Goal: Task Accomplishment & Management: Complete application form

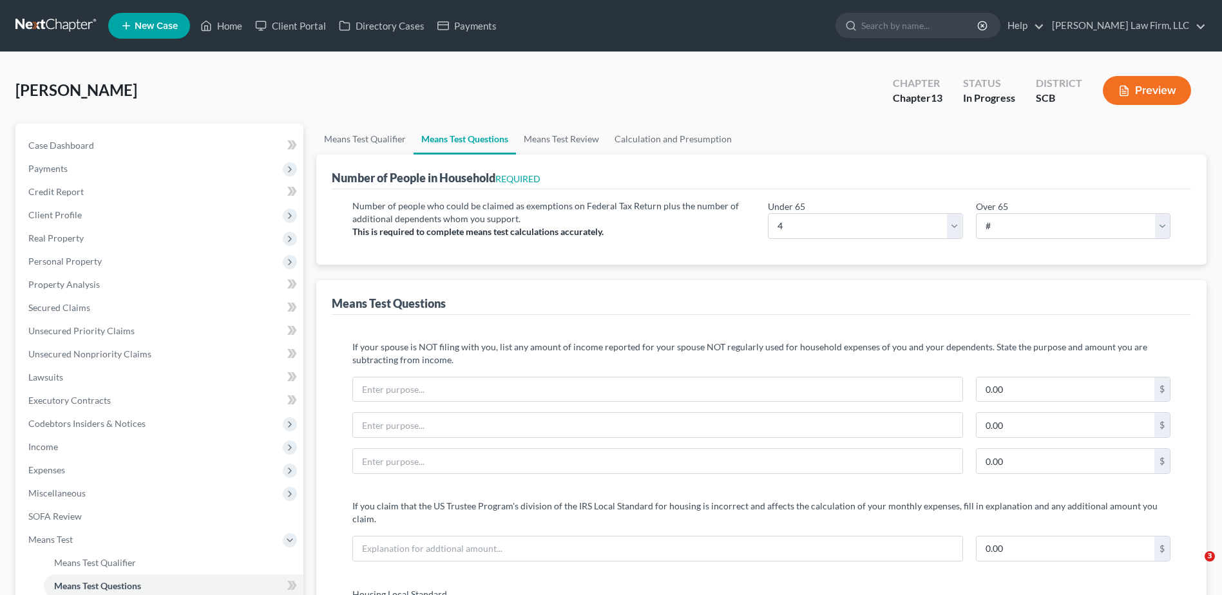
select select "4"
select select "1"
select select "0"
select select "60"
select select "1"
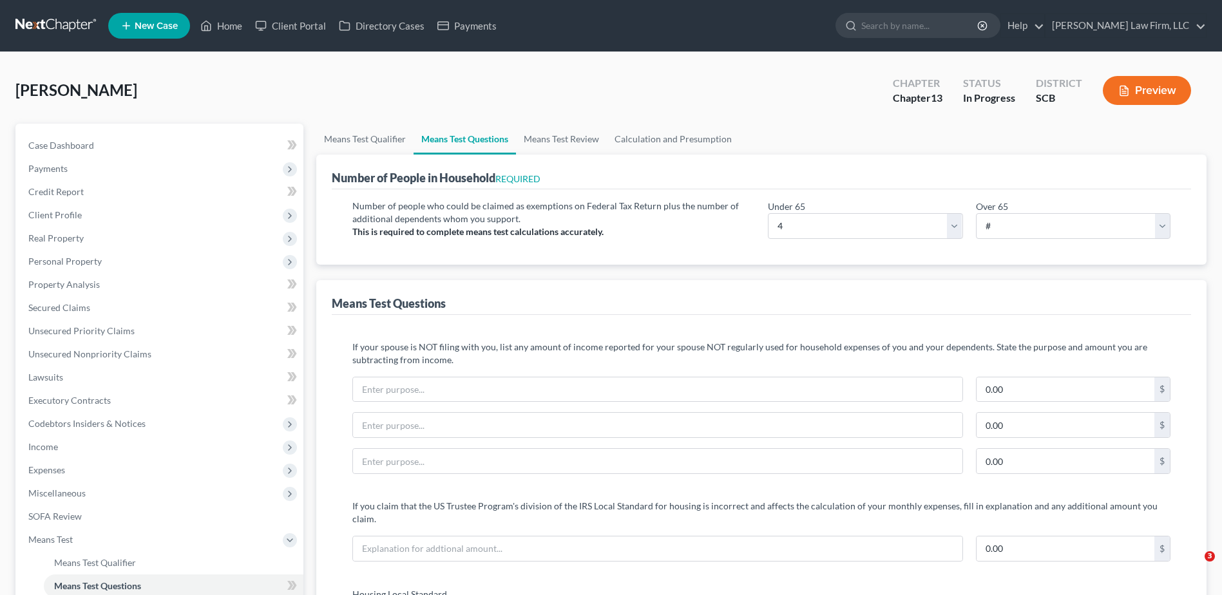
select select "60"
click at [103, 288] on link "Property Analysis" at bounding box center [160, 284] width 285 height 23
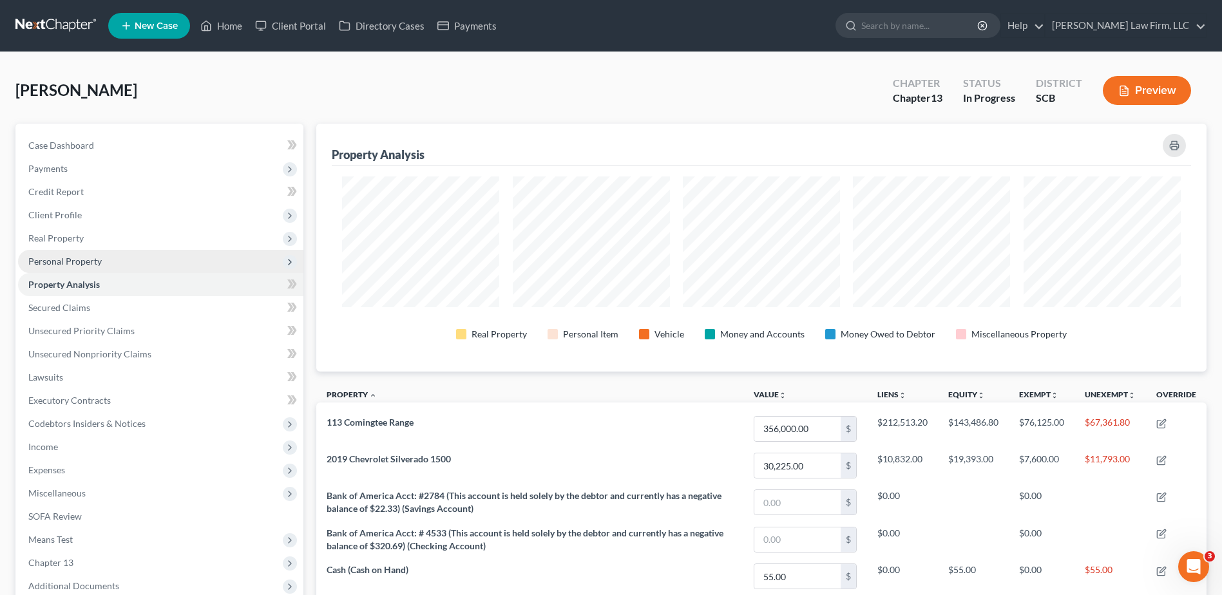
click at [64, 265] on span "Personal Property" at bounding box center [64, 261] width 73 height 11
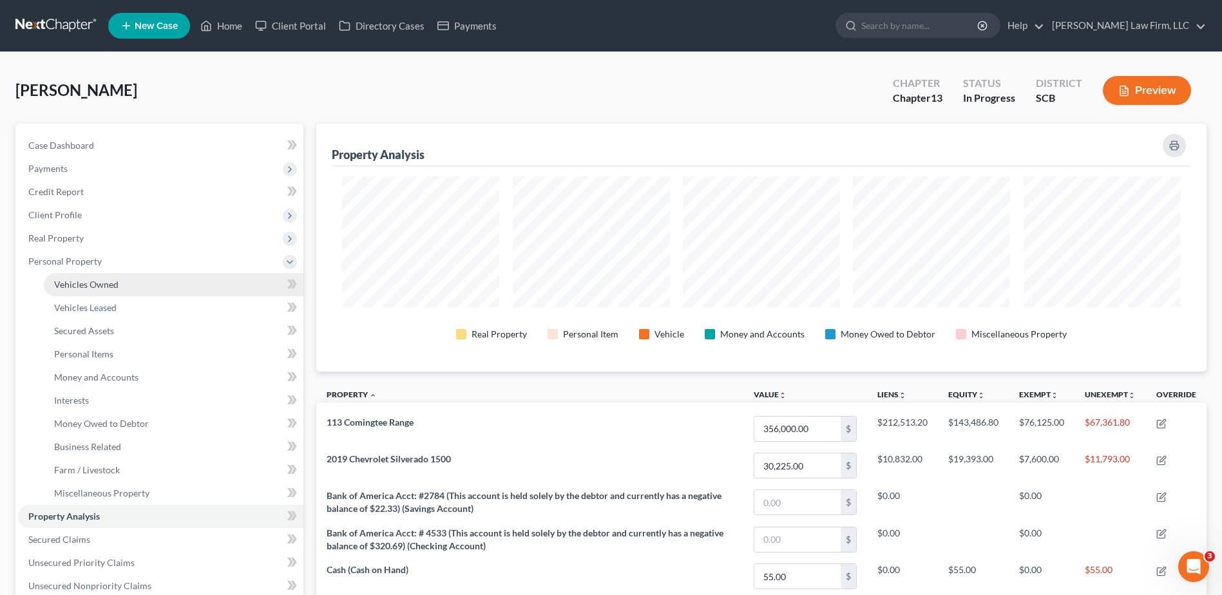
click at [95, 290] on link "Vehicles Owned" at bounding box center [174, 284] width 260 height 23
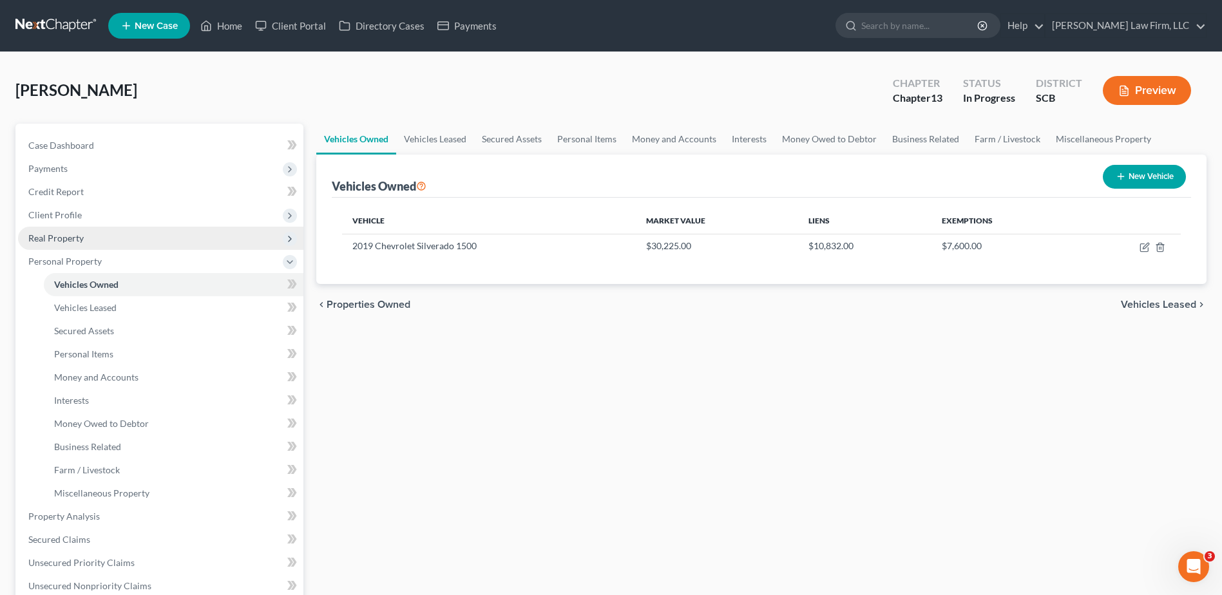
click at [97, 241] on span "Real Property" at bounding box center [160, 238] width 285 height 23
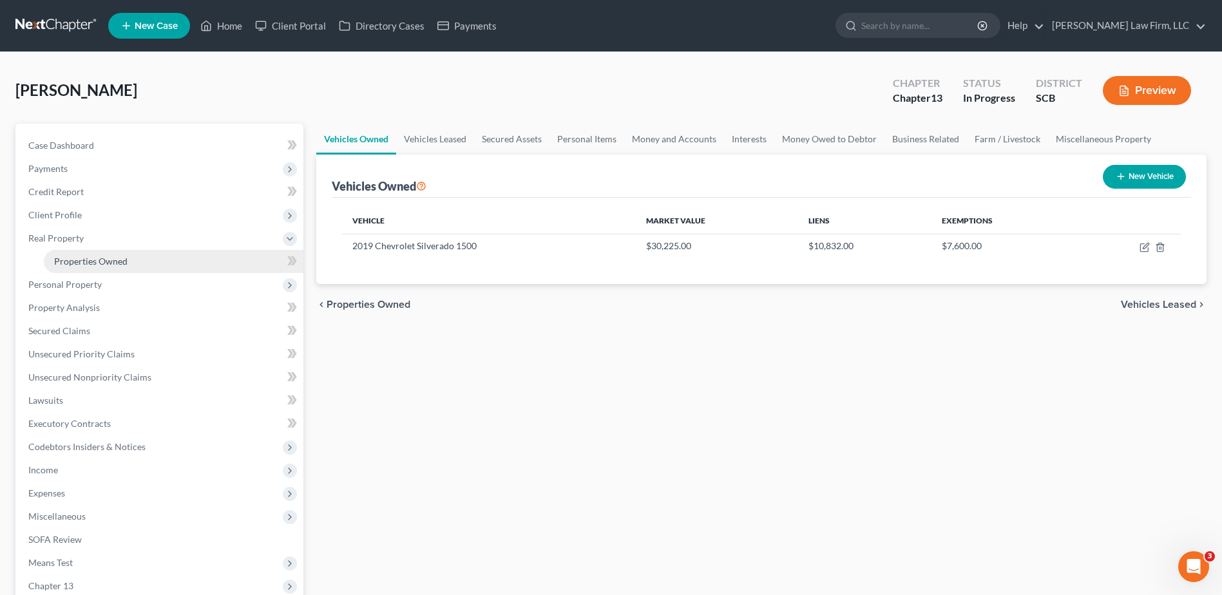
click at [93, 267] on link "Properties Owned" at bounding box center [174, 261] width 260 height 23
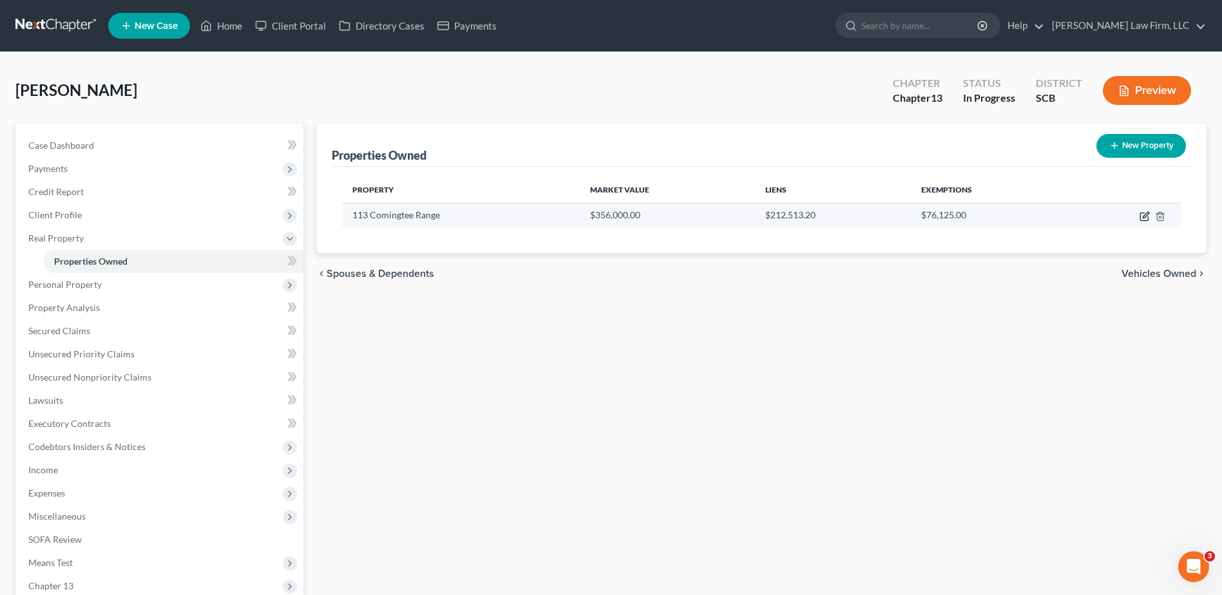
click at [1143, 218] on icon "button" at bounding box center [1146, 215] width 6 height 6
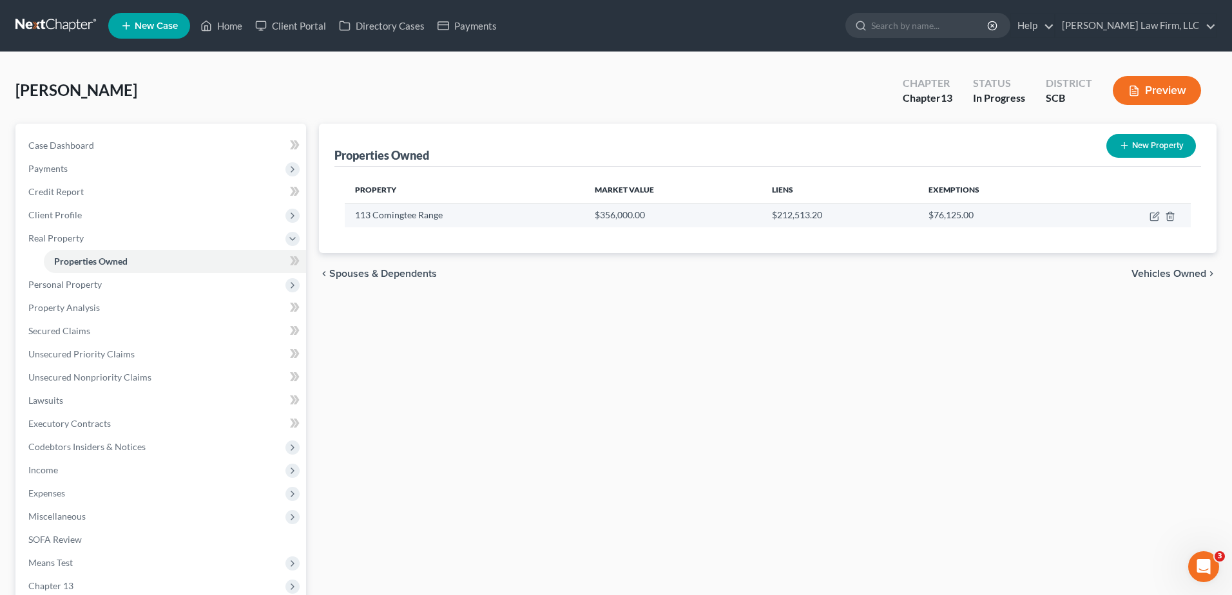
select select "42"
select select "3"
select select "1"
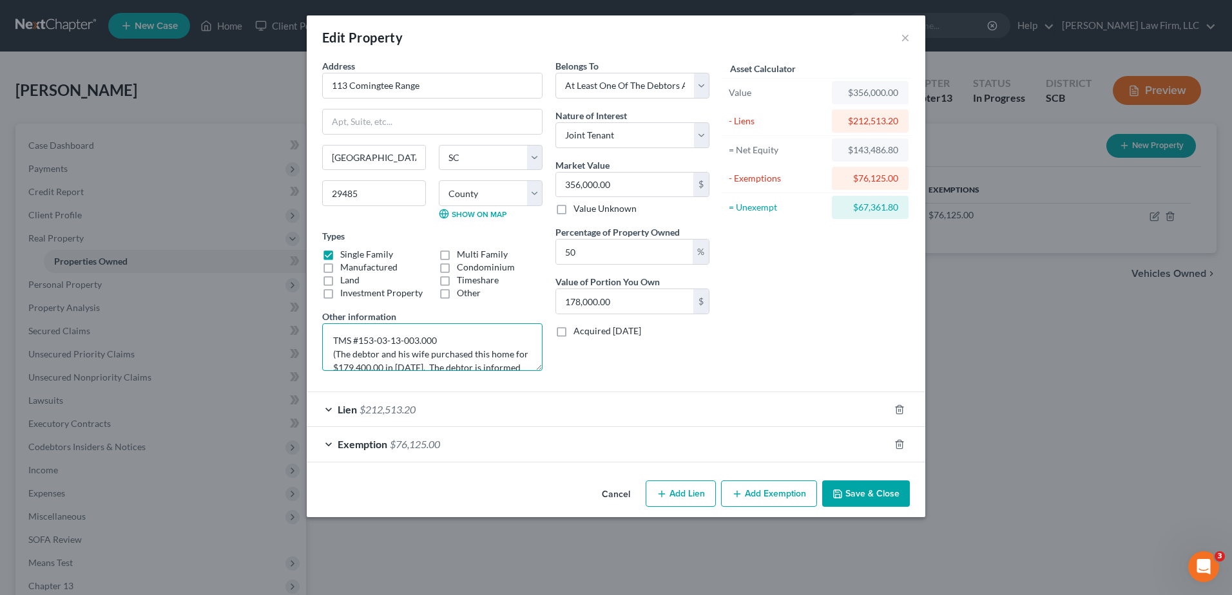
drag, startPoint x: 437, startPoint y: 340, endPoint x: 359, endPoint y: 346, distance: 78.2
click at [359, 346] on textarea "TMS #153-03-13-003.000 (The debtor and his wife purchased this home for $179,40…" at bounding box center [432, 347] width 220 height 48
drag, startPoint x: 539, startPoint y: 371, endPoint x: 542, endPoint y: 423, distance: 51.6
click at [542, 423] on form "Address * 113 Comingtee Range Summerville State AL AK AR AZ CA CO CT DE DC FL G…" at bounding box center [615, 260] width 587 height 403
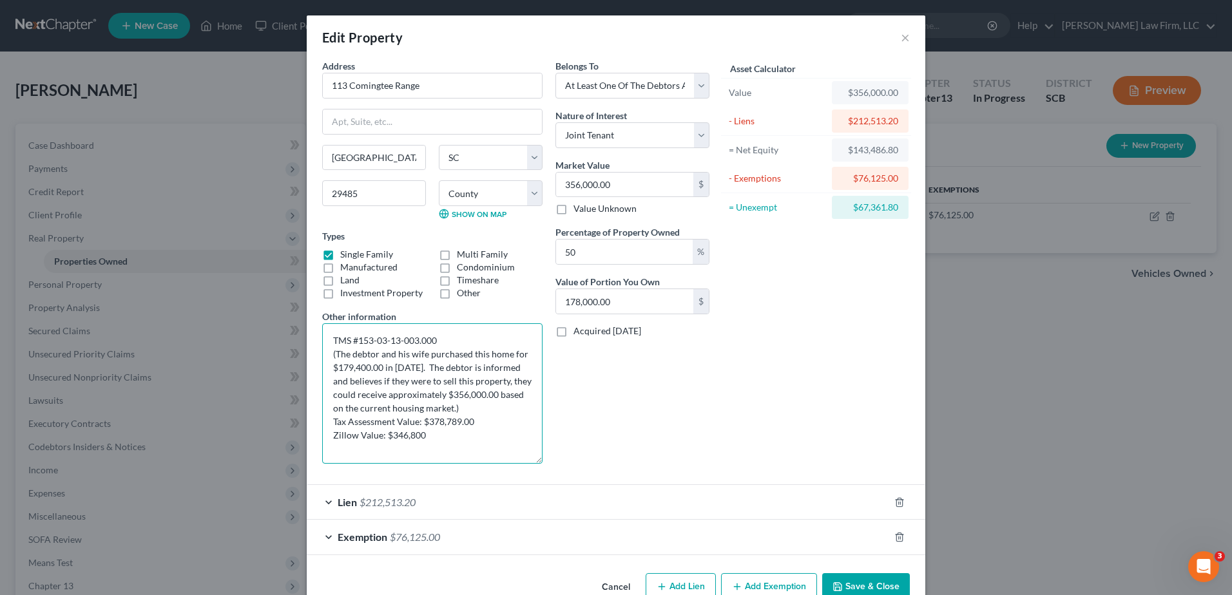
drag, startPoint x: 538, startPoint y: 366, endPoint x: 542, endPoint y: 459, distance: 92.9
click at [542, 459] on div "Address * 113 Comingtee Range Summerville State AL AK AR AZ CA CO CT DE DC FL G…" at bounding box center [432, 266] width 233 height 415
click at [504, 435] on textarea "TMS #153-03-13-003.000 (The debtor and his wife purchased this home for $179,40…" at bounding box center [432, 393] width 220 height 140
drag, startPoint x: 546, startPoint y: 539, endPoint x: 600, endPoint y: 474, distance: 84.5
click at [546, 539] on div "Exemption $76,125.00" at bounding box center [598, 537] width 582 height 34
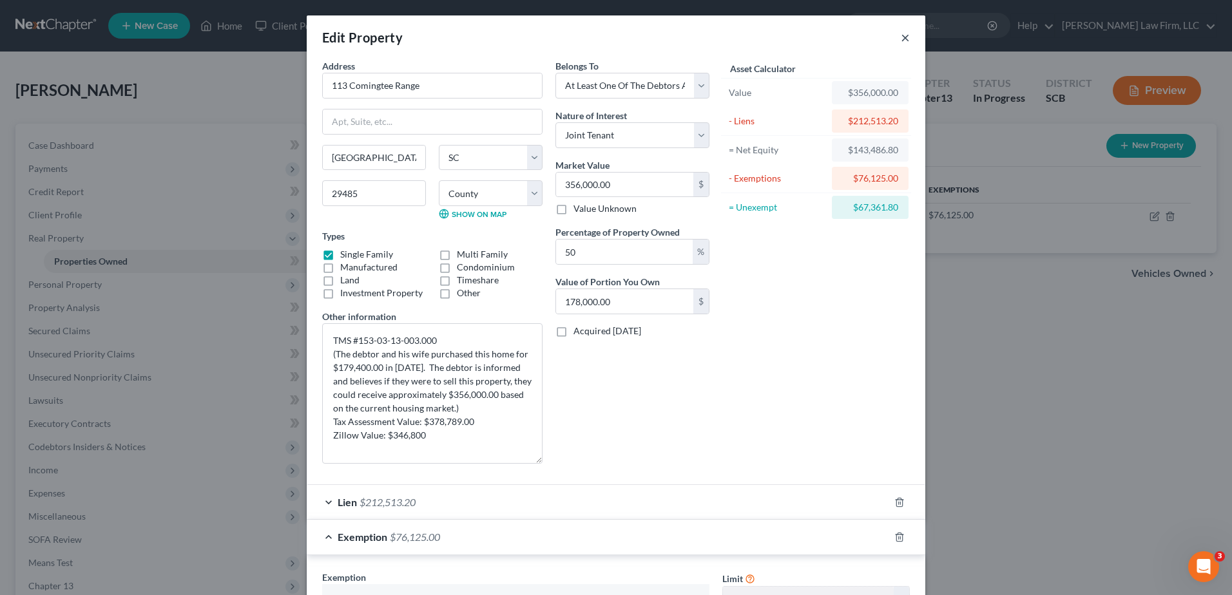
click at [901, 41] on button "×" at bounding box center [905, 37] width 9 height 15
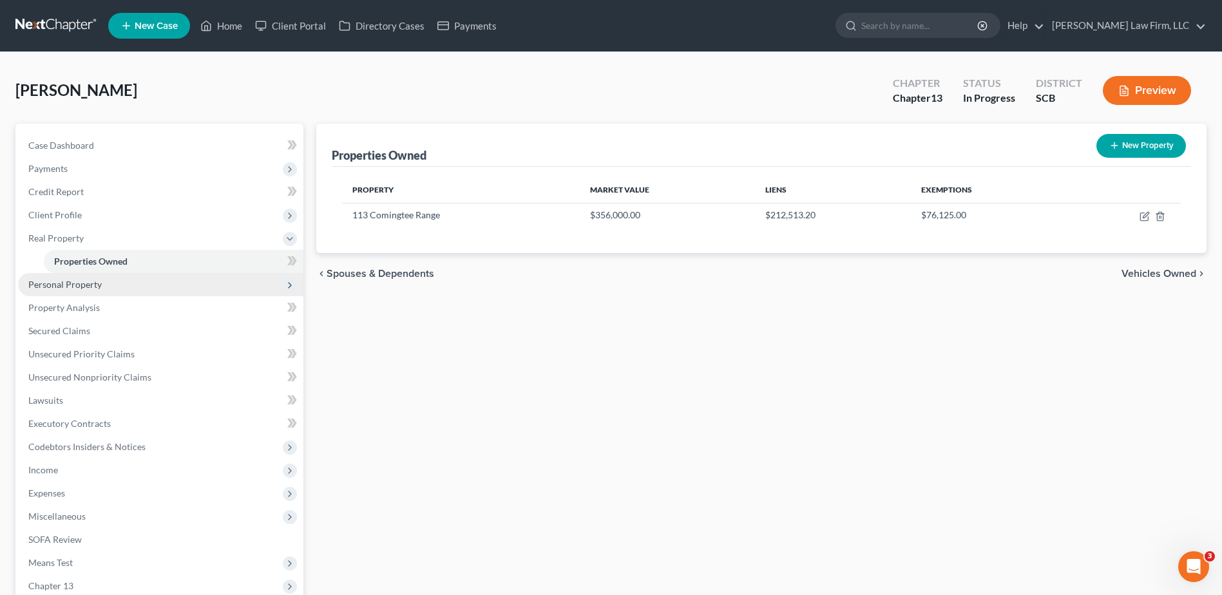
click at [77, 285] on span "Personal Property" at bounding box center [64, 284] width 73 height 11
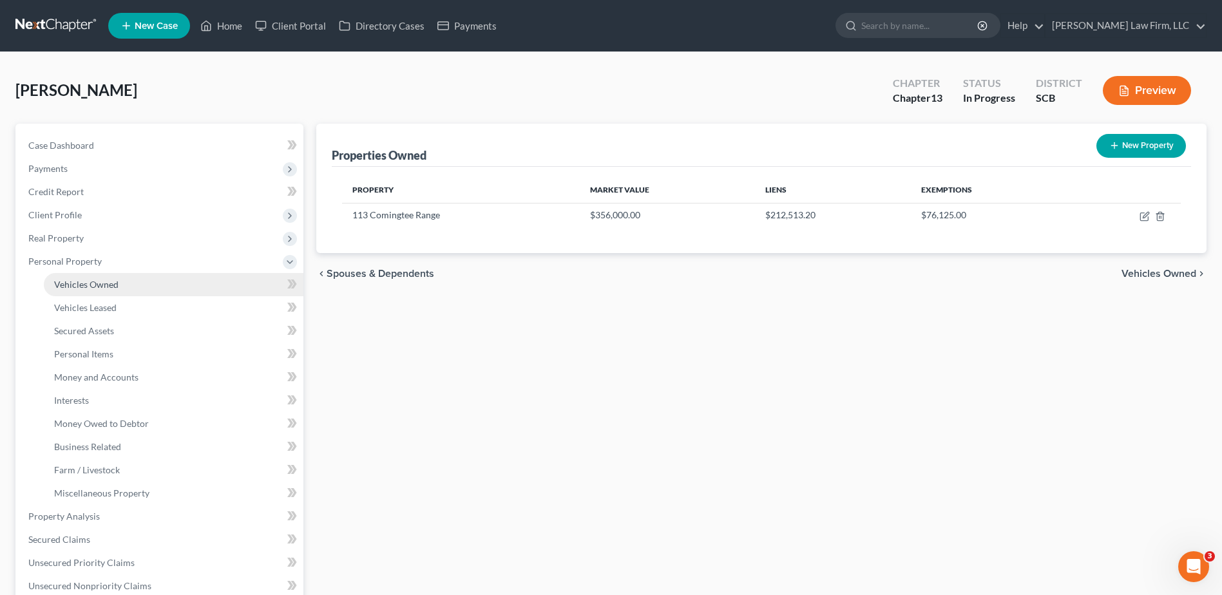
click at [97, 284] on span "Vehicles Owned" at bounding box center [86, 284] width 64 height 11
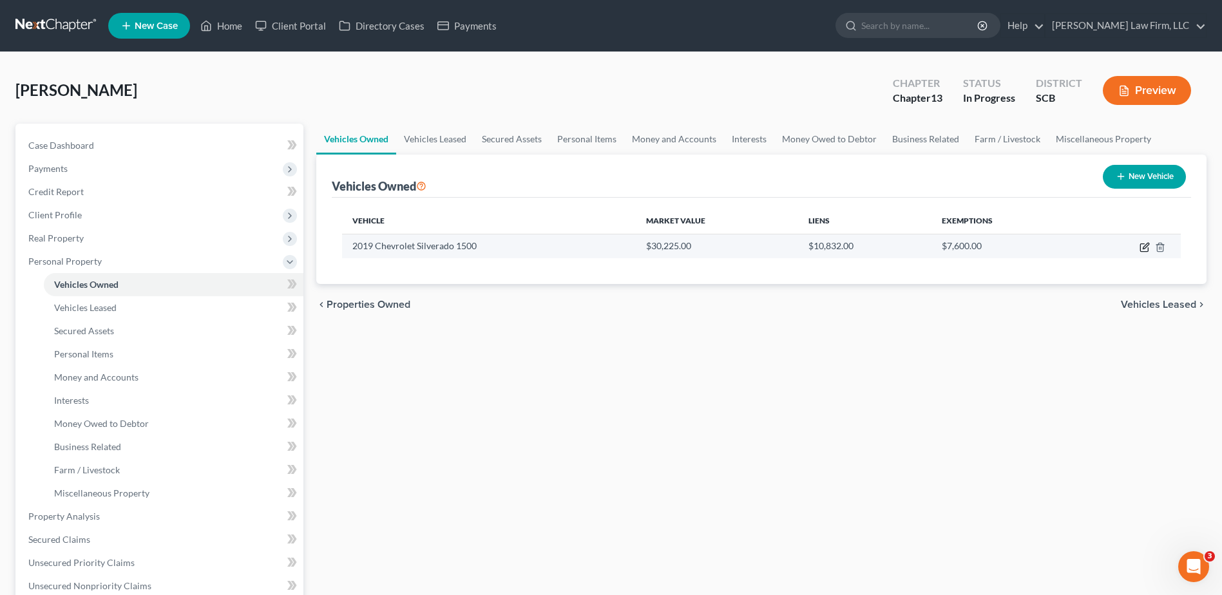
click at [1142, 249] on icon "button" at bounding box center [1145, 247] width 10 height 10
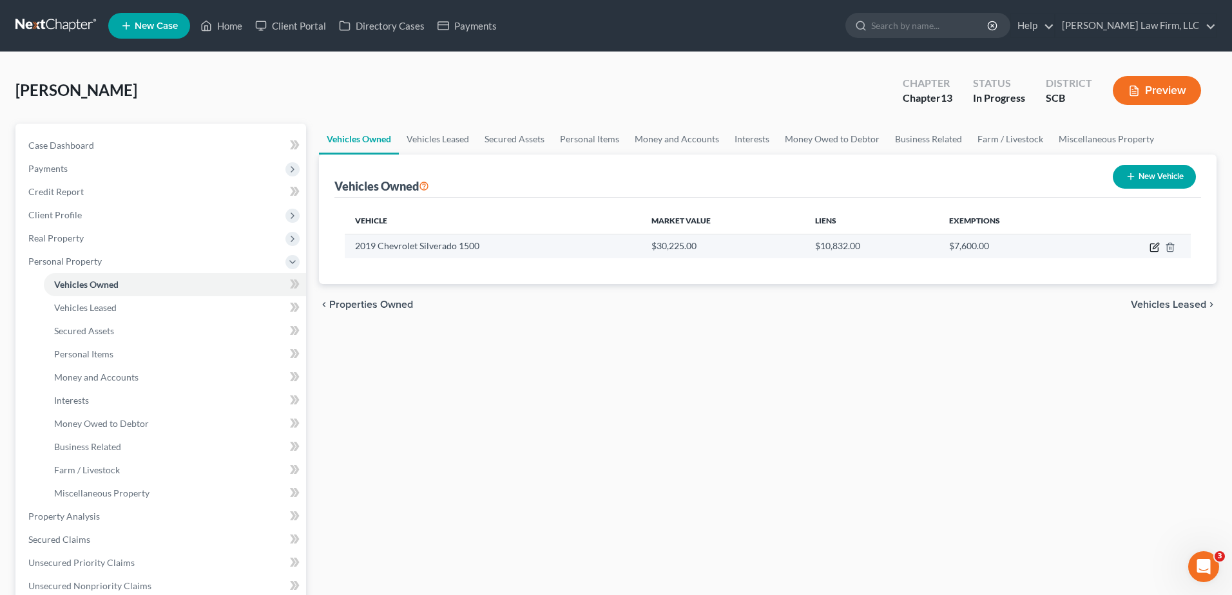
select select "0"
select select "7"
select select "2"
select select "0"
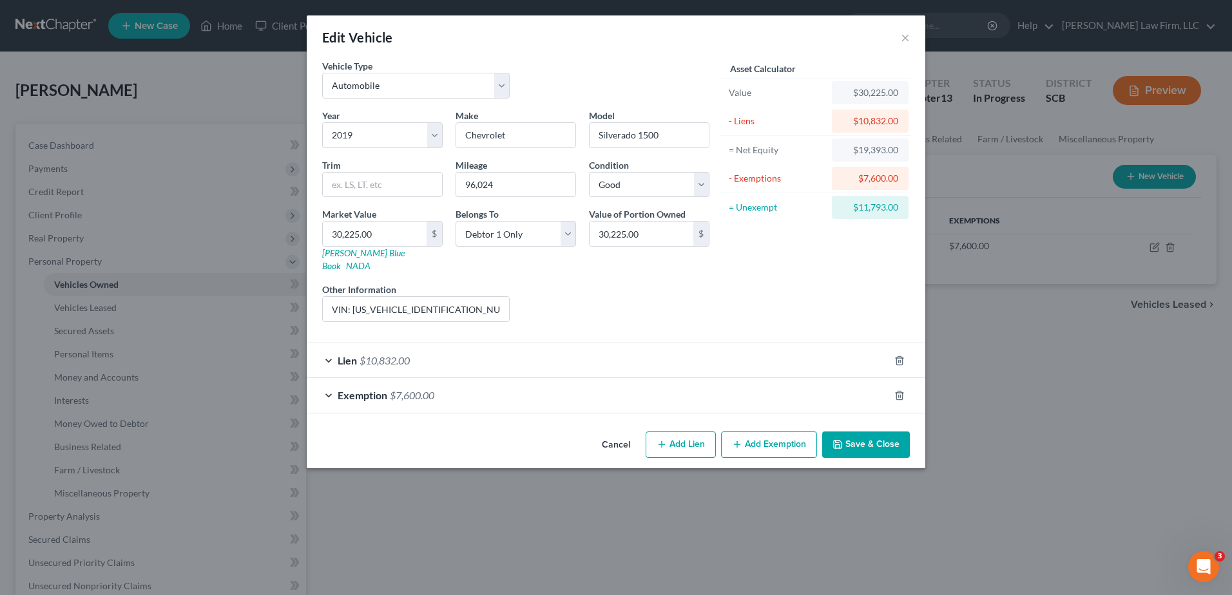
click at [617, 433] on button "Cancel" at bounding box center [615, 446] width 49 height 26
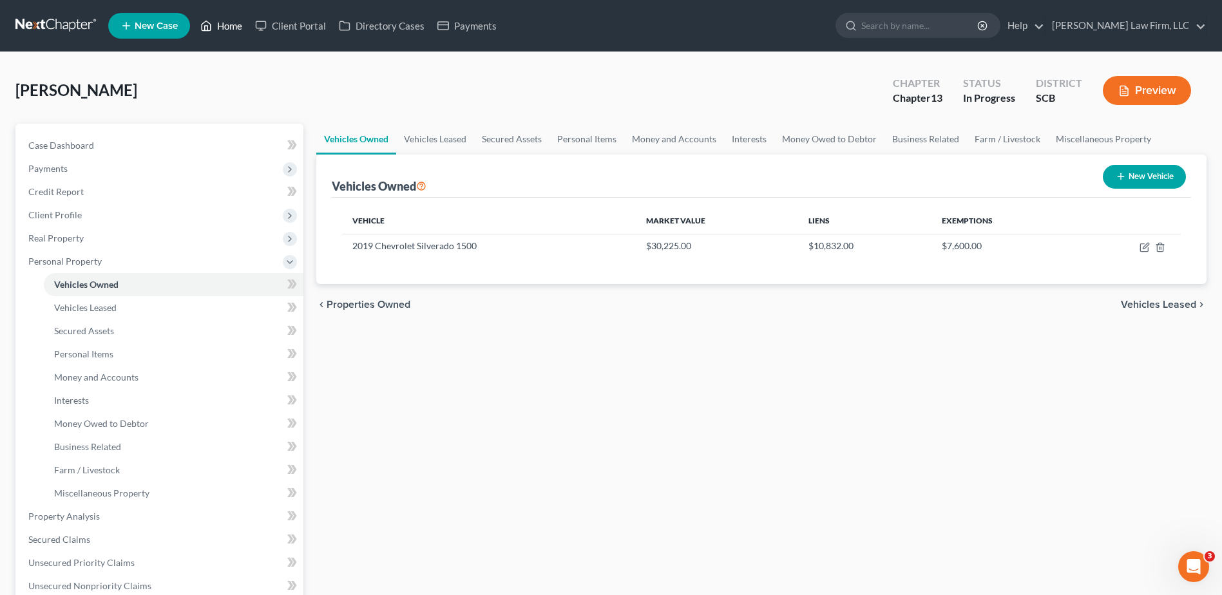
click at [247, 28] on link "Home" at bounding box center [221, 25] width 55 height 23
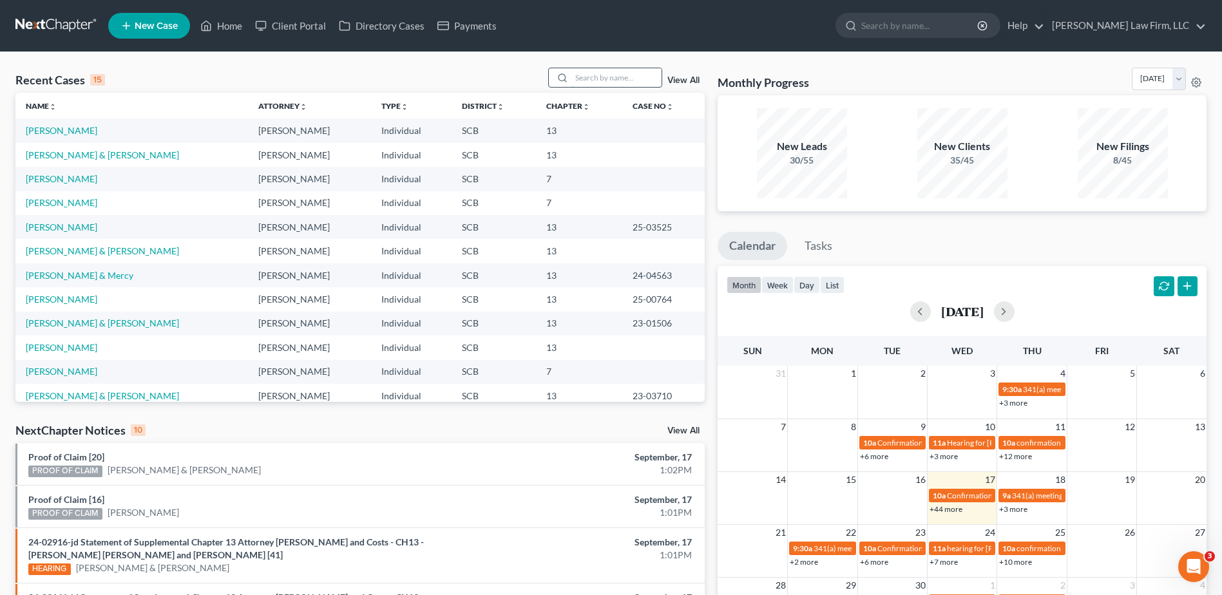
click at [609, 79] on input "search" at bounding box center [616, 77] width 90 height 19
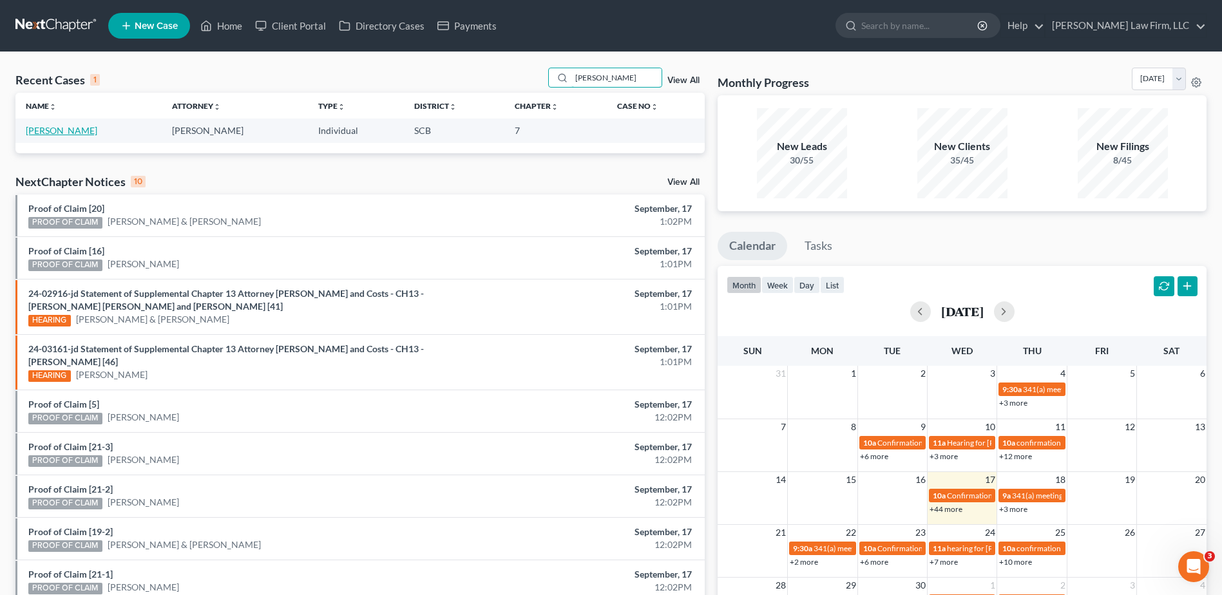
type input "urena"
click at [66, 135] on link "[PERSON_NAME]" at bounding box center [62, 130] width 72 height 11
click at [43, 132] on link "[PERSON_NAME]" at bounding box center [62, 130] width 72 height 11
click at [56, 128] on link "[PERSON_NAME]" at bounding box center [62, 130] width 72 height 11
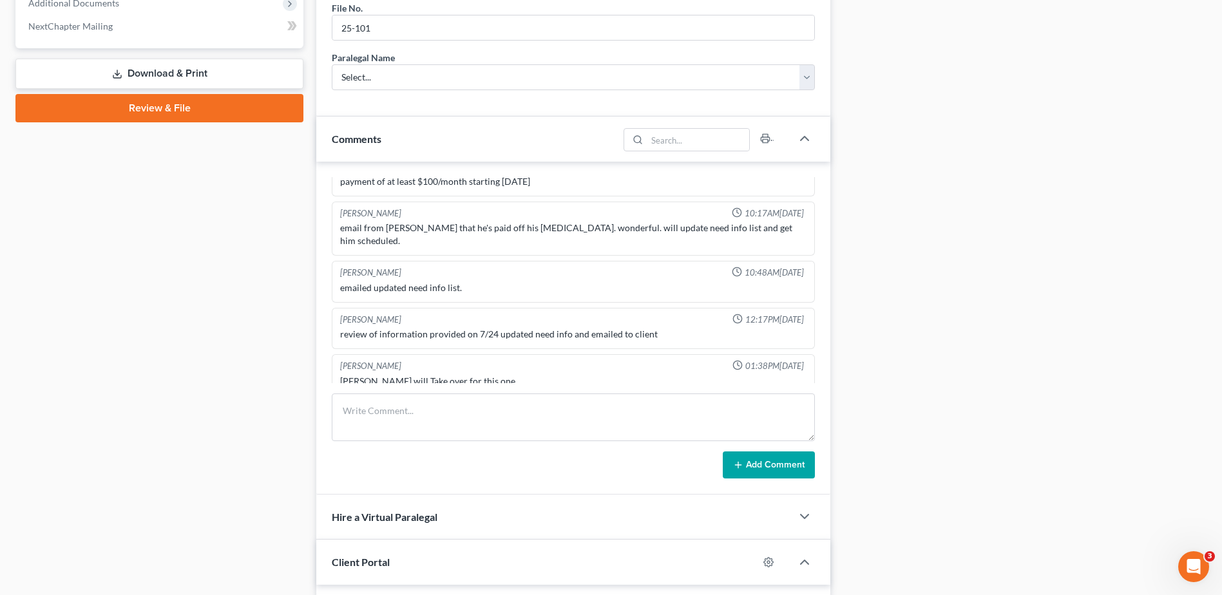
scroll to position [724, 0]
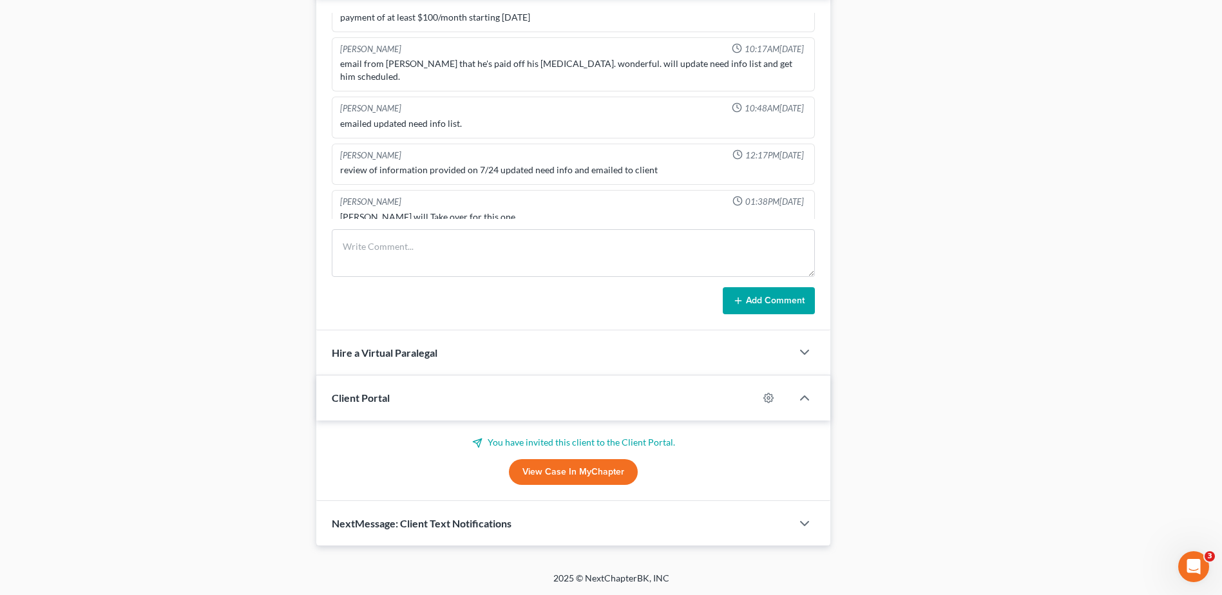
click at [549, 473] on link "View Case in MyChapter" at bounding box center [573, 472] width 129 height 26
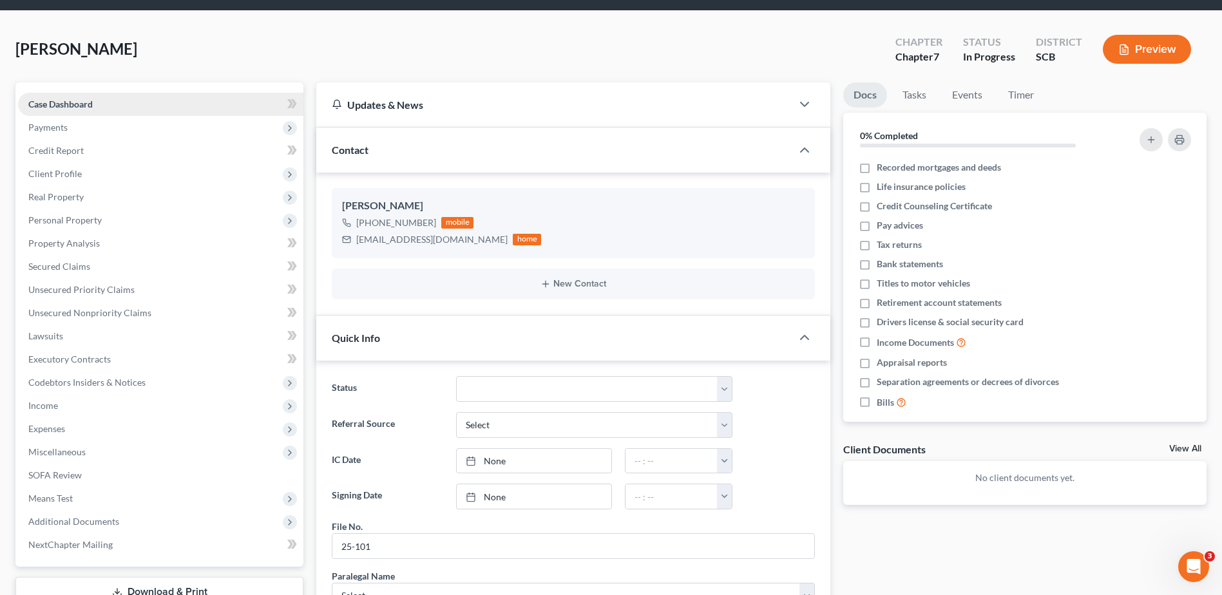
scroll to position [0, 0]
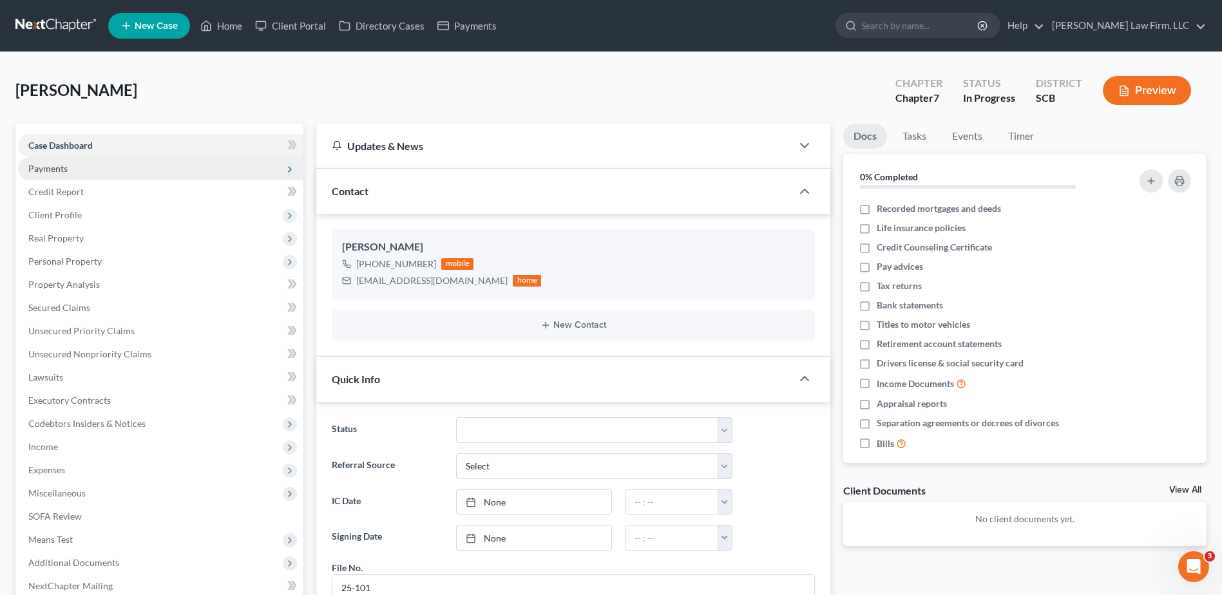
click at [62, 174] on span "Payments" at bounding box center [160, 168] width 285 height 23
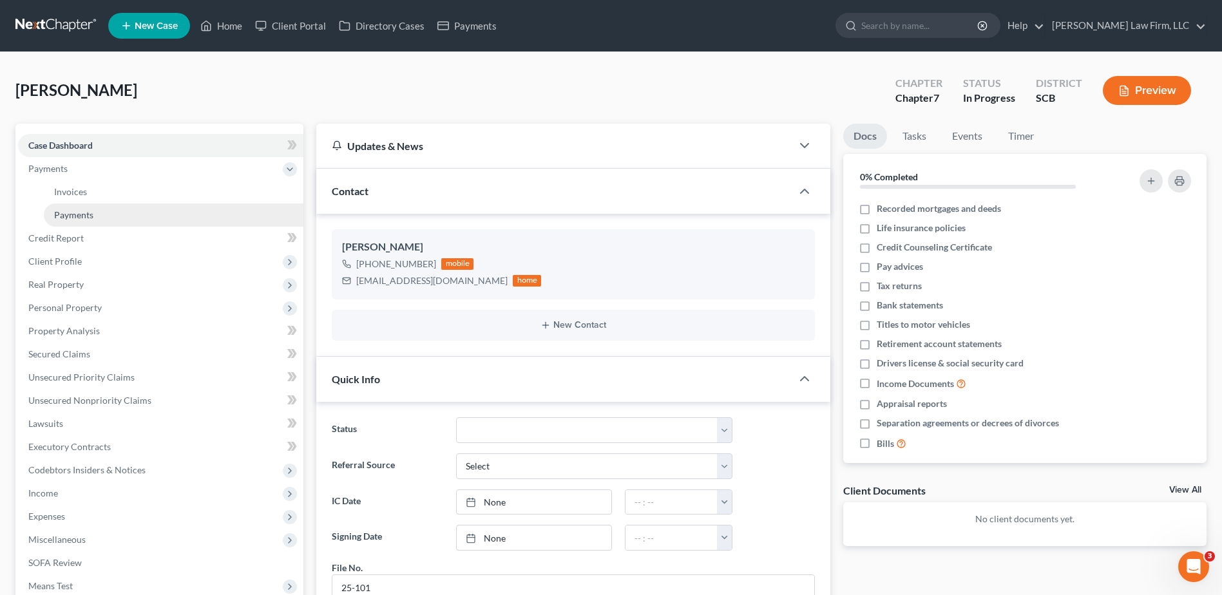
click at [100, 215] on link "Payments" at bounding box center [174, 215] width 260 height 23
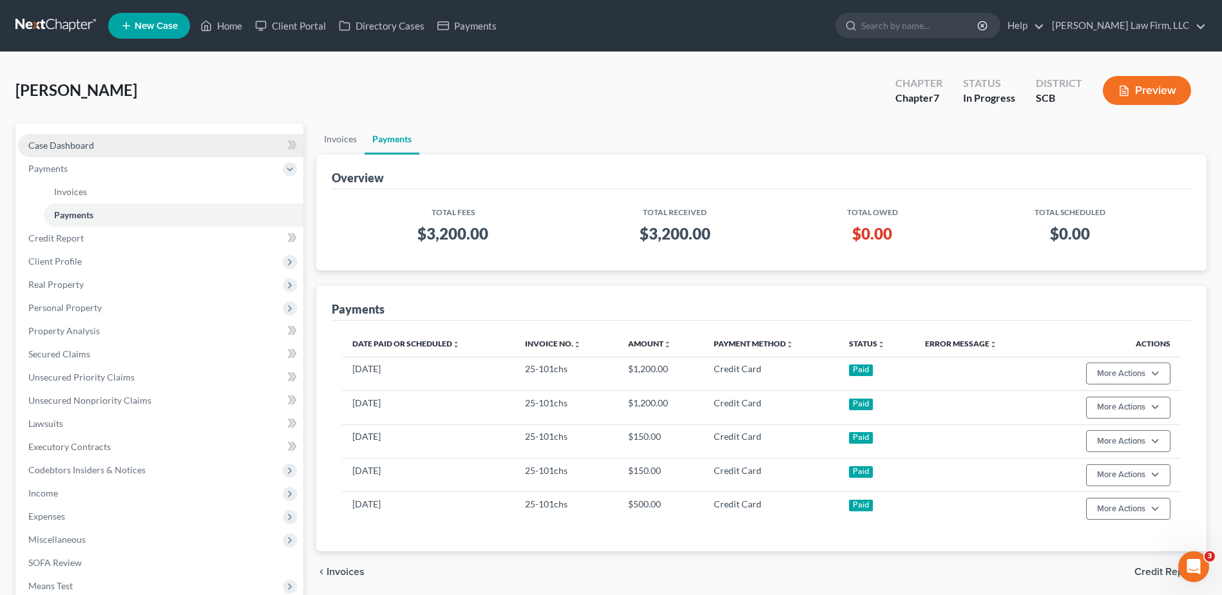
click at [107, 148] on link "Case Dashboard" at bounding box center [160, 145] width 285 height 23
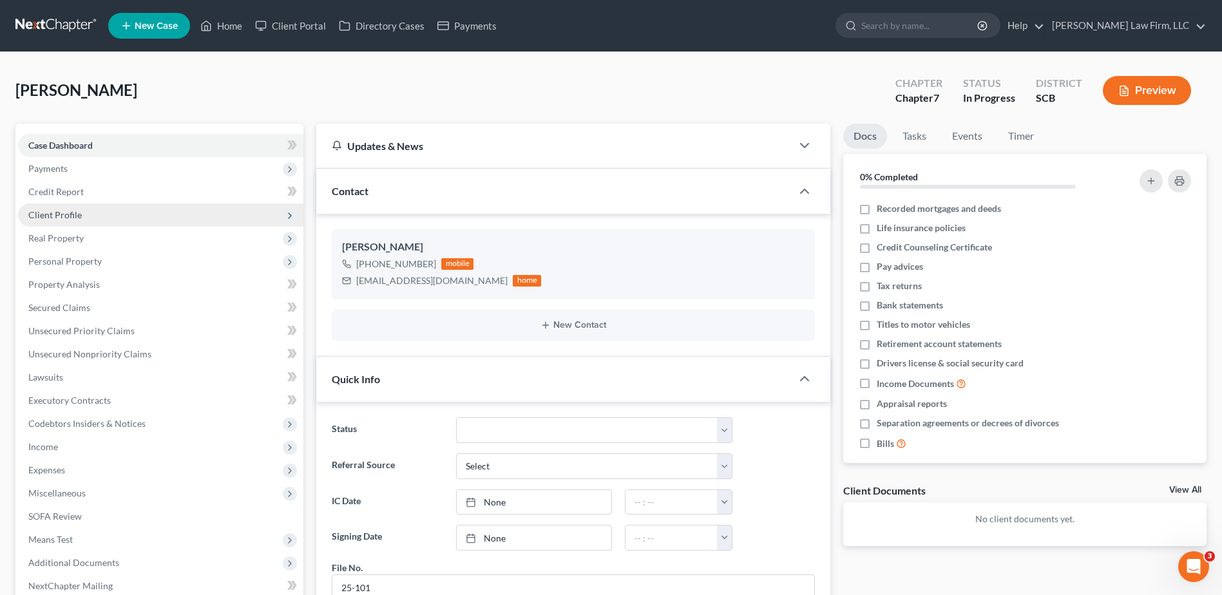
click at [81, 211] on span "Client Profile" at bounding box center [160, 215] width 285 height 23
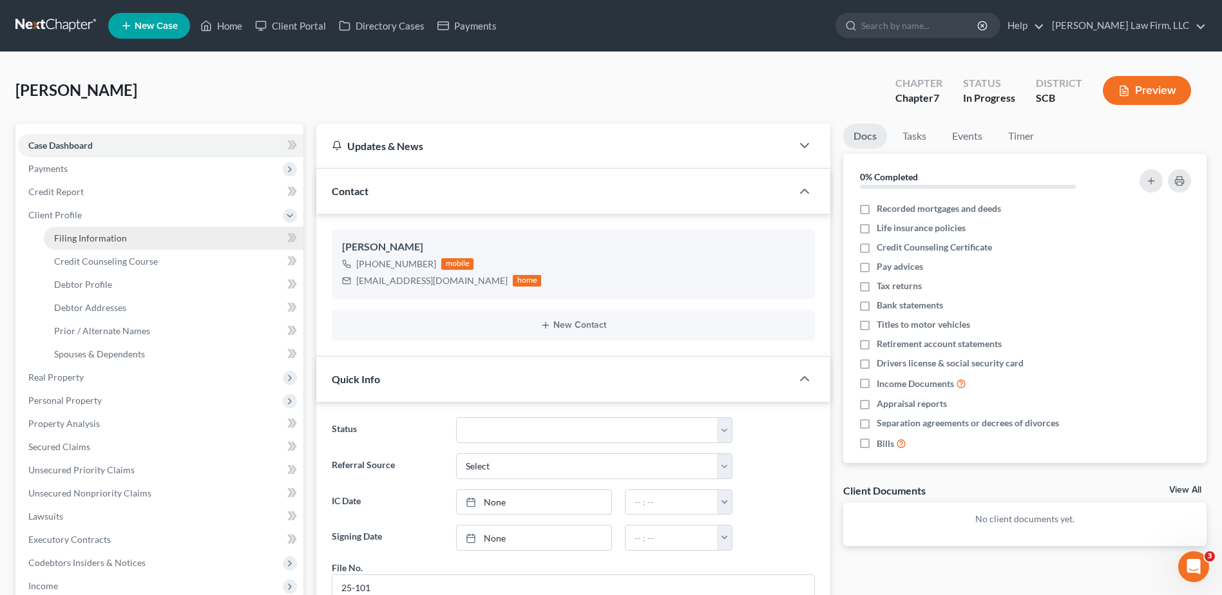
click at [109, 238] on span "Filing Information" at bounding box center [90, 238] width 73 height 11
select select "1"
select select "0"
select select "42"
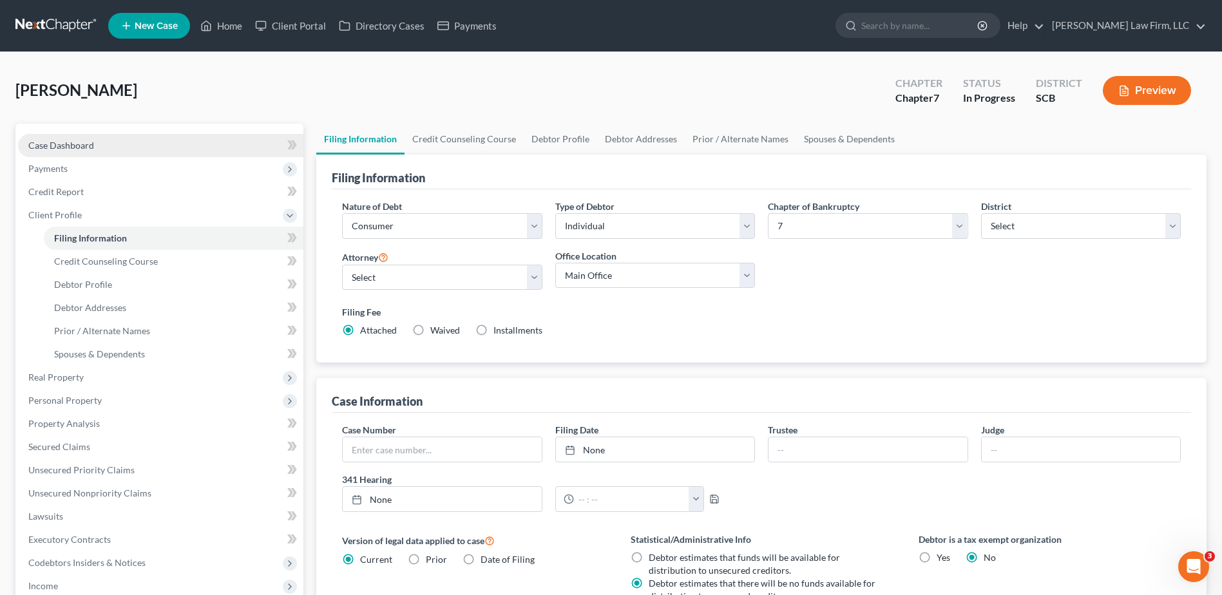
click at [180, 151] on link "Case Dashboard" at bounding box center [160, 145] width 285 height 23
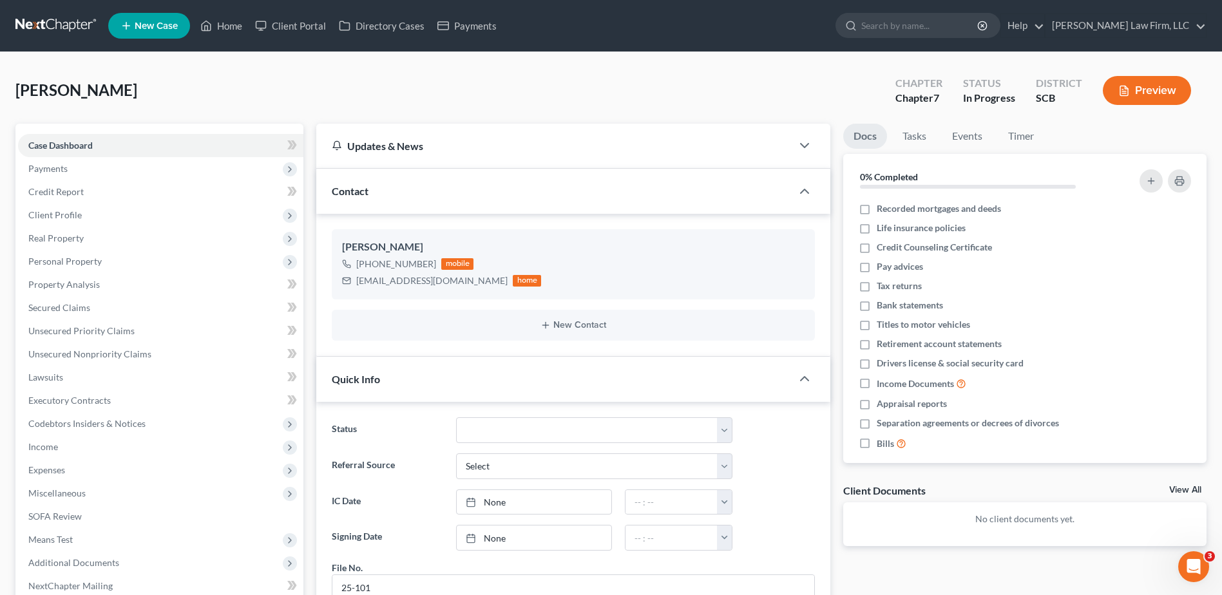
scroll to position [35, 0]
click at [212, 22] on icon at bounding box center [206, 25] width 12 height 15
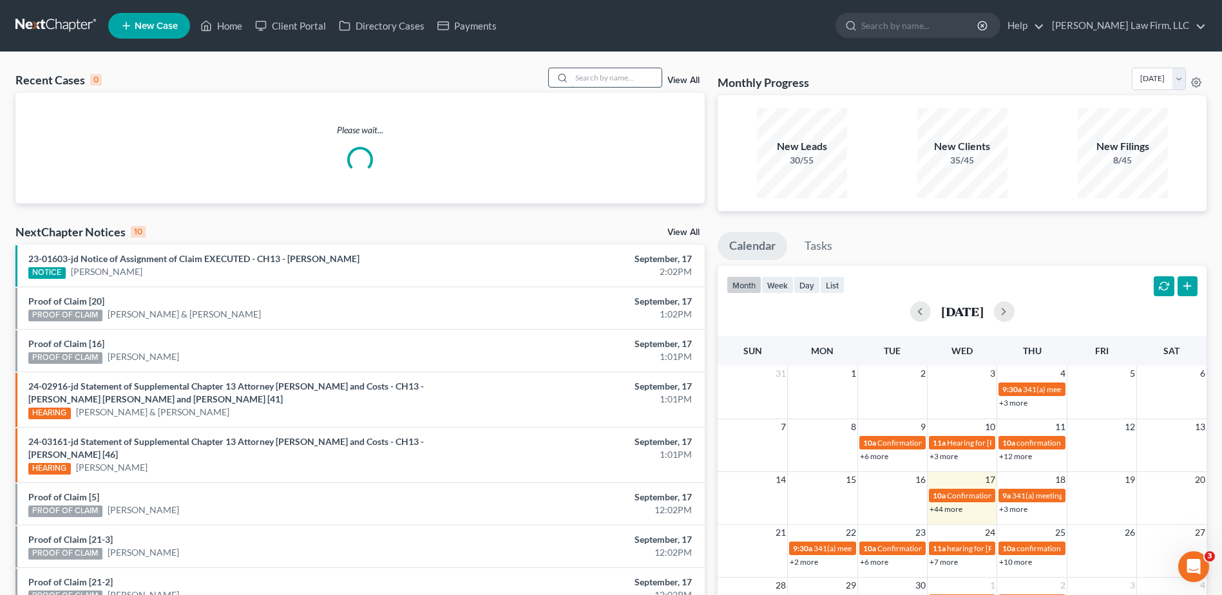
click at [584, 77] on input "search" at bounding box center [616, 77] width 90 height 19
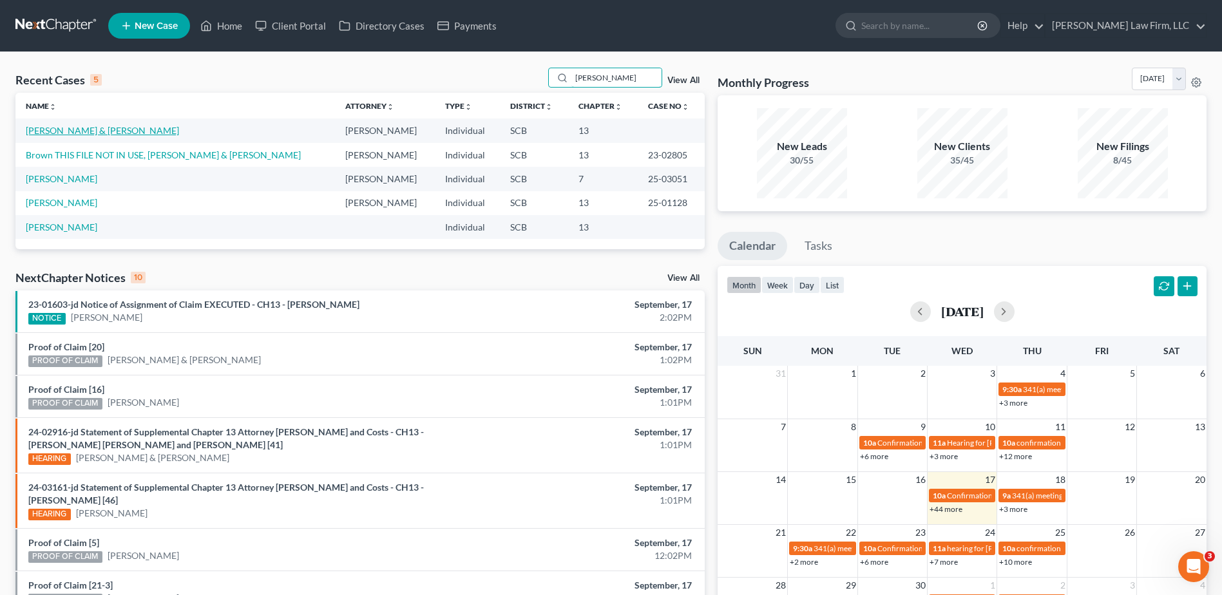
type input "travis"
click at [108, 131] on link "Brown, Travis & Legare-Brown, Samantha" at bounding box center [102, 130] width 153 height 11
select select "1"
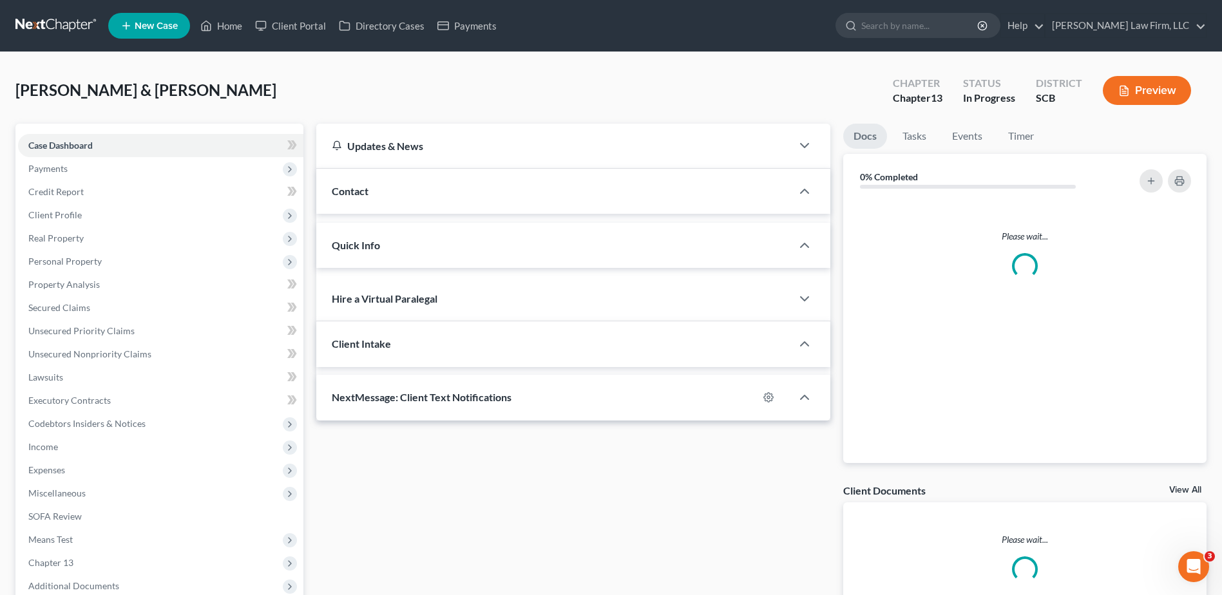
select select "0"
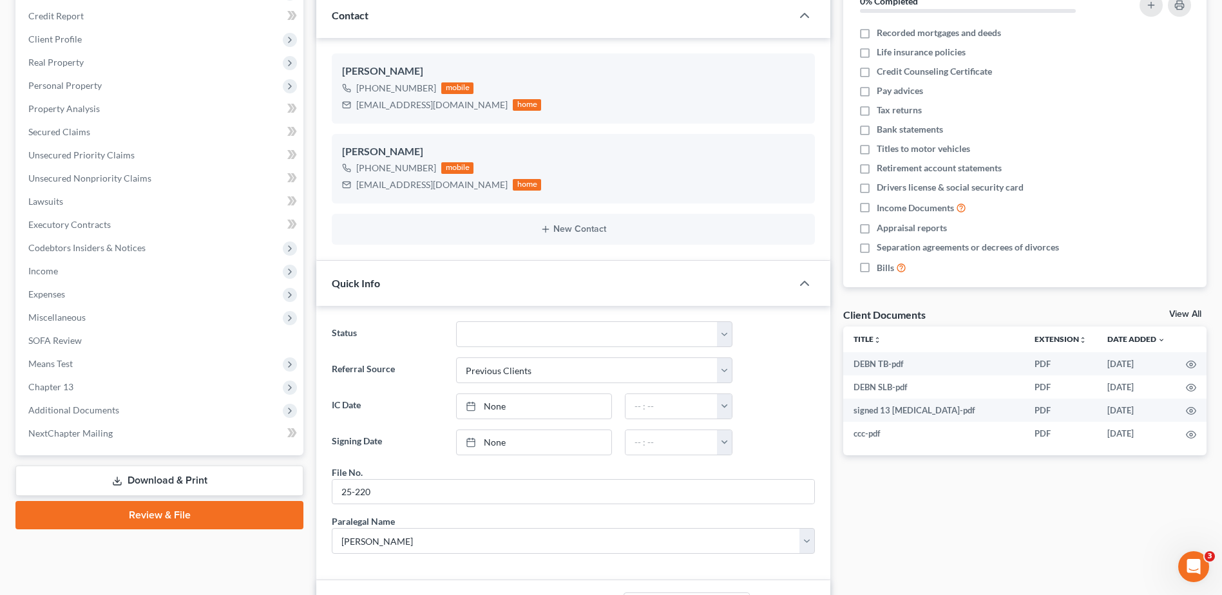
scroll to position [193, 0]
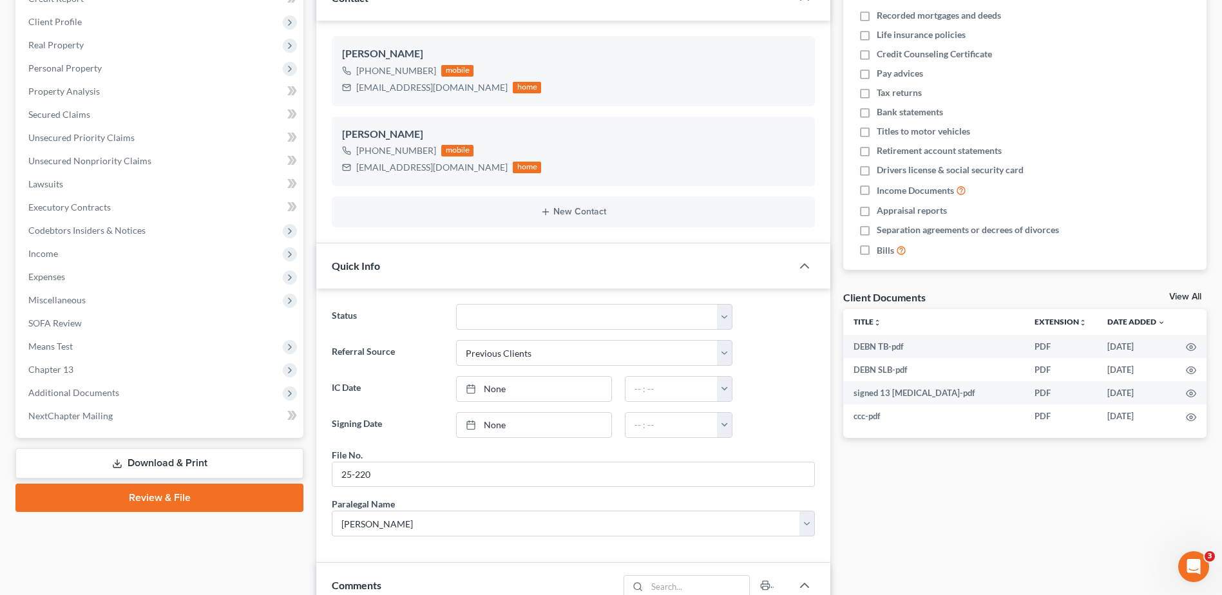
click at [156, 495] on link "Review & File" at bounding box center [159, 498] width 288 height 28
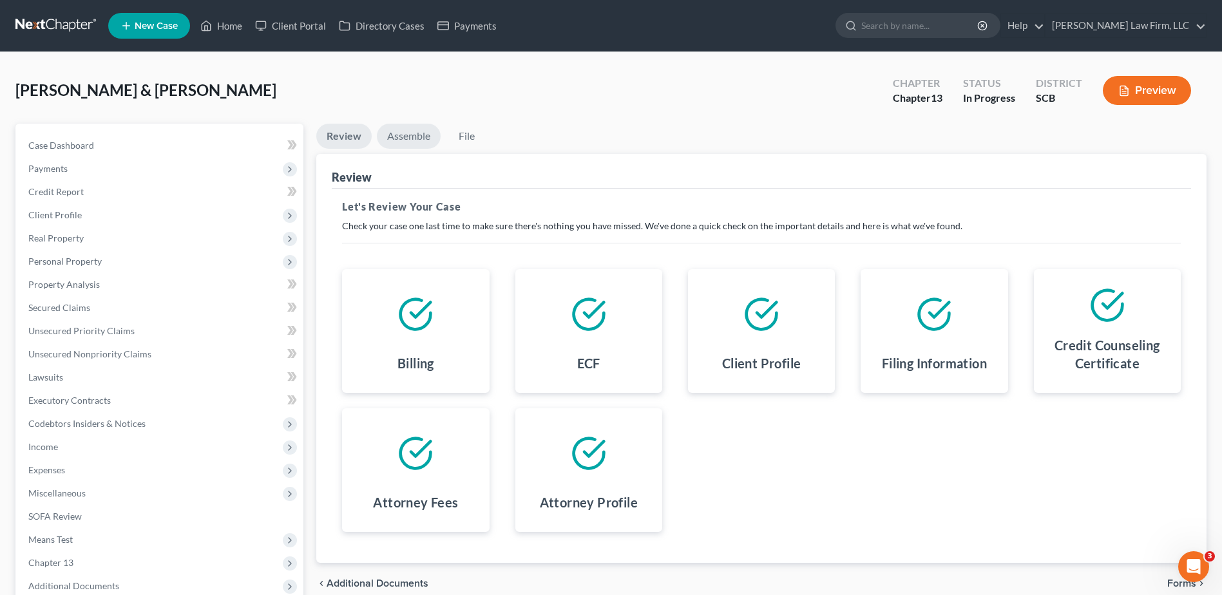
click at [429, 135] on link "Assemble" at bounding box center [409, 136] width 64 height 25
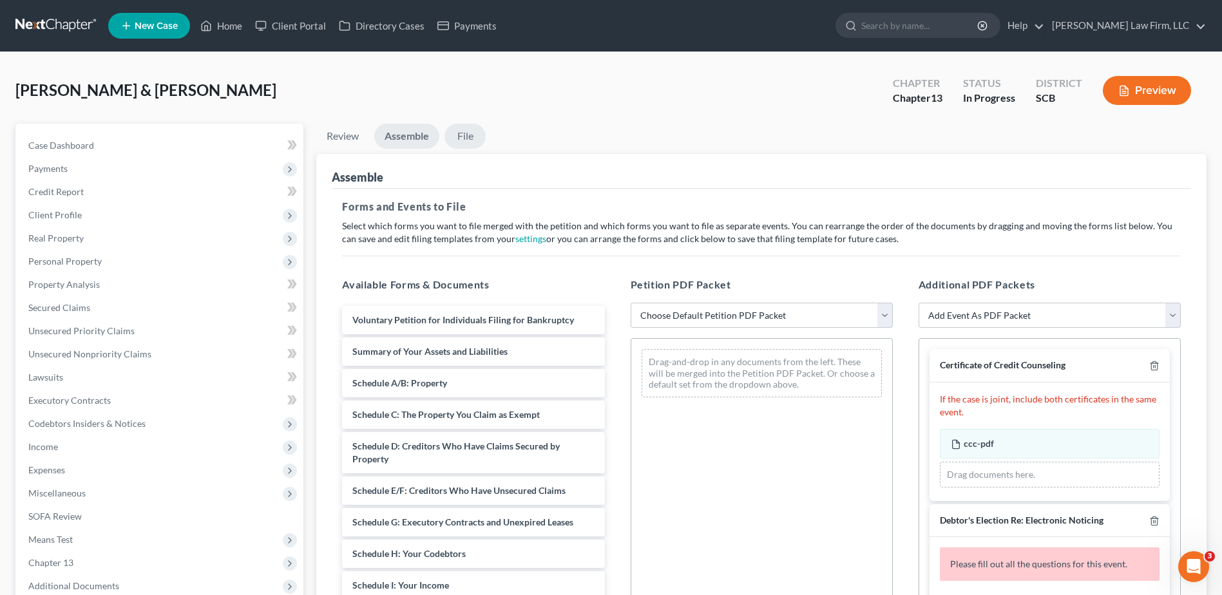
click at [468, 128] on link "File" at bounding box center [464, 136] width 41 height 25
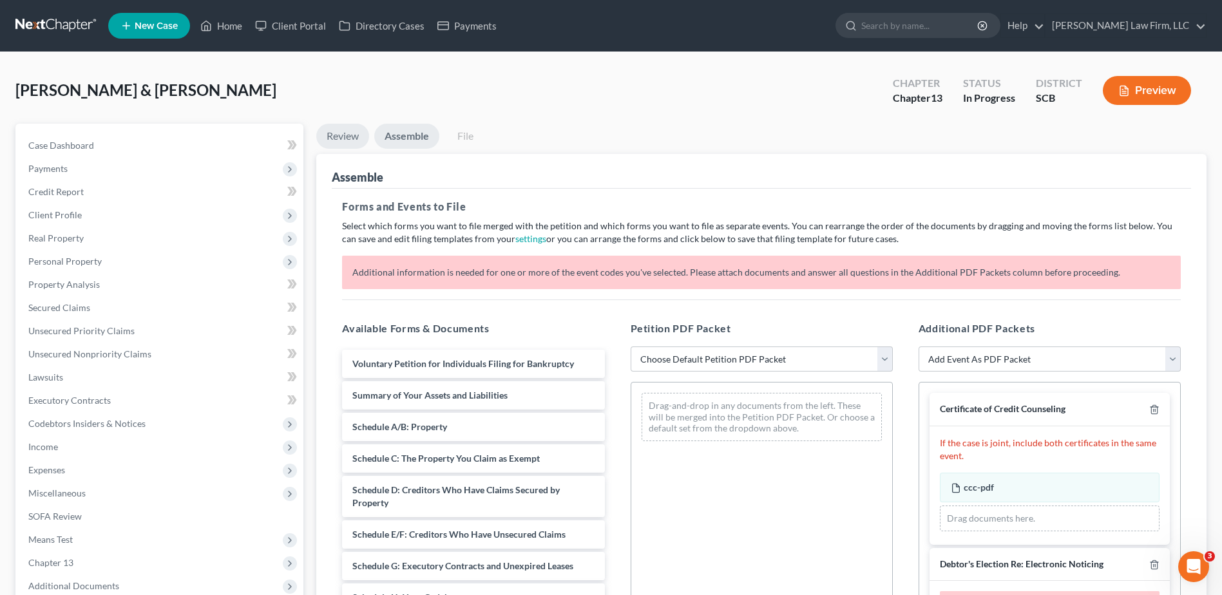
click at [348, 138] on link "Review" at bounding box center [342, 136] width 53 height 25
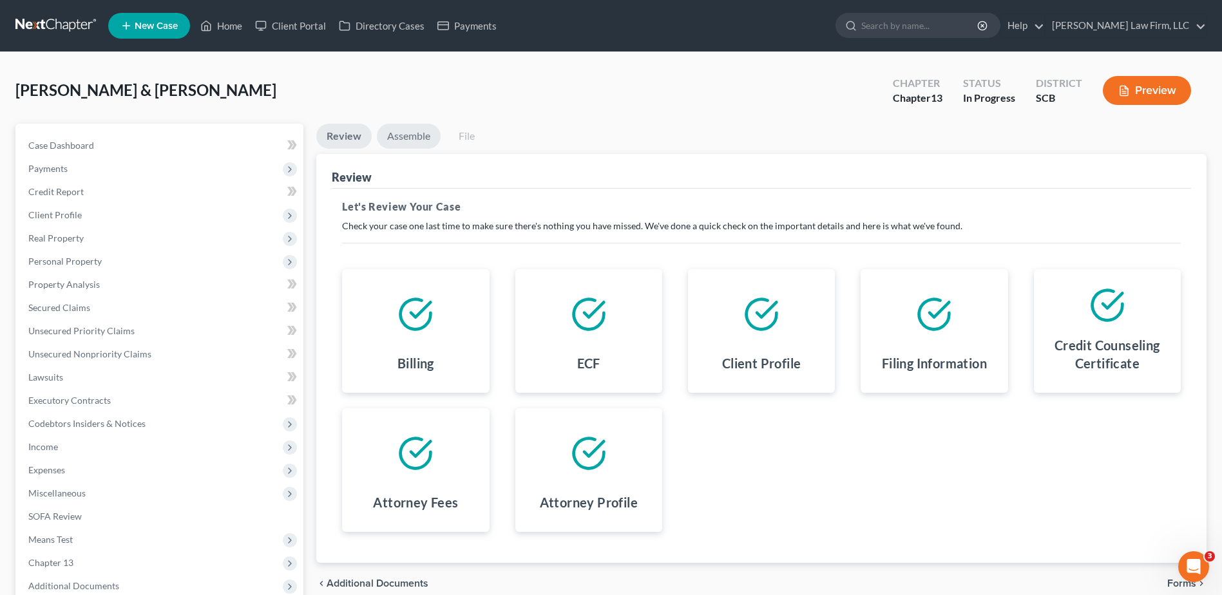
click at [407, 135] on link "Assemble" at bounding box center [409, 136] width 64 height 25
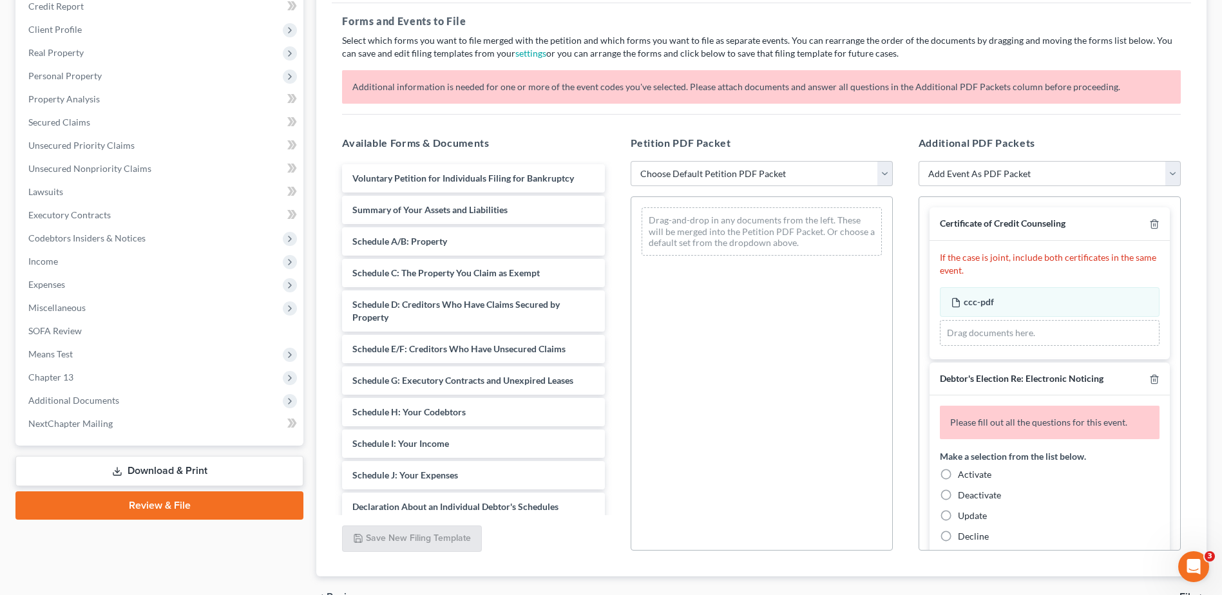
scroll to position [193, 0]
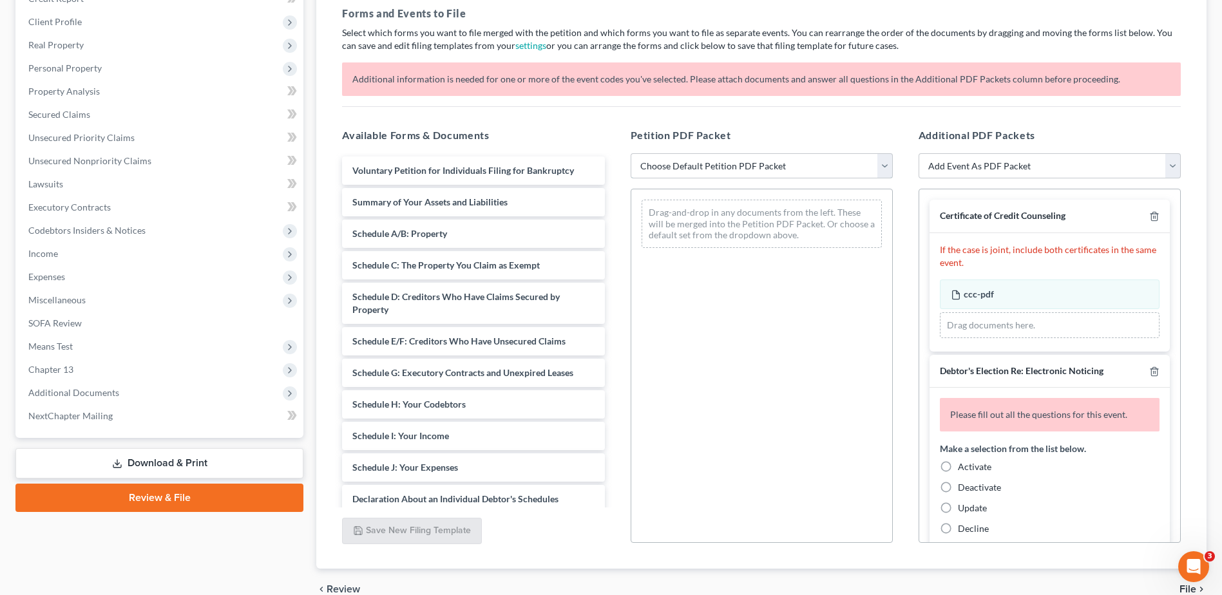
click at [711, 167] on select "Choose Default Petition PDF Packet Complete Bankruptcy Petition (all forms and …" at bounding box center [762, 166] width 262 height 26
click at [667, 41] on p "Select which forms you want to file merged with the petition and which forms yo…" at bounding box center [761, 39] width 839 height 26
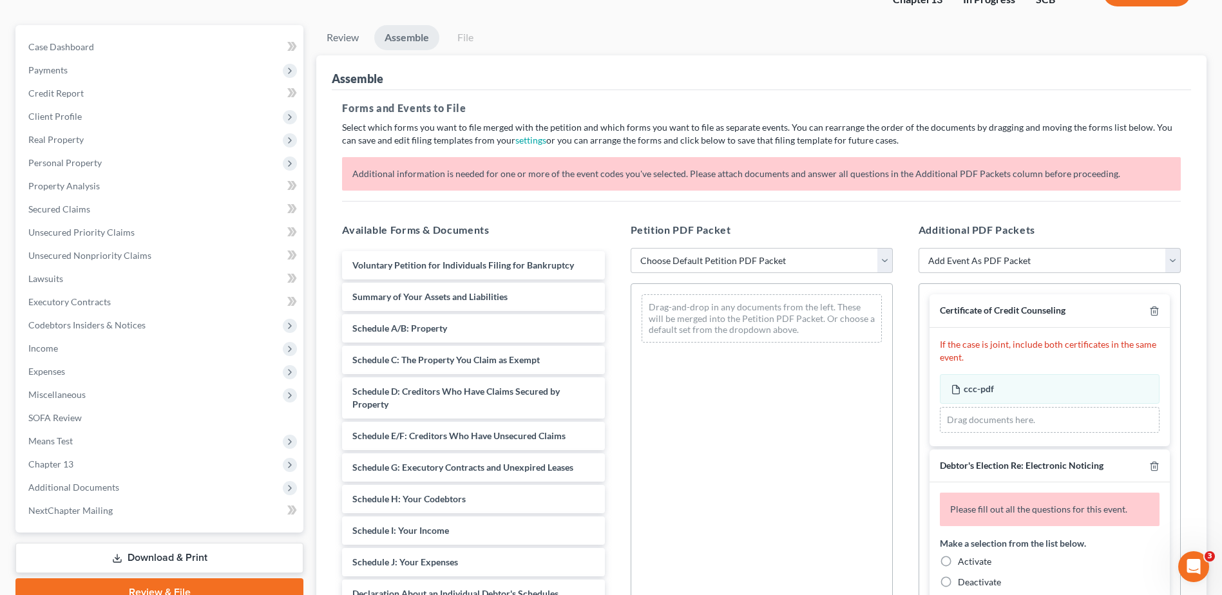
scroll to position [0, 0]
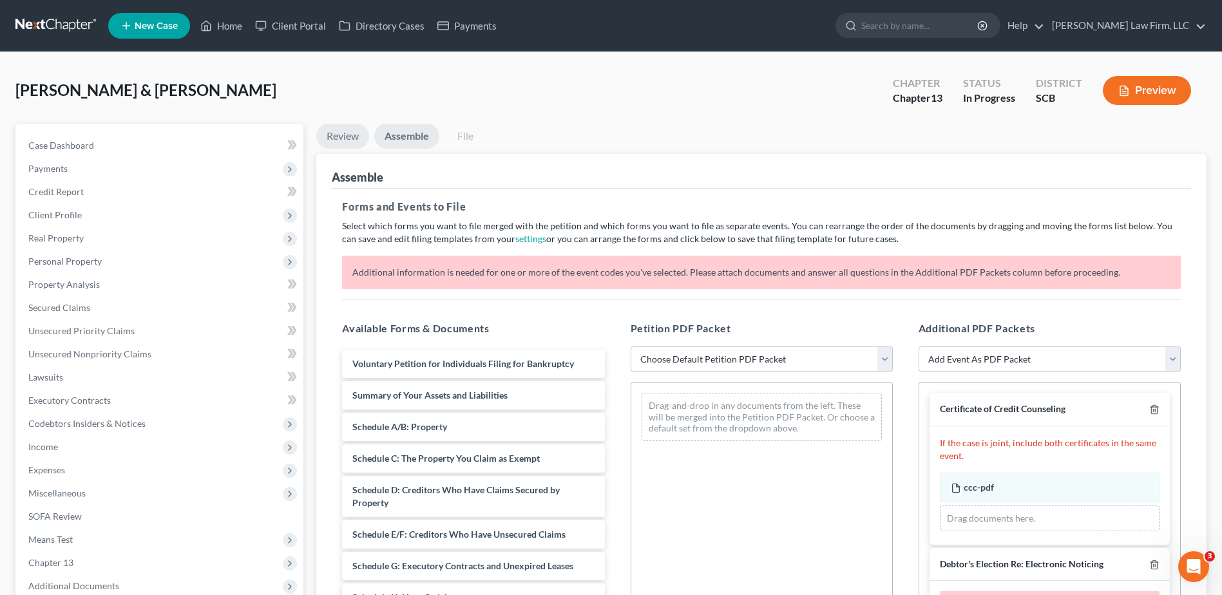
click at [352, 137] on link "Review" at bounding box center [342, 136] width 53 height 25
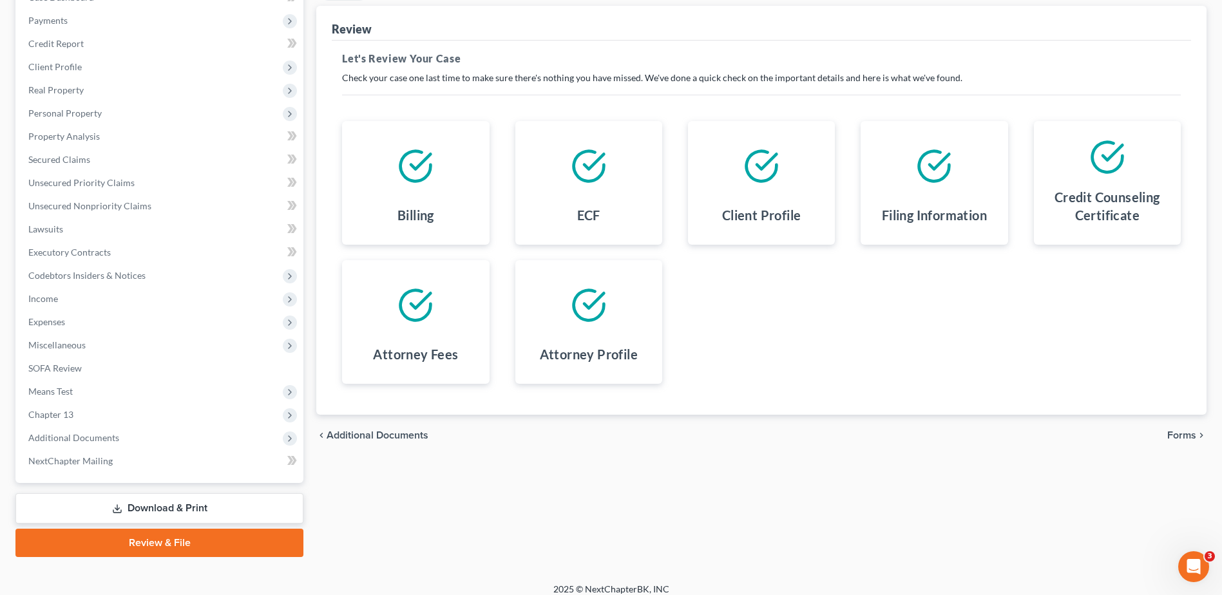
scroll to position [159, 0]
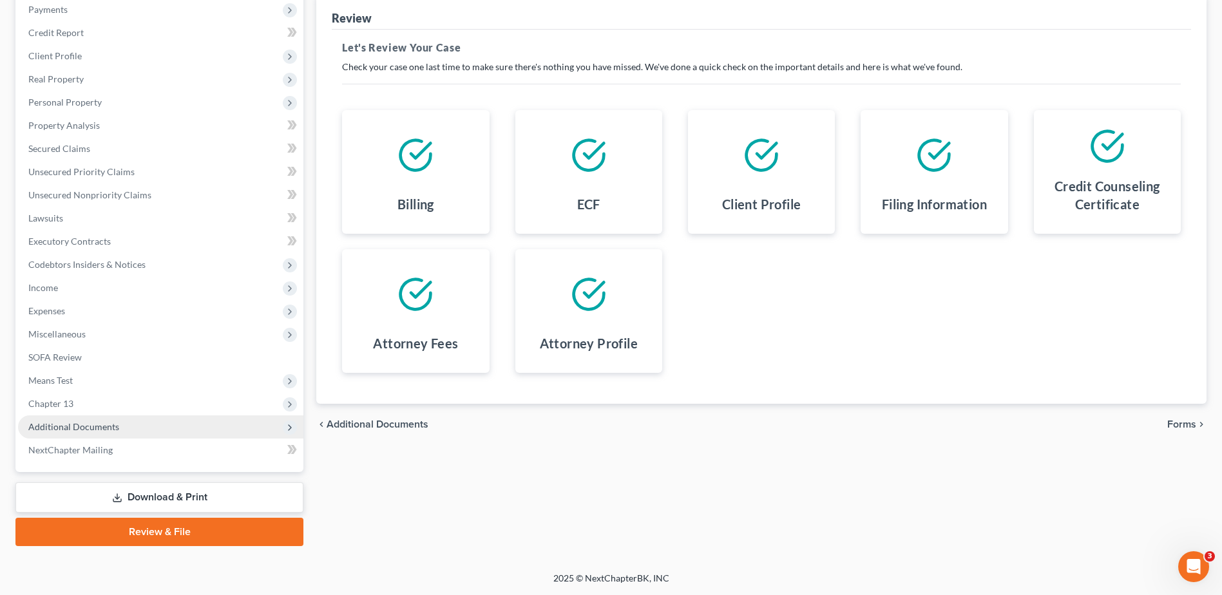
click at [129, 428] on span "Additional Documents" at bounding box center [160, 426] width 285 height 23
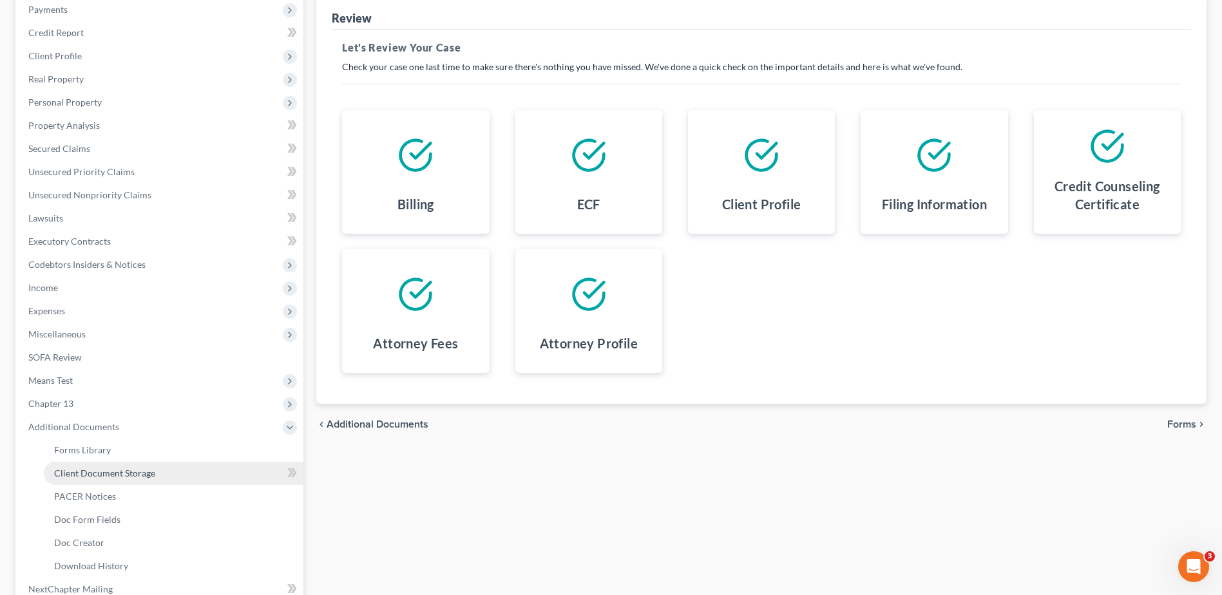
click at [114, 479] on link "Client Document Storage" at bounding box center [174, 473] width 260 height 23
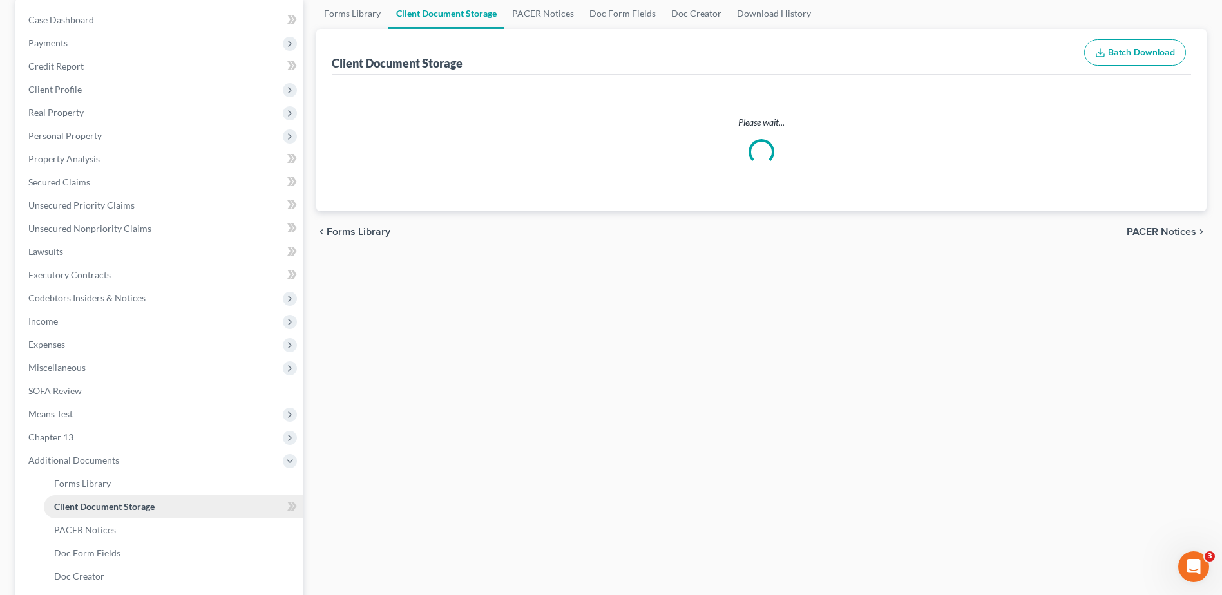
scroll to position [4, 0]
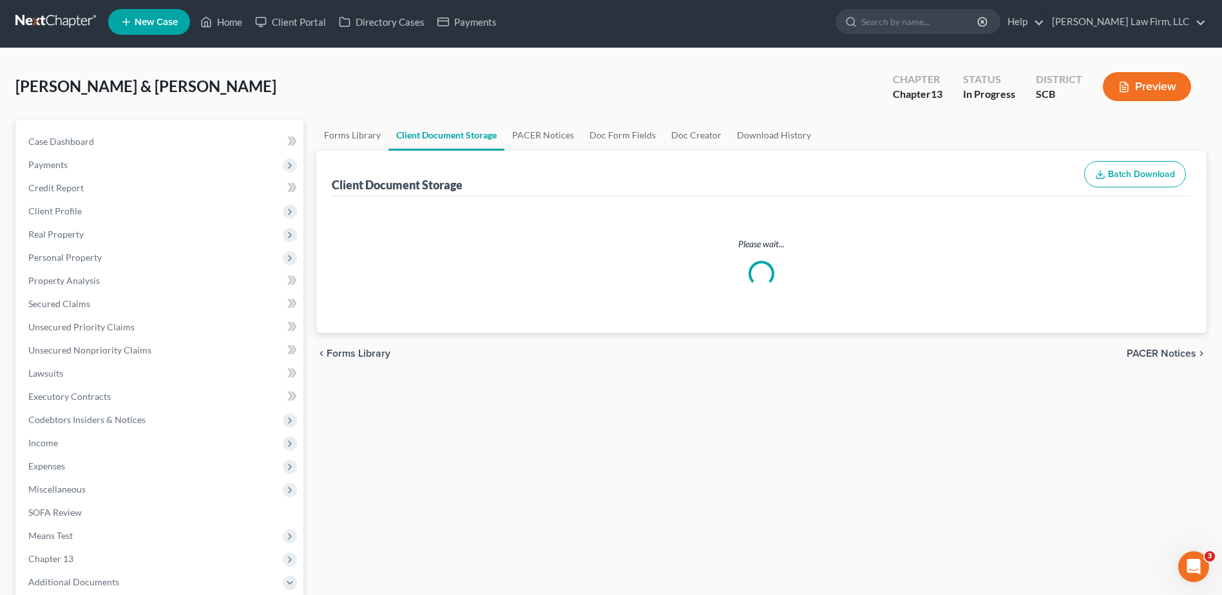
select select "6"
select select "16"
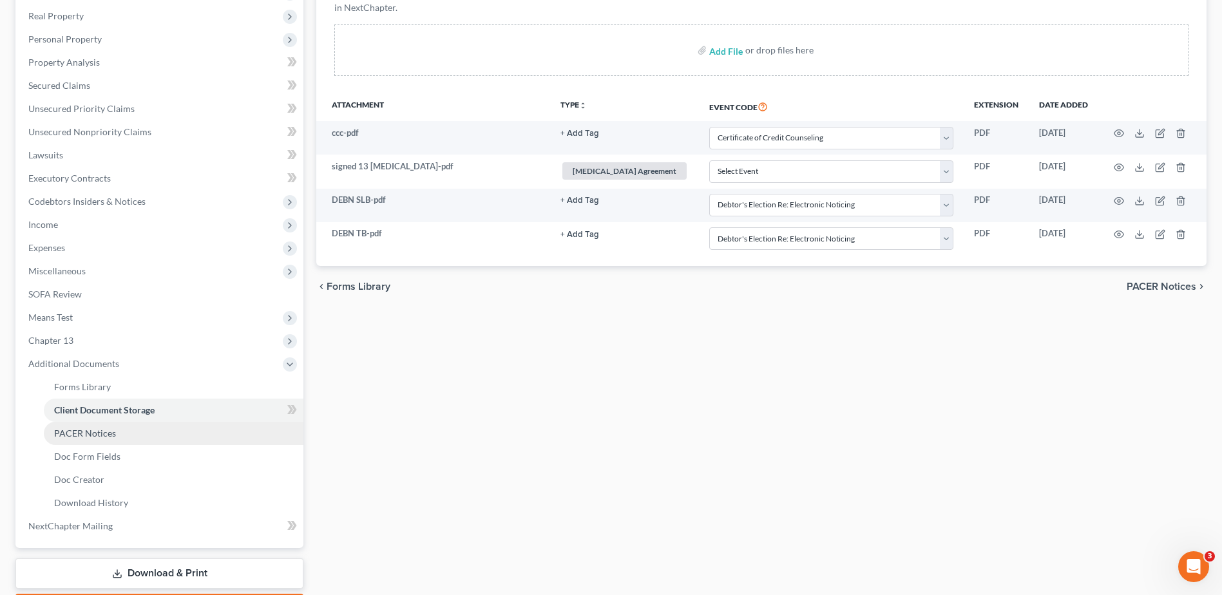
scroll to position [258, 0]
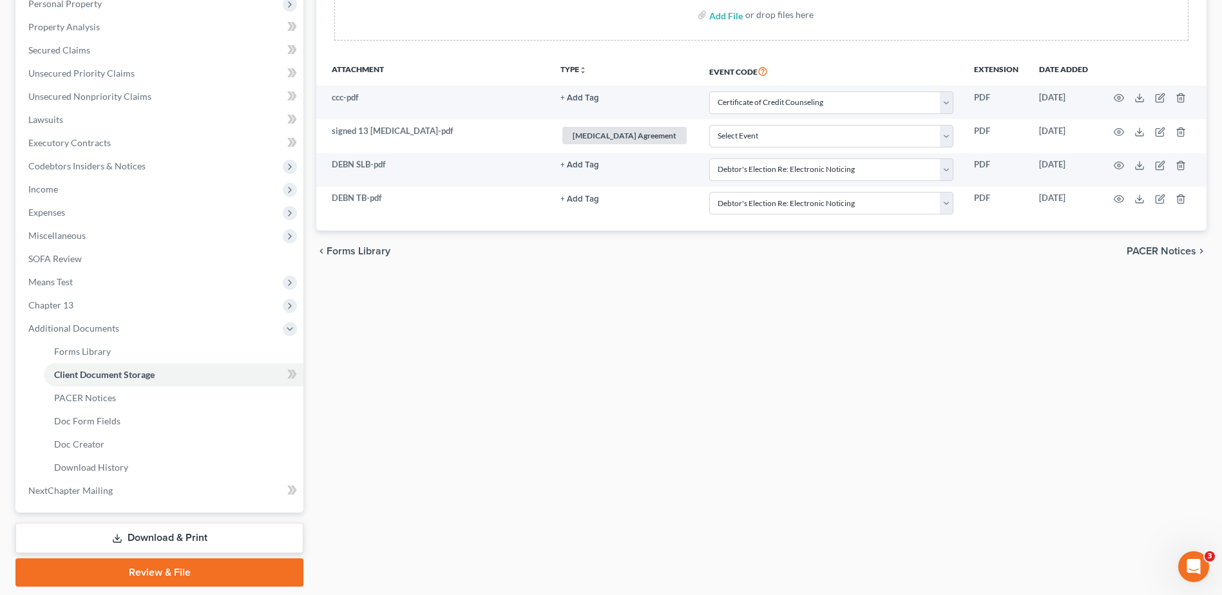
click at [144, 568] on link "Review & File" at bounding box center [159, 572] width 288 height 28
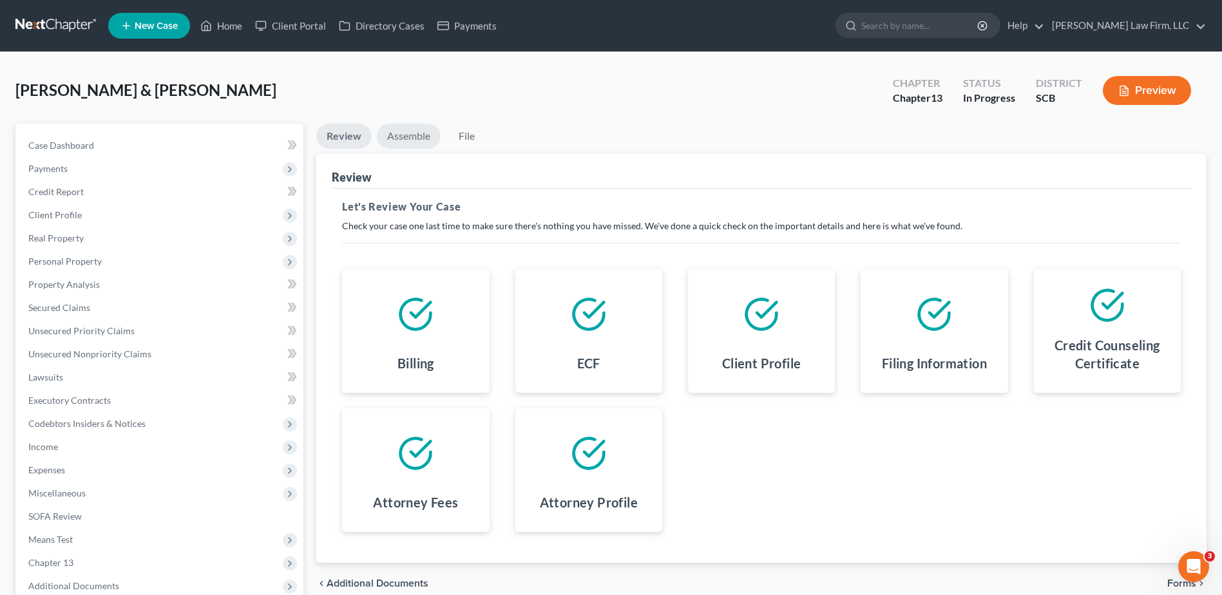
click at [417, 138] on link "Assemble" at bounding box center [409, 136] width 64 height 25
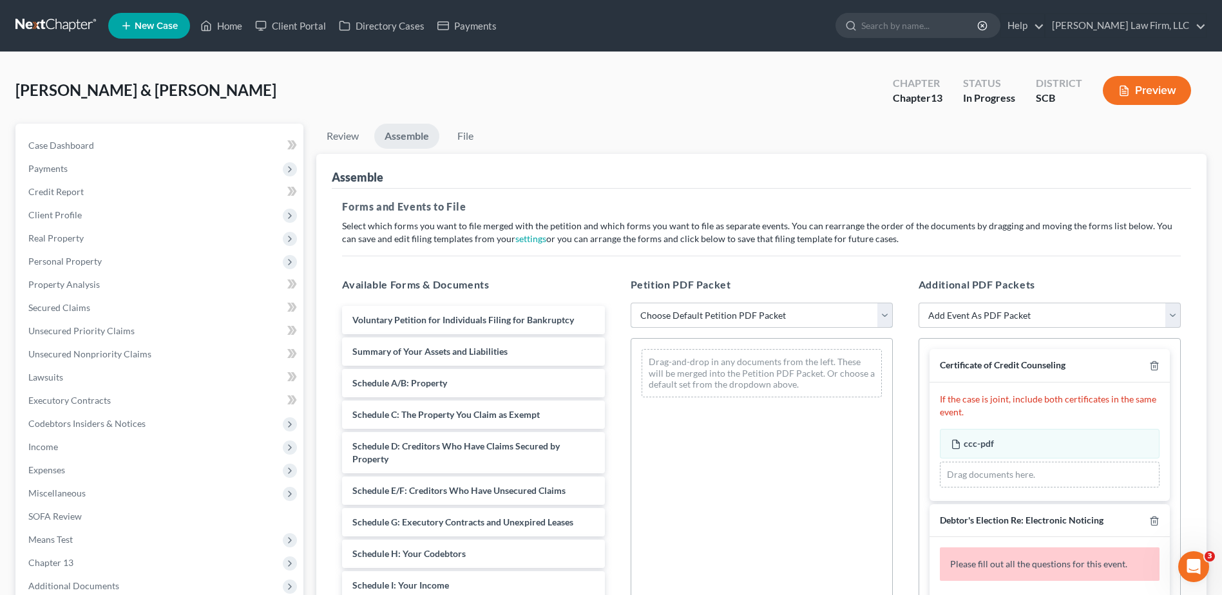
click at [710, 312] on select "Choose Default Petition PDF Packet Complete Bankruptcy Petition (all forms and …" at bounding box center [762, 316] width 262 height 26
select select "0"
click at [631, 303] on select "Choose Default Petition PDF Packet Complete Bankruptcy Petition (all forms and …" at bounding box center [762, 316] width 262 height 26
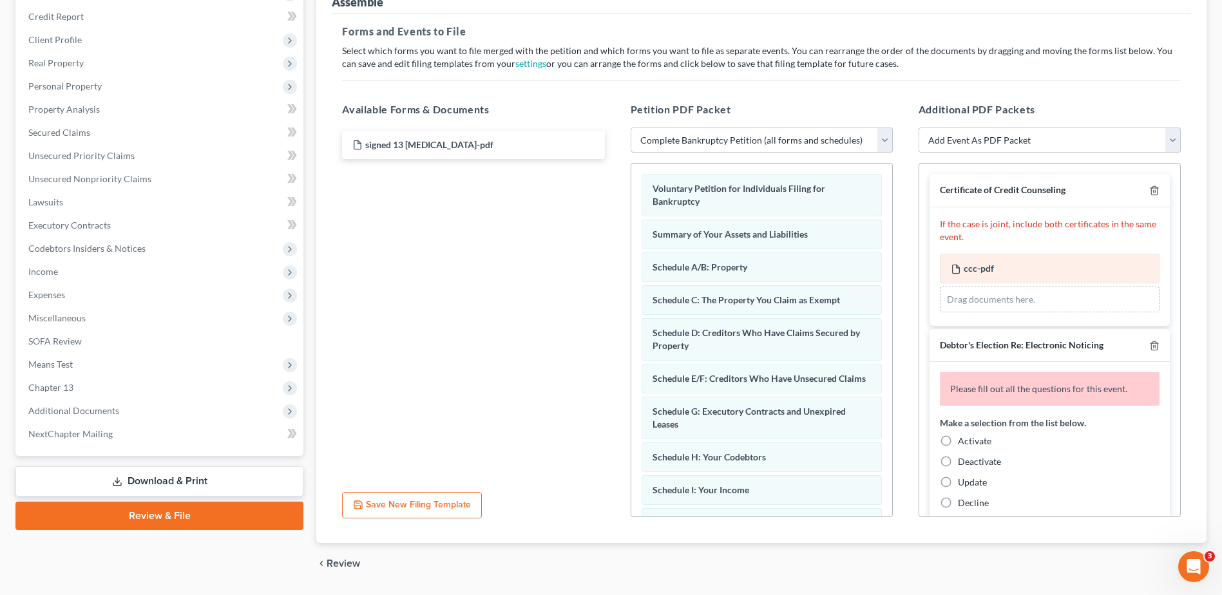
scroll to position [213, 0]
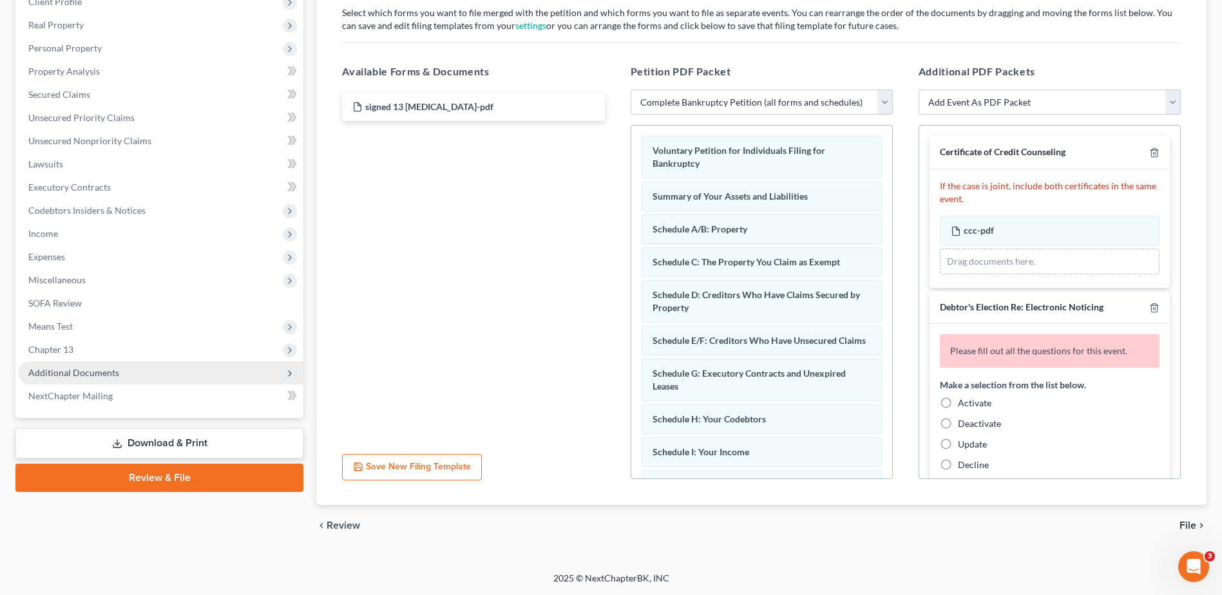
click at [105, 367] on span "Additional Documents" at bounding box center [73, 372] width 91 height 11
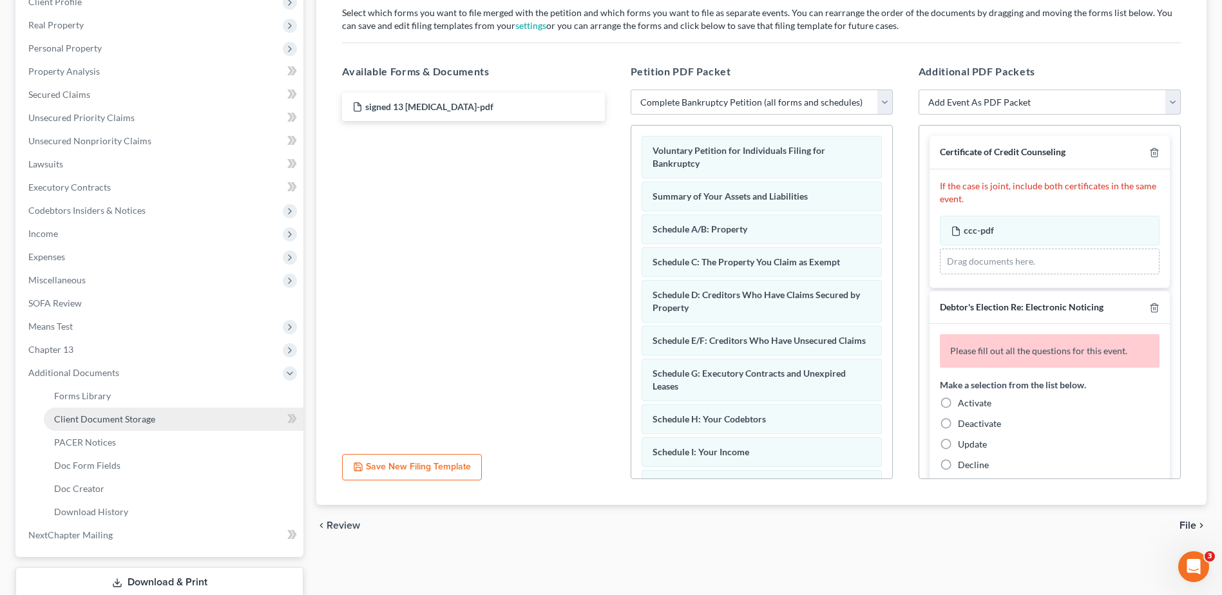
click at [104, 415] on span "Client Document Storage" at bounding box center [104, 419] width 101 height 11
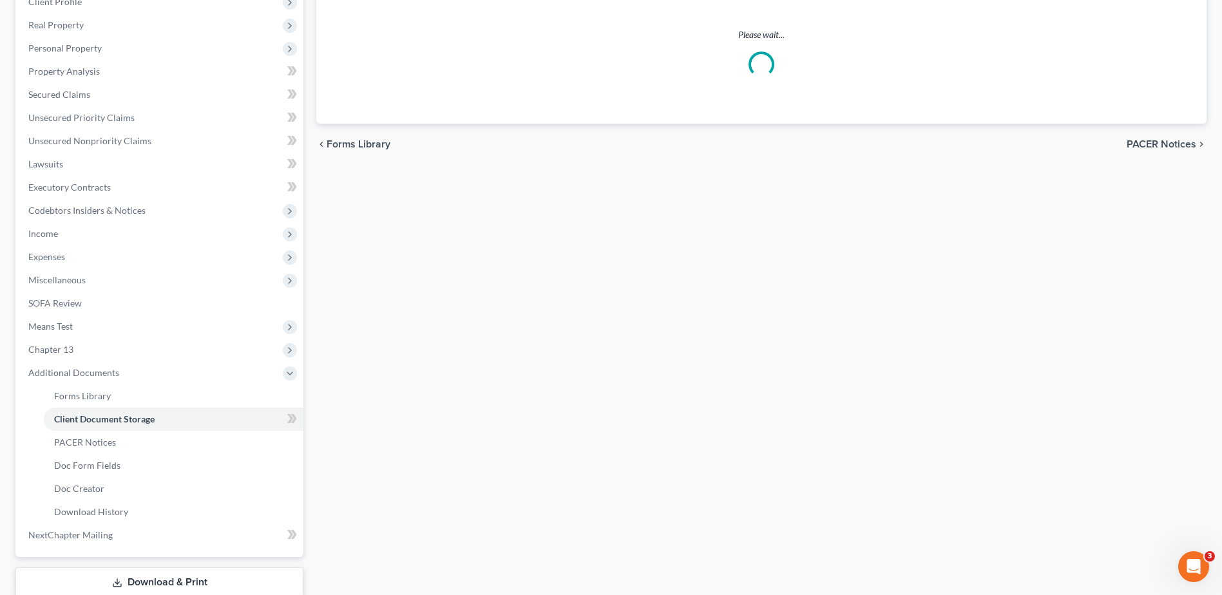
scroll to position [88, 0]
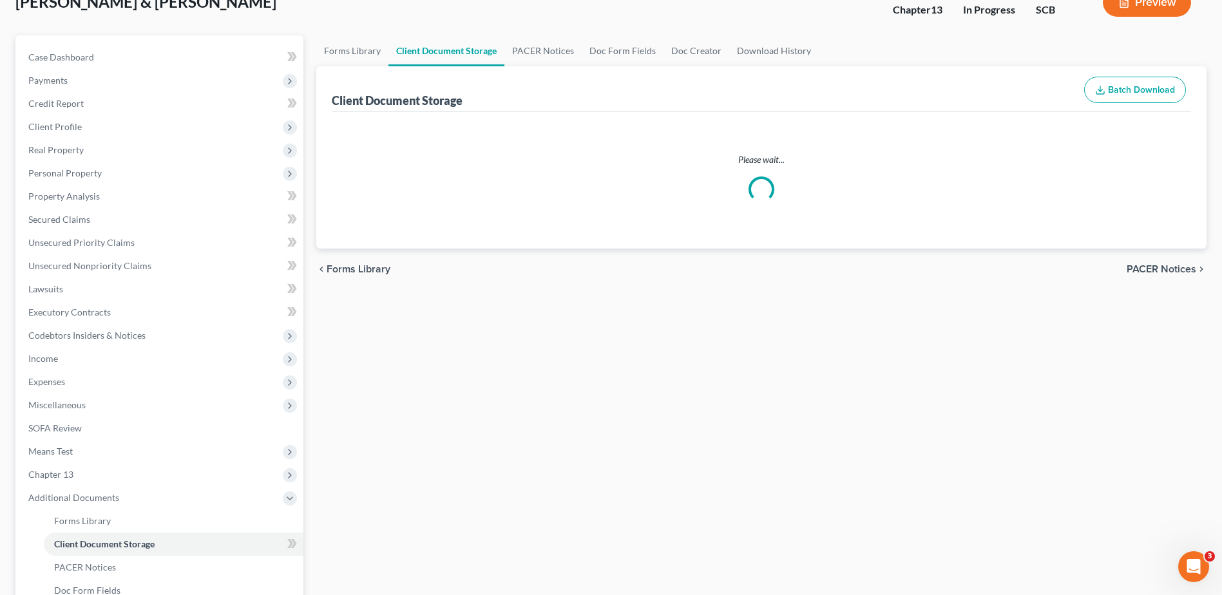
select select "6"
select select "16"
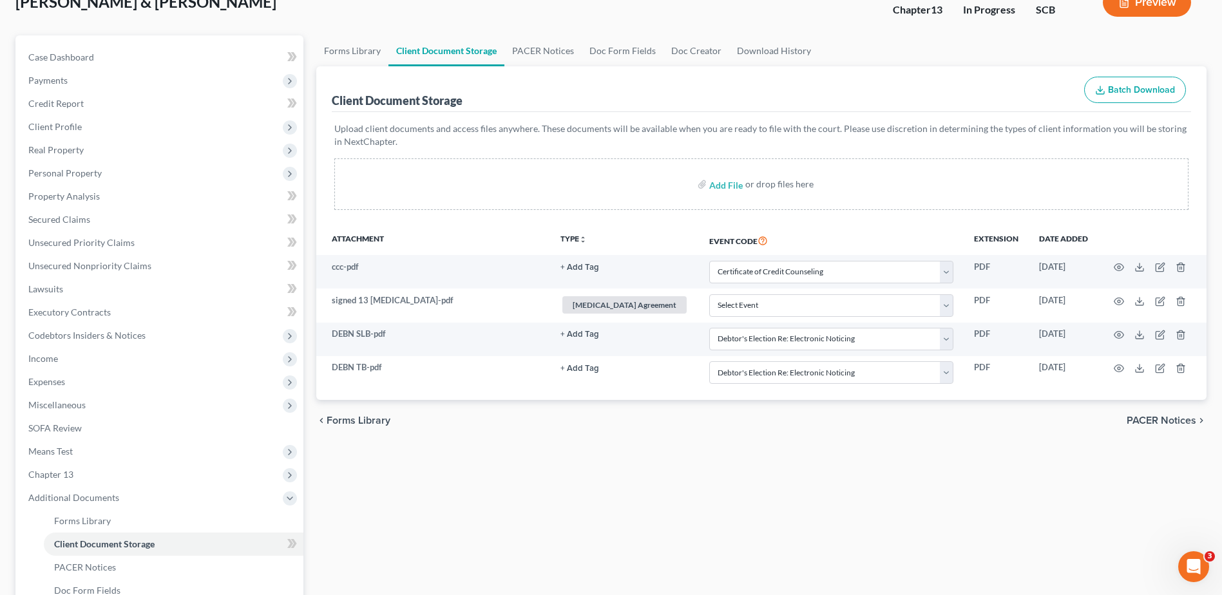
scroll to position [0, 0]
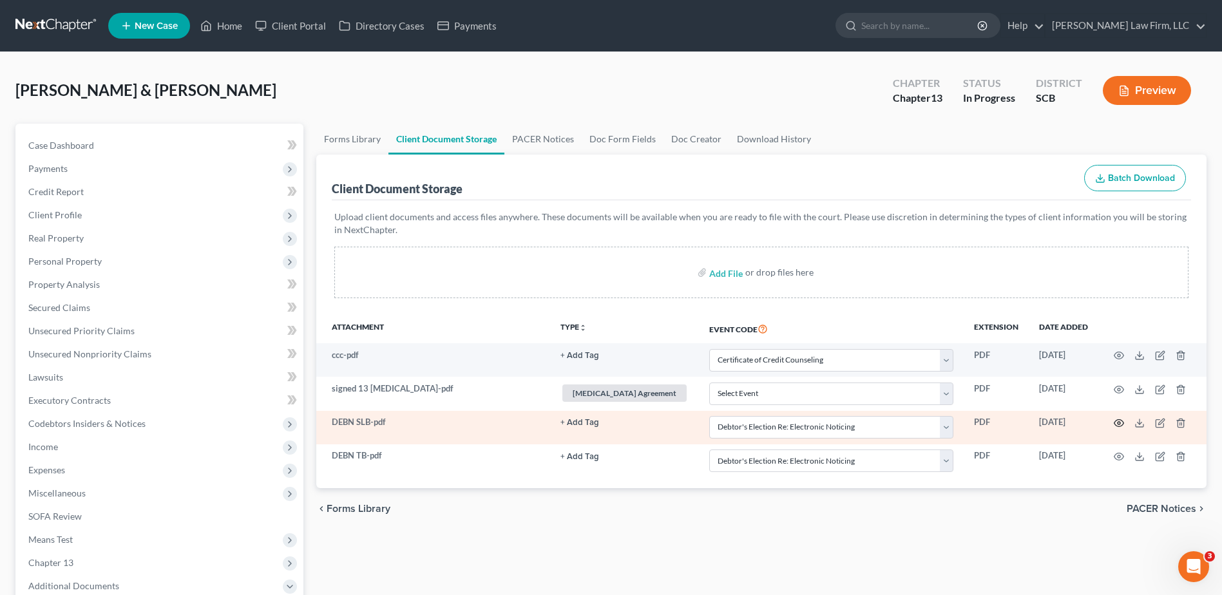
click at [1120, 425] on icon "button" at bounding box center [1119, 423] width 10 height 10
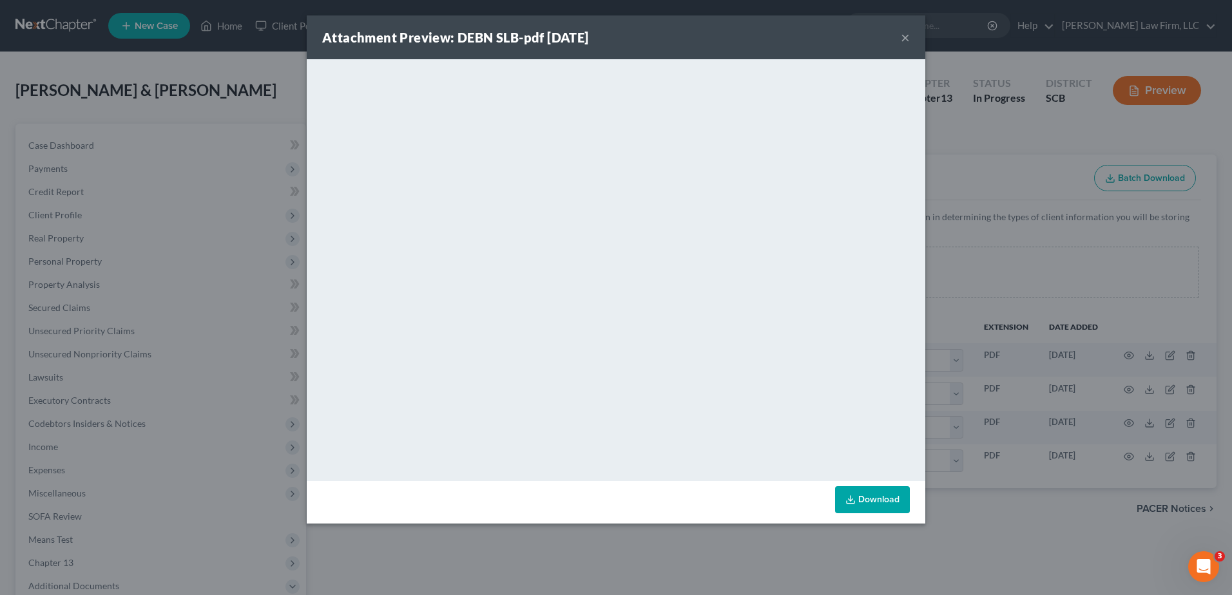
click at [901, 39] on button "×" at bounding box center [905, 37] width 9 height 15
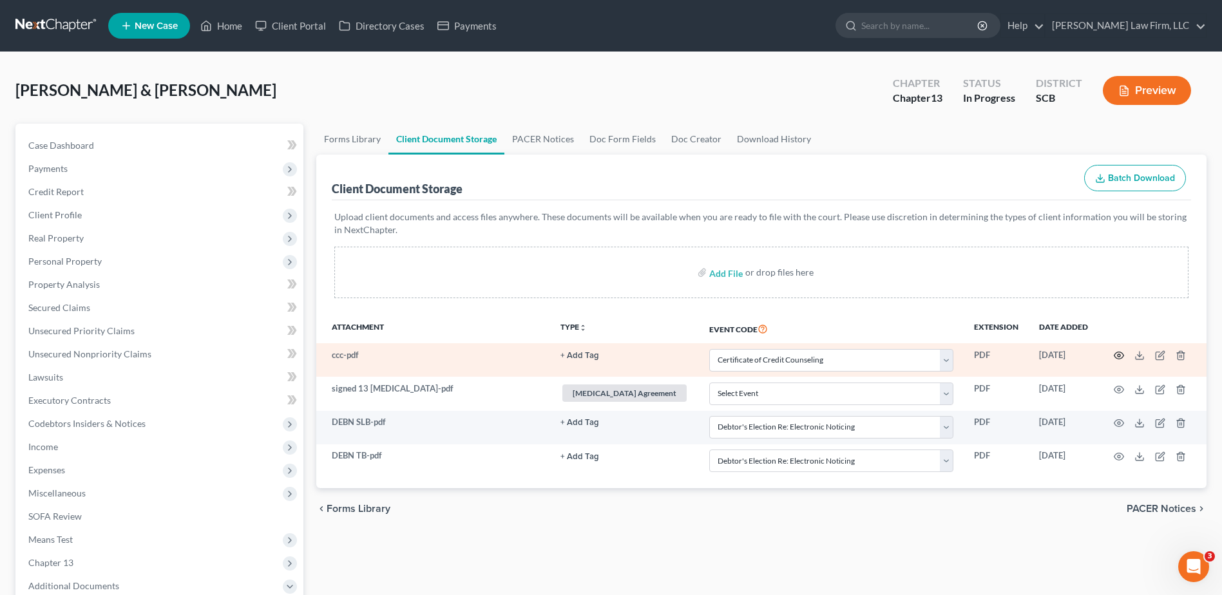
click at [1119, 356] on icon "button" at bounding box center [1119, 355] width 10 height 10
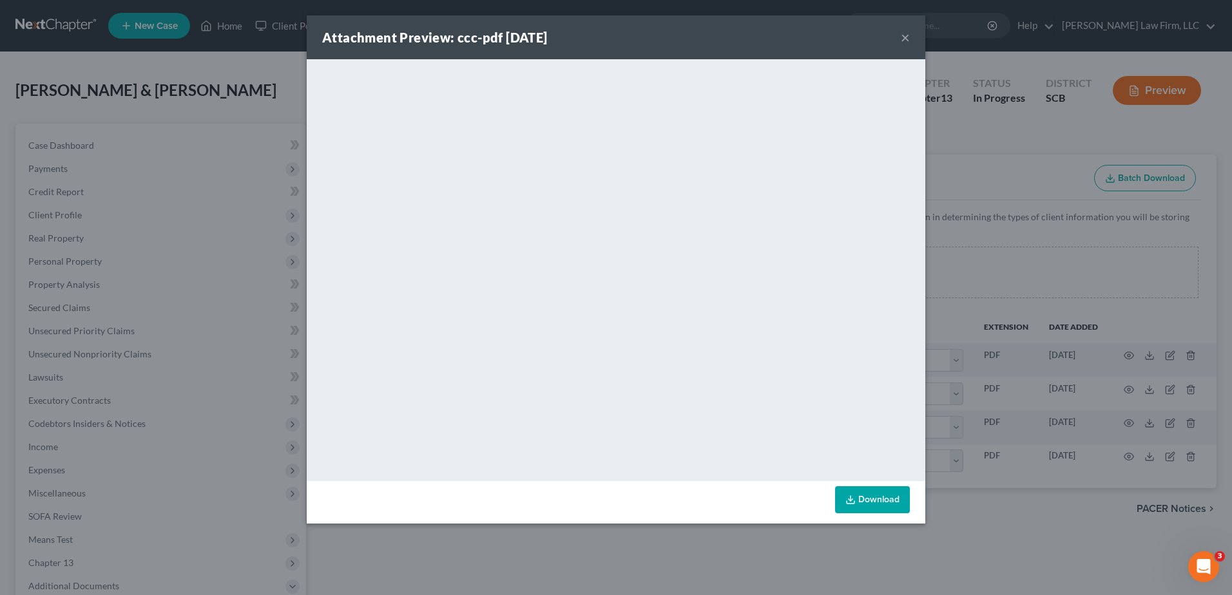
click at [904, 37] on button "×" at bounding box center [905, 37] width 9 height 15
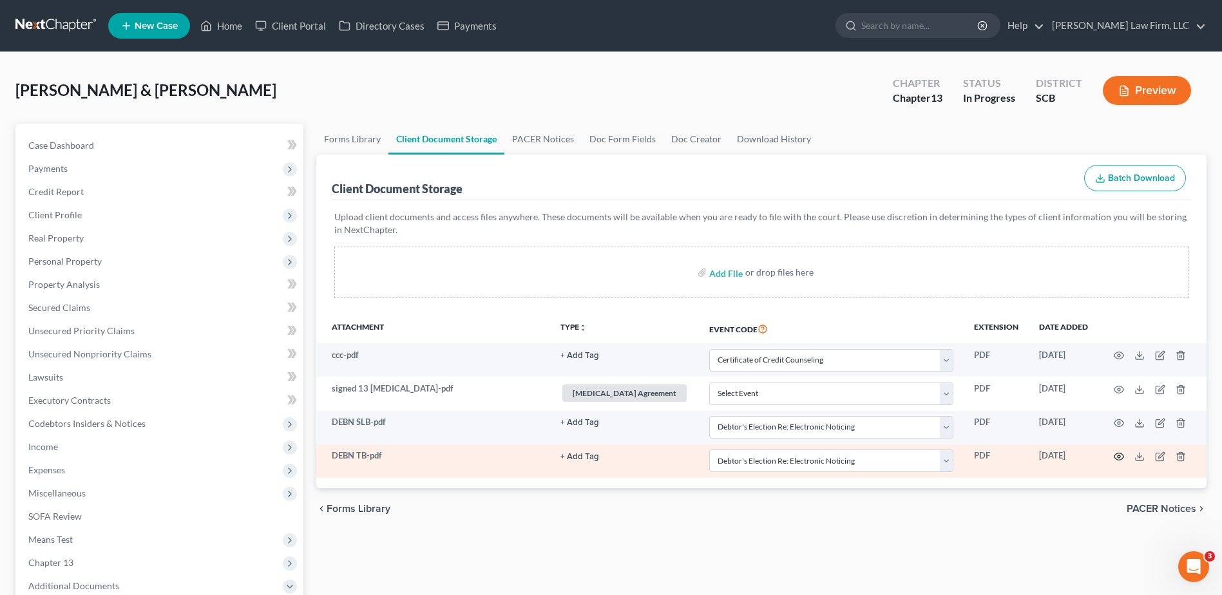
click at [1121, 459] on icon "button" at bounding box center [1119, 456] width 10 height 7
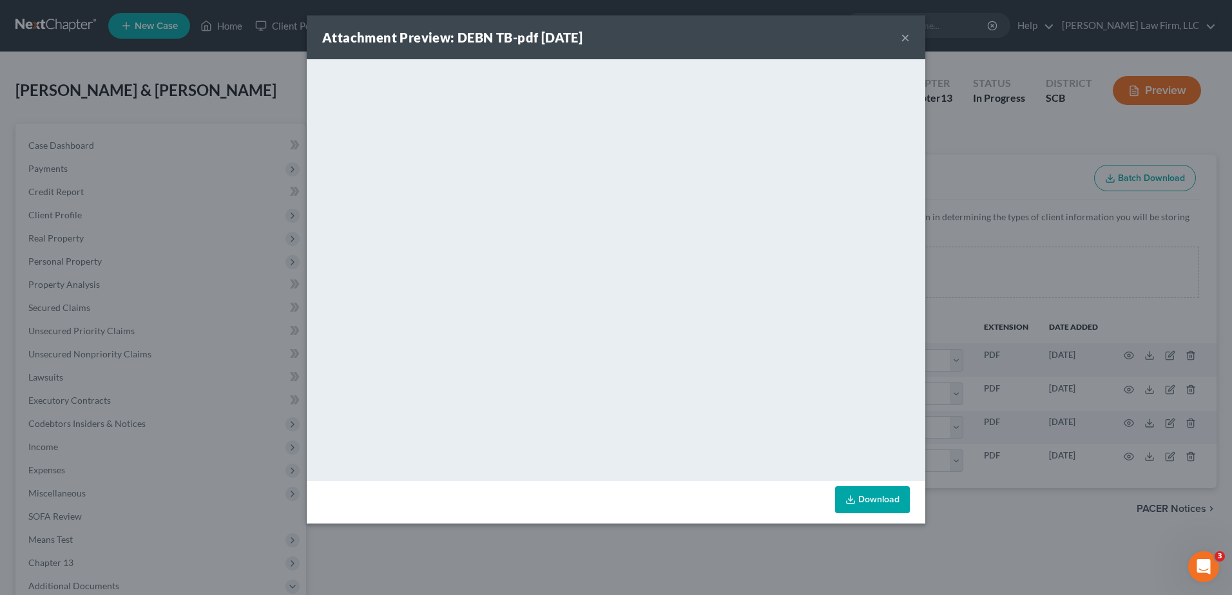
click at [904, 39] on button "×" at bounding box center [905, 37] width 9 height 15
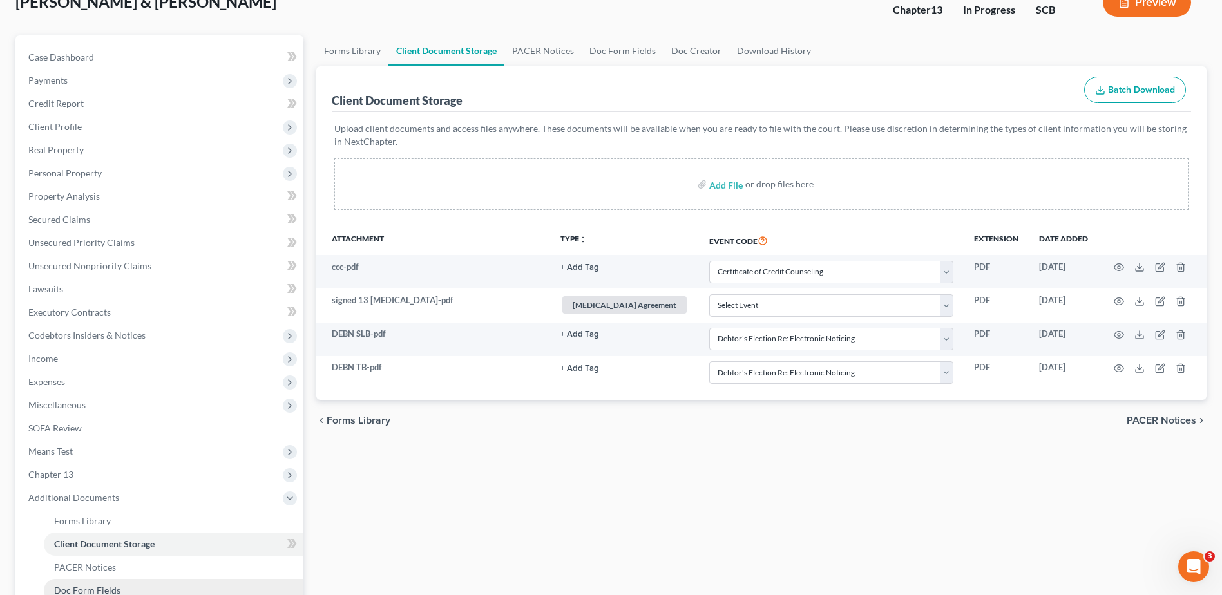
scroll to position [298, 0]
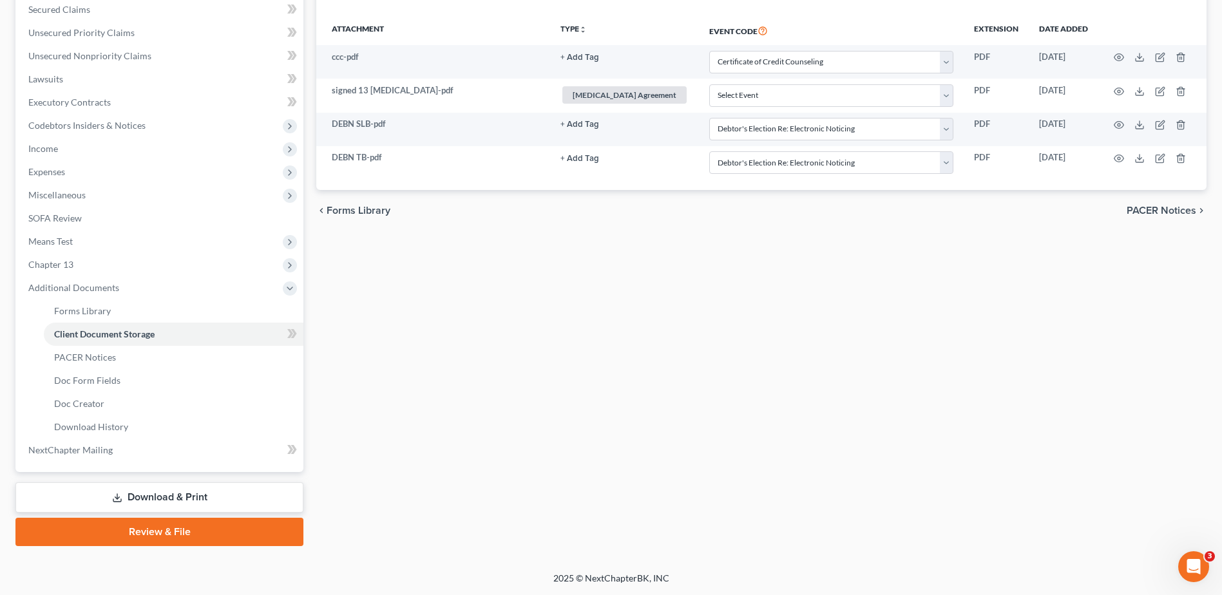
click at [143, 526] on link "Review & File" at bounding box center [159, 532] width 288 height 28
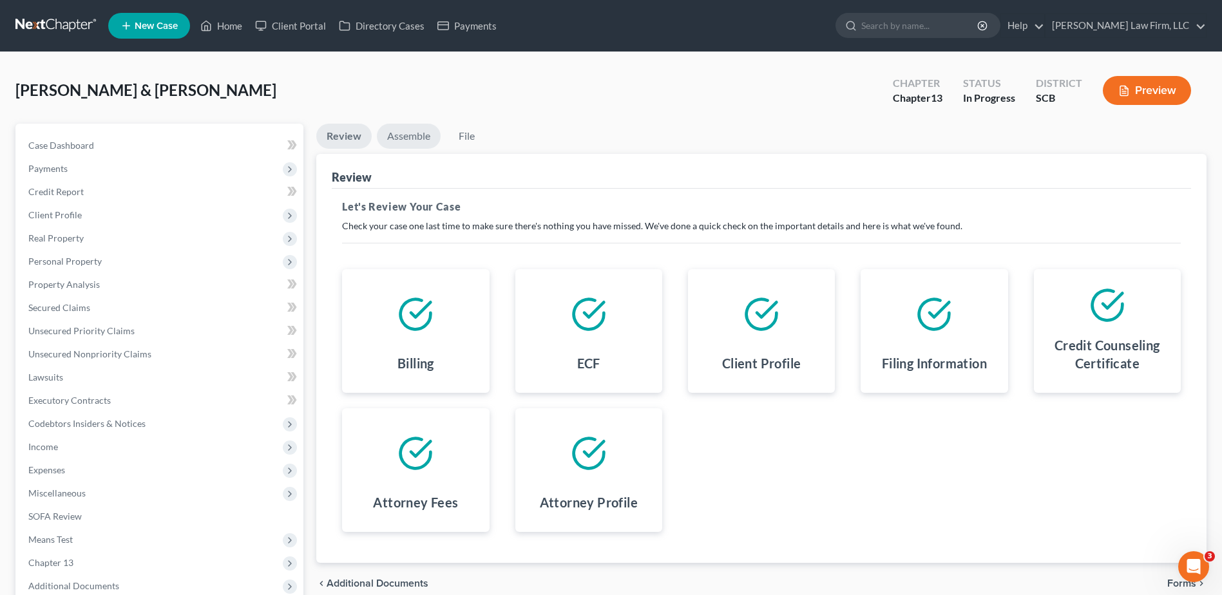
click at [414, 135] on link "Assemble" at bounding box center [409, 136] width 64 height 25
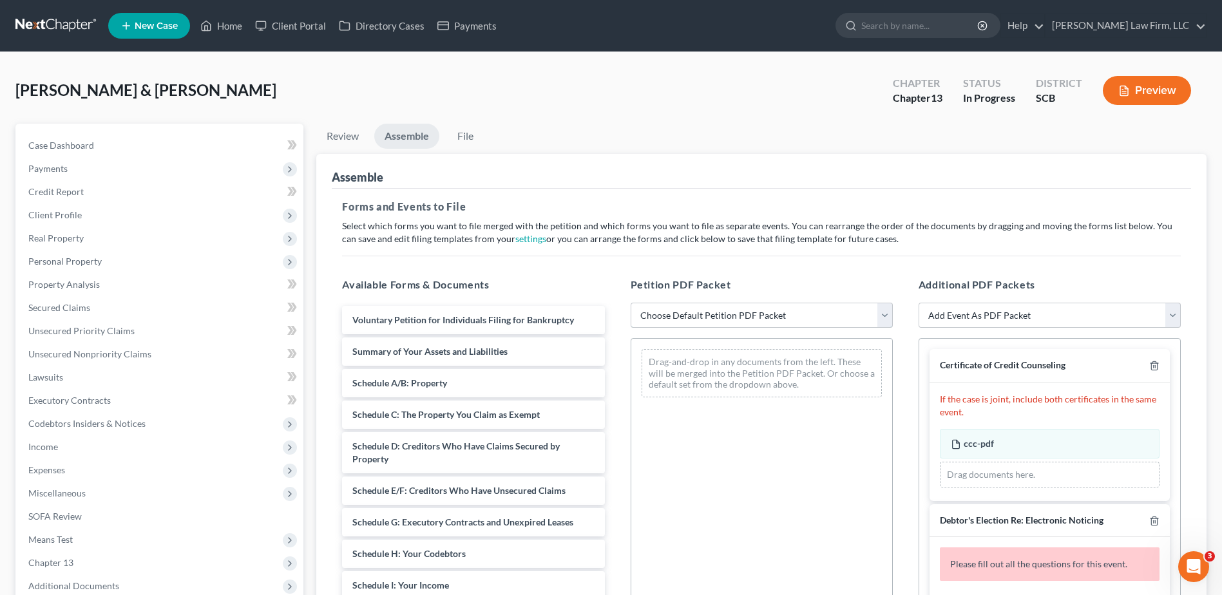
drag, startPoint x: 828, startPoint y: 313, endPoint x: 826, endPoint y: 320, distance: 7.2
click at [828, 313] on select "Choose Default Petition PDF Packet Complete Bankruptcy Petition (all forms and …" at bounding box center [762, 316] width 262 height 26
select select "0"
click at [631, 303] on select "Choose Default Petition PDF Packet Complete Bankruptcy Petition (all forms and …" at bounding box center [762, 316] width 262 height 26
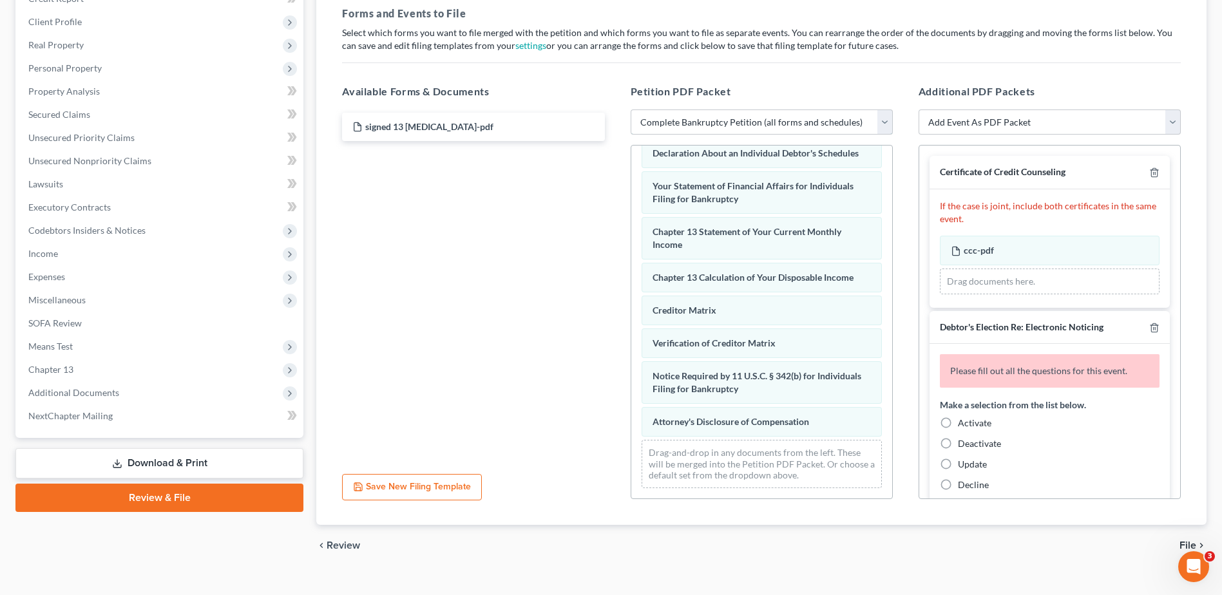
scroll to position [397, 0]
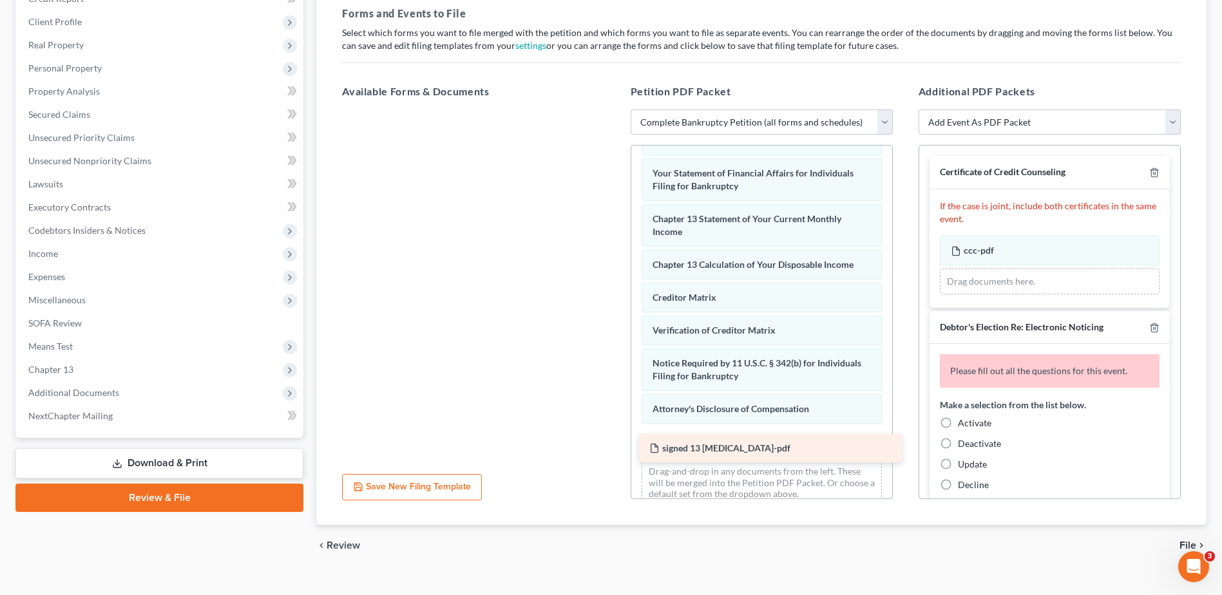
drag, startPoint x: 455, startPoint y: 128, endPoint x: 752, endPoint y: 450, distance: 437.6
click at [615, 110] on div "signed 13 retainer-pdf signed 13 retainer-pdf" at bounding box center [473, 110] width 283 height 0
click at [958, 424] on label "Activate" at bounding box center [974, 423] width 33 height 13
click at [963, 424] on input "Activate" at bounding box center [967, 421] width 8 height 8
radio input "true"
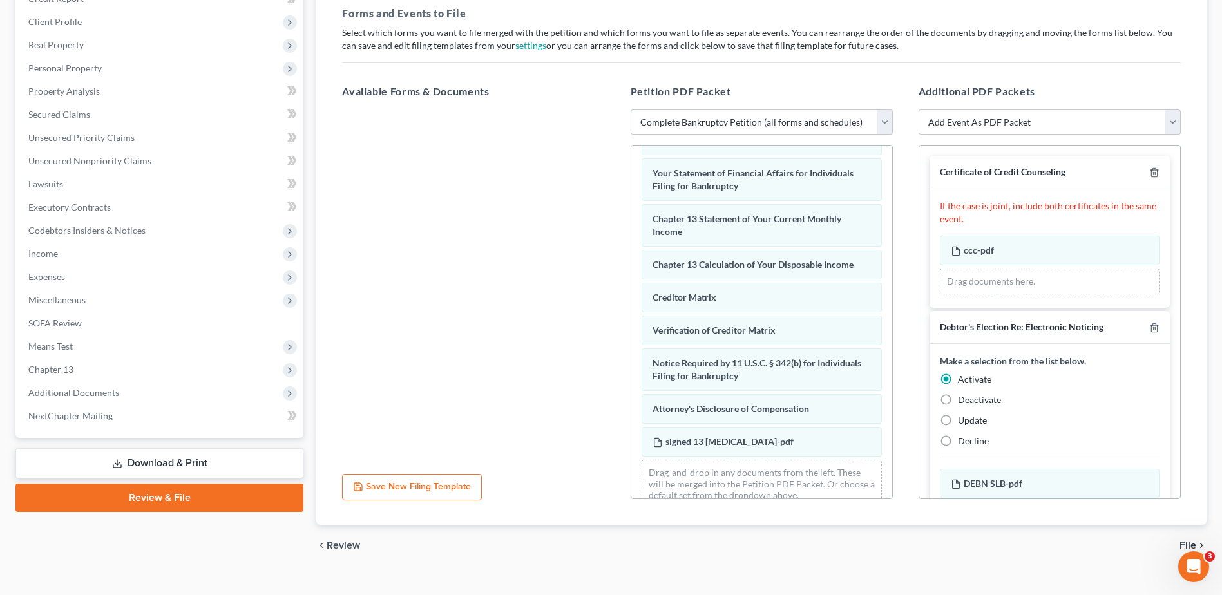
scroll to position [193, 0]
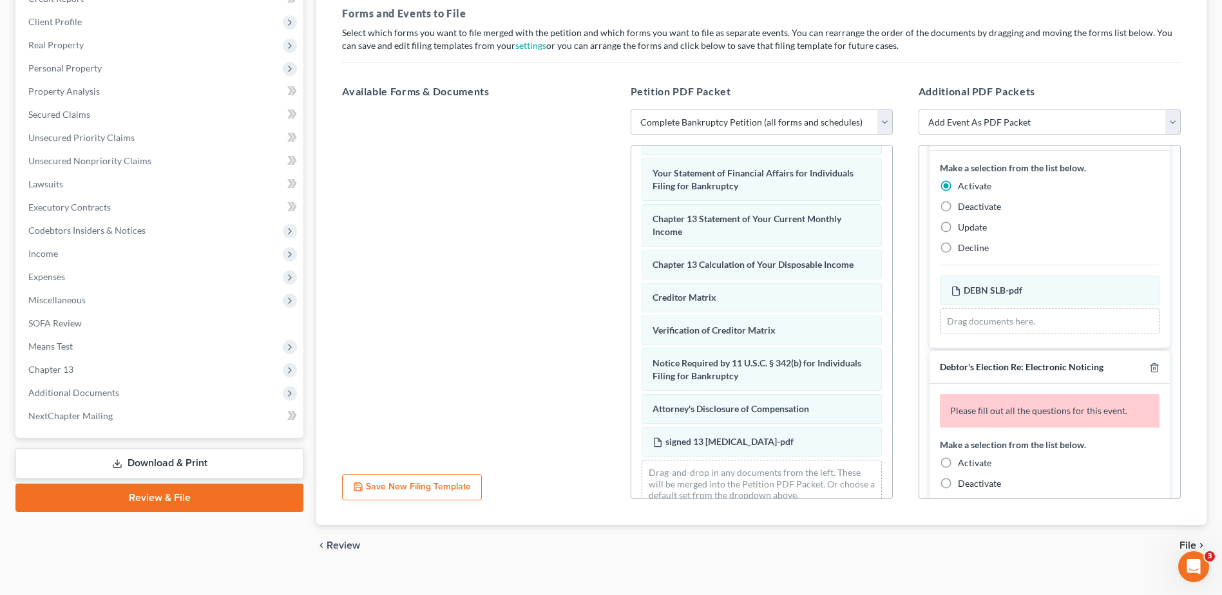
click at [958, 466] on label "Activate" at bounding box center [974, 463] width 33 height 13
click at [963, 465] on input "Activate" at bounding box center [967, 461] width 8 height 8
radio input "true"
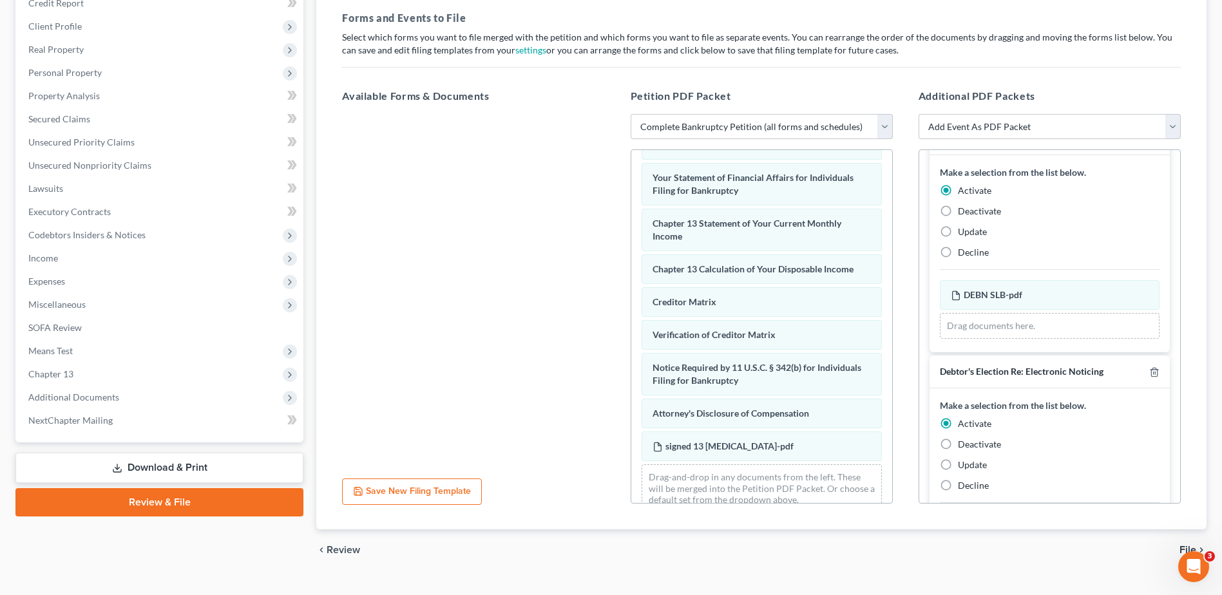
scroll to position [213, 0]
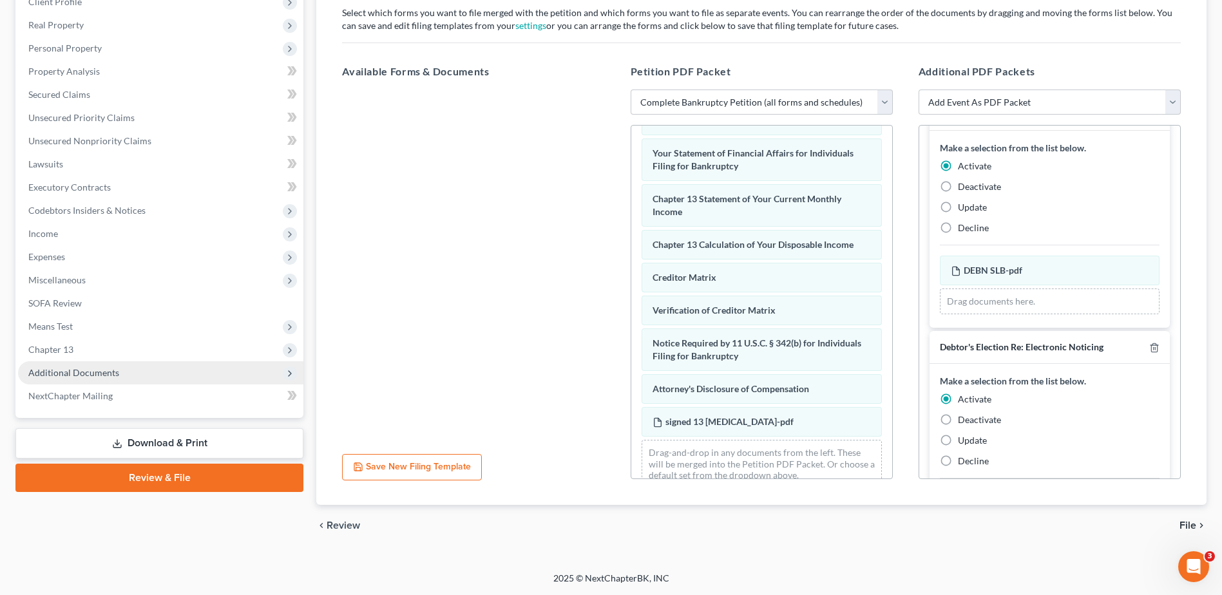
click at [95, 368] on span "Additional Documents" at bounding box center [73, 372] width 91 height 11
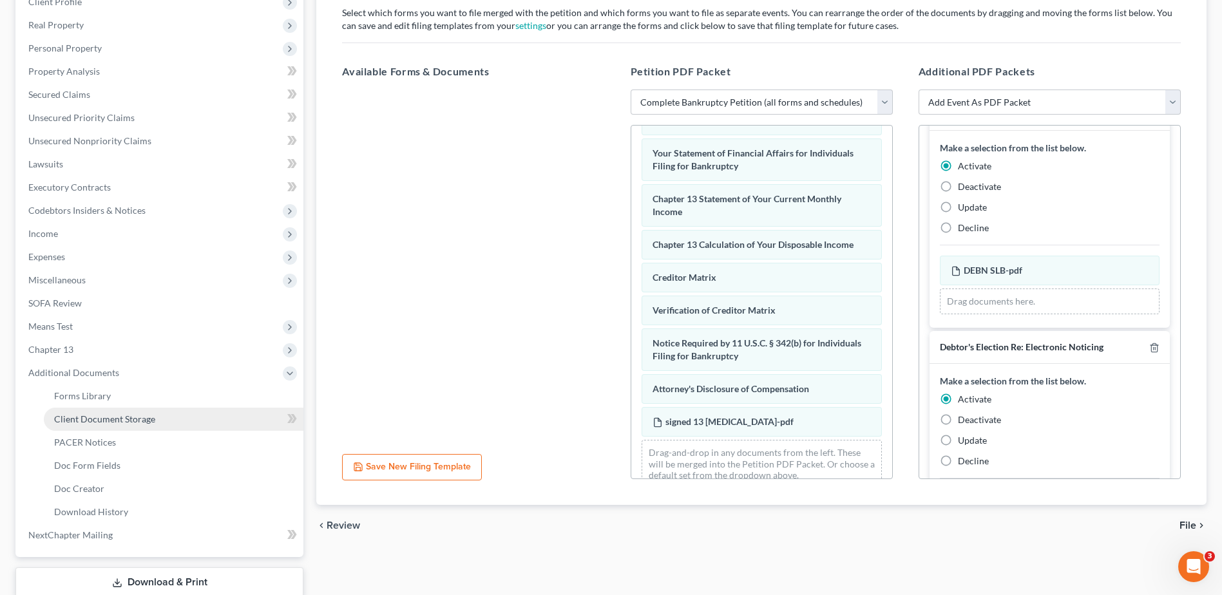
click at [112, 412] on link "Client Document Storage" at bounding box center [174, 419] width 260 height 23
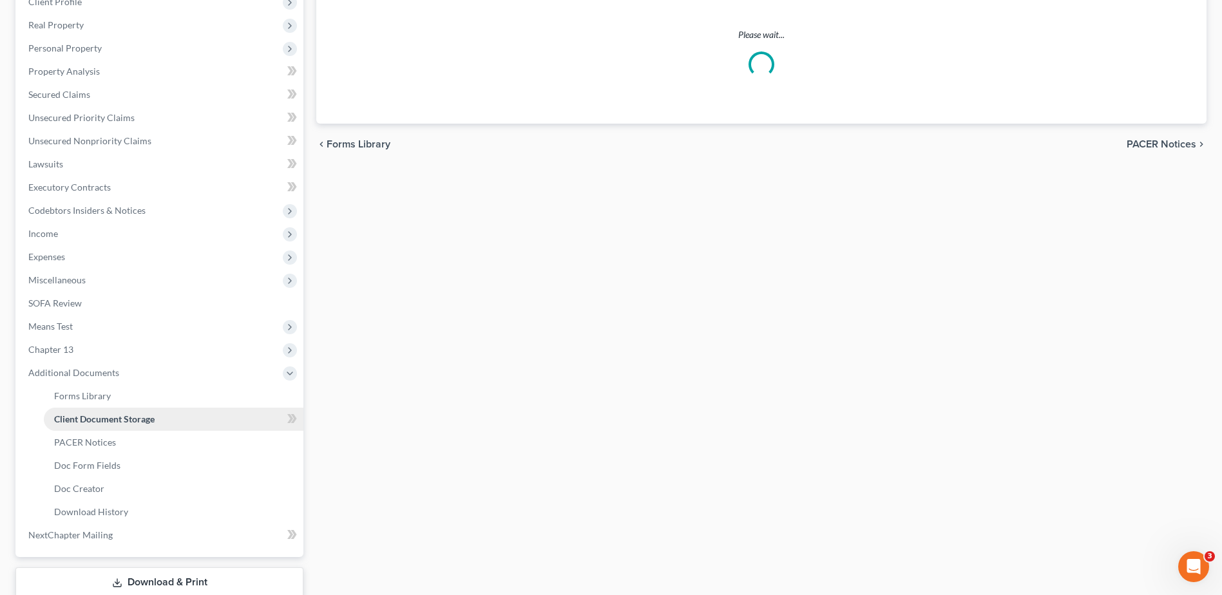
scroll to position [14, 0]
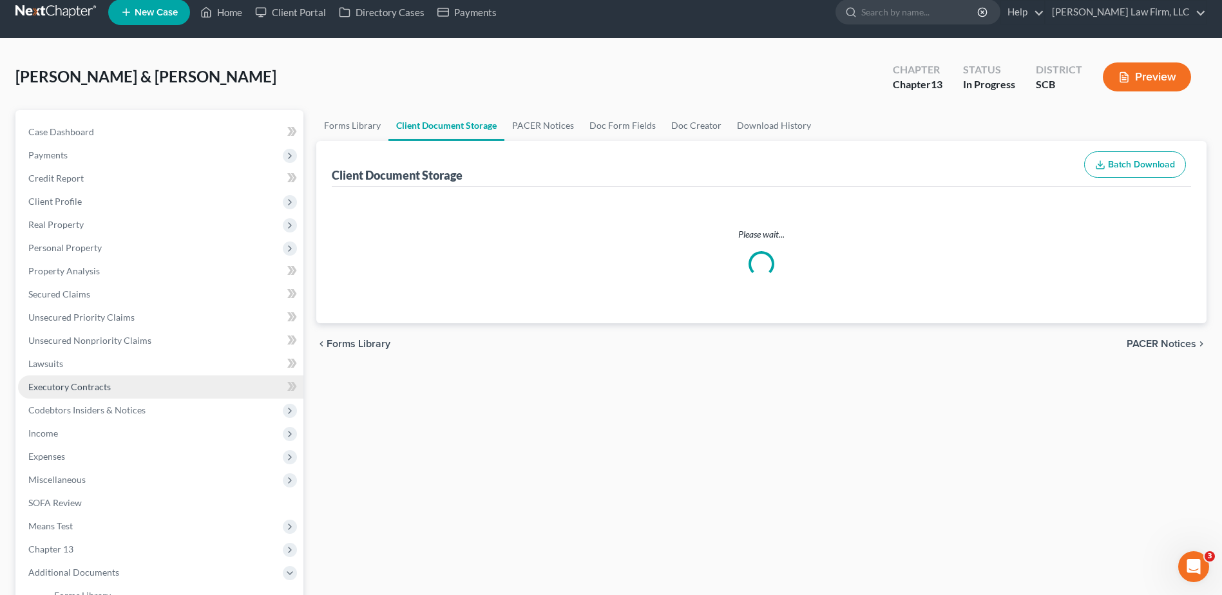
select select "6"
select select "16"
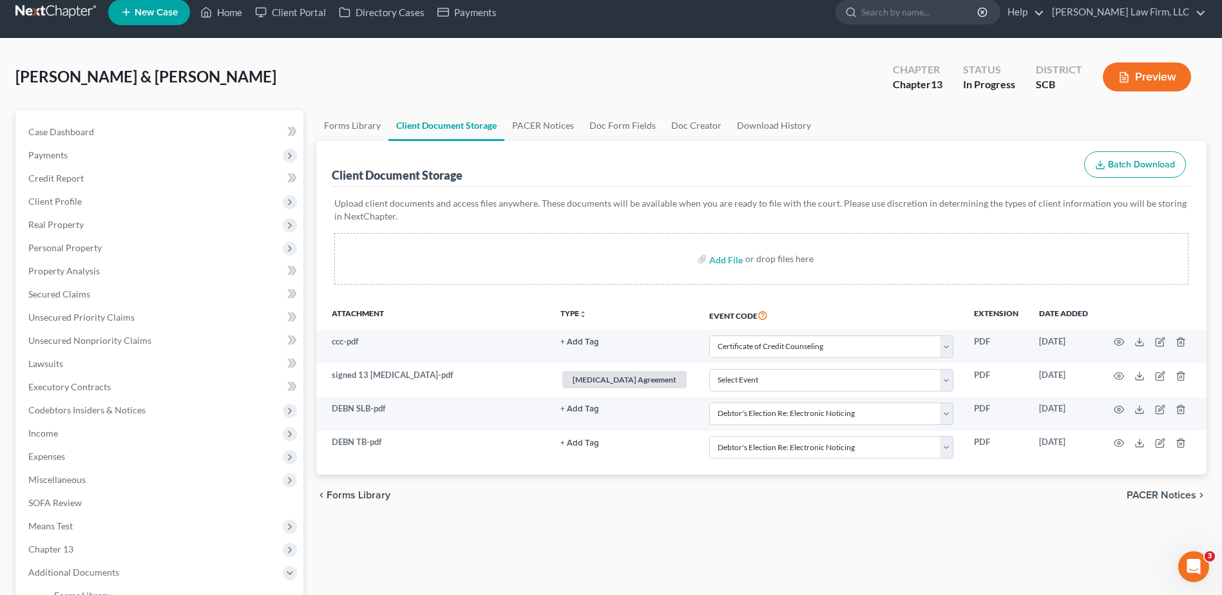
scroll to position [0, 0]
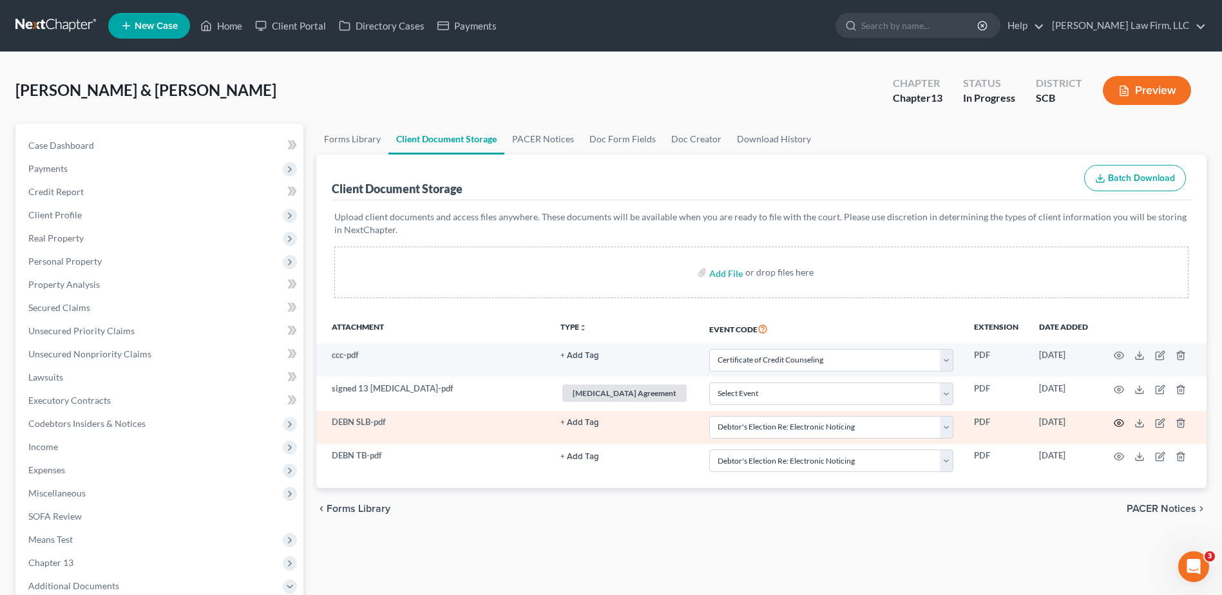
click at [1119, 425] on icon "button" at bounding box center [1119, 423] width 10 height 10
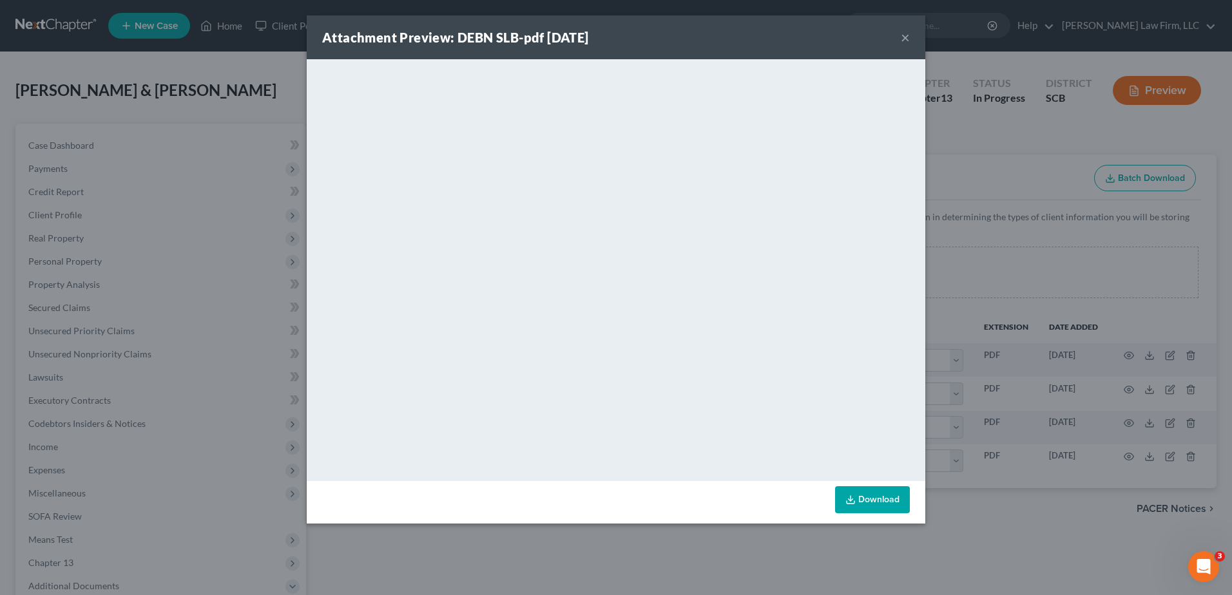
click at [908, 39] on button "×" at bounding box center [905, 37] width 9 height 15
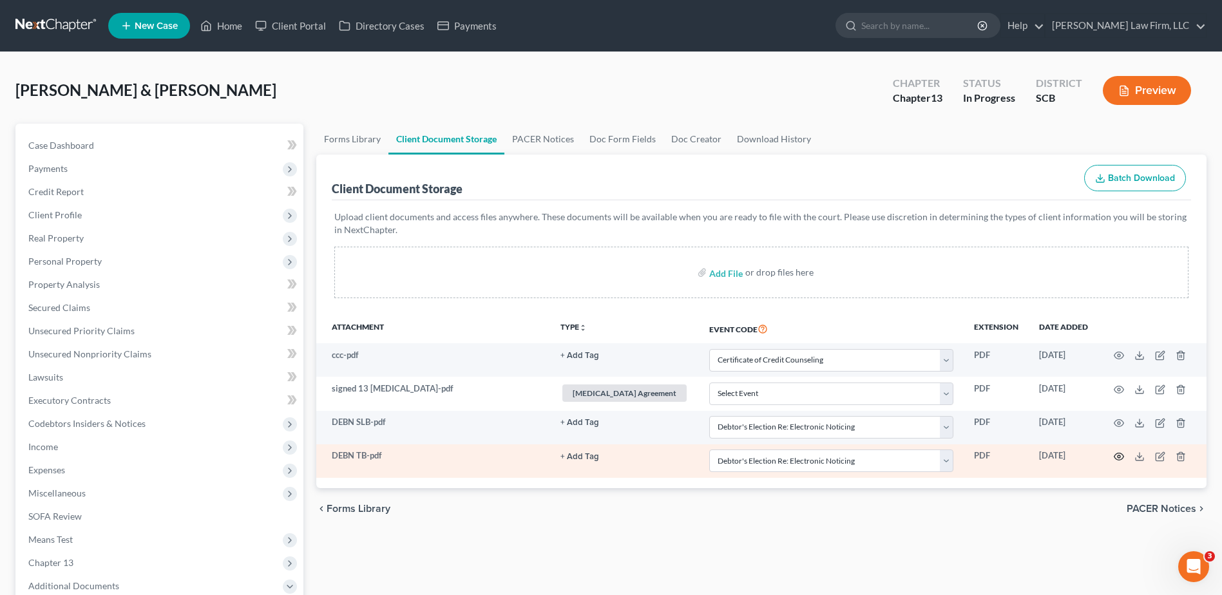
click at [1121, 456] on icon "button" at bounding box center [1119, 457] width 10 height 10
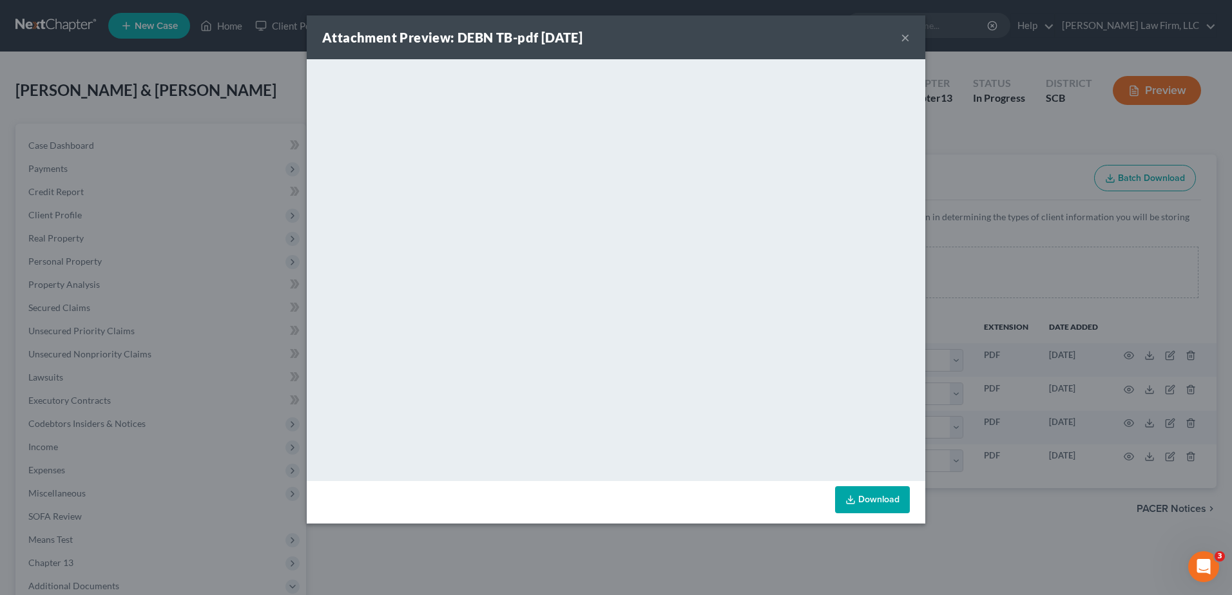
click at [908, 33] on button "×" at bounding box center [905, 37] width 9 height 15
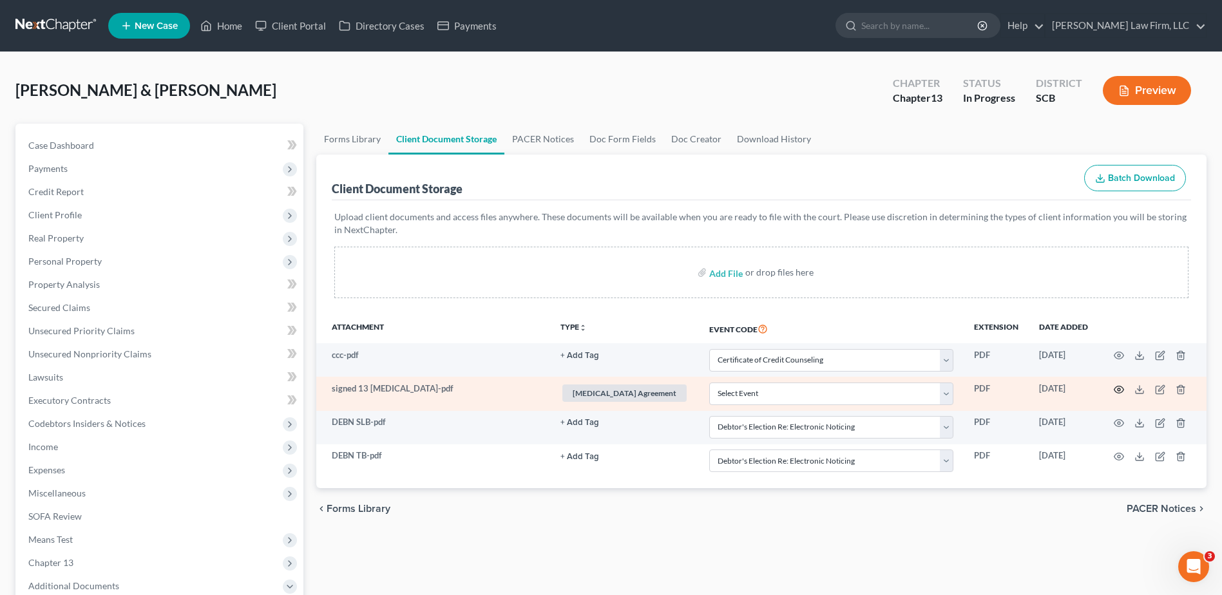
click at [1120, 389] on circle "button" at bounding box center [1119, 389] width 3 height 3
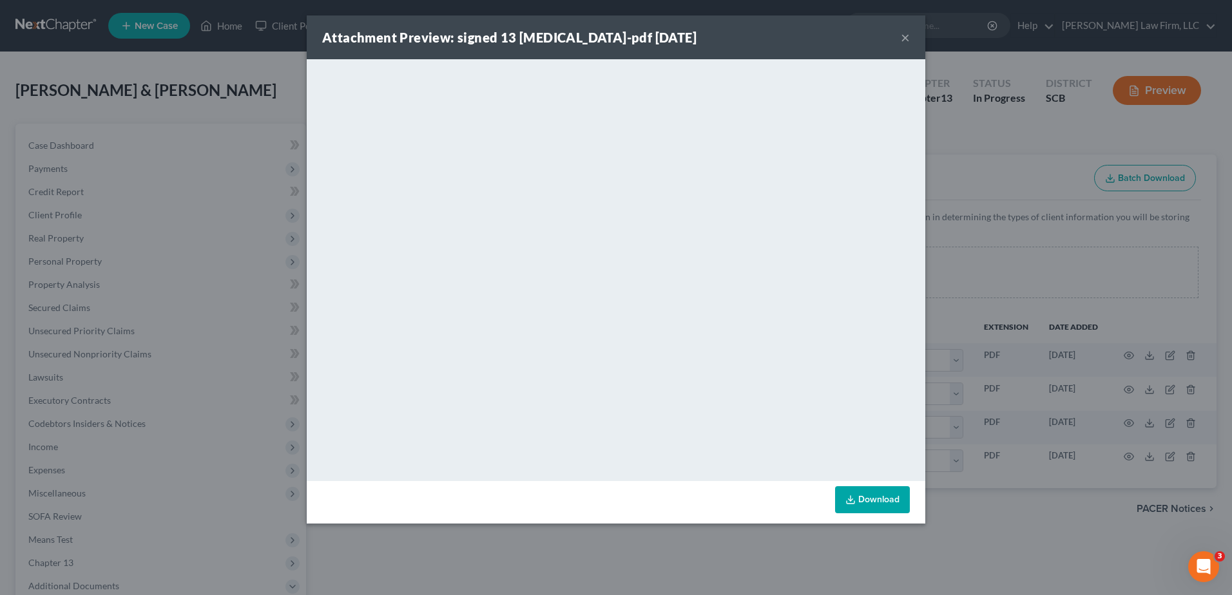
click at [903, 34] on button "×" at bounding box center [905, 37] width 9 height 15
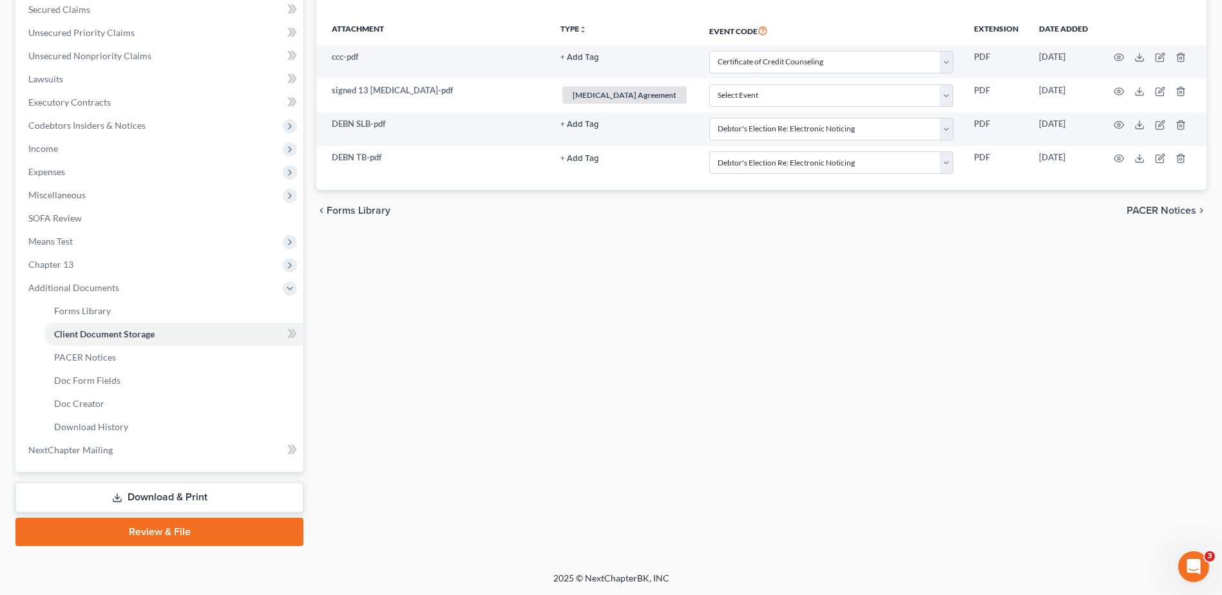
click at [139, 539] on link "Review & File" at bounding box center [159, 532] width 288 height 28
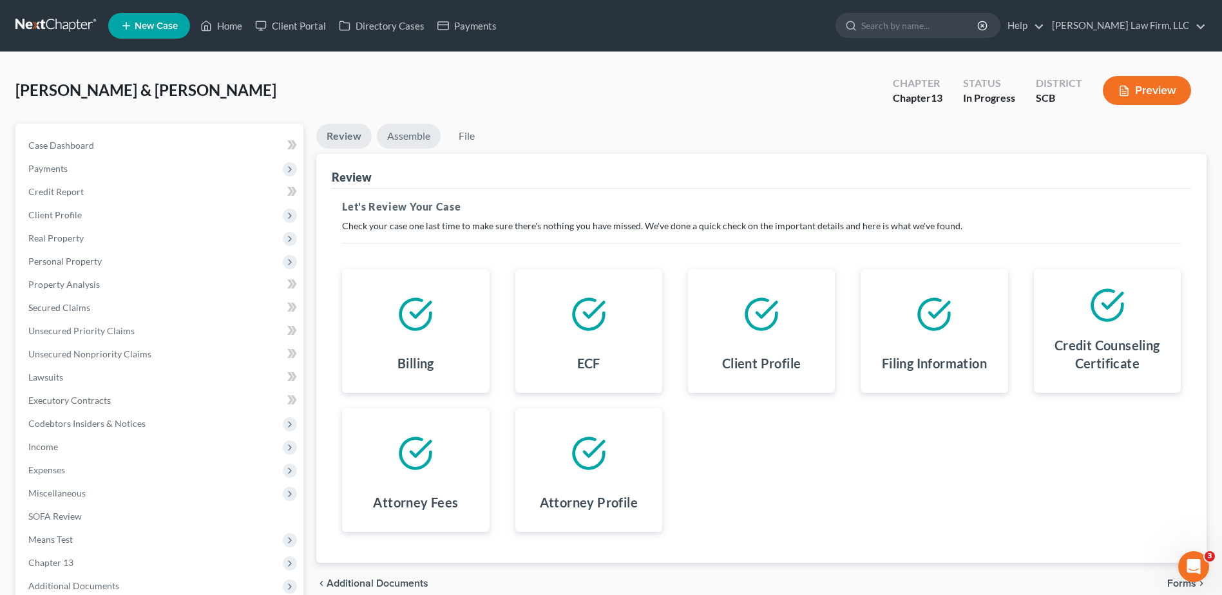
click at [396, 126] on link "Assemble" at bounding box center [409, 136] width 64 height 25
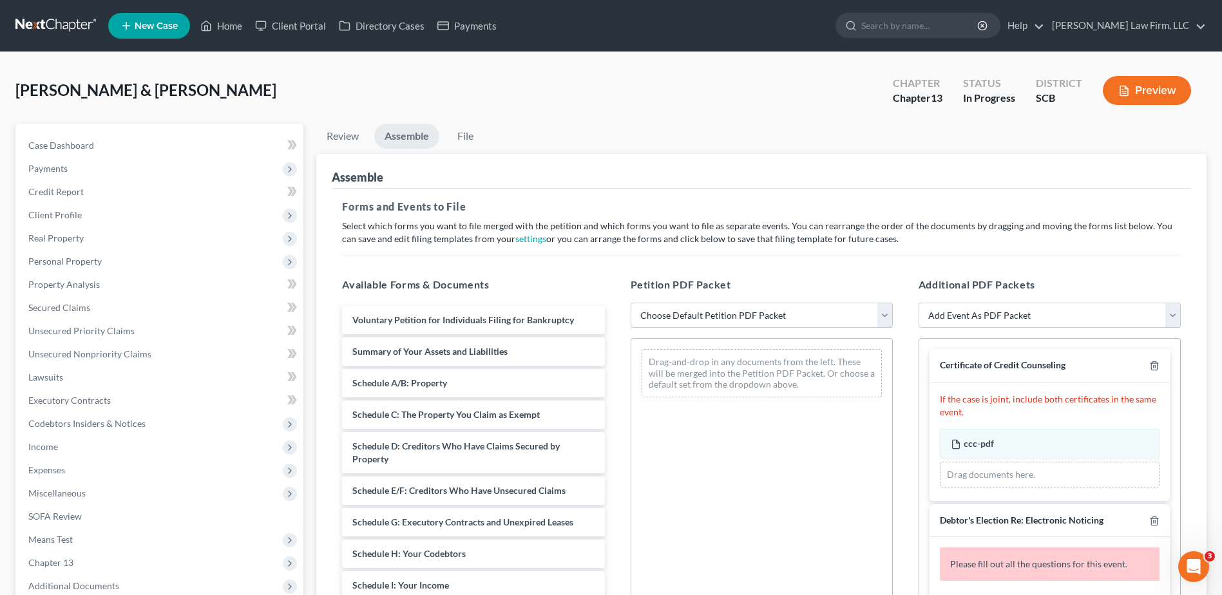
click at [732, 309] on select "Choose Default Petition PDF Packet Complete Bankruptcy Petition (all forms and …" at bounding box center [762, 316] width 262 height 26
select select "0"
click at [631, 303] on select "Choose Default Petition PDF Packet Complete Bankruptcy Petition (all forms and …" at bounding box center [762, 316] width 262 height 26
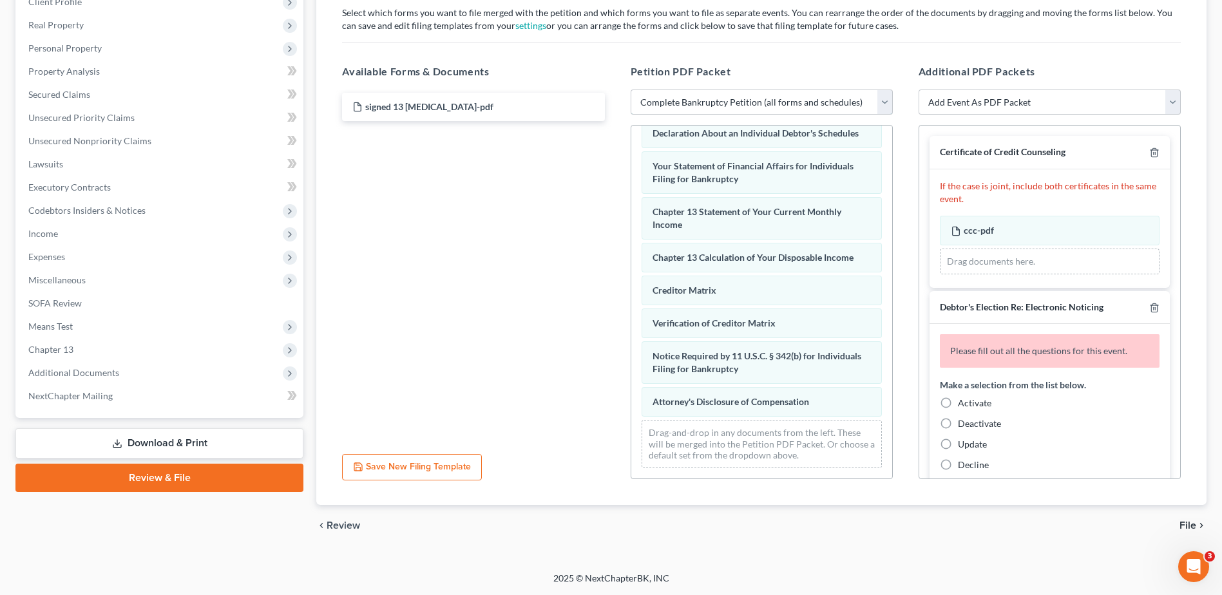
scroll to position [397, 0]
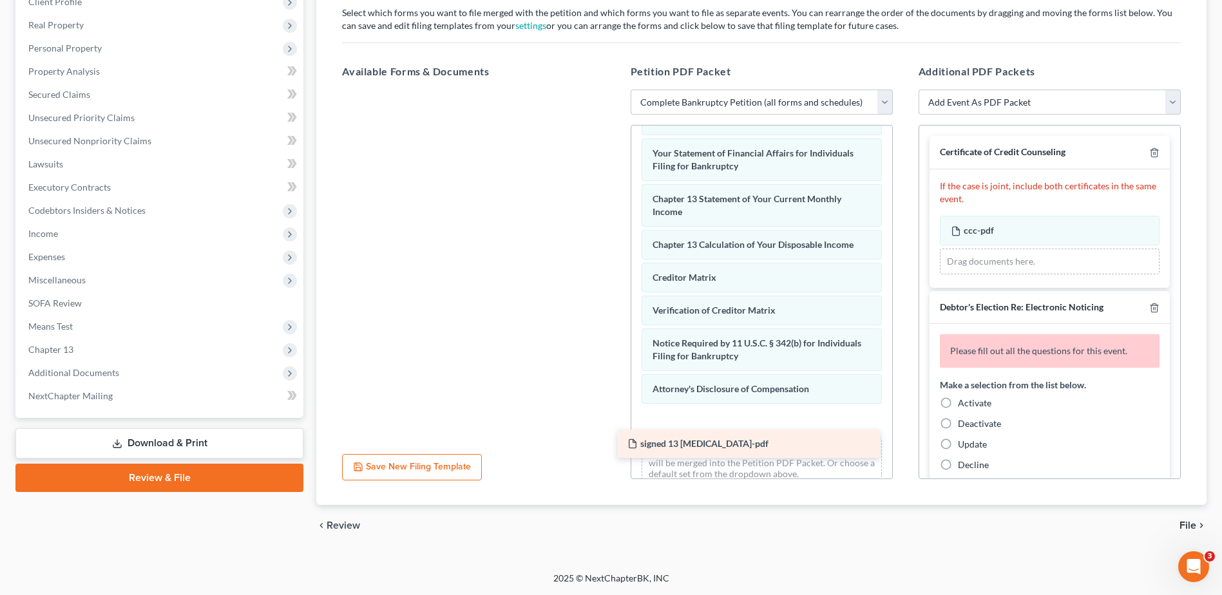
drag, startPoint x: 479, startPoint y: 108, endPoint x: 757, endPoint y: 443, distance: 435.6
click at [615, 90] on div "signed 13 retainer-pdf signed 13 retainer-pdf" at bounding box center [473, 90] width 283 height 0
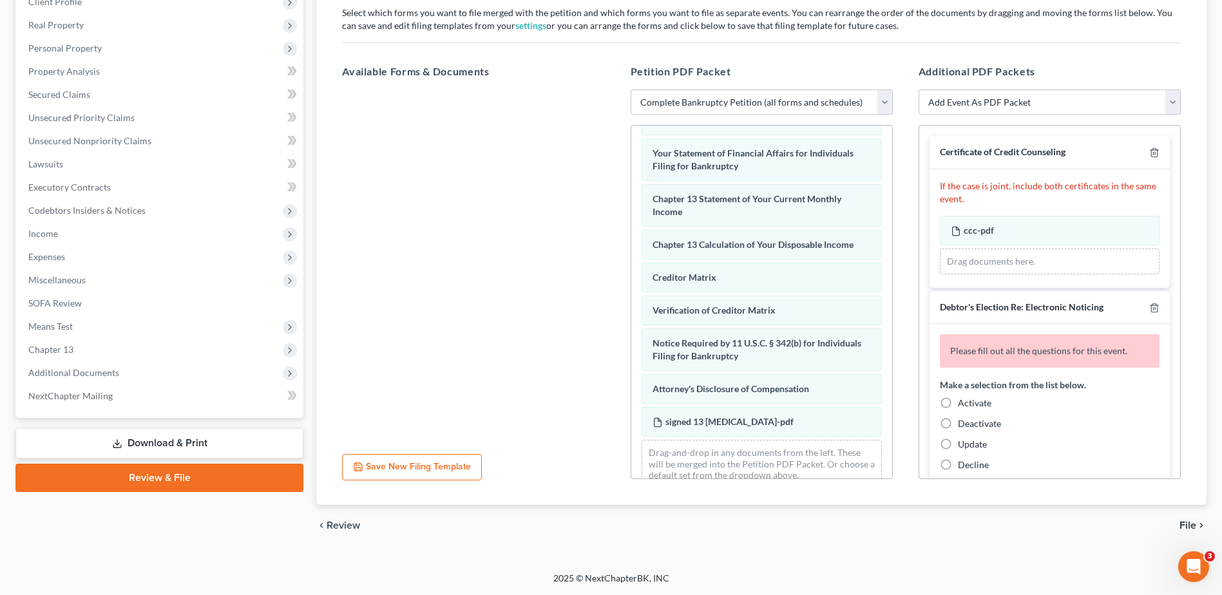
click at [958, 404] on label "Activate" at bounding box center [974, 403] width 33 height 13
click at [963, 404] on input "Activate" at bounding box center [967, 401] width 8 height 8
radio input "true"
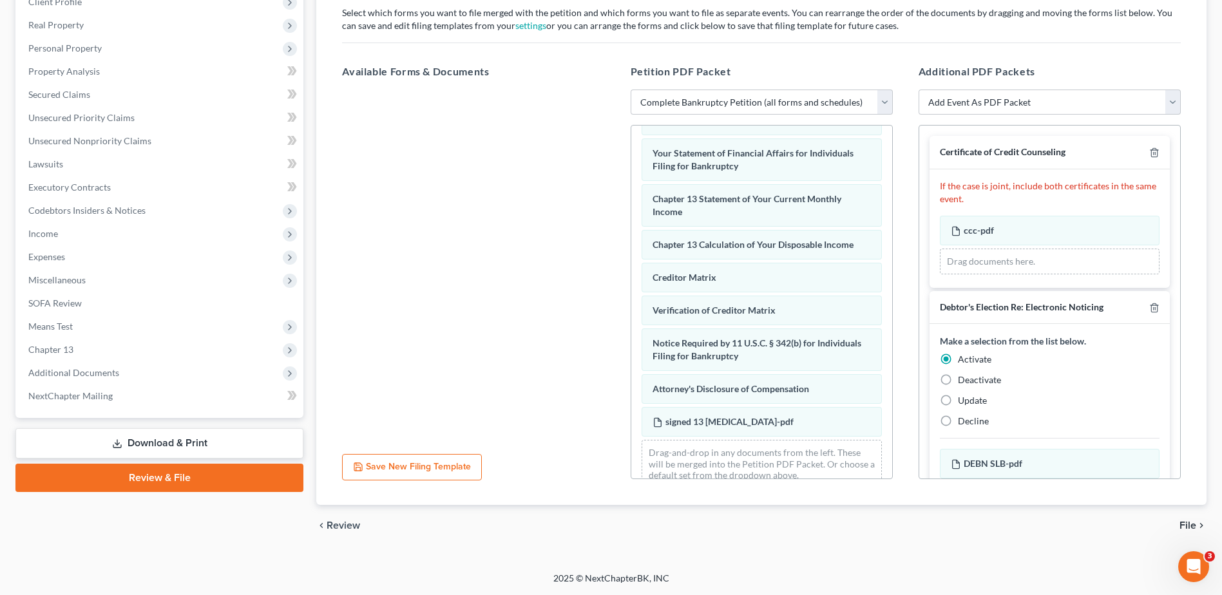
scroll to position [193, 0]
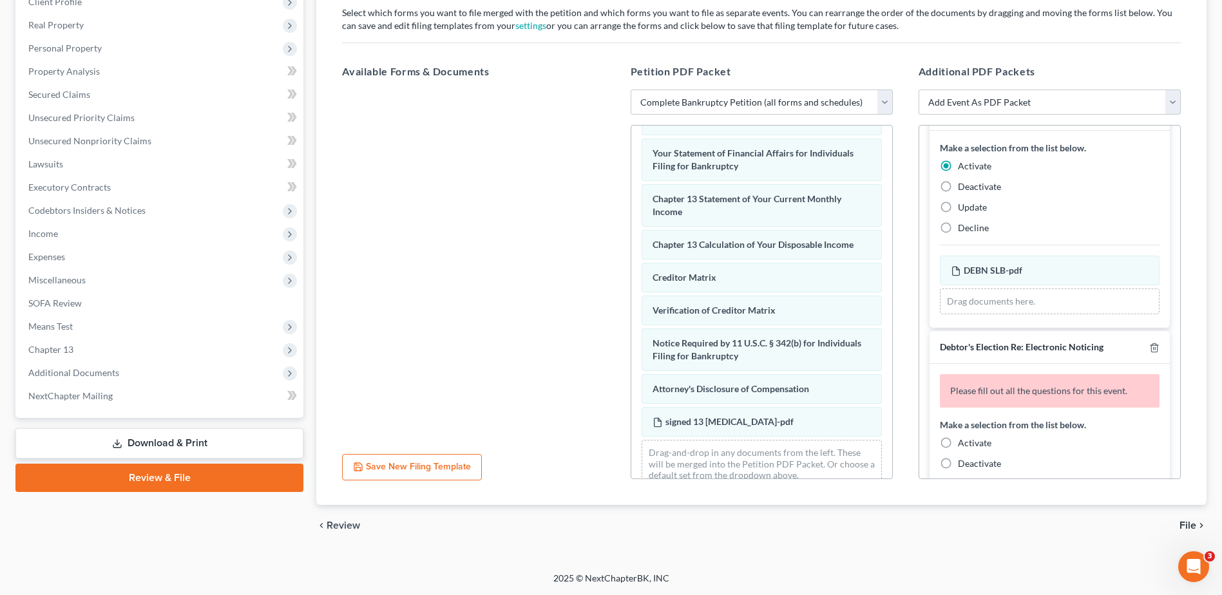
click at [958, 444] on label "Activate" at bounding box center [974, 443] width 33 height 13
click at [963, 444] on input "Activate" at bounding box center [967, 441] width 8 height 8
radio input "true"
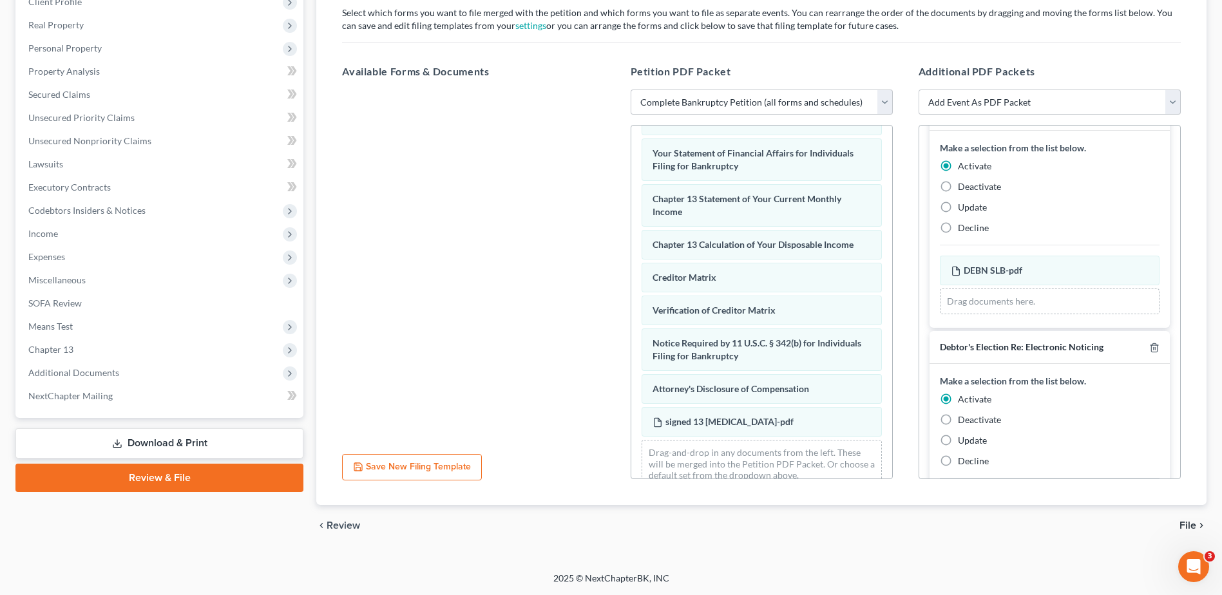
scroll to position [376, 0]
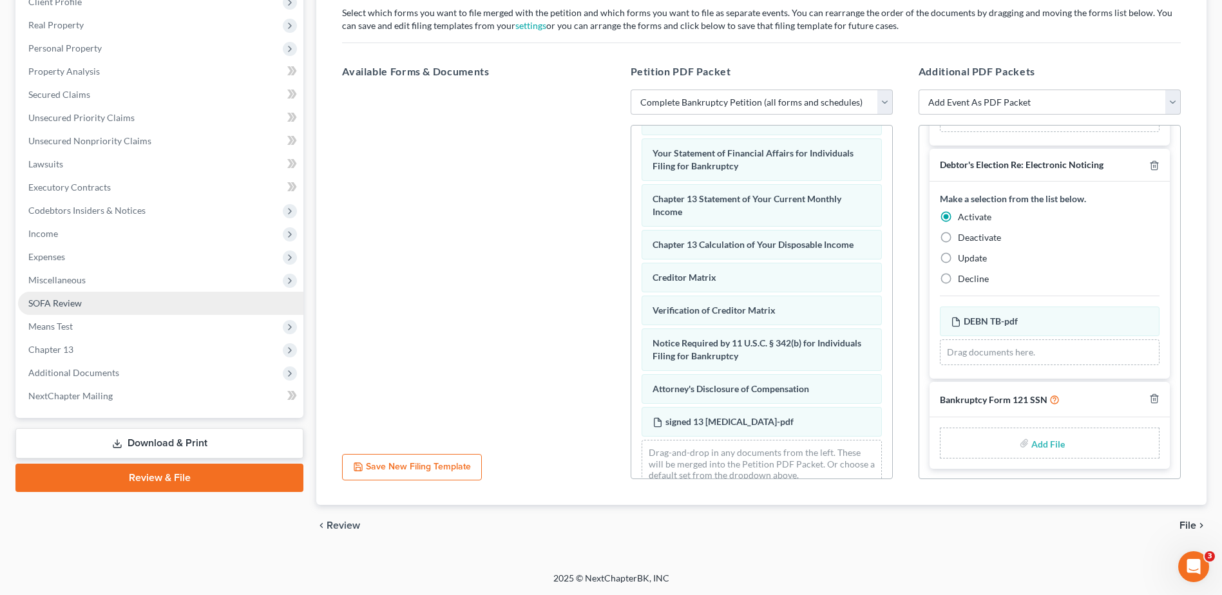
type input "C:\fakepath\B121 SSN.pdf"
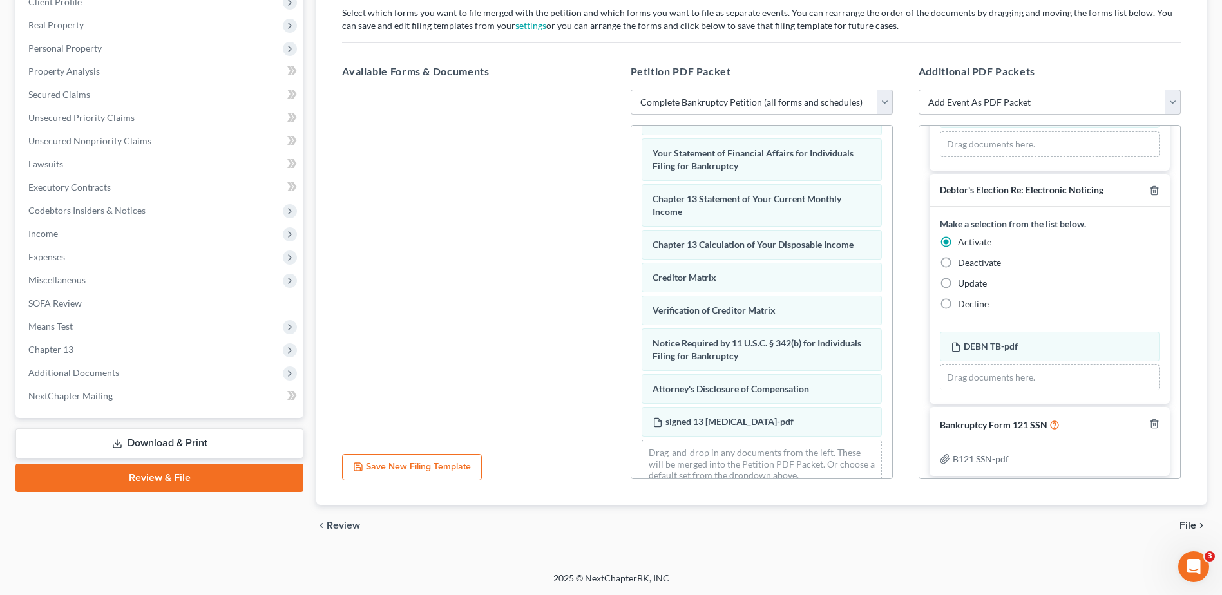
scroll to position [358, 0]
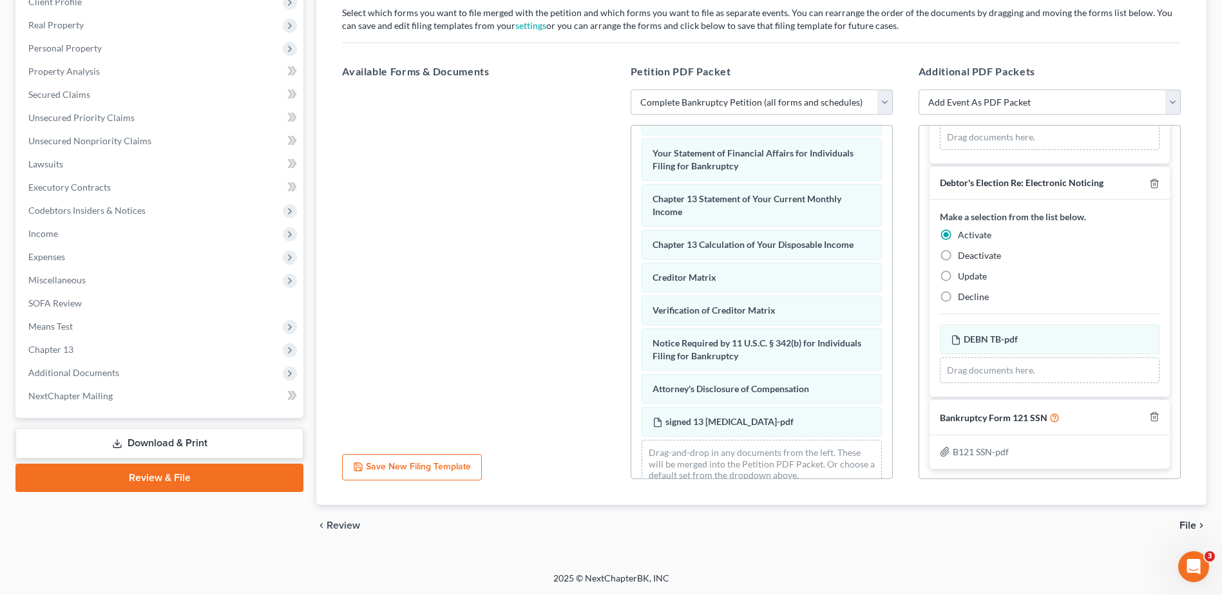
click at [1185, 524] on span "File" at bounding box center [1187, 525] width 17 height 10
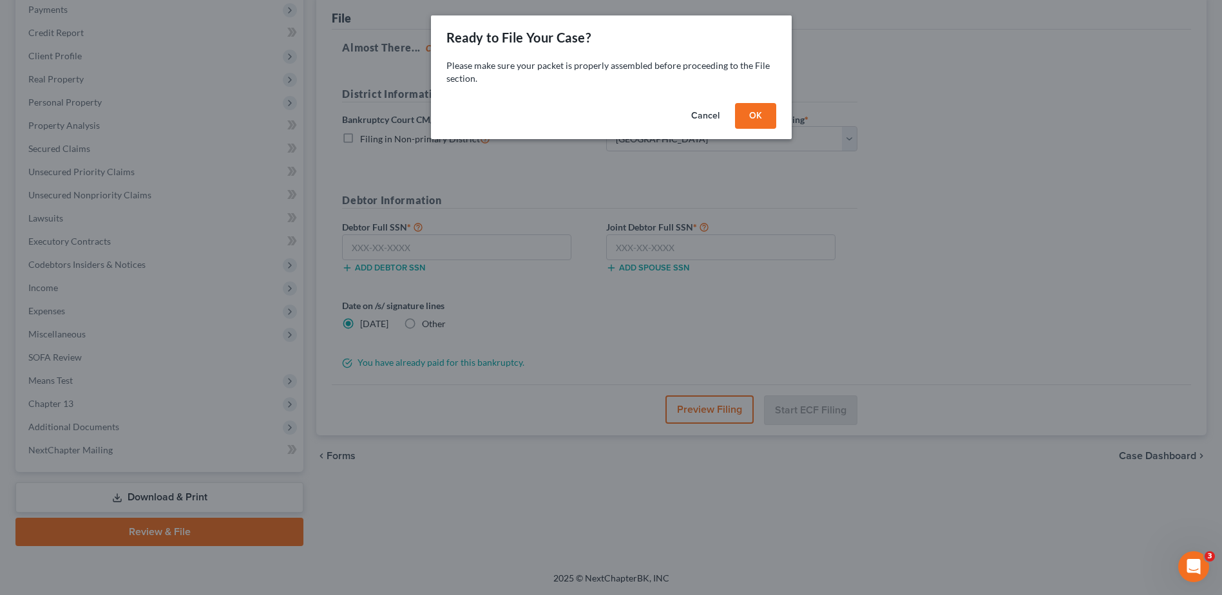
scroll to position [159, 0]
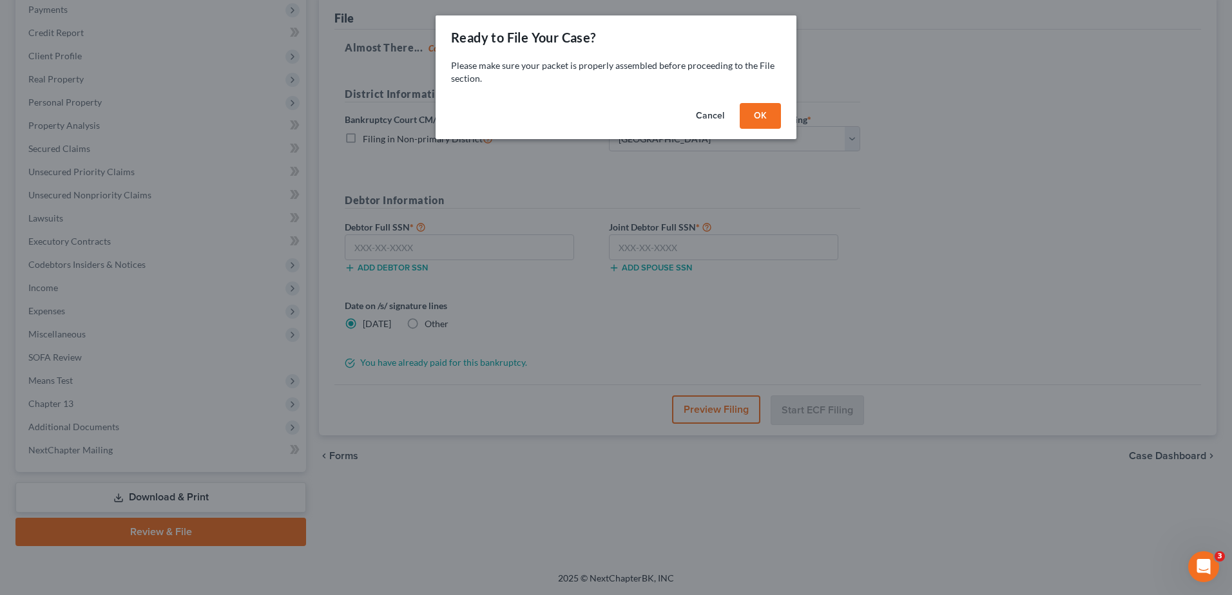
click at [748, 122] on button "OK" at bounding box center [760, 116] width 41 height 26
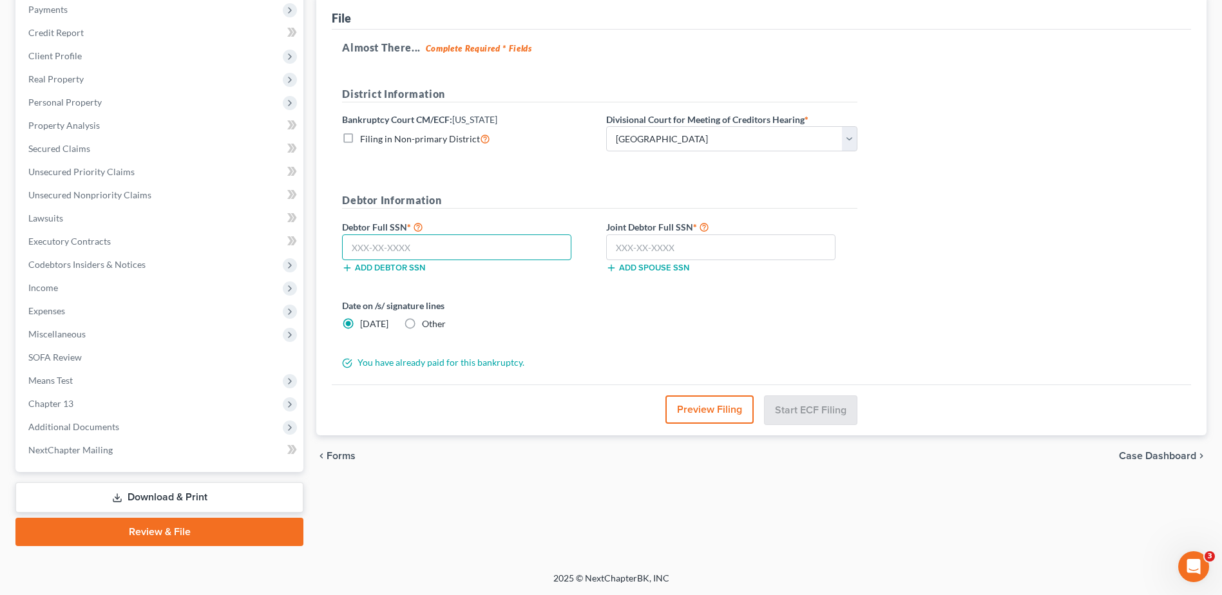
click at [435, 252] on input "text" at bounding box center [456, 247] width 229 height 26
type input "249-43-5609"
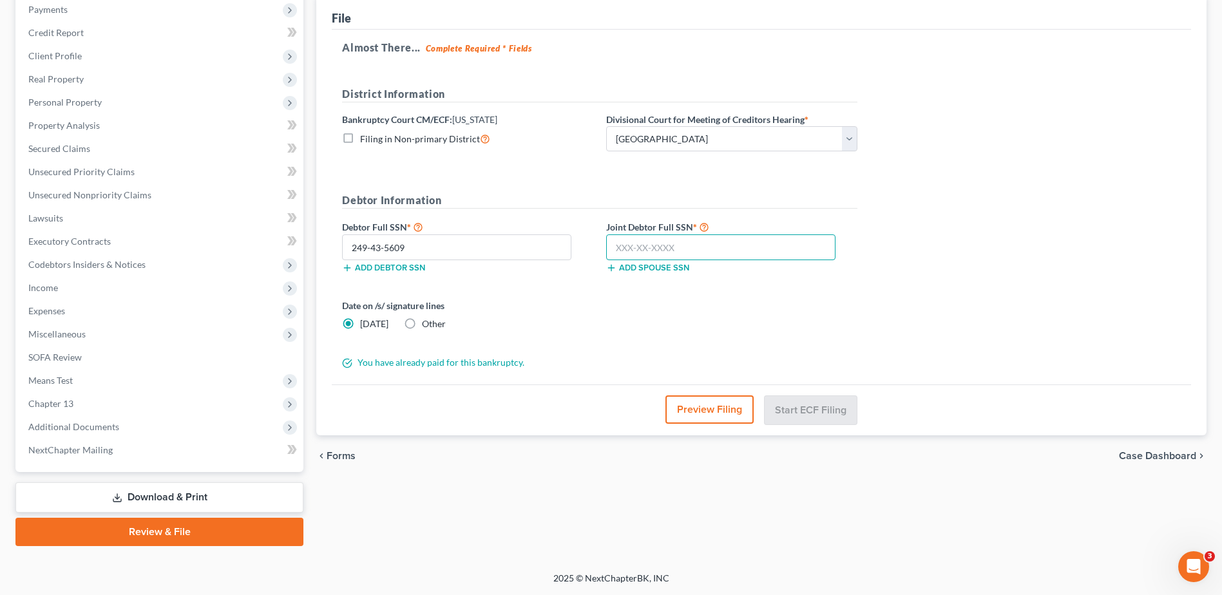
click at [636, 240] on input "text" at bounding box center [720, 247] width 229 height 26
type input "247-75-2662"
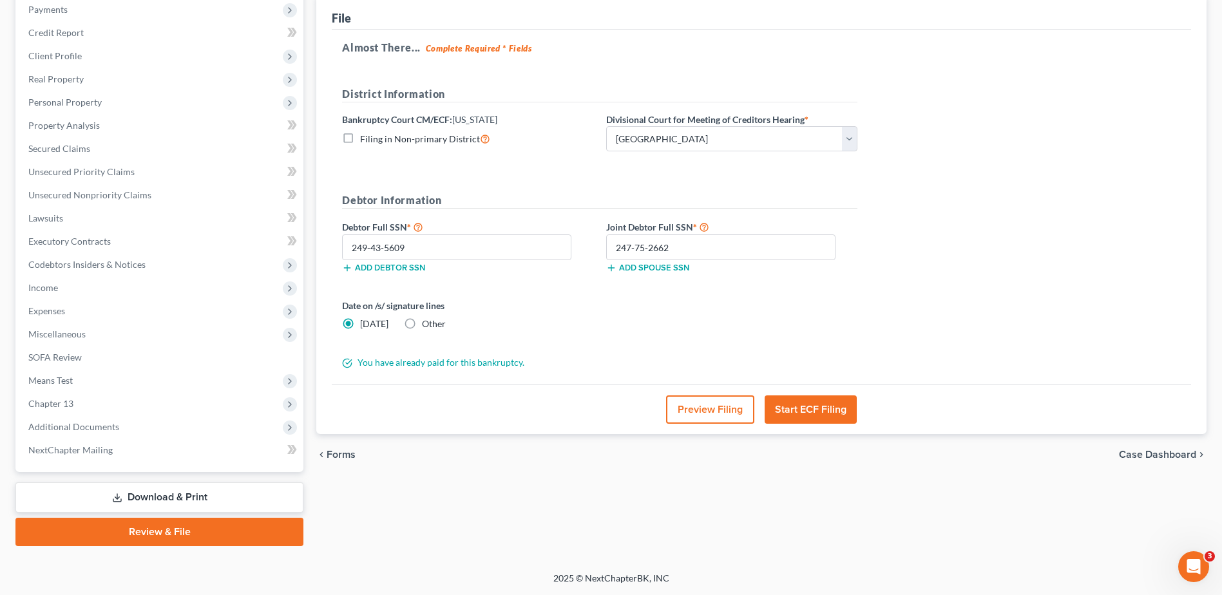
click at [828, 417] on button "Start ECF Filing" at bounding box center [811, 410] width 92 height 28
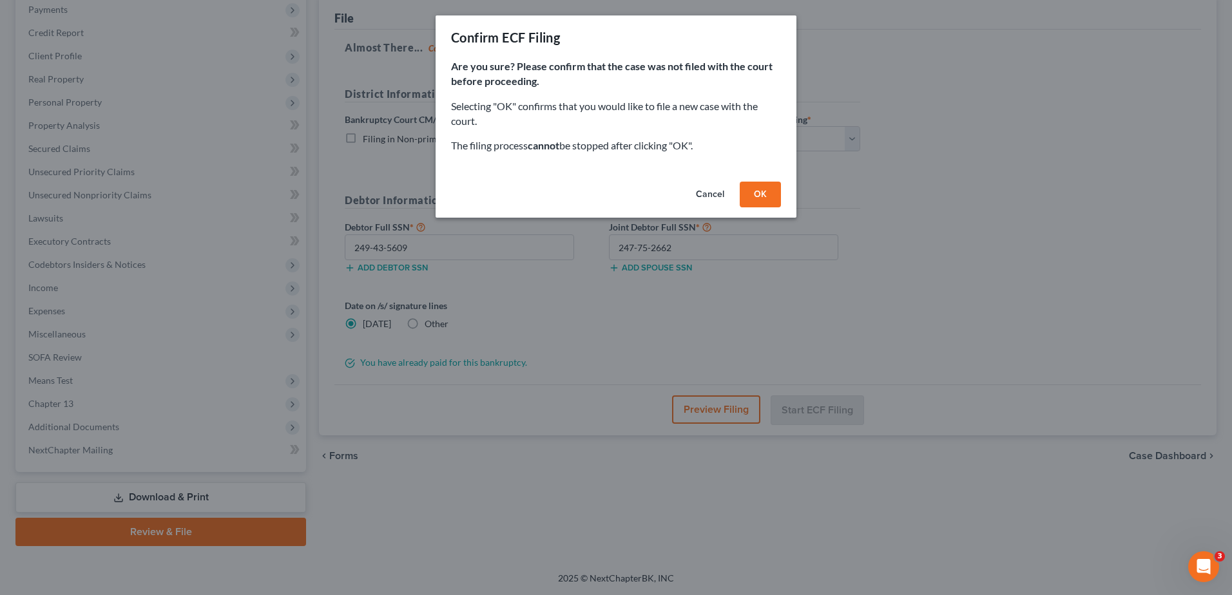
click at [760, 191] on button "OK" at bounding box center [760, 195] width 41 height 26
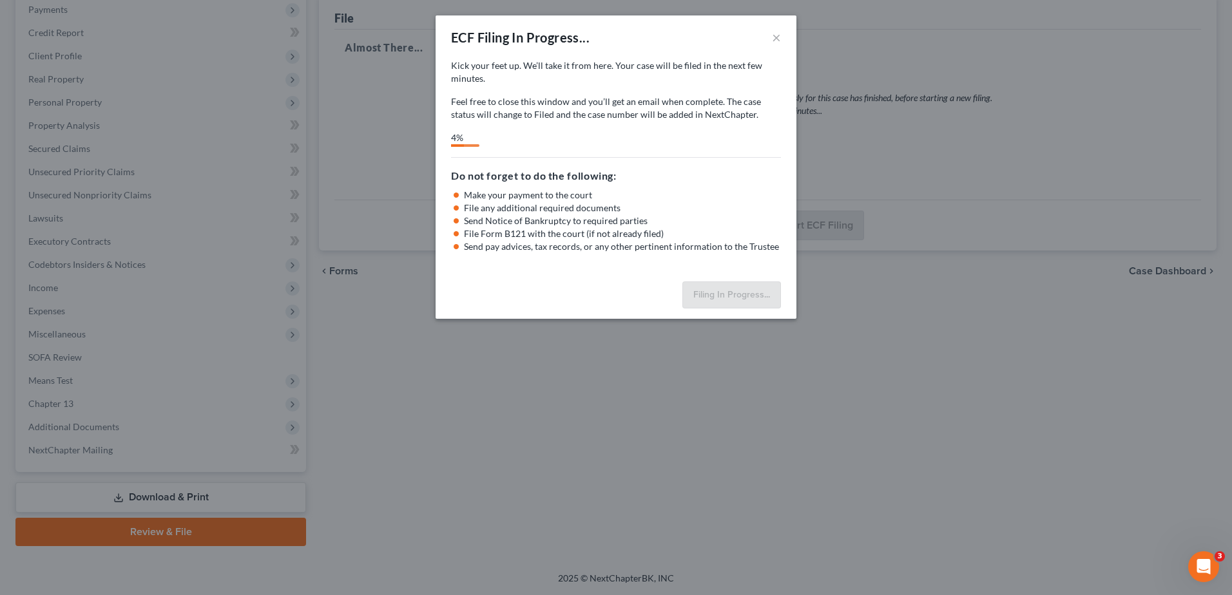
select select "0"
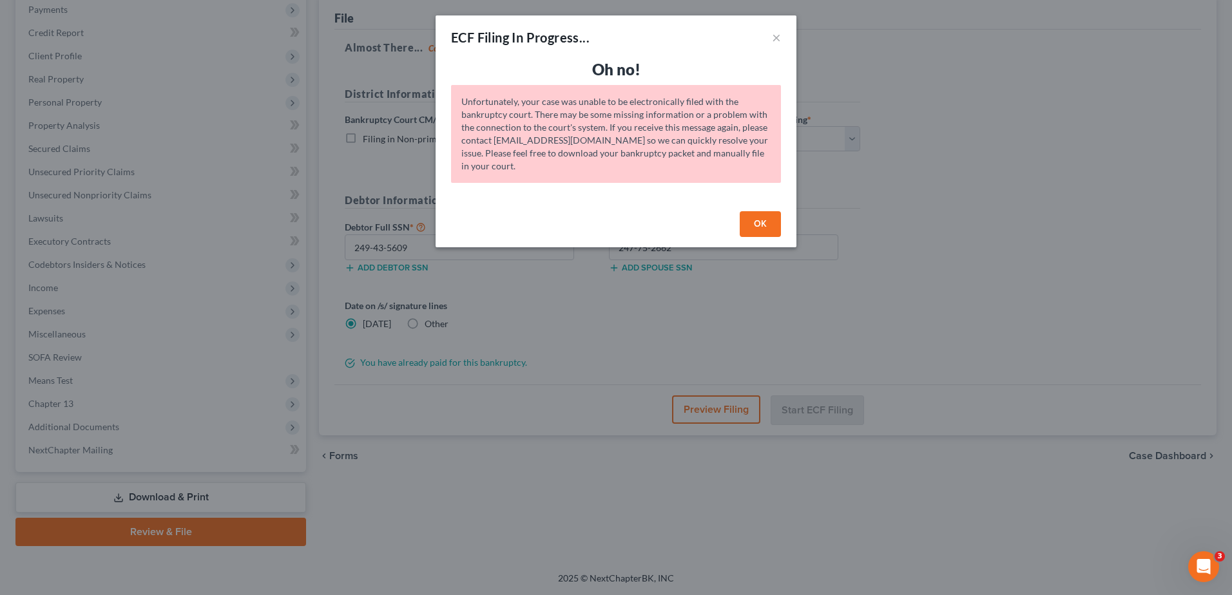
click at [761, 219] on button "OK" at bounding box center [760, 224] width 41 height 26
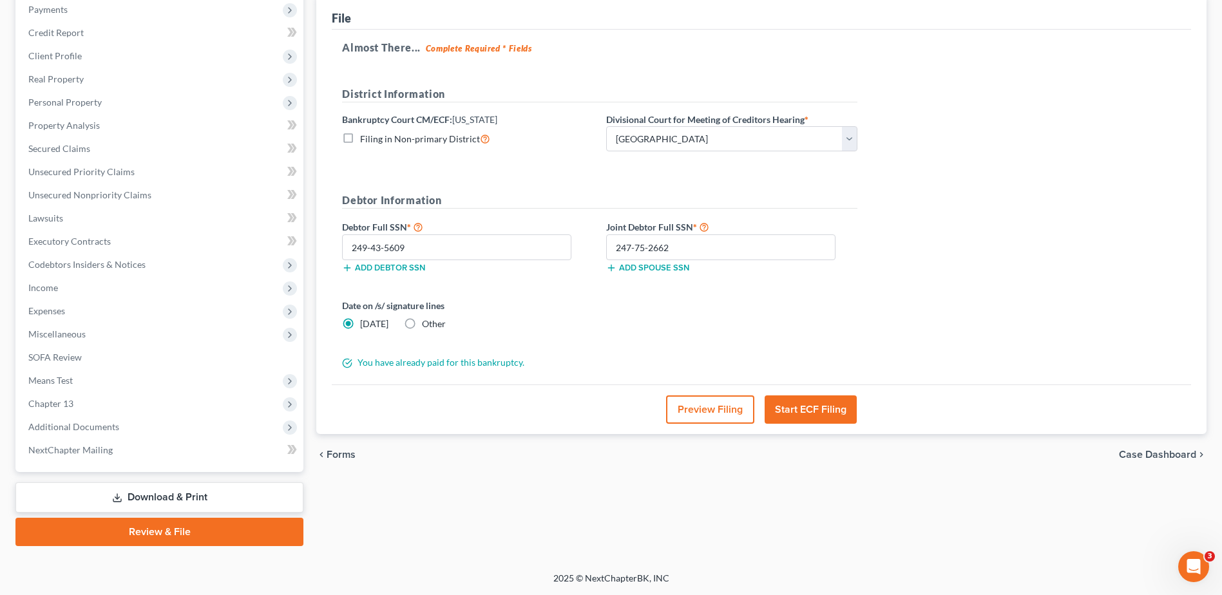
click at [823, 409] on button "Start ECF Filing" at bounding box center [811, 410] width 92 height 28
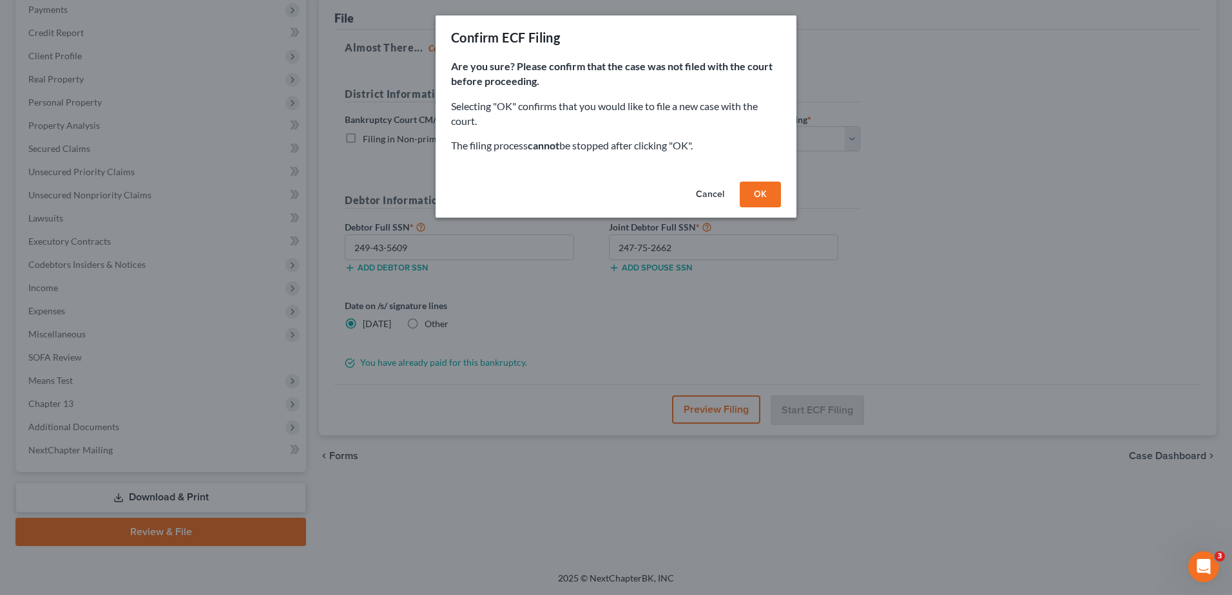
click at [770, 198] on button "OK" at bounding box center [760, 195] width 41 height 26
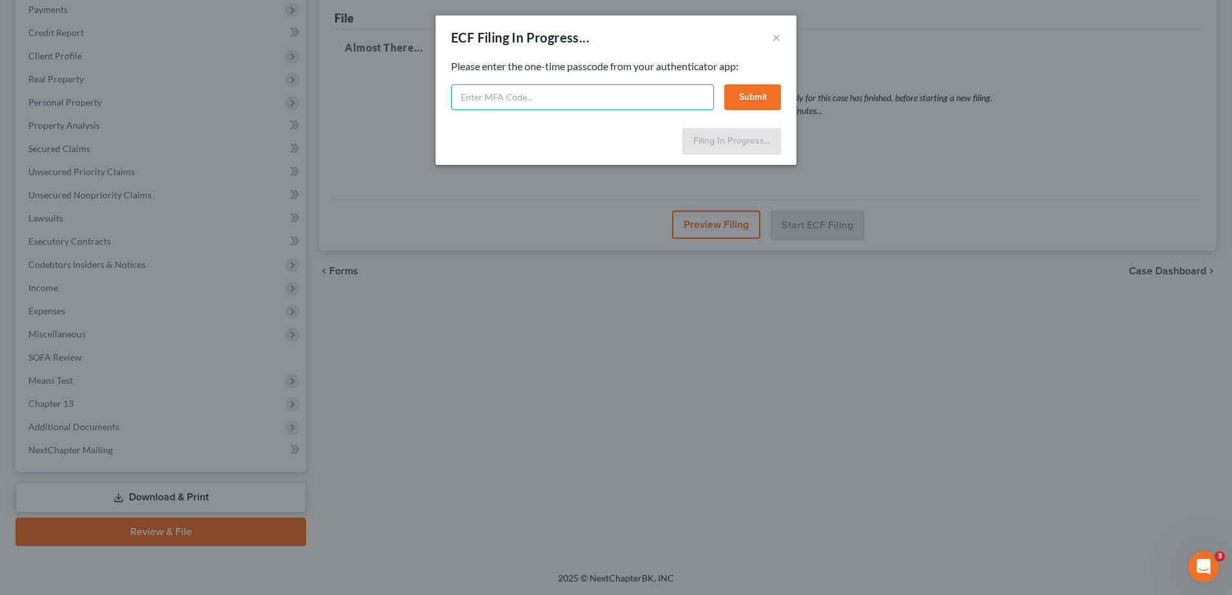
click at [647, 90] on input "text" at bounding box center [582, 97] width 263 height 26
type input "9"
type input "725265"
click at [757, 90] on button "Submit" at bounding box center [752, 97] width 57 height 26
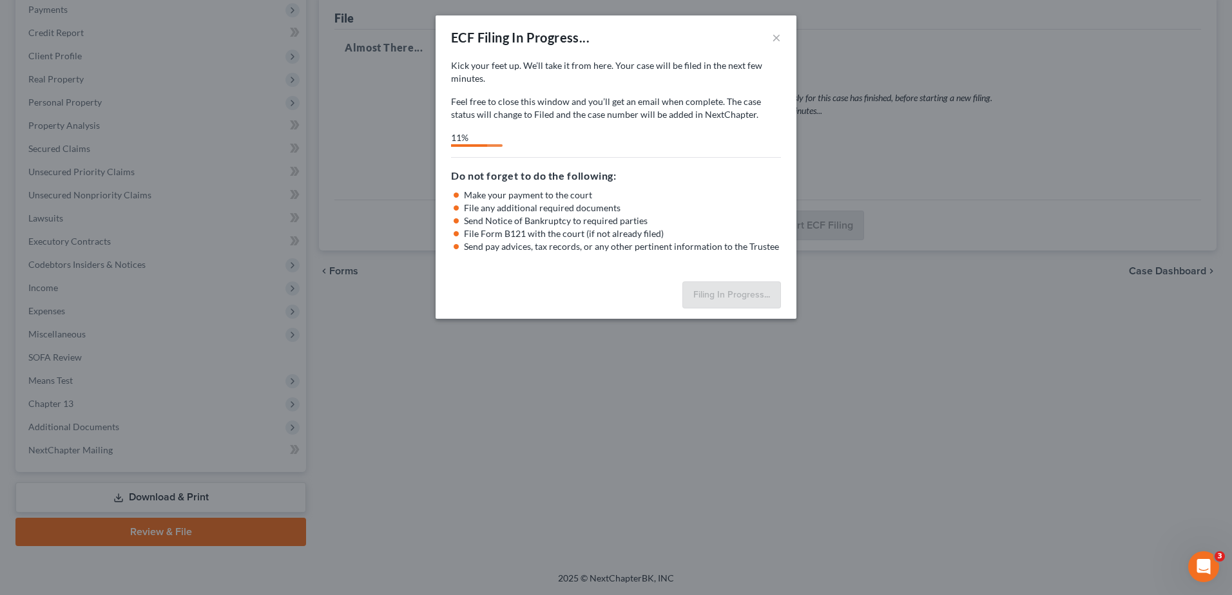
select select "0"
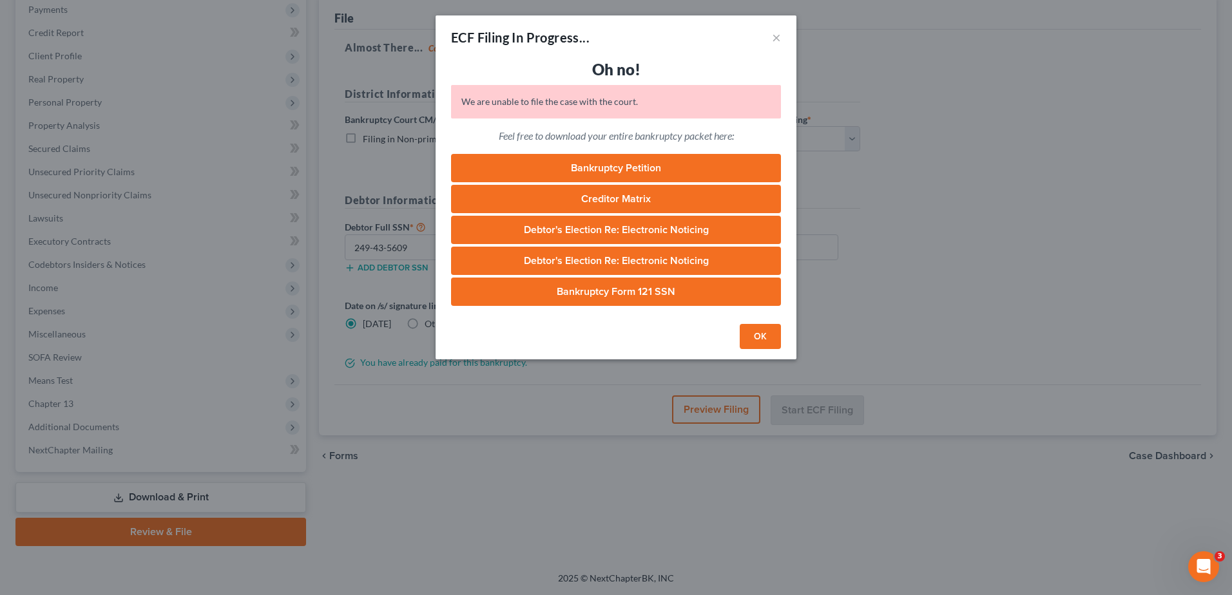
click at [772, 341] on button "OK" at bounding box center [760, 337] width 41 height 26
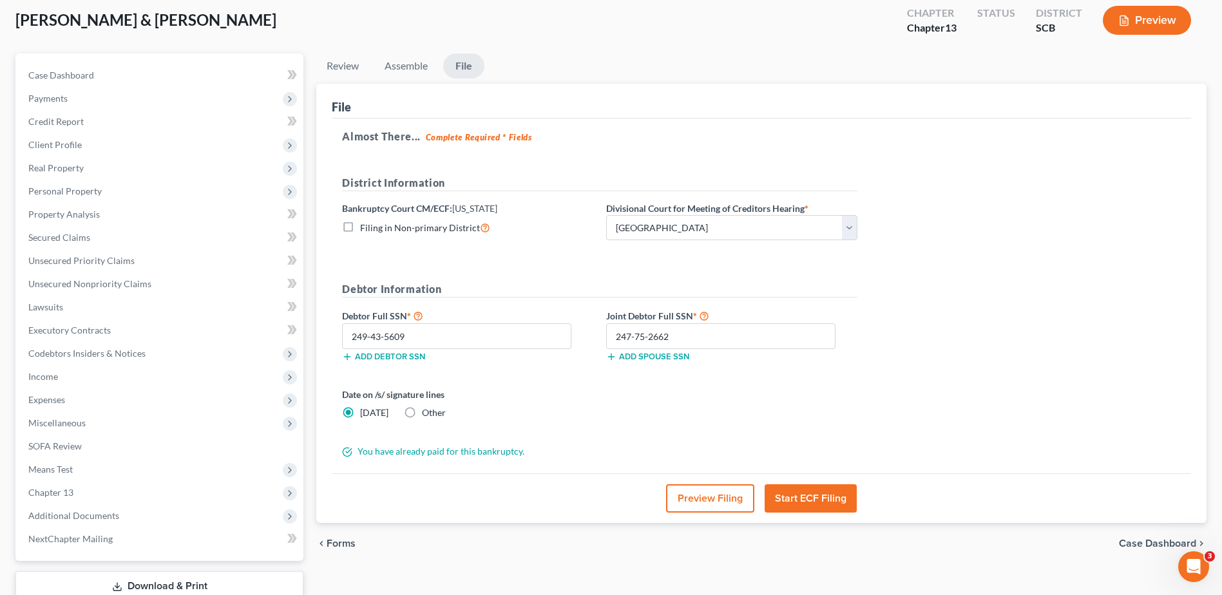
scroll to position [0, 0]
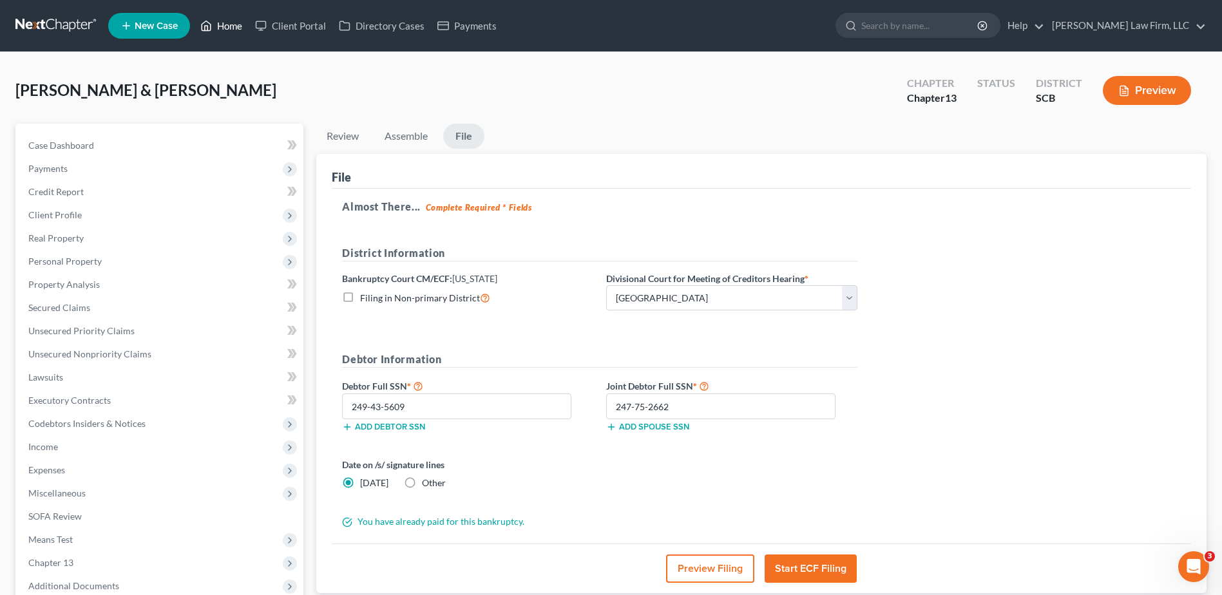
click at [229, 29] on link "Home" at bounding box center [221, 25] width 55 height 23
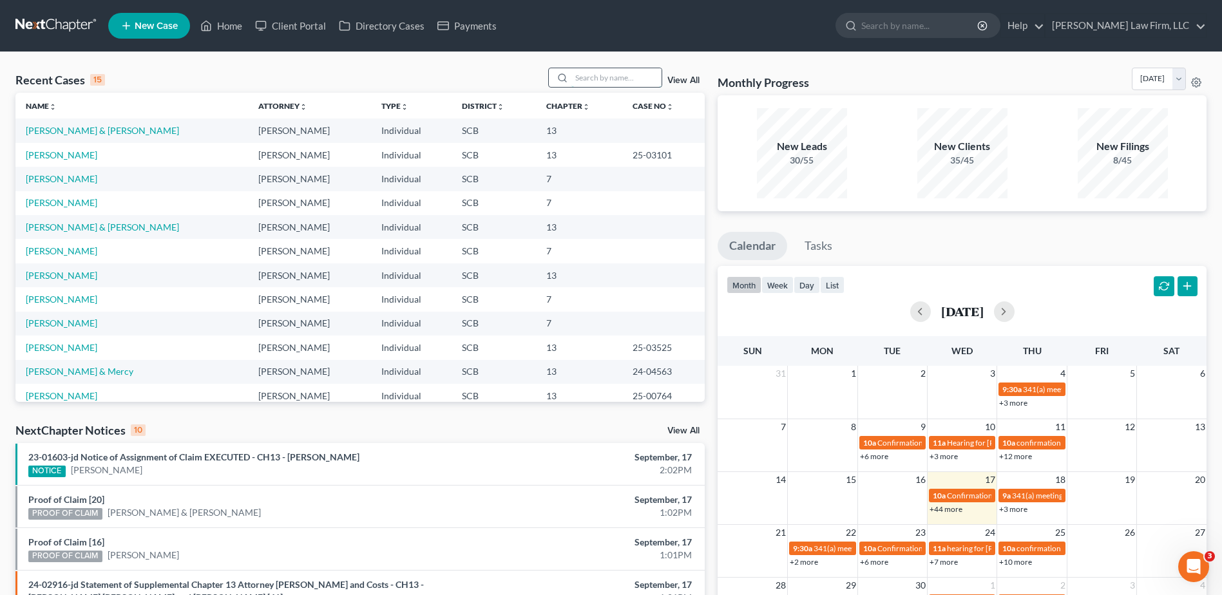
click at [598, 84] on input "search" at bounding box center [616, 77] width 90 height 19
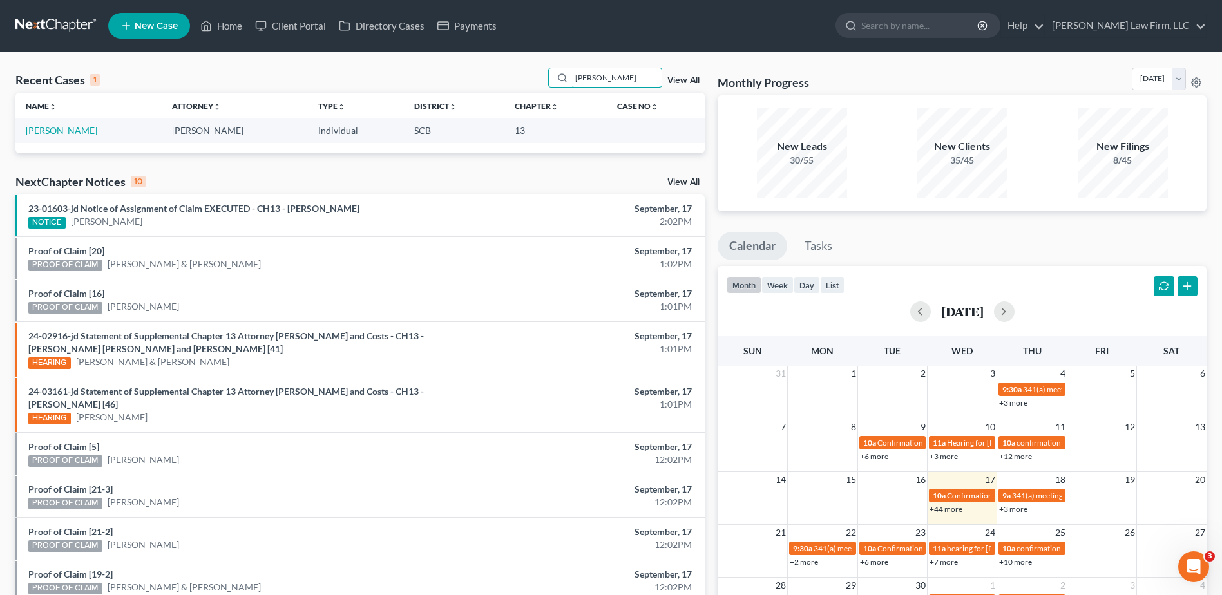
type input "bernhardt"
click at [75, 128] on link "Bernhardt, Michael" at bounding box center [62, 130] width 72 height 11
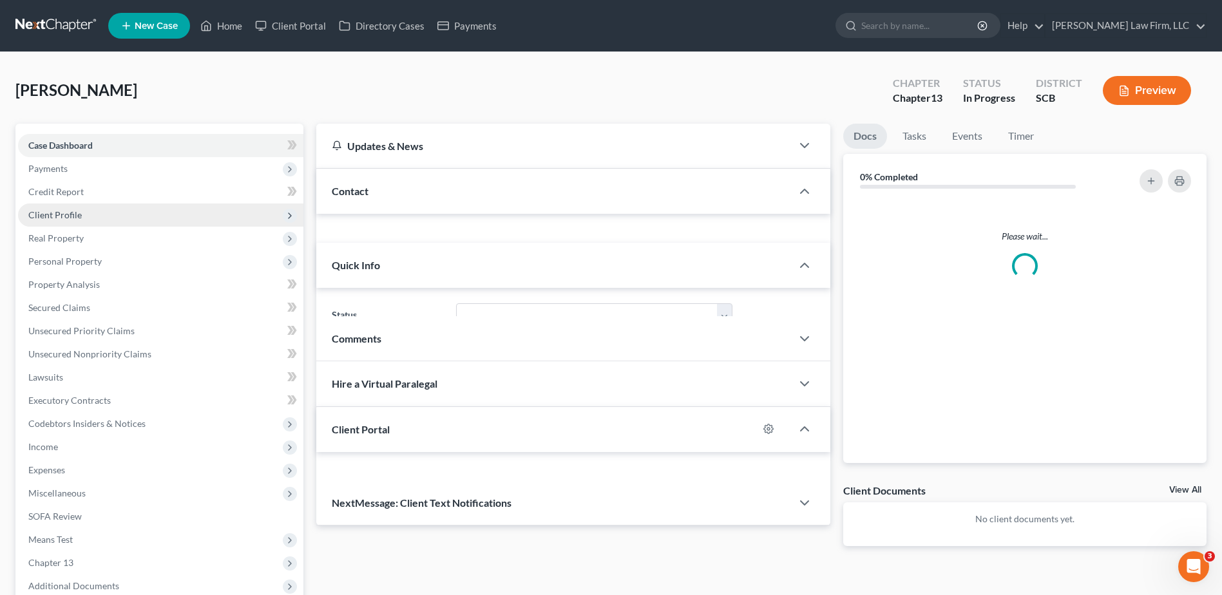
select select "0"
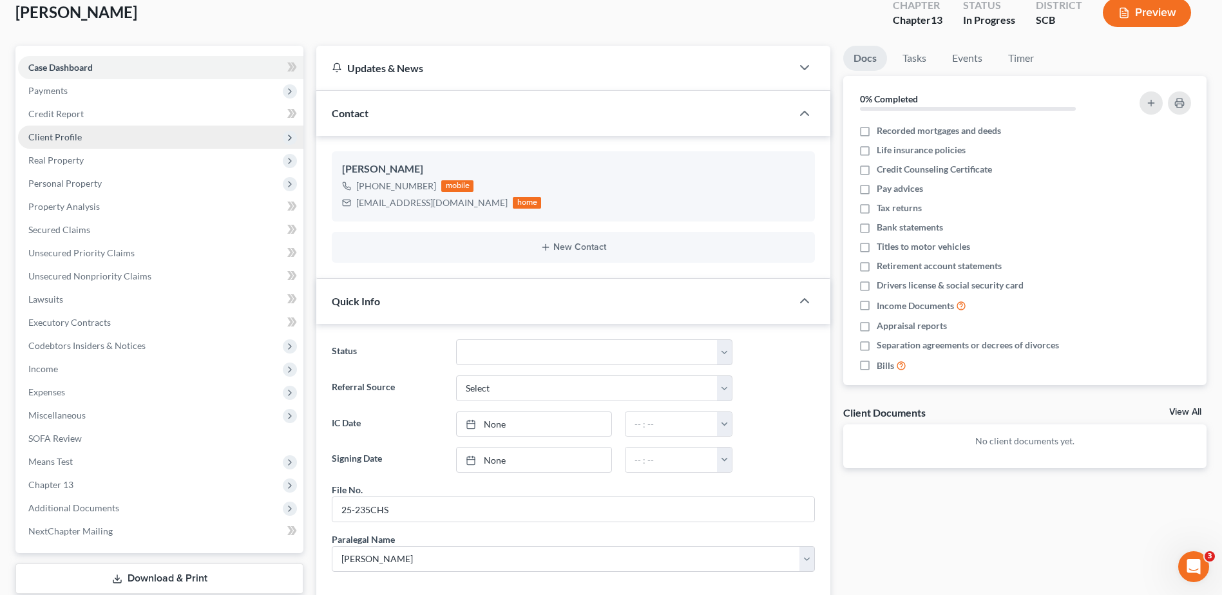
scroll to position [5, 0]
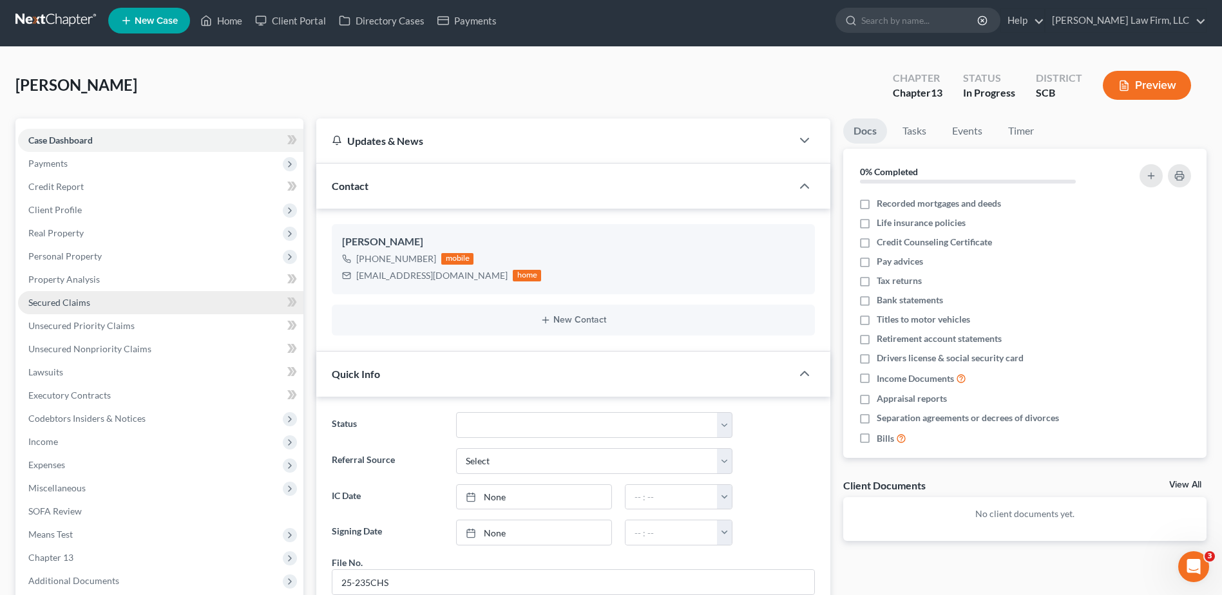
click at [91, 306] on link "Secured Claims" at bounding box center [160, 302] width 285 height 23
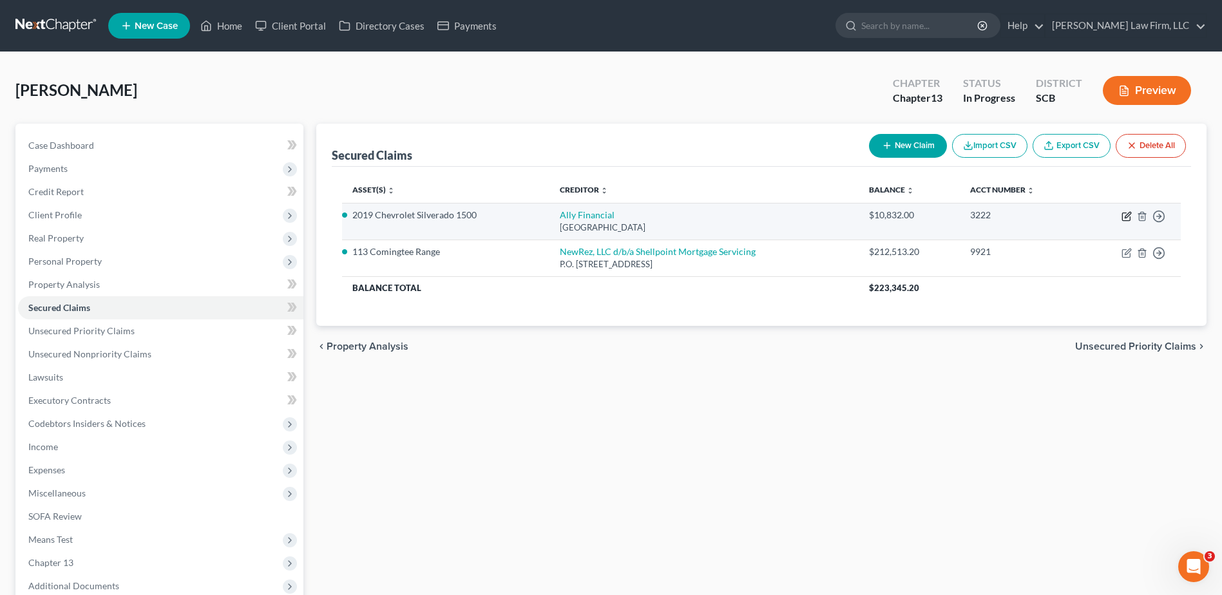
click at [1124, 218] on icon "button" at bounding box center [1126, 216] width 10 height 10
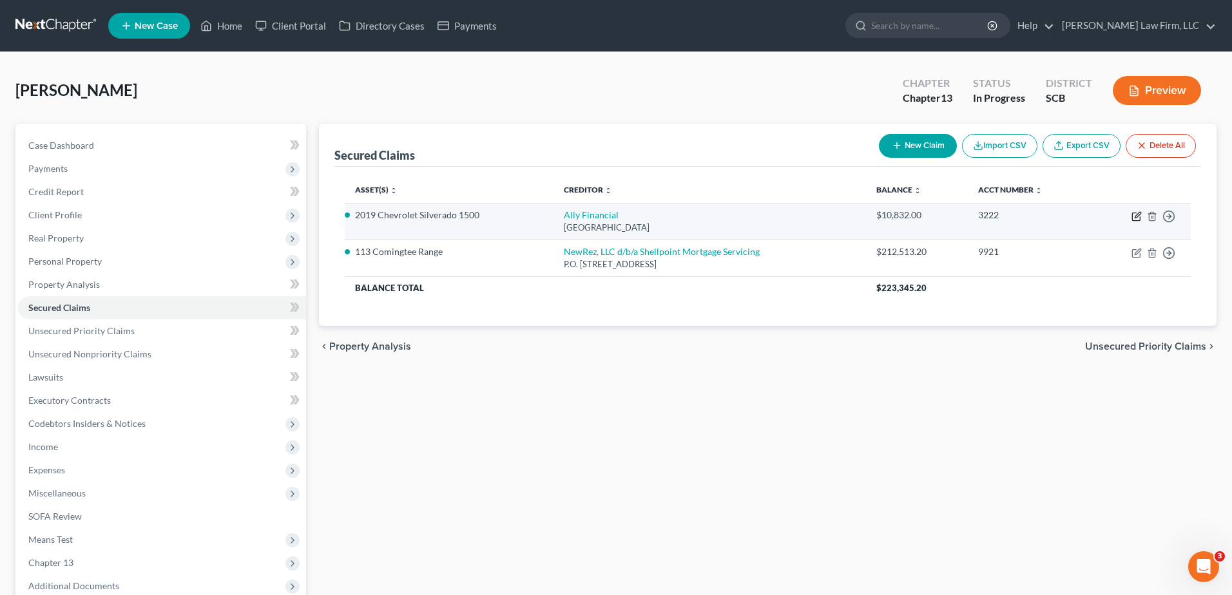
select select "24"
select select "0"
select select "4"
select select "0"
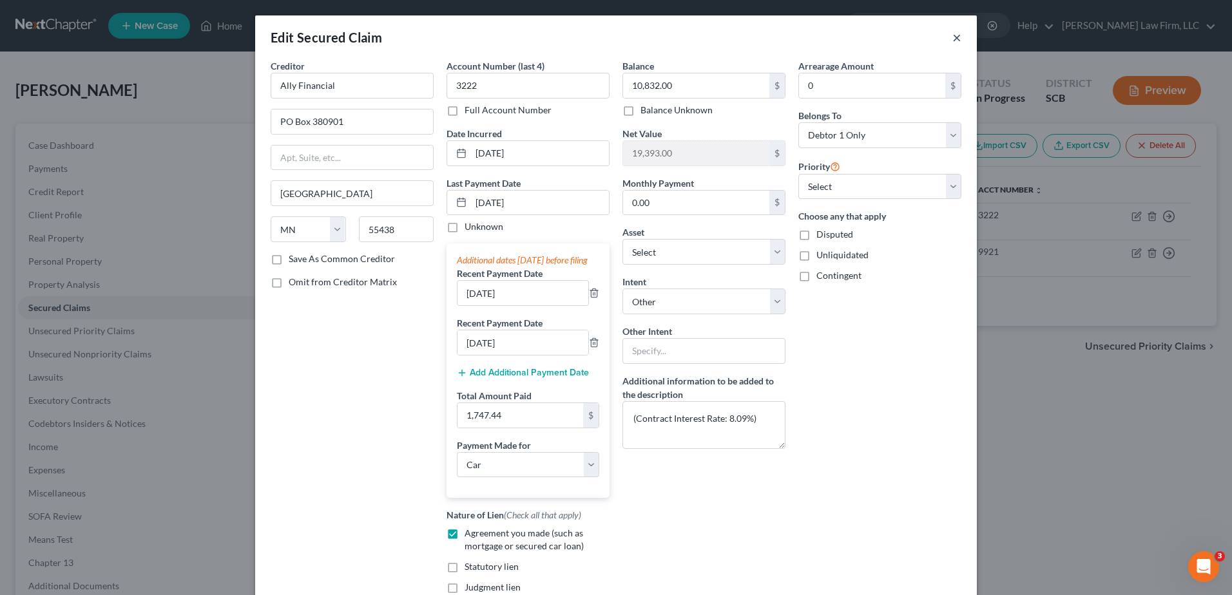
click at [952, 33] on button "×" at bounding box center [956, 37] width 9 height 15
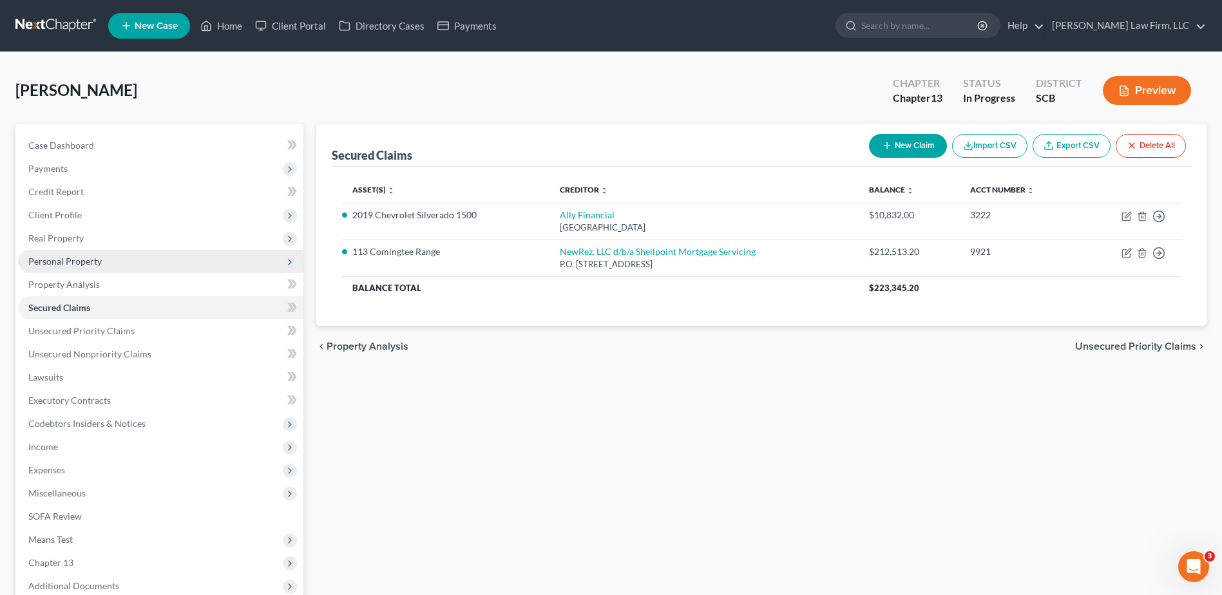
click at [96, 260] on span "Personal Property" at bounding box center [64, 261] width 73 height 11
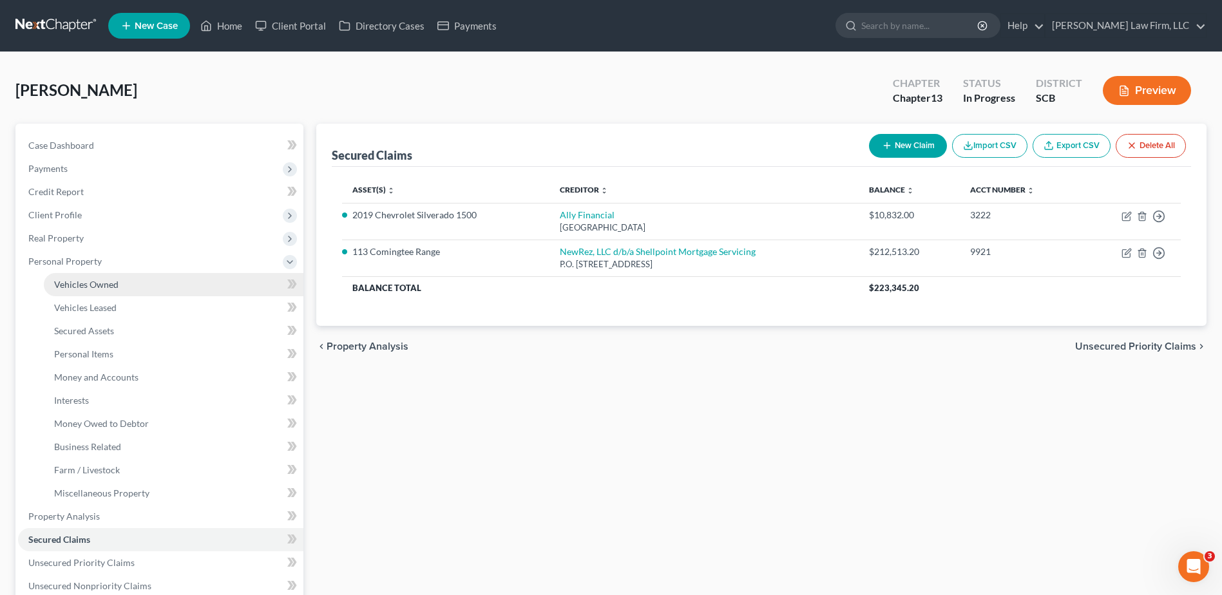
click at [120, 292] on link "Vehicles Owned" at bounding box center [174, 284] width 260 height 23
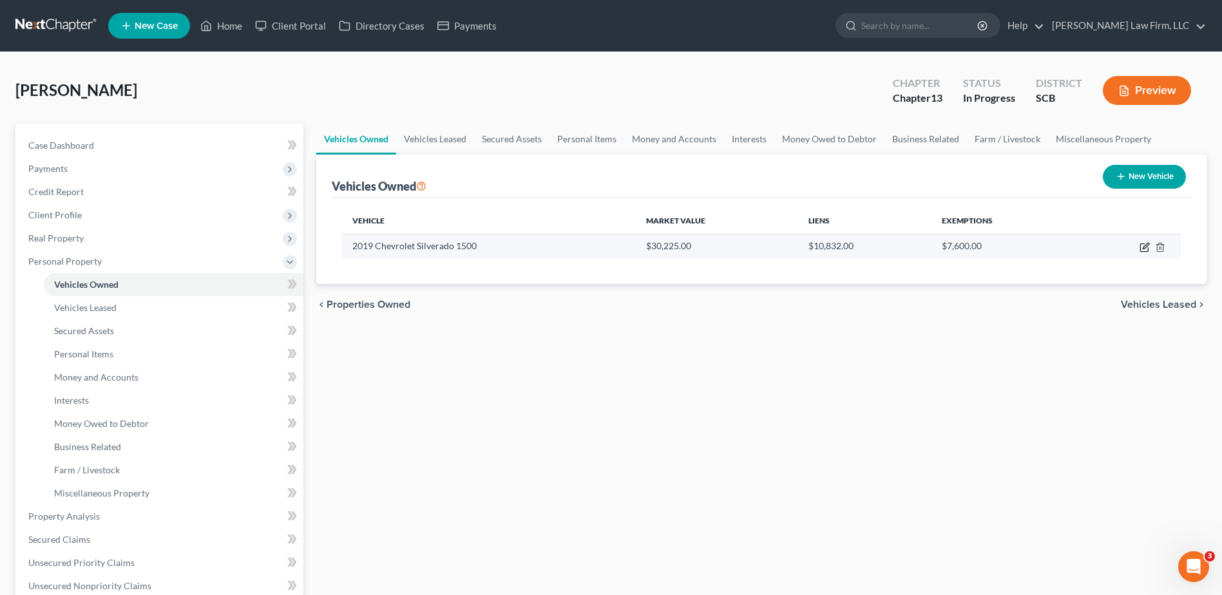
click at [1145, 245] on icon "button" at bounding box center [1146, 246] width 6 height 6
select select "0"
select select "7"
select select "2"
select select "0"
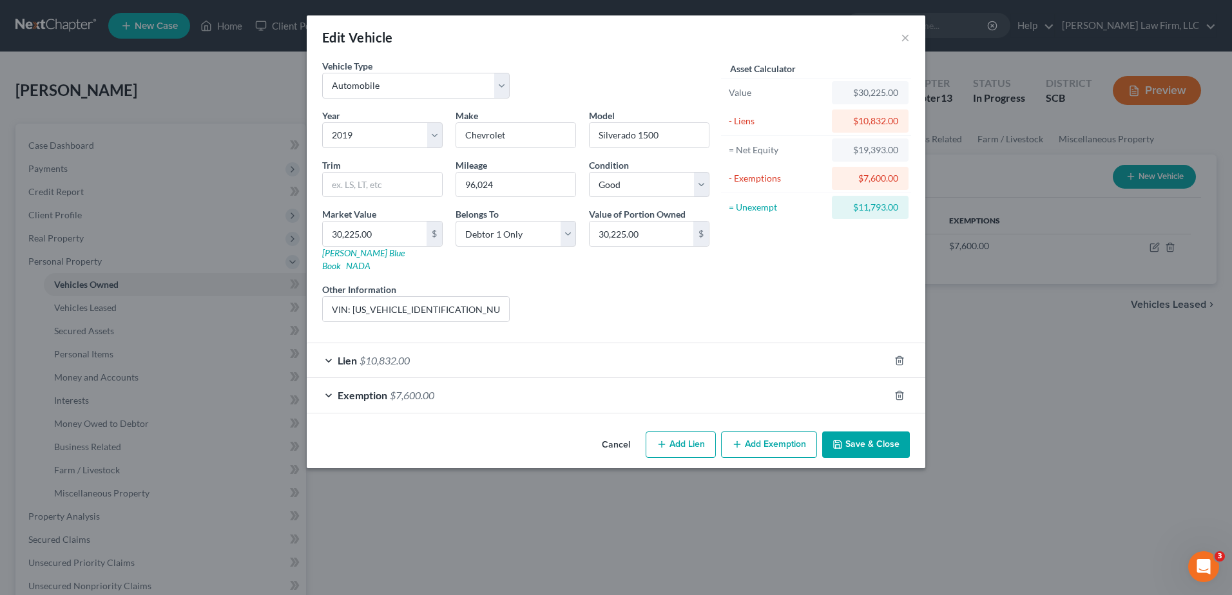
click at [882, 433] on button "Save & Close" at bounding box center [866, 445] width 88 height 27
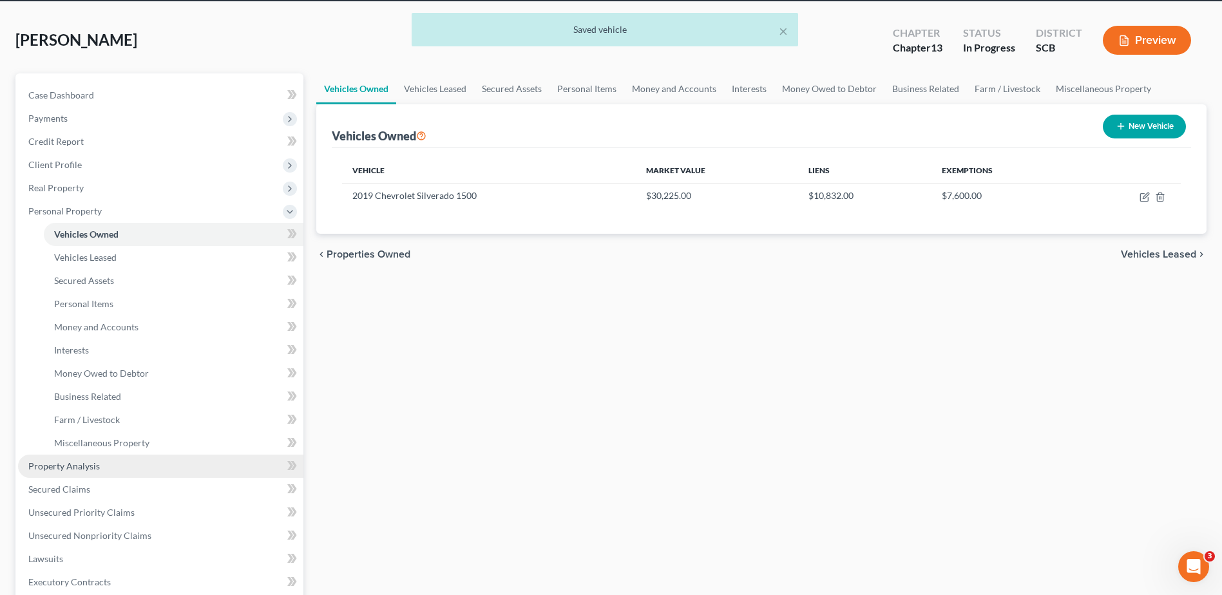
scroll to position [129, 0]
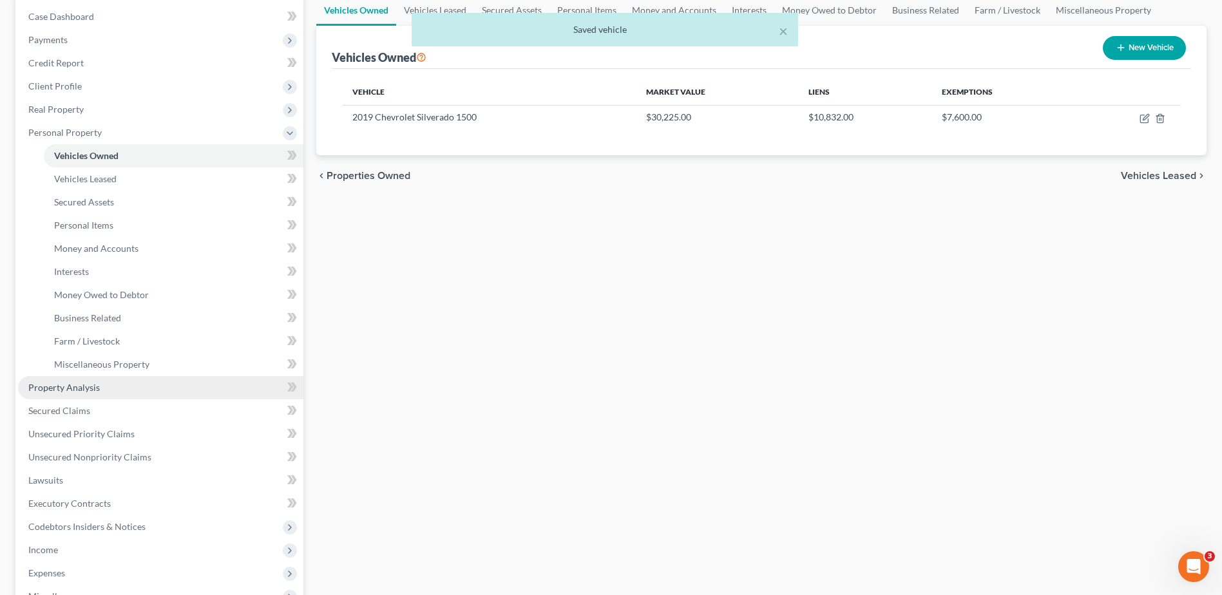
click at [166, 382] on link "Property Analysis" at bounding box center [160, 387] width 285 height 23
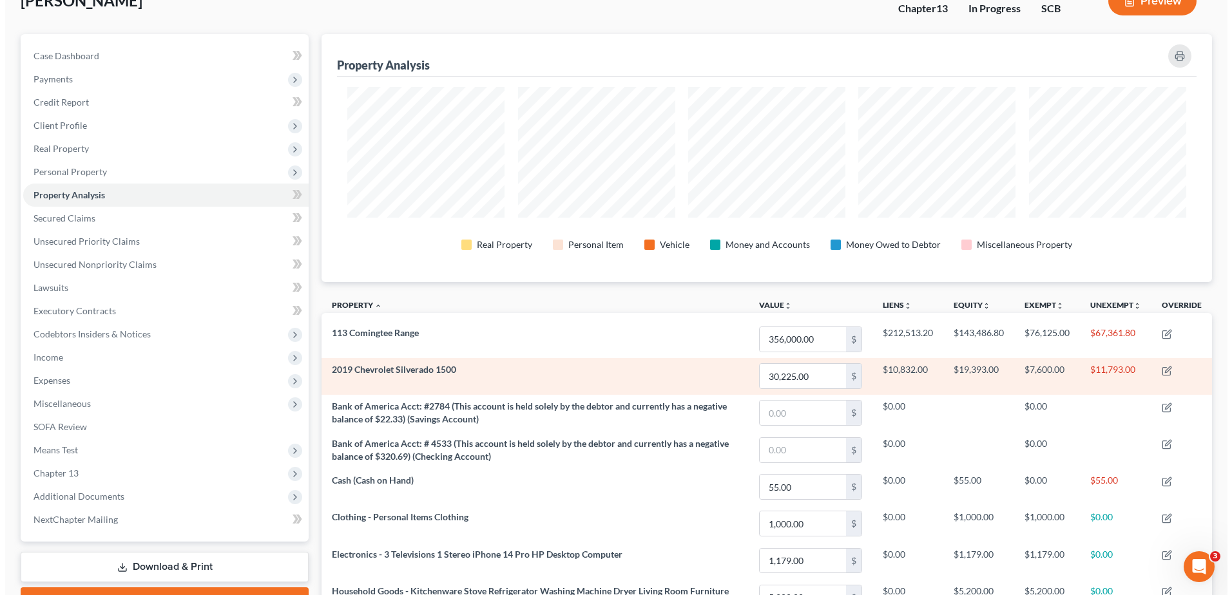
scroll to position [84, 0]
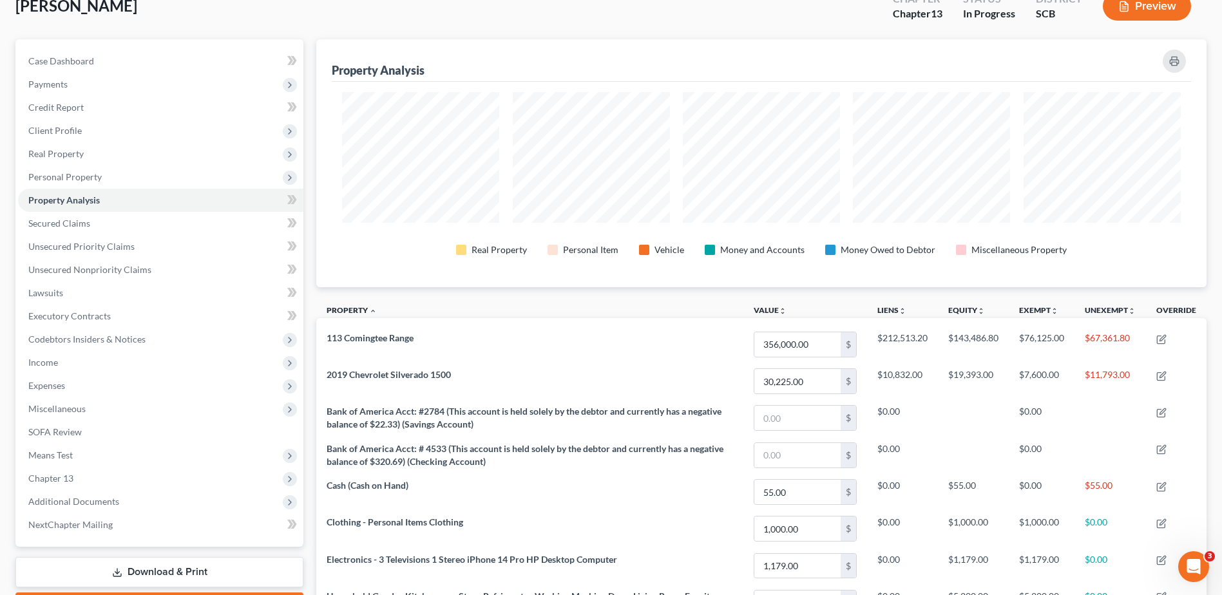
click at [1130, 13] on button "Preview" at bounding box center [1147, 6] width 88 height 29
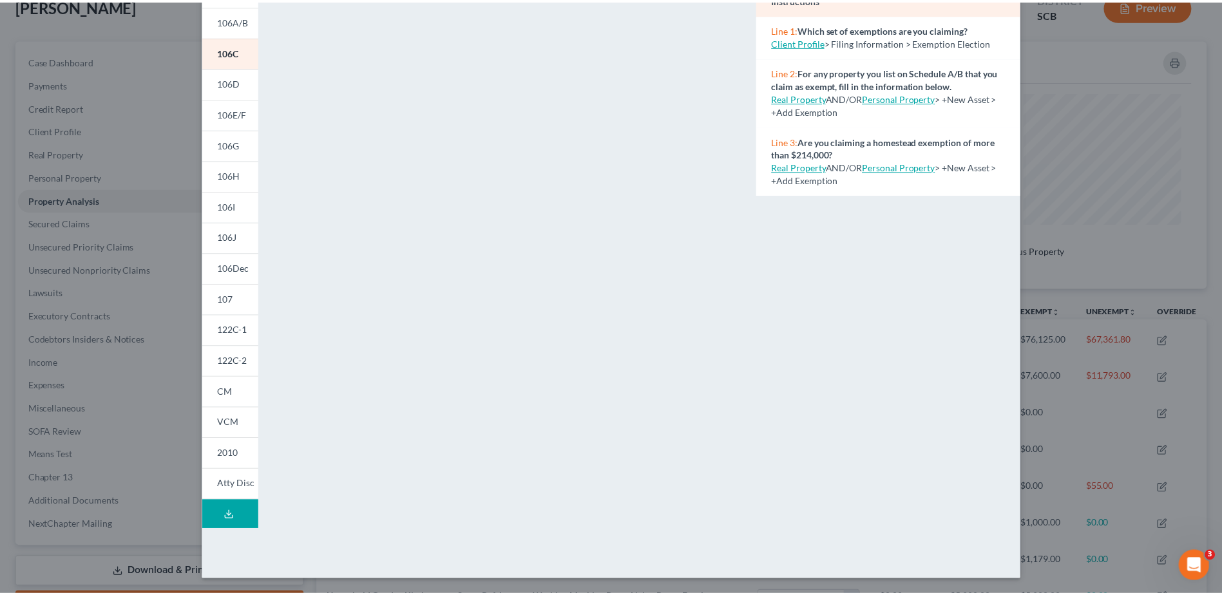
scroll to position [3, 0]
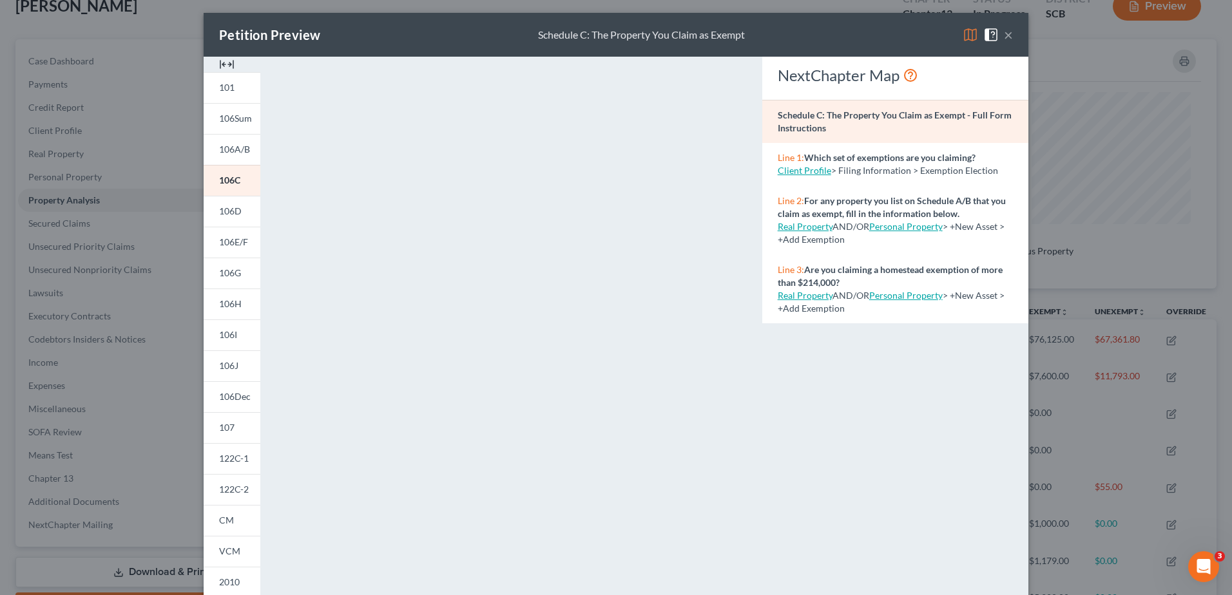
click at [997, 39] on span at bounding box center [993, 33] width 21 height 11
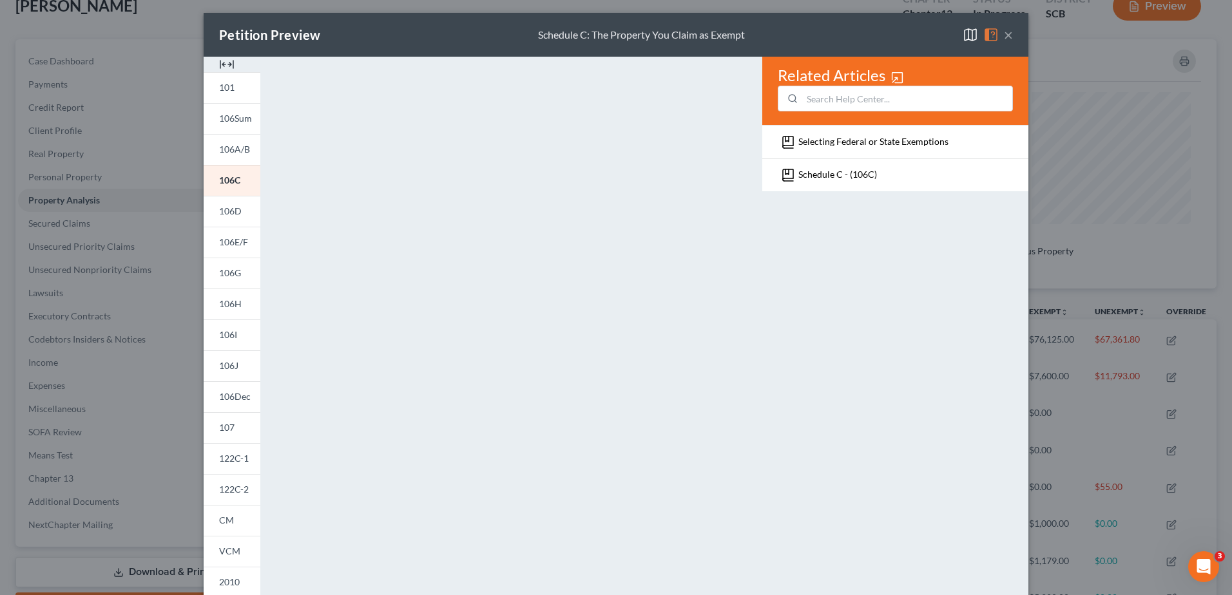
click at [1004, 35] on button "×" at bounding box center [1008, 34] width 9 height 15
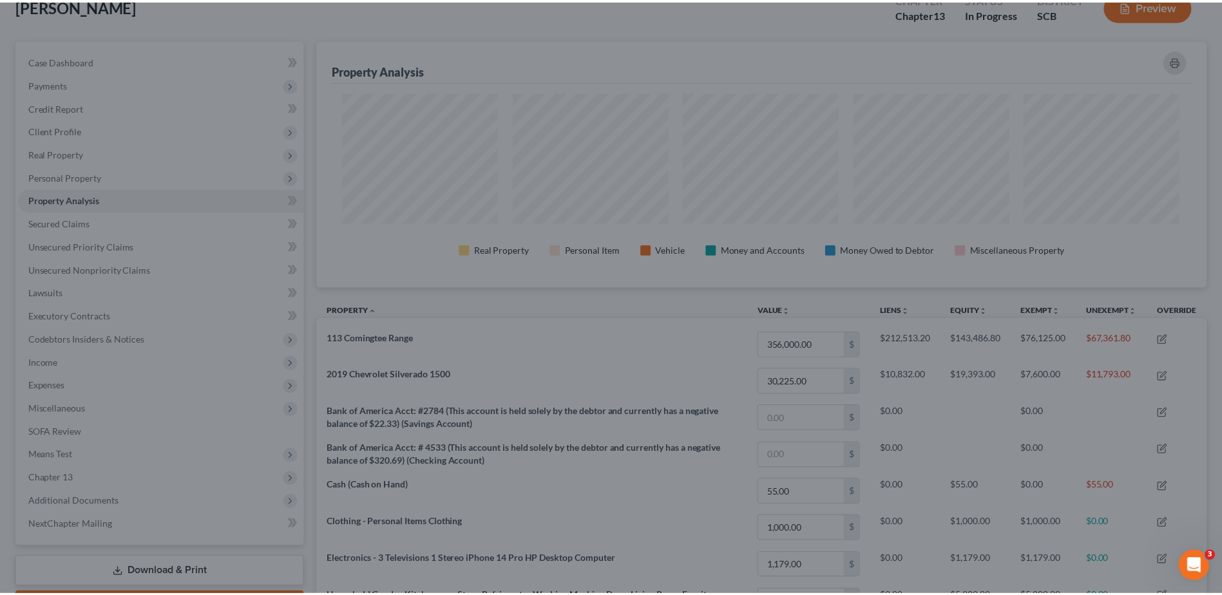
scroll to position [643916, 643274]
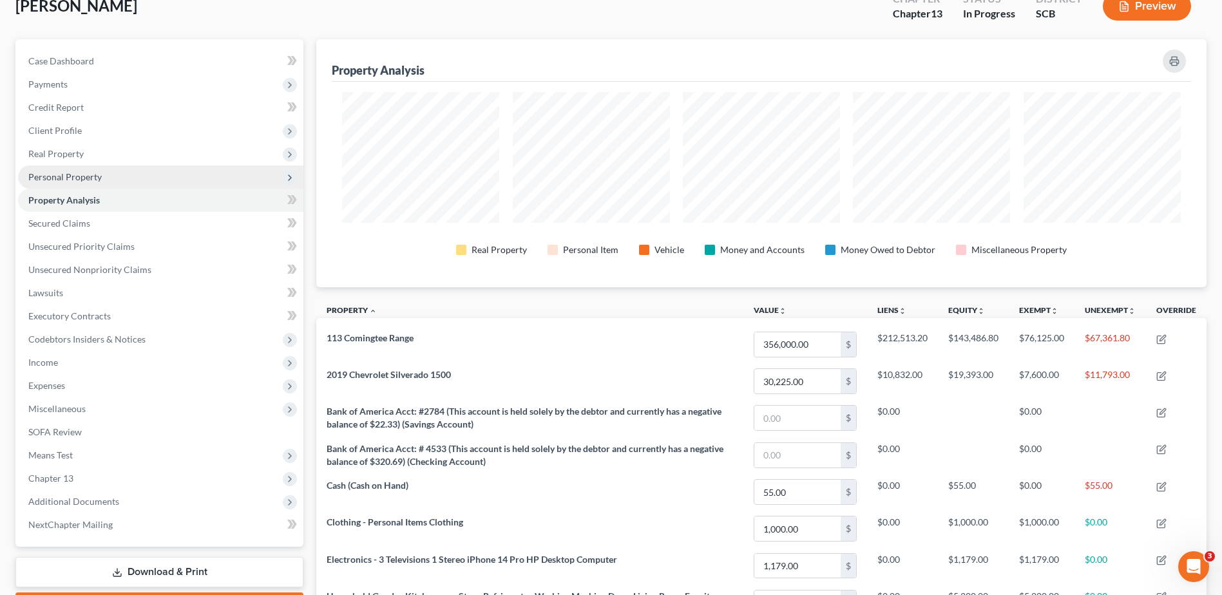
click at [77, 172] on span "Personal Property" at bounding box center [64, 176] width 73 height 11
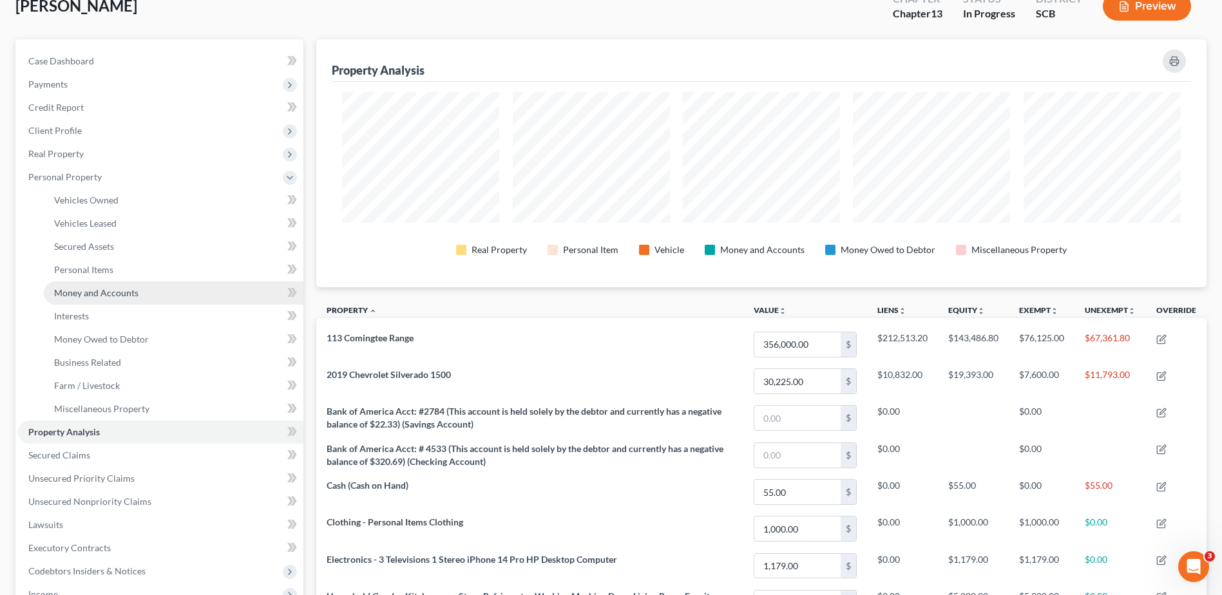
click at [100, 296] on span "Money and Accounts" at bounding box center [96, 292] width 84 height 11
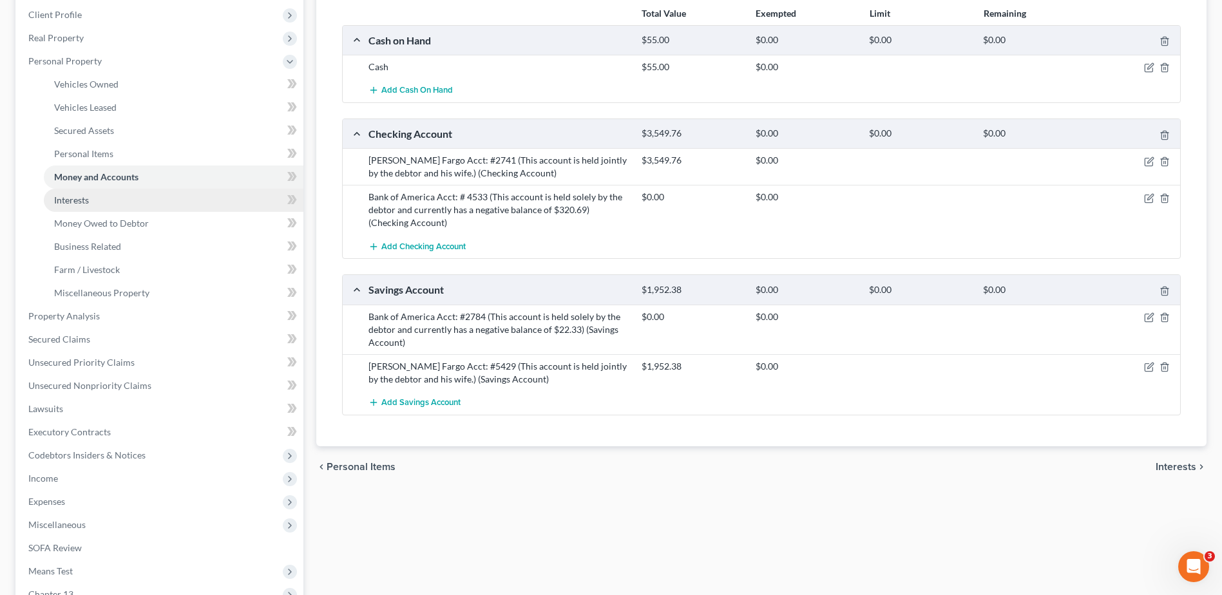
scroll to position [129, 0]
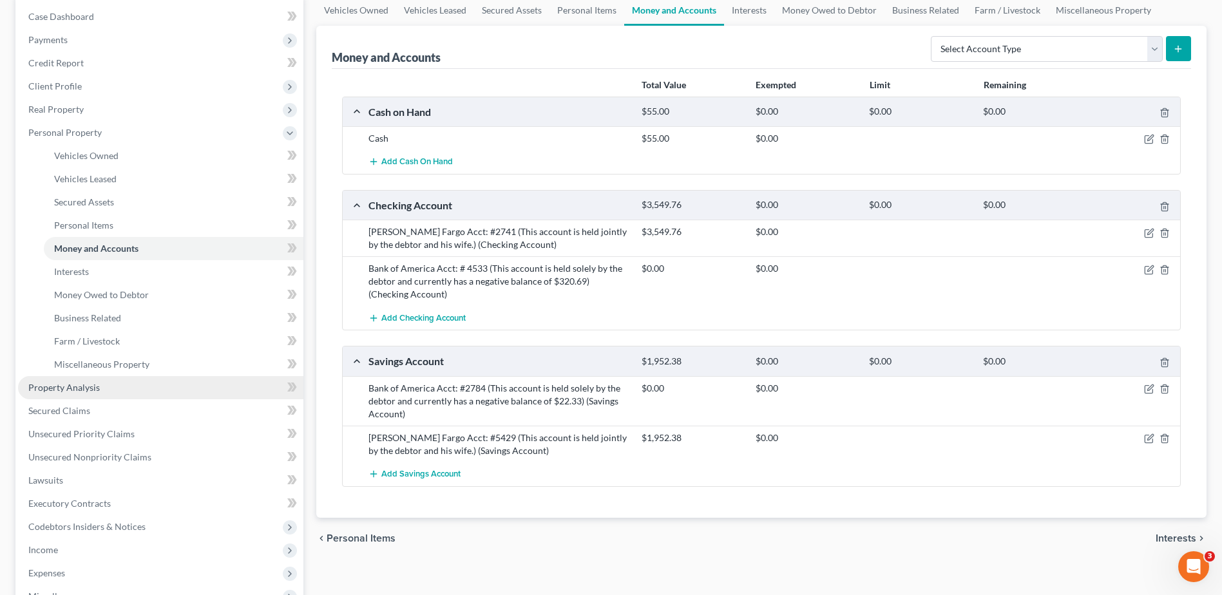
click at [81, 386] on span "Property Analysis" at bounding box center [64, 387] width 72 height 11
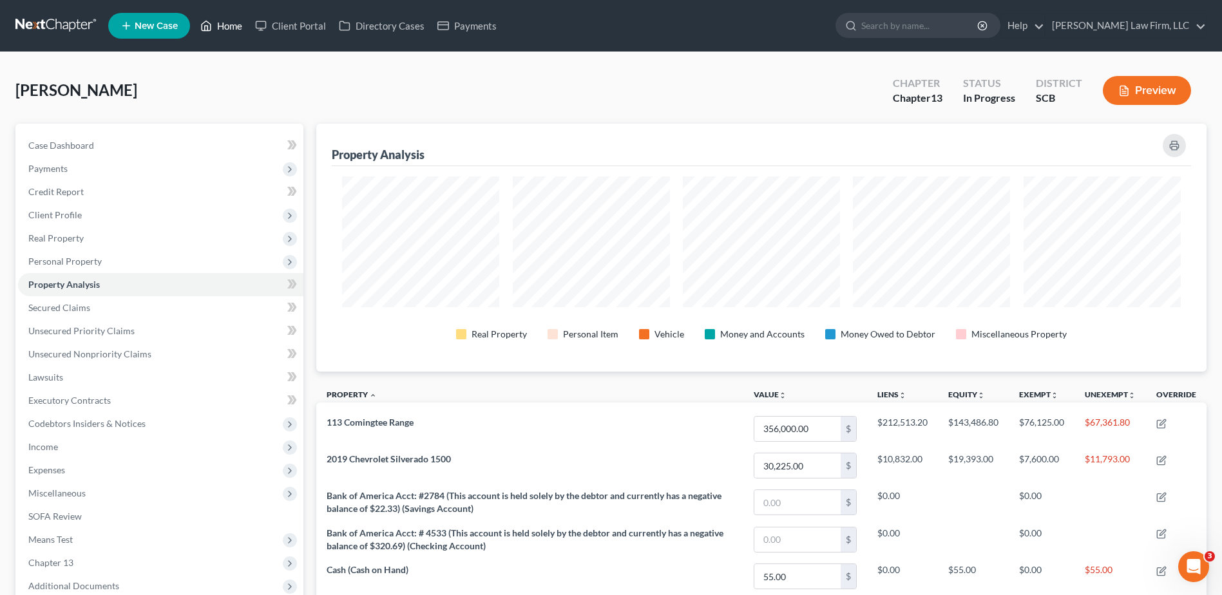
click at [223, 25] on link "Home" at bounding box center [221, 25] width 55 height 23
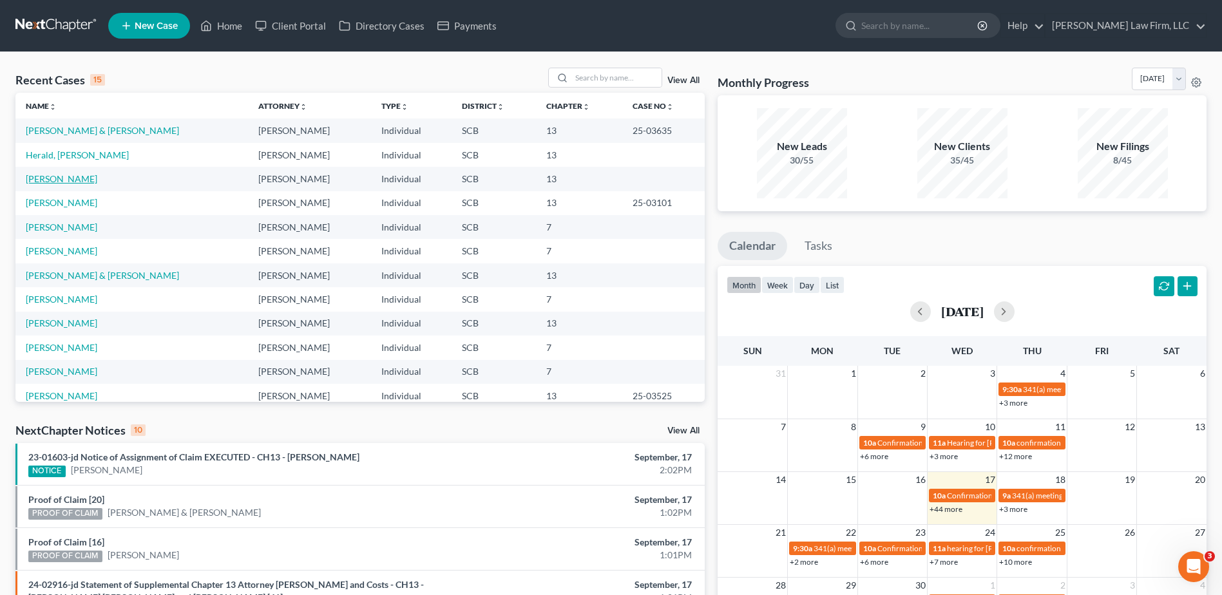
click at [73, 179] on link "Bernhardt, Michael" at bounding box center [62, 178] width 72 height 11
select select "0"
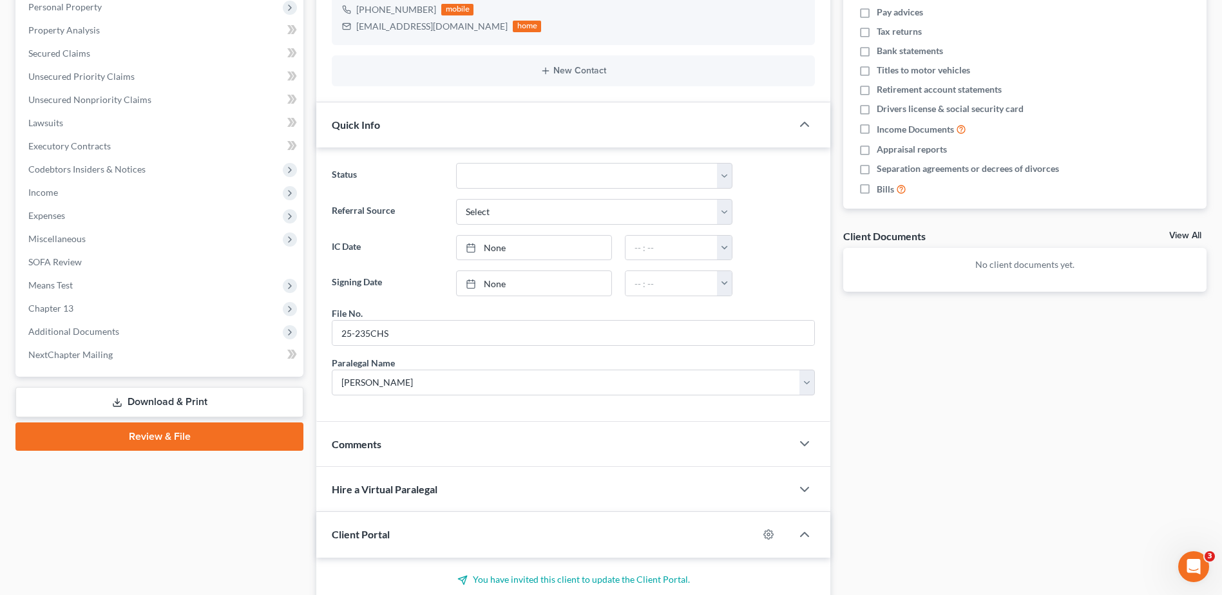
scroll to position [392, 0]
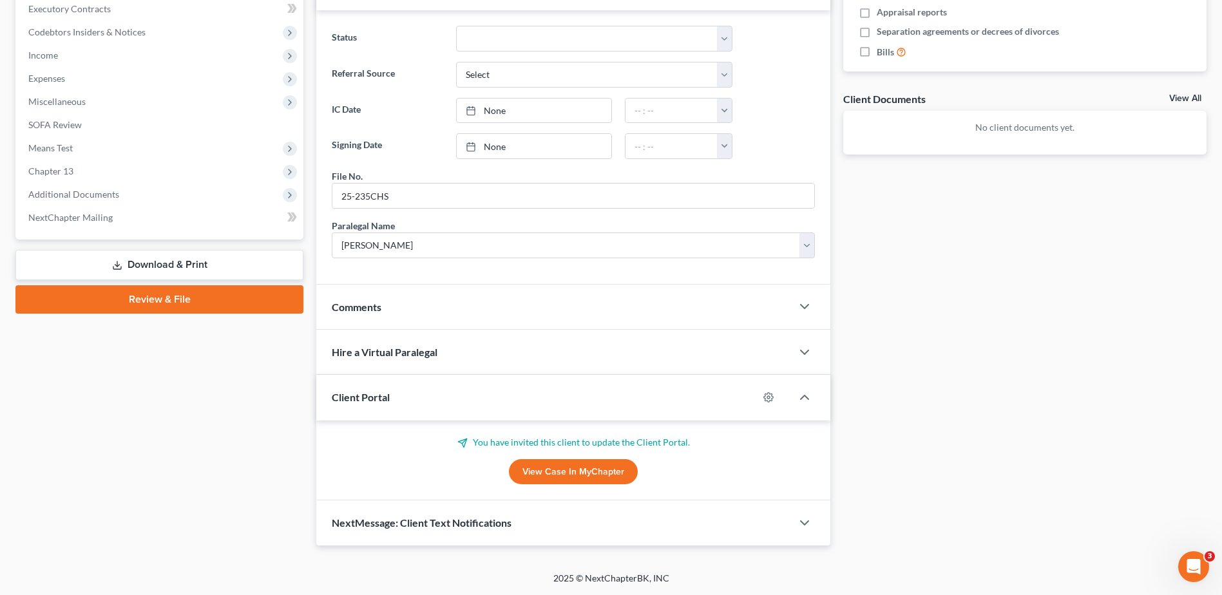
click at [578, 477] on link "View Case in MyChapter" at bounding box center [573, 472] width 129 height 26
drag, startPoint x: 524, startPoint y: 296, endPoint x: 526, endPoint y: 314, distance: 18.1
click at [524, 296] on div "Comments" at bounding box center [553, 307] width 475 height 44
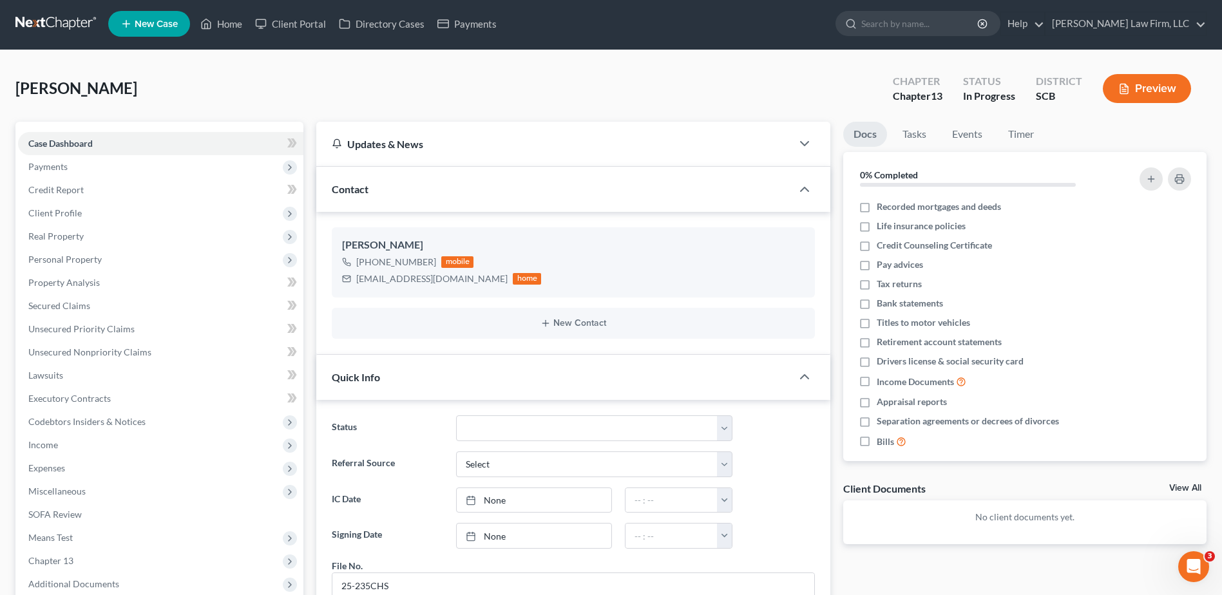
scroll to position [0, 0]
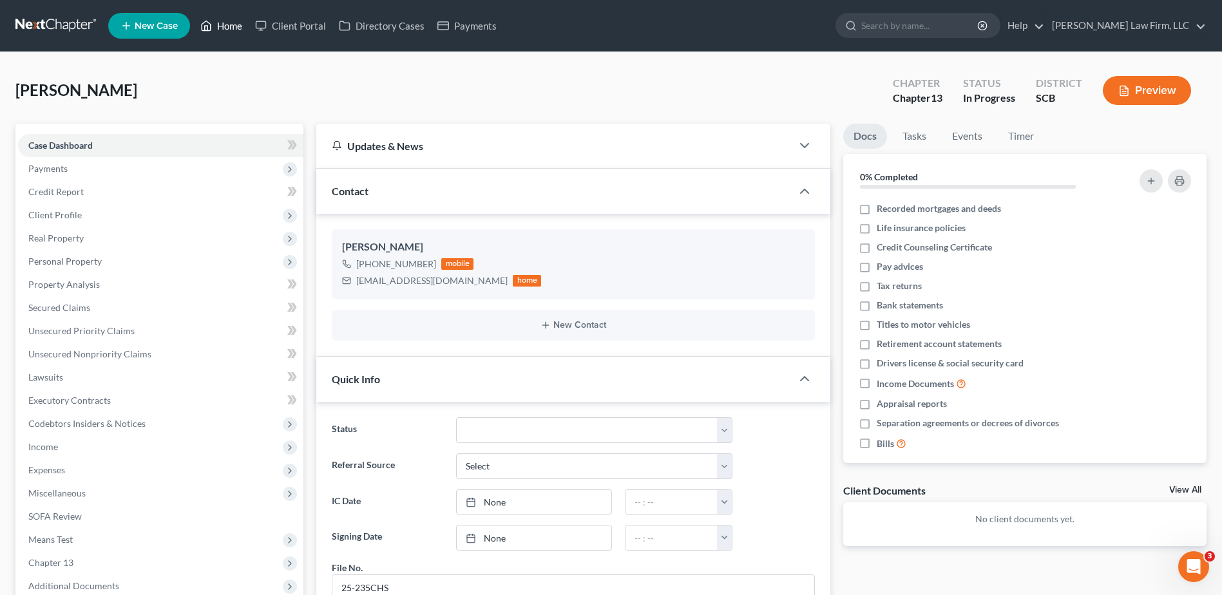
click at [236, 28] on link "Home" at bounding box center [221, 25] width 55 height 23
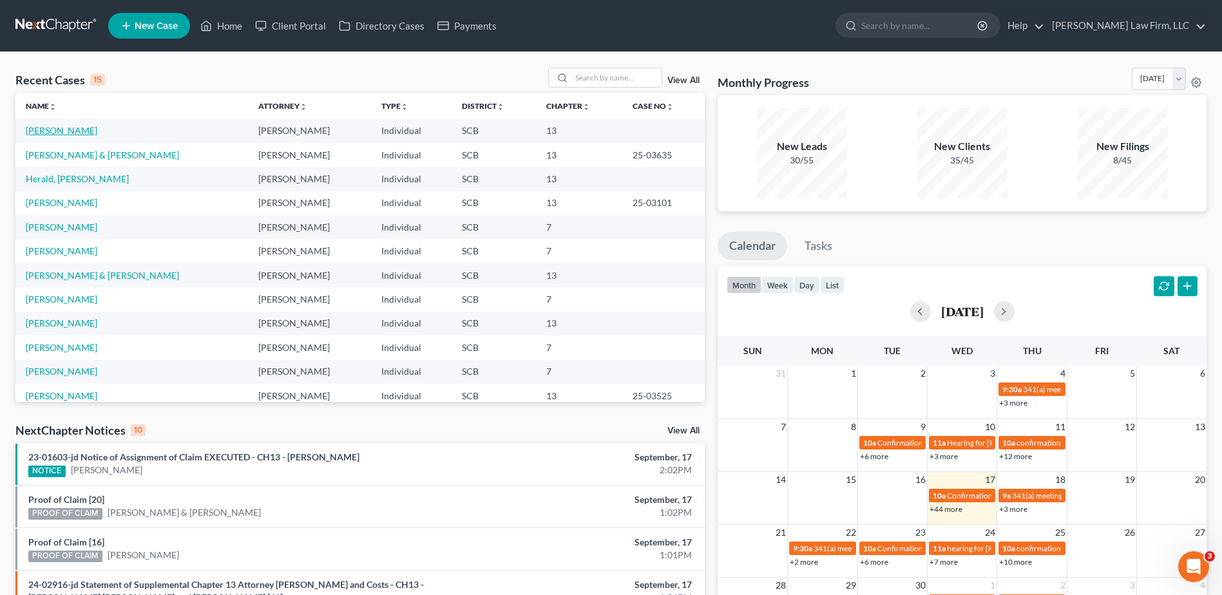
click at [86, 131] on link "Bernhardt, Michael" at bounding box center [62, 130] width 72 height 11
select select "0"
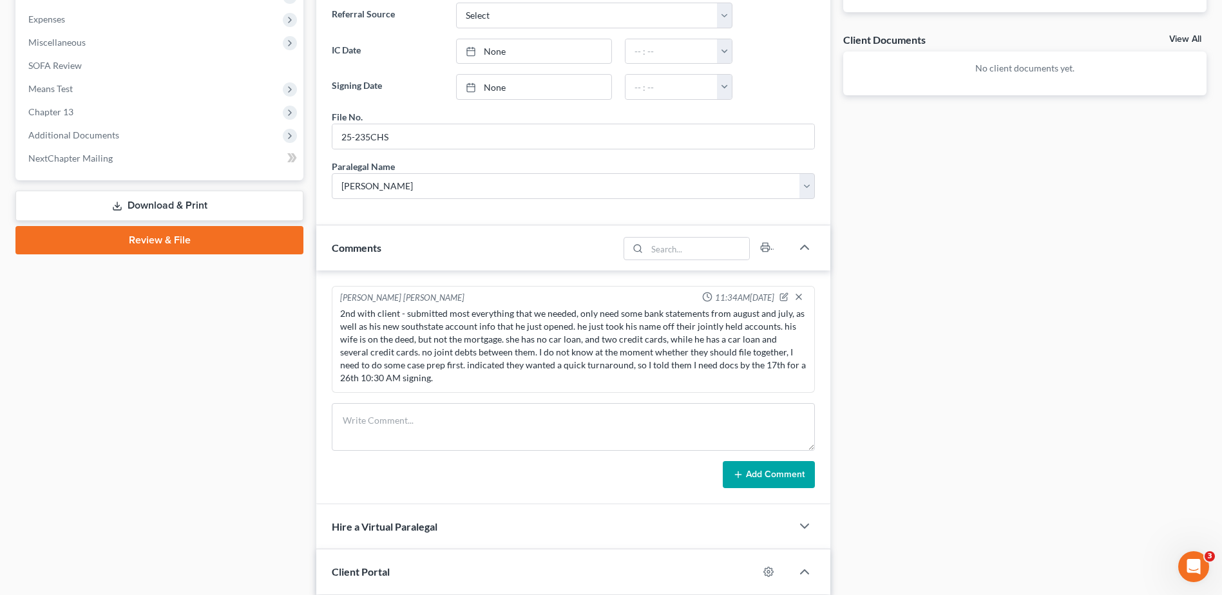
scroll to position [625, 0]
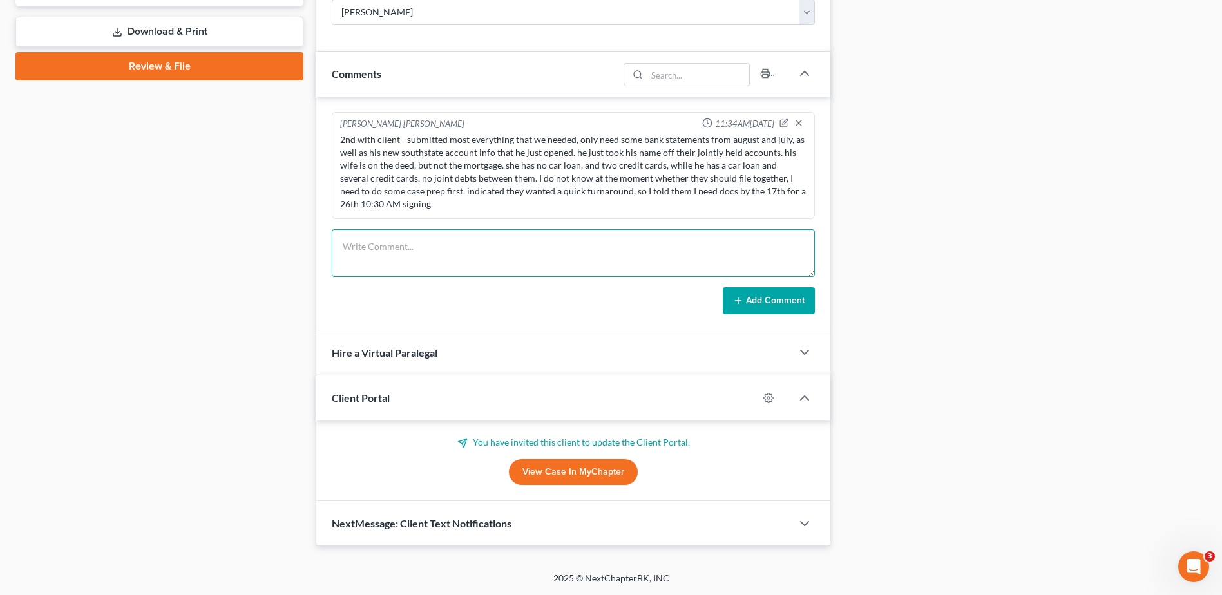
click at [512, 253] on textarea at bounding box center [573, 253] width 483 height 48
type textarea "just waiting on final documents from client, his deadline is today. did some pr…"
click at [757, 299] on button "Add Comment" at bounding box center [769, 300] width 92 height 27
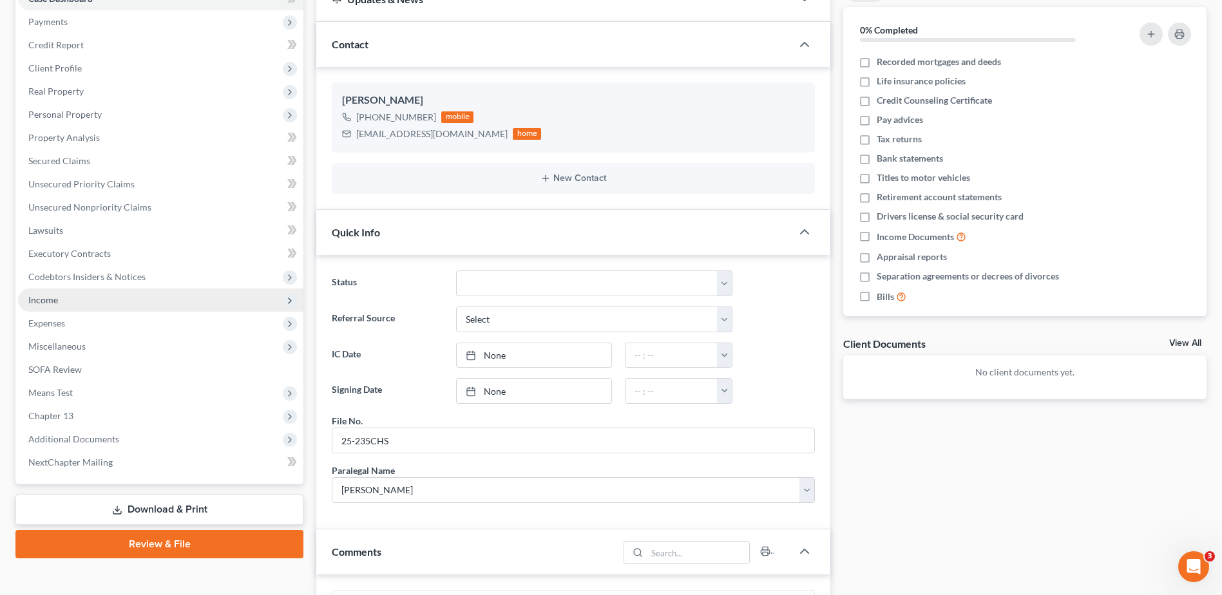
scroll to position [0, 0]
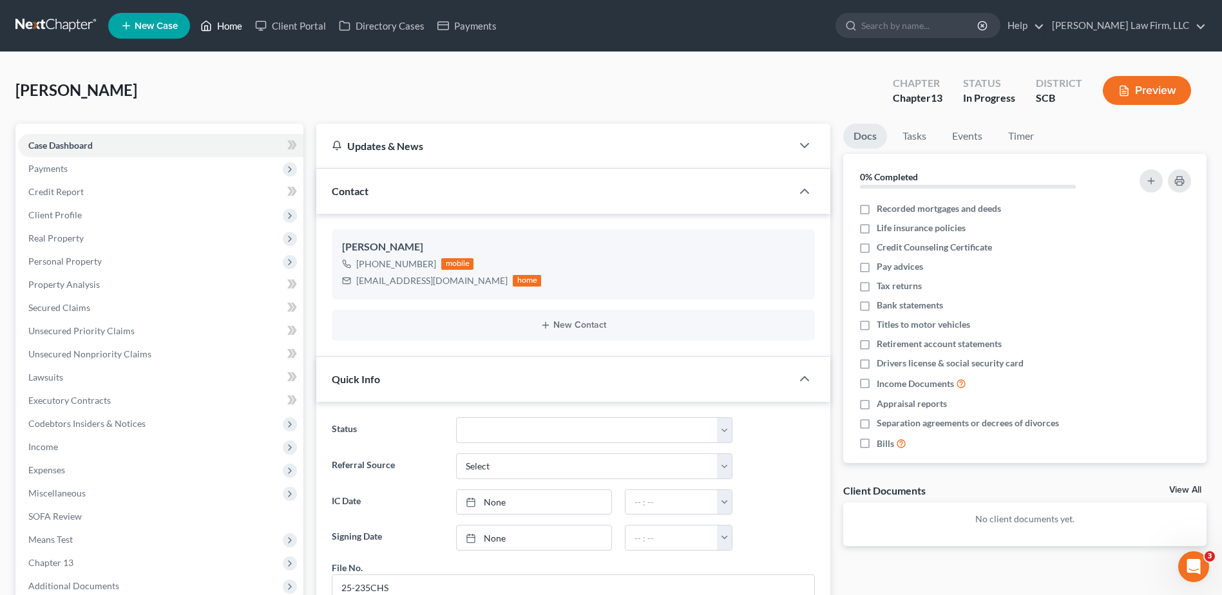
click at [229, 23] on link "Home" at bounding box center [221, 25] width 55 height 23
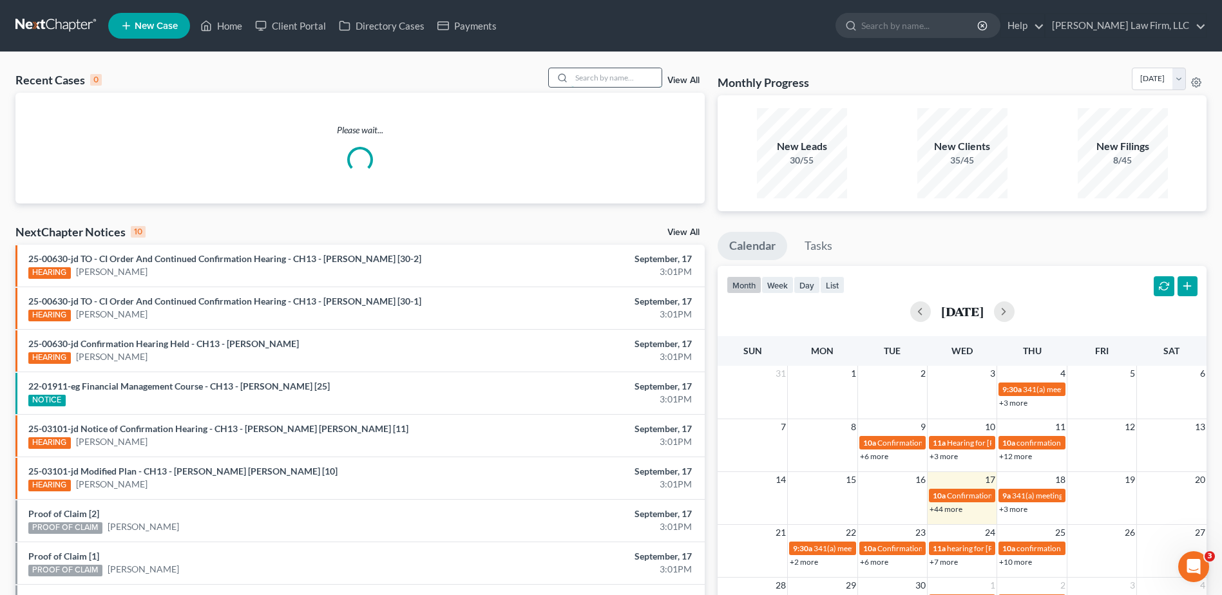
click at [627, 77] on input "search" at bounding box center [616, 77] width 90 height 19
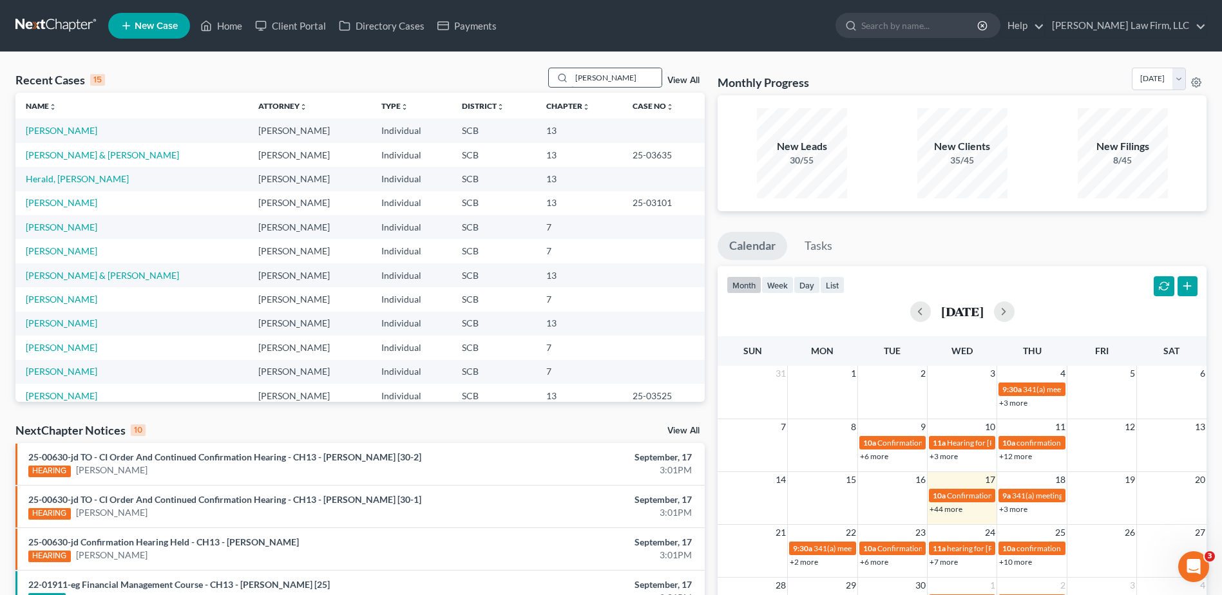
type input "[PERSON_NAME]"
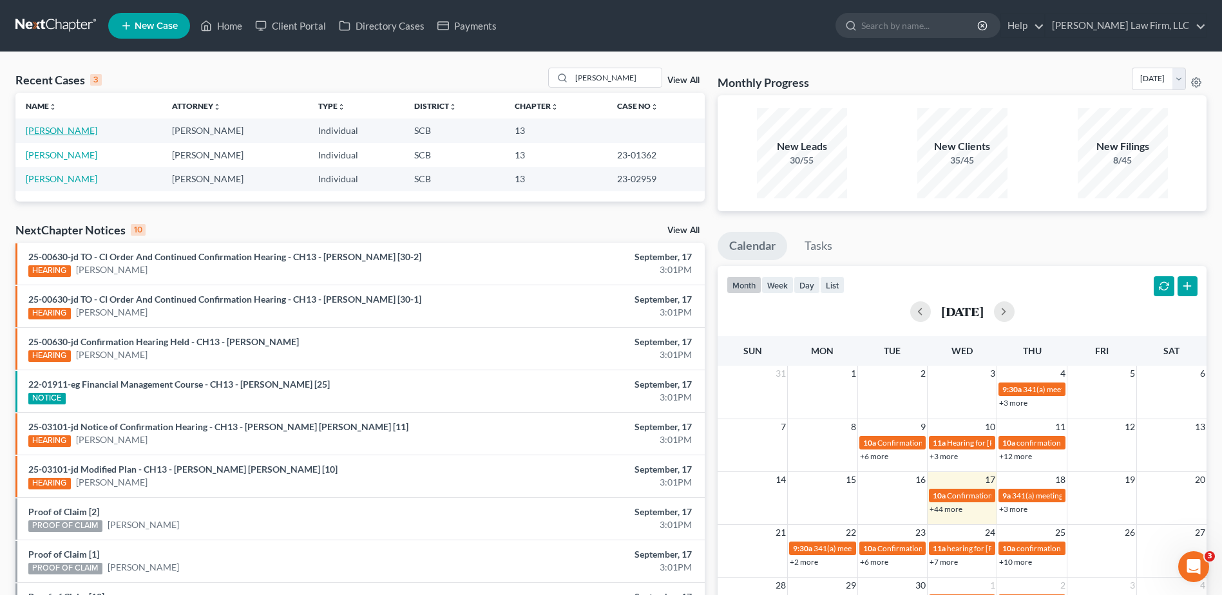
click at [68, 132] on link "[PERSON_NAME]" at bounding box center [62, 130] width 72 height 11
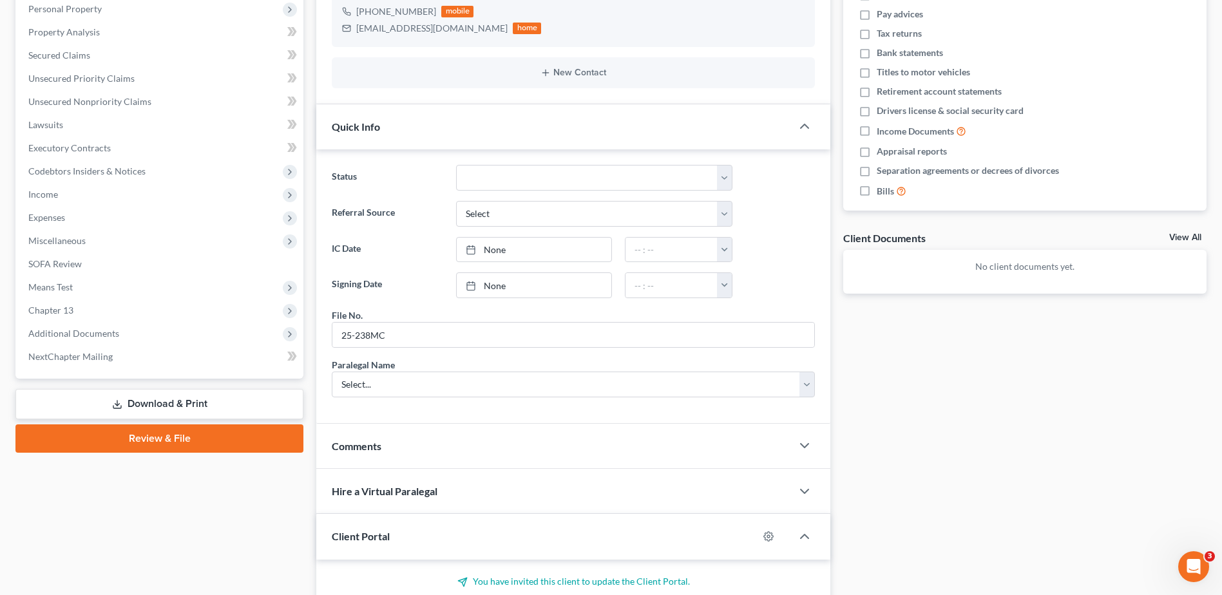
scroll to position [392, 0]
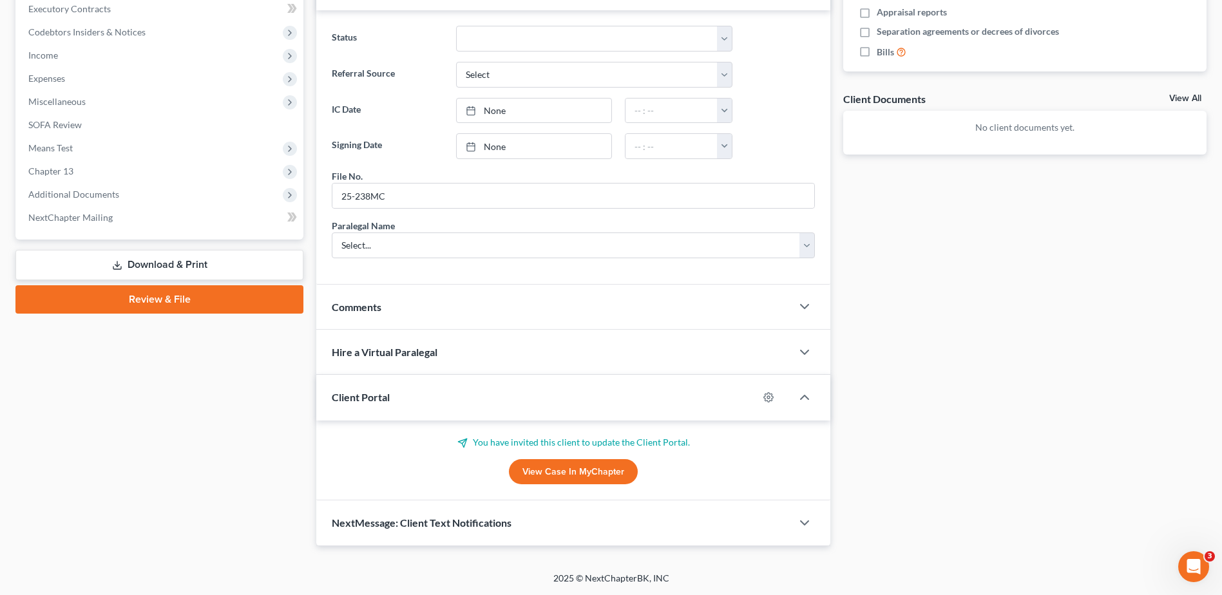
click at [573, 479] on link "View Case in MyChapter" at bounding box center [573, 472] width 129 height 26
drag, startPoint x: 584, startPoint y: 474, endPoint x: 580, endPoint y: 463, distance: 11.6
click at [584, 474] on link "View Case in MyChapter" at bounding box center [573, 472] width 129 height 26
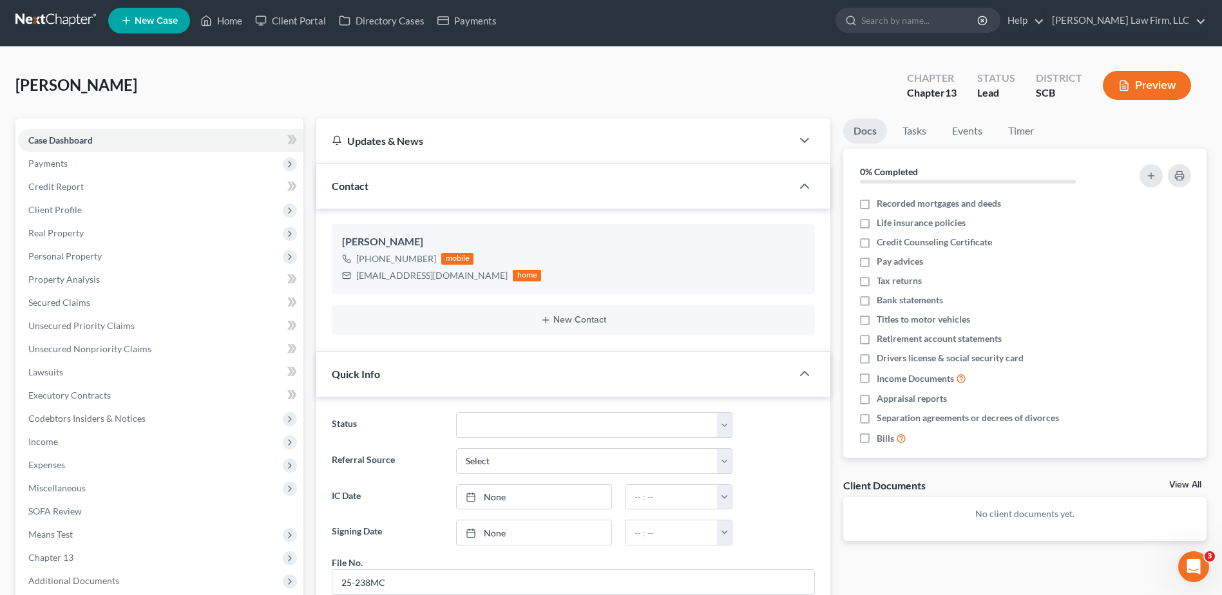
scroll to position [70, 0]
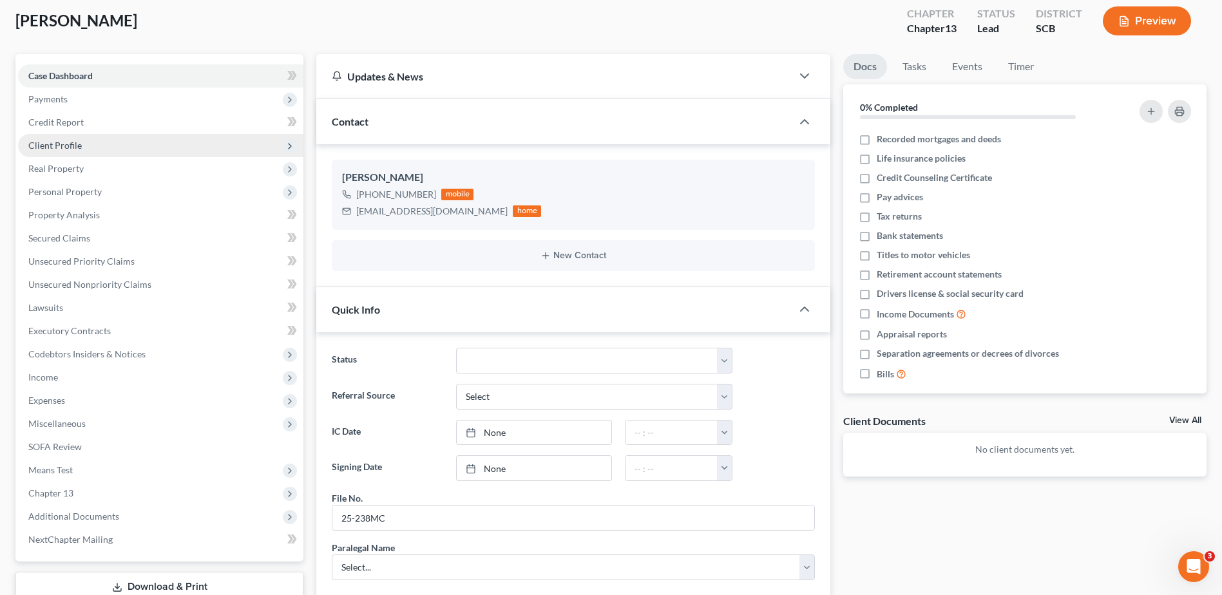
click at [116, 146] on span "Client Profile" at bounding box center [160, 145] width 285 height 23
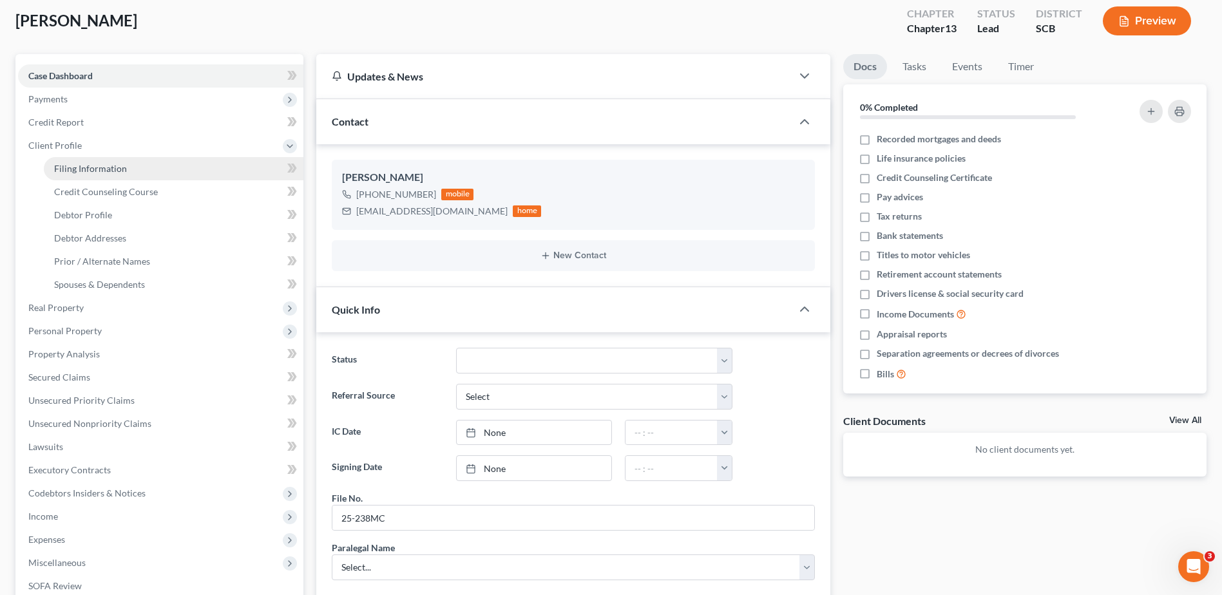
click at [117, 166] on span "Filing Information" at bounding box center [90, 168] width 73 height 11
select select "1"
select select "0"
select select "3"
select select "72"
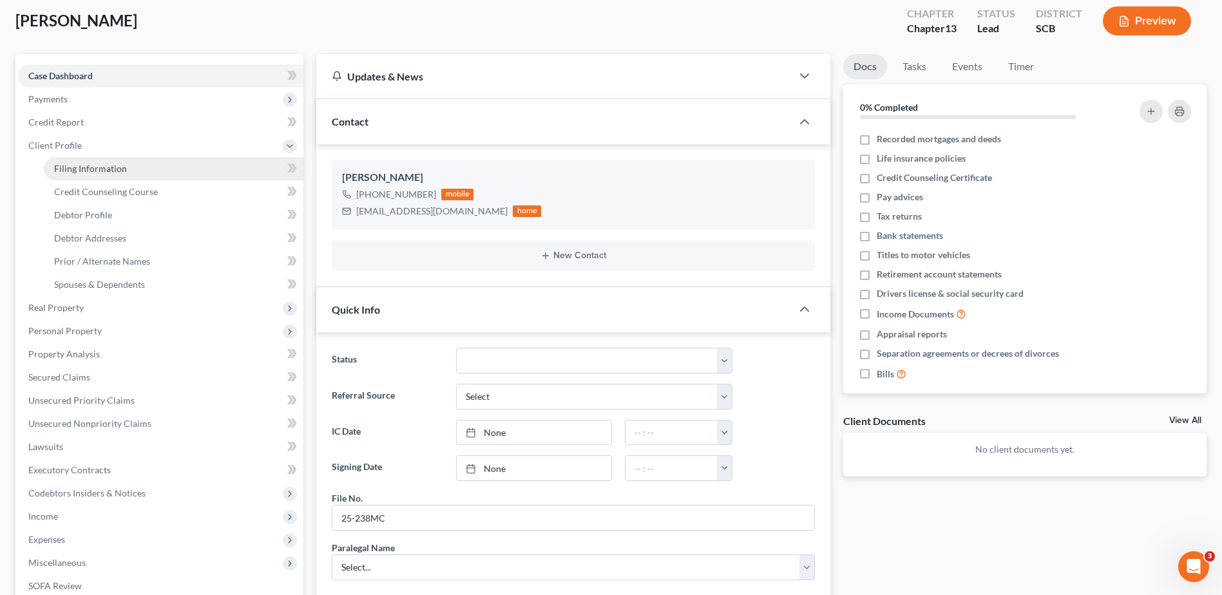
select select "1"
select select "42"
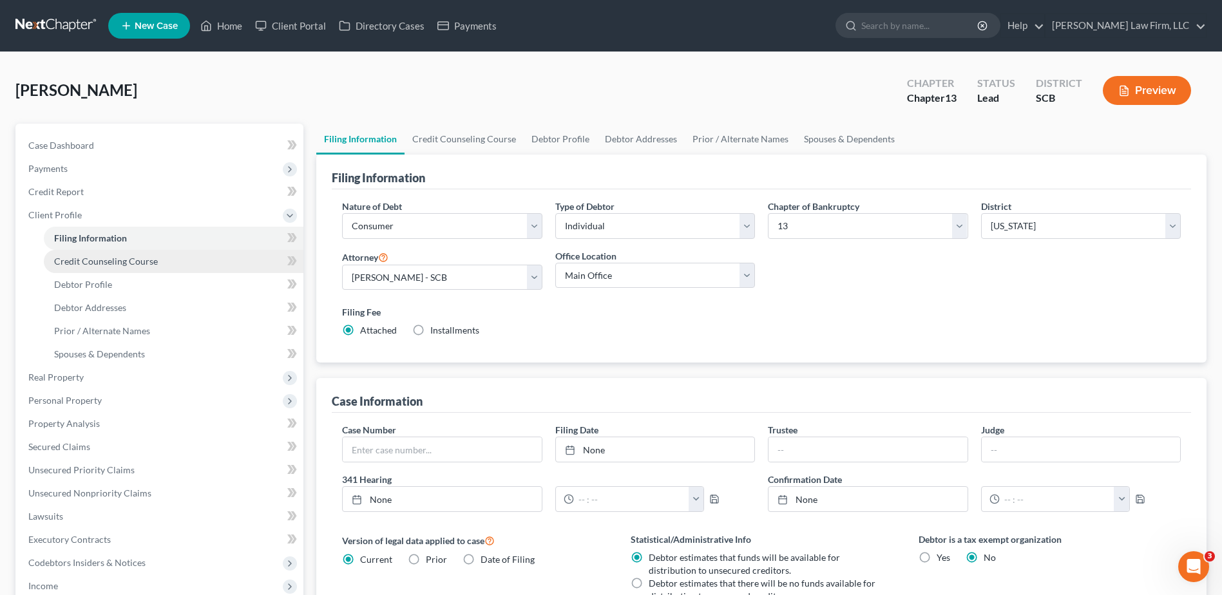
click at [64, 257] on span "Credit Counseling Course" at bounding box center [106, 261] width 104 height 11
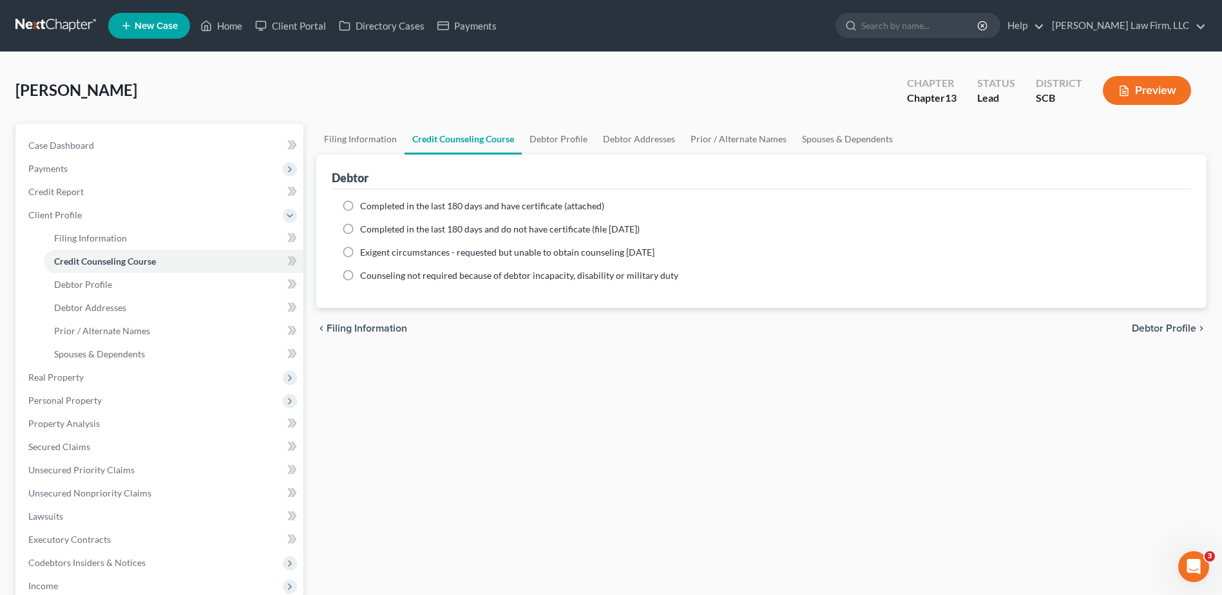
click at [473, 204] on span "Completed in the last 180 days and have certificate (attached)" at bounding box center [482, 205] width 244 height 11
click at [374, 204] on input "Completed in the last 180 days and have certificate (attached)" at bounding box center [369, 204] width 8 height 8
radio input "true"
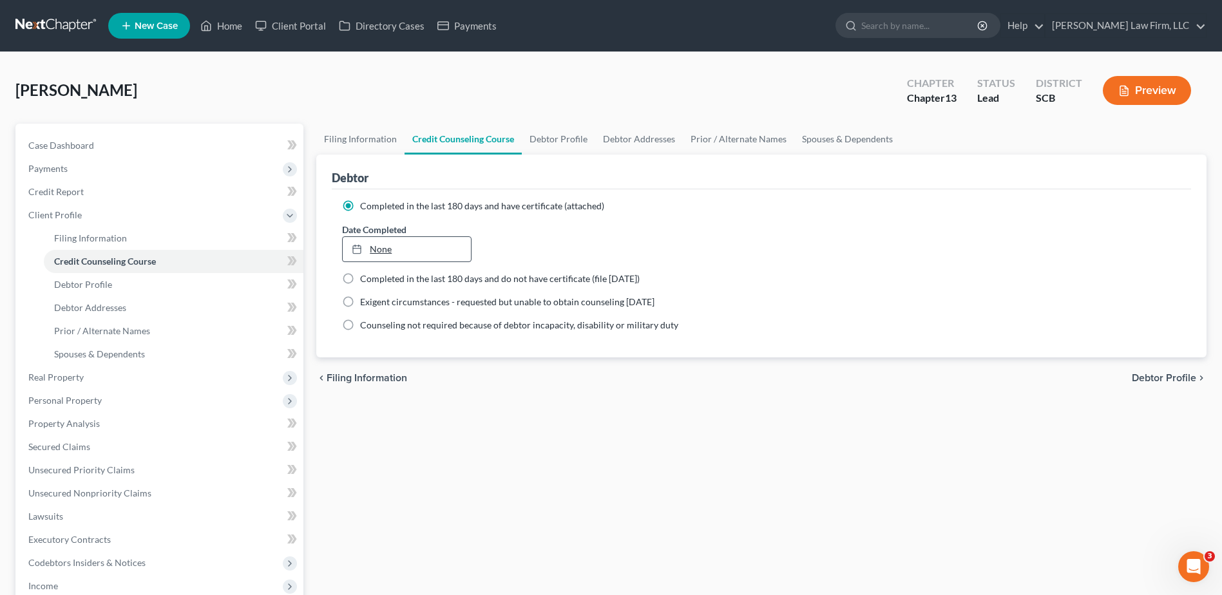
click at [388, 252] on link "None" at bounding box center [407, 249] width 128 height 24
click at [327, 423] on div "Filing Information Credit Counseling Course Debtor Profile Debtor Addresses Pri…" at bounding box center [761, 484] width 903 height 721
click at [124, 289] on link "Debtor Profile" at bounding box center [174, 284] width 260 height 23
select select "0"
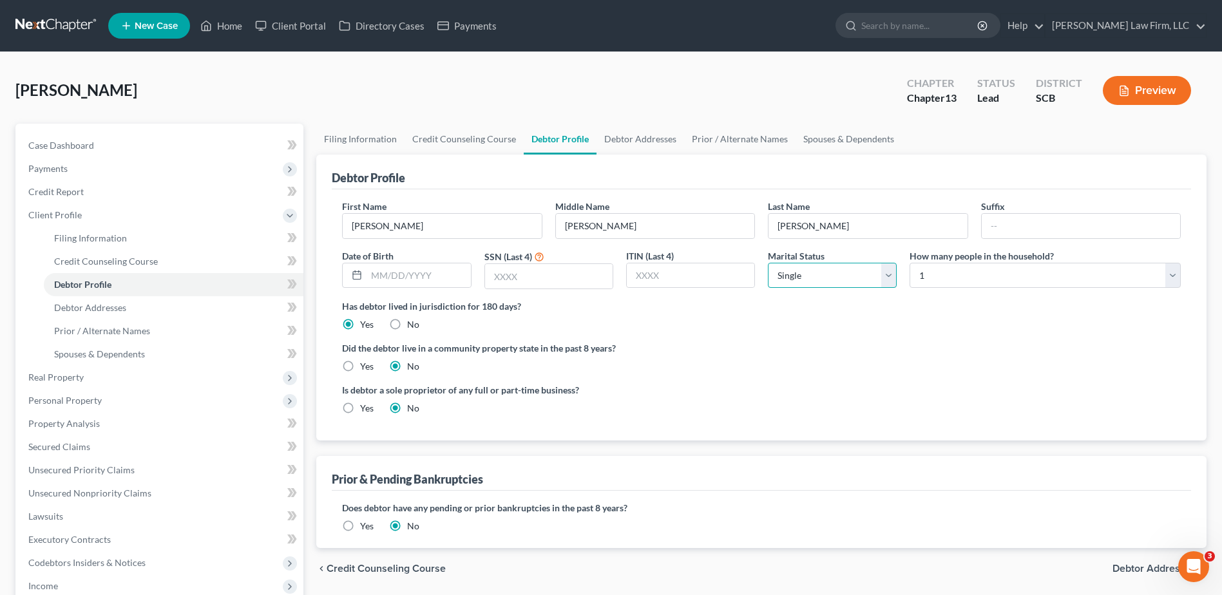
click at [877, 276] on select "Select Single Married Separated Divorced Widowed" at bounding box center [832, 276] width 129 height 26
click at [768, 263] on select "Select Single Married Separated Divorced Widowed" at bounding box center [832, 276] width 129 height 26
click at [994, 280] on select "Select 1 2 3 4 5 6 7 8 9 10 11 12 13 14 15 16 17 18 19 20" at bounding box center [1045, 276] width 271 height 26
select select "3"
click at [910, 263] on select "Select 1 2 3 4 5 6 7 8 9 10 11 12 13 14 15 16 17 18 19 20" at bounding box center [1045, 276] width 271 height 26
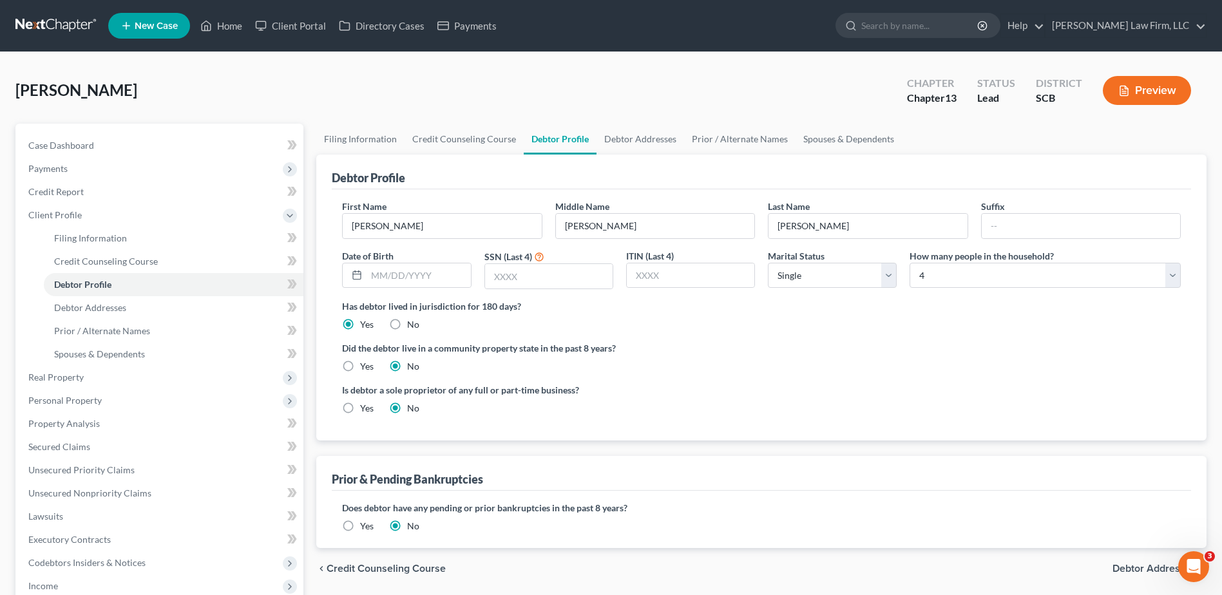
click at [848, 92] on div "Dean, Bryan Upgraded Chapter Chapter 13 Status Lead District SCB Preview" at bounding box center [610, 96] width 1191 height 56
click at [837, 278] on select "Select Single Married Separated Divorced Widowed" at bounding box center [832, 276] width 129 height 26
select select "3"
click at [768, 263] on select "Select Single Married Separated Divorced Widowed" at bounding box center [832, 276] width 129 height 26
click at [782, 332] on ng-include "First Name Bryan Middle Name Luis Last Name Dean Suffix Date of Birth SSN (Last…" at bounding box center [761, 312] width 839 height 225
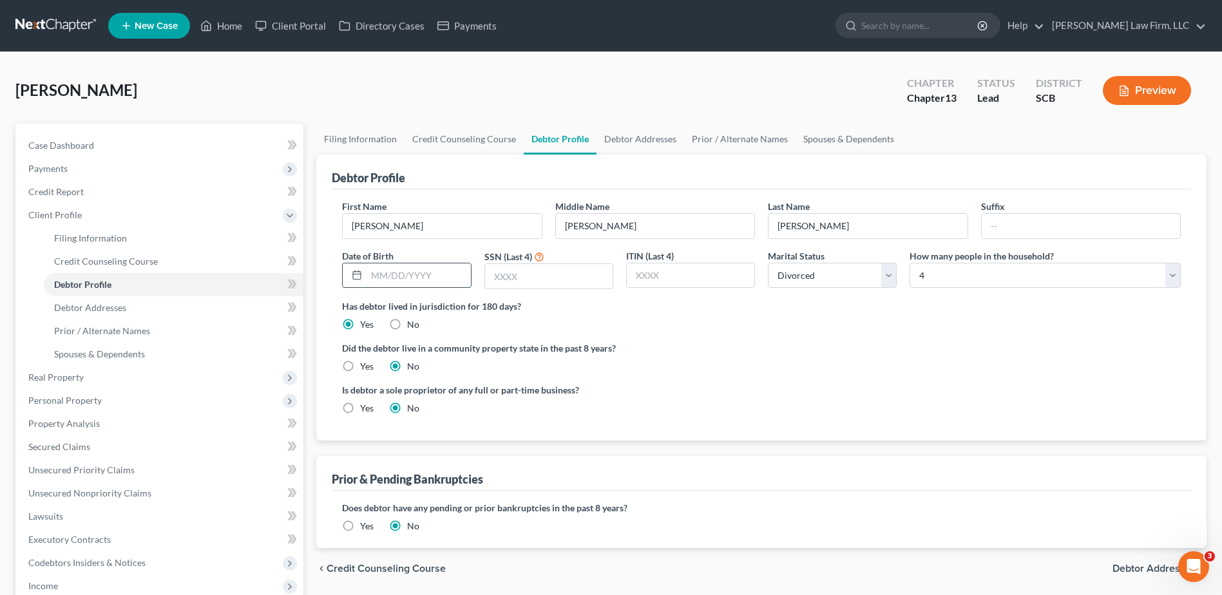
click at [430, 278] on input "text" at bounding box center [419, 275] width 104 height 24
type input "04/27/1994"
click at [360, 410] on label "Yes" at bounding box center [367, 408] width 14 height 13
click at [365, 410] on input "Yes" at bounding box center [369, 406] width 8 height 8
radio input "true"
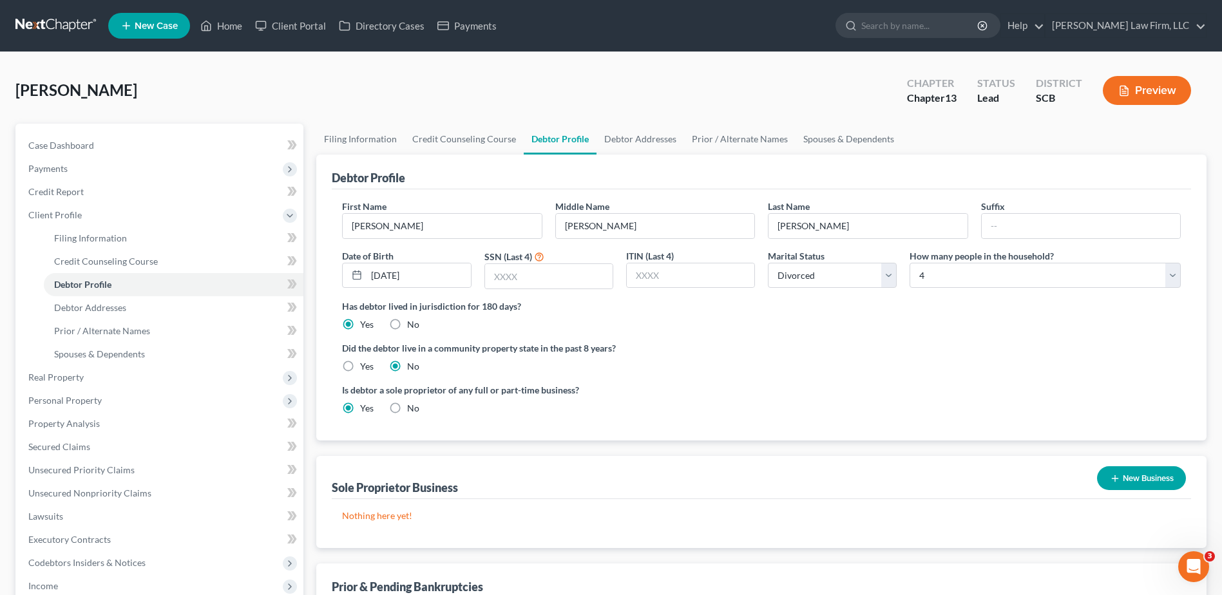
click at [407, 407] on label "No" at bounding box center [413, 408] width 12 height 13
click at [412, 407] on input "No" at bounding box center [416, 406] width 8 height 8
radio input "true"
radio input "false"
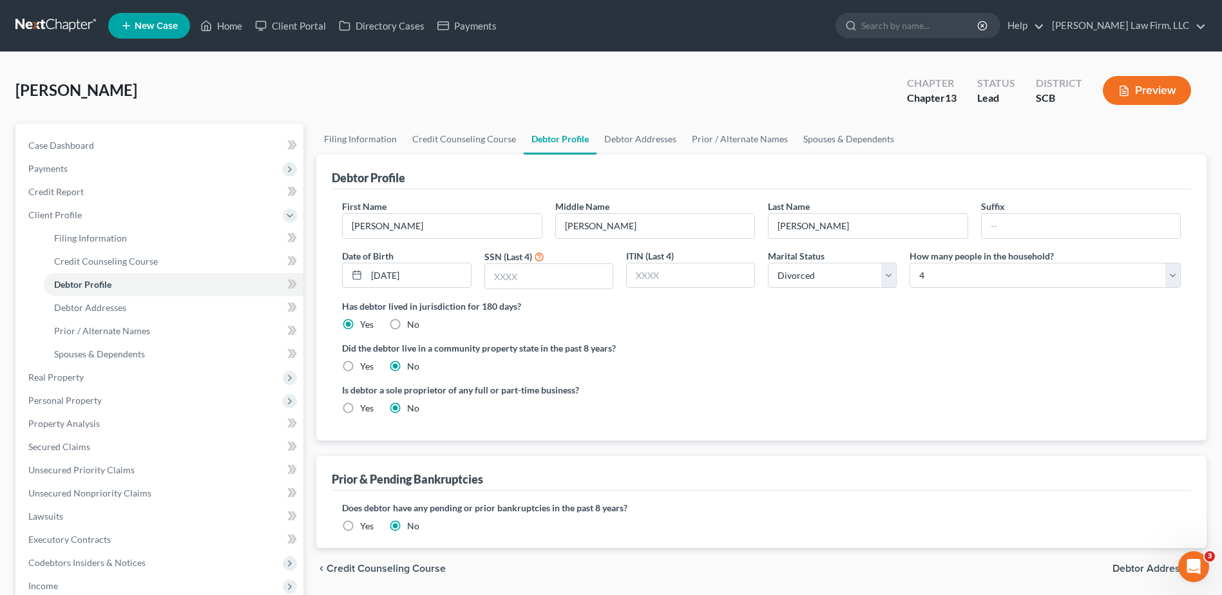
scroll to position [64, 0]
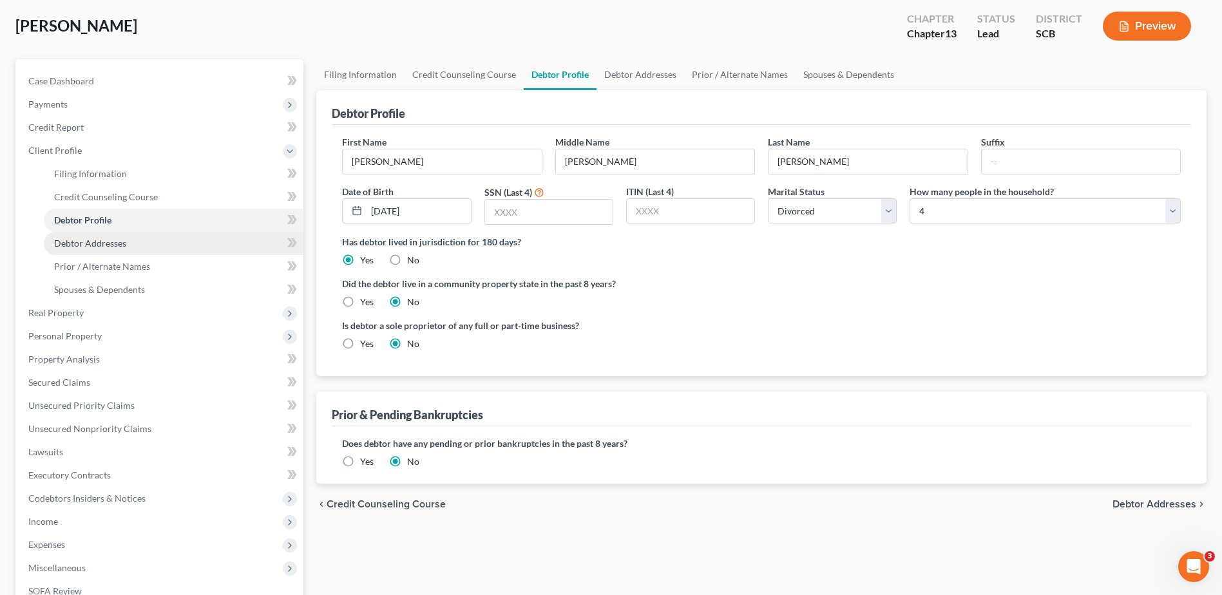
click at [138, 240] on link "Debtor Addresses" at bounding box center [174, 243] width 260 height 23
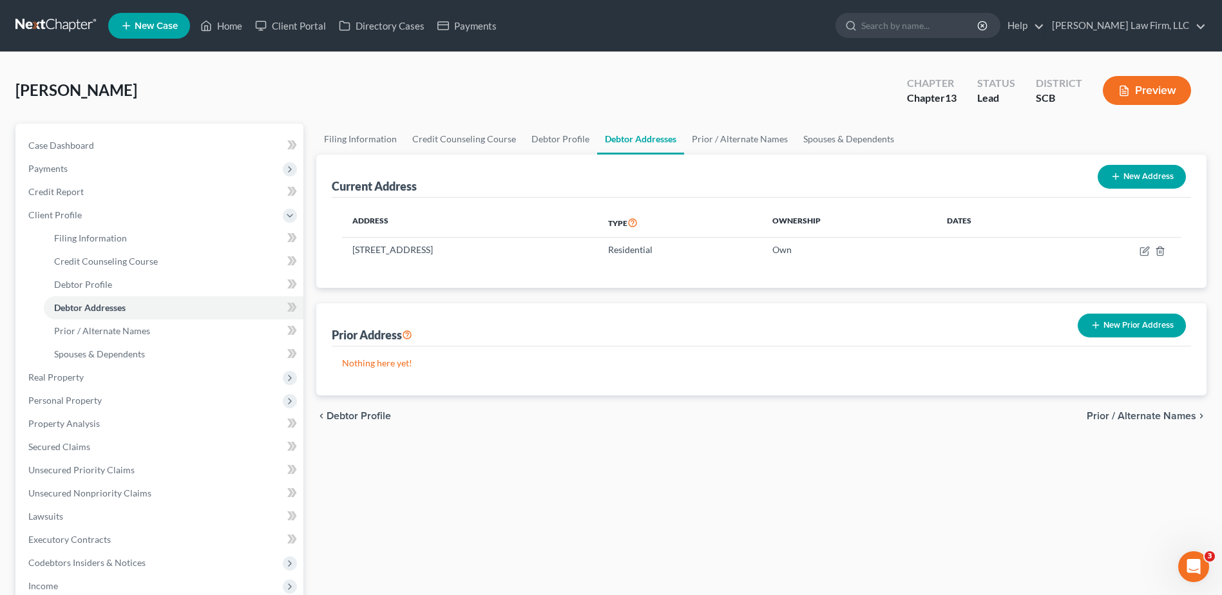
click at [1103, 322] on button "New Prior Address" at bounding box center [1132, 326] width 108 height 24
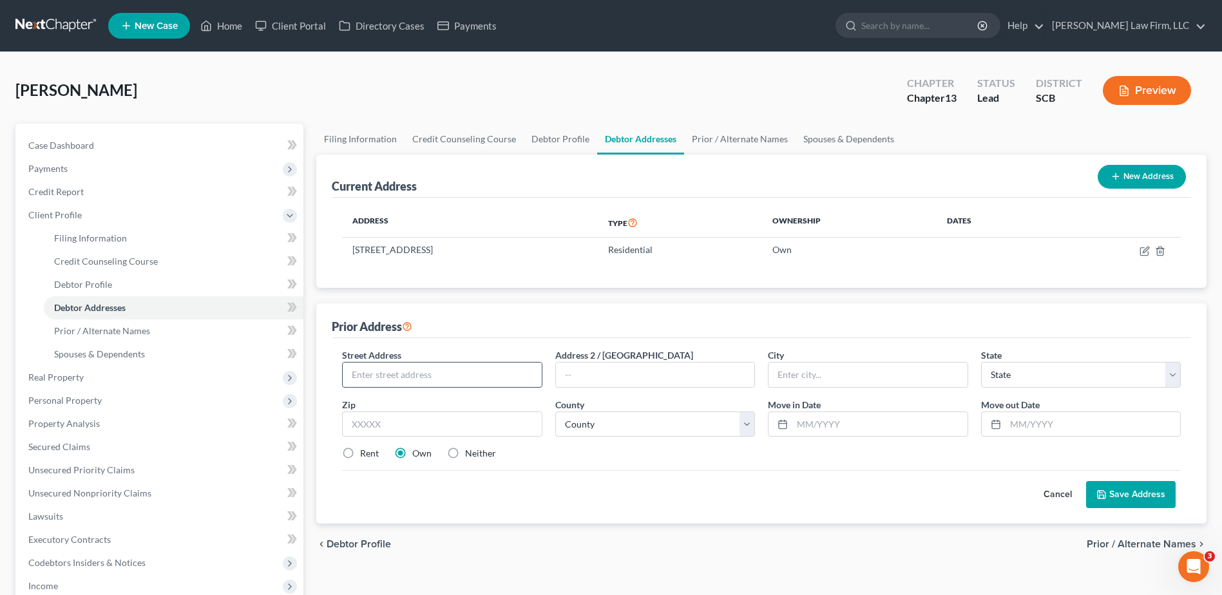
click at [423, 375] on input "text" at bounding box center [442, 375] width 198 height 24
type input "3100 Ashley Town Center Drive"
type input "Apt. 535"
type input "West Ashley"
select select "42"
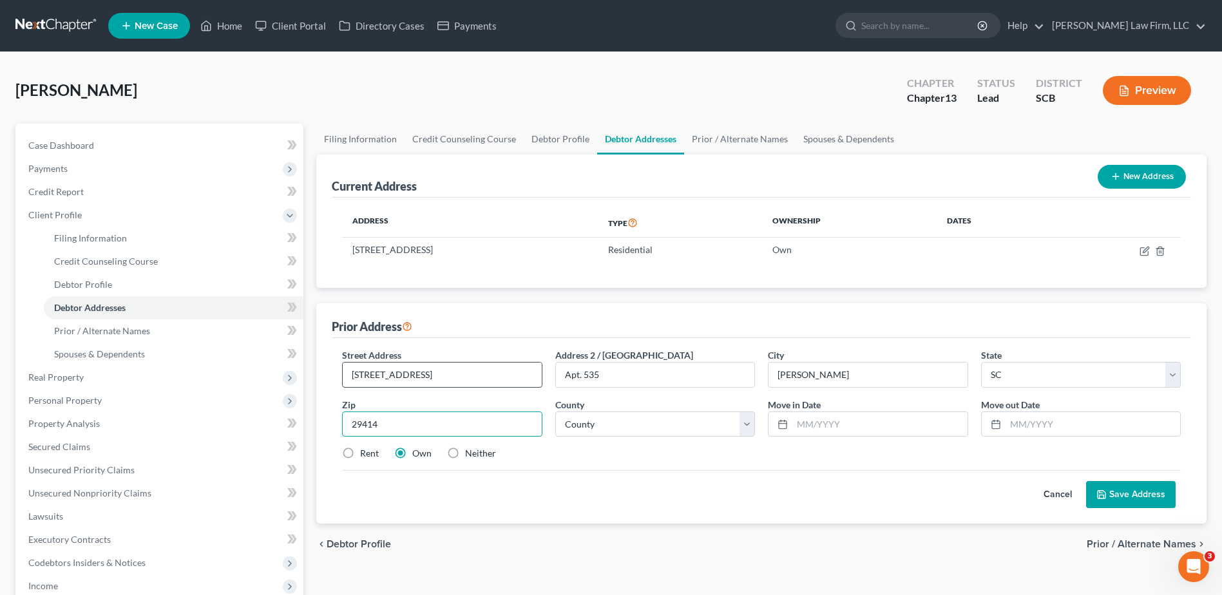
type input "29414"
type input "Charleston"
select select "9"
type input "08/2022"
type input "10/2023"
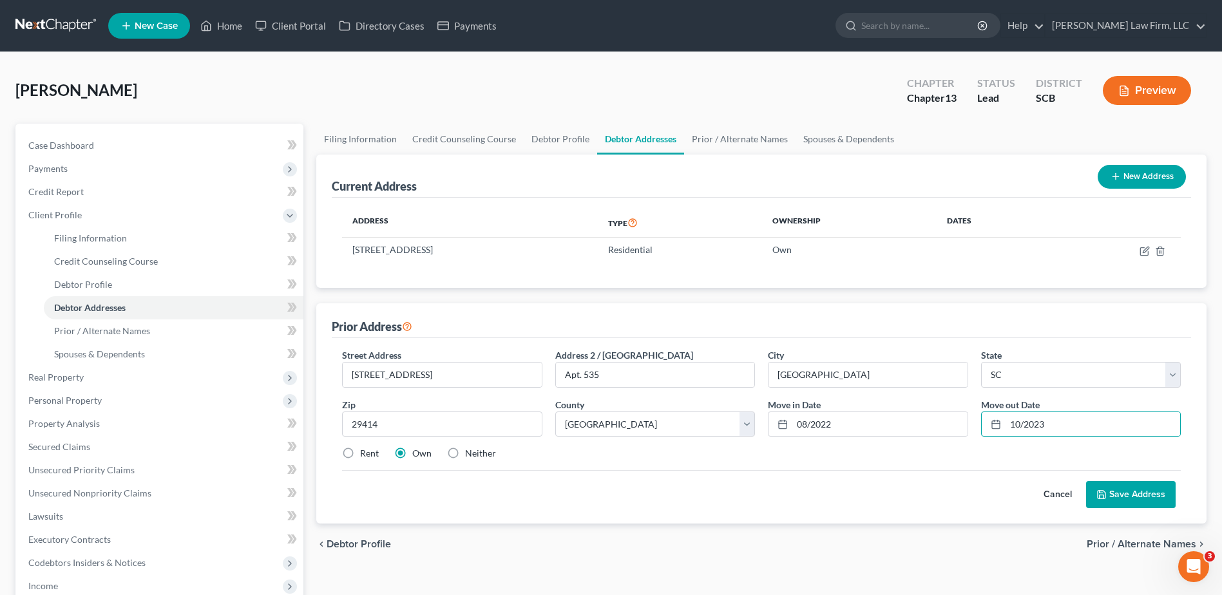
click at [1125, 493] on button "Save Address" at bounding box center [1131, 494] width 90 height 27
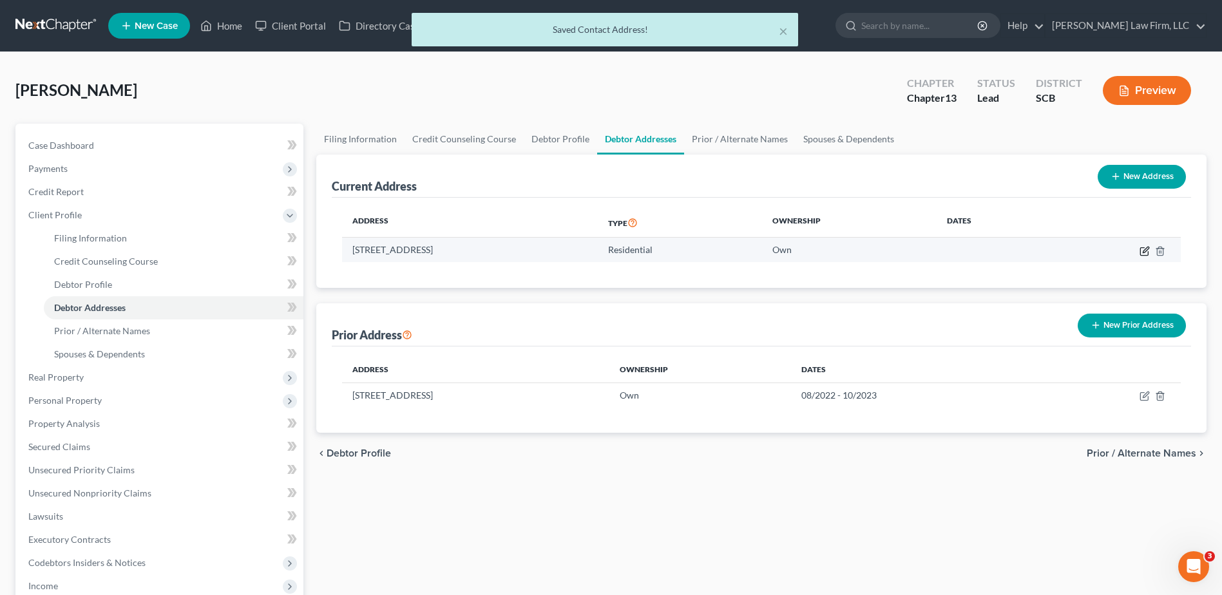
click at [1143, 252] on icon "button" at bounding box center [1146, 250] width 6 height 6
select select "42"
select select "17"
select select "0"
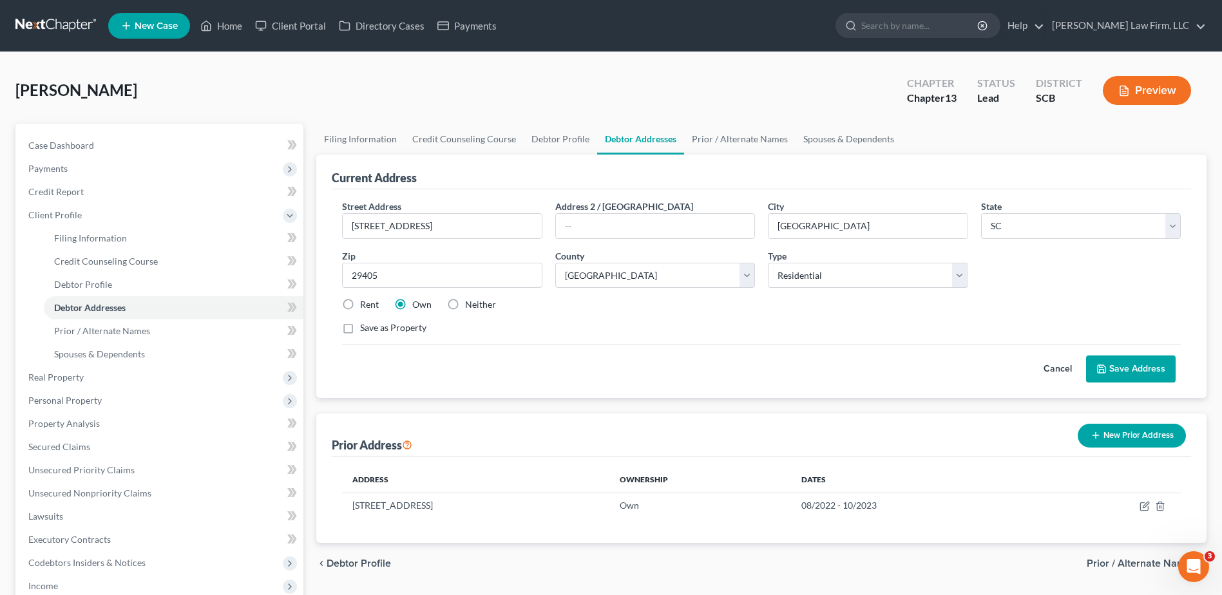
click at [1111, 365] on button "Save Address" at bounding box center [1131, 369] width 90 height 27
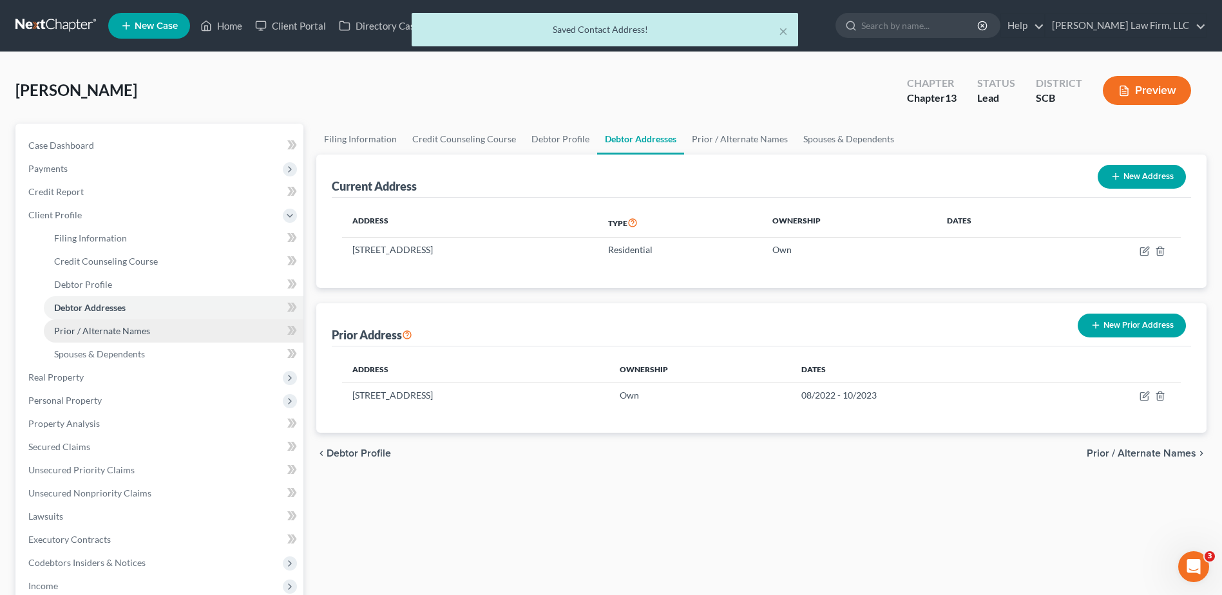
click at [90, 340] on link "Prior / Alternate Names" at bounding box center [174, 331] width 260 height 23
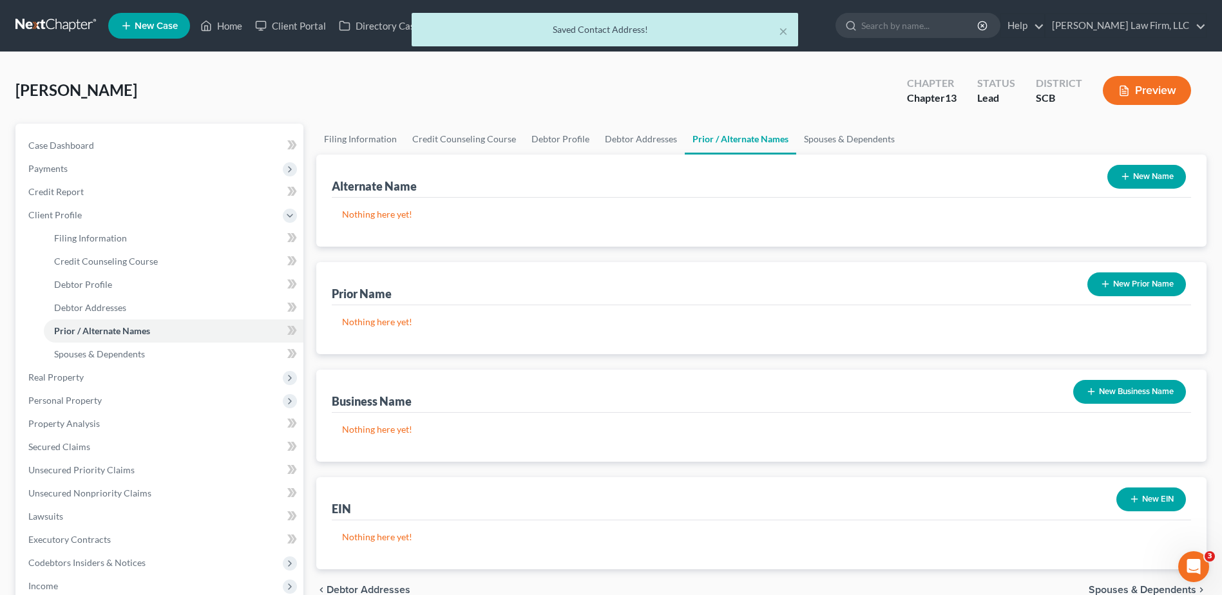
click at [1131, 181] on button "New Name" at bounding box center [1146, 177] width 79 height 24
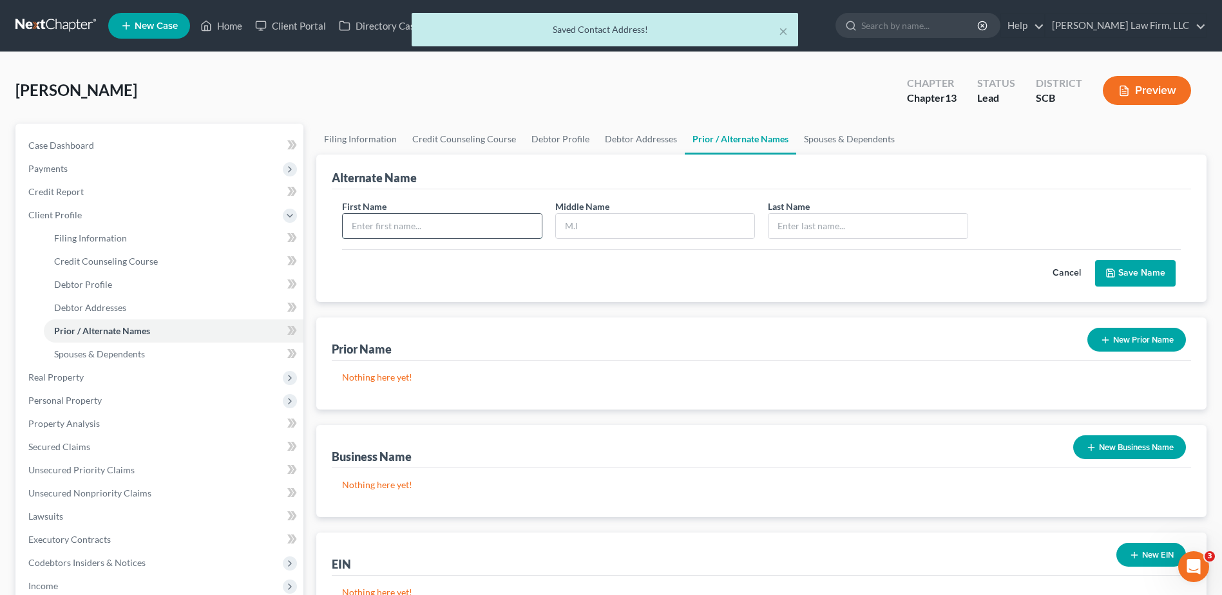
click at [454, 224] on input "text" at bounding box center [442, 226] width 198 height 24
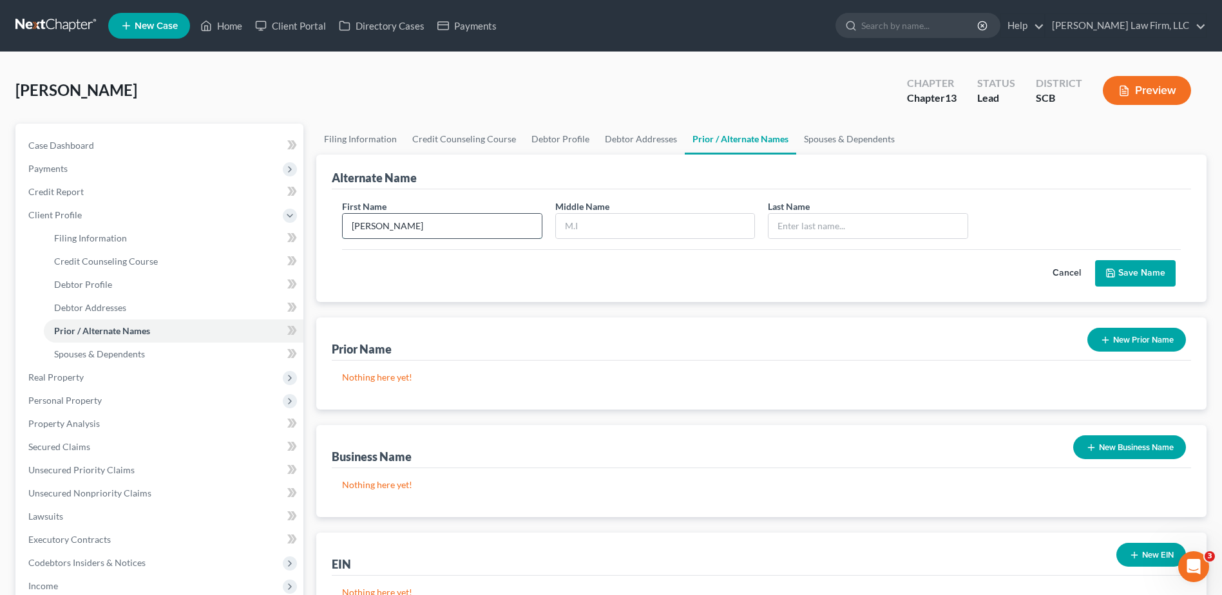
type input "Bryan"
type input "L"
type input "Dean"
click at [1154, 265] on button "Save Name" at bounding box center [1135, 273] width 81 height 27
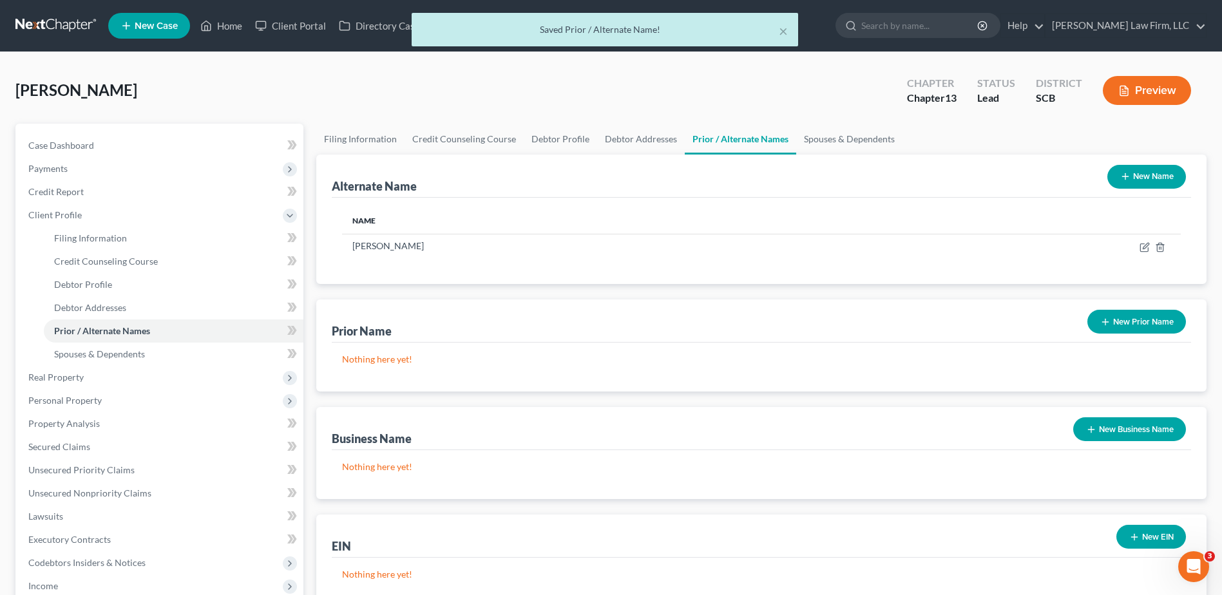
click at [1148, 179] on button "New Name" at bounding box center [1146, 177] width 79 height 24
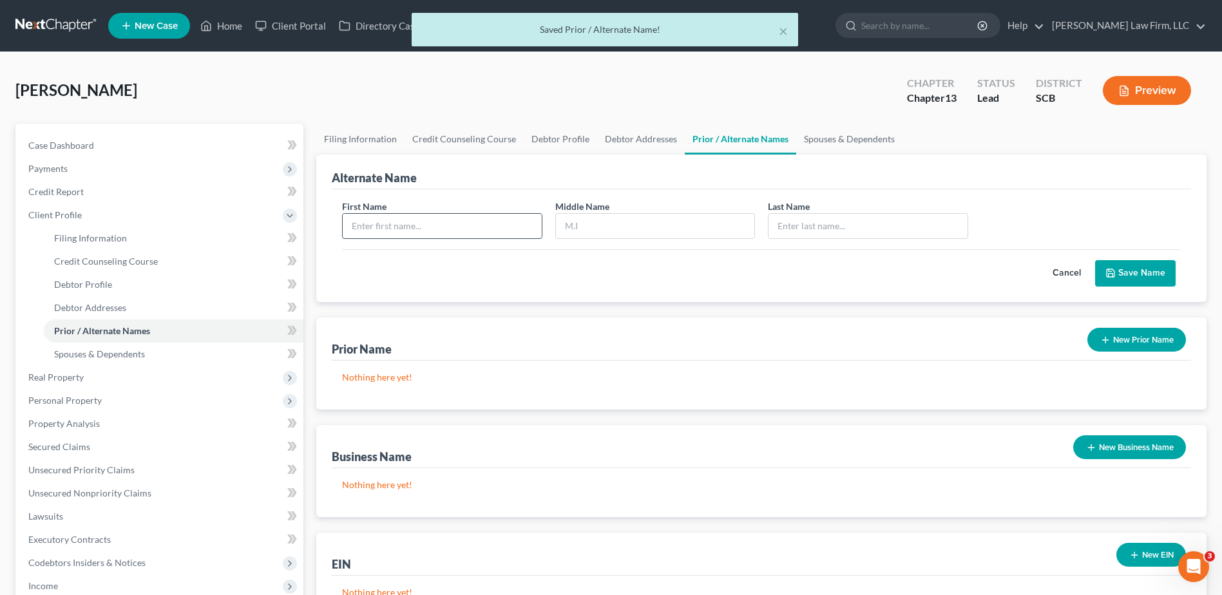
click at [469, 220] on input "text" at bounding box center [442, 226] width 198 height 24
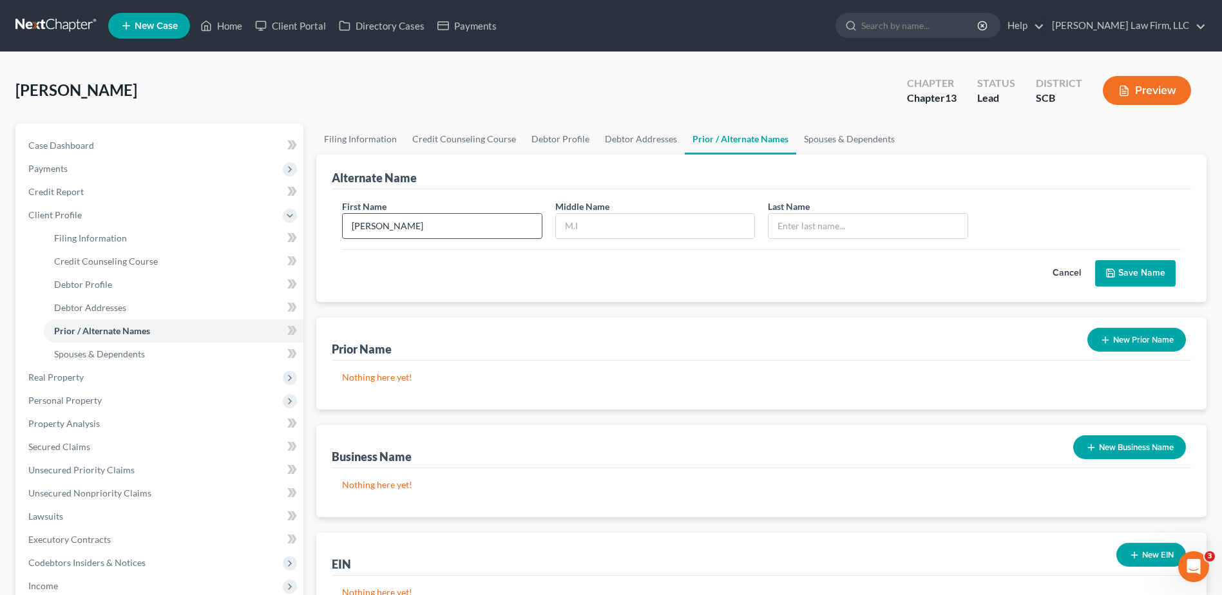
type input "Louis"
type input "Dean"
click at [1154, 272] on button "Save Name" at bounding box center [1135, 273] width 81 height 27
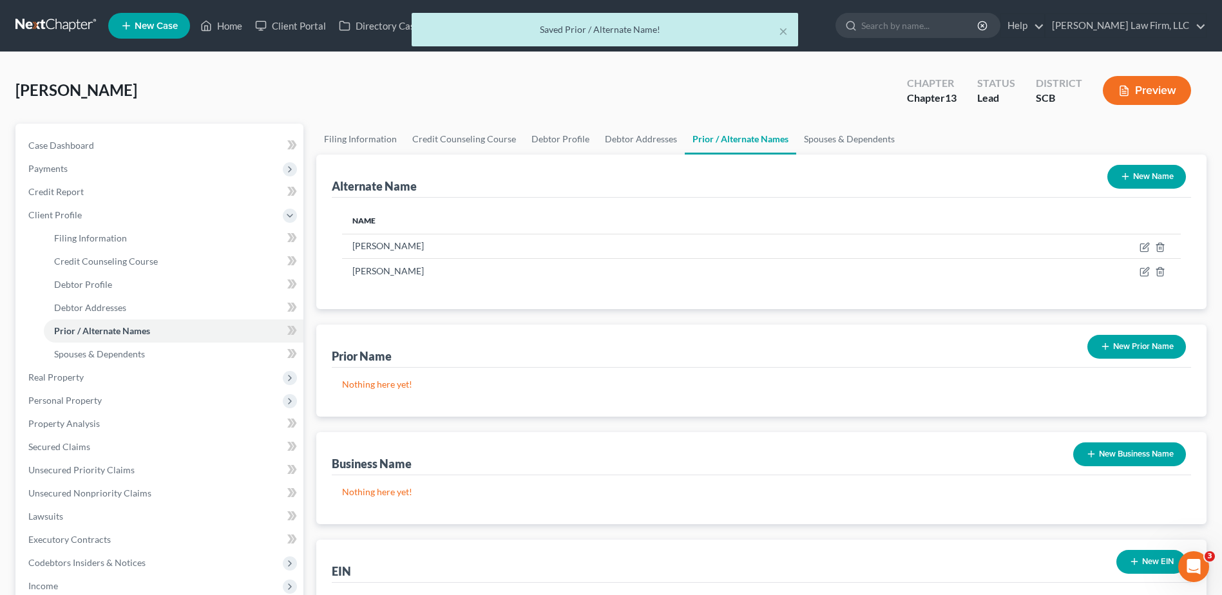
click at [1147, 173] on button "New Name" at bounding box center [1146, 177] width 79 height 24
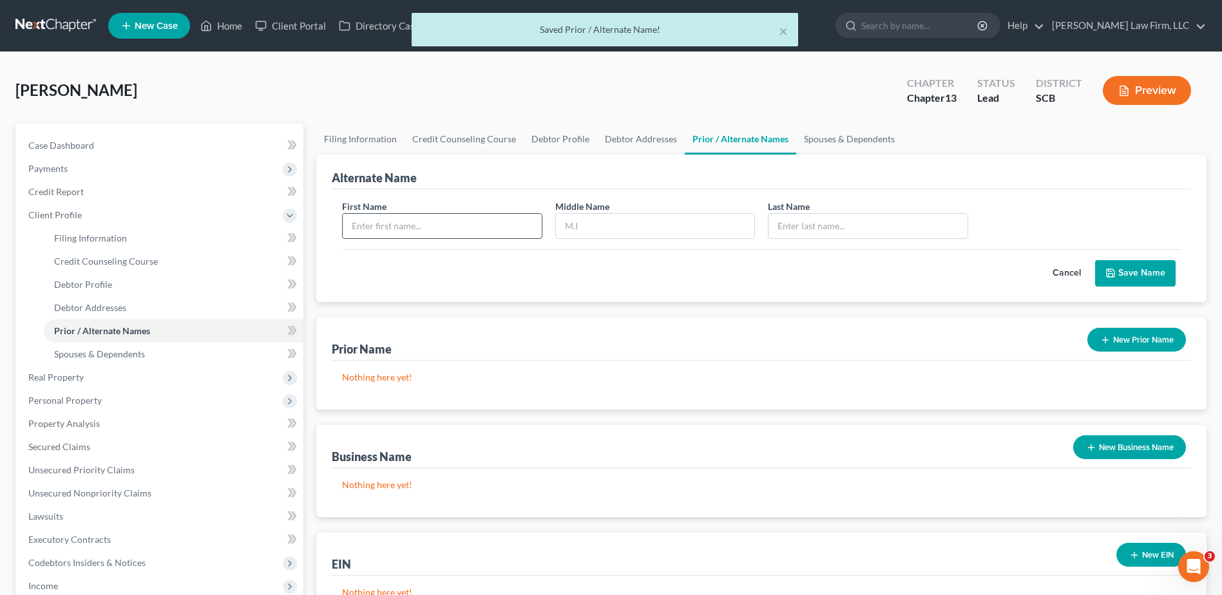
click at [515, 225] on input "text" at bounding box center [442, 226] width 198 height 24
type input "B."
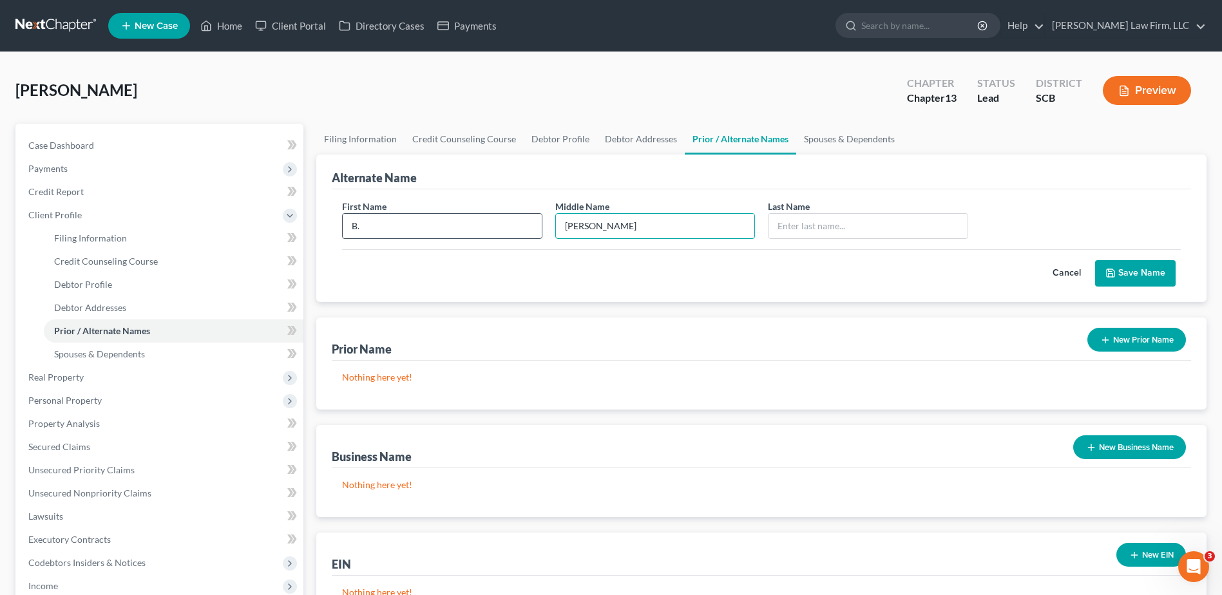
type input "Louis"
type input "Dean"
click at [1138, 277] on button "Save Name" at bounding box center [1135, 273] width 81 height 27
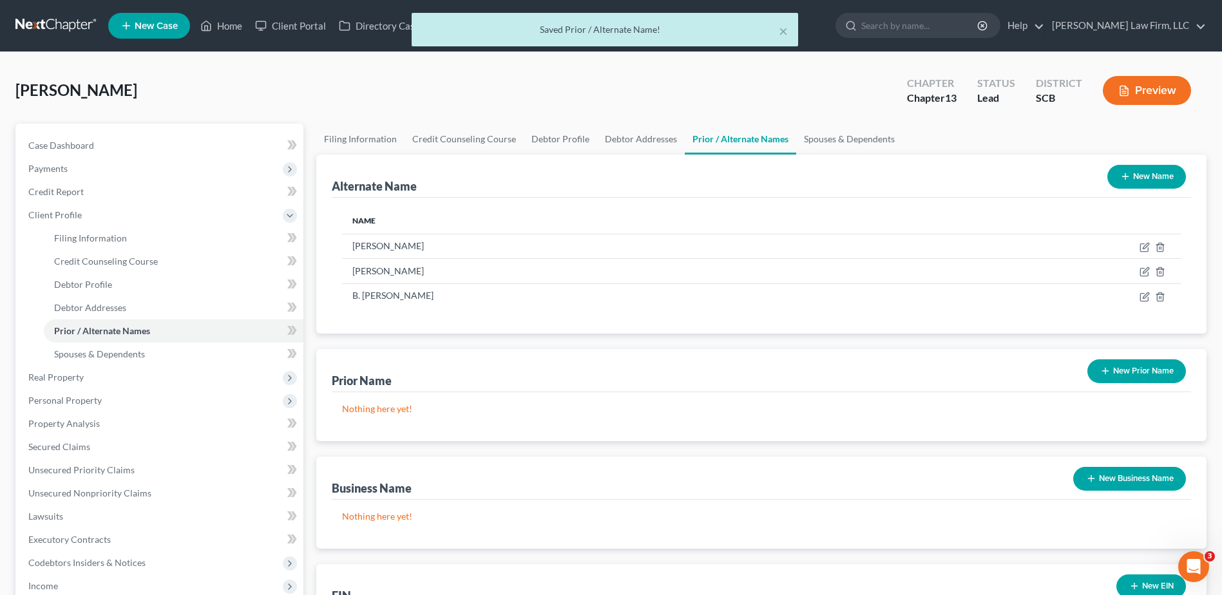
click at [1165, 179] on button "New Name" at bounding box center [1146, 177] width 79 height 24
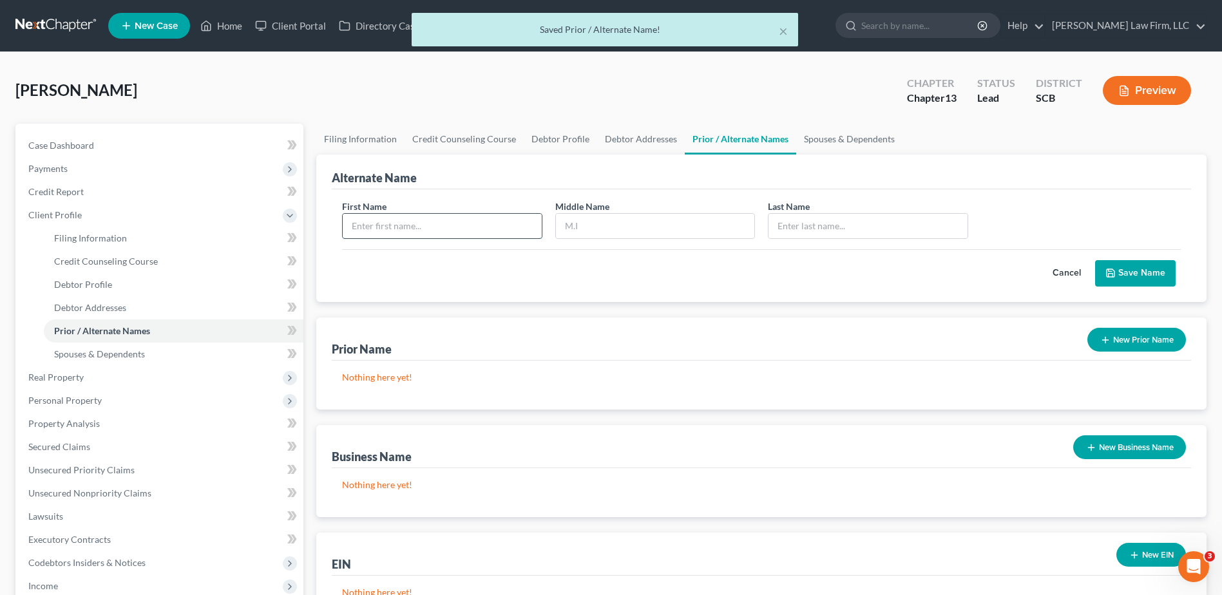
click at [502, 231] on input "text" at bounding box center [442, 226] width 198 height 24
type input "Bryan"
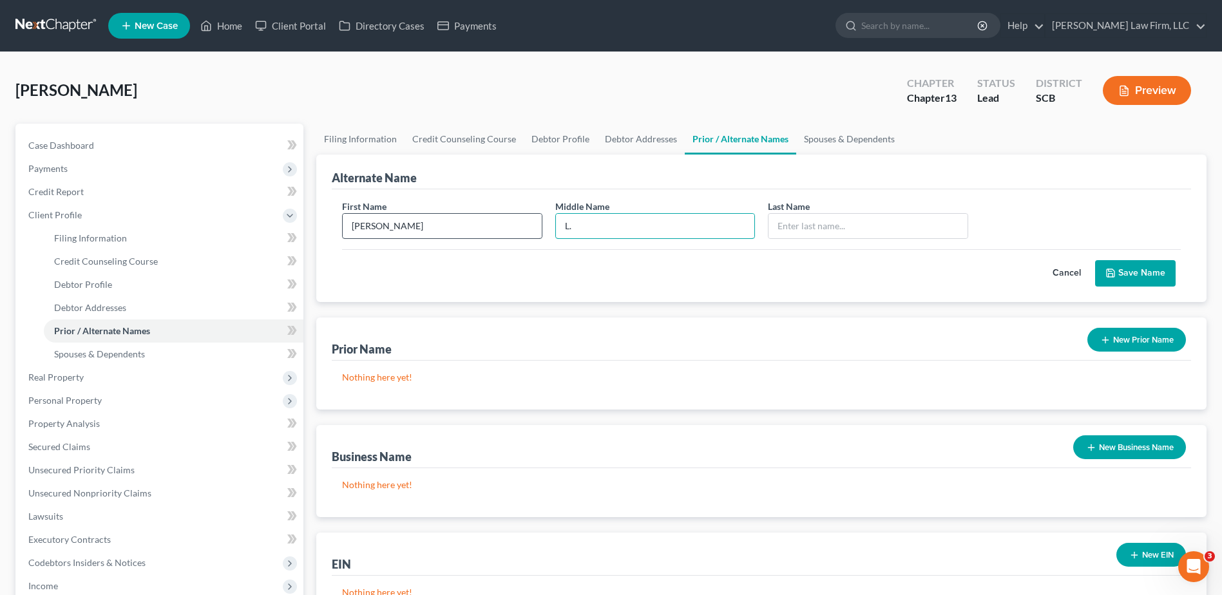
type input "L."
type input "Dean"
click at [1159, 267] on button "Save Name" at bounding box center [1135, 273] width 81 height 27
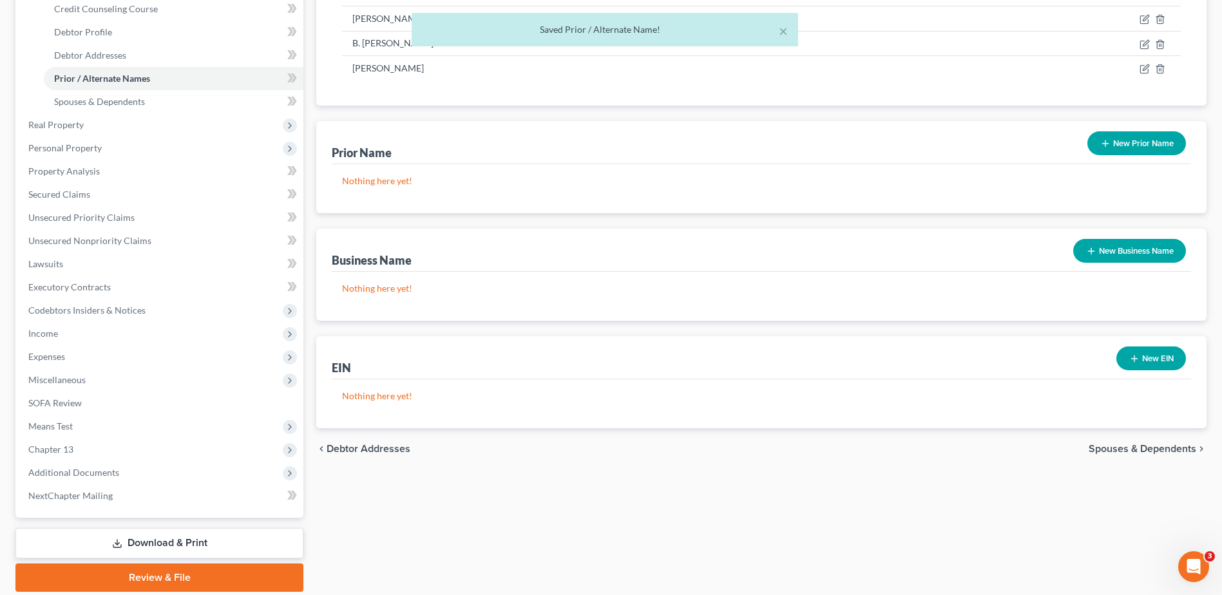
scroll to position [258, 0]
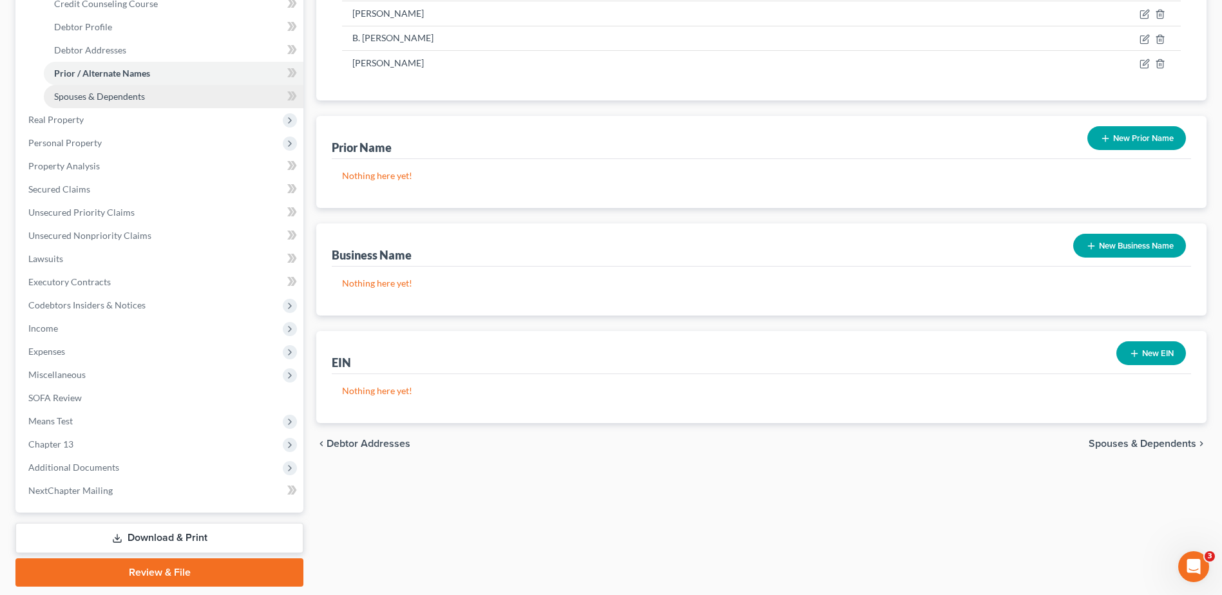
click at [90, 91] on span "Spouses & Dependents" at bounding box center [99, 96] width 91 height 11
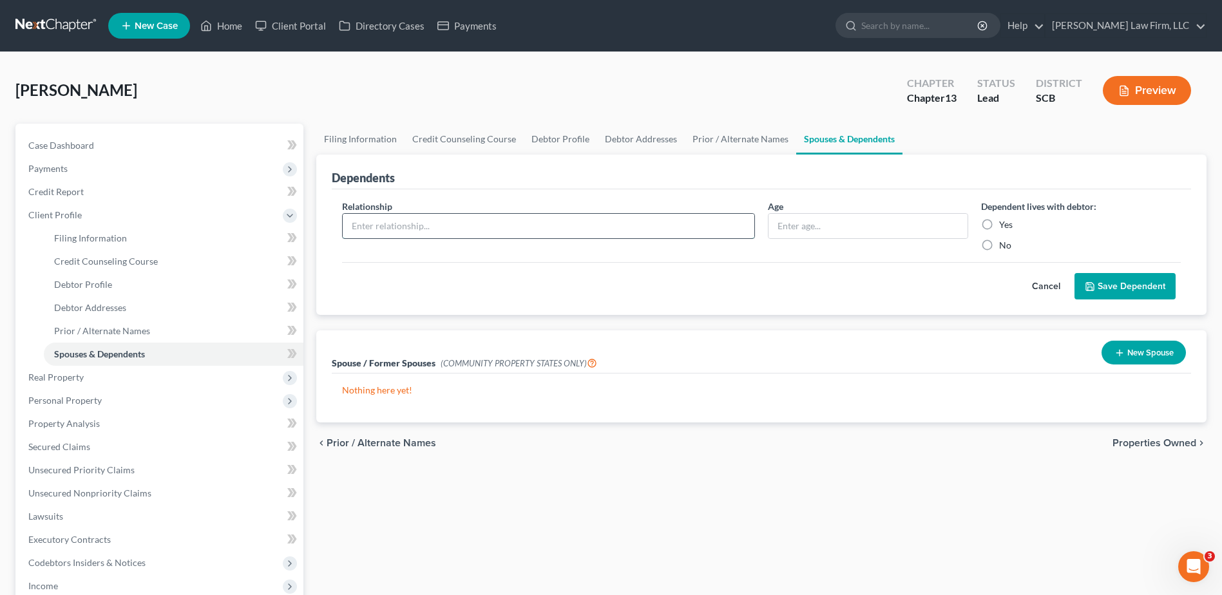
click at [495, 219] on input "text" at bounding box center [549, 226] width 412 height 24
type input "W"
type input "Fiance"
type input "41"
click at [999, 225] on label "Yes" at bounding box center [1006, 224] width 14 height 13
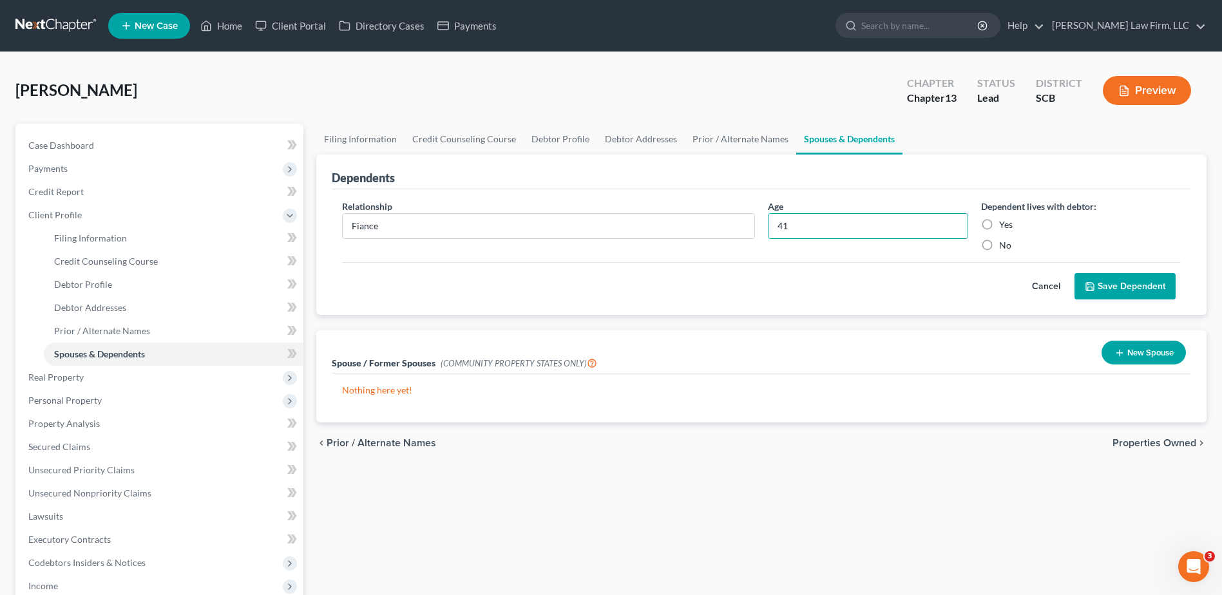
click at [1004, 225] on input "Yes" at bounding box center [1008, 222] width 8 height 8
radio input "true"
click at [1125, 289] on button "Save Dependent" at bounding box center [1124, 286] width 101 height 27
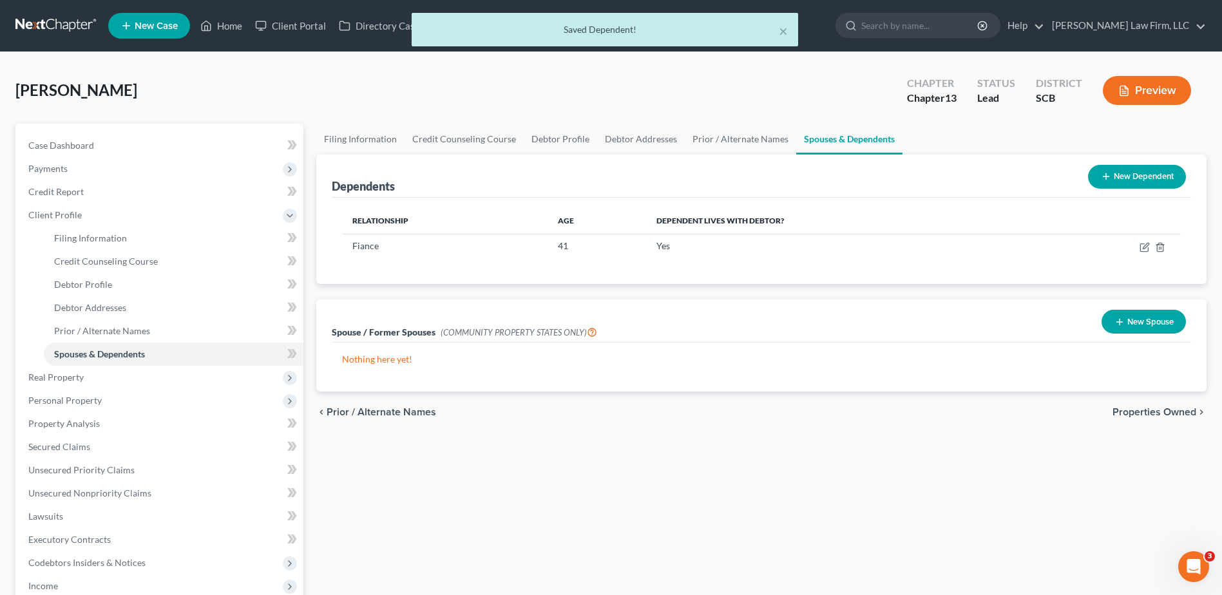
click at [1160, 179] on button "New Dependent" at bounding box center [1137, 177] width 98 height 24
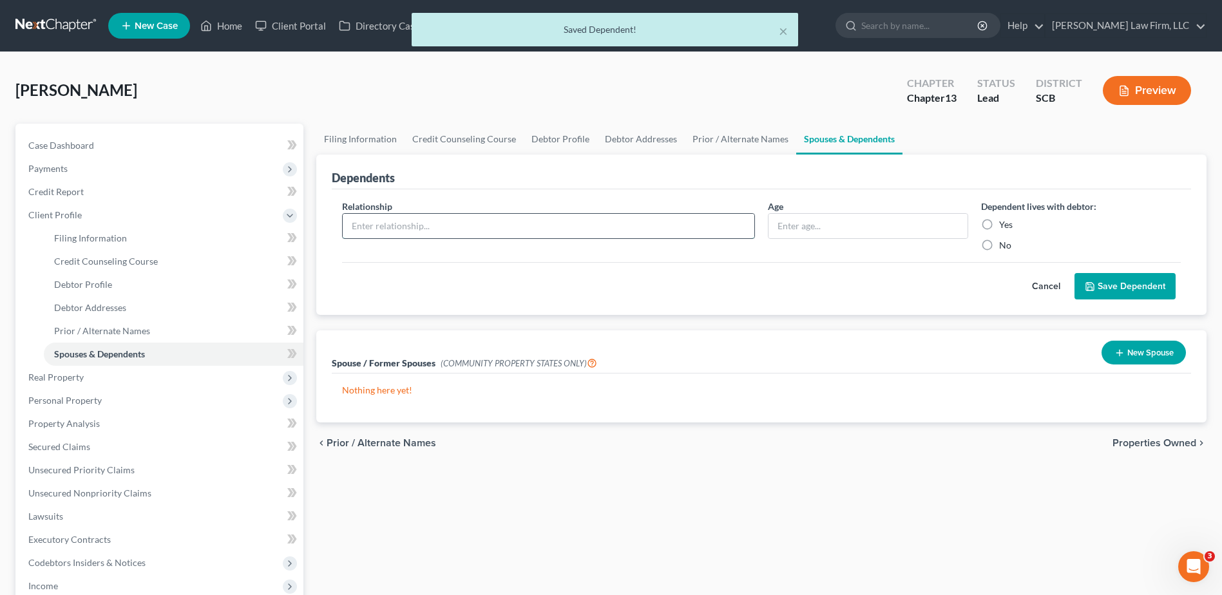
click at [437, 225] on input "text" at bounding box center [549, 226] width 412 height 24
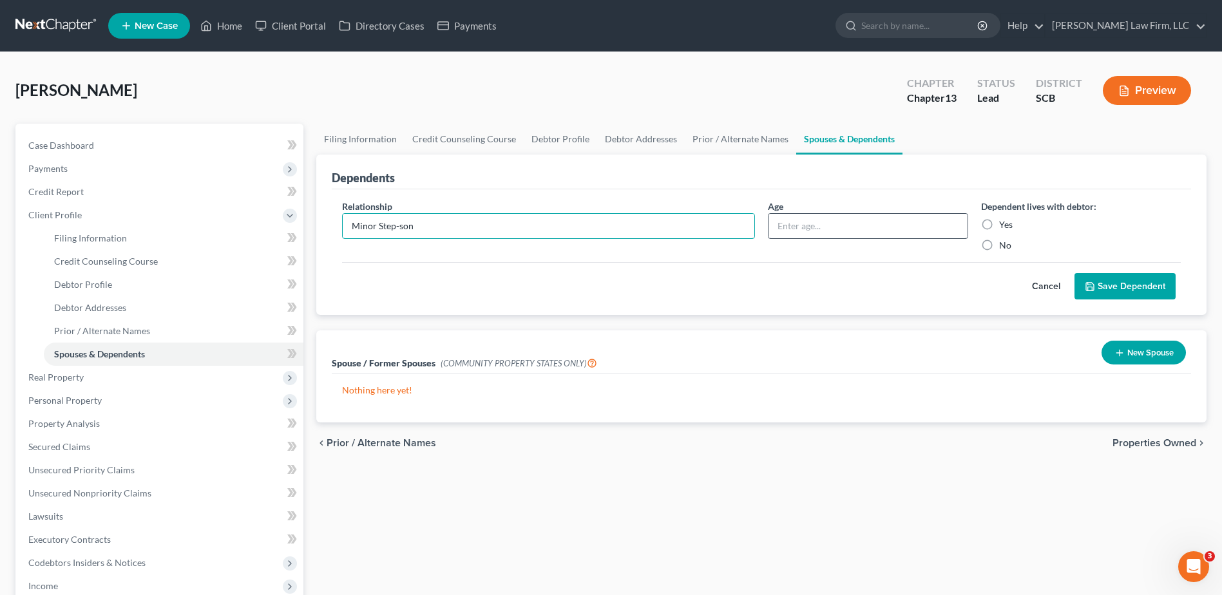
type input "Minor Step-son"
click at [882, 225] on input "text" at bounding box center [867, 226] width 198 height 24
type input "16"
click at [999, 224] on label "Yes" at bounding box center [1006, 224] width 14 height 13
click at [1004, 224] on input "Yes" at bounding box center [1008, 222] width 8 height 8
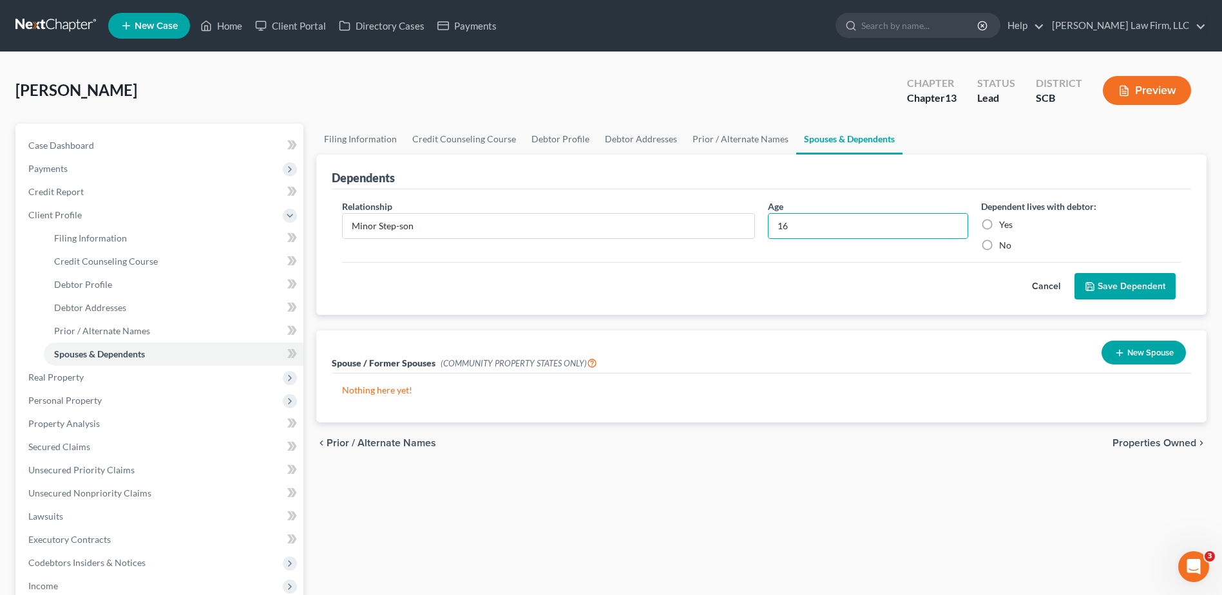
radio input "true"
click at [1102, 285] on button "Save Dependent" at bounding box center [1124, 286] width 101 height 27
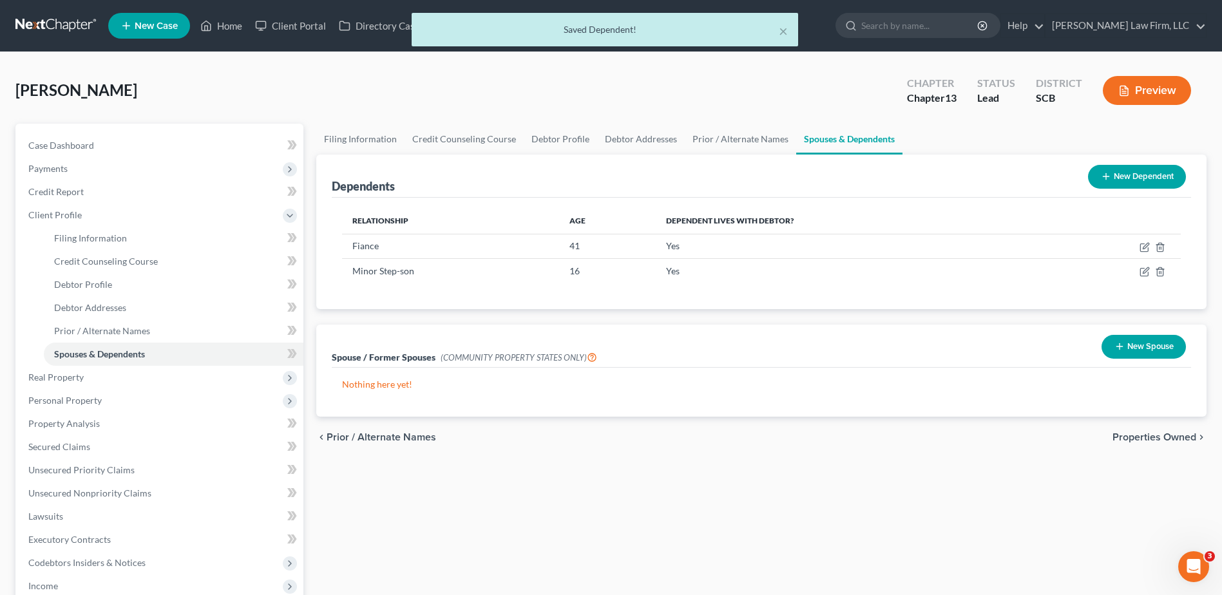
click at [1123, 169] on button "New Dependent" at bounding box center [1137, 177] width 98 height 24
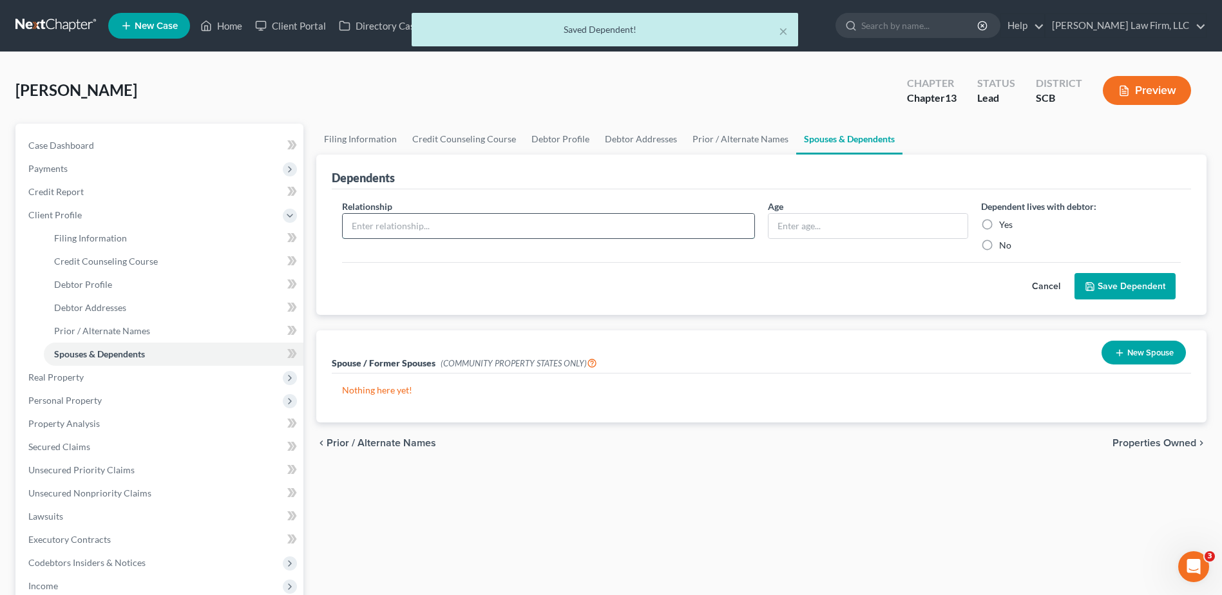
click at [506, 224] on input "text" at bounding box center [549, 226] width 412 height 24
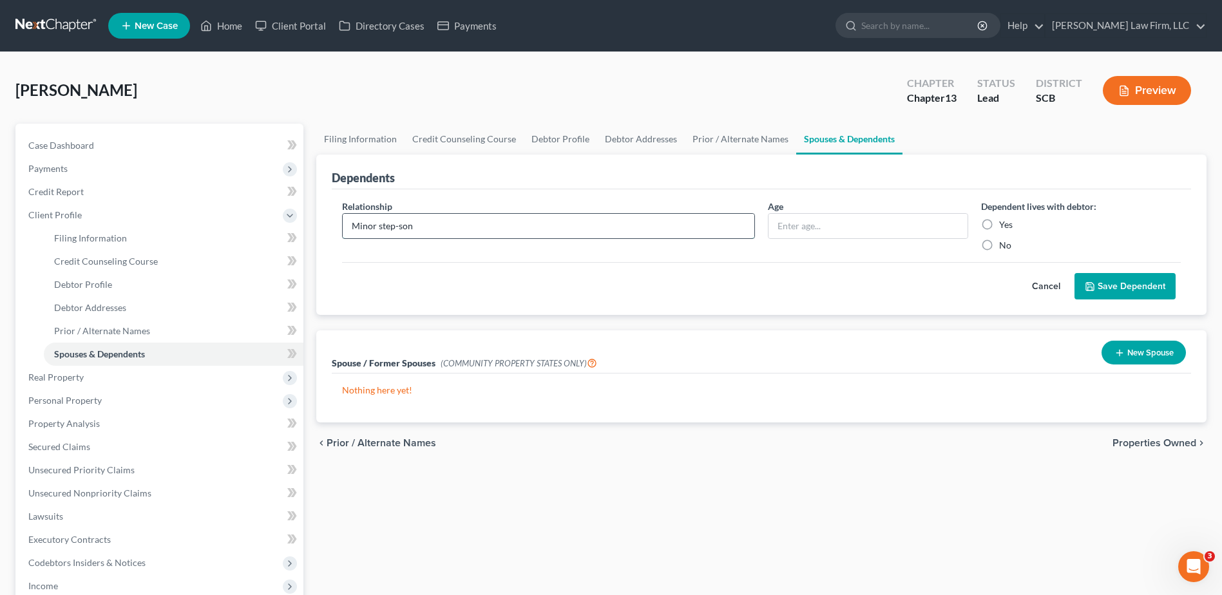
type input "Minor Step-son"
click at [921, 230] on input "text" at bounding box center [867, 226] width 198 height 24
type input "13"
click at [999, 224] on label "Yes" at bounding box center [1006, 224] width 14 height 13
click at [1004, 224] on input "Yes" at bounding box center [1008, 222] width 8 height 8
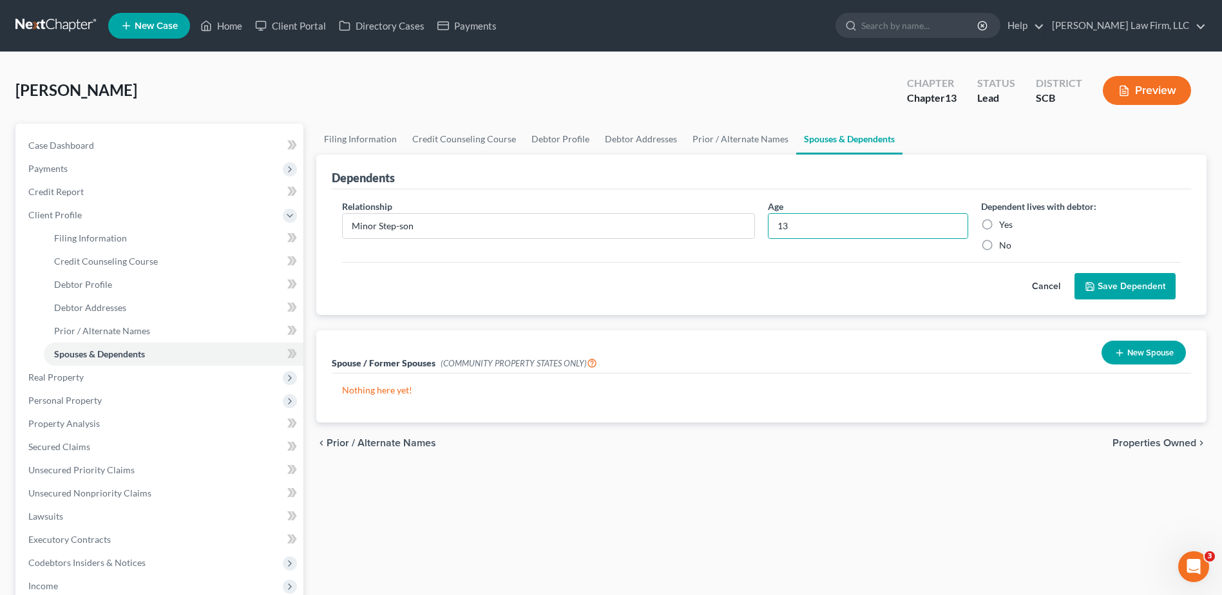
radio input "true"
click at [1124, 285] on button "Save Dependent" at bounding box center [1124, 286] width 101 height 27
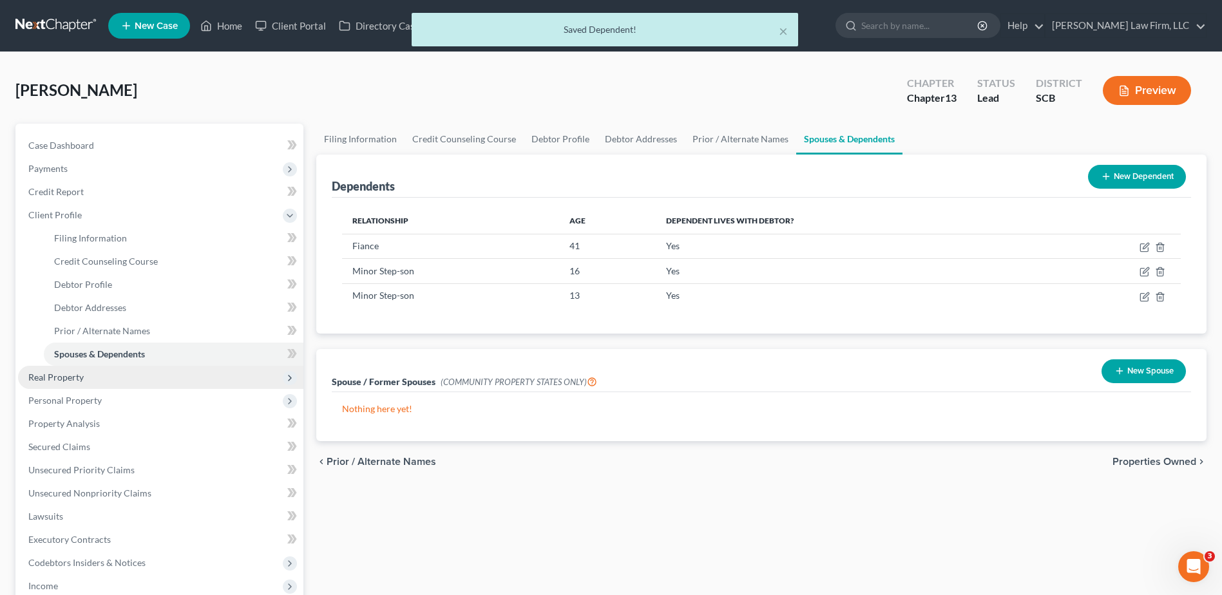
click at [103, 381] on span "Real Property" at bounding box center [160, 377] width 285 height 23
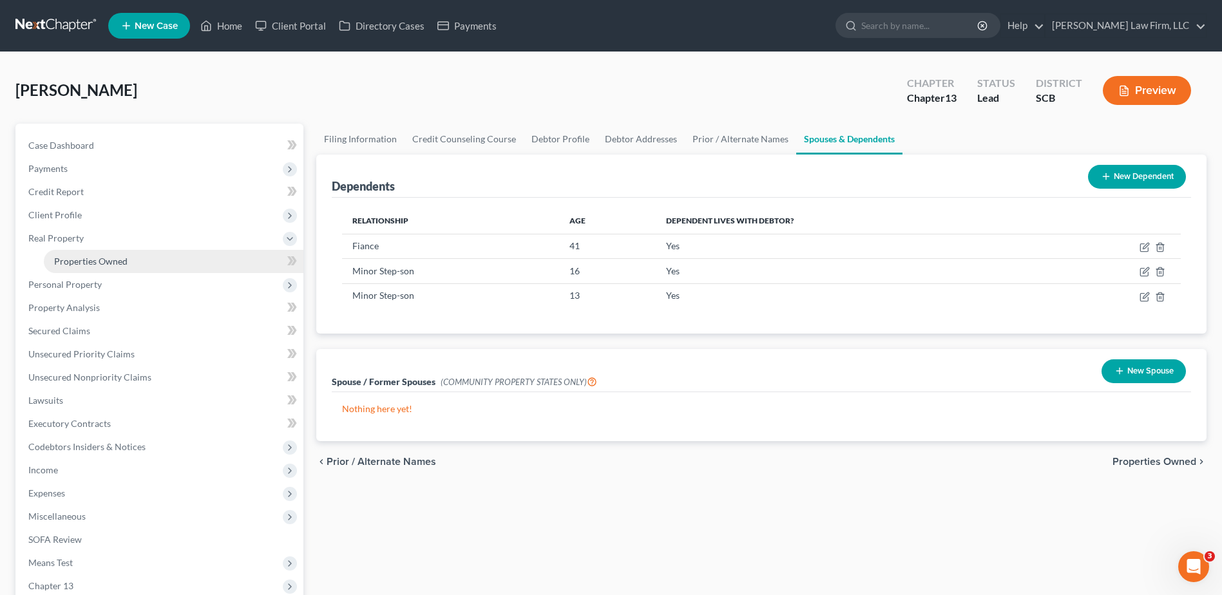
click at [106, 262] on span "Properties Owned" at bounding box center [90, 261] width 73 height 11
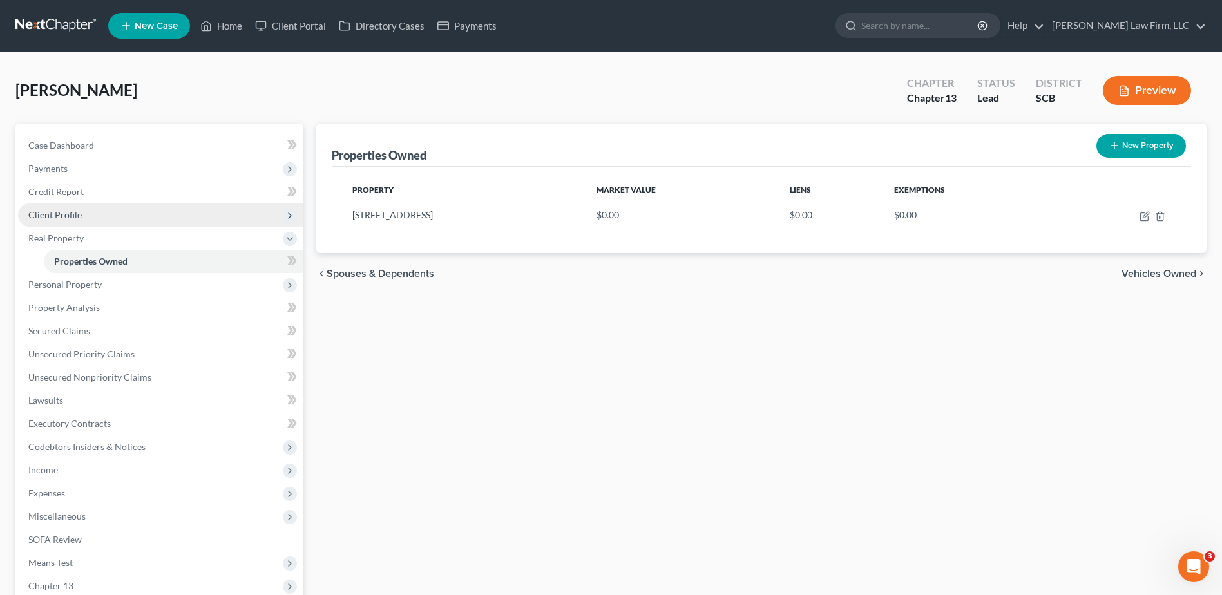
click at [78, 218] on span "Client Profile" at bounding box center [54, 214] width 53 height 11
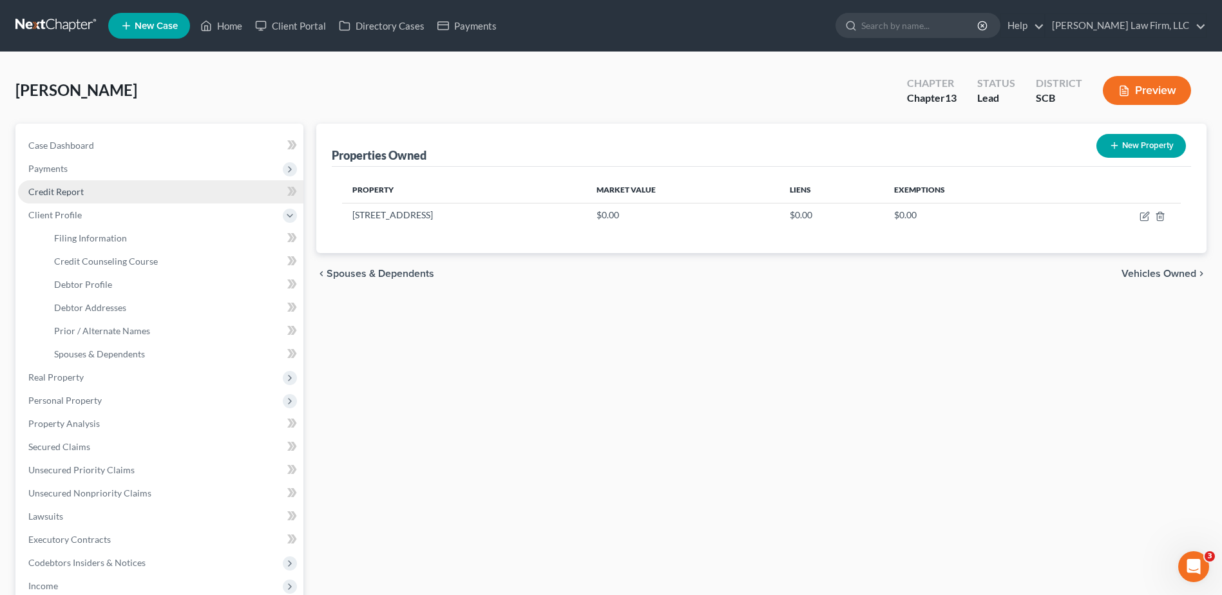
click at [81, 187] on span "Credit Report" at bounding box center [55, 191] width 55 height 11
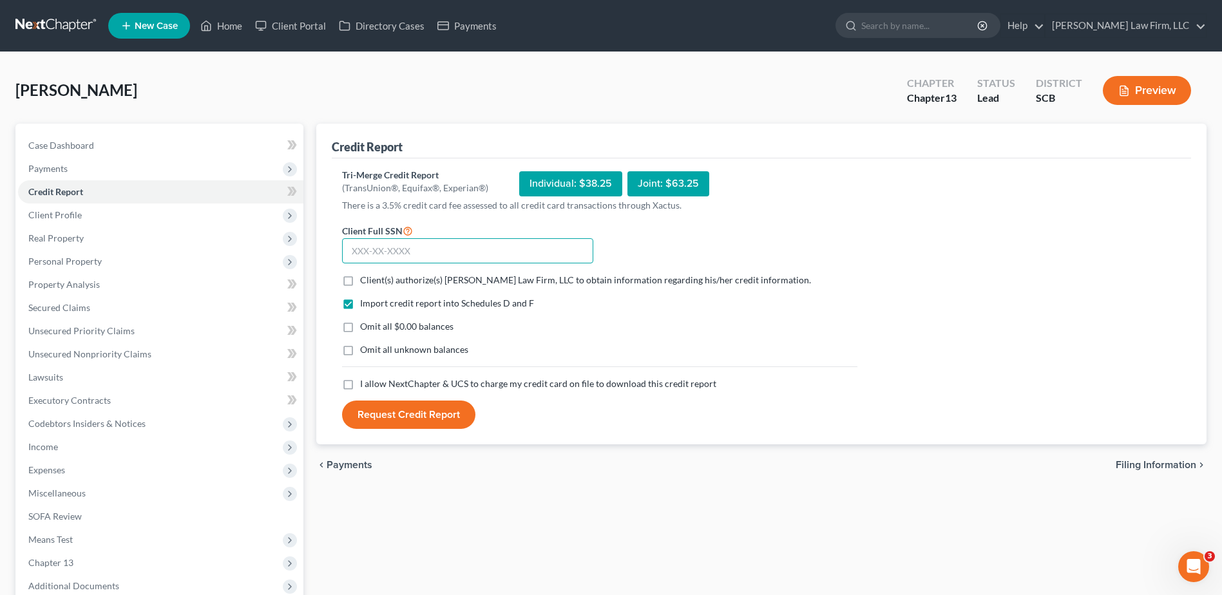
click at [385, 253] on input "text" at bounding box center [467, 251] width 251 height 26
type input "593-41-5960"
click at [360, 278] on label "Client(s) authorize(s) Meredith Law Firm, LLC to obtain information regarding h…" at bounding box center [585, 280] width 451 height 13
click at [365, 278] on input "Client(s) authorize(s) Meredith Law Firm, LLC to obtain information regarding h…" at bounding box center [369, 278] width 8 height 8
checkbox input "true"
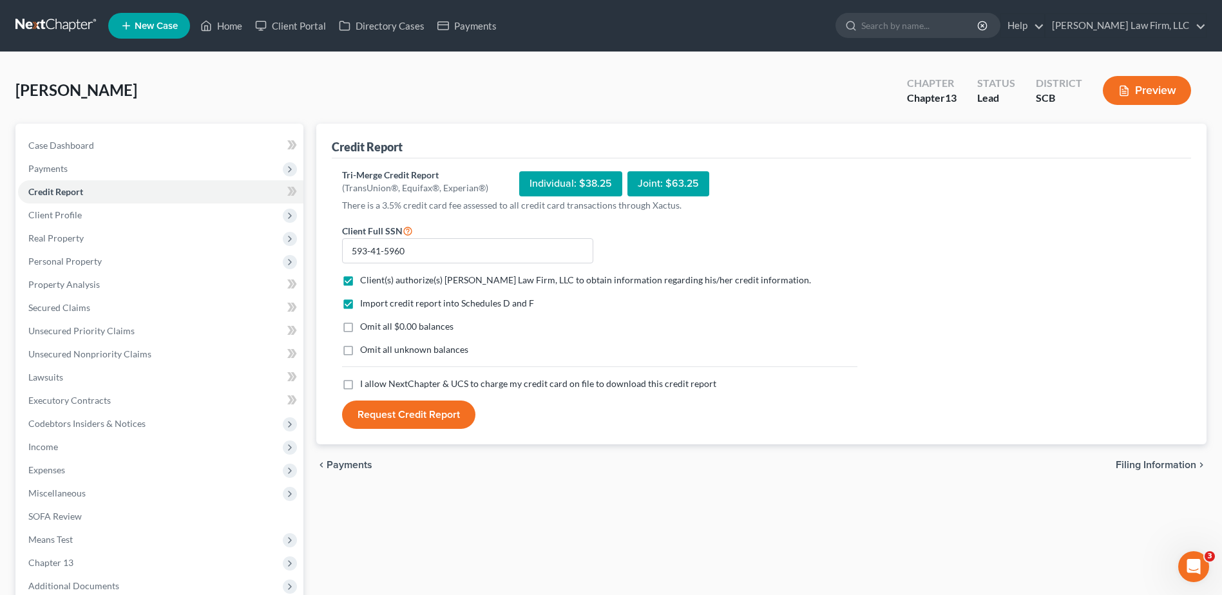
click at [360, 324] on label "Omit all $0.00 balances" at bounding box center [406, 326] width 93 height 13
click at [365, 324] on input "Omit all $0.00 balances" at bounding box center [369, 324] width 8 height 8
checkbox input "true"
click at [360, 385] on label "I allow NextChapter & UCS to charge my credit card on file to download this cre…" at bounding box center [538, 383] width 356 height 13
click at [365, 385] on input "I allow NextChapter & UCS to charge my credit card on file to download this cre…" at bounding box center [369, 381] width 8 height 8
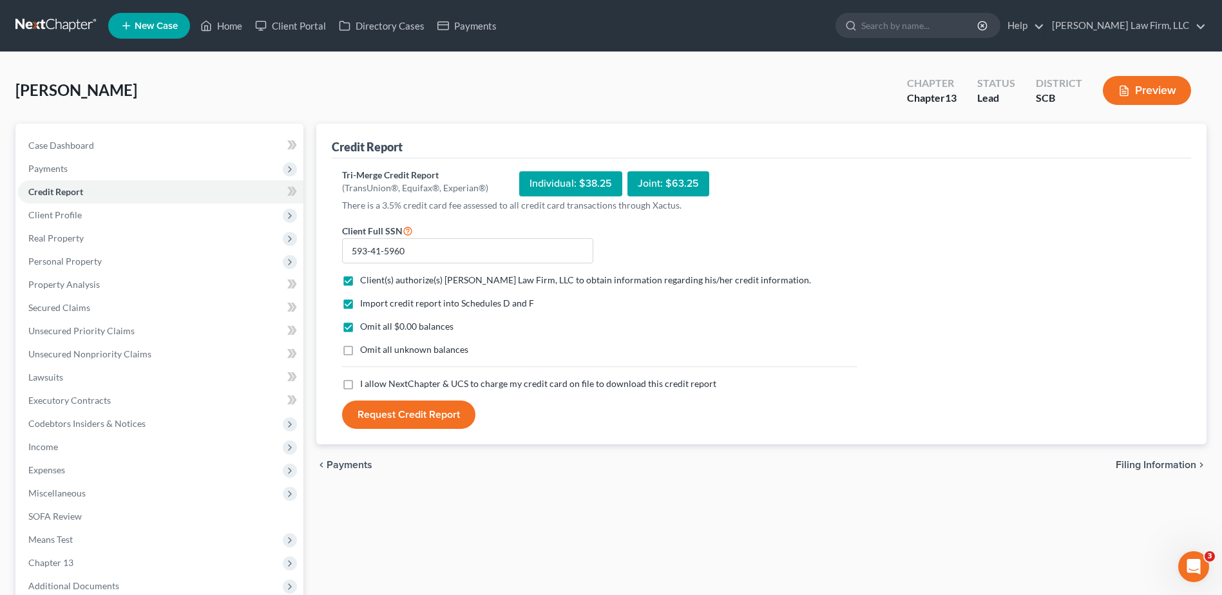
checkbox input "true"
click at [376, 412] on button "Request Credit Report" at bounding box center [408, 415] width 133 height 28
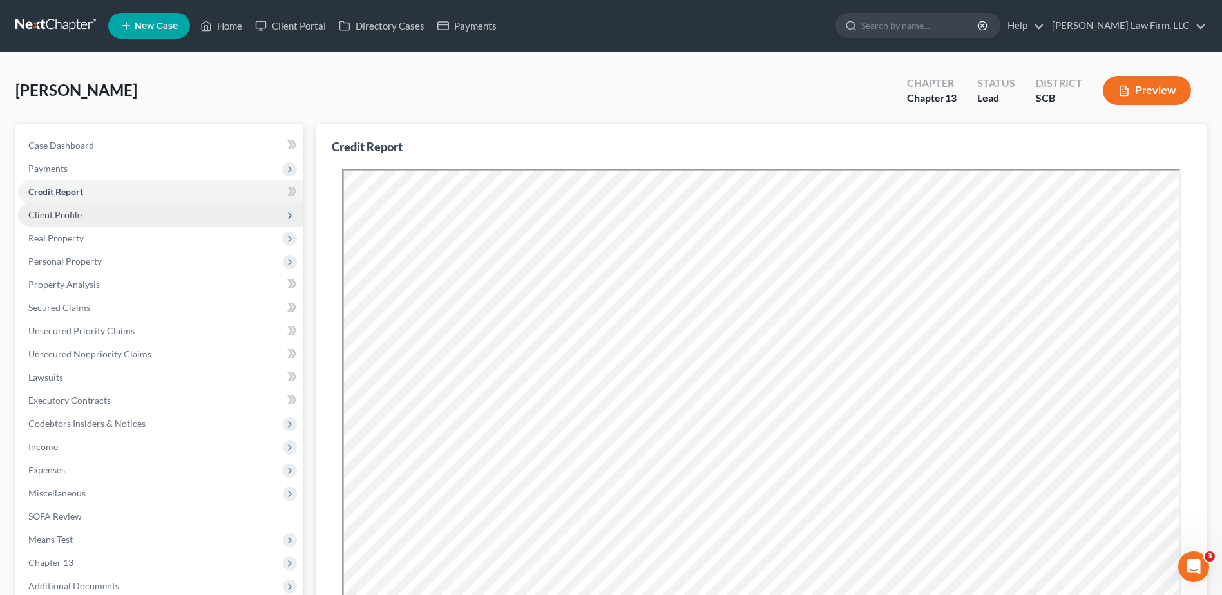
click at [129, 215] on span "Client Profile" at bounding box center [160, 215] width 285 height 23
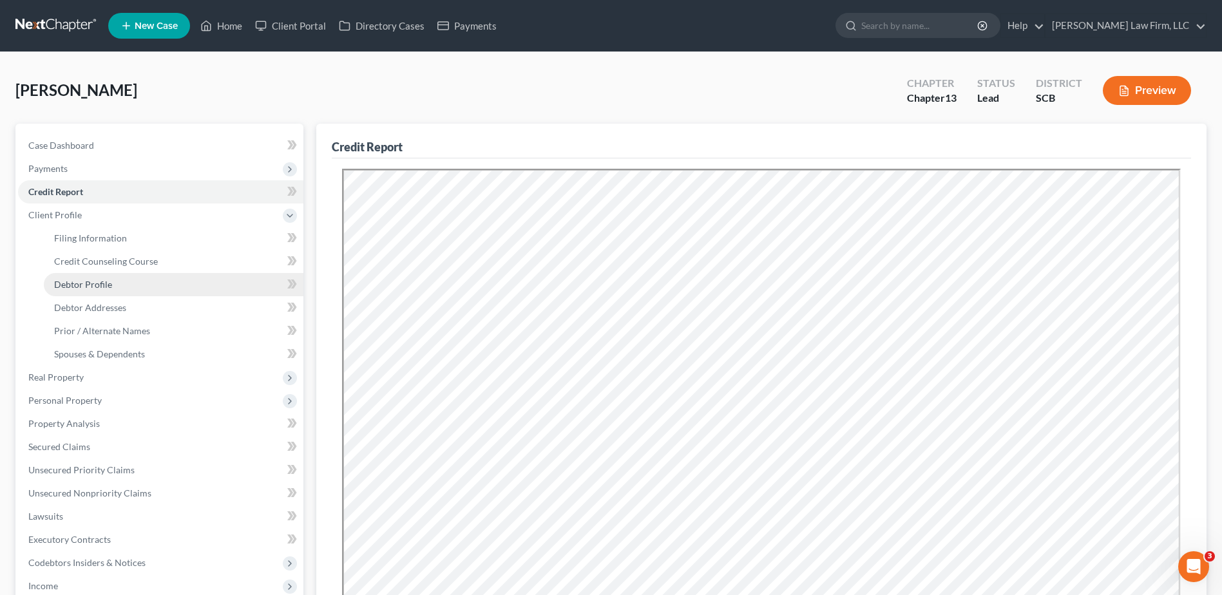
click at [117, 286] on link "Debtor Profile" at bounding box center [174, 284] width 260 height 23
select select "3"
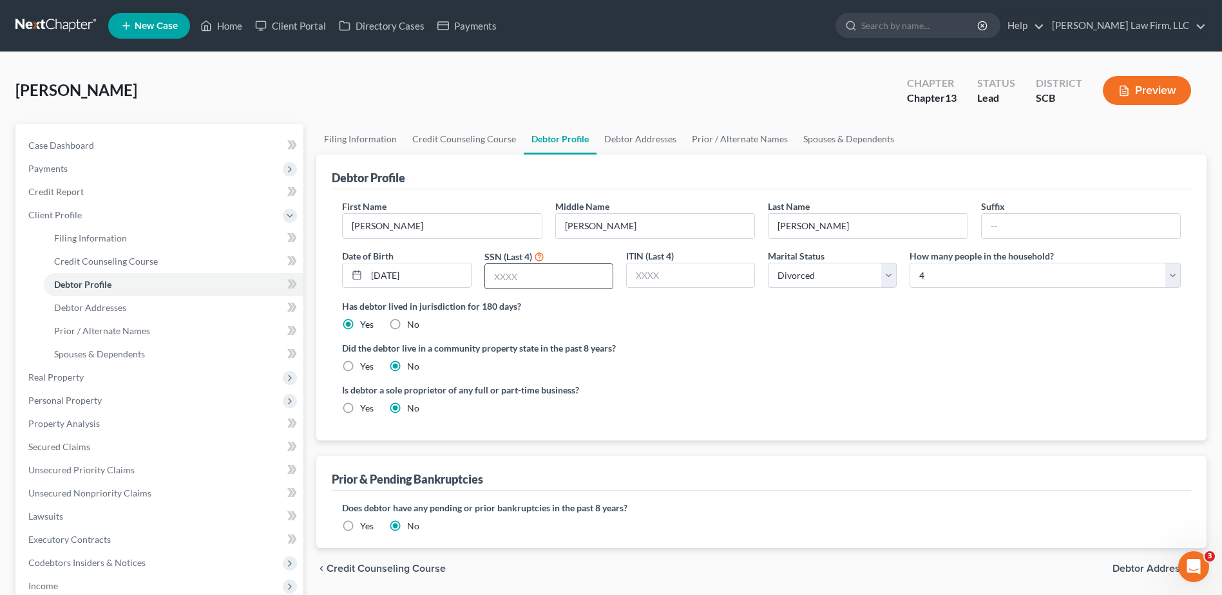
click at [522, 281] on input "text" at bounding box center [549, 276] width 128 height 24
type input "5960"
click at [761, 337] on ng-include "First Name Bryan Middle Name Luis Last Name Dean Suffix Date of Birth 04/27/199…" at bounding box center [761, 312] width 839 height 225
click at [101, 196] on link "Credit Report" at bounding box center [160, 191] width 285 height 23
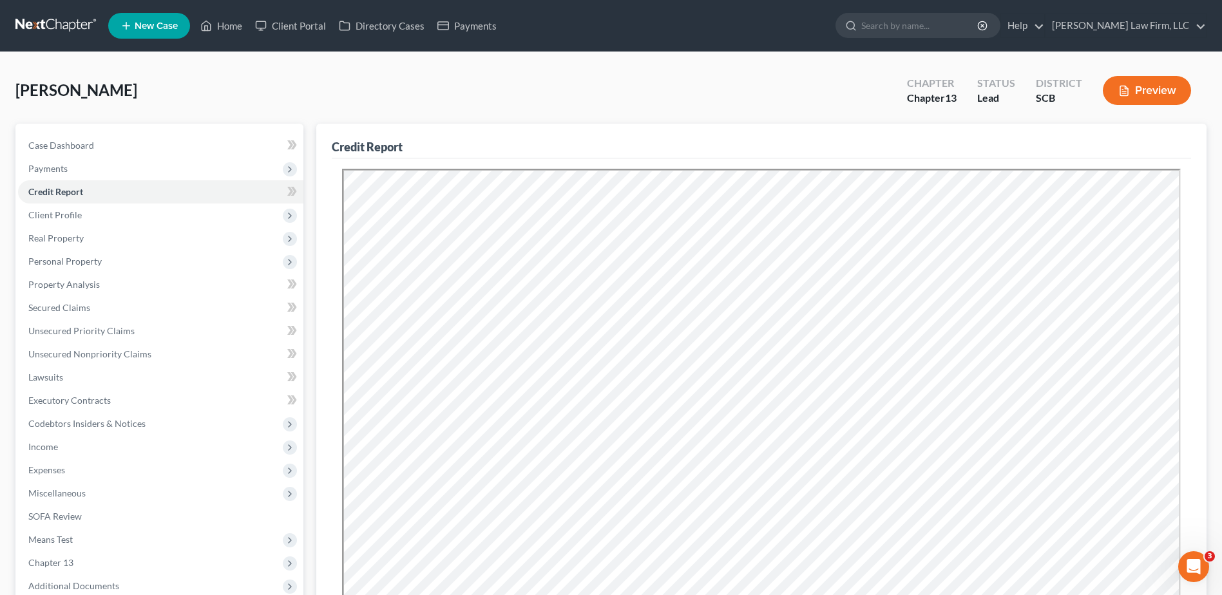
click at [283, 99] on div "Dean, Bryan Upgraded Chapter Chapter 13 Status Lead District SCB Preview" at bounding box center [610, 96] width 1191 height 56
click at [131, 247] on span "Real Property" at bounding box center [160, 238] width 285 height 23
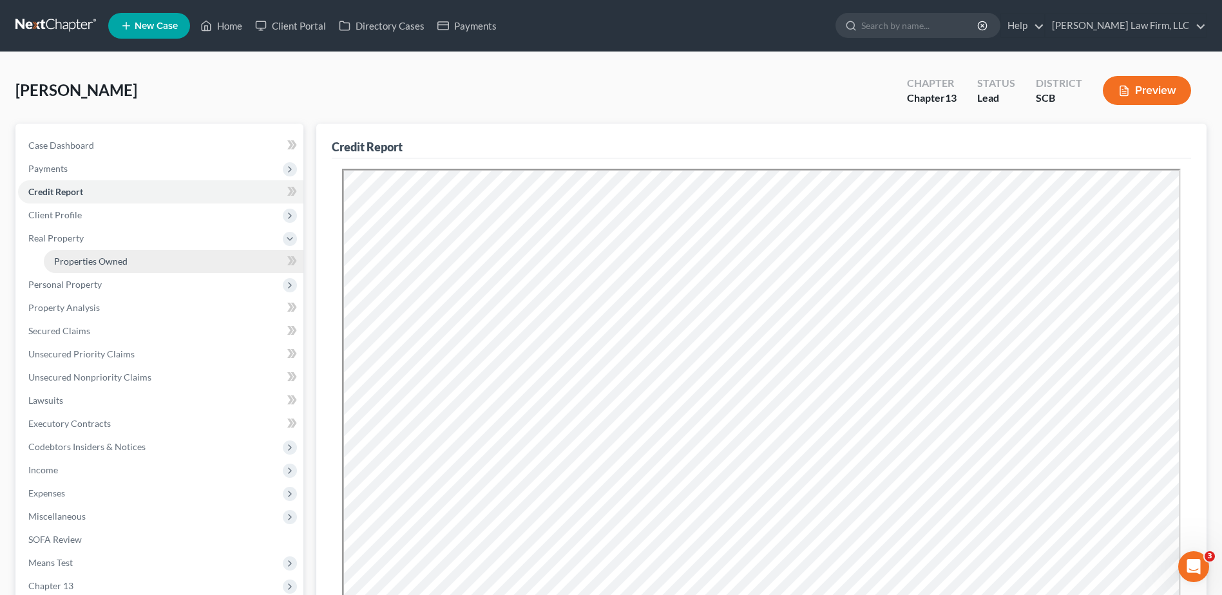
click at [126, 261] on span "Properties Owned" at bounding box center [90, 261] width 73 height 11
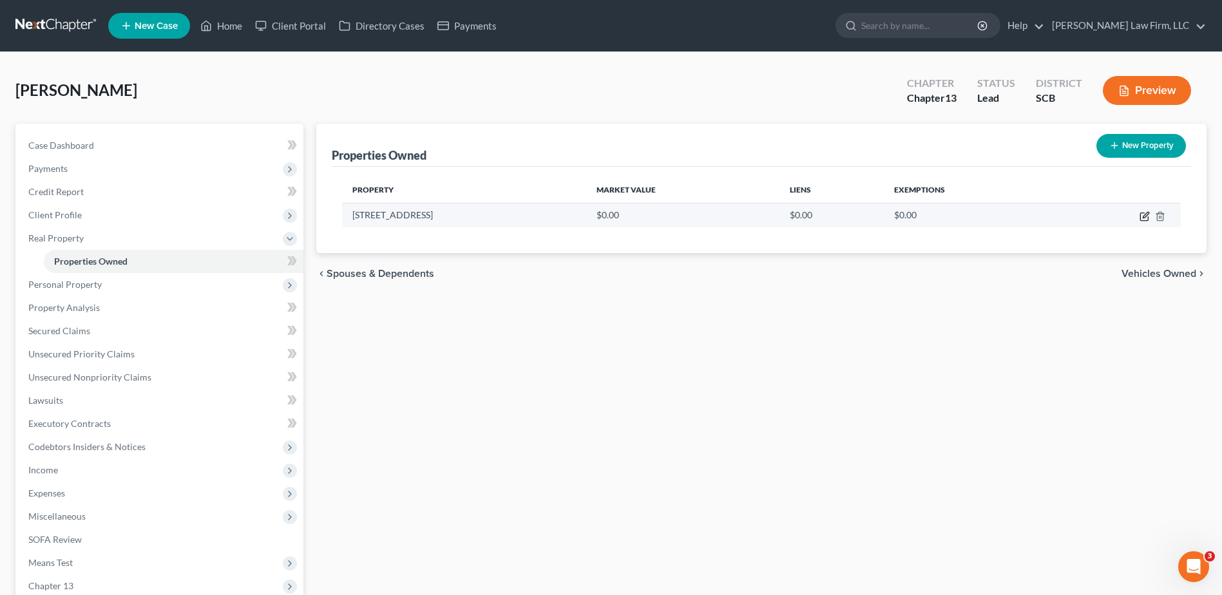
click at [1146, 213] on icon "button" at bounding box center [1145, 216] width 10 height 10
select select "42"
select select "17"
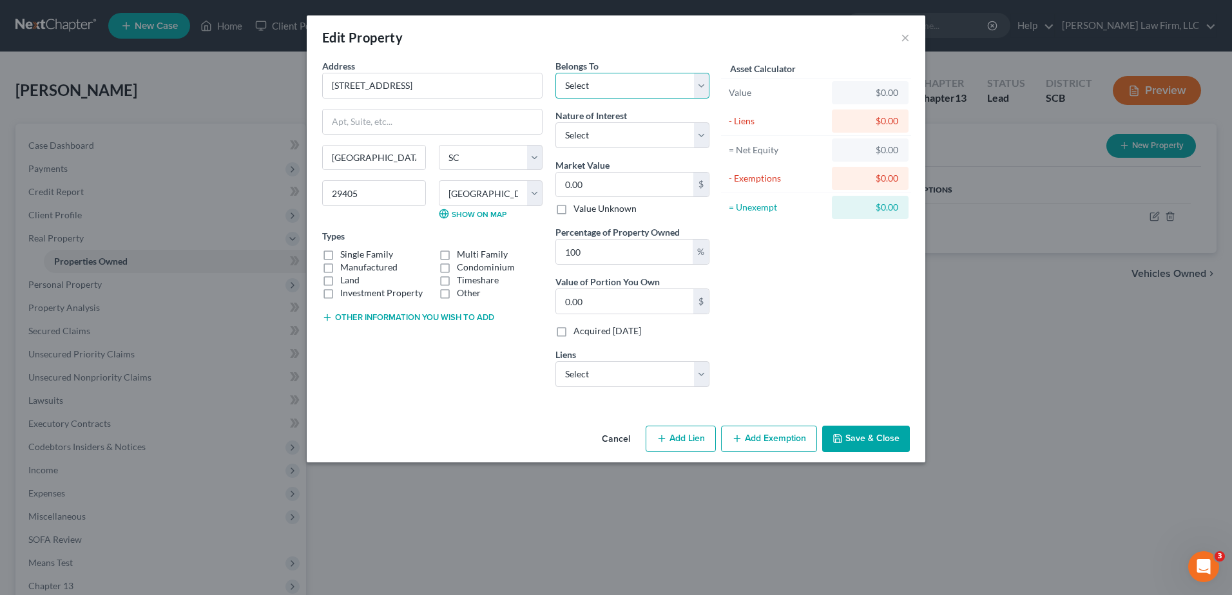
click at [625, 82] on select "Select Debtor 1 Only Debtor 2 Only Debtor 1 And Debtor 2 Only At Least One Of T…" at bounding box center [632, 86] width 154 height 26
click at [656, 50] on div "Edit Property ×" at bounding box center [616, 37] width 618 height 44
click at [901, 38] on button "×" at bounding box center [905, 37] width 9 height 15
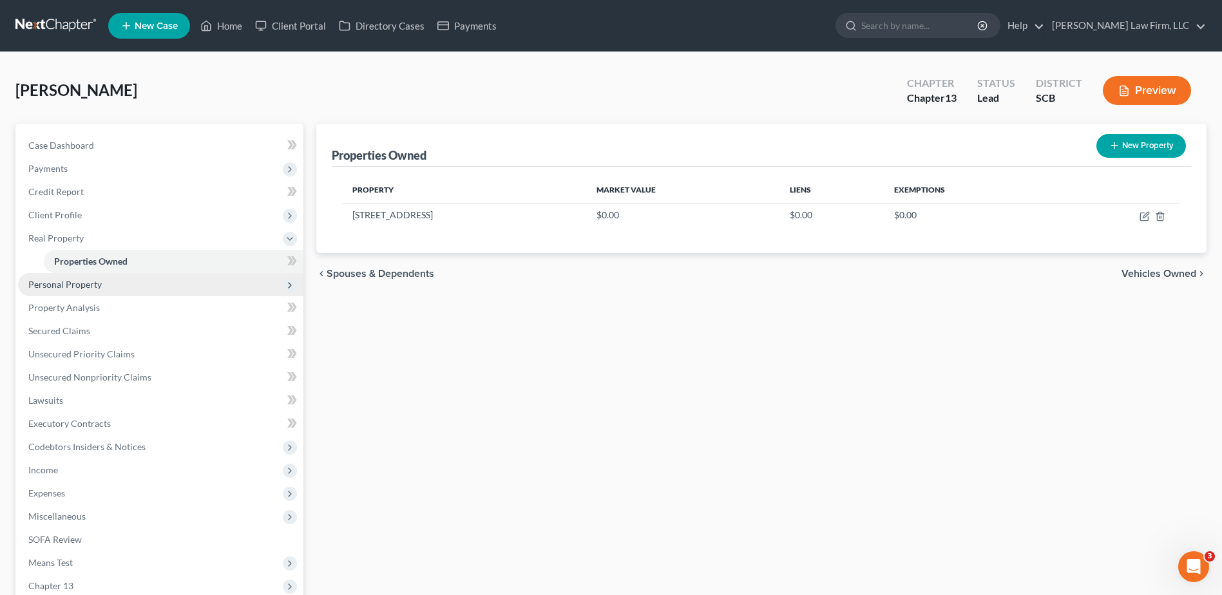
click at [157, 283] on span "Personal Property" at bounding box center [160, 284] width 285 height 23
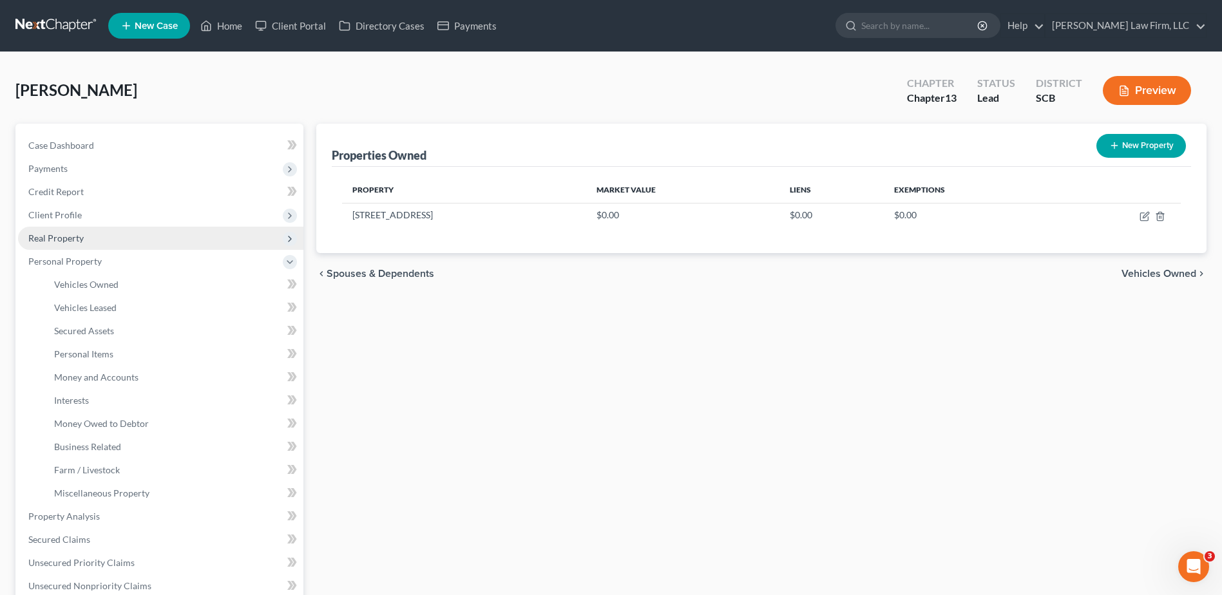
click at [113, 238] on span "Real Property" at bounding box center [160, 238] width 285 height 23
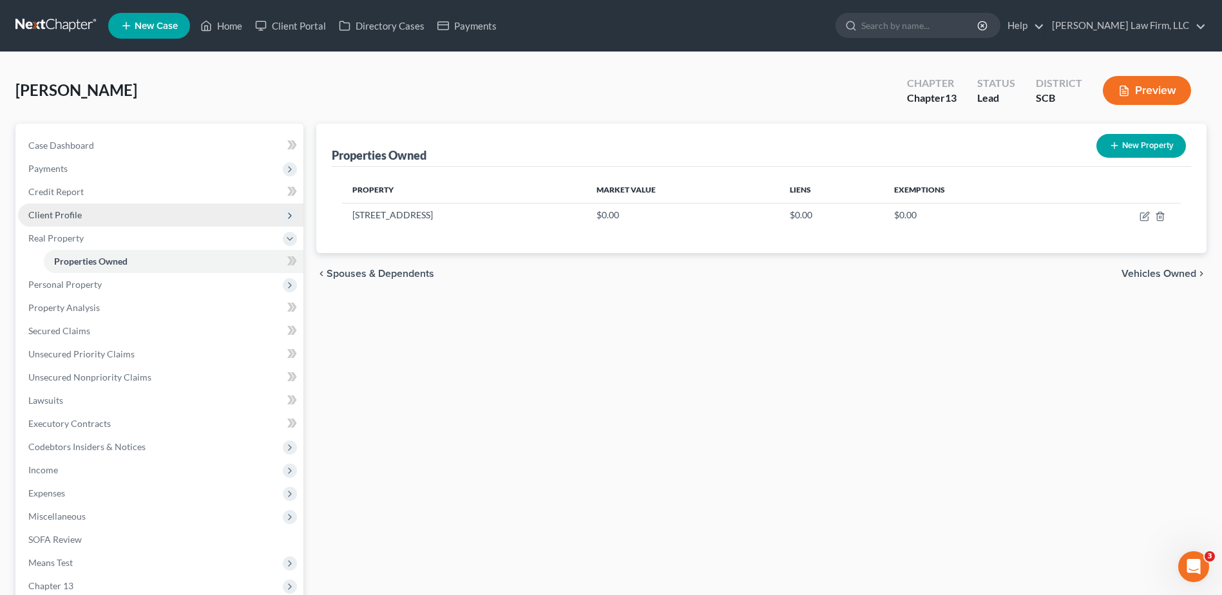
click at [97, 213] on span "Client Profile" at bounding box center [160, 215] width 285 height 23
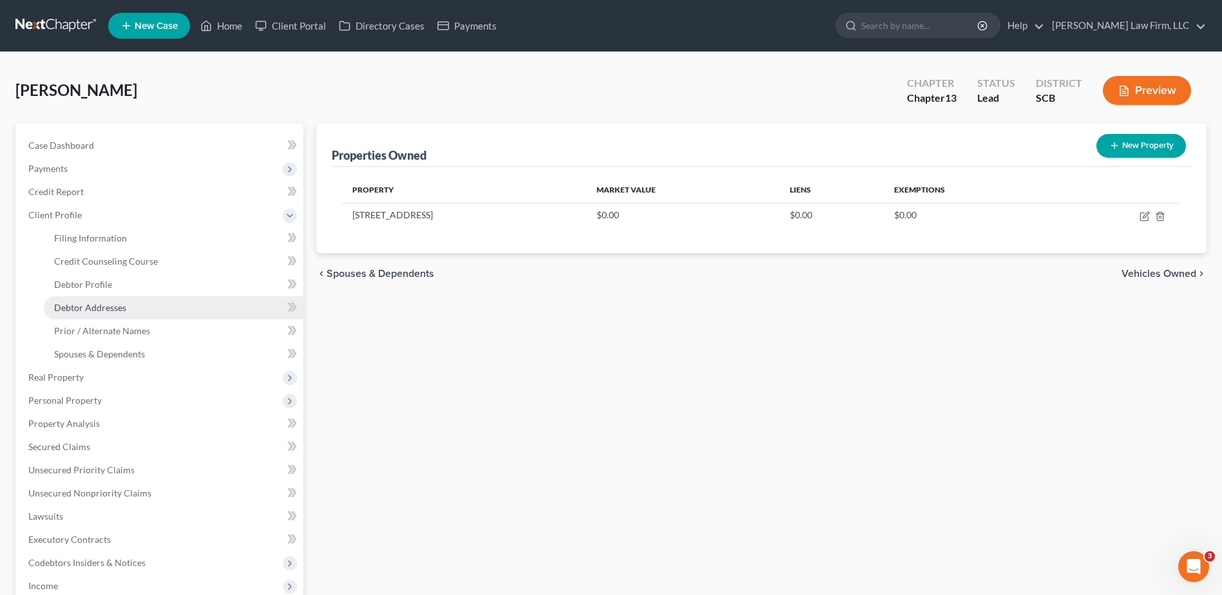
click at [112, 318] on link "Debtor Addresses" at bounding box center [174, 307] width 260 height 23
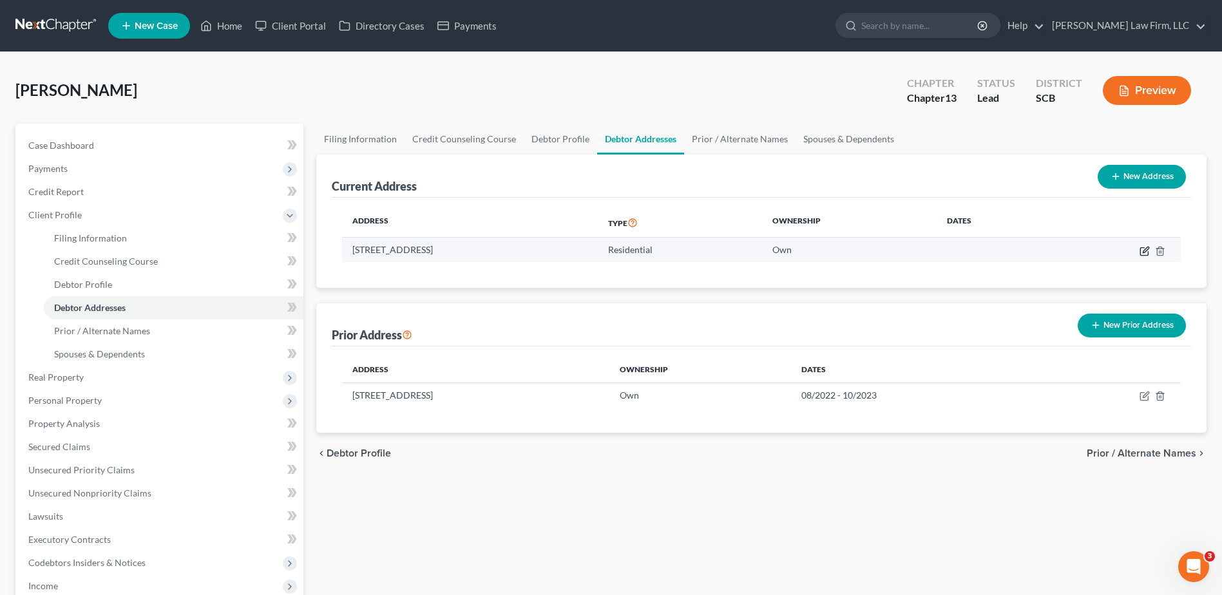
click at [1143, 252] on icon "button" at bounding box center [1146, 250] width 6 height 6
select select "42"
select select "17"
select select "0"
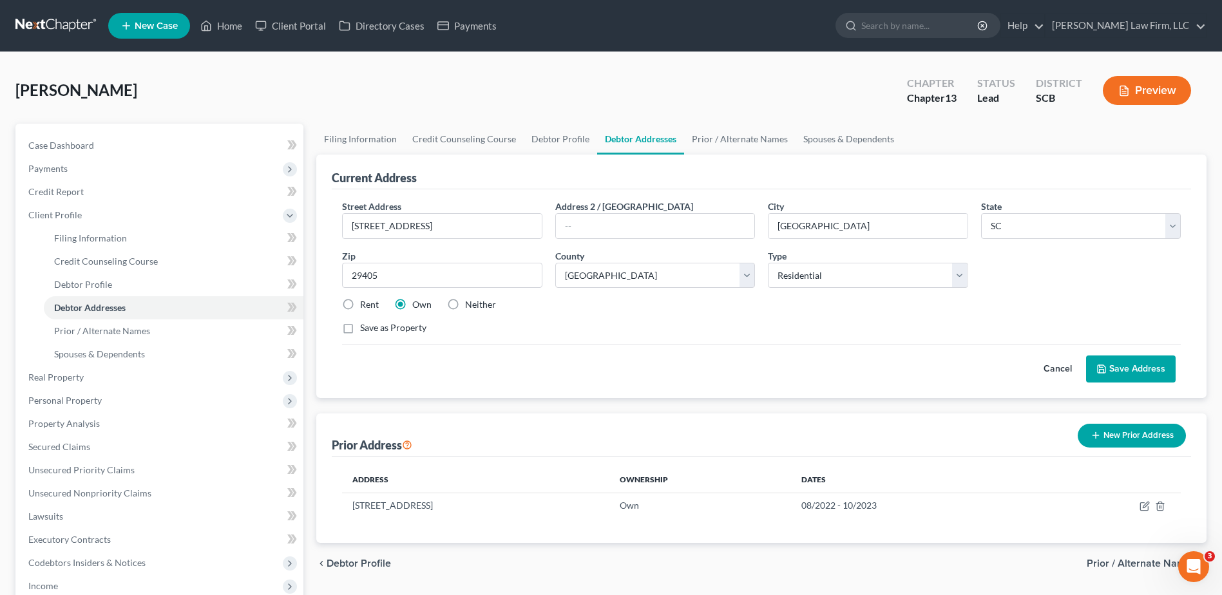
click at [465, 305] on label "Neither" at bounding box center [480, 304] width 31 height 13
click at [470, 305] on input "Neither" at bounding box center [474, 302] width 8 height 8
radio input "true"
click at [1119, 372] on button "Save Address" at bounding box center [1131, 369] width 90 height 27
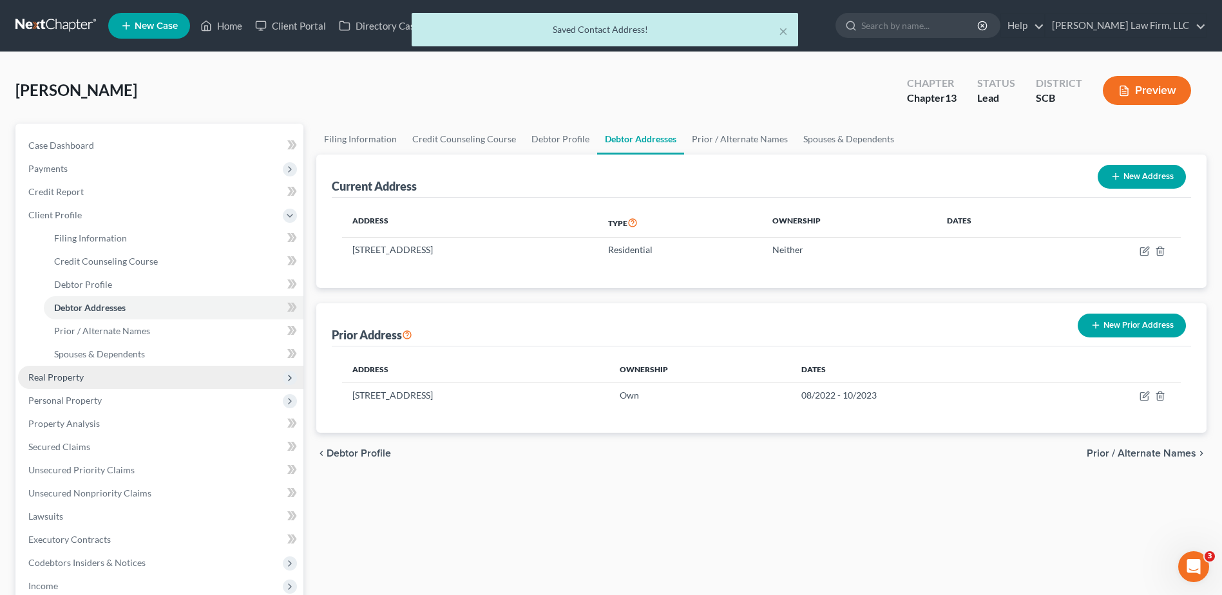
click at [77, 376] on span "Real Property" at bounding box center [55, 377] width 55 height 11
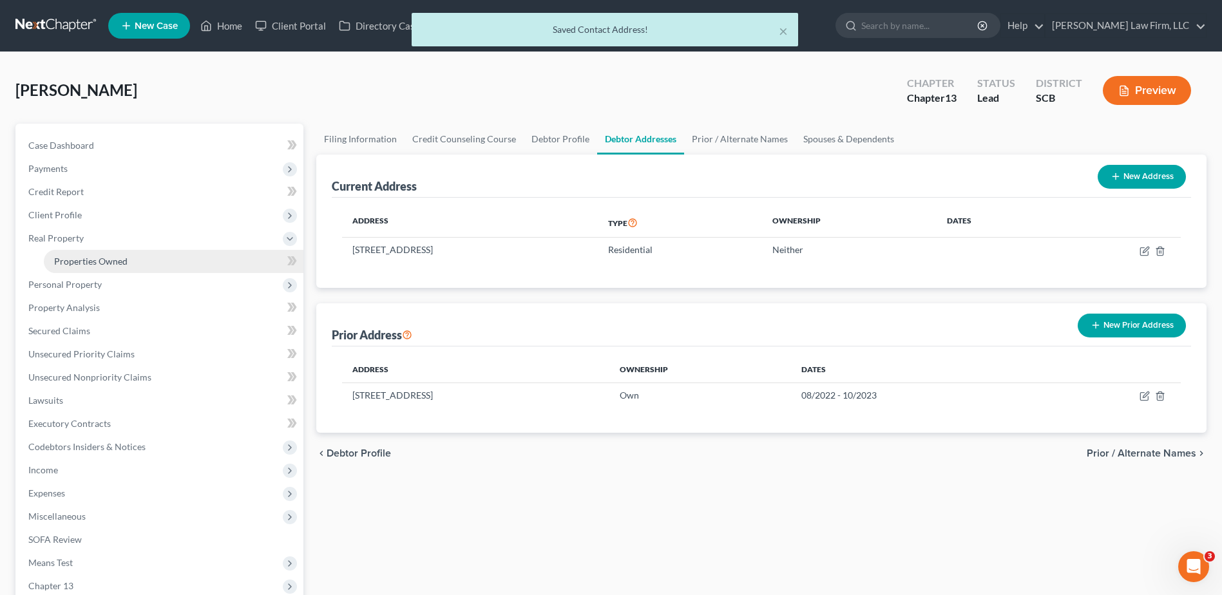
click at [75, 253] on link "Properties Owned" at bounding box center [174, 261] width 260 height 23
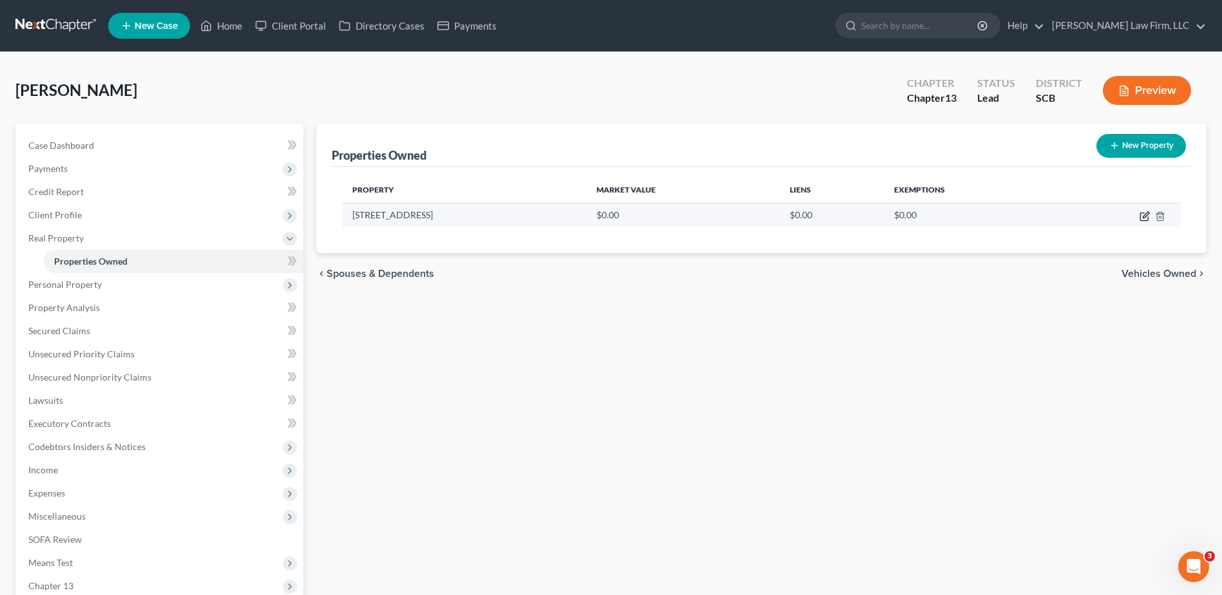
click at [1148, 215] on icon "button" at bounding box center [1145, 216] width 10 height 10
select select "42"
select select "17"
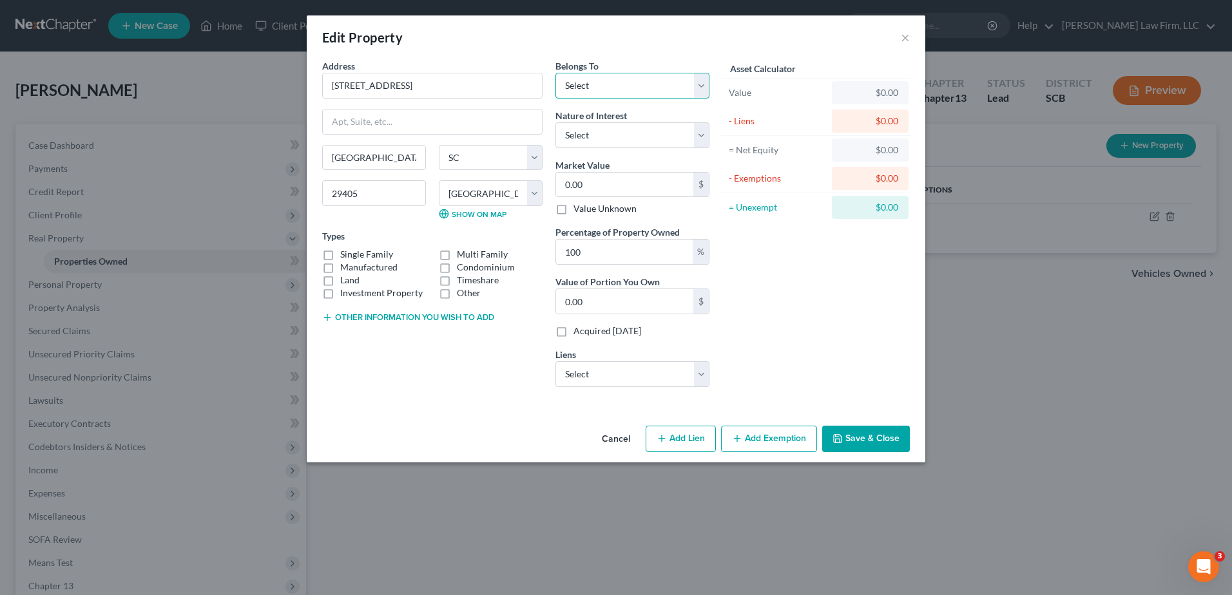
click at [602, 82] on select "Select Debtor 1 Only Debtor 2 Only Debtor 1 And Debtor 2 Only At Least One Of T…" at bounding box center [632, 86] width 154 height 26
click at [636, 44] on div "Edit Property ×" at bounding box center [616, 37] width 618 height 44
click at [351, 319] on button "Other information you wish to add" at bounding box center [408, 317] width 172 height 10
click at [352, 253] on label "Single Family" at bounding box center [366, 254] width 53 height 13
click at [352, 253] on input "Single Family" at bounding box center [349, 252] width 8 height 8
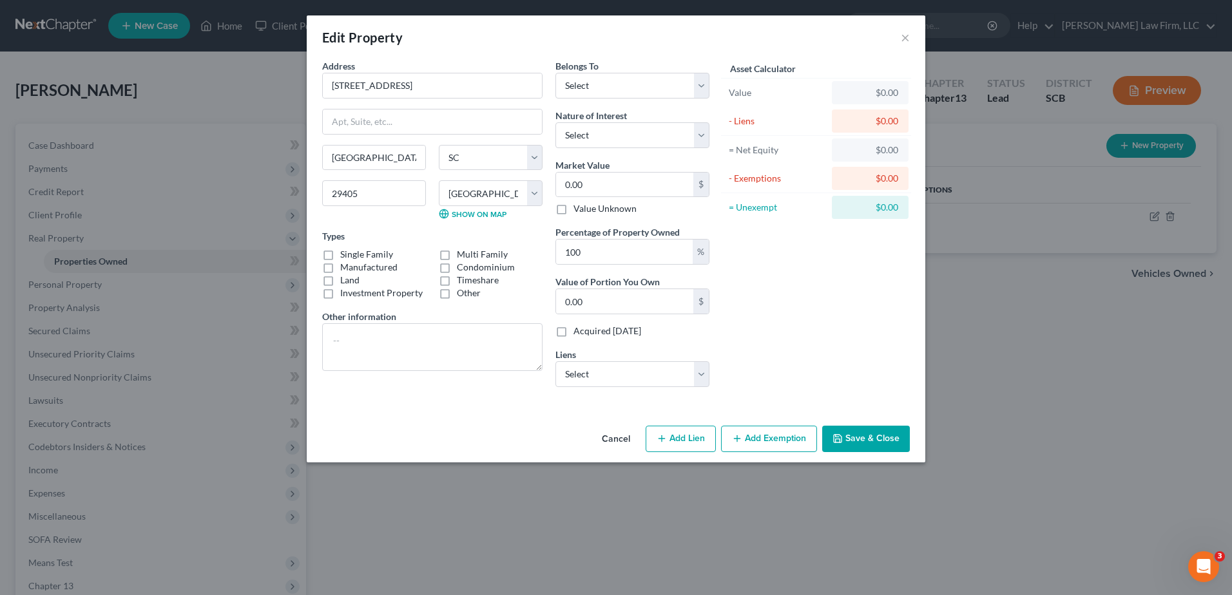
checkbox input "true"
click at [508, 198] on select "County Abbeville County Aiken County Allendale County Anderson County Bamberg C…" at bounding box center [491, 193] width 104 height 26
select select "9"
click at [439, 180] on select "County Abbeville County Aiken County Allendale County Anderson County Bamberg C…" at bounding box center [491, 193] width 104 height 26
click at [501, 227] on div "North Charleston State AL AK AR AZ CA CO CT DE DC FL GA GU HI ID IL IN IA KS KY…" at bounding box center [432, 187] width 233 height 85
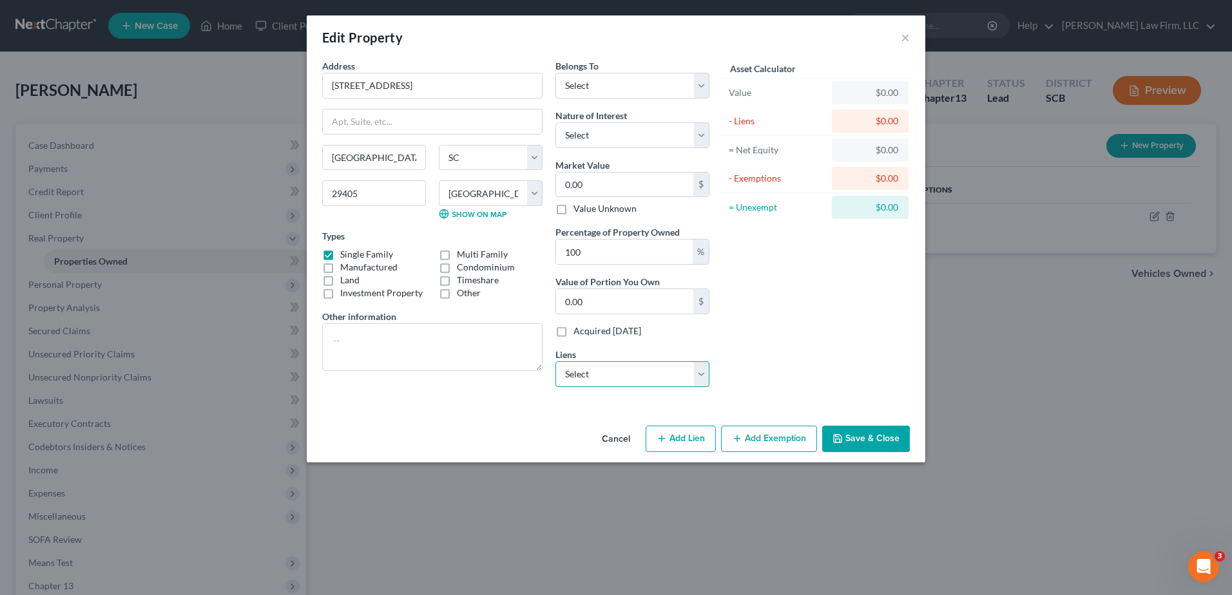
click at [674, 377] on select "Select Frd Motor Cr - $20,219.00" at bounding box center [632, 374] width 154 height 26
click at [777, 357] on div "Asset Calculator Value $0.00 - Liens $0.00 = Net Equity $0.00 - Exemptions $0.0…" at bounding box center [816, 228] width 200 height 338
click at [617, 433] on button "Cancel" at bounding box center [615, 440] width 49 height 26
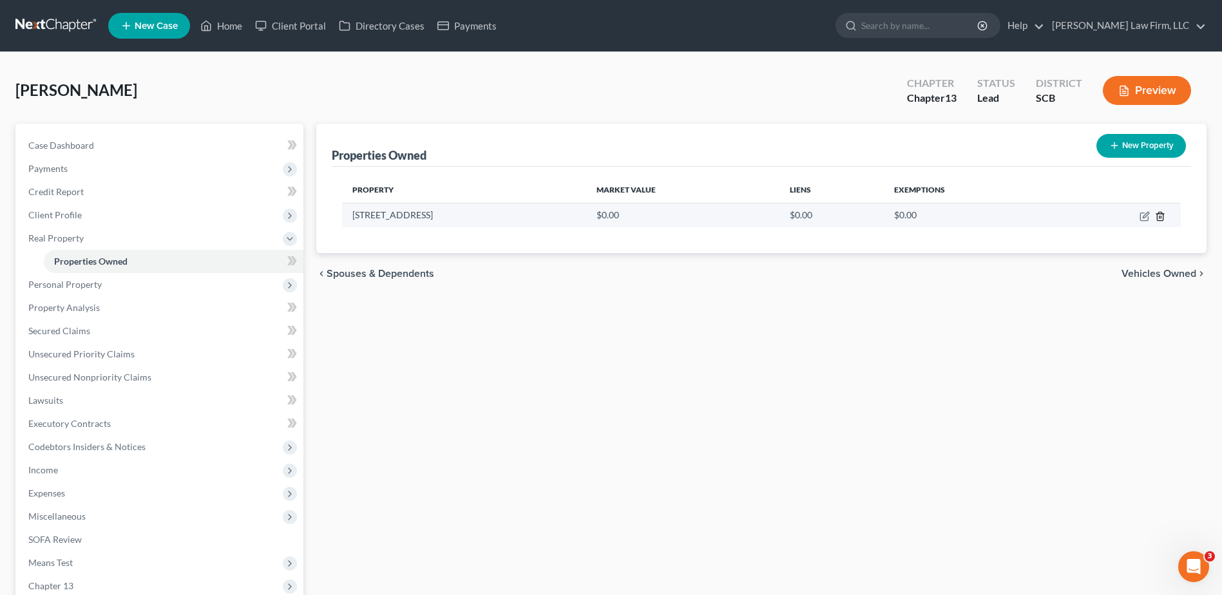
click at [1163, 218] on icon "button" at bounding box center [1160, 216] width 6 height 8
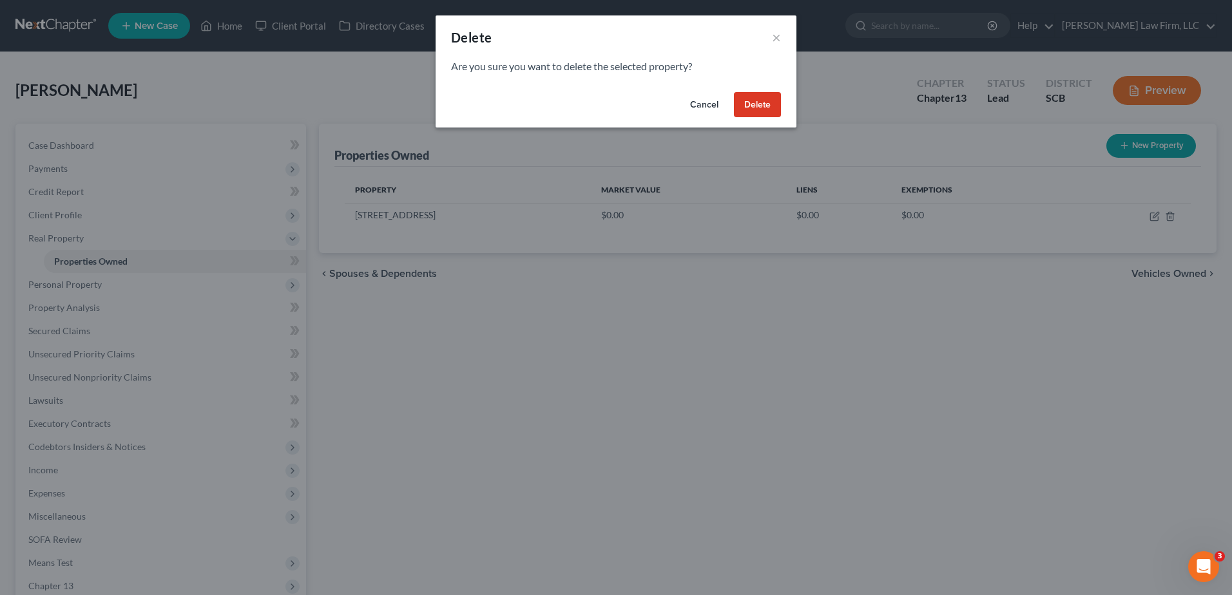
click at [758, 103] on button "Delete" at bounding box center [757, 105] width 47 height 26
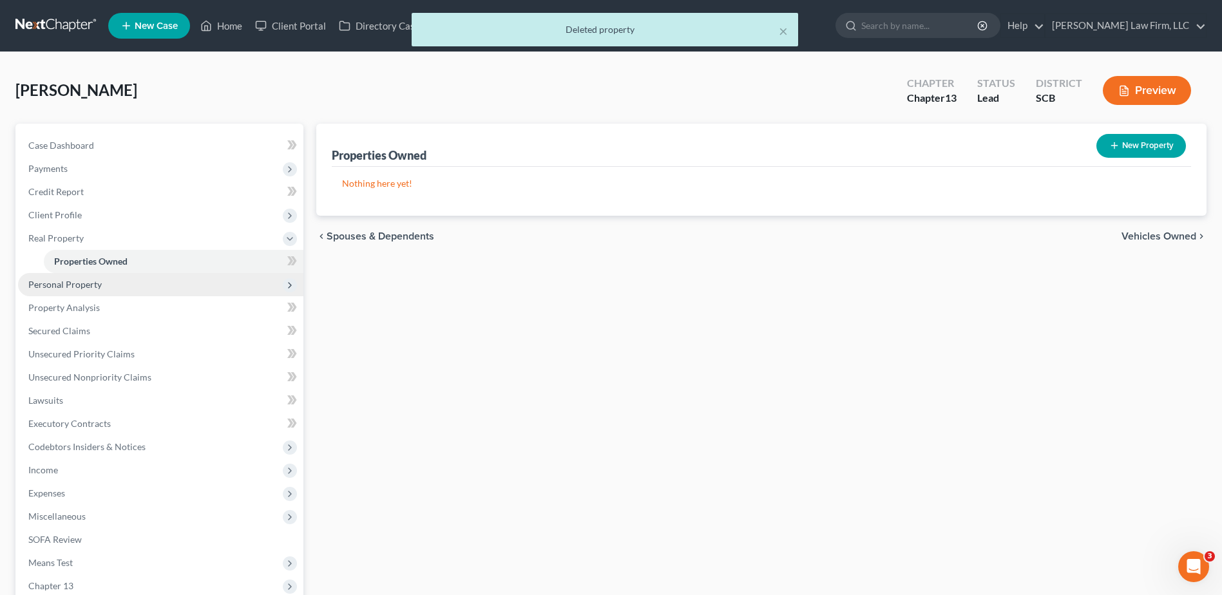
click at [98, 291] on span "Personal Property" at bounding box center [160, 284] width 285 height 23
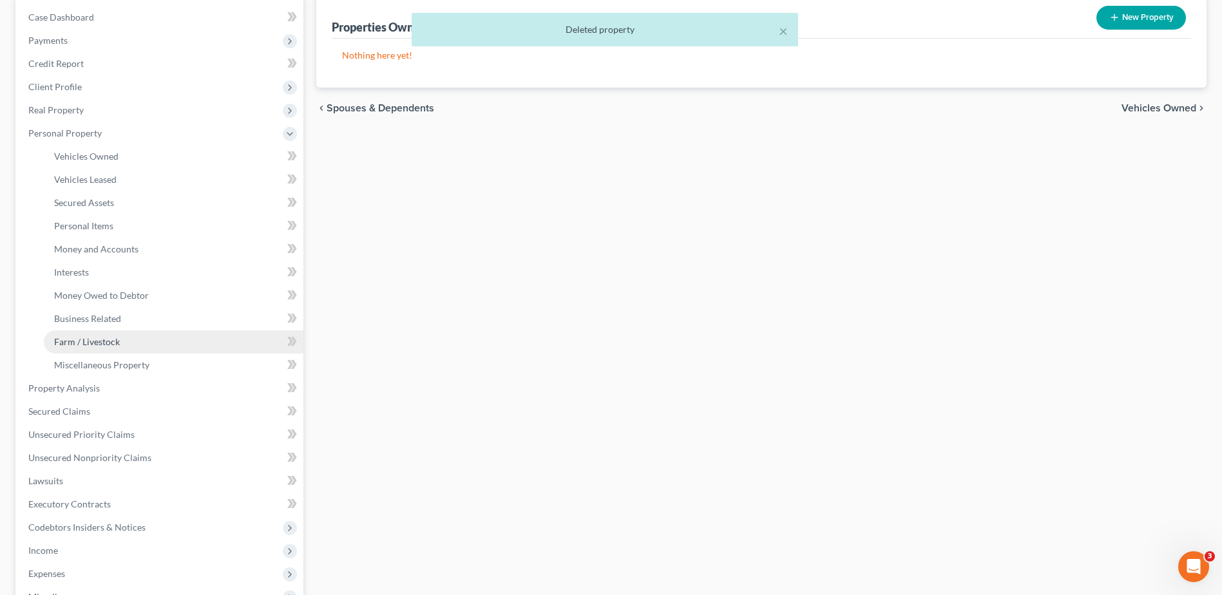
scroll to position [129, 0]
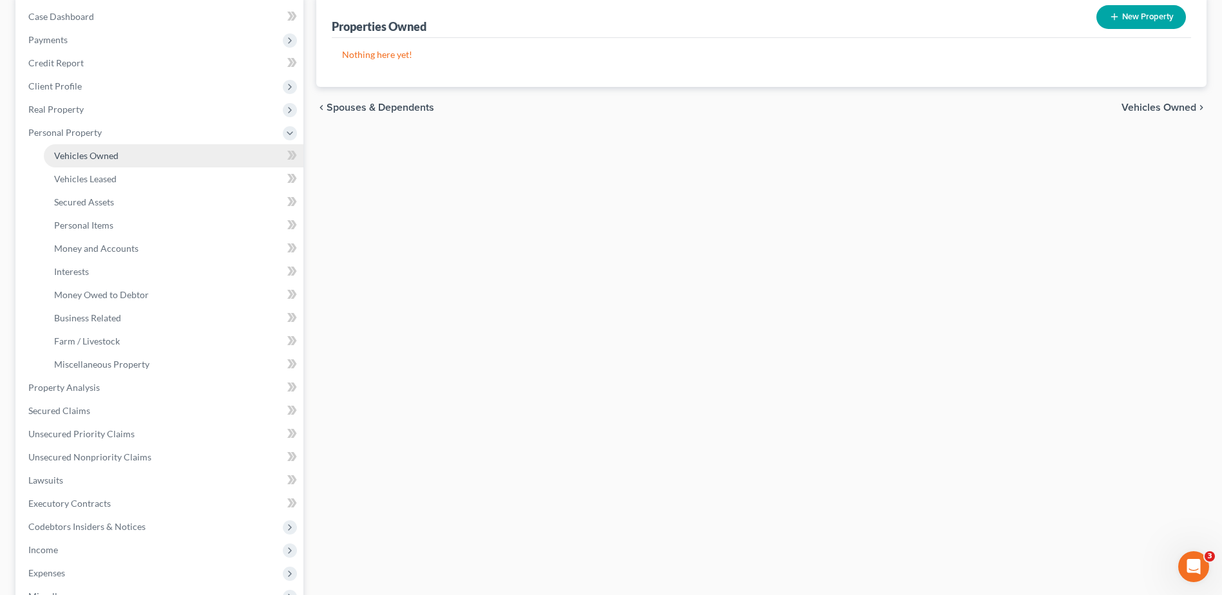
click at [134, 155] on link "Vehicles Owned" at bounding box center [174, 155] width 260 height 23
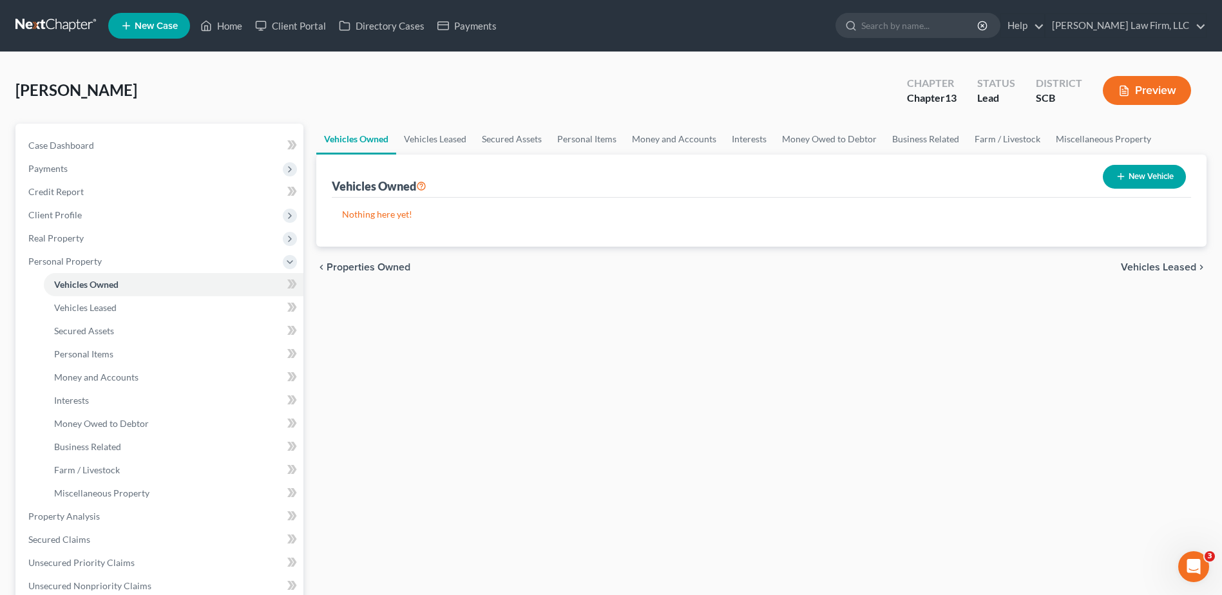
click at [1131, 178] on button "New Vehicle" at bounding box center [1144, 177] width 83 height 24
select select "0"
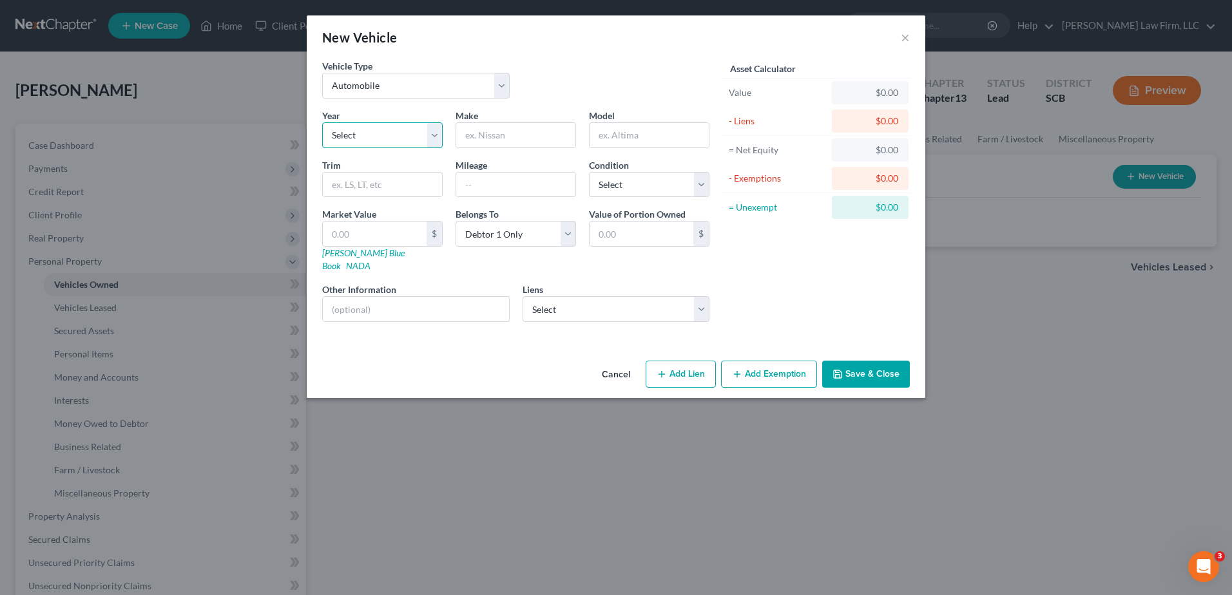
click at [391, 144] on select "Select 2026 2025 2024 2023 2022 2021 2020 2019 2018 2017 2016 2015 2014 2013 20…" at bounding box center [382, 135] width 120 height 26
select select "4"
click at [322, 122] on select "Select 2026 2025 2024 2023 2022 2021 2020 2019 2018 2017 2016 2015 2014 2013 20…" at bounding box center [382, 135] width 120 height 26
click at [529, 137] on input "text" at bounding box center [515, 135] width 119 height 24
type input "Ford"
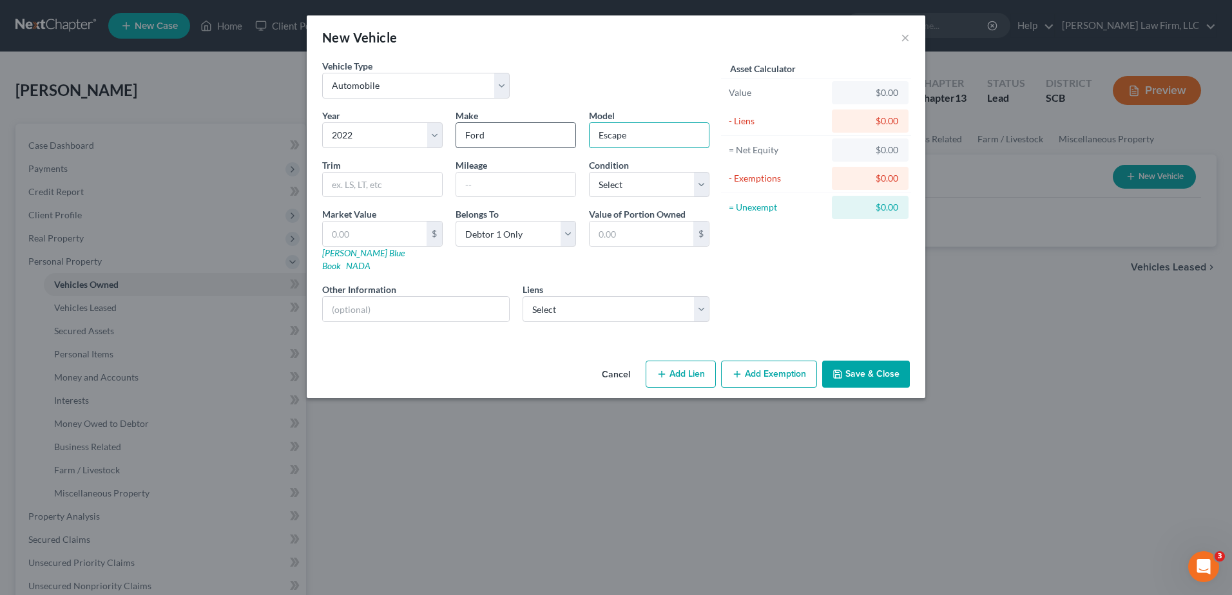
type input "Escape"
type input "42,000"
select select "2"
click at [853, 361] on button "Save & Close" at bounding box center [866, 374] width 88 height 27
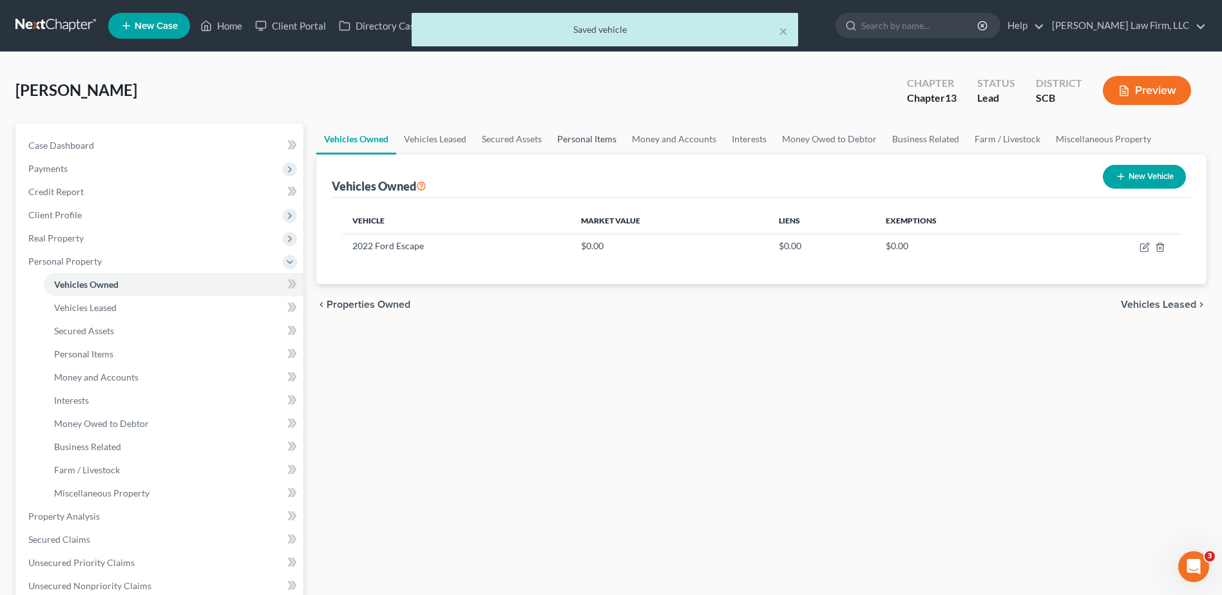
click at [564, 138] on link "Personal Items" at bounding box center [586, 139] width 75 height 31
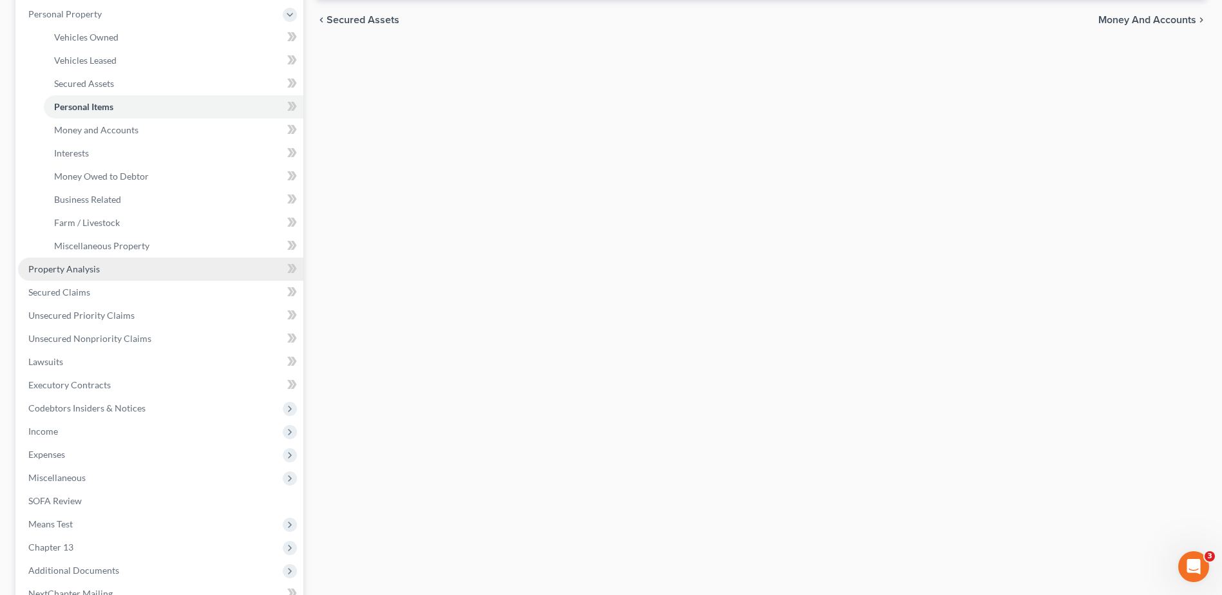
scroll to position [258, 0]
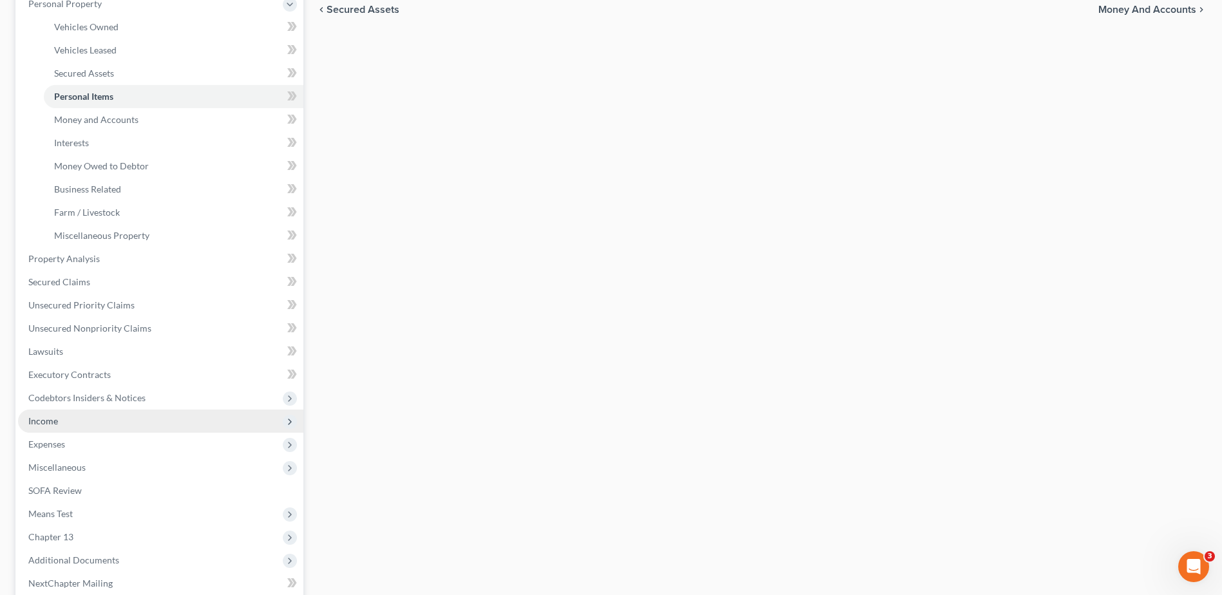
click at [107, 422] on span "Income" at bounding box center [160, 421] width 285 height 23
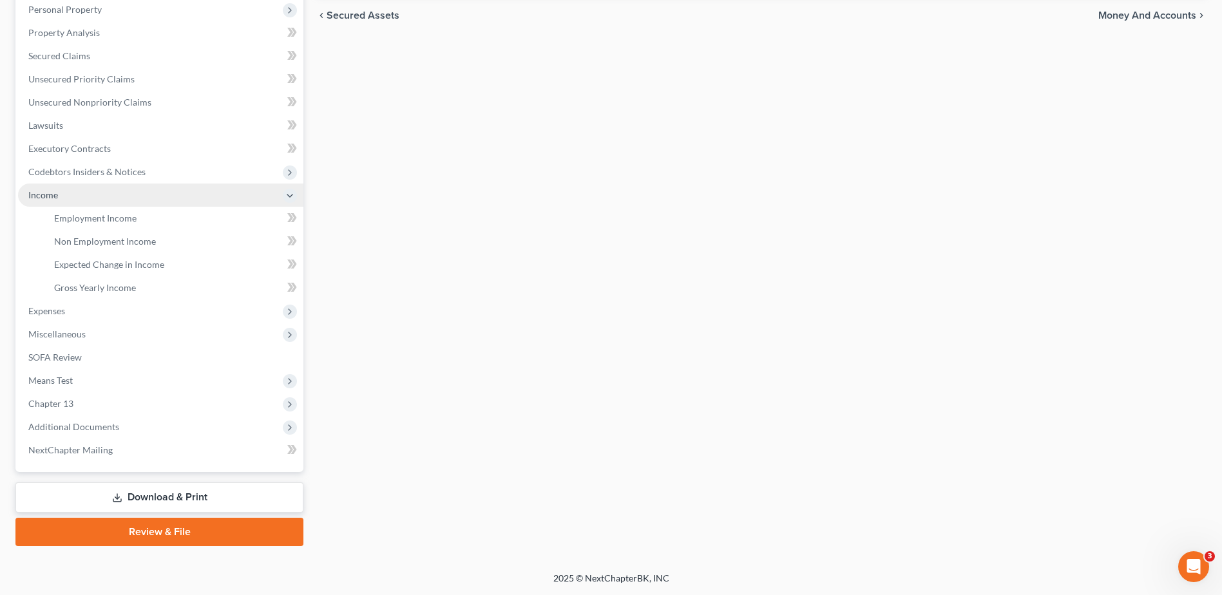
scroll to position [252, 0]
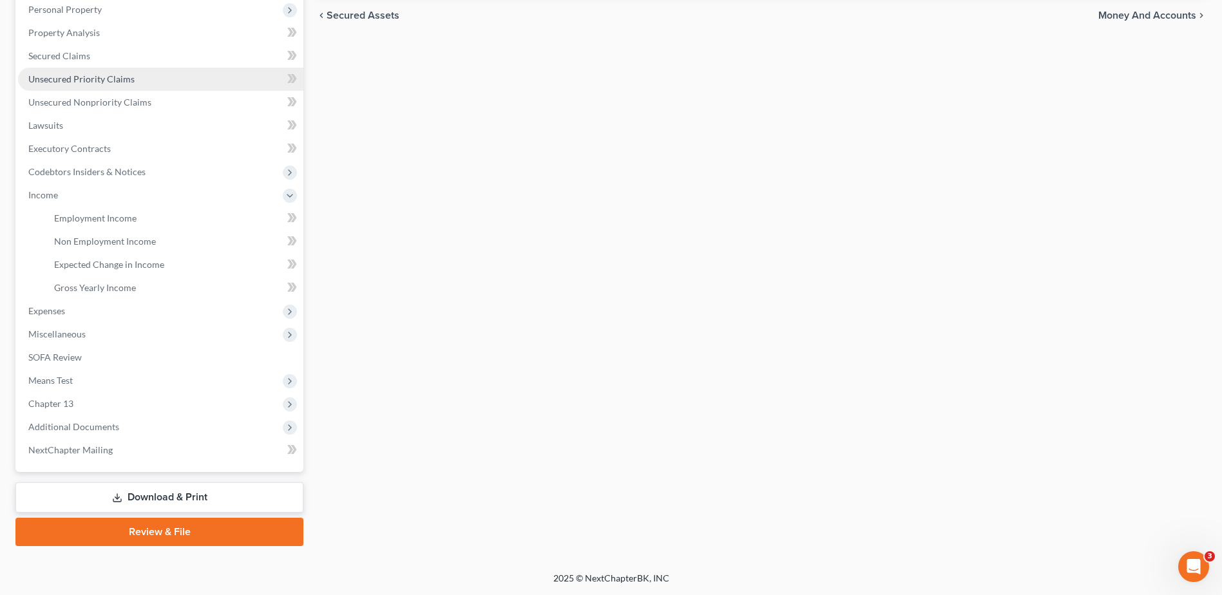
click at [106, 74] on span "Unsecured Priority Claims" at bounding box center [81, 78] width 106 height 11
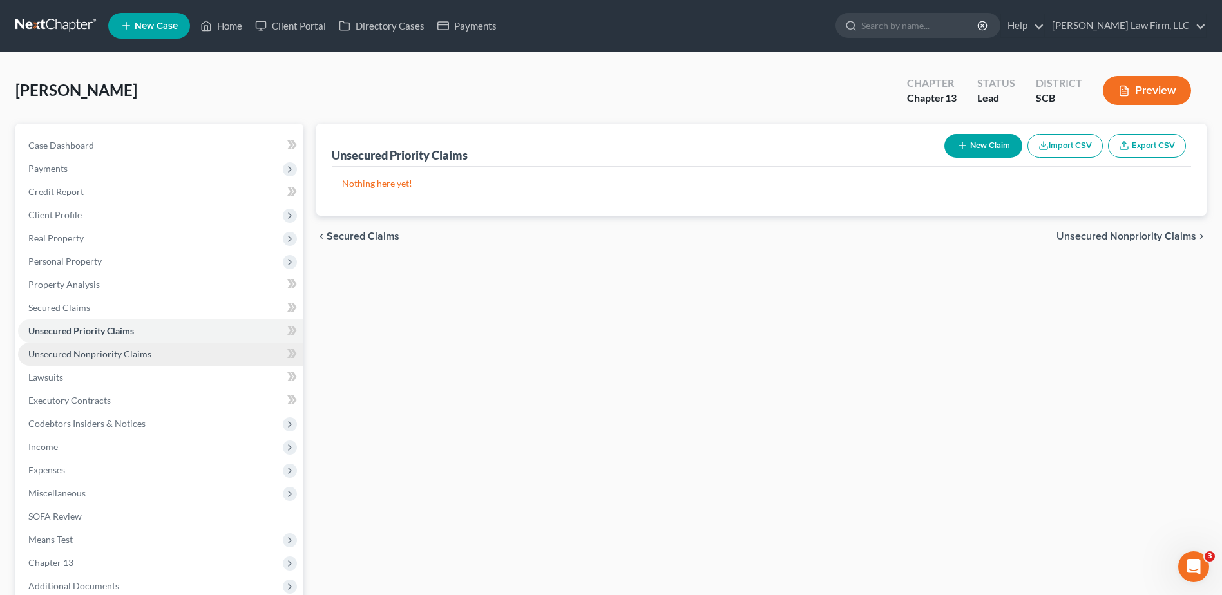
click at [99, 352] on span "Unsecured Nonpriority Claims" at bounding box center [89, 353] width 123 height 11
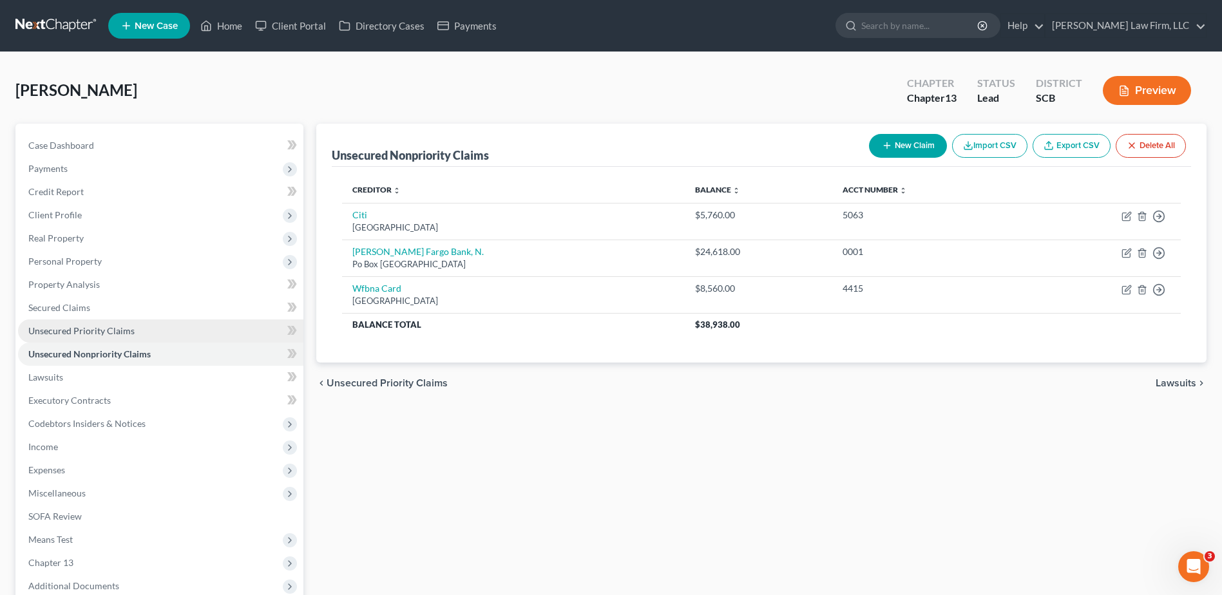
click at [107, 334] on span "Unsecured Priority Claims" at bounding box center [81, 330] width 106 height 11
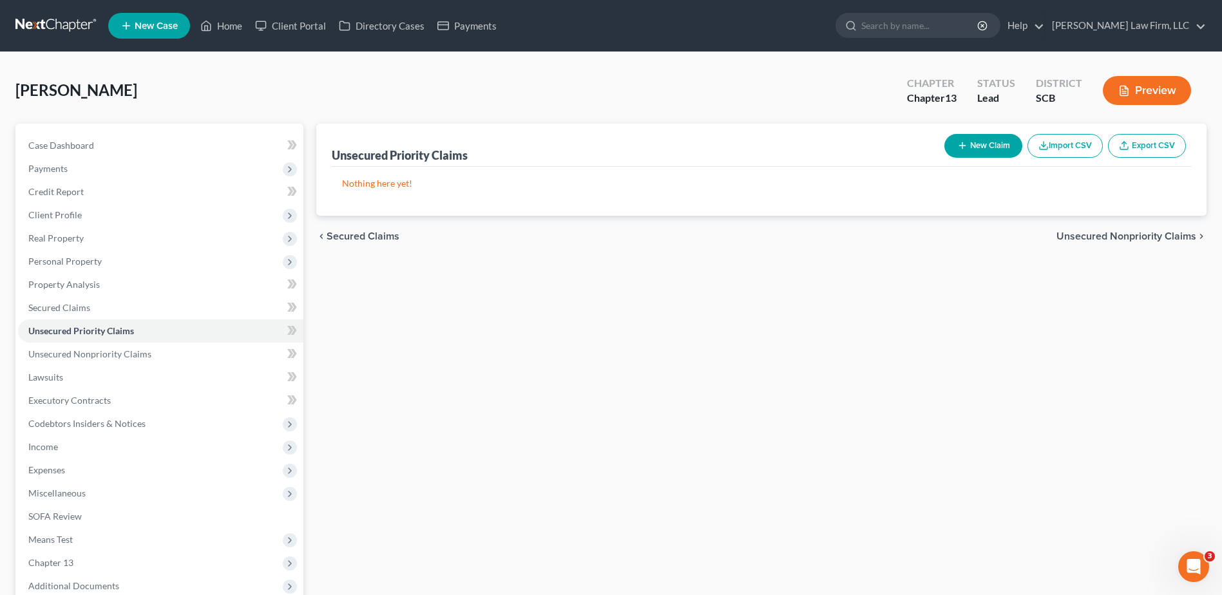
click at [1006, 143] on button "New Claim" at bounding box center [983, 146] width 78 height 24
select select "0"
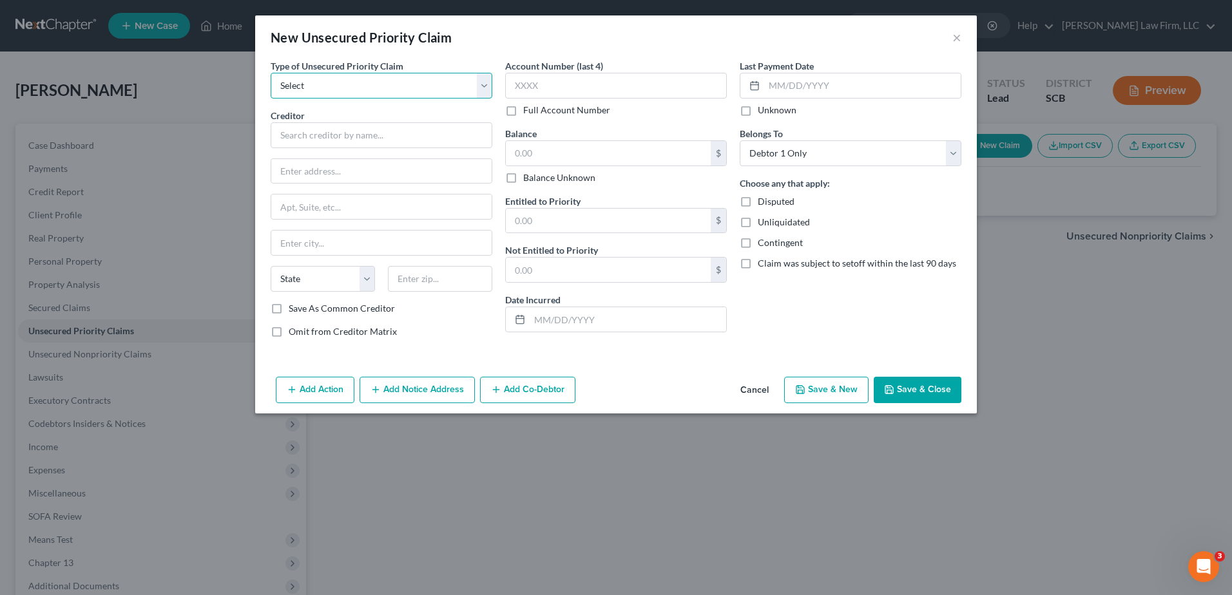
click at [431, 86] on select "Select Taxes & Other Government Units Domestic Support Obligations Extensions o…" at bounding box center [382, 86] width 222 height 26
select select "0"
click at [271, 73] on select "Select Taxes & Other Government Units Domestic Support Obligations Extensions o…" at bounding box center [382, 86] width 222 height 26
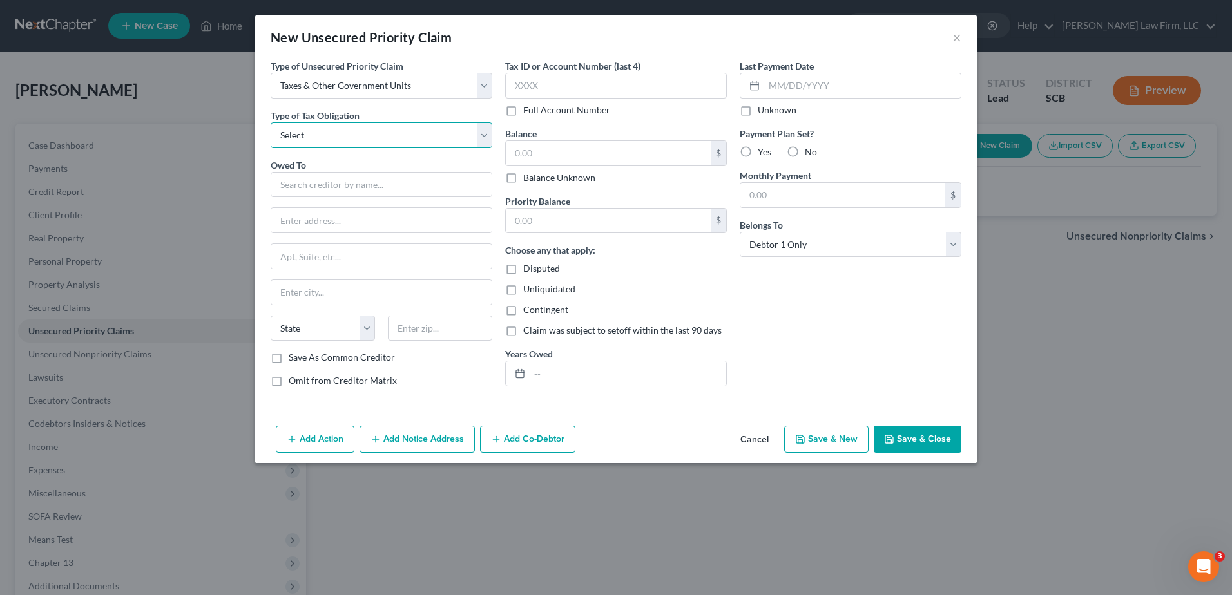
click at [405, 138] on select "Select Federal City State Franchise Tax Board Other" at bounding box center [382, 135] width 222 height 26
select select "0"
click at [271, 122] on select "Select Federal City State Franchise Tax Board Other" at bounding box center [382, 135] width 222 height 26
click at [383, 182] on input "text" at bounding box center [382, 185] width 222 height 26
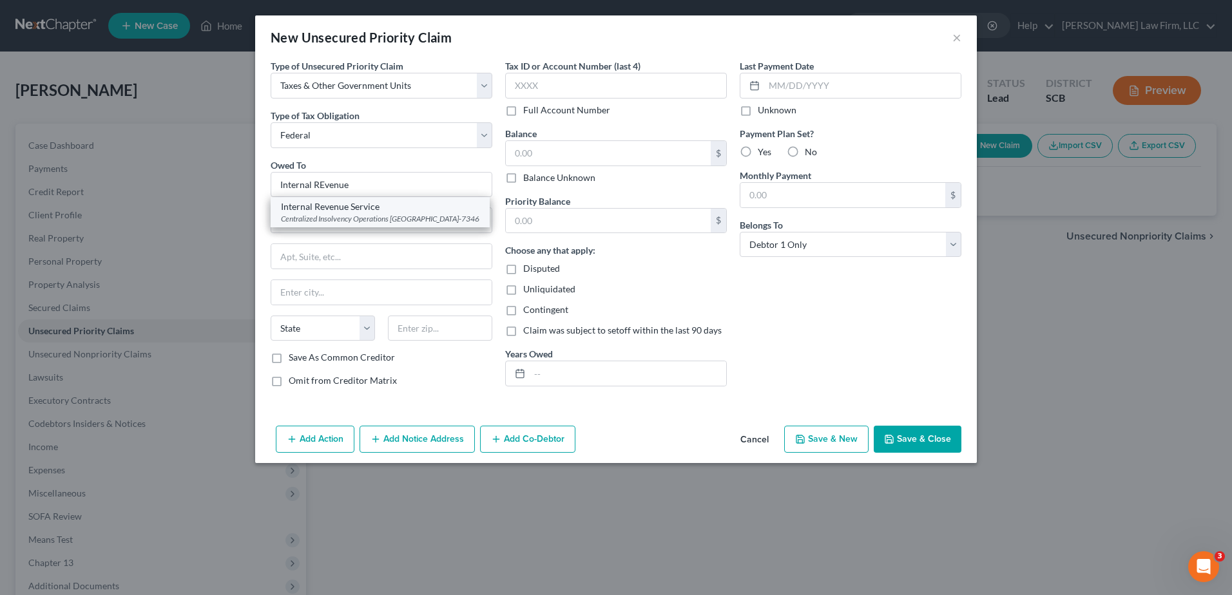
click at [390, 224] on div "Centralized Insolvency Operations PO Box 7346, Philadelphia, PA 19101-7346" at bounding box center [380, 218] width 198 height 11
type input "Internal Revenue Service"
type input "Centralized Insolvency Operations"
type input "PO Box 7346"
type input "Philadelphia"
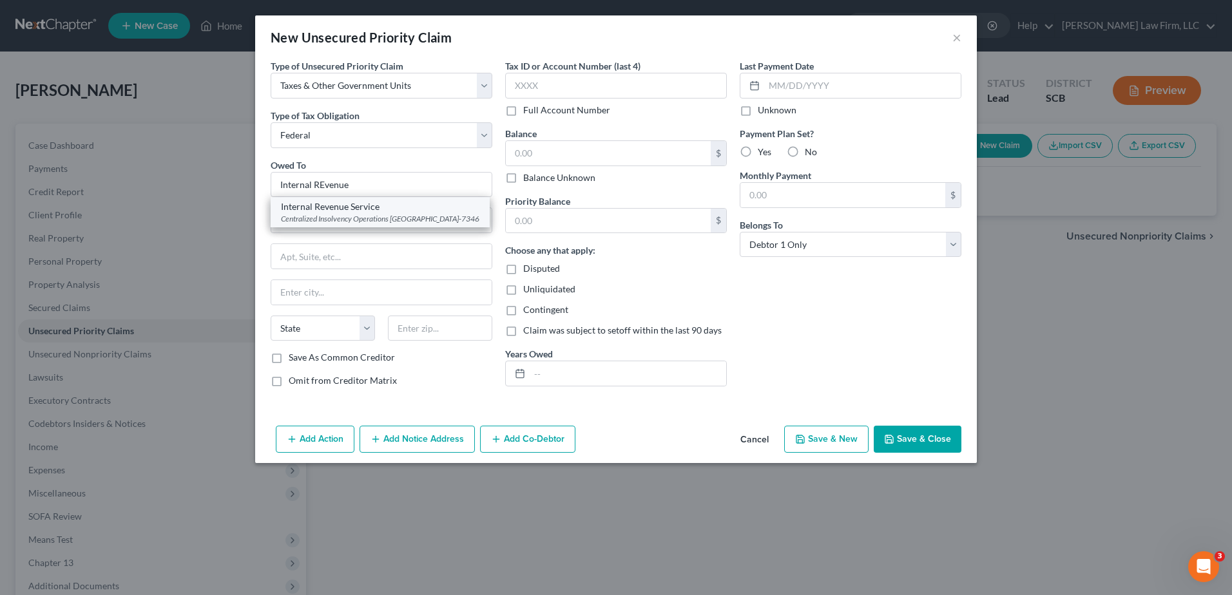
select select "39"
type input "19101-7346"
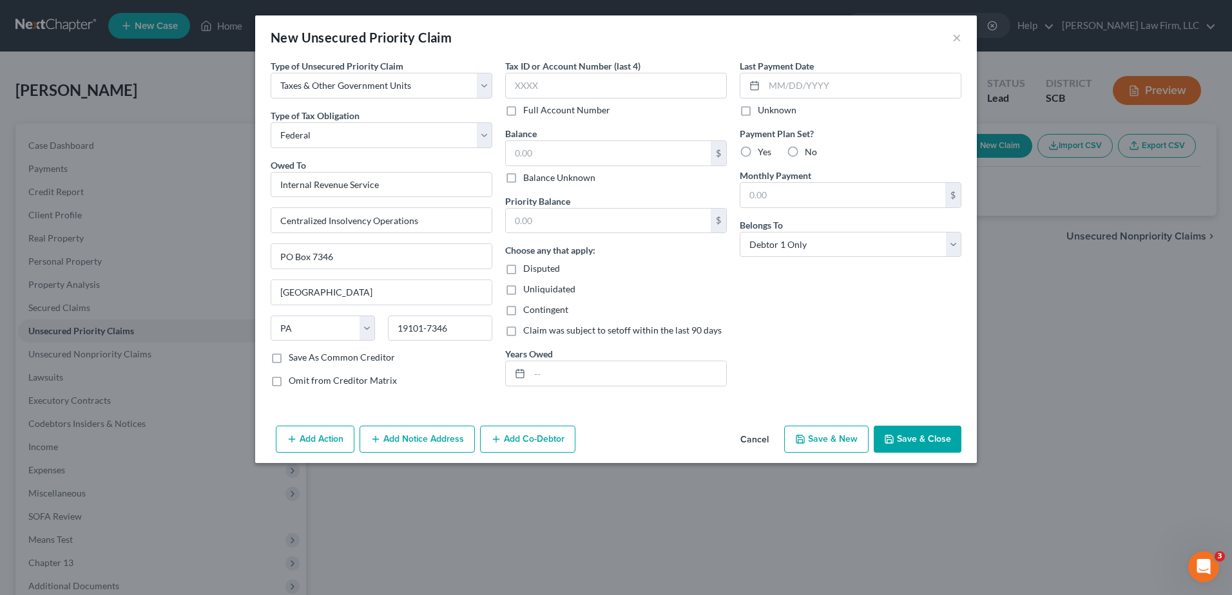
click at [421, 441] on button "Add Notice Address" at bounding box center [416, 439] width 115 height 27
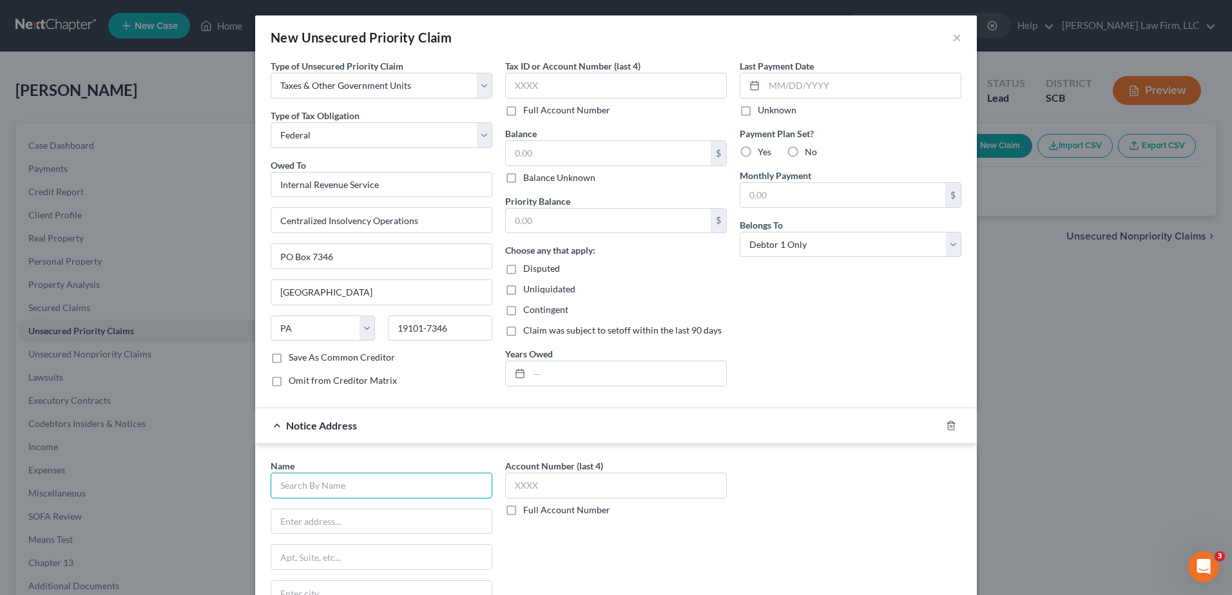
click at [363, 482] on input "text" at bounding box center [382, 486] width 222 height 26
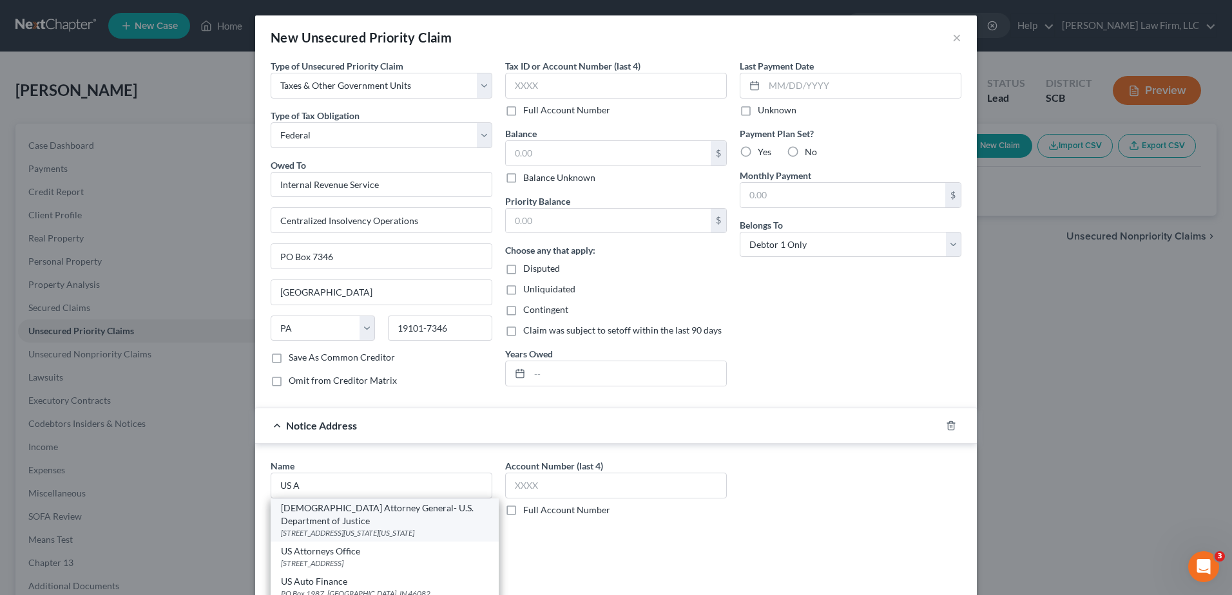
click at [337, 528] on div "950 Pennsylvania Avenue, NW, Washington, DC 20530" at bounding box center [384, 533] width 207 height 11
type input "US Attorney General- U.S. Department of Justice"
type input "950 Pennsylvania Avenue, NW"
type input "Washington"
select select "8"
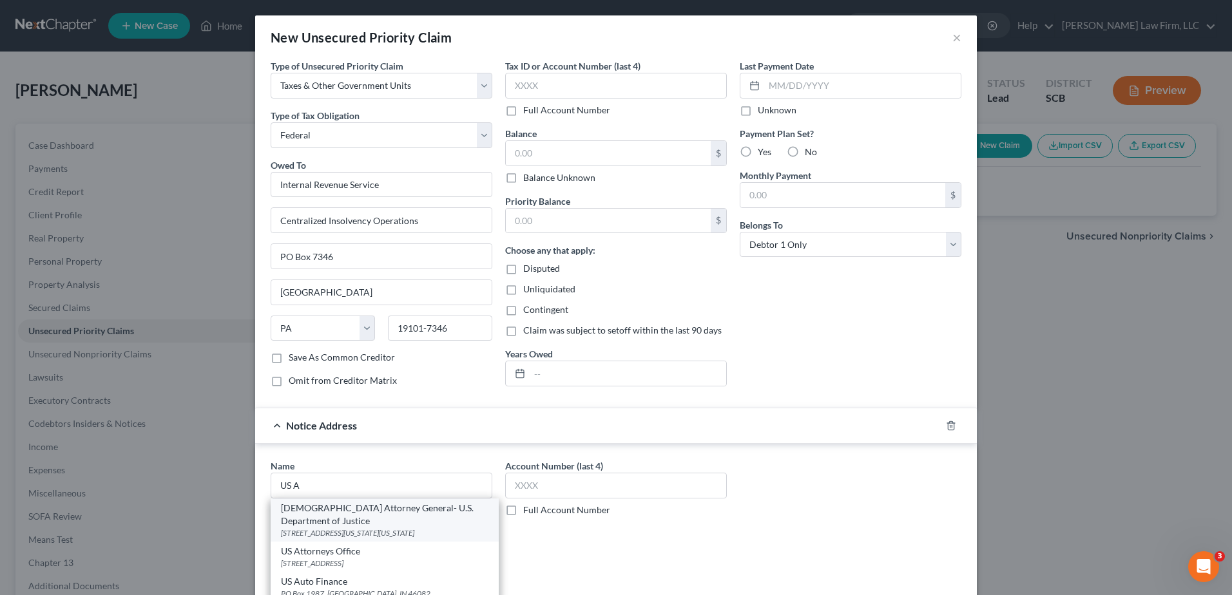
type input "20530"
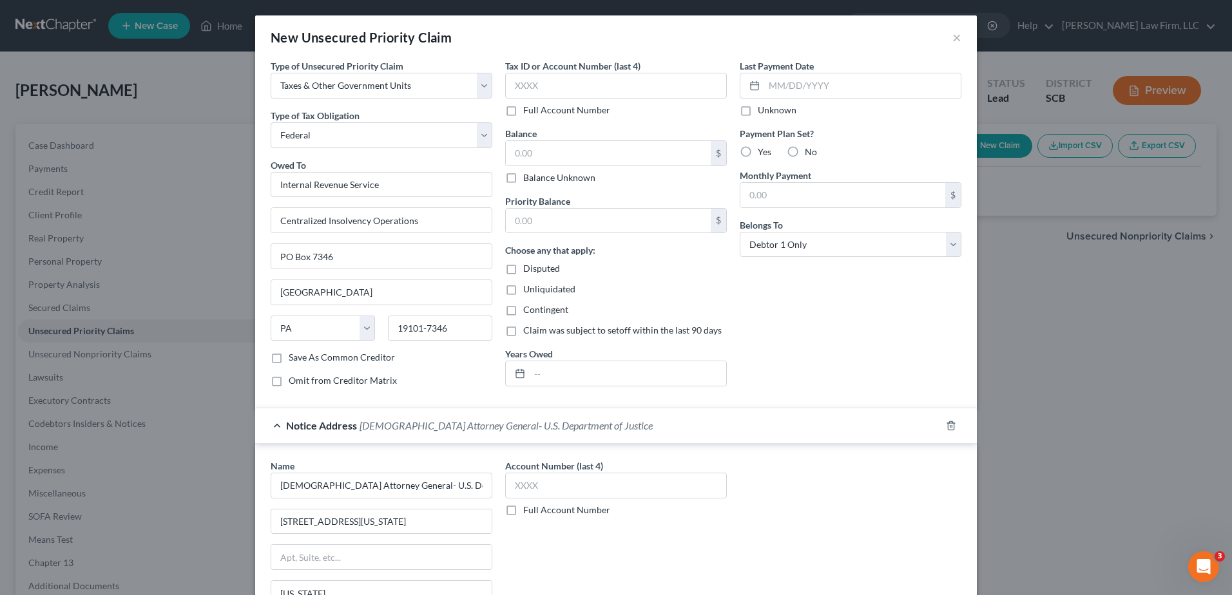
click at [378, 430] on span "US Attorney General- U.S. Department of Justice" at bounding box center [505, 425] width 293 height 12
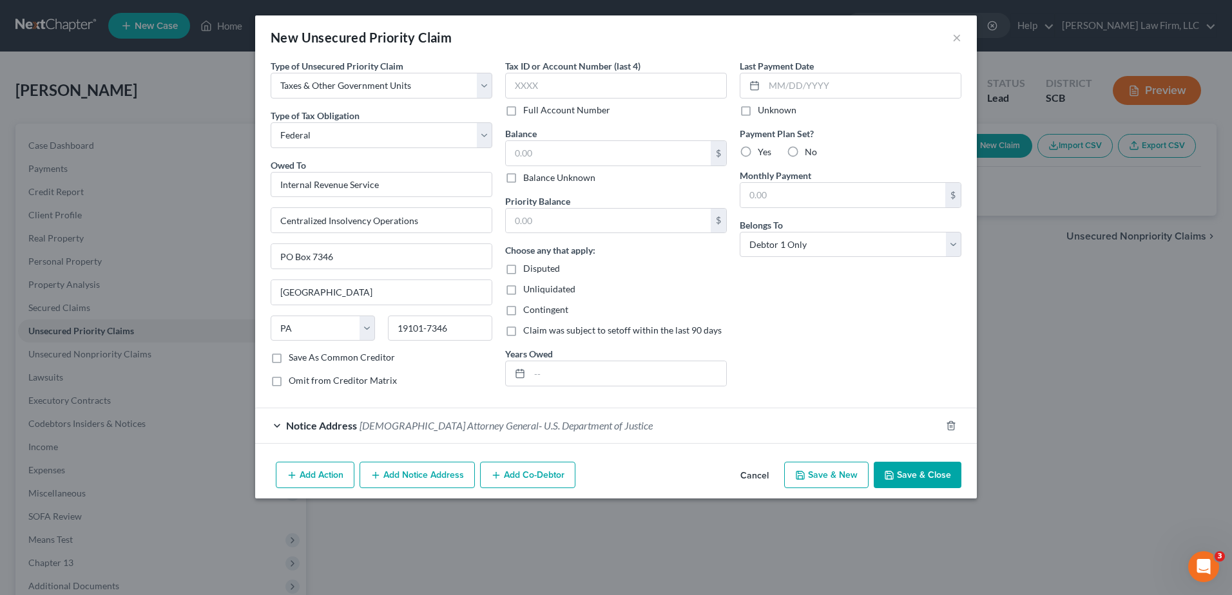
click at [415, 477] on button "Add Notice Address" at bounding box center [416, 475] width 115 height 27
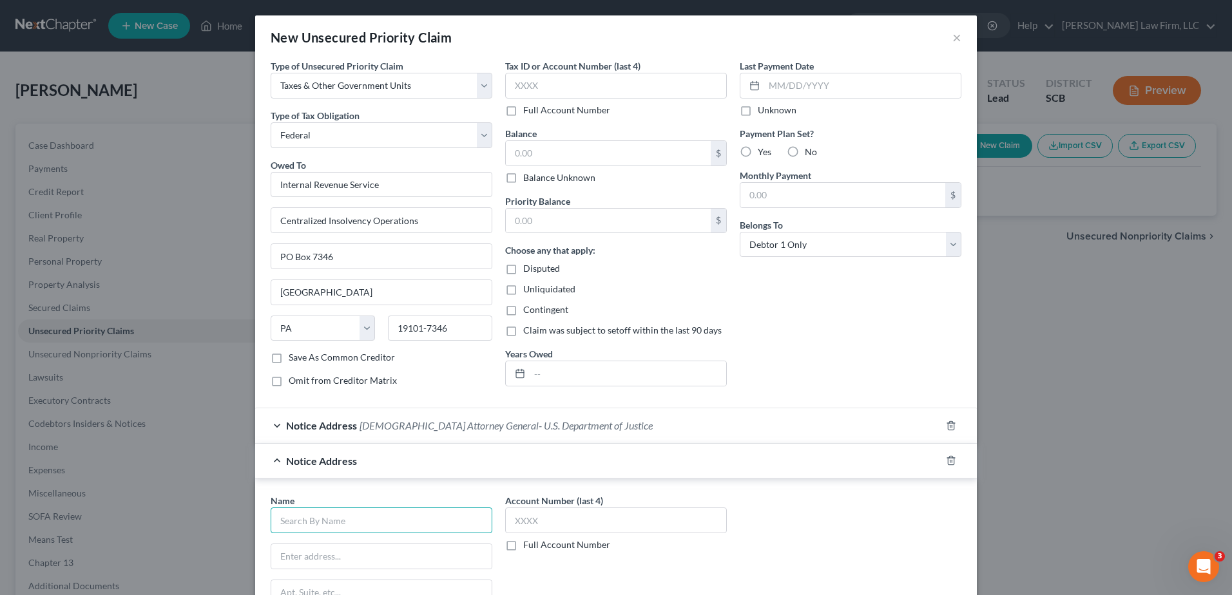
click at [367, 519] on input "text" at bounding box center [382, 521] width 222 height 26
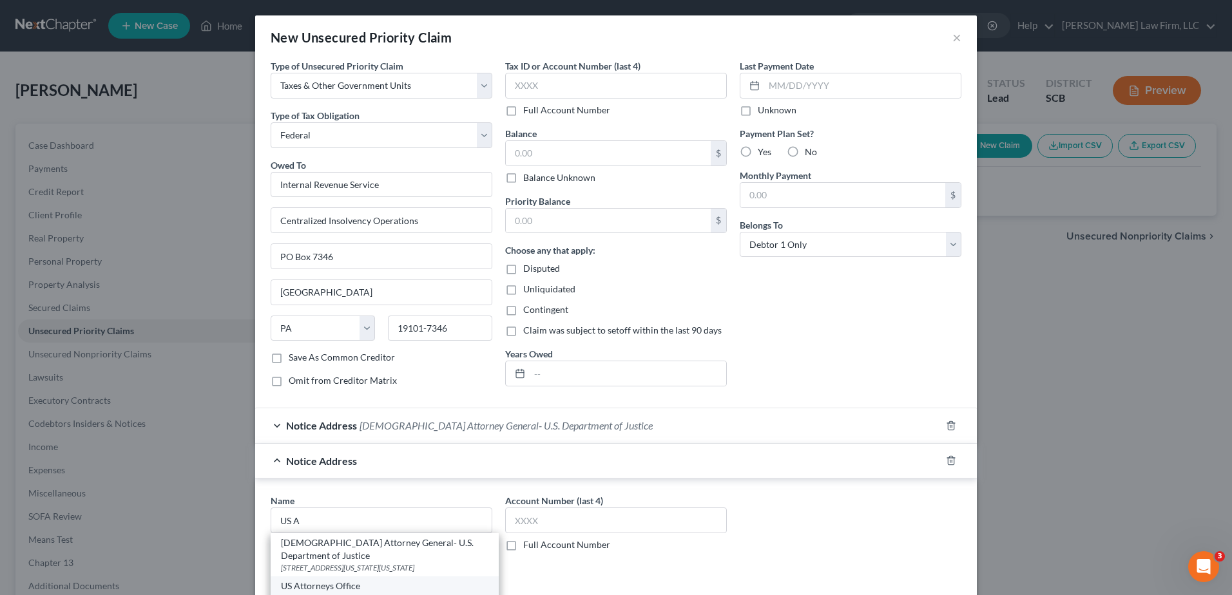
click at [366, 593] on div "1441 Main Street Suite 29201, Columbia, SC 29201" at bounding box center [384, 598] width 207 height 11
type input "US Attorneys Office"
type input "1441 Main Street"
type input "Suite 29201"
type input "Columbia"
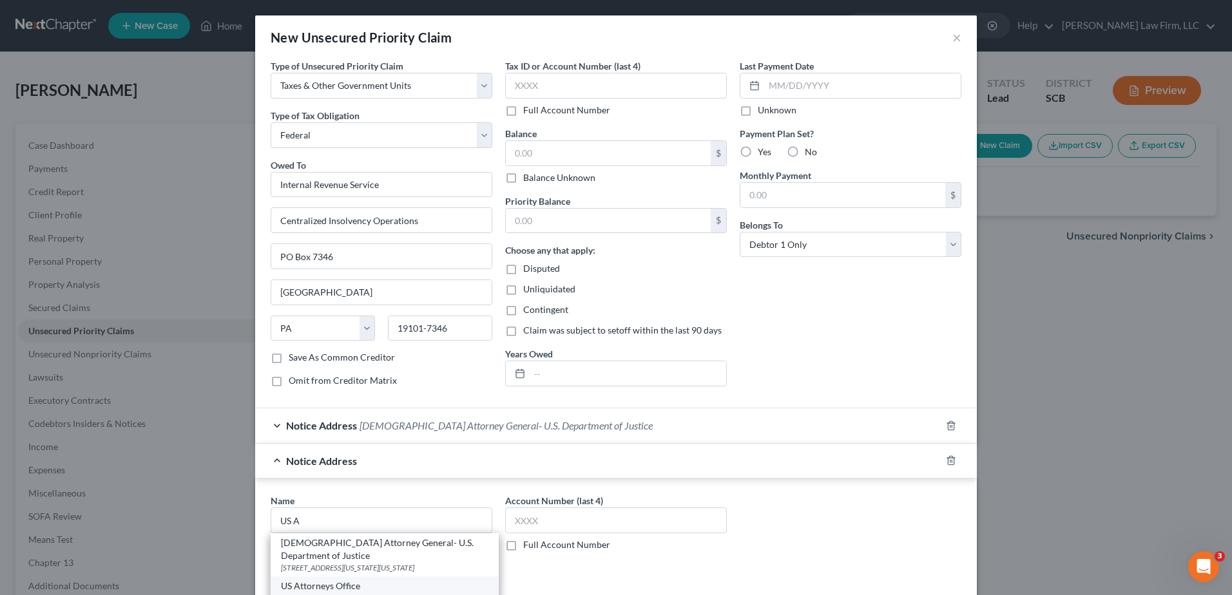
select select "42"
type input "29201"
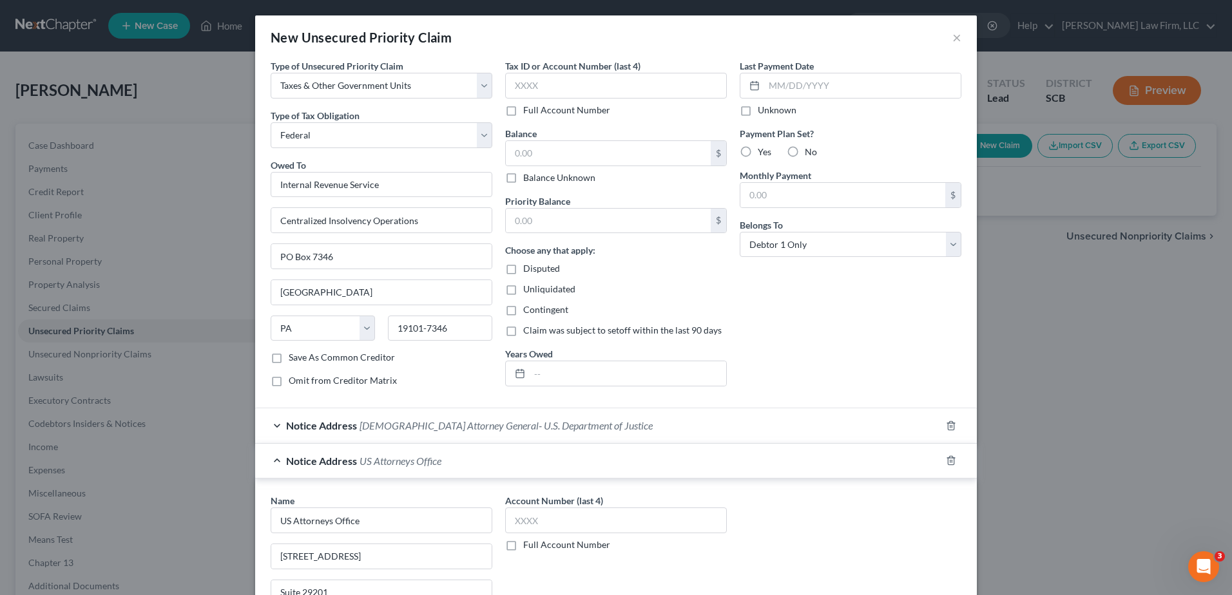
click at [384, 463] on span "US Attorneys Office" at bounding box center [400, 461] width 82 height 12
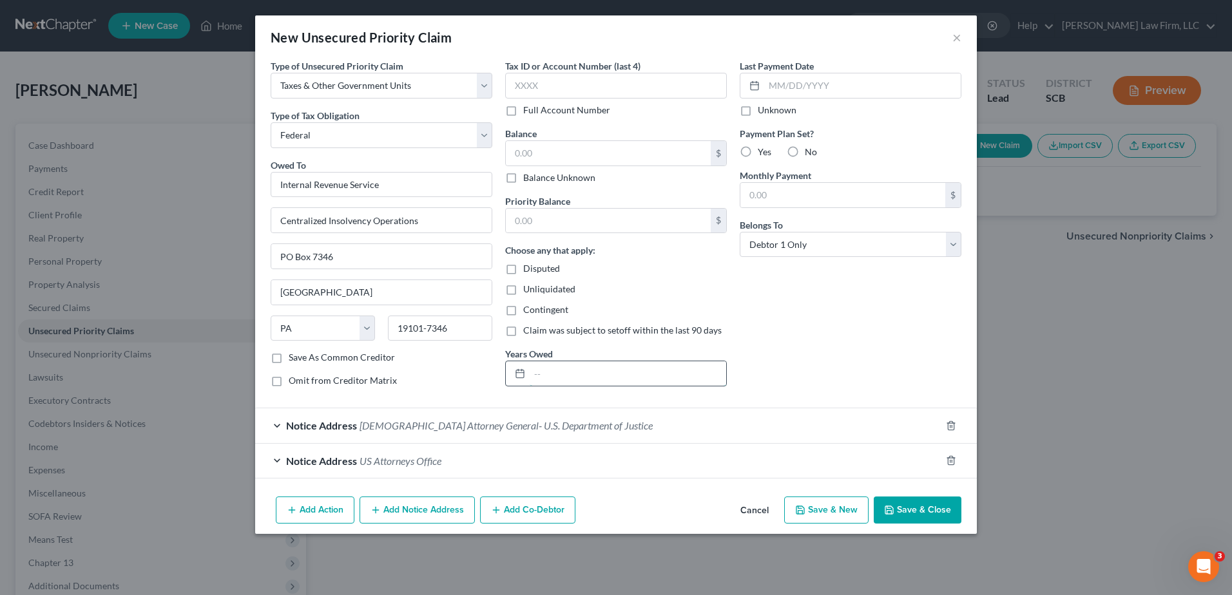
click at [601, 378] on input "text" at bounding box center [628, 373] width 196 height 24
type input "Notice Only."
click at [919, 503] on button "Save & Close" at bounding box center [917, 510] width 88 height 27
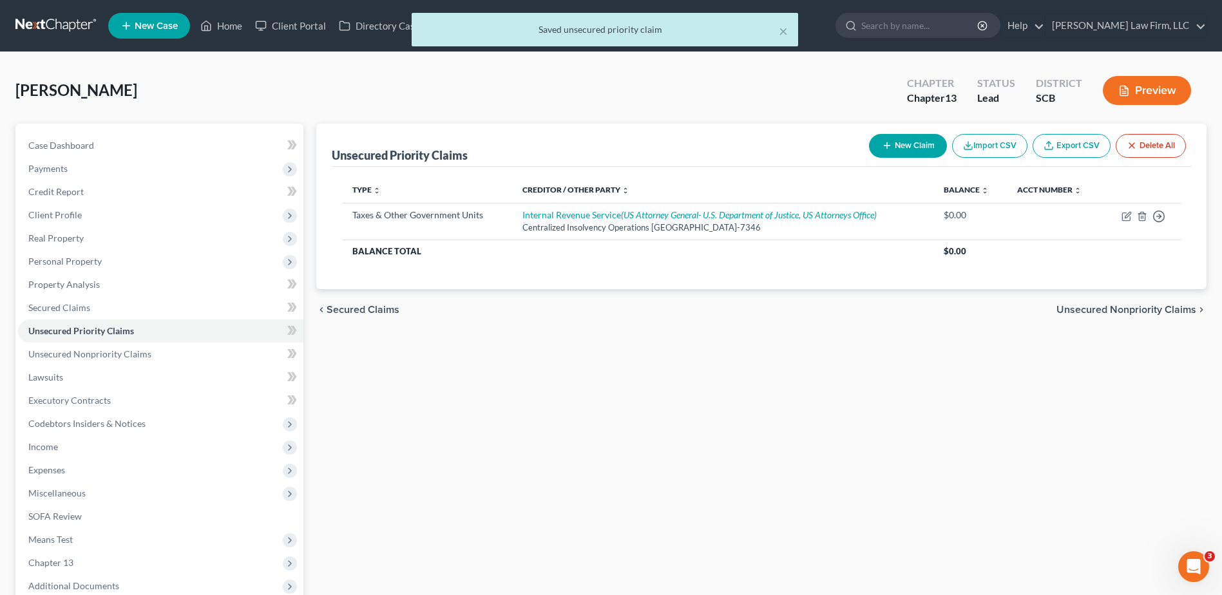
click at [919, 149] on button "New Claim" at bounding box center [908, 146] width 78 height 24
select select "0"
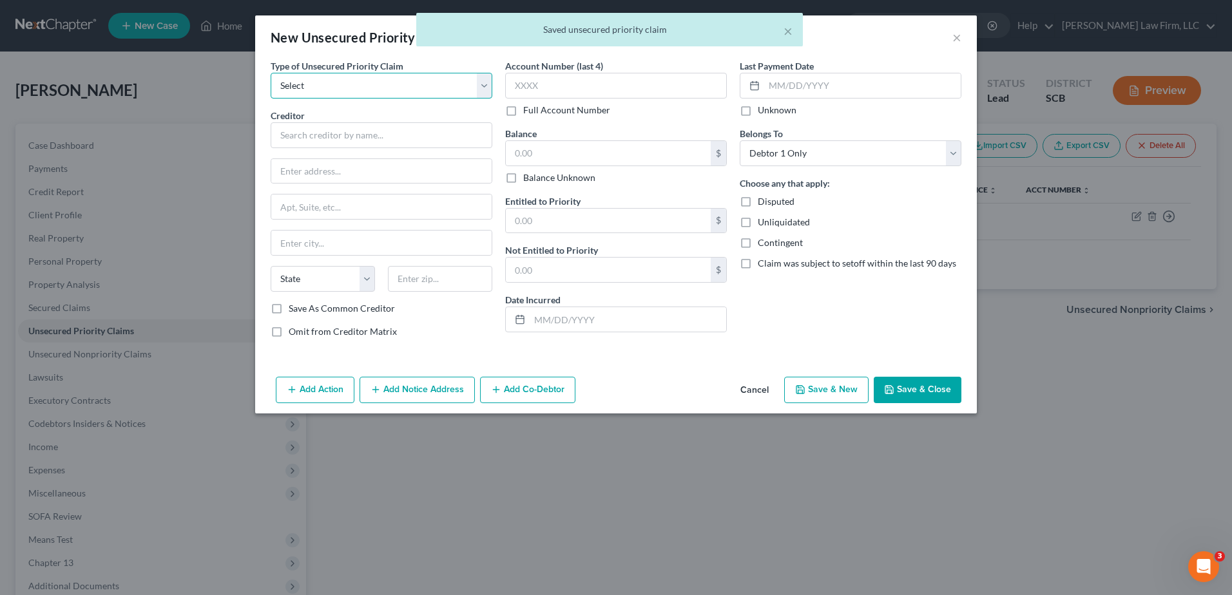
click at [406, 83] on select "Select Taxes & Other Government Units Domestic Support Obligations Extensions o…" at bounding box center [382, 86] width 222 height 26
select select "0"
click at [271, 73] on select "Select Taxes & Other Government Units Domestic Support Obligations Extensions o…" at bounding box center [382, 86] width 222 height 26
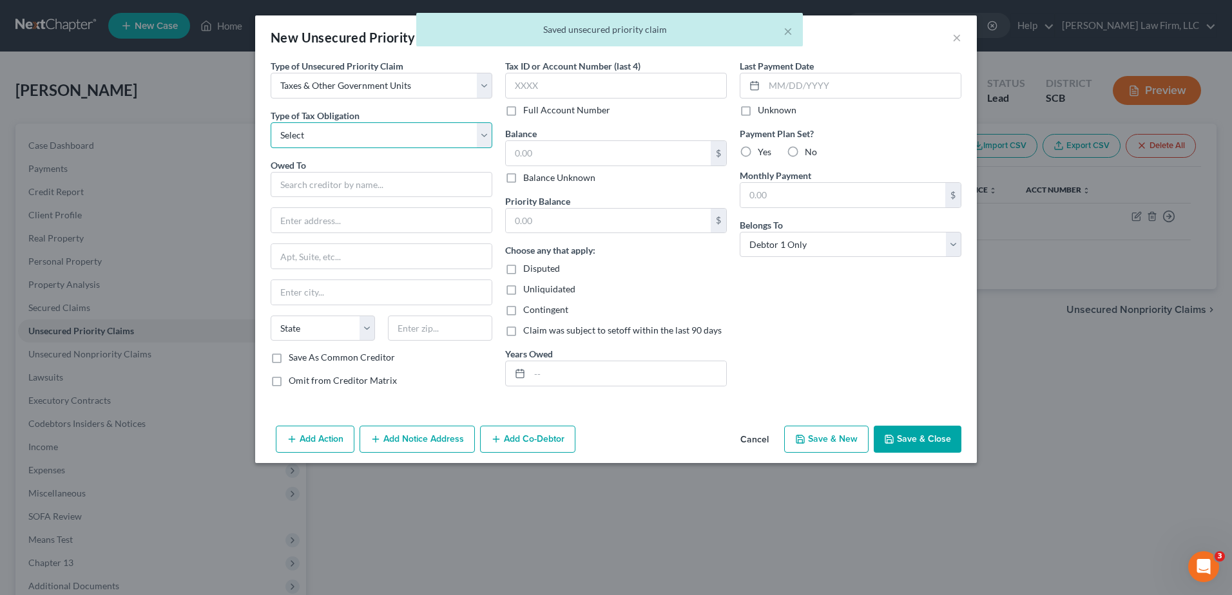
click at [364, 133] on select "Select Federal City State Franchise Tax Board Other" at bounding box center [382, 135] width 222 height 26
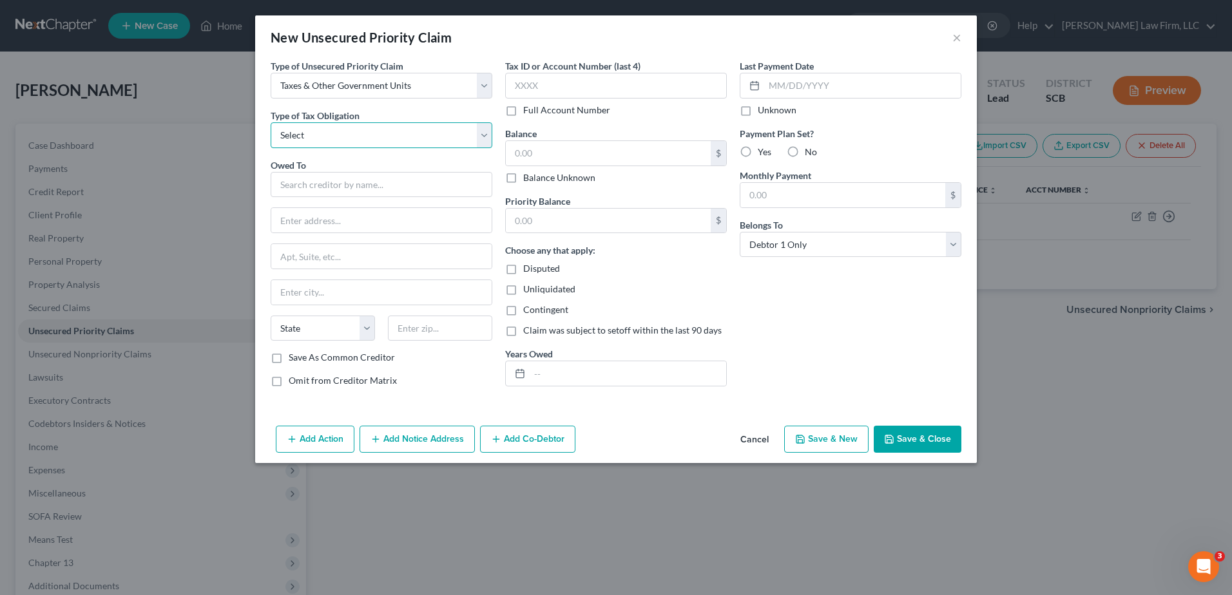
select select "2"
click at [271, 122] on select "Select Federal City State Franchise Tax Board Other" at bounding box center [382, 135] width 222 height 26
click at [323, 187] on input "text" at bounding box center [382, 185] width 222 height 26
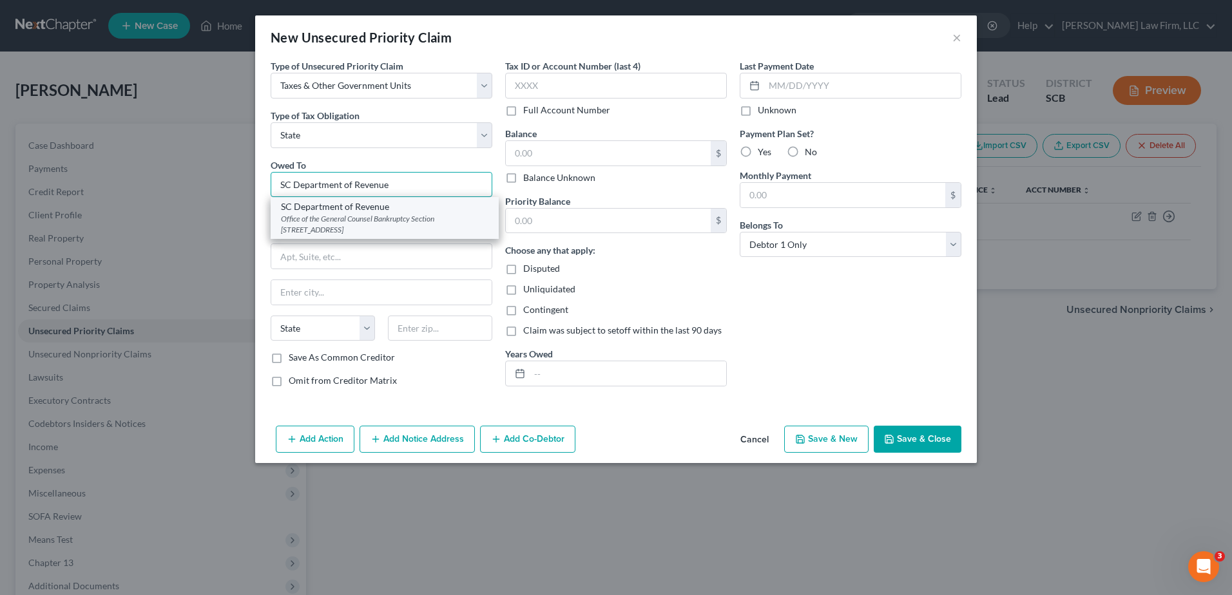
type input "SC Department of Revenue"
click at [352, 211] on div "SC Department of Revenue" at bounding box center [384, 206] width 207 height 13
type input "Office of the General Counsel Bankruptcy Section"
type input "300A Outlet Pointe Blvd"
type input "Columbia"
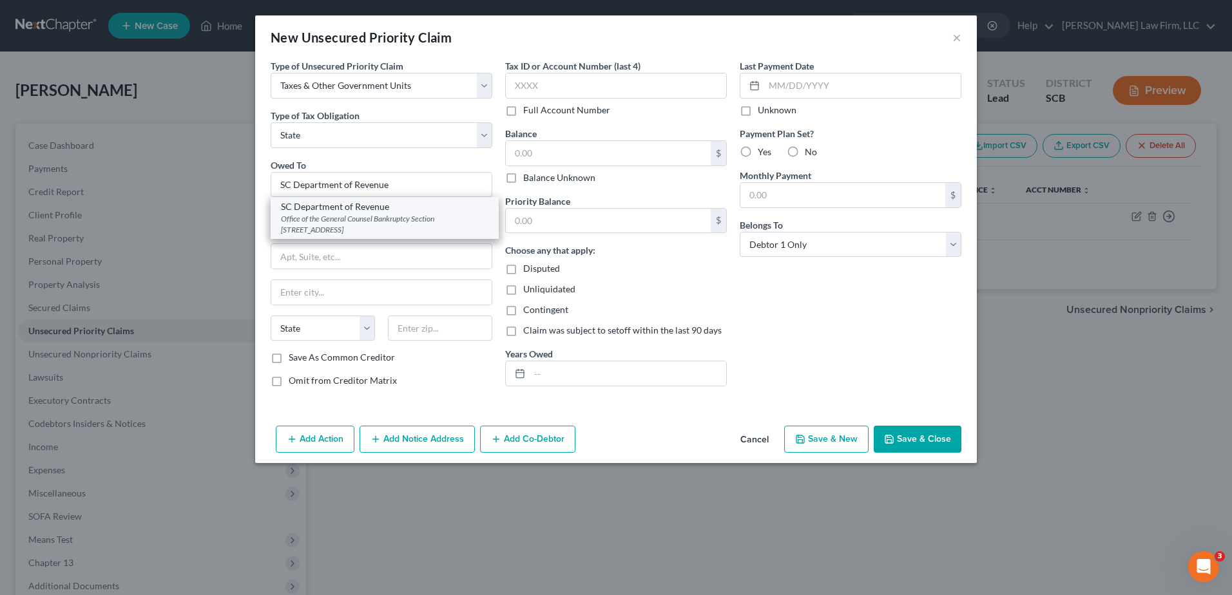
select select "42"
type input "29210-5666"
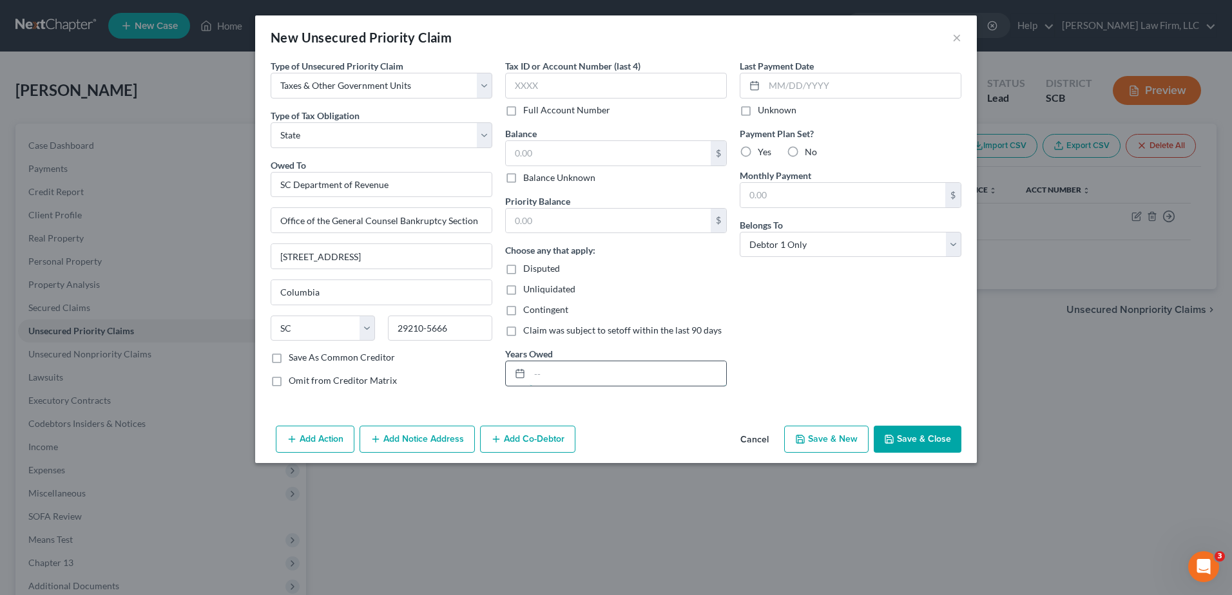
click at [542, 371] on input "text" at bounding box center [628, 373] width 196 height 24
type input "Notice Only."
click at [910, 433] on button "Save & Close" at bounding box center [917, 439] width 88 height 27
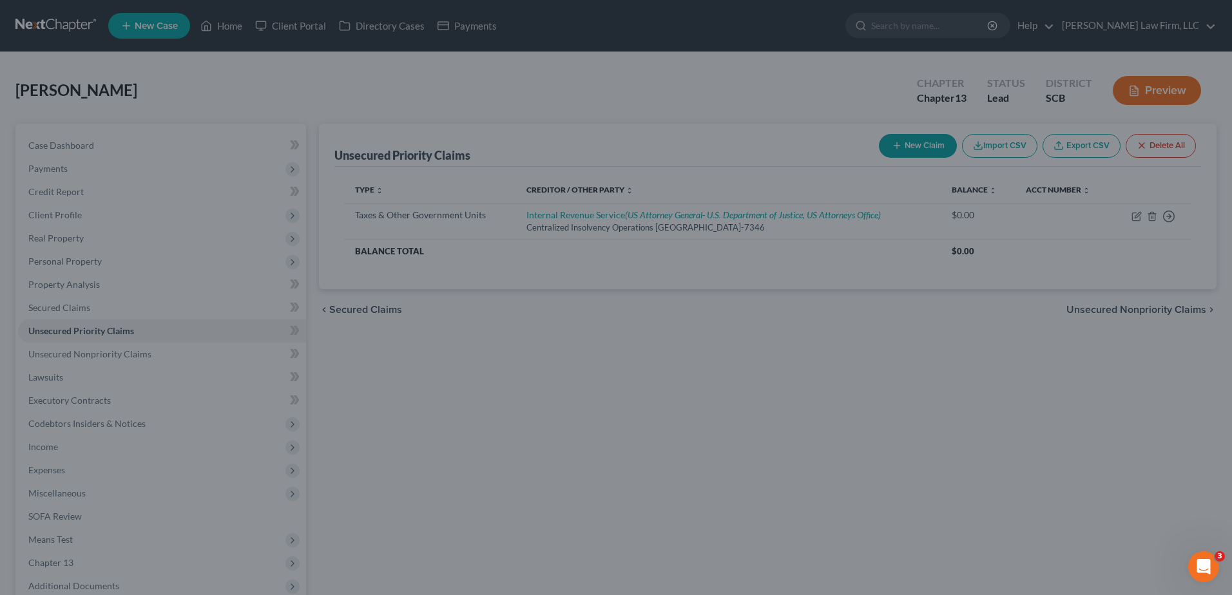
type input "0.00"
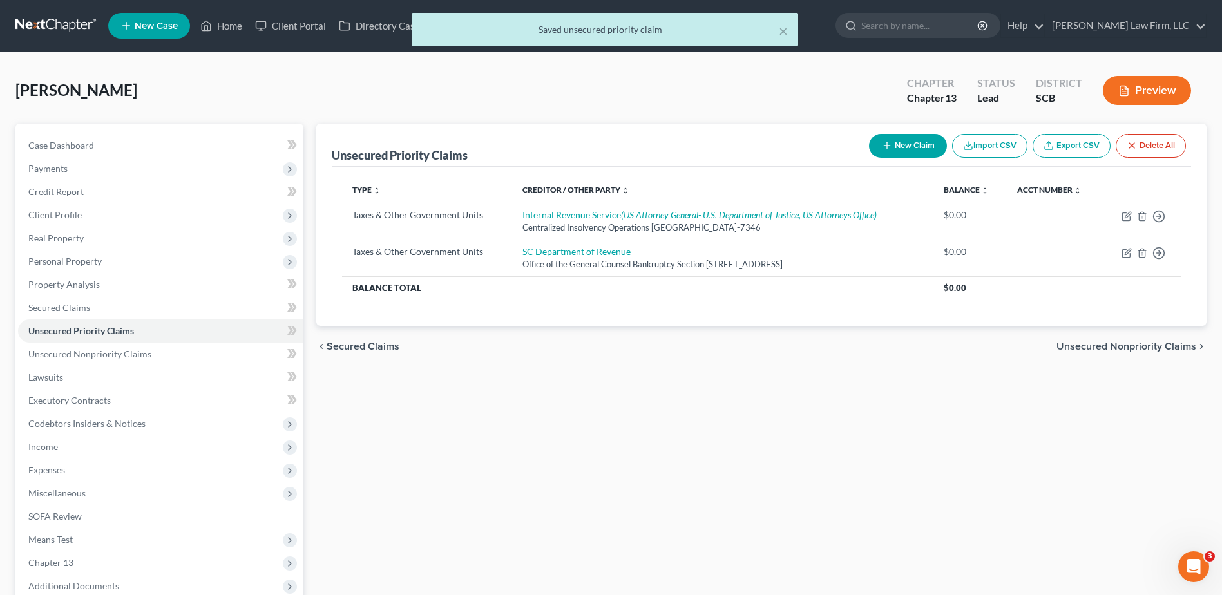
click at [929, 153] on button "New Claim" at bounding box center [908, 146] width 78 height 24
select select "0"
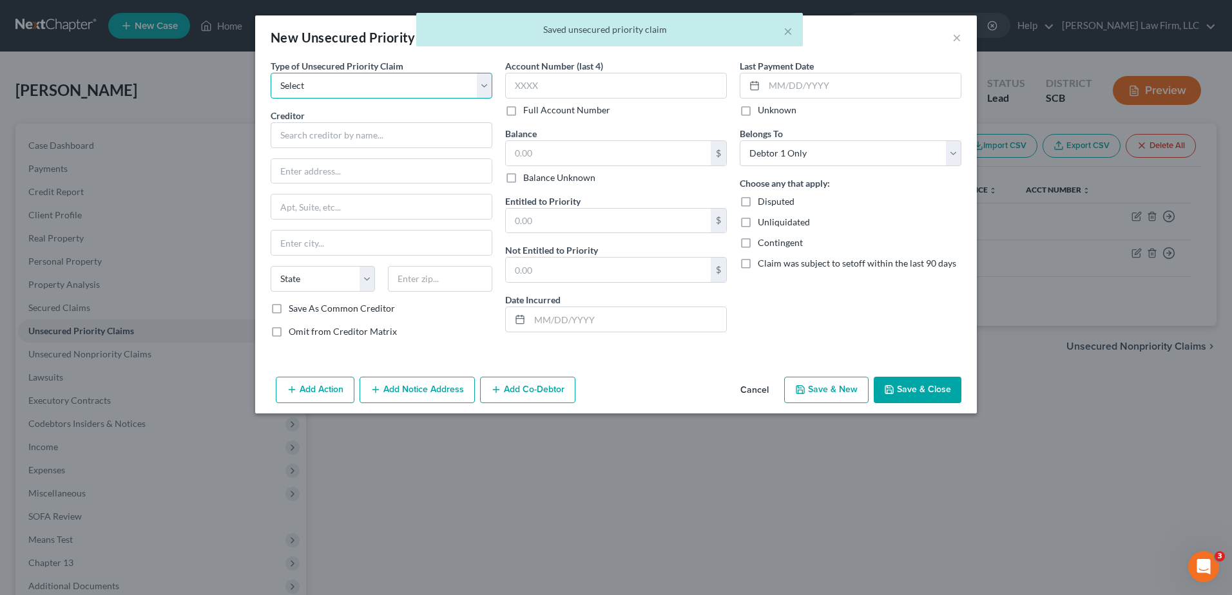
click at [297, 76] on select "Select Taxes & Other Government Units Domestic Support Obligations Extensions o…" at bounding box center [382, 86] width 222 height 26
select select "9"
click at [271, 73] on select "Select Taxes & Other Government Units Domestic Support Obligations Extensions o…" at bounding box center [382, 86] width 222 height 26
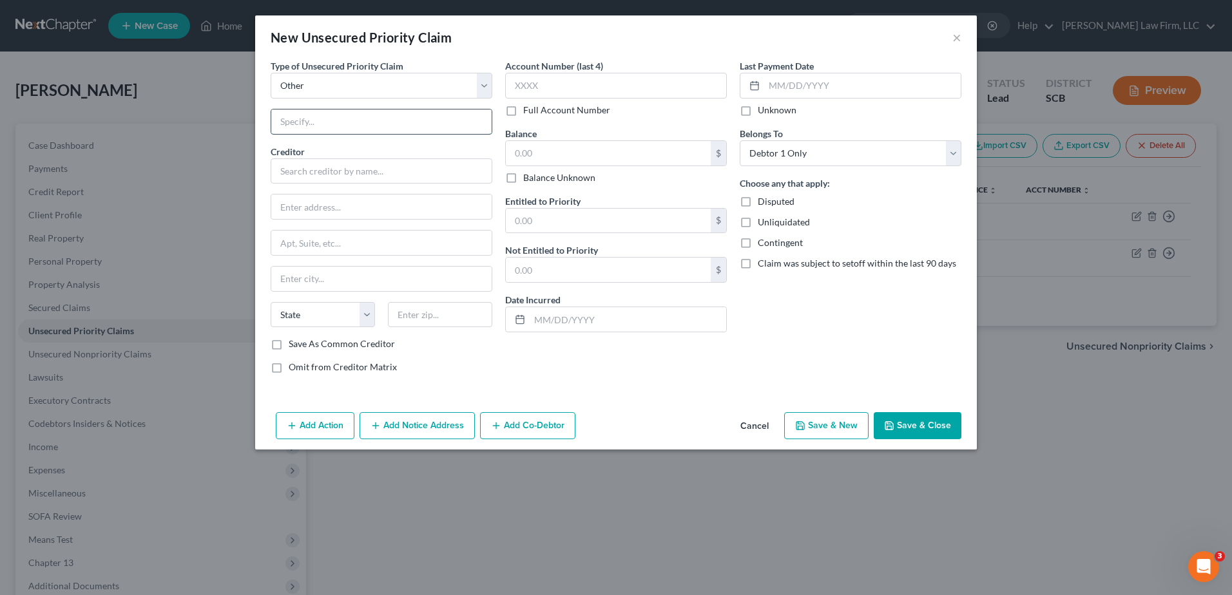
click at [320, 117] on input "text" at bounding box center [381, 122] width 220 height 24
type input "Attorney Fees"
click at [336, 169] on input "text" at bounding box center [382, 171] width 222 height 26
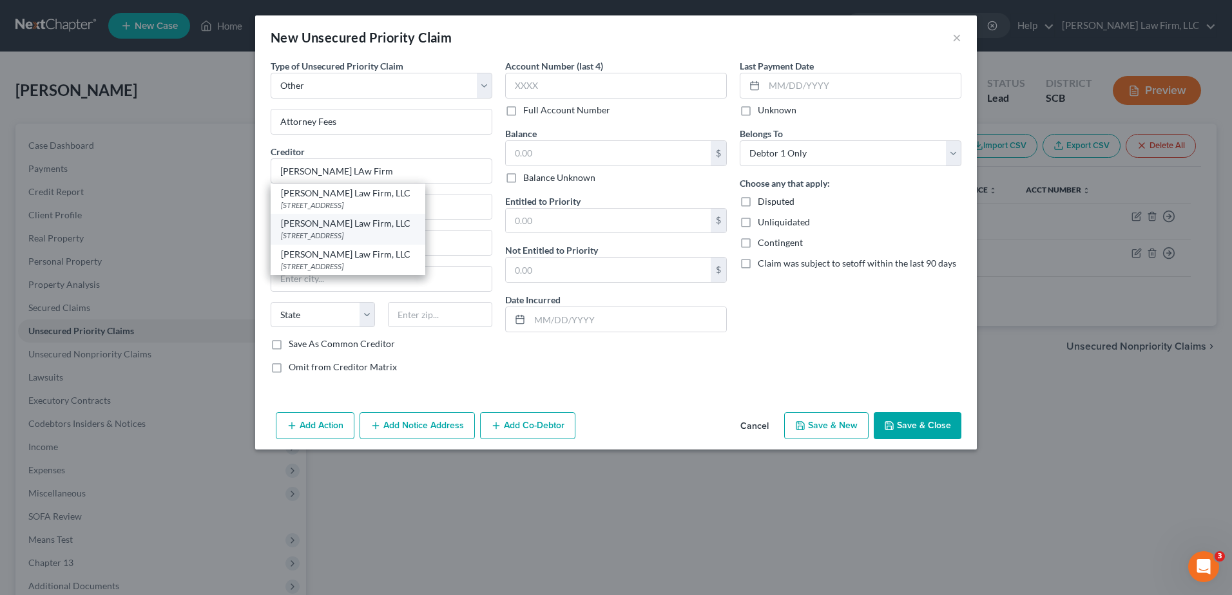
click at [335, 231] on div "4000 Faber Place Drive Suite 120, North Charleston, SC 29405" at bounding box center [348, 235] width 134 height 11
type input "[PERSON_NAME] Law Firm, LLC"
type input "4000 Faber Place Drive"
type input "Suite 120"
type input "North Charleston"
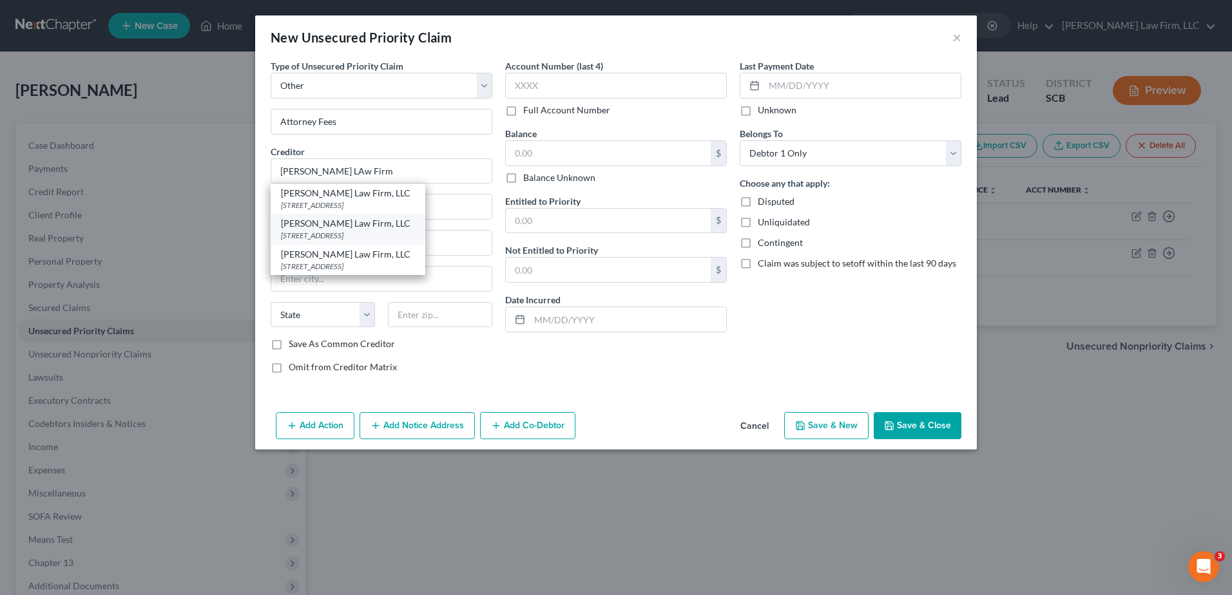
select select "42"
type input "29405"
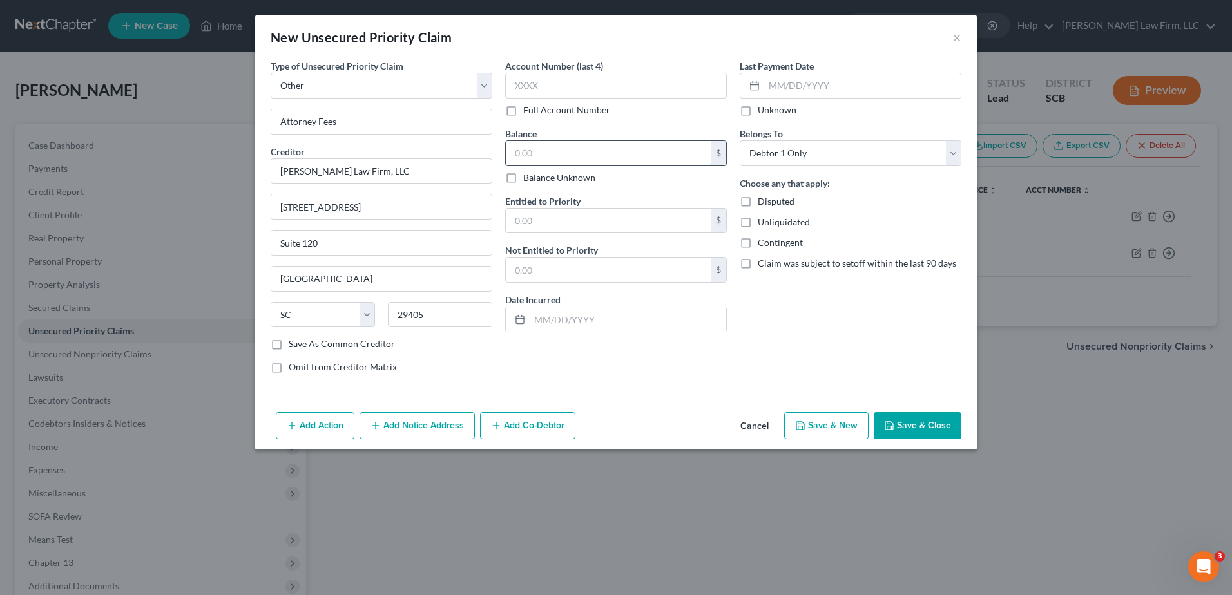
click at [548, 147] on input "text" at bounding box center [608, 153] width 205 height 24
type input "3,551.25"
click at [582, 215] on input "text" at bounding box center [608, 221] width 205 height 24
type input "3,551.25"
click at [847, 347] on div "Last Payment Date Unknown Belongs To * Select Debtor 1 Only Debtor 2 Only Debto…" at bounding box center [850, 221] width 234 height 325
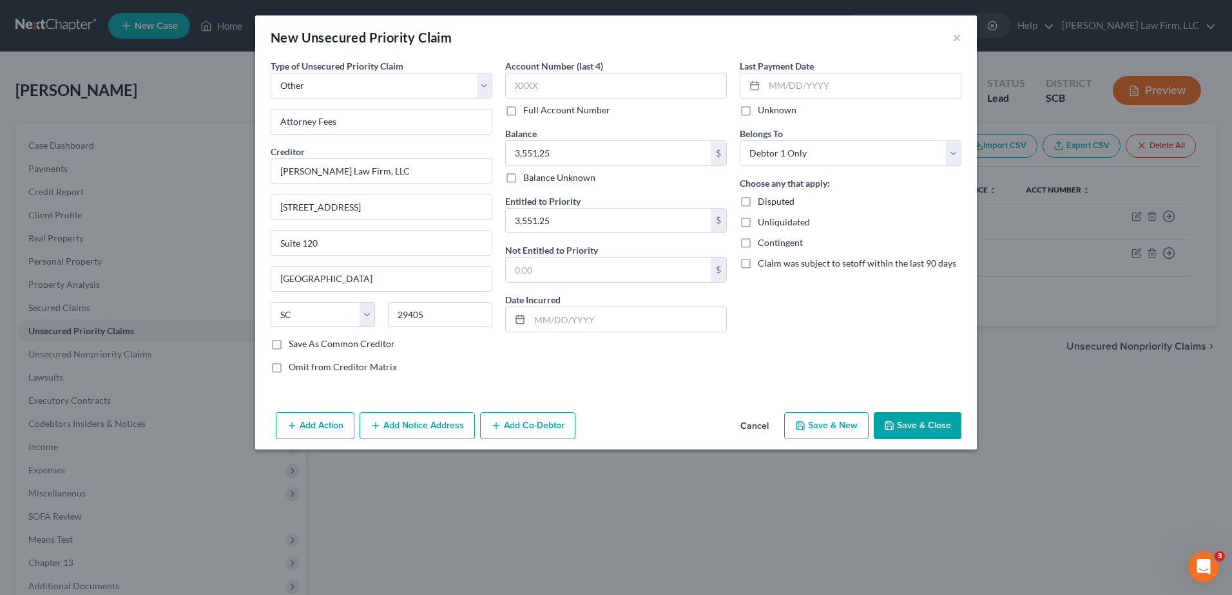
click at [354, 365] on span "Omit from Creditor Matrix" at bounding box center [343, 366] width 108 height 11
click at [302, 365] on input "Omit from Creditor Matrix" at bounding box center [298, 365] width 8 height 8
checkbox input "true"
click at [926, 427] on button "Save & Close" at bounding box center [917, 425] width 88 height 27
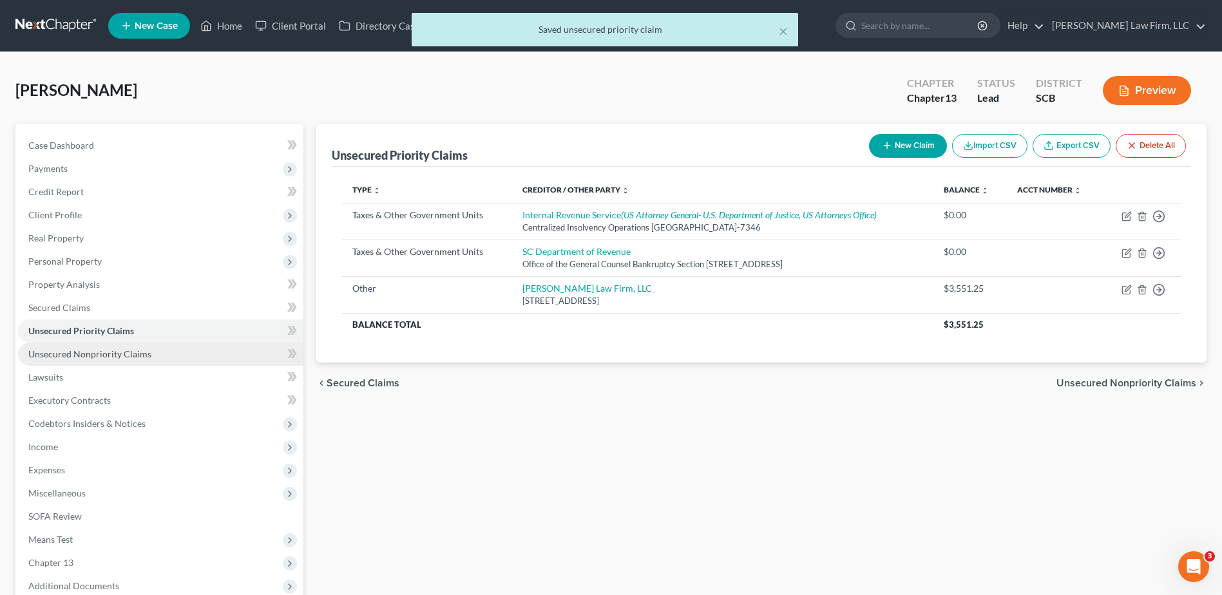
click at [83, 345] on link "Unsecured Nonpriority Claims" at bounding box center [160, 354] width 285 height 23
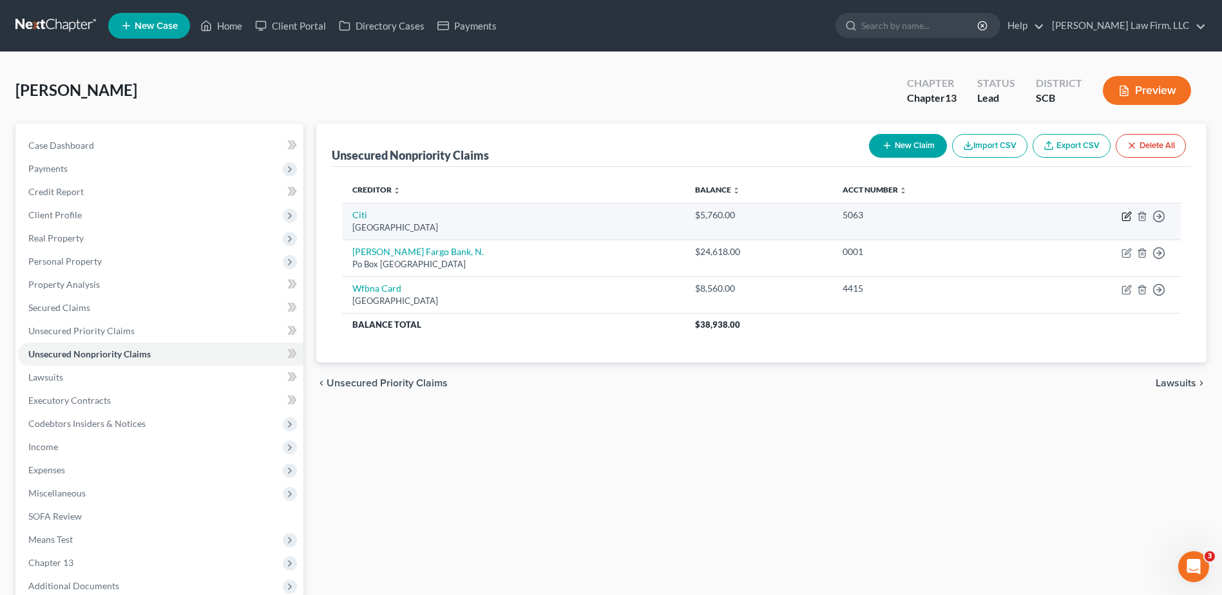
click at [1127, 216] on icon "button" at bounding box center [1128, 215] width 6 height 6
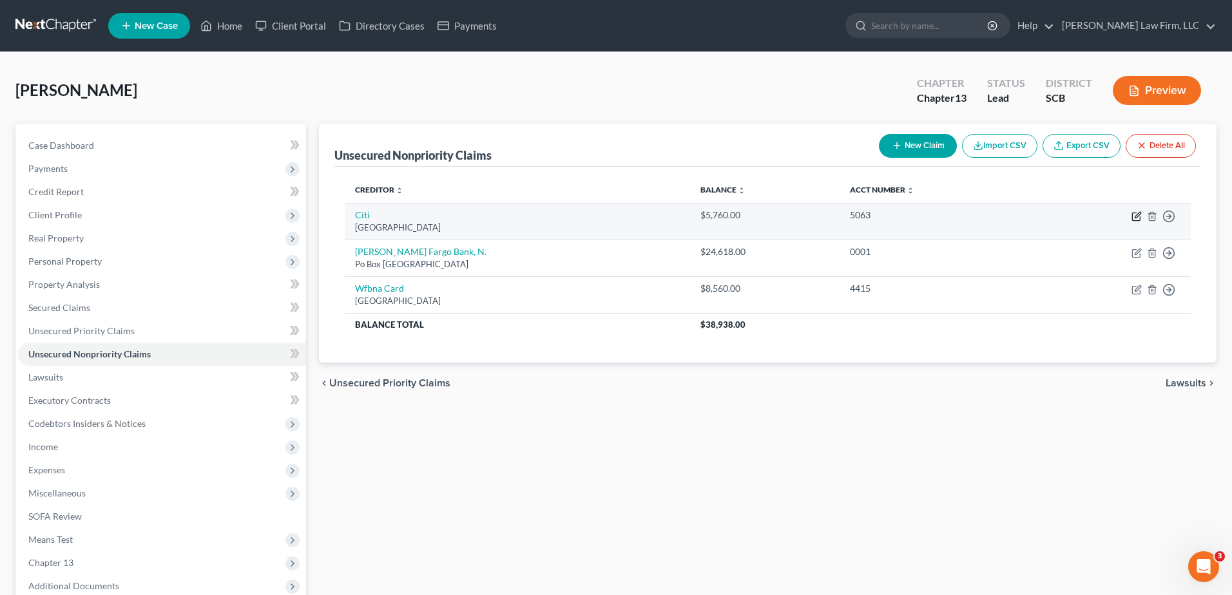
select select "43"
select select "0"
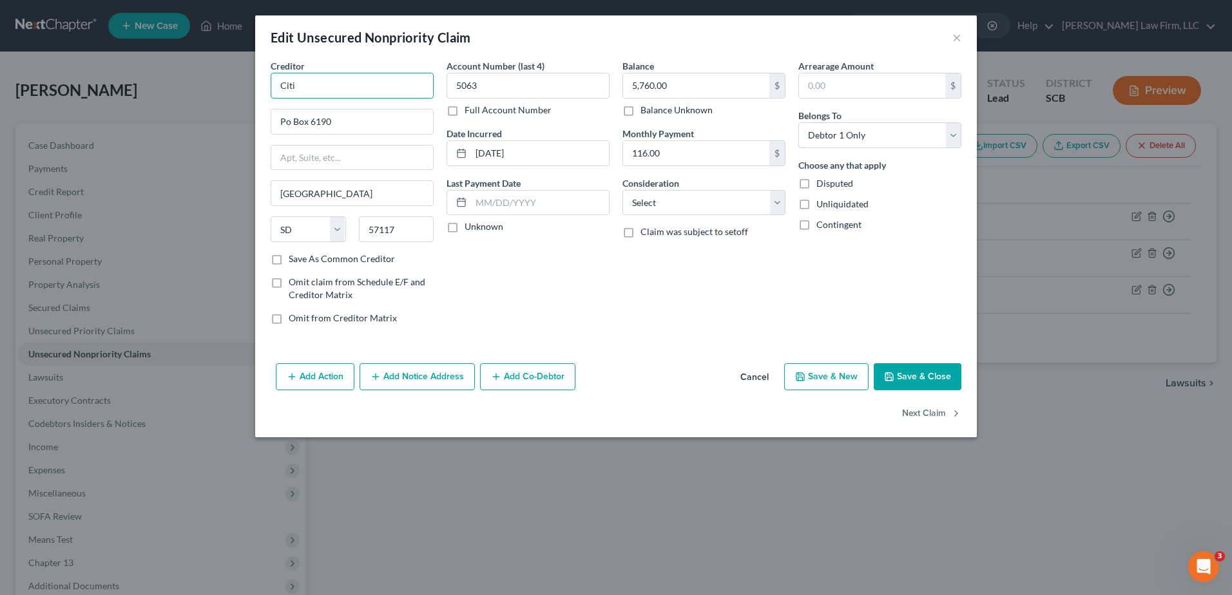
click at [350, 83] on input "Citi" at bounding box center [352, 86] width 163 height 26
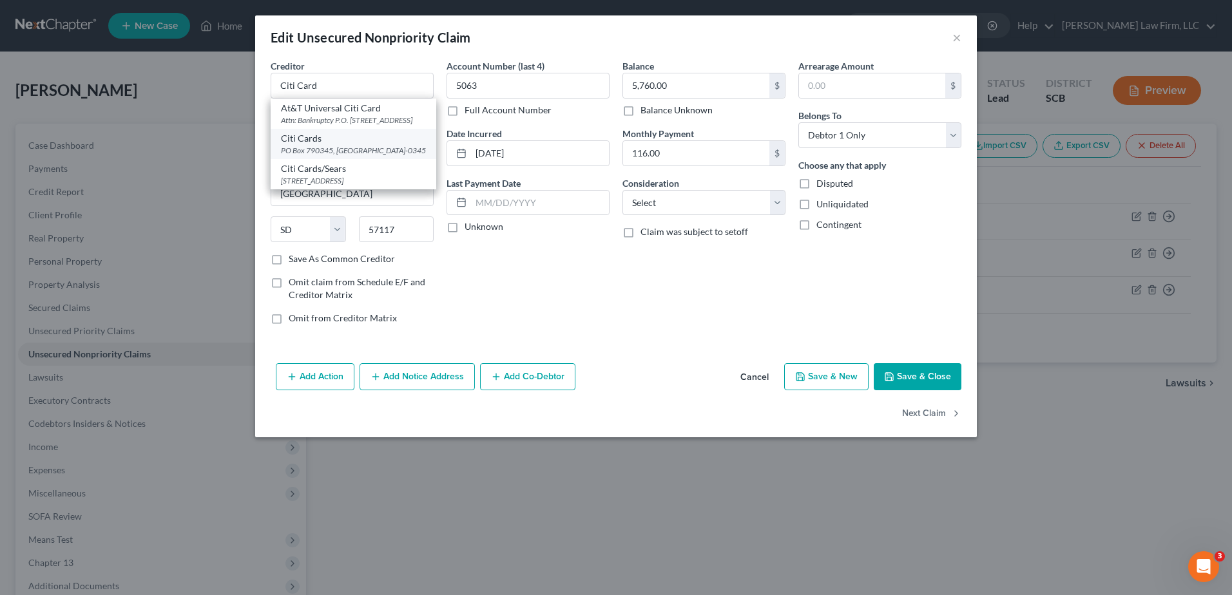
click at [351, 156] on div "PO Box 790345, Sioux Falls, SD 63179-0345" at bounding box center [353, 150] width 145 height 11
type input "Citi Cards"
type input "PO Box 790345"
type input "63179-0345"
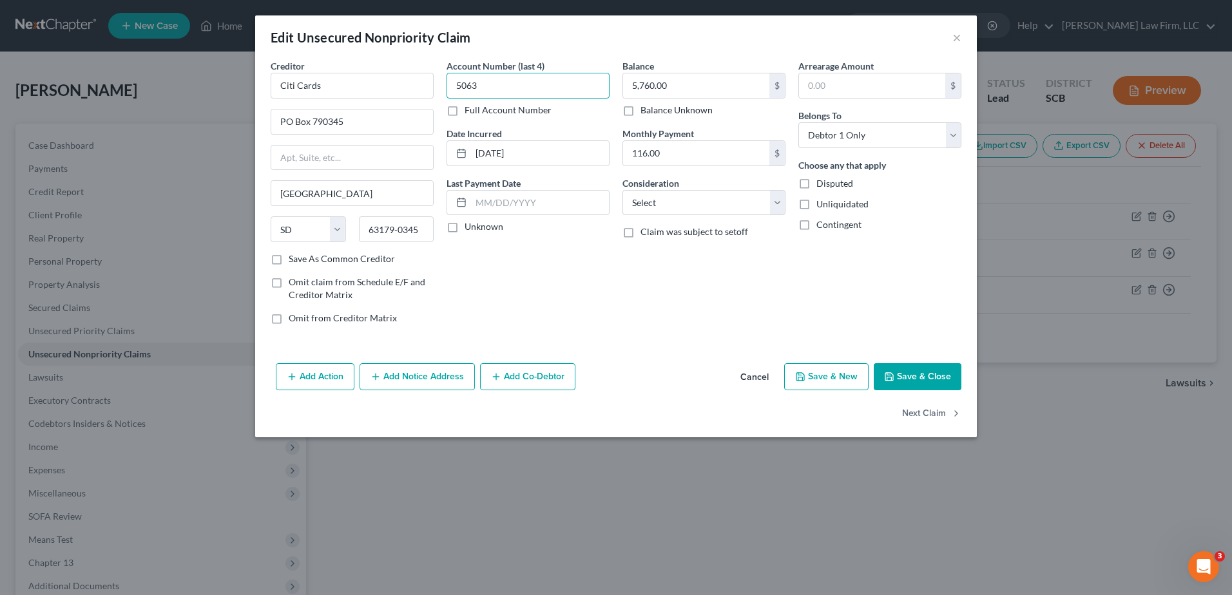
click at [509, 93] on input "5063" at bounding box center [527, 86] width 163 height 26
click at [677, 88] on input "5,760.00" at bounding box center [696, 85] width 146 height 24
type input "5,760.72"
click at [678, 155] on input "116.00" at bounding box center [696, 153] width 146 height 24
type input "0.00"
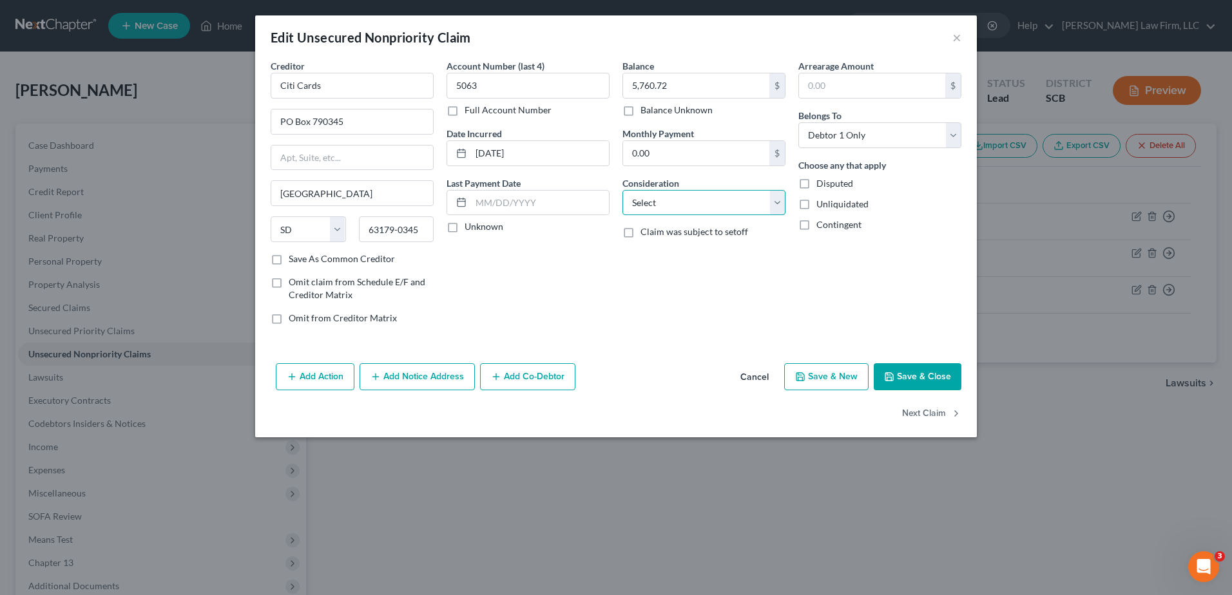
click at [712, 202] on select "Select Cable / Satellite Services Collection Agency Credit Card Debt Debt Couns…" at bounding box center [703, 203] width 163 height 26
click at [622, 190] on select "Select Cable / Satellite Services Collection Agency Credit Card Debt Debt Couns…" at bounding box center [703, 203] width 163 height 26
click at [698, 264] on div "Balance 5,760.72 $ Balance Unknown Balance Undetermined 5,760.72 $ Balance Unkn…" at bounding box center [704, 197] width 176 height 276
click at [691, 211] on select "Select Cable / Satellite Services Collection Agency Credit Card Debt Debt Couns…" at bounding box center [703, 203] width 163 height 26
select select "2"
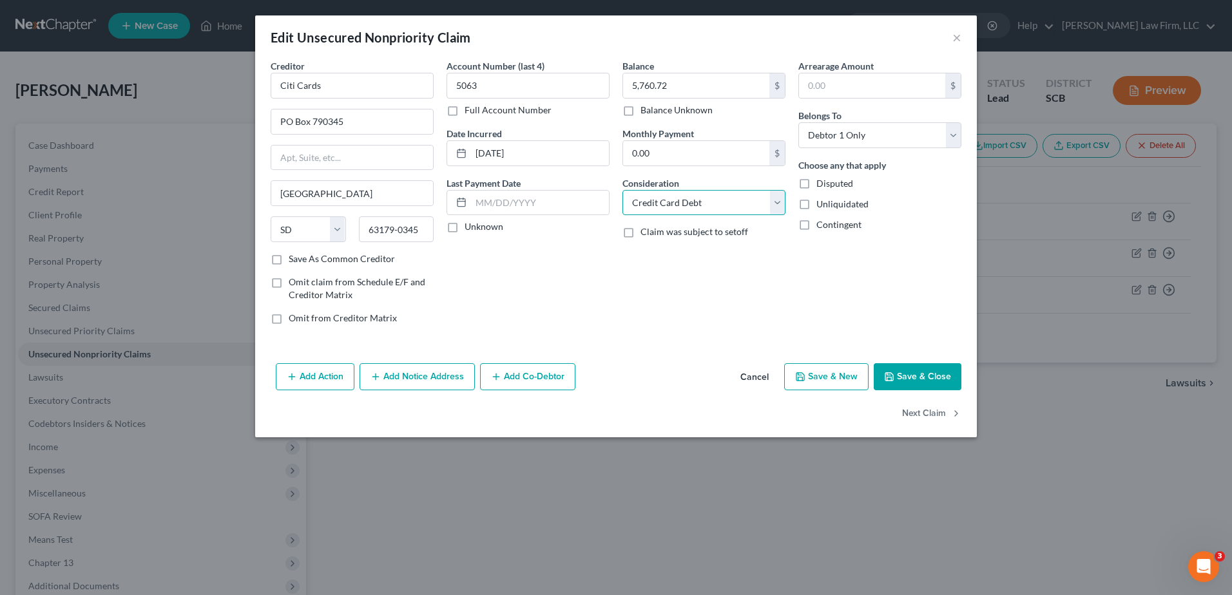
click at [622, 190] on select "Select Cable / Satellite Services Collection Agency Credit Card Debt Debt Couns…" at bounding box center [703, 203] width 163 height 26
click at [939, 377] on button "Save & Close" at bounding box center [917, 376] width 88 height 27
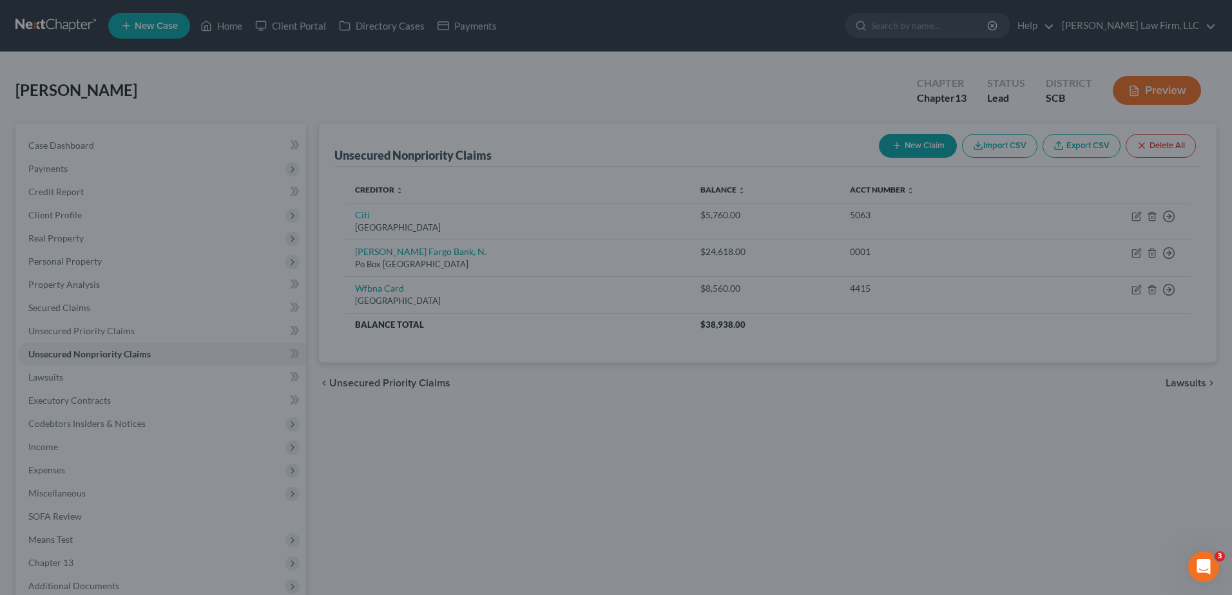
type input "0"
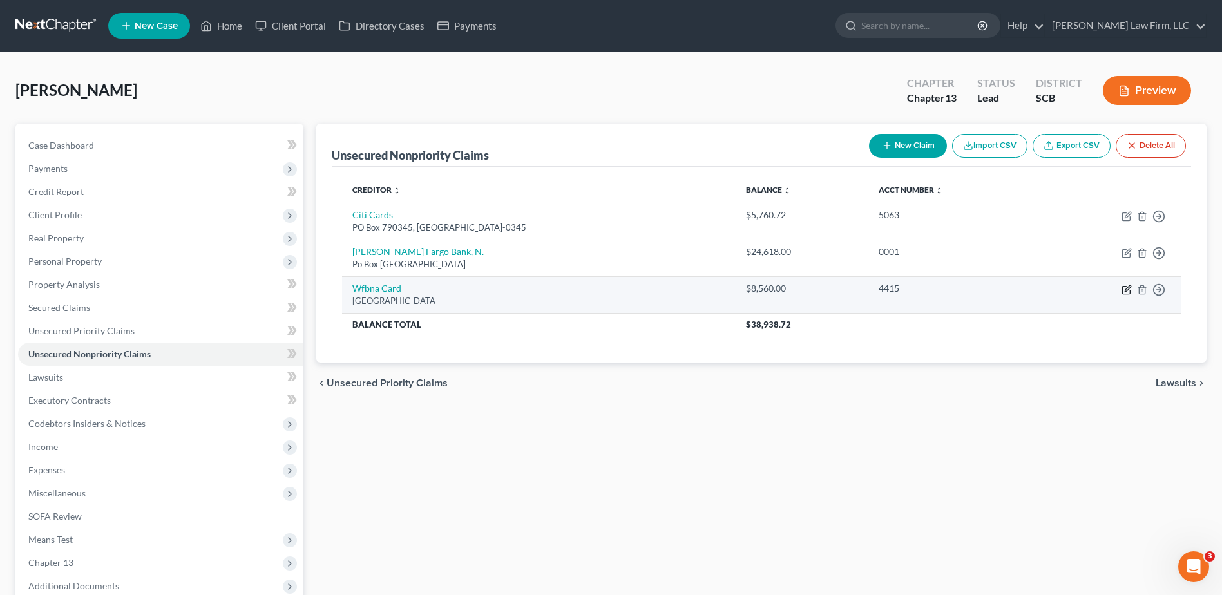
click at [1123, 289] on icon "button" at bounding box center [1126, 291] width 8 height 8
select select "24"
select select "0"
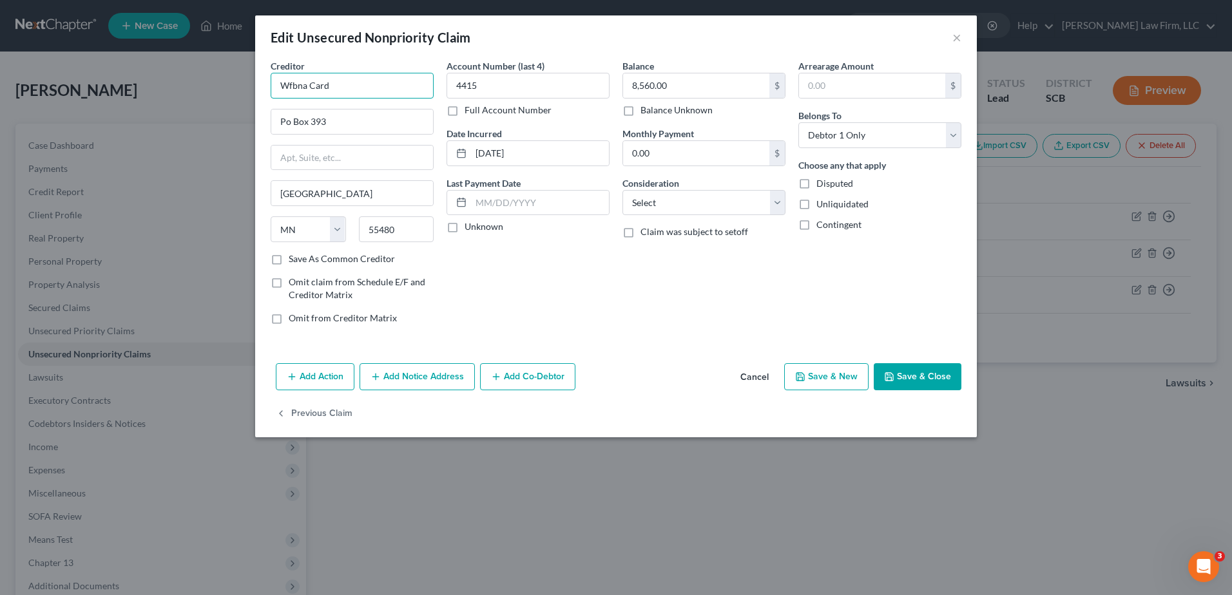
click at [338, 94] on input "Wfbna Card" at bounding box center [352, 86] width 163 height 26
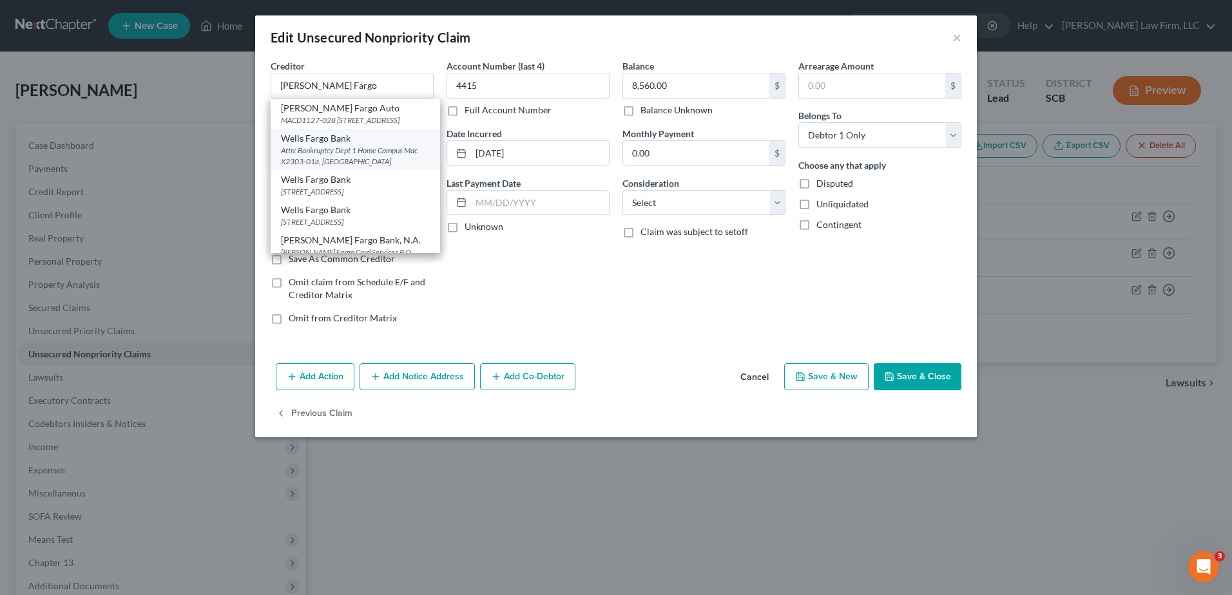
click at [385, 162] on div "Attn: Bankruptcy Dept 1 Home Campus Mac X2303-01a, Des Moines, IA 50328" at bounding box center [355, 156] width 149 height 22
type input "Wells Fargo Bank"
type input "Attn: Bankruptcy Dept"
type input "1 Home Campus Mac X2303-01a"
type input "Des Moines"
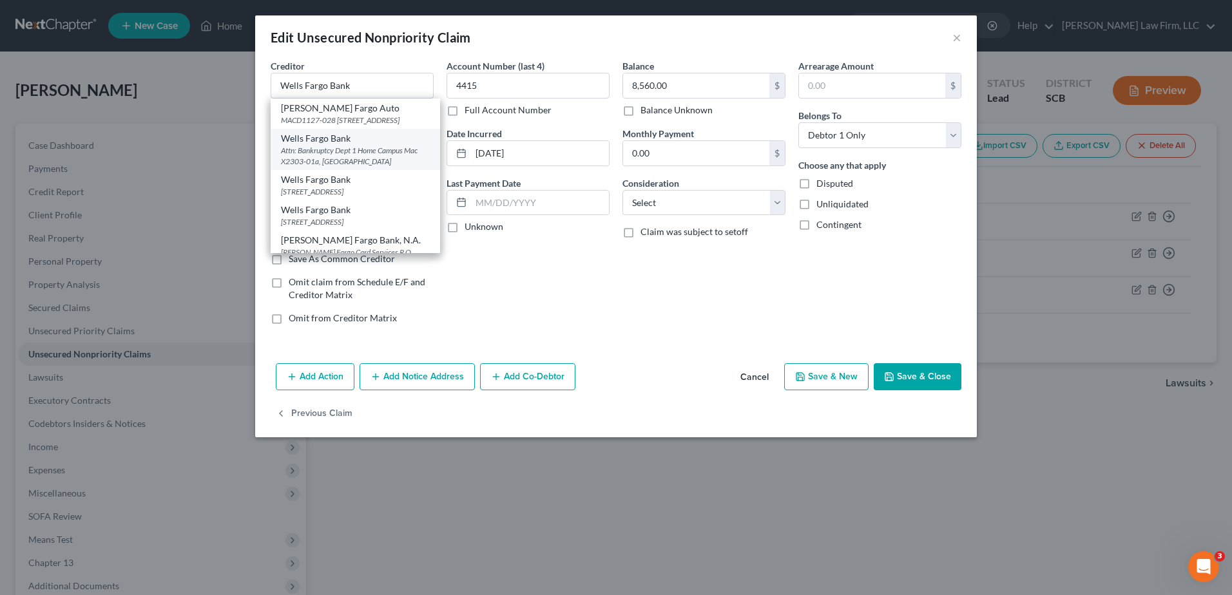
select select "16"
type input "50328"
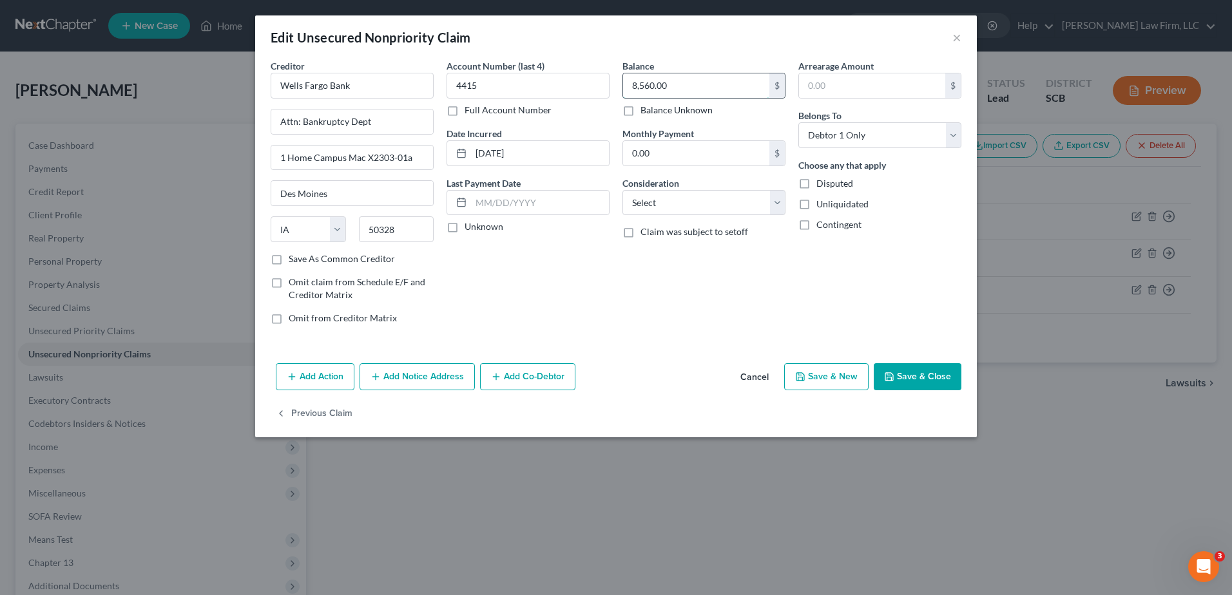
click at [687, 93] on input "8,560.00" at bounding box center [696, 85] width 146 height 24
type input "8,560.54"
click at [699, 206] on select "Select Cable / Satellite Services Collection Agency Credit Card Debt Debt Couns…" at bounding box center [703, 203] width 163 height 26
select select "2"
click at [622, 190] on select "Select Cable / Satellite Services Collection Agency Credit Card Debt Debt Couns…" at bounding box center [703, 203] width 163 height 26
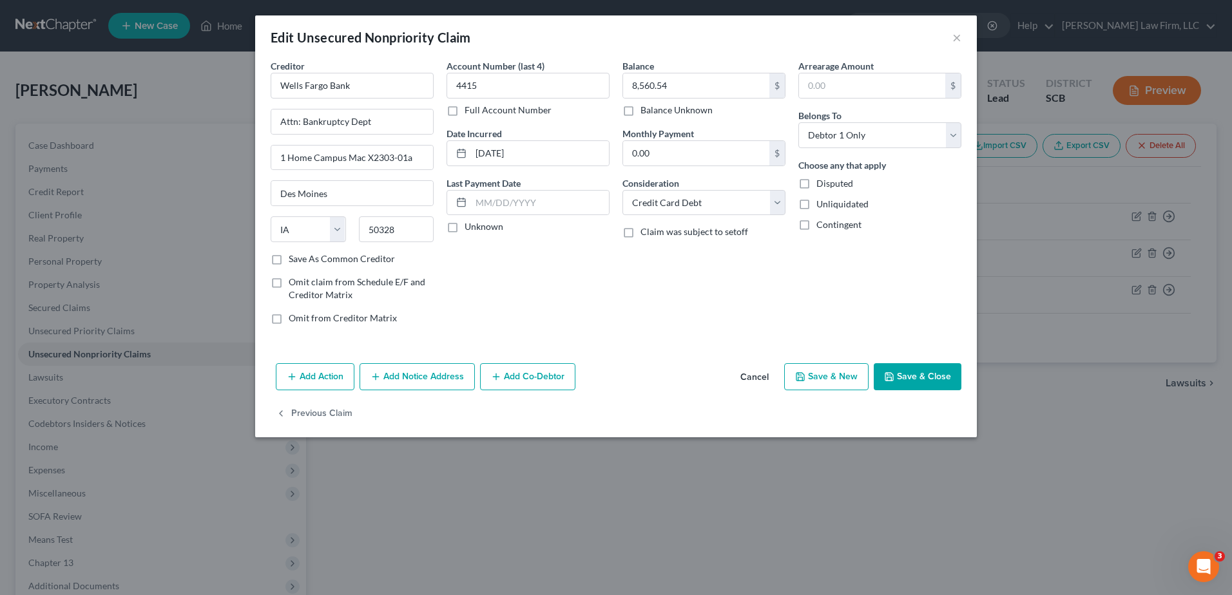
click at [922, 370] on button "Save & Close" at bounding box center [917, 376] width 88 height 27
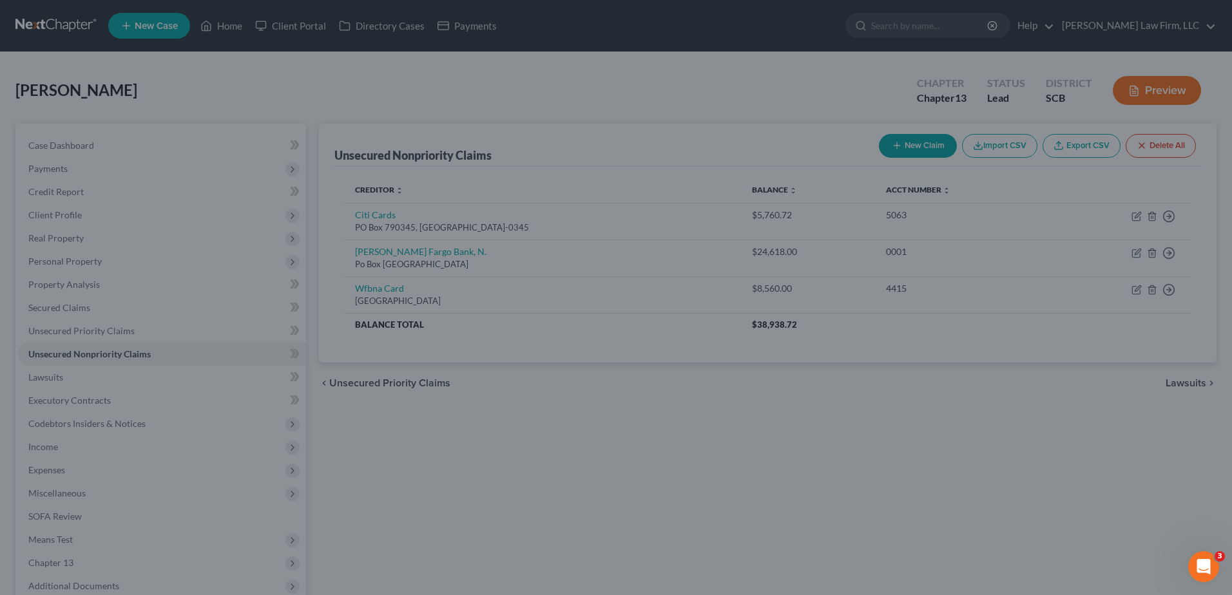
type input "0"
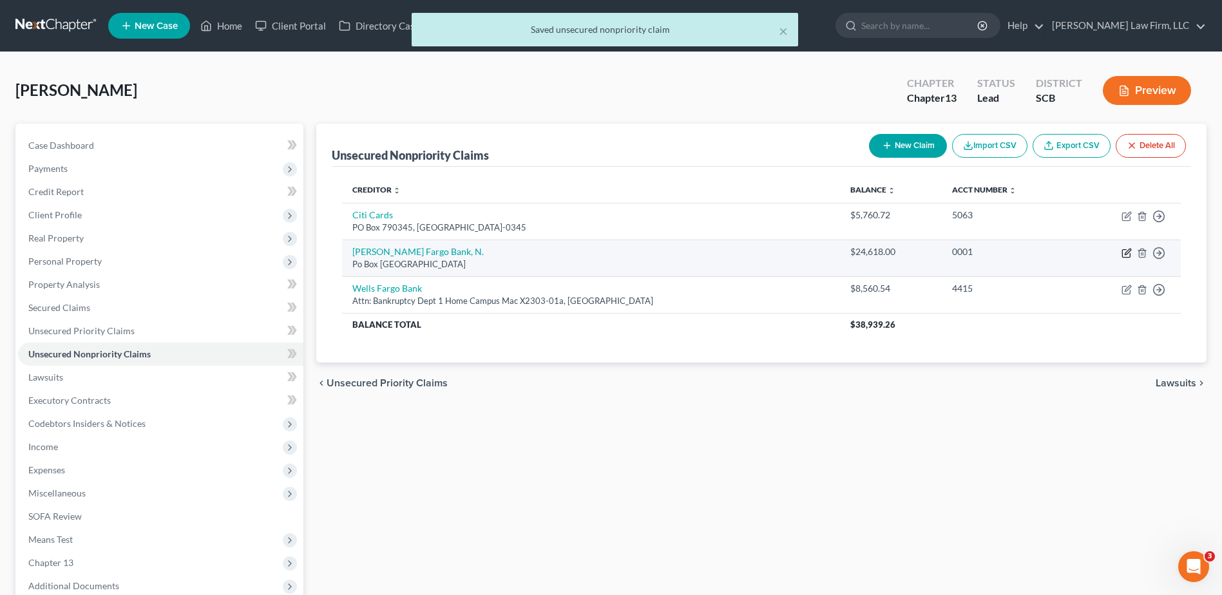
click at [1128, 253] on icon "button" at bounding box center [1128, 252] width 6 height 6
select select "28"
select select "1"
select select "0"
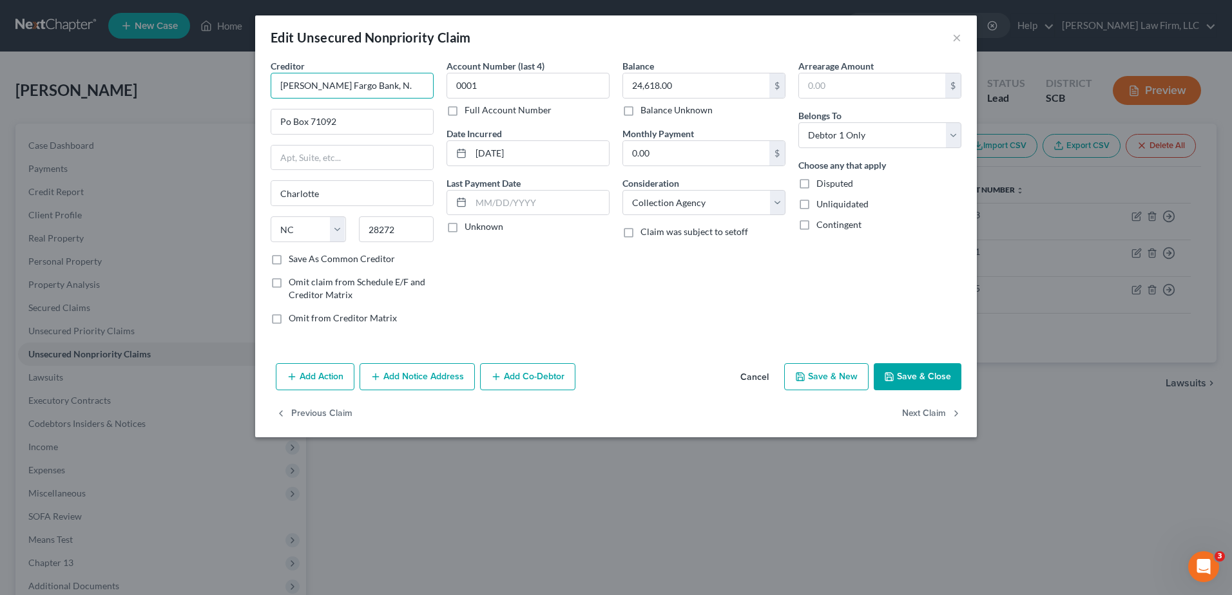
click at [396, 84] on input "Wells Fargo Bank, N." at bounding box center [352, 86] width 163 height 26
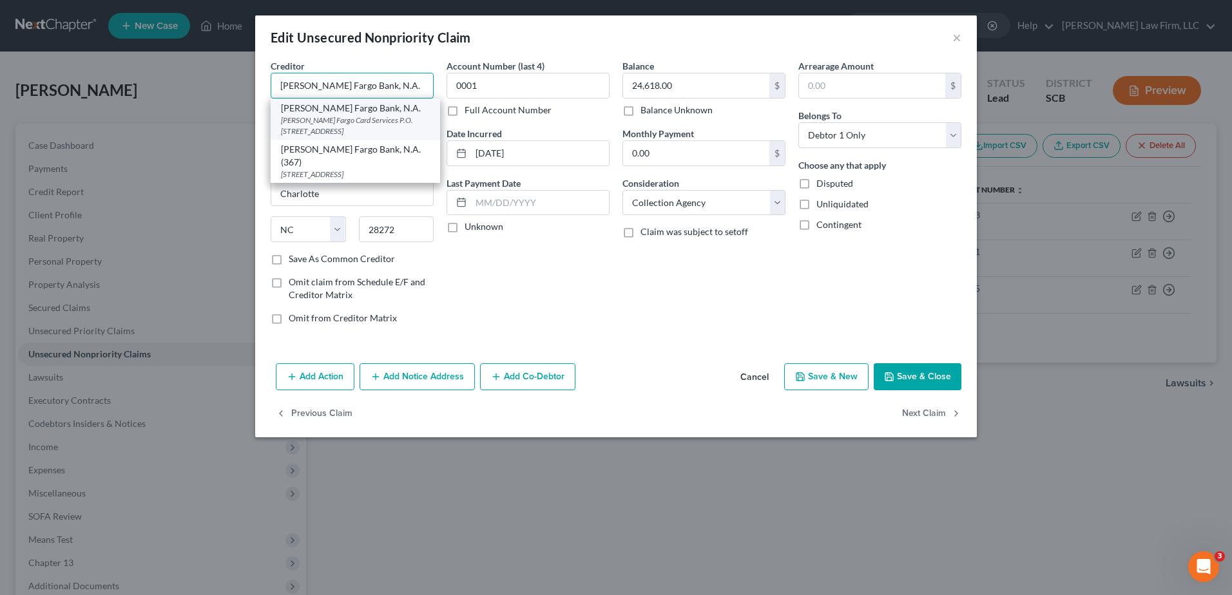
type input "Wells Fargo Bank, N.A."
click at [401, 122] on div "Wells Fargo Card Services P.O. Box 10438, MAC F8235-02F, Des Moines, IA 50306" at bounding box center [355, 126] width 149 height 22
type input "Wells Fargo Card Services"
type input "P.O. Box 10438, MAC F8235-02F"
type input "Des Moines"
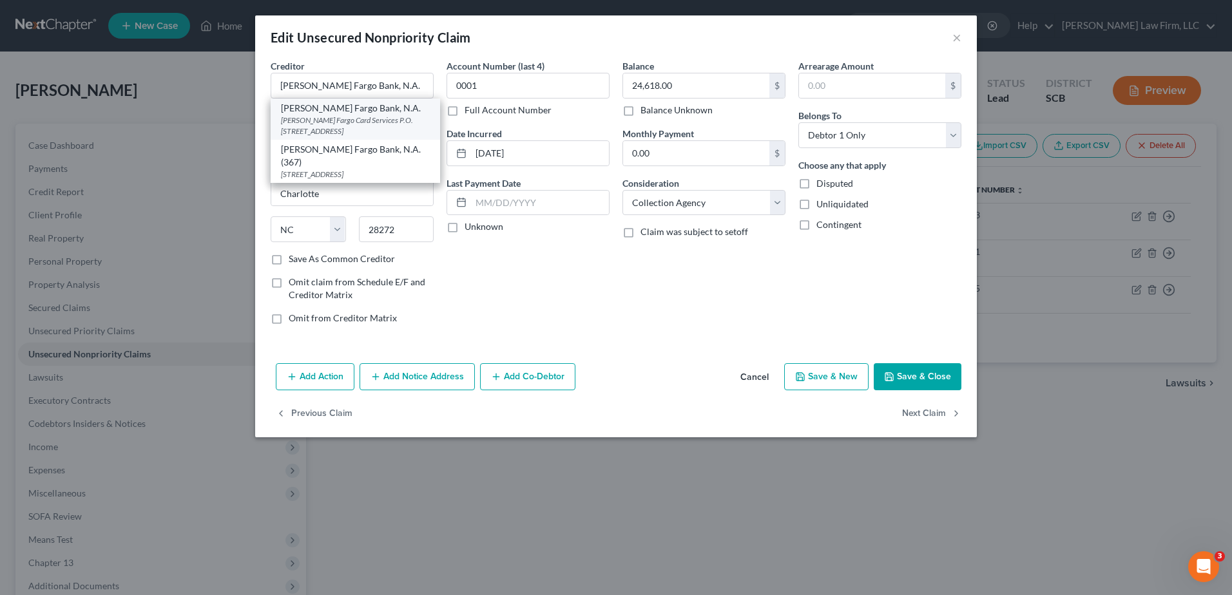
select select "16"
type input "50306"
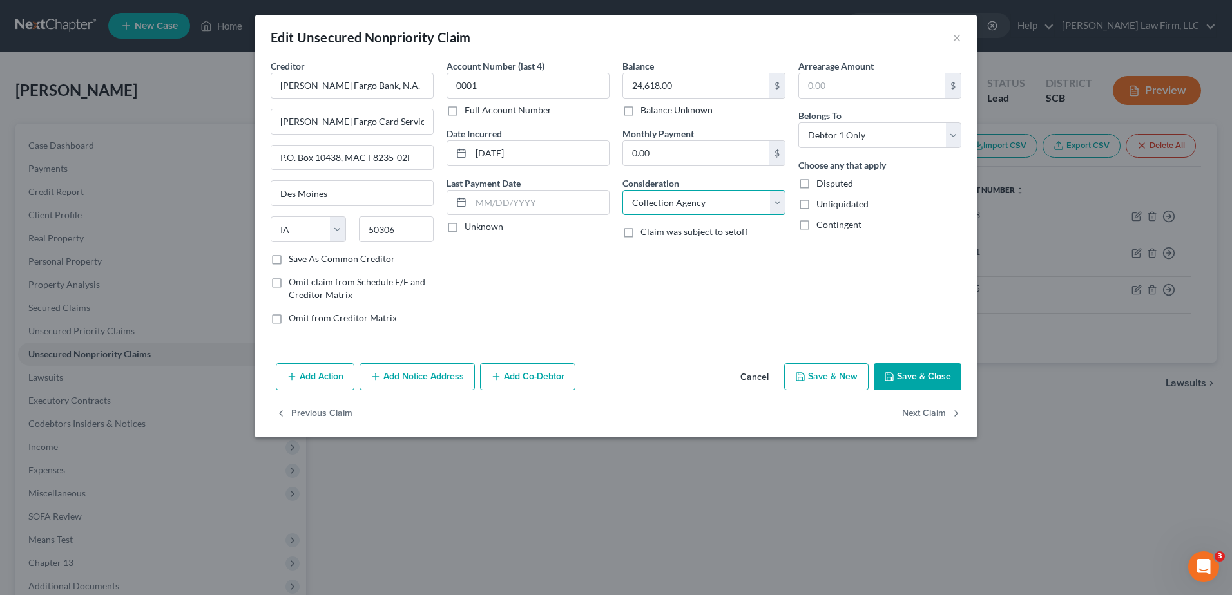
click at [651, 200] on select "Select Cable / Satellite Services Collection Agency Credit Card Debt Debt Couns…" at bounding box center [703, 203] width 163 height 26
click at [622, 190] on select "Select Cable / Satellite Services Collection Agency Credit Card Debt Debt Couns…" at bounding box center [703, 203] width 163 height 26
click at [933, 381] on button "Save & Close" at bounding box center [917, 376] width 88 height 27
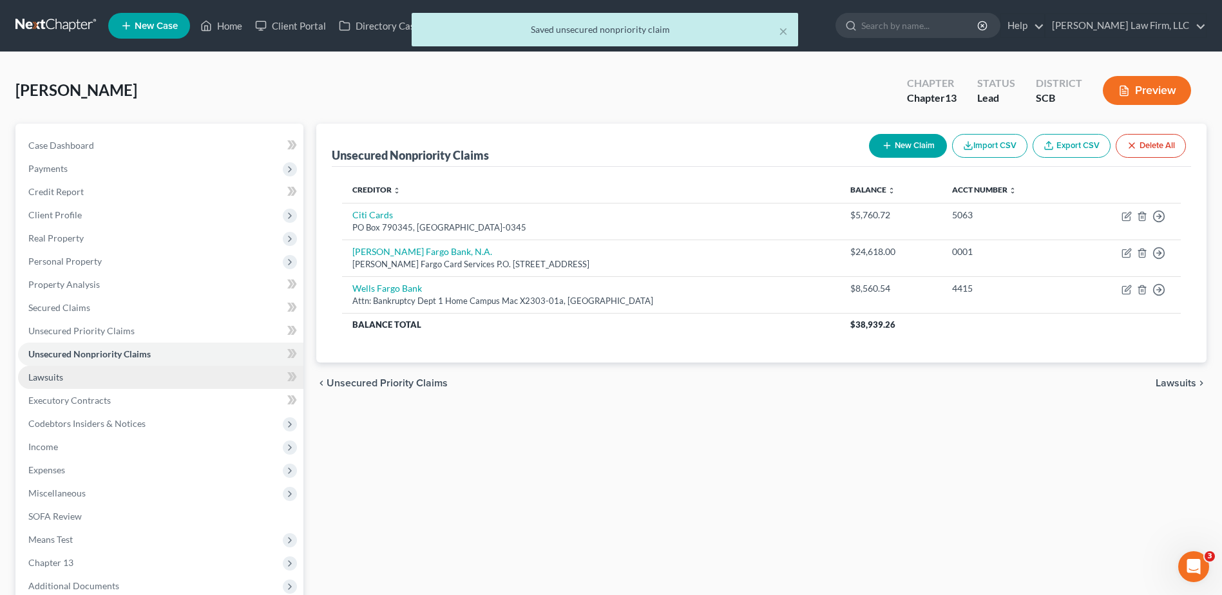
click at [153, 375] on link "Lawsuits" at bounding box center [160, 377] width 285 height 23
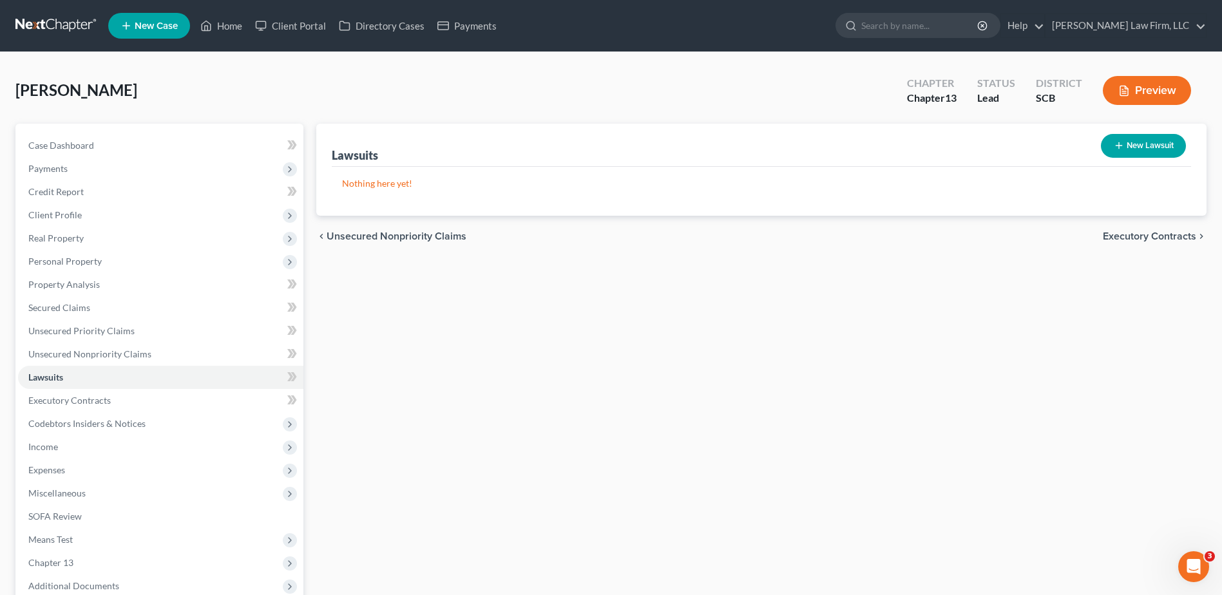
click at [1114, 149] on icon "button" at bounding box center [1119, 145] width 10 height 10
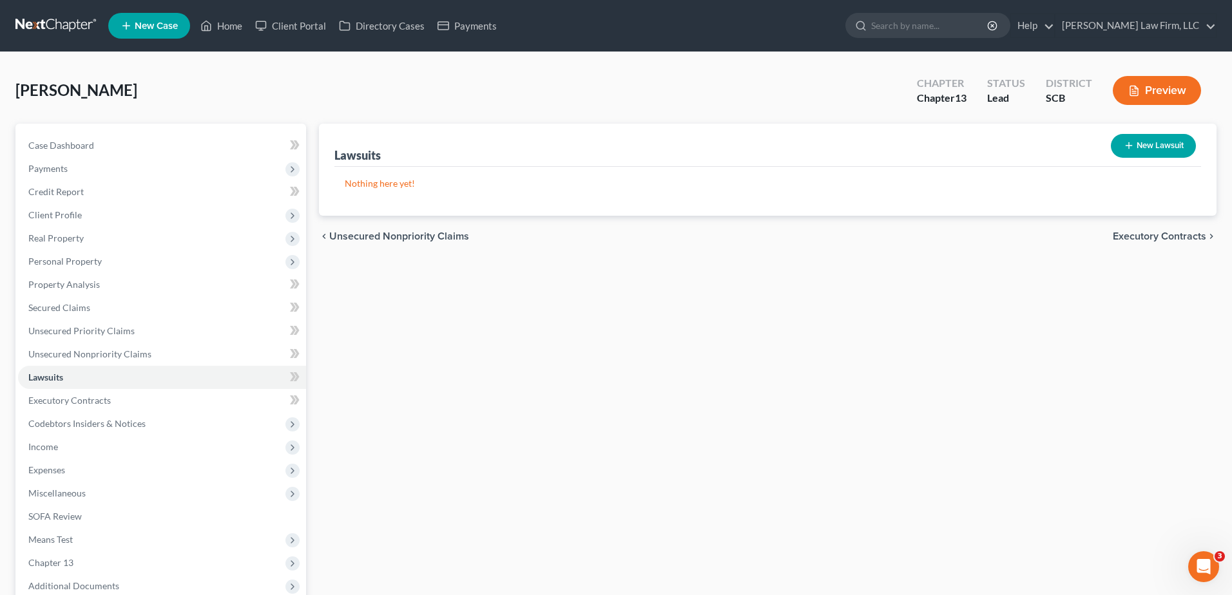
select select "0"
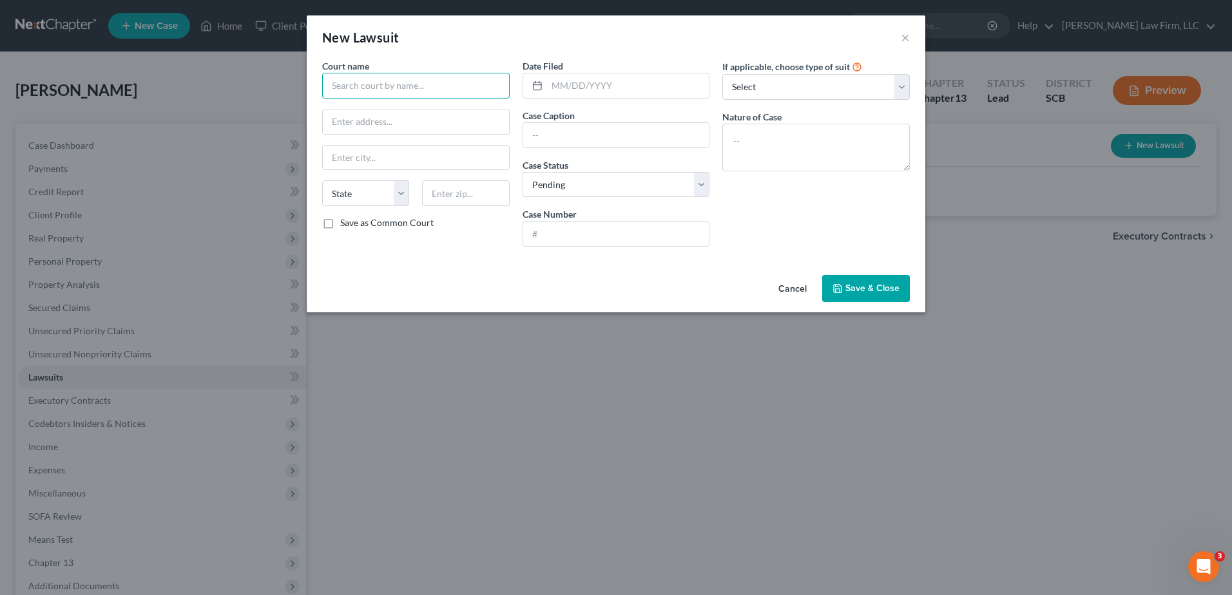
click at [457, 81] on input "text" at bounding box center [415, 86] width 187 height 26
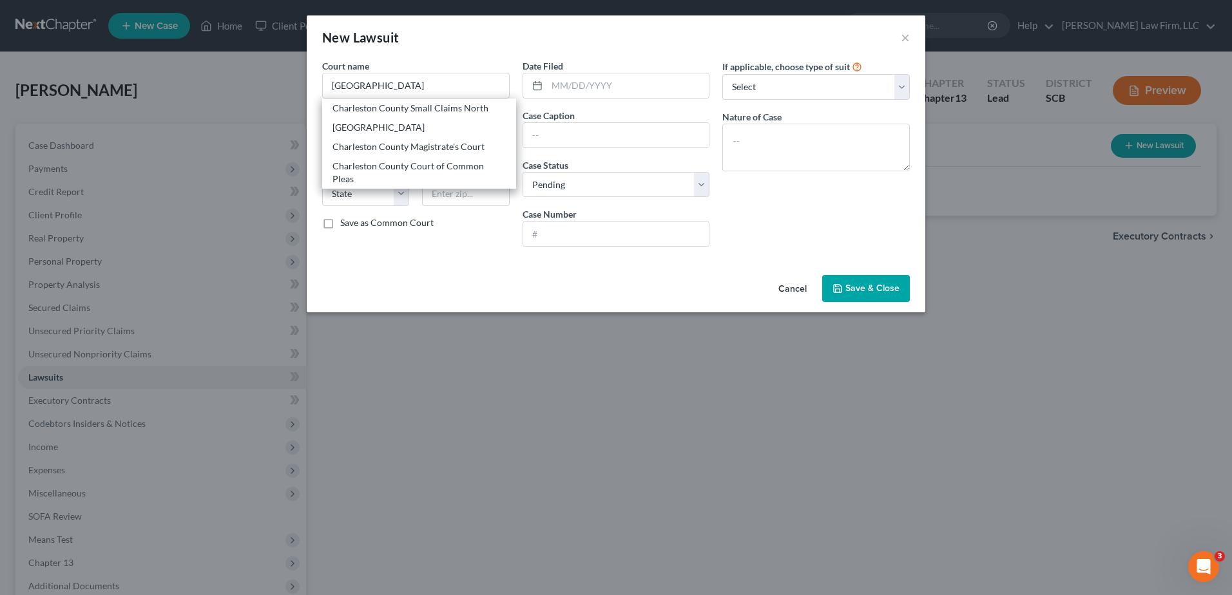
click at [468, 167] on div "Charleston County Court of Common Pleas" at bounding box center [418, 173] width 173 height 26
type input "Charleston County Court of Common Pleas"
type input "100 Broad St."
type input "Charleston"
select select "42"
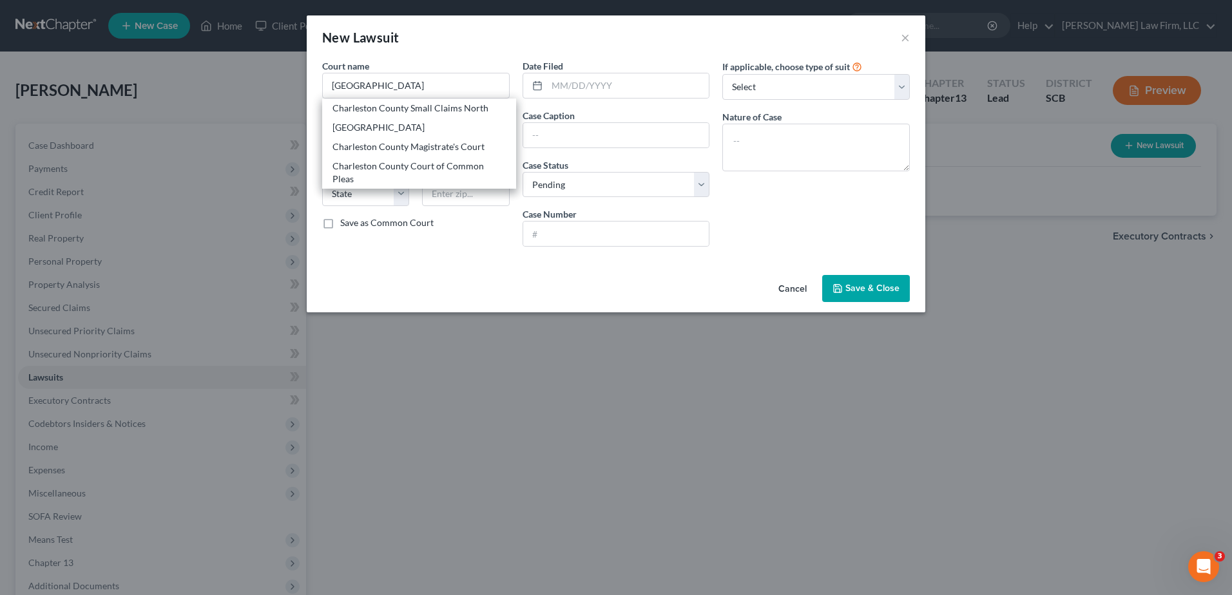
type input "29401"
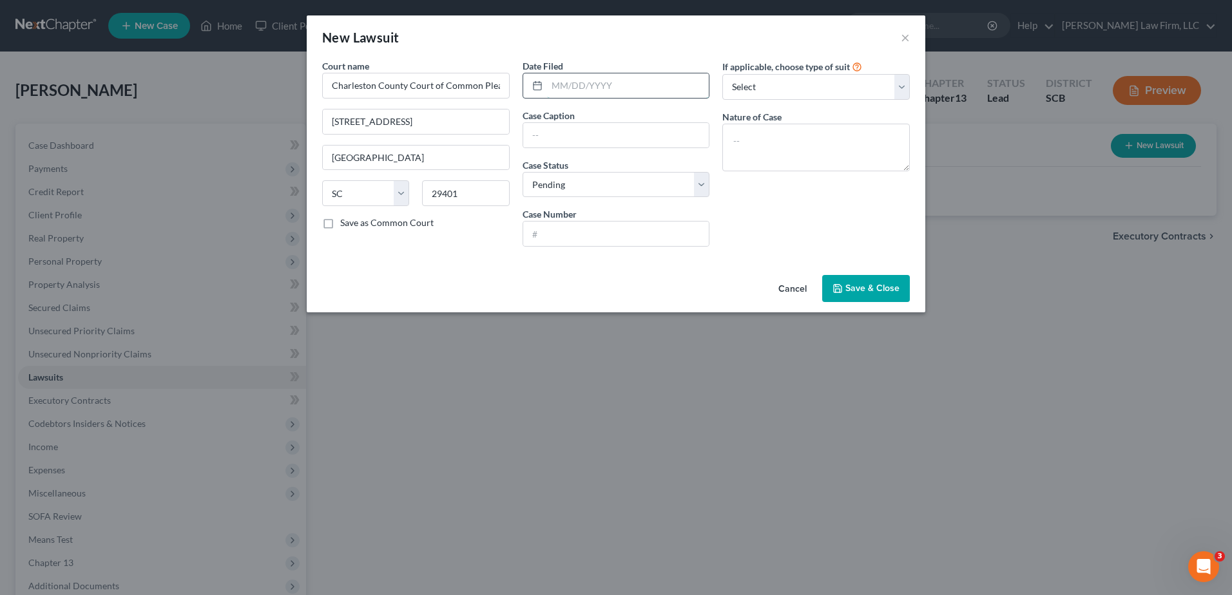
click at [593, 79] on input "text" at bounding box center [628, 85] width 162 height 24
type input "07/25/2025"
type input "Wells Fargo Bank, N.A. vs. Bryan L. Dean"
click at [646, 230] on input "text" at bounding box center [616, 234] width 186 height 24
click at [796, 84] on select "Select Repossession Garnishment Foreclosure Attached, Seized, Or Levied Other" at bounding box center [815, 87] width 187 height 26
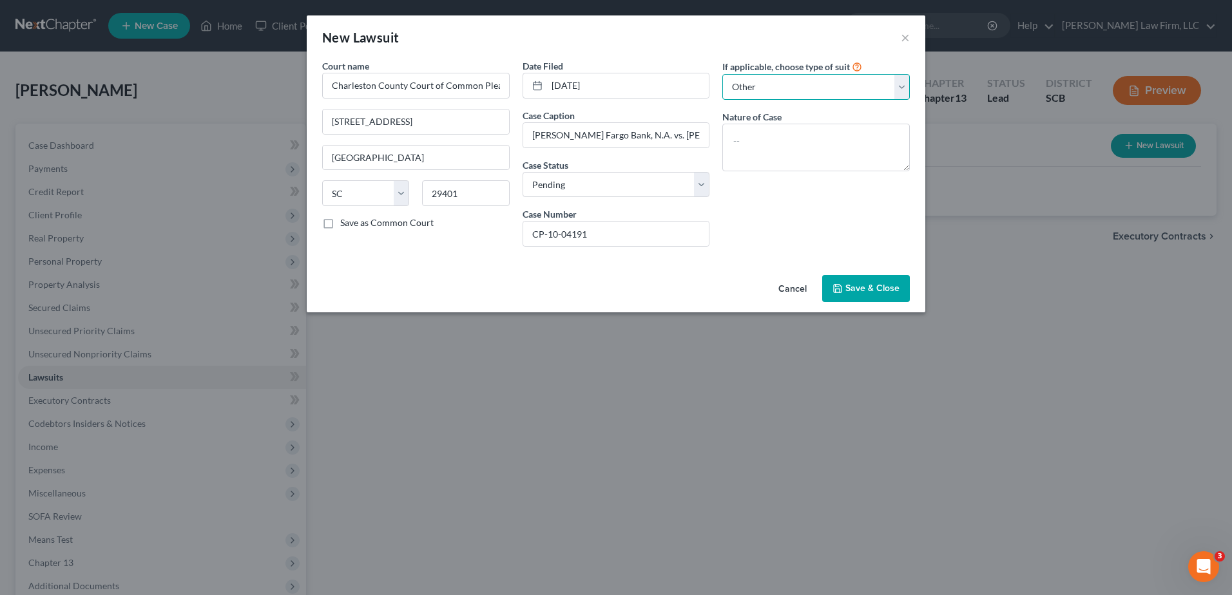
click at [722, 74] on select "Select Repossession Garnishment Foreclosure Attached, Seized, Or Levied Other" at bounding box center [815, 87] width 187 height 26
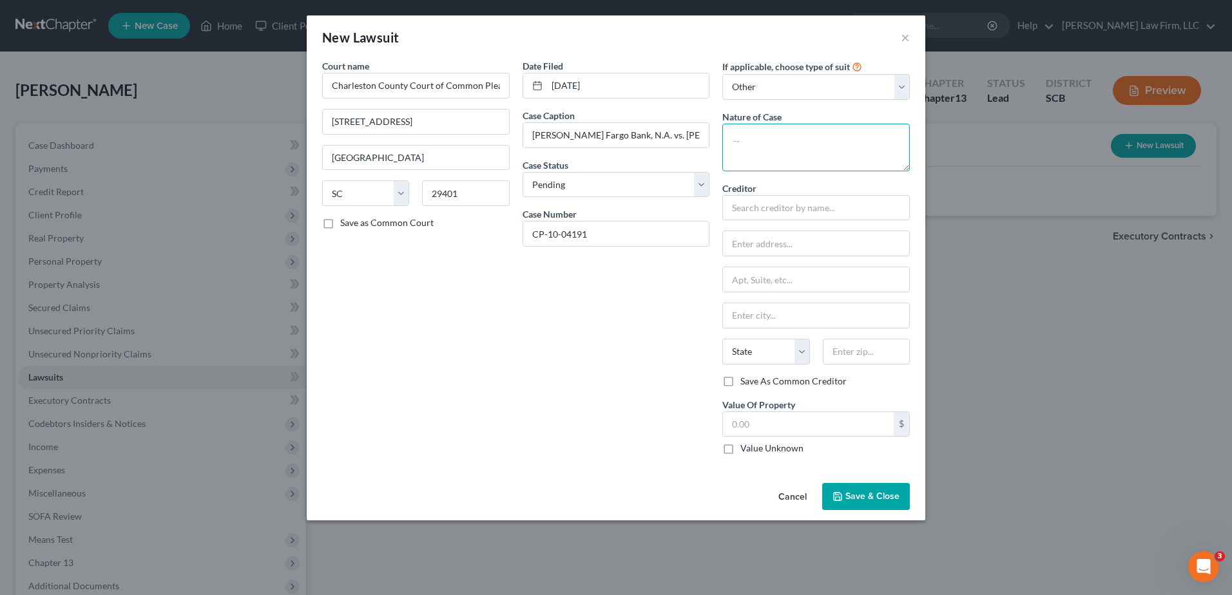
click at [766, 142] on textarea at bounding box center [815, 148] width 187 height 48
click at [830, 214] on input "text" at bounding box center [815, 208] width 187 height 26
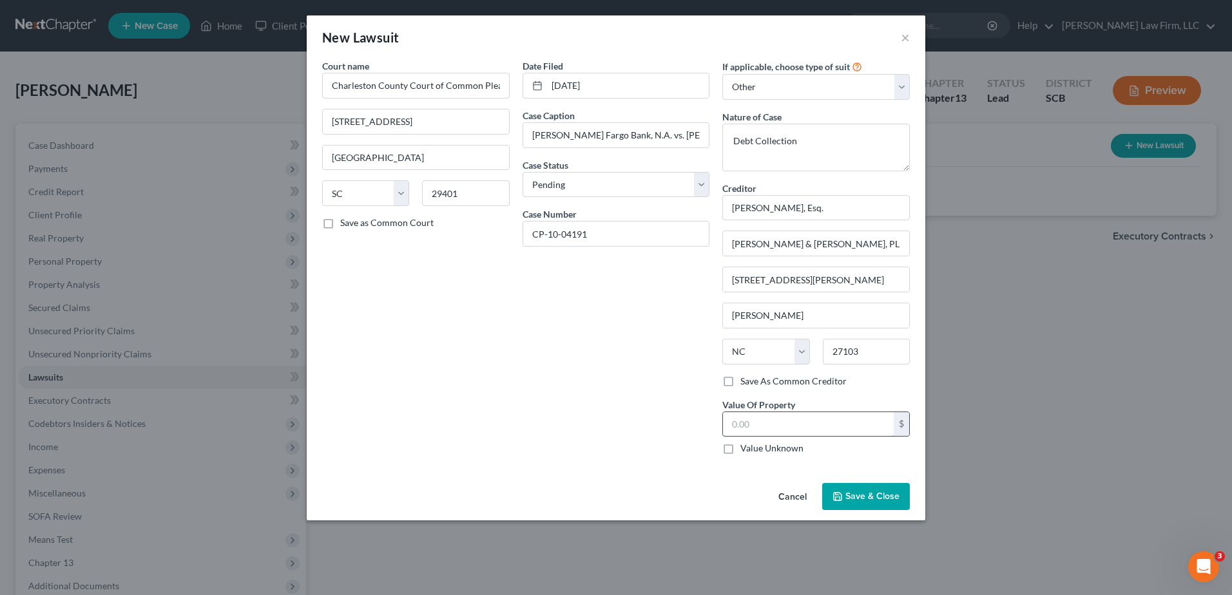
click at [820, 425] on input "text" at bounding box center [808, 424] width 171 height 24
click at [859, 495] on span "Save & Close" at bounding box center [872, 496] width 54 height 11
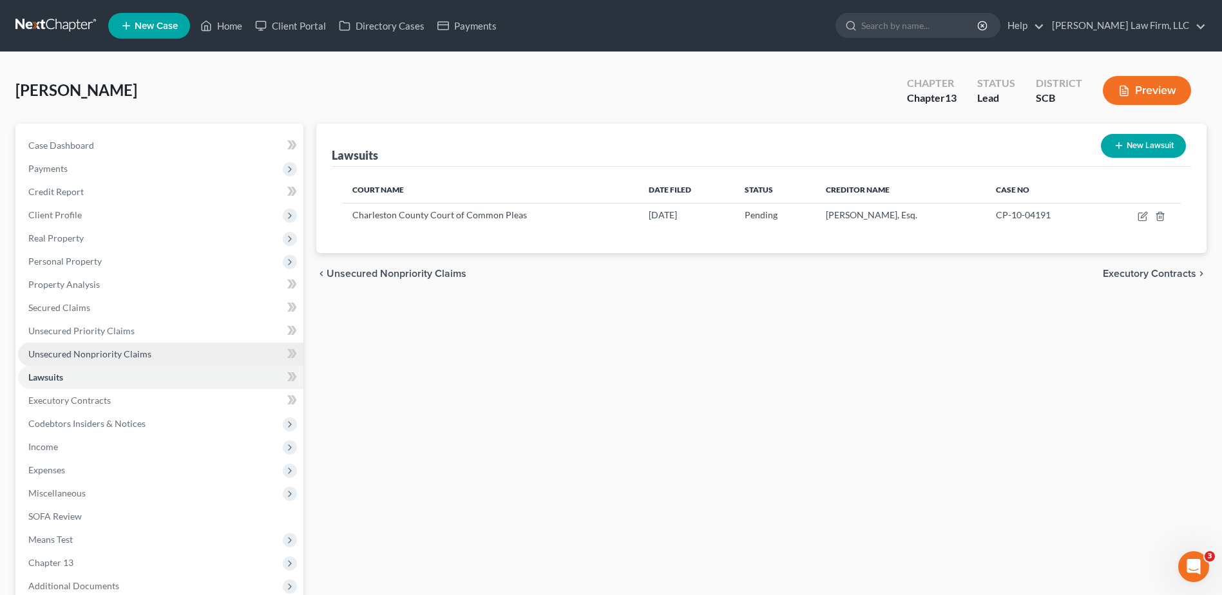
click at [113, 355] on span "Unsecured Nonpriority Claims" at bounding box center [89, 353] width 123 height 11
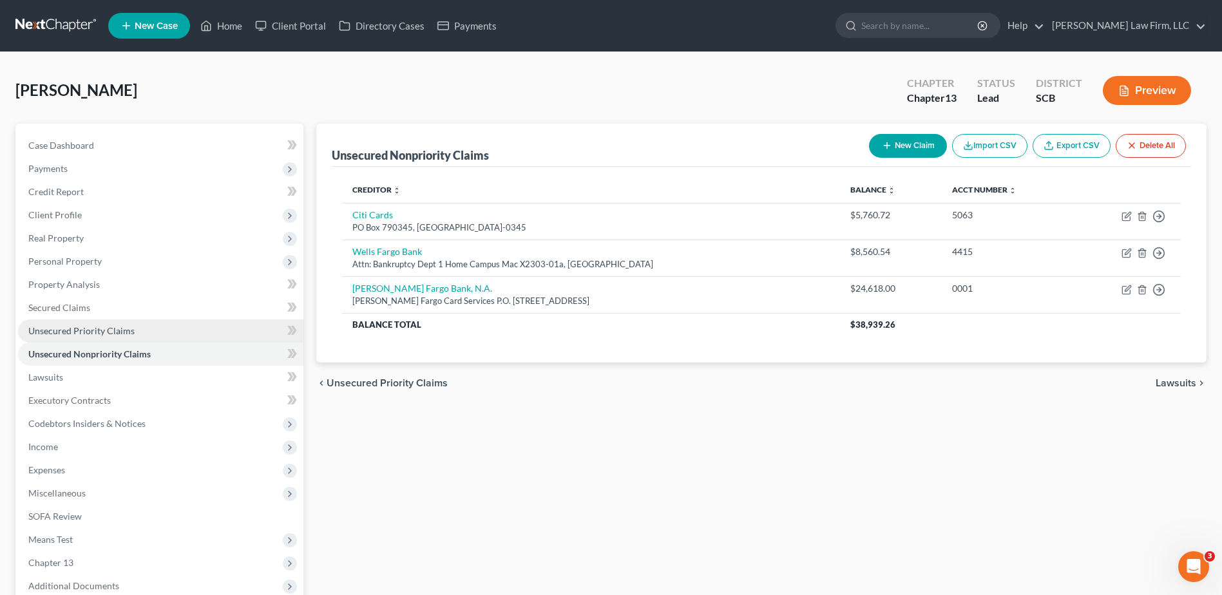
click at [115, 334] on span "Unsecured Priority Claims" at bounding box center [81, 330] width 106 height 11
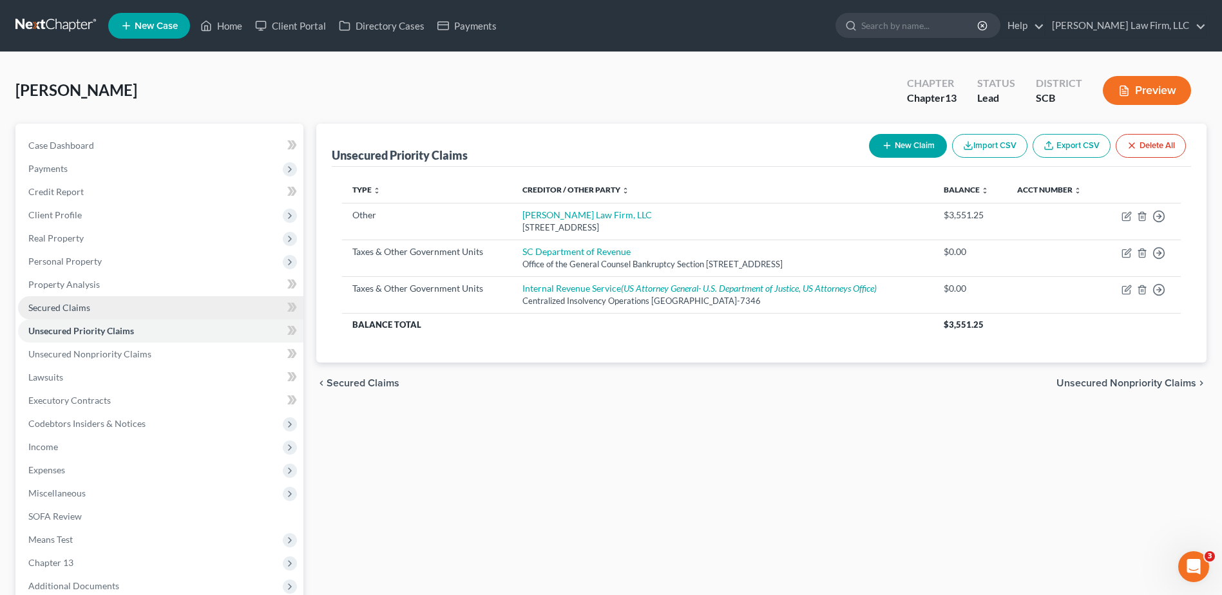
click at [119, 310] on link "Secured Claims" at bounding box center [160, 307] width 285 height 23
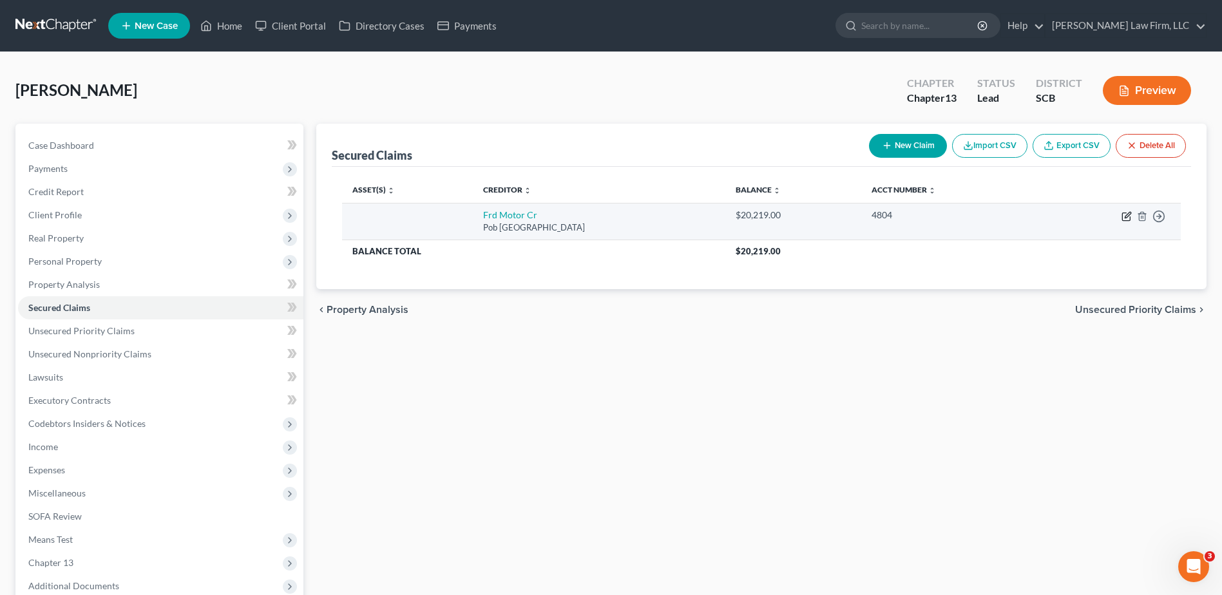
click at [1127, 214] on icon "button" at bounding box center [1126, 216] width 10 height 10
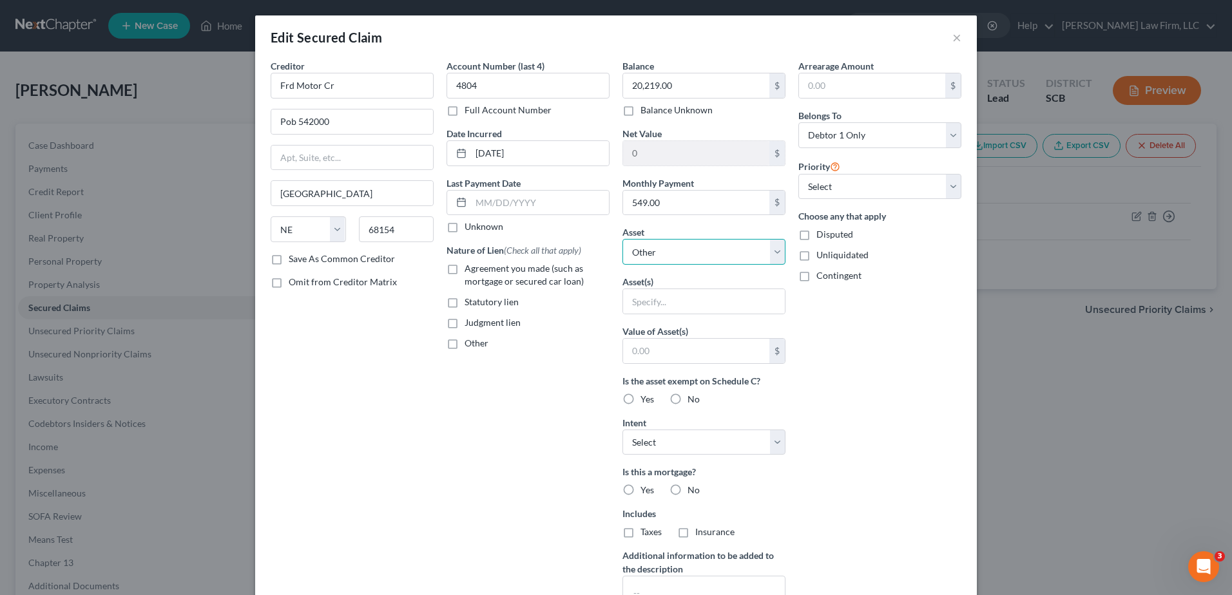
click at [697, 251] on select "Select Other Multiple Assets 2022 Ford Escape - $0.0" at bounding box center [703, 252] width 163 height 26
click at [622, 239] on select "Select Other Multiple Assets 2022 Ford Escape - $0.0" at bounding box center [703, 252] width 163 height 26
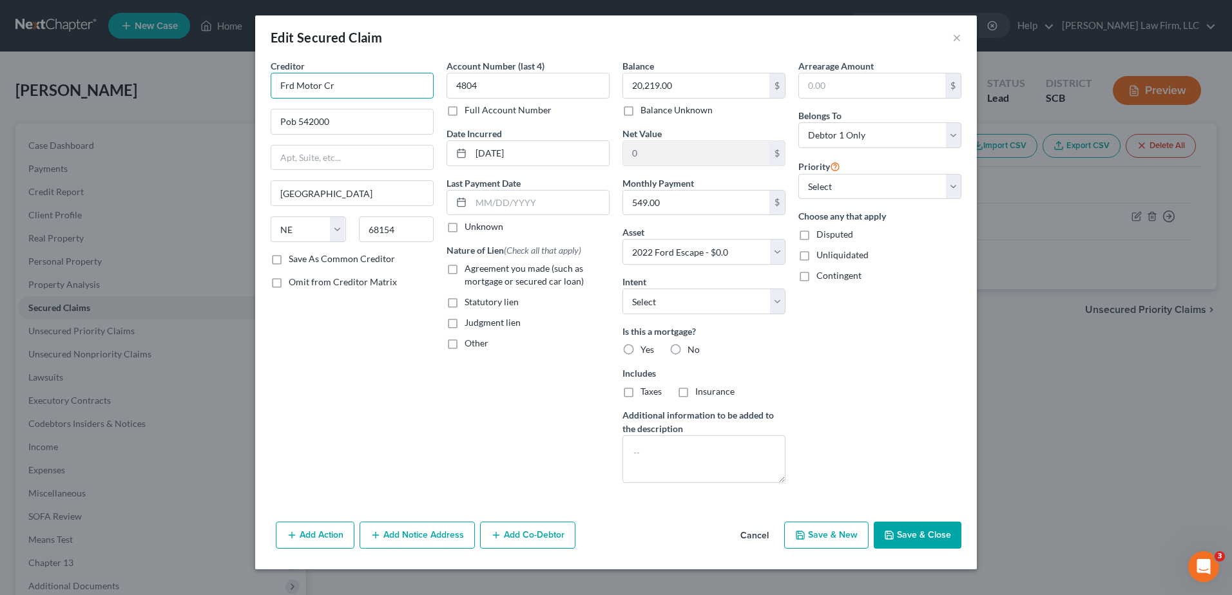
click at [350, 90] on input "Frd Motor Cr" at bounding box center [352, 86] width 163 height 26
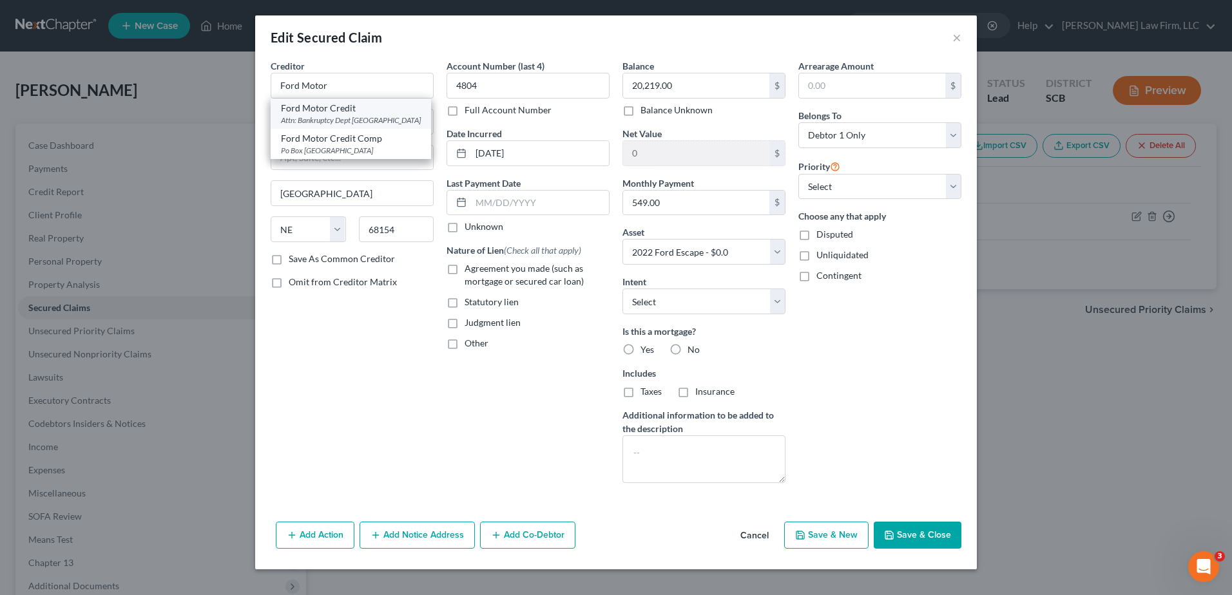
click at [346, 116] on div "Attn: Bankruptcy Dept Po Box 35911, Cleveland, OH 44135" at bounding box center [351, 120] width 140 height 11
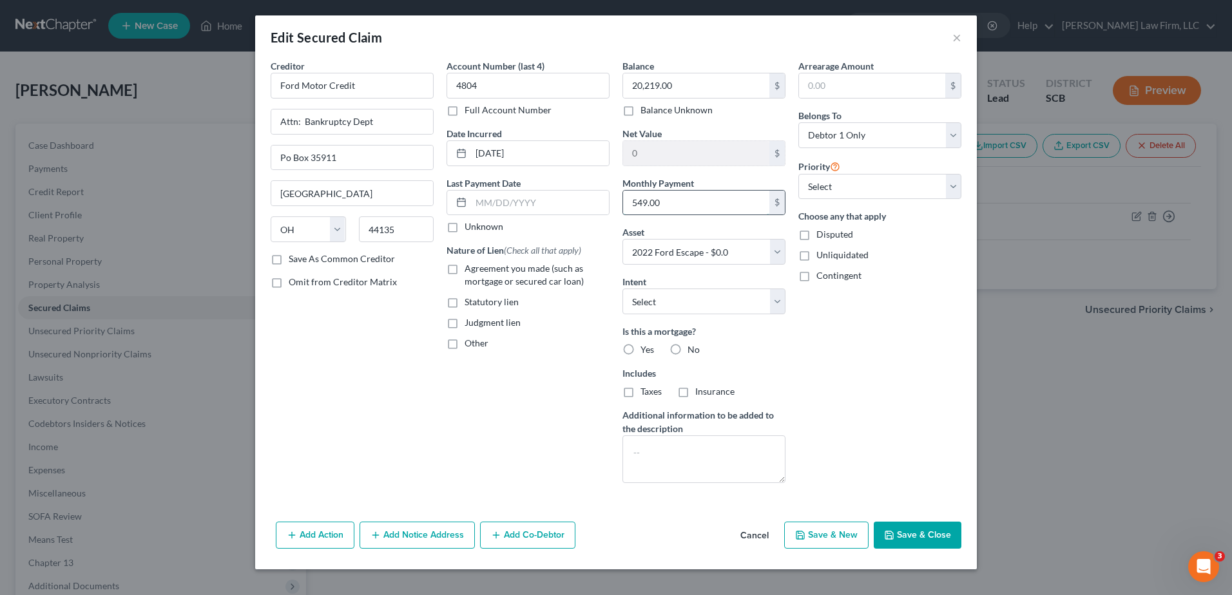
click at [705, 209] on input "549.00" at bounding box center [696, 203] width 146 height 24
click at [473, 268] on span "Agreement you made (such as mortgage or secured car loan)" at bounding box center [523, 275] width 119 height 24
click at [473, 268] on input "Agreement you made (such as mortgage or secured car loan)" at bounding box center [474, 266] width 8 height 8
click at [473, 349] on label "Other" at bounding box center [476, 343] width 24 height 13
click at [473, 345] on input "Other" at bounding box center [474, 341] width 8 height 8
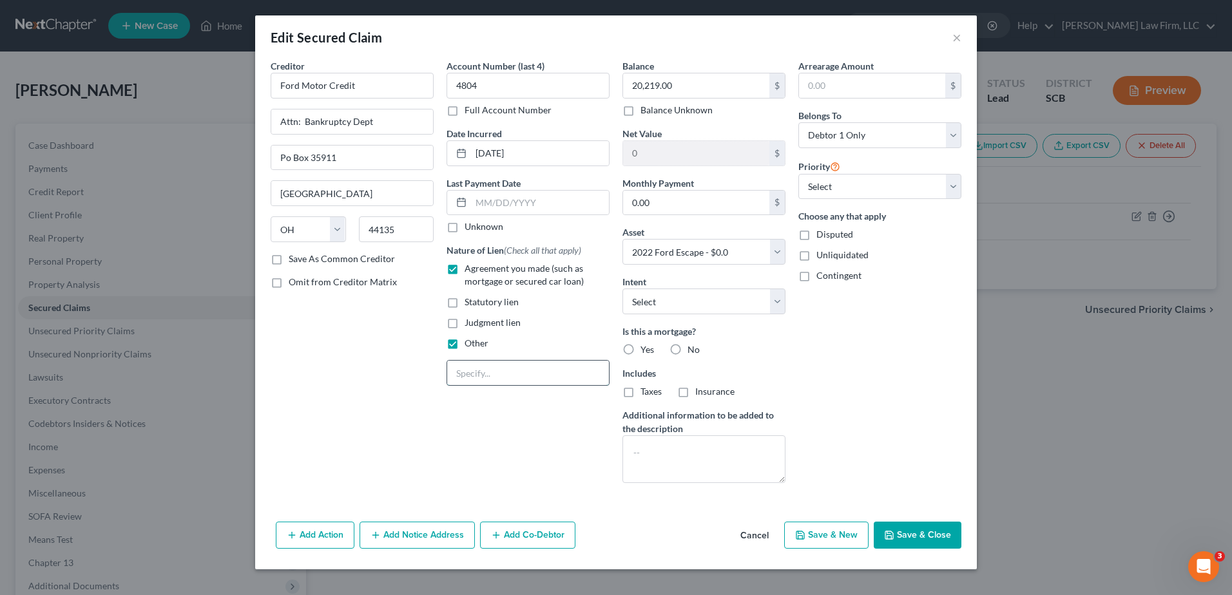
click at [484, 363] on input "text" at bounding box center [528, 373] width 162 height 24
click at [687, 352] on label "No" at bounding box center [693, 349] width 12 height 13
click at [692, 352] on input "No" at bounding box center [696, 347] width 8 height 8
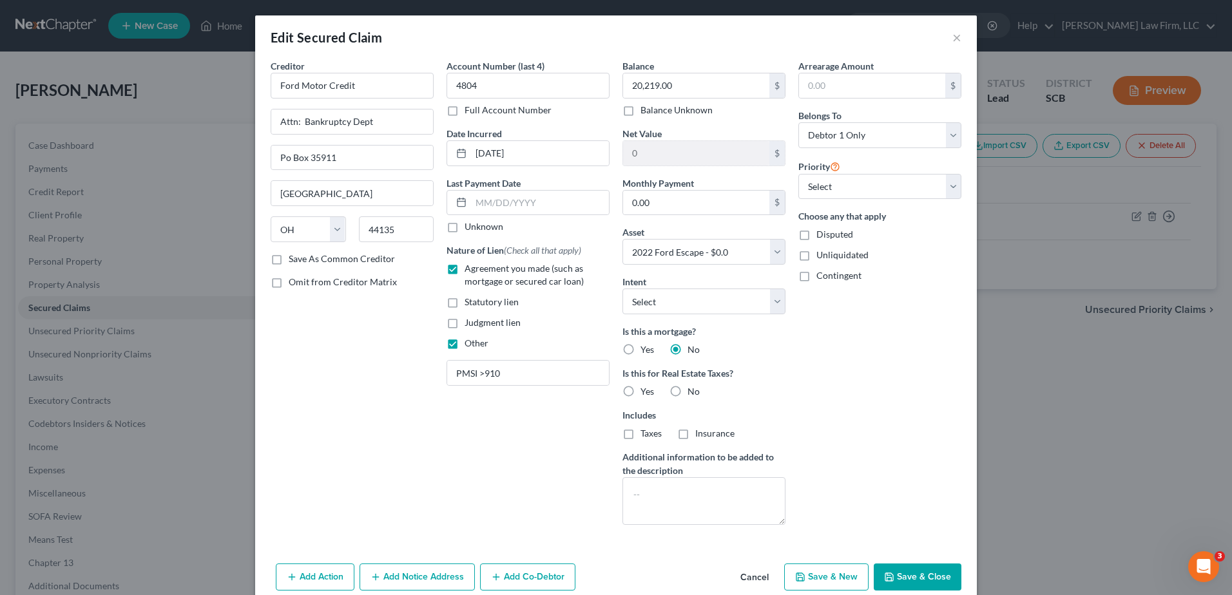
click at [687, 389] on label "No" at bounding box center [693, 391] width 12 height 13
click at [692, 389] on input "No" at bounding box center [696, 389] width 8 height 8
click at [674, 499] on textarea at bounding box center [703, 501] width 163 height 48
click at [629, 504] on textarea "Contract Interest Rate: 3.90%)" at bounding box center [703, 501] width 163 height 48
click at [755, 296] on select "Select Surrender Redeem Reaffirm Avoid Other" at bounding box center [703, 302] width 163 height 26
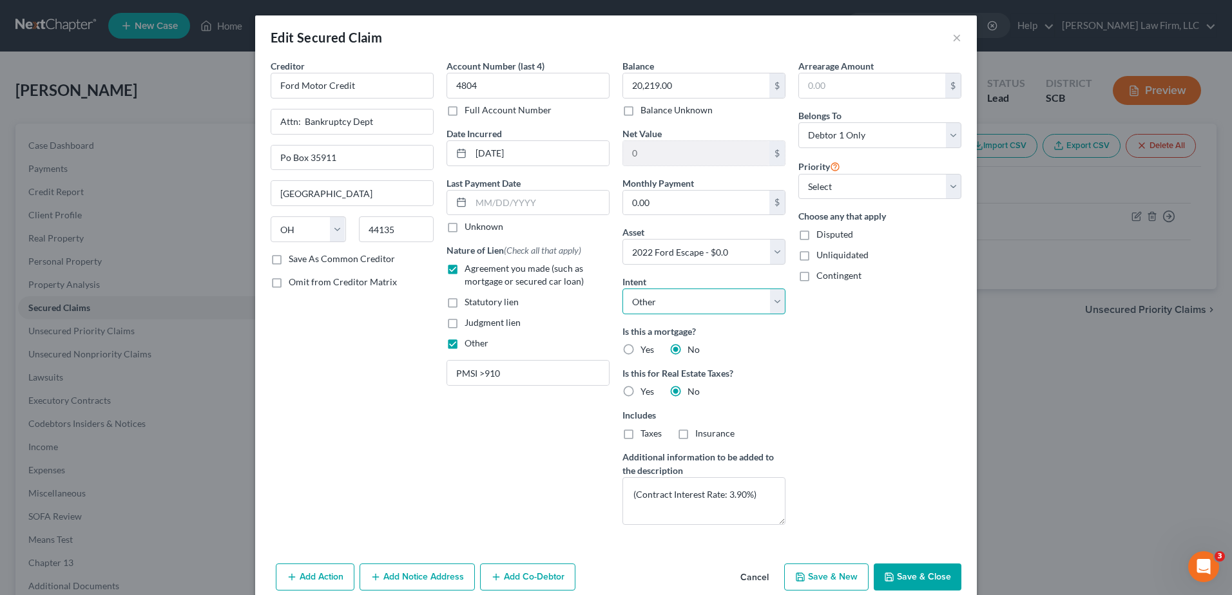
click at [622, 289] on select "Select Surrender Redeem Reaffirm Avoid Other" at bounding box center [703, 302] width 163 height 26
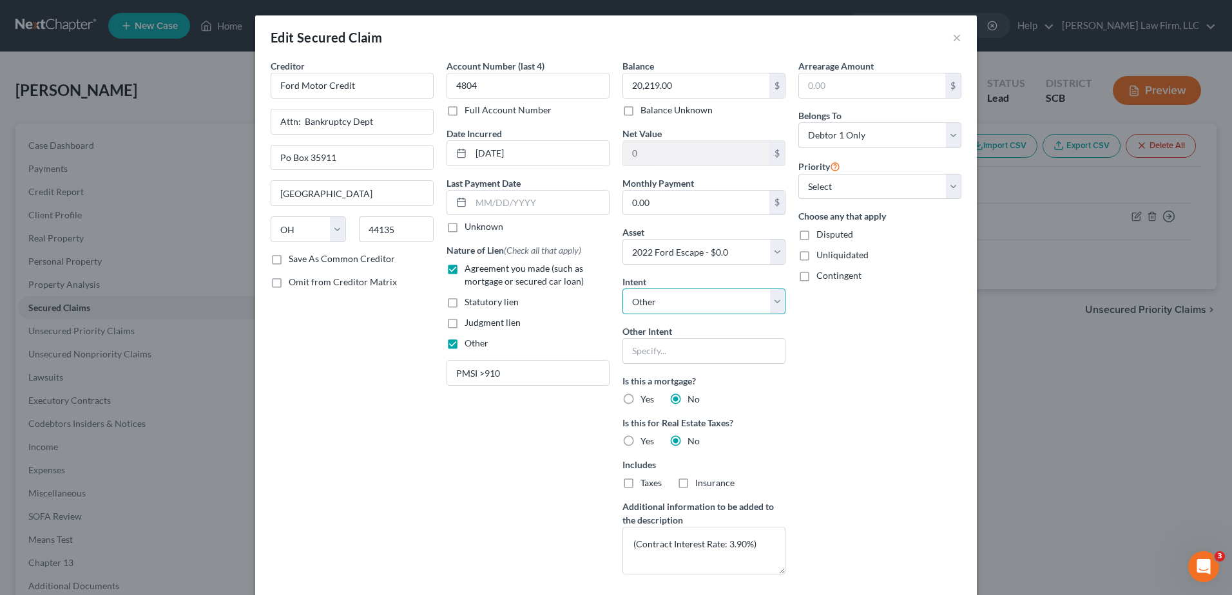
click at [776, 300] on select "Select Surrender Redeem Reaffirm Avoid Other" at bounding box center [703, 302] width 163 height 26
click at [622, 289] on select "Select Surrender Redeem Reaffirm Avoid Other" at bounding box center [703, 302] width 163 height 26
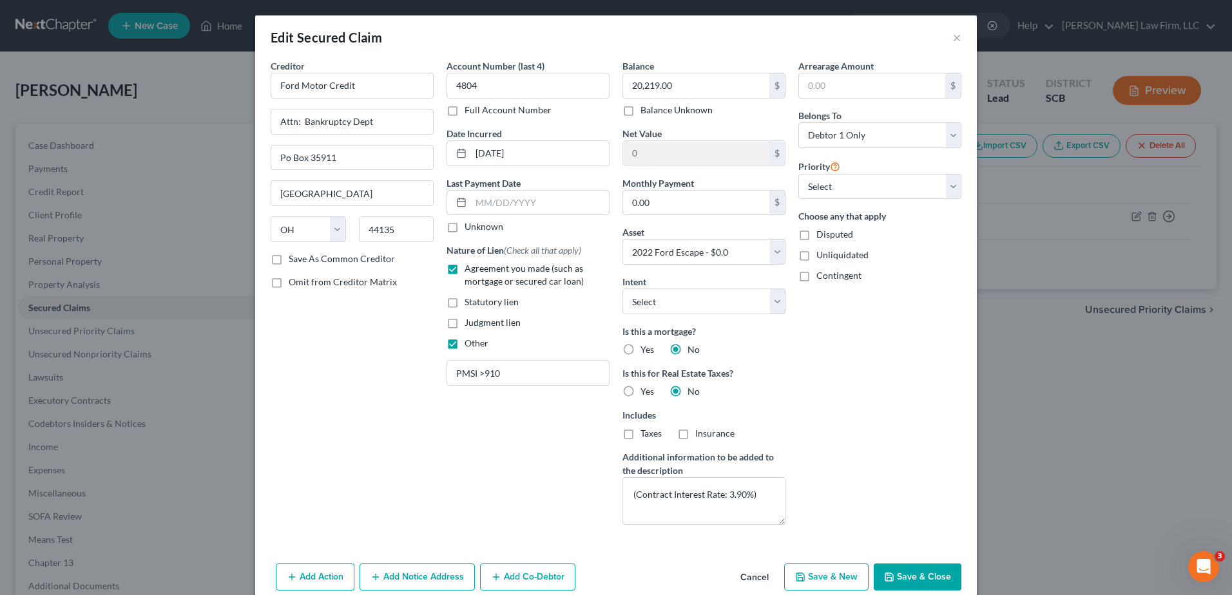
click at [868, 352] on div "Arrearage Amount $ Belongs To * Select Debtor 1 Only Debtor 2 Only Debtor 1 And…" at bounding box center [880, 297] width 176 height 476
click at [904, 575] on button "Save & Close" at bounding box center [917, 577] width 88 height 27
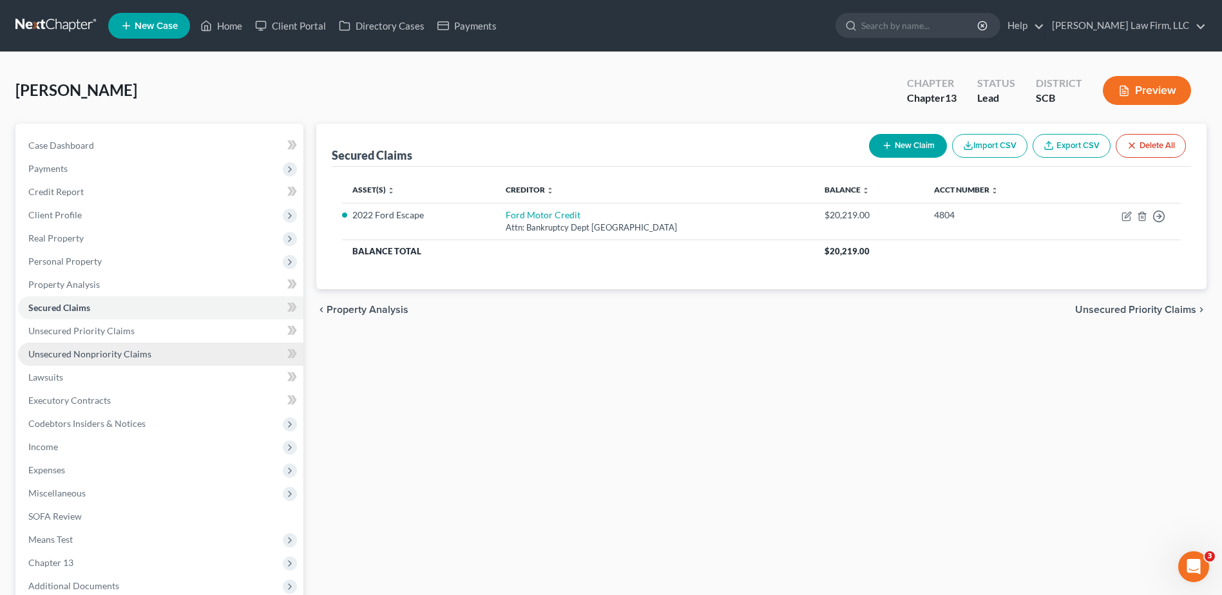
click at [146, 348] on span "Unsecured Nonpriority Claims" at bounding box center [89, 353] width 123 height 11
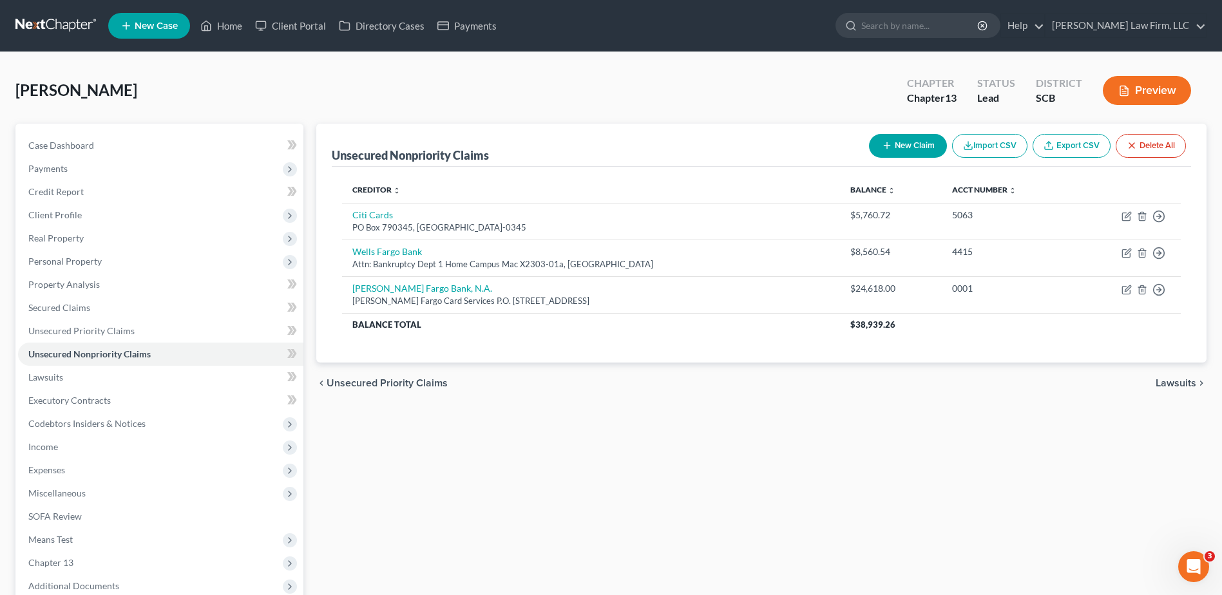
click at [908, 151] on button "New Claim" at bounding box center [908, 146] width 78 height 24
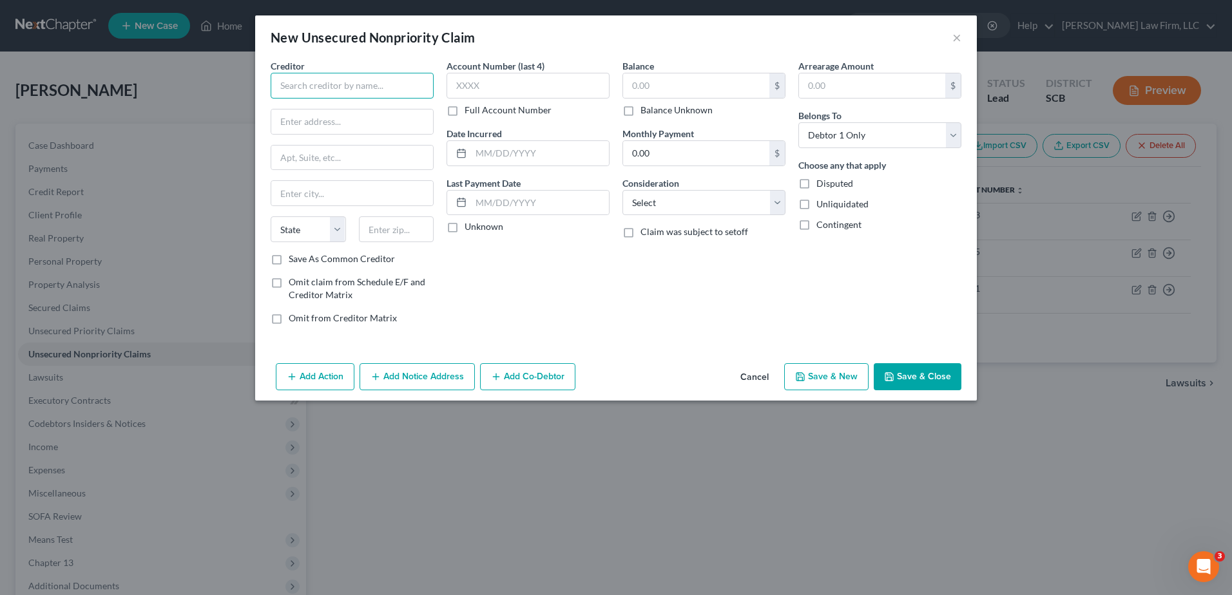
click at [378, 91] on input "text" at bounding box center [352, 86] width 163 height 26
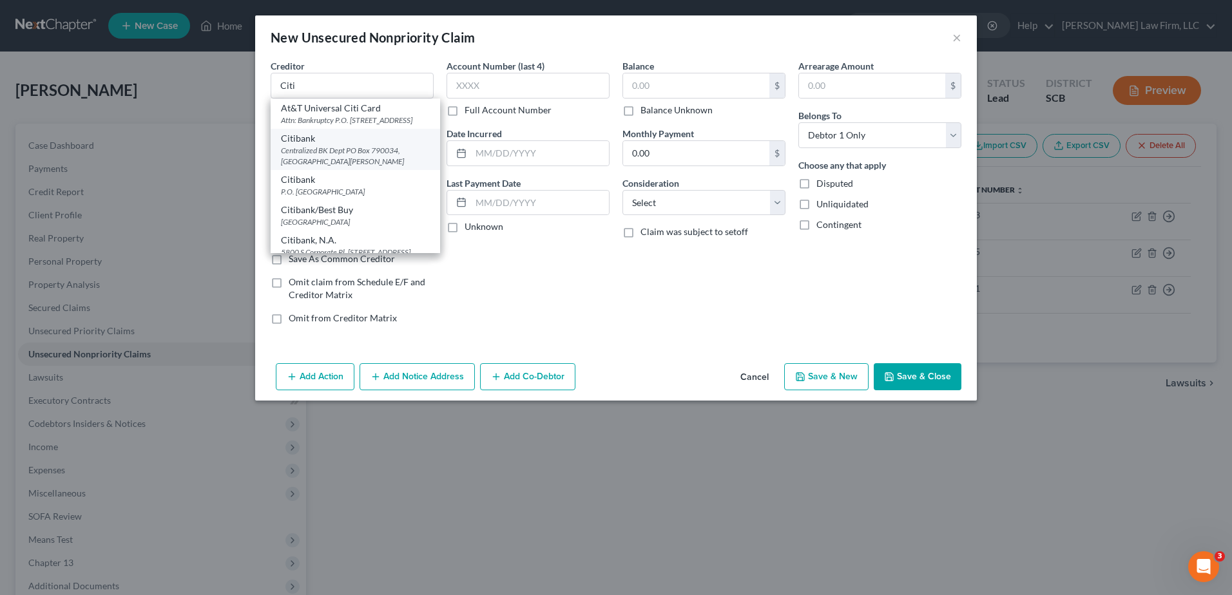
click at [363, 156] on div "Centralized BK Dept PO Box 790034, St. Louis, MO 63719" at bounding box center [355, 156] width 149 height 22
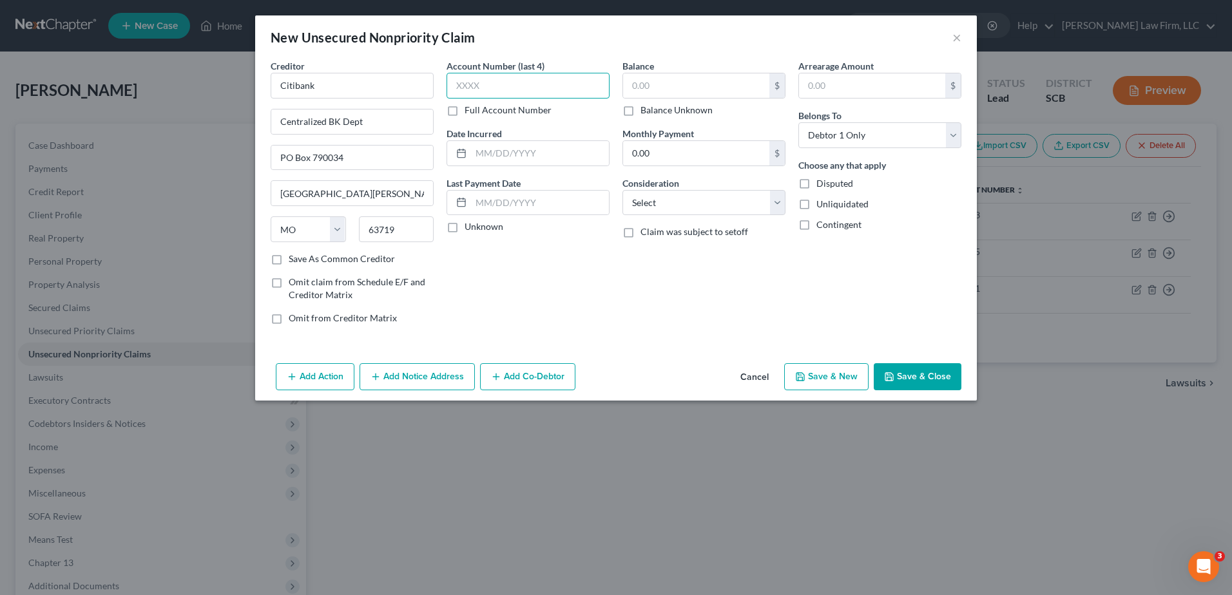
click at [488, 86] on input "text" at bounding box center [527, 86] width 163 height 26
click at [665, 90] on input "text" at bounding box center [696, 85] width 146 height 24
click at [758, 373] on button "Cancel" at bounding box center [754, 378] width 49 height 26
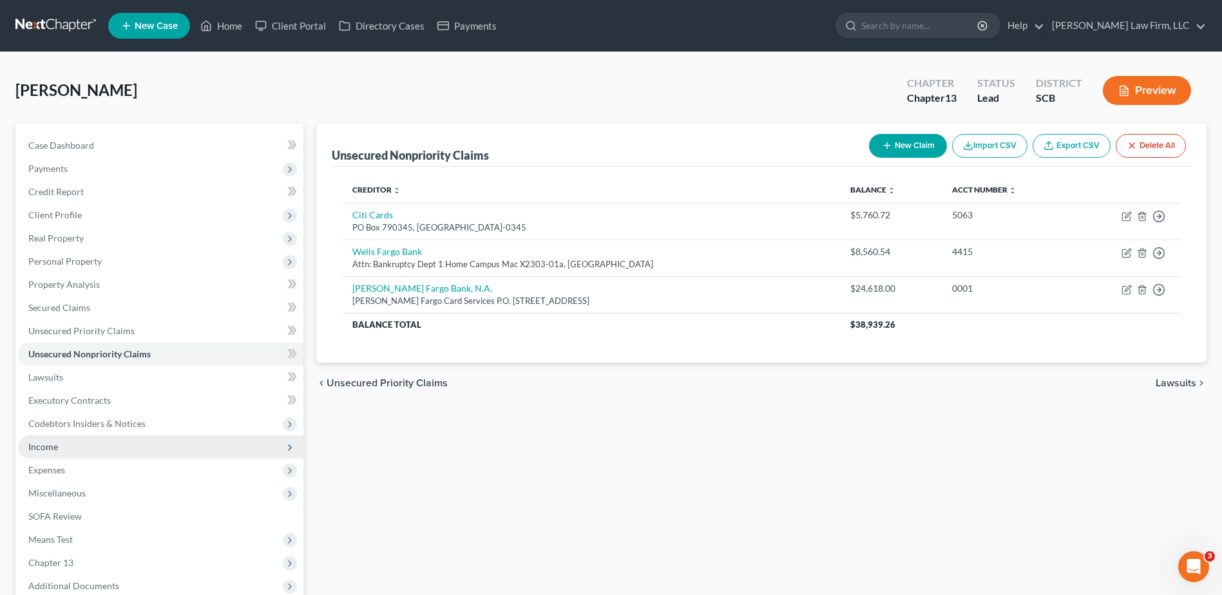
click at [132, 445] on span "Income" at bounding box center [160, 446] width 285 height 23
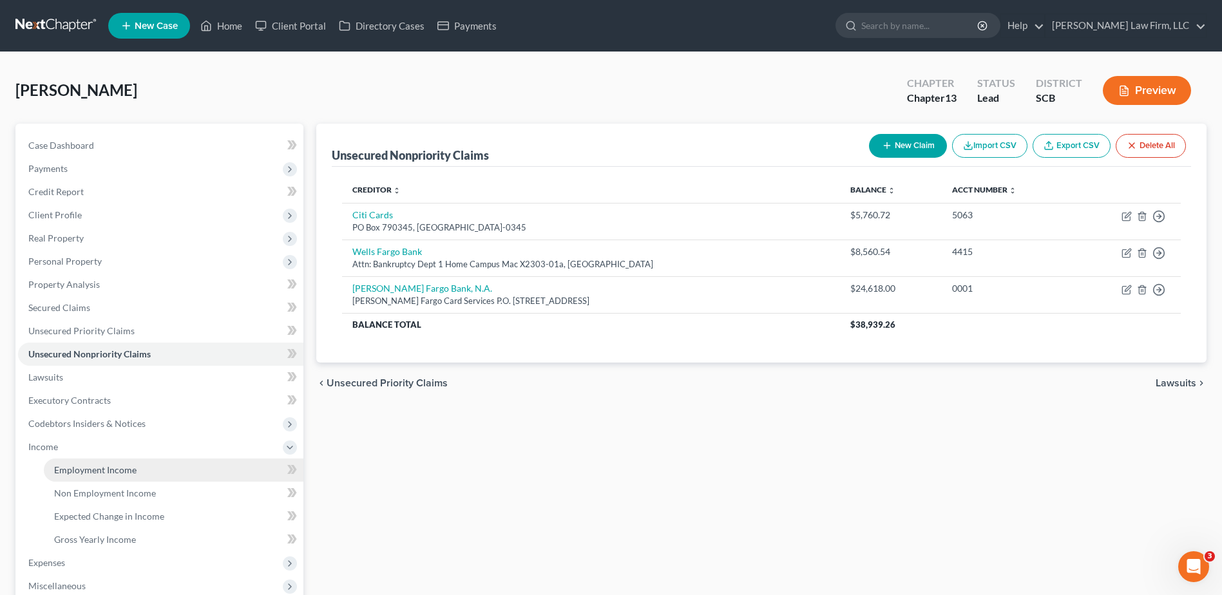
click at [127, 464] on span "Employment Income" at bounding box center [95, 469] width 82 height 11
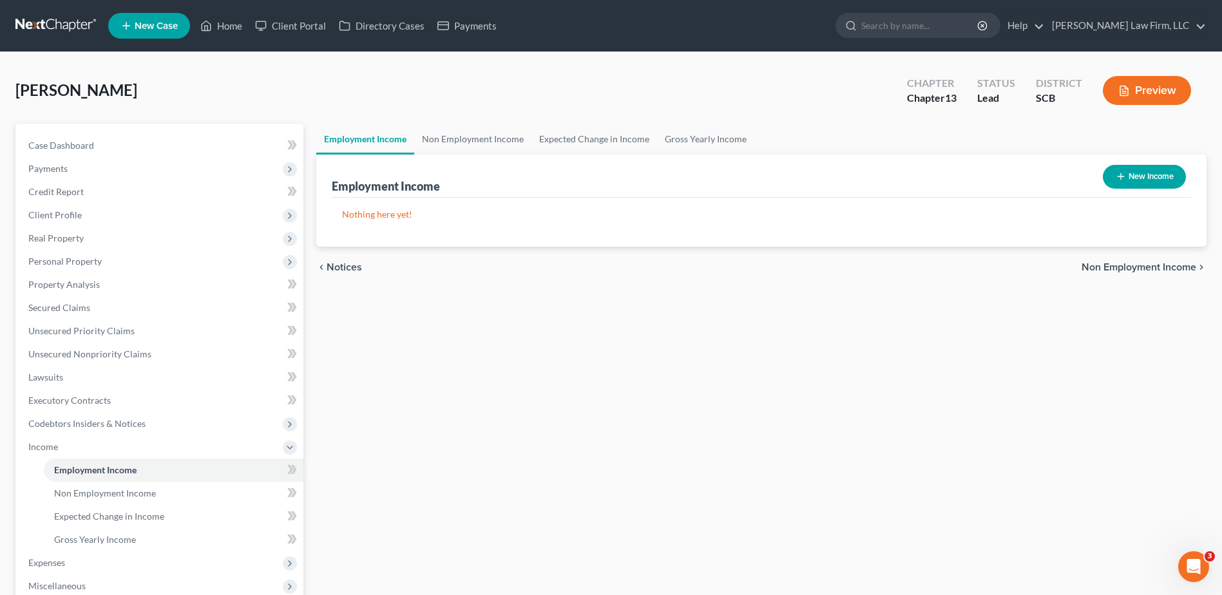
click at [1123, 181] on icon "button" at bounding box center [1121, 176] width 10 height 10
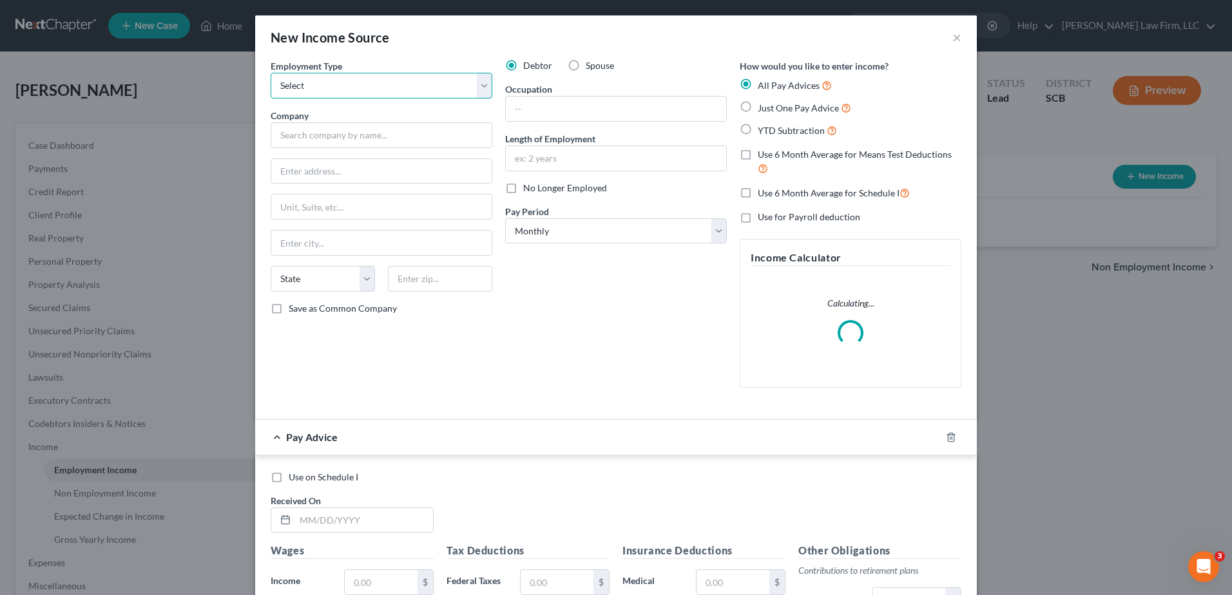
click at [405, 86] on select "Select Full or Part Time Employment Self Employment" at bounding box center [382, 86] width 222 height 26
click at [271, 73] on select "Select Full or Part Time Employment Self Employment" at bounding box center [382, 86] width 222 height 26
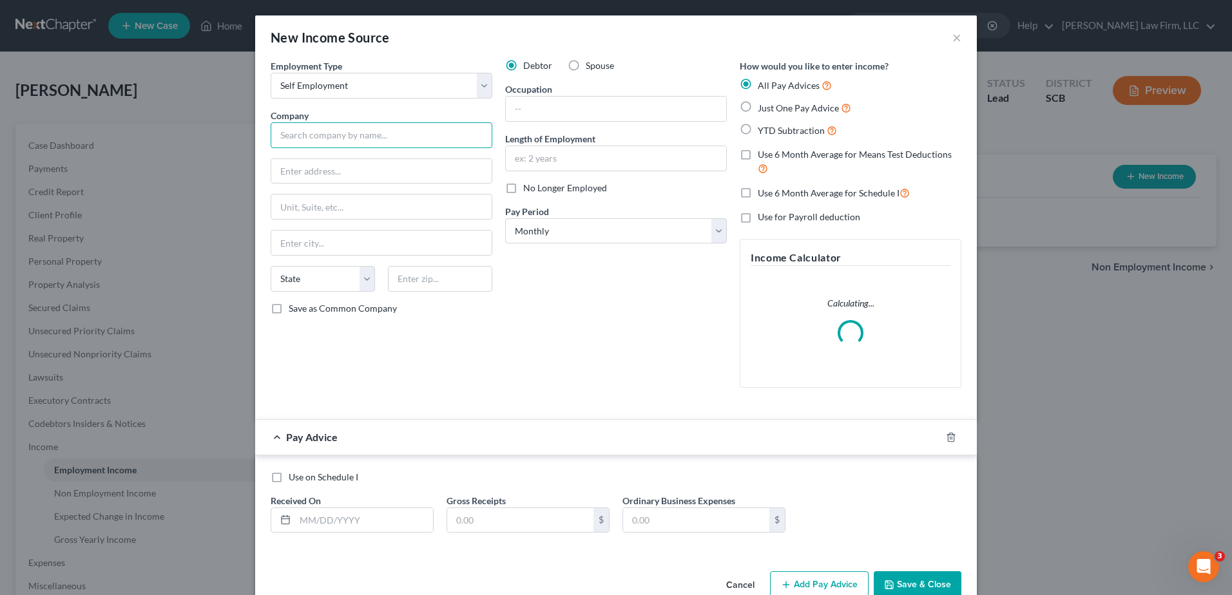
click at [381, 137] on input "text" at bounding box center [382, 135] width 222 height 26
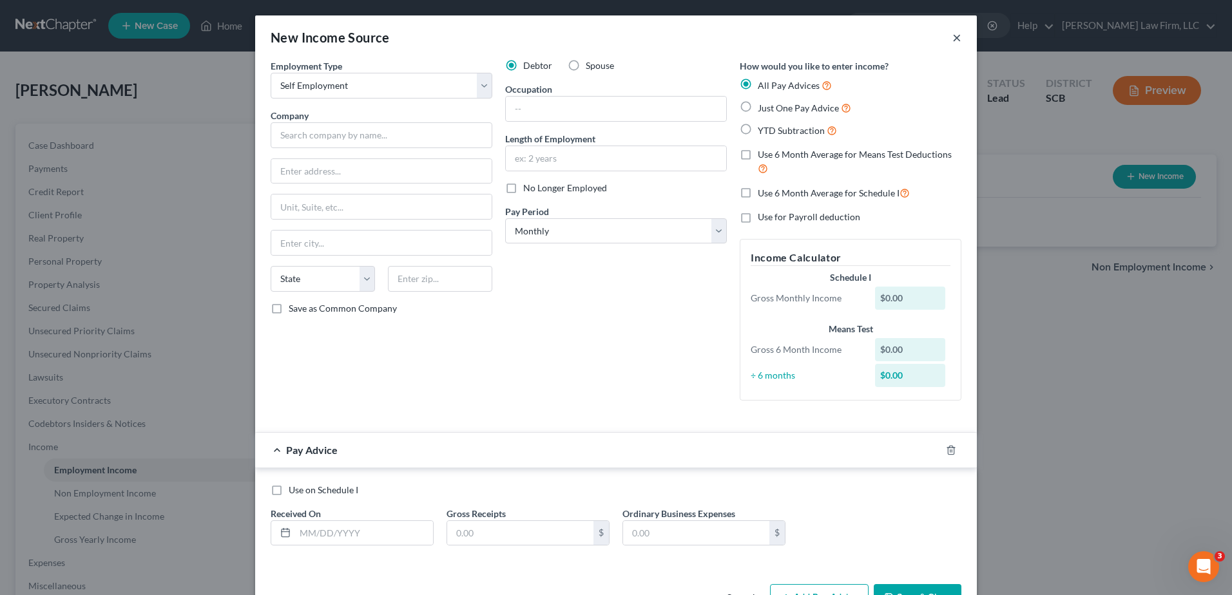
click at [955, 35] on button "×" at bounding box center [956, 37] width 9 height 15
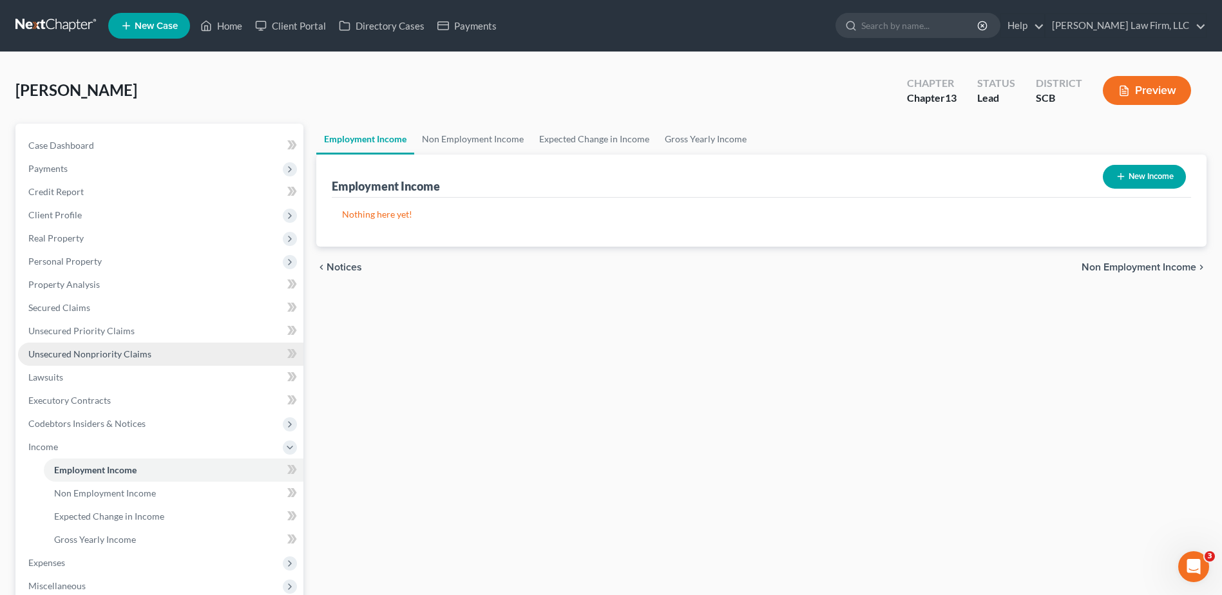
click at [110, 351] on span "Unsecured Nonpriority Claims" at bounding box center [89, 353] width 123 height 11
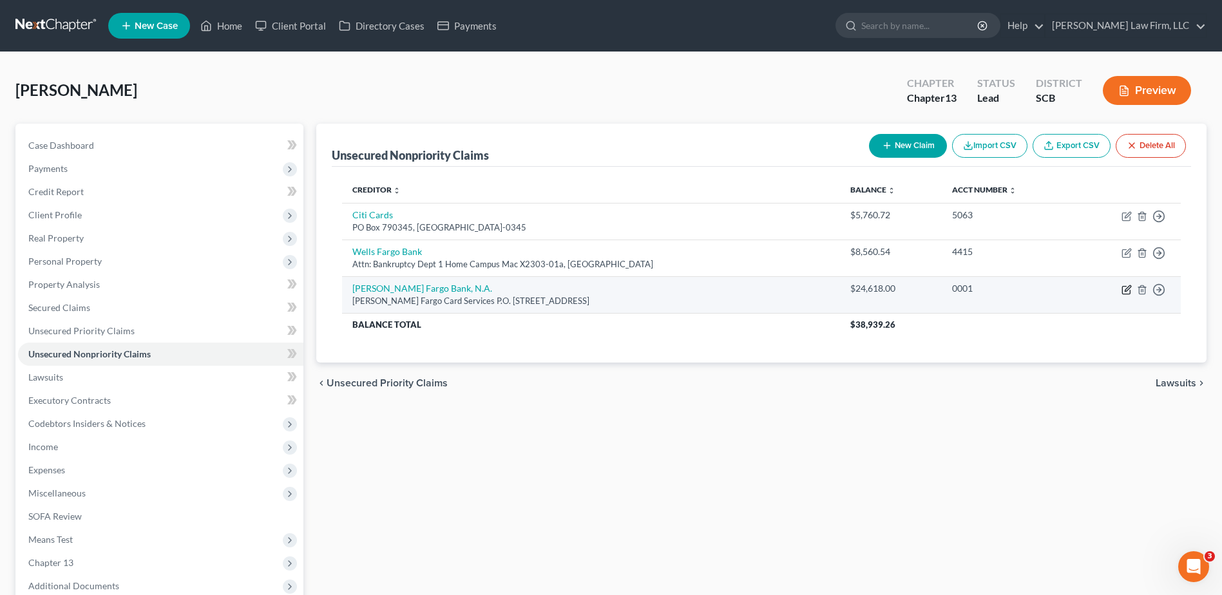
click at [1123, 287] on icon "button" at bounding box center [1126, 290] width 10 height 10
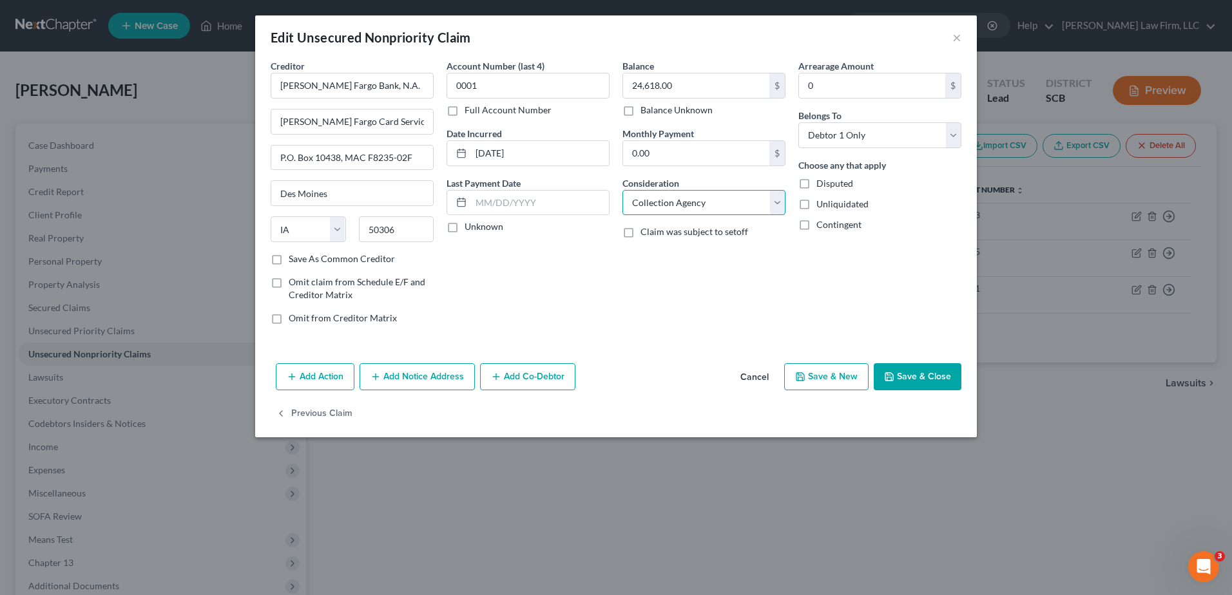
click at [771, 203] on select "Select Cable / Satellite Services Collection Agency Credit Card Debt Debt Couns…" at bounding box center [703, 203] width 163 height 26
click at [622, 190] on select "Select Cable / Satellite Services Collection Agency Credit Card Debt Debt Couns…" at bounding box center [703, 203] width 163 height 26
click at [931, 380] on button "Save & Close" at bounding box center [917, 376] width 88 height 27
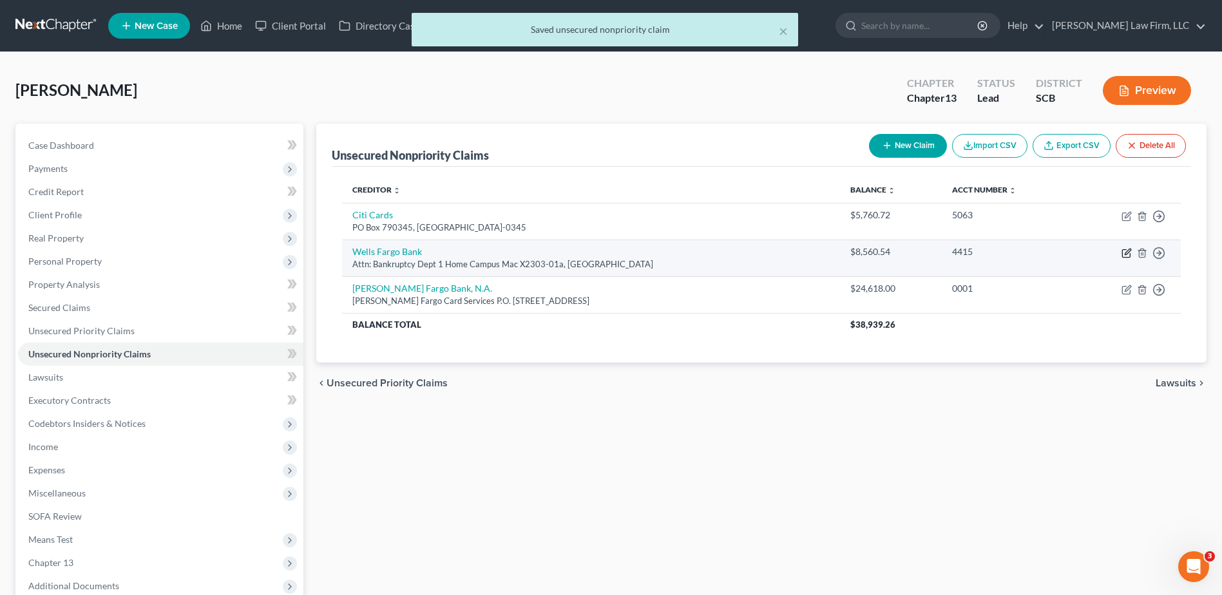
click at [1125, 253] on icon "button" at bounding box center [1128, 252] width 6 height 6
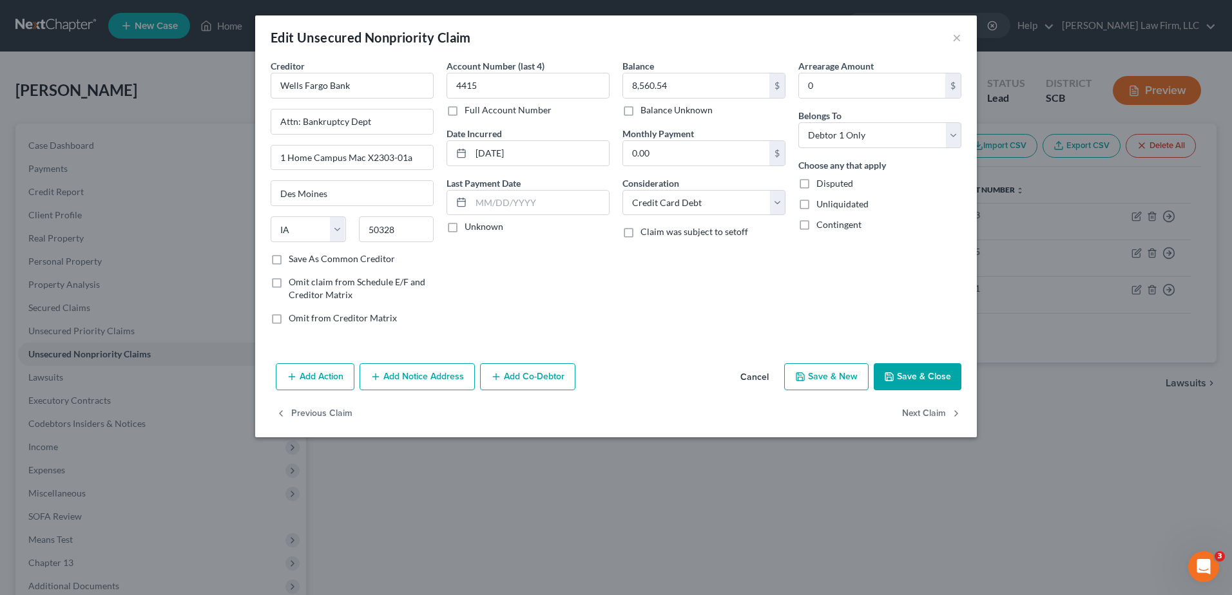
click at [329, 382] on button "Add Action" at bounding box center [315, 376] width 79 height 27
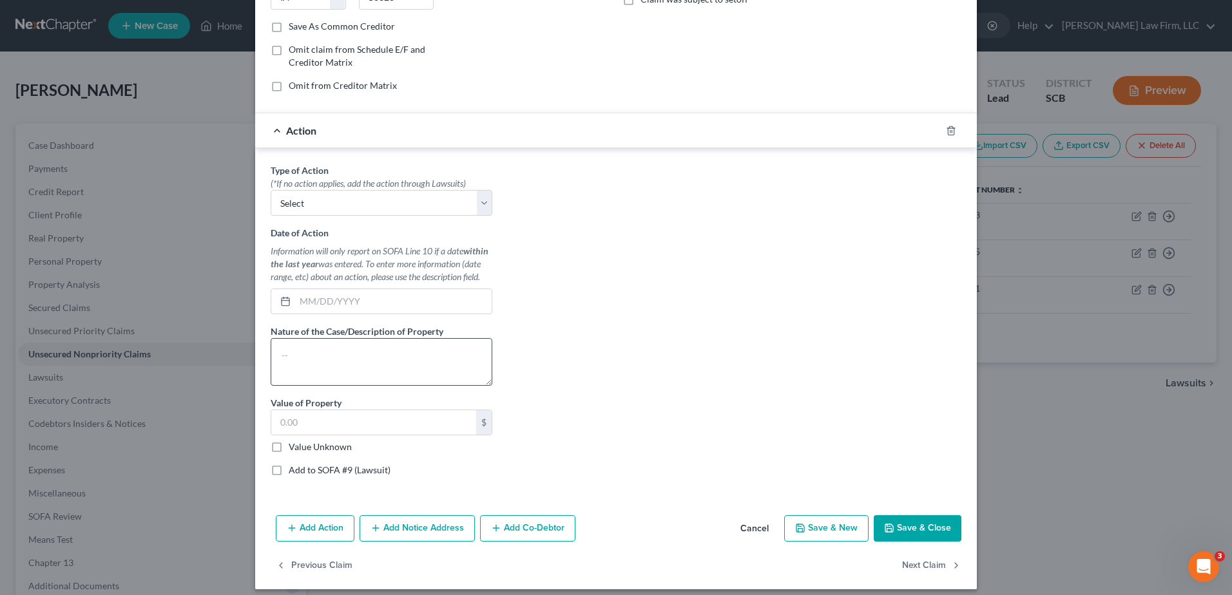
scroll to position [242, 0]
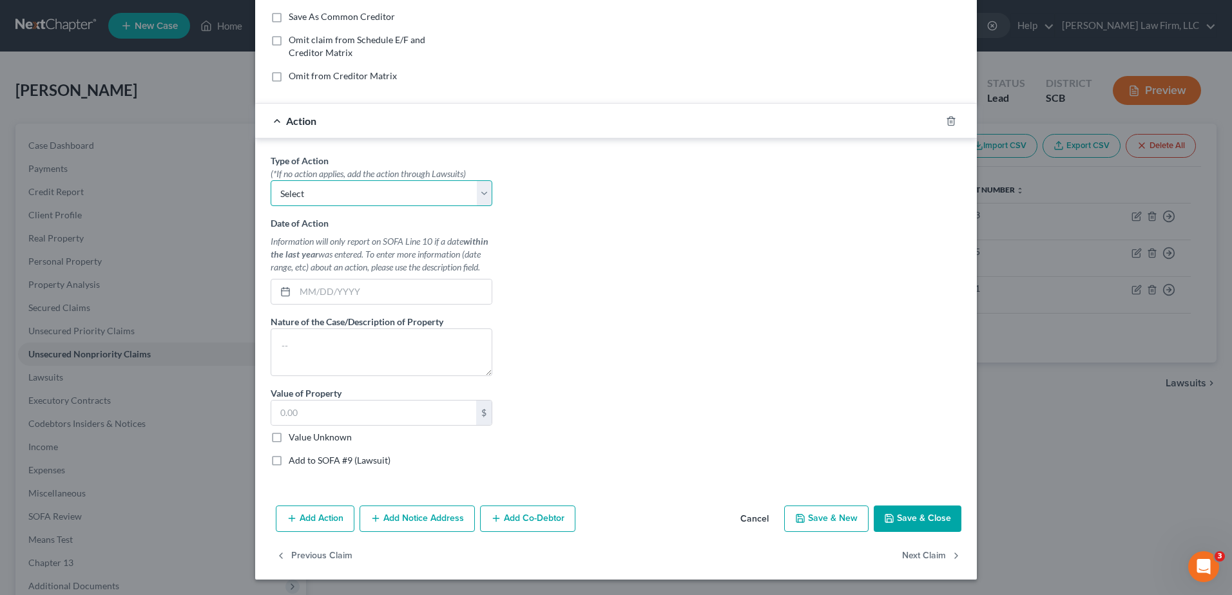
click at [382, 198] on select "Select Repossession Garnishment Foreclosure Personal Injury Attached, Seized, O…" at bounding box center [382, 193] width 222 height 26
click at [651, 179] on div "Type of Action * (*If no action applies, add the action through Lawsuits) Selec…" at bounding box center [615, 315] width 703 height 323
click at [948, 119] on icon "button" at bounding box center [951, 121] width 10 height 10
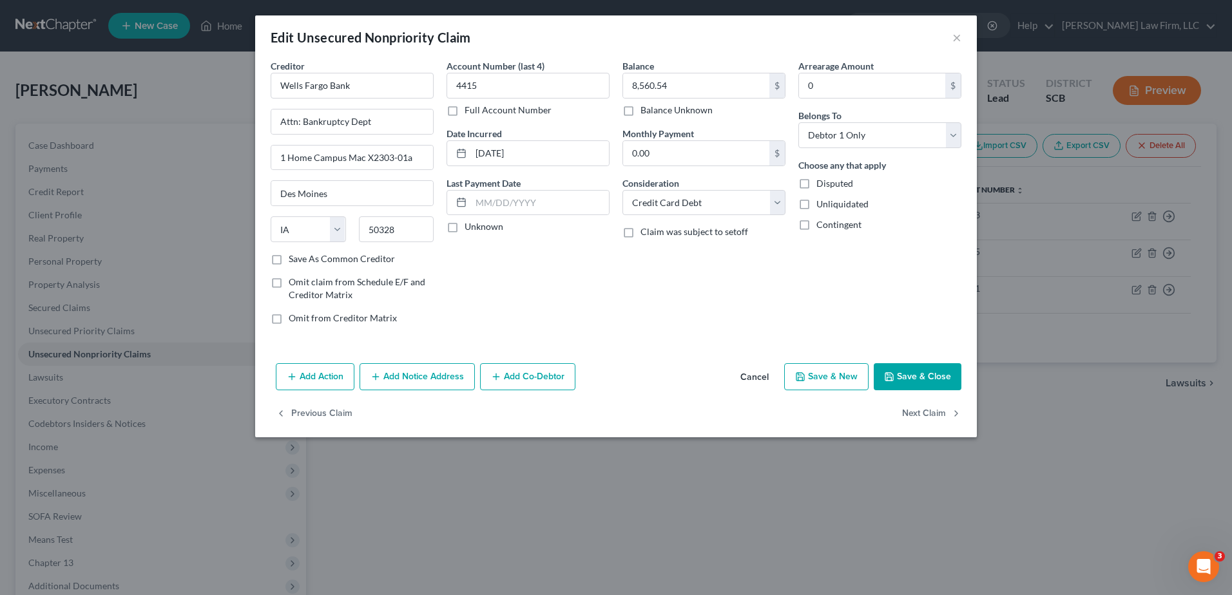
scroll to position [0, 0]
click at [923, 385] on button "Save & Close" at bounding box center [917, 376] width 88 height 27
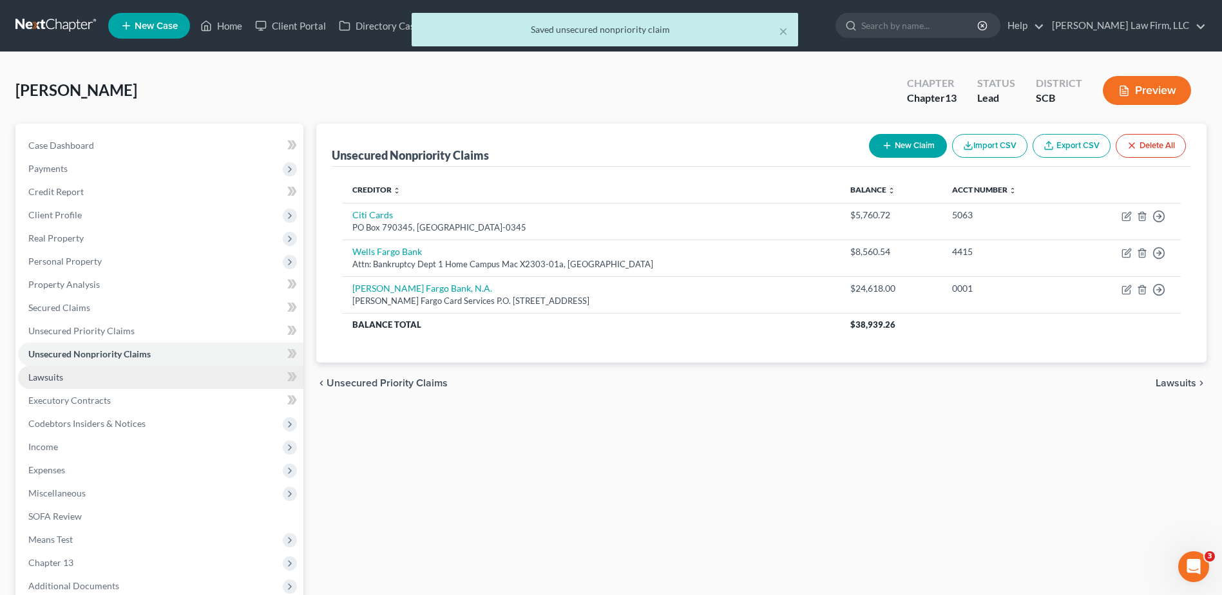
click at [124, 370] on link "Lawsuits" at bounding box center [160, 377] width 285 height 23
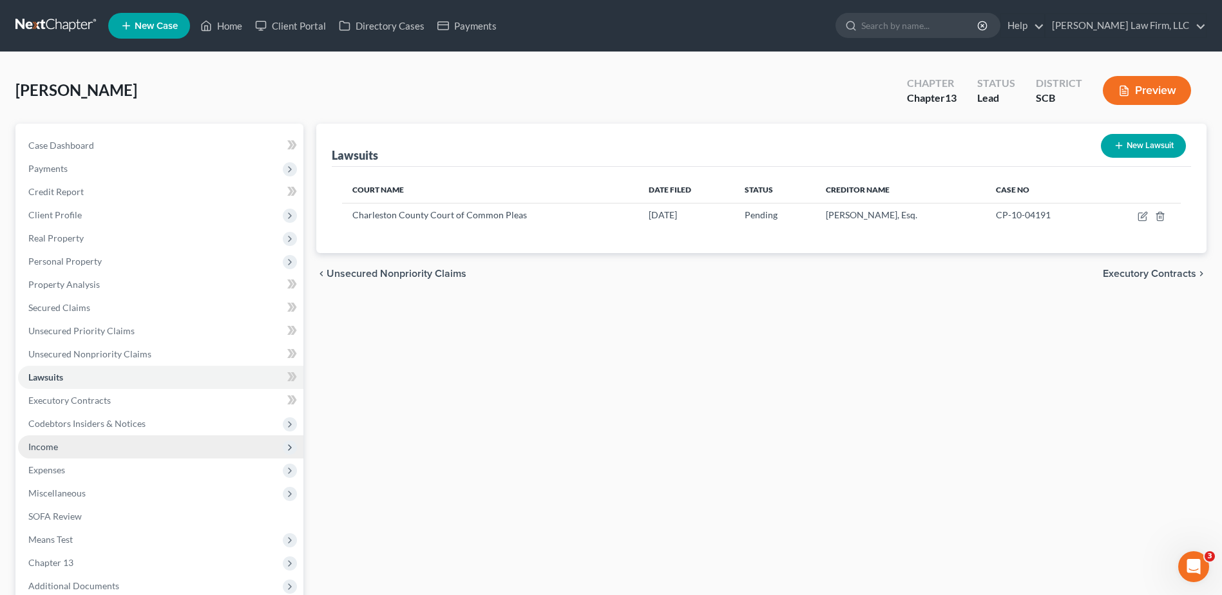
click at [80, 449] on span "Income" at bounding box center [160, 446] width 285 height 23
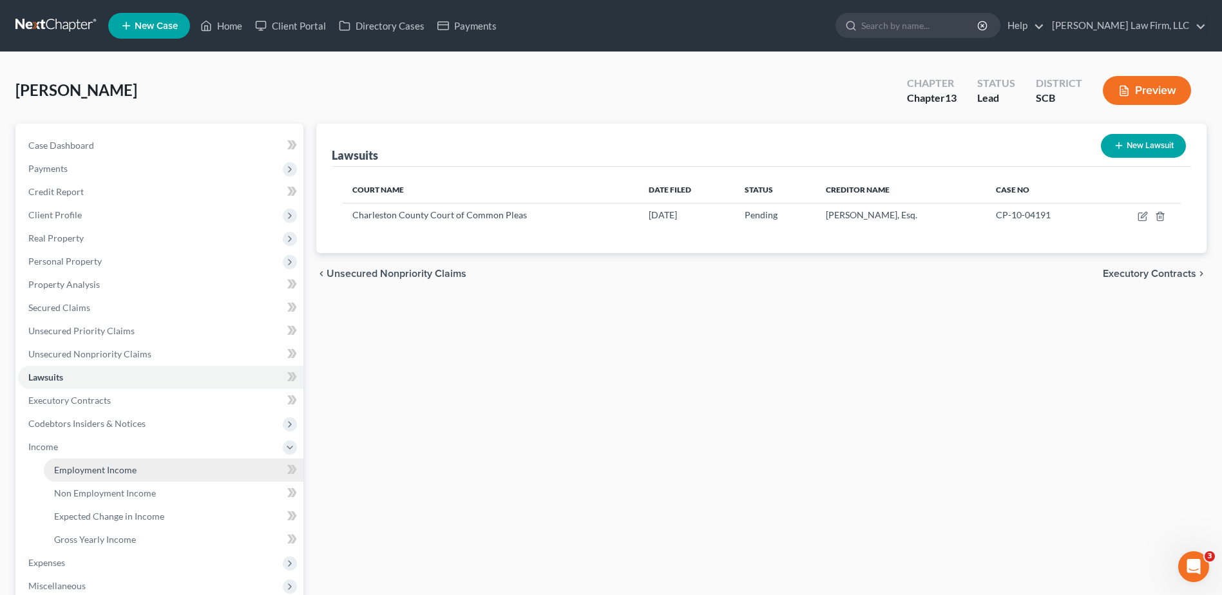
click at [73, 470] on span "Employment Income" at bounding box center [95, 469] width 82 height 11
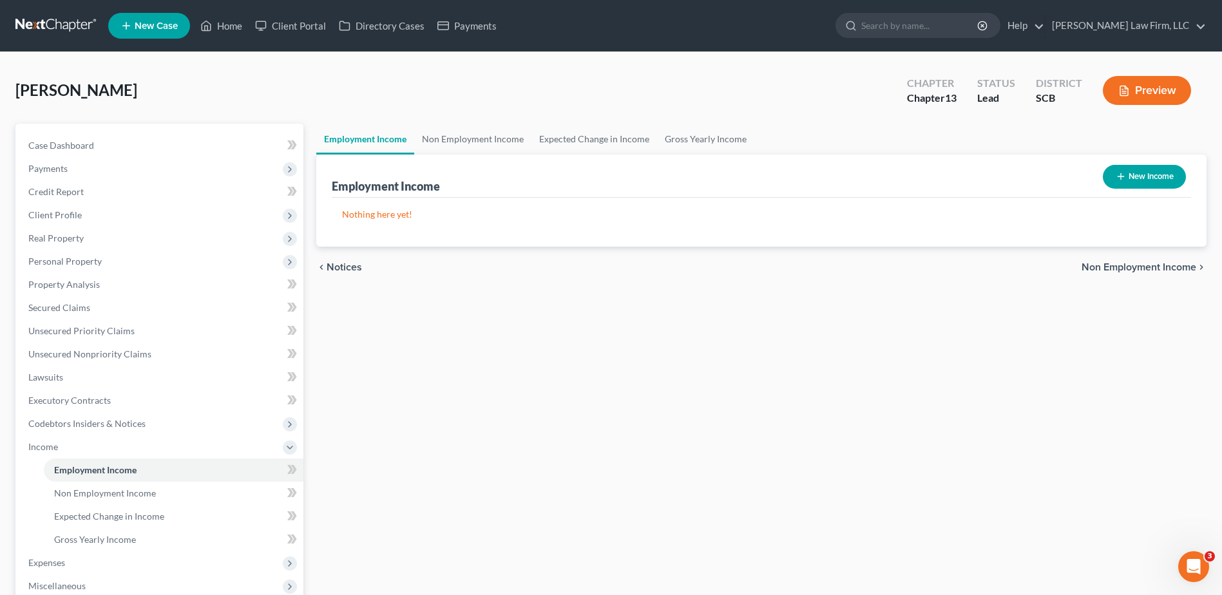
click at [1134, 178] on button "New Income" at bounding box center [1144, 177] width 83 height 24
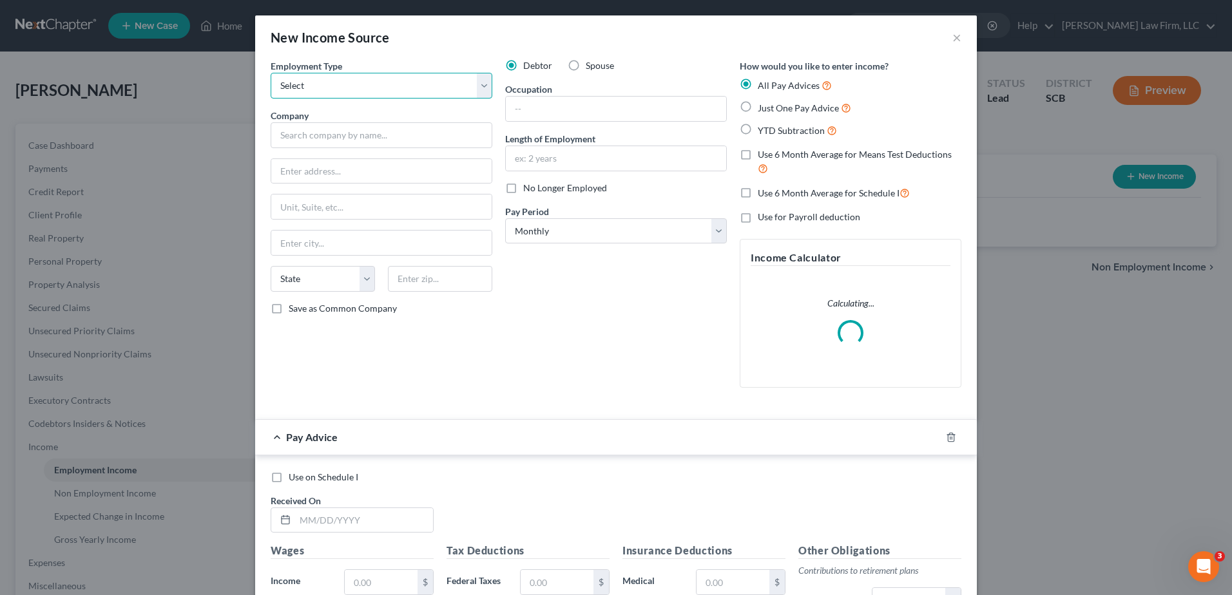
click at [346, 88] on select "Select Full or Part Time Employment Self Employment" at bounding box center [382, 86] width 222 height 26
click at [271, 73] on select "Select Full or Part Time Employment Self Employment" at bounding box center [382, 86] width 222 height 26
click at [344, 133] on input "text" at bounding box center [382, 135] width 222 height 26
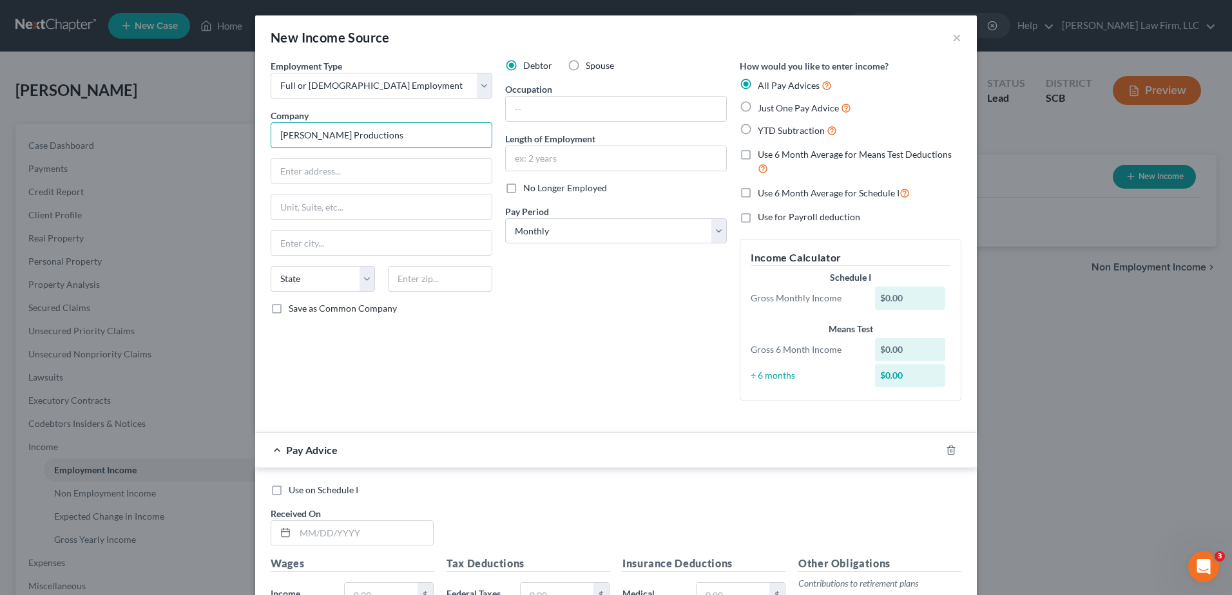
click at [368, 131] on input "Frank Productions" at bounding box center [382, 135] width 222 height 26
click at [583, 107] on input "text" at bounding box center [616, 109] width 220 height 24
click at [558, 153] on input "text" at bounding box center [616, 158] width 220 height 24
click at [499, 258] on div "Debtor Spouse Occupation Audio Engineer Length of Employment 2 years No Longer …" at bounding box center [616, 235] width 234 height 352
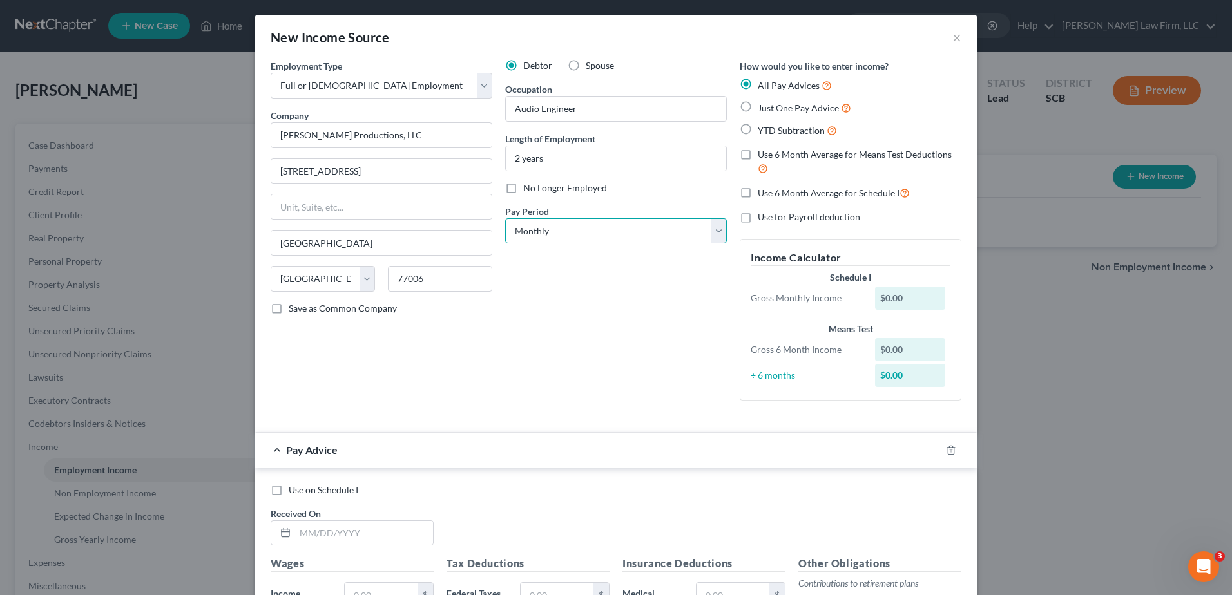
click at [526, 234] on select "Select Monthly Twice Monthly Every Other Week Weekly" at bounding box center [616, 231] width 222 height 26
click at [505, 218] on select "Select Monthly Twice Monthly Every Other Week Weekly" at bounding box center [616, 231] width 222 height 26
click at [512, 298] on div "Debtor Spouse Occupation Audio Engineer Length of Employment 2 years No Longer …" at bounding box center [616, 235] width 234 height 352
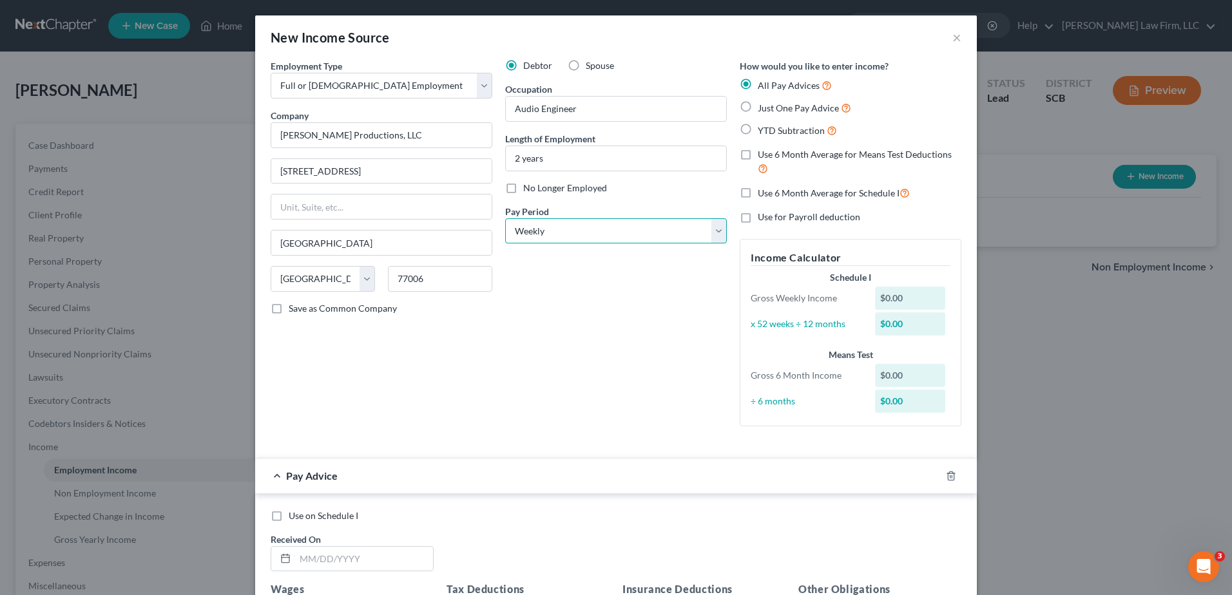
click at [551, 234] on select "Select Monthly Twice Monthly Every Other Week Weekly" at bounding box center [616, 231] width 222 height 26
click at [505, 218] on select "Select Monthly Twice Monthly Every Other Week Weekly" at bounding box center [616, 231] width 222 height 26
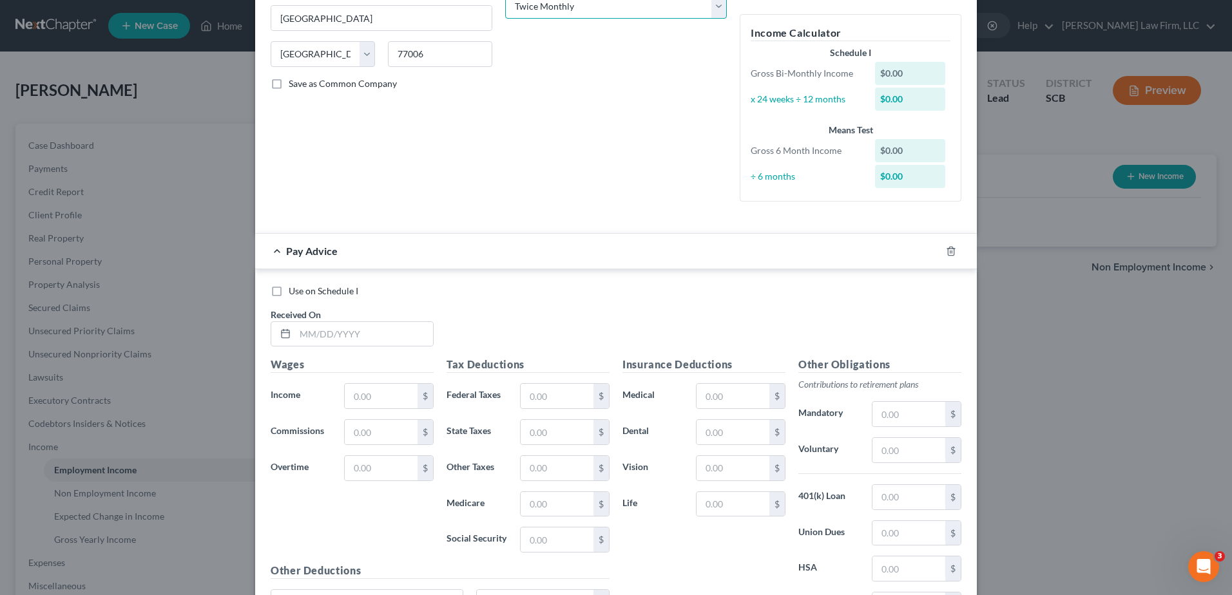
scroll to position [258, 0]
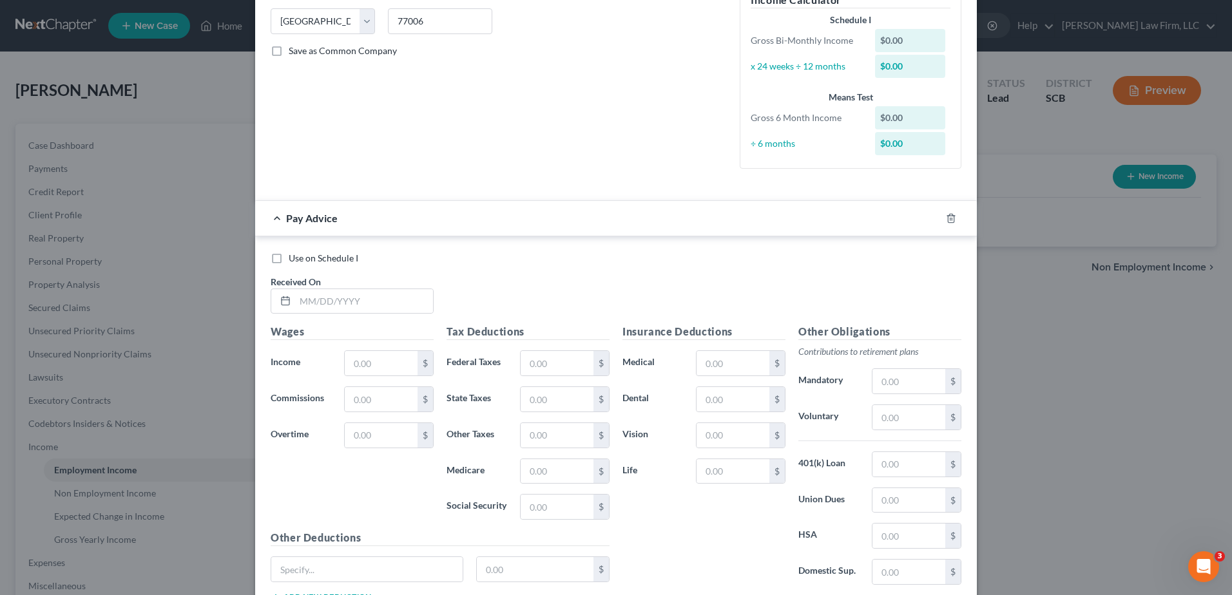
click at [592, 225] on div "Pay Advice" at bounding box center [597, 218] width 685 height 34
click at [310, 220] on span "Pay Advice" at bounding box center [312, 218] width 52 height 12
click at [946, 217] on icon "button" at bounding box center [951, 218] width 10 height 10
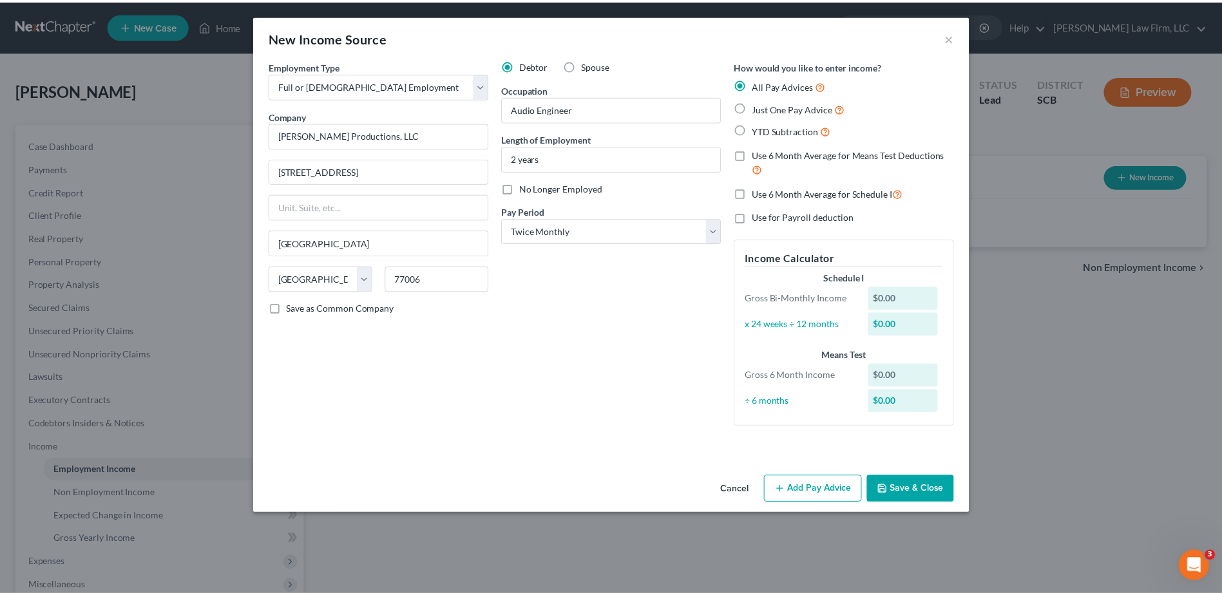
scroll to position [0, 0]
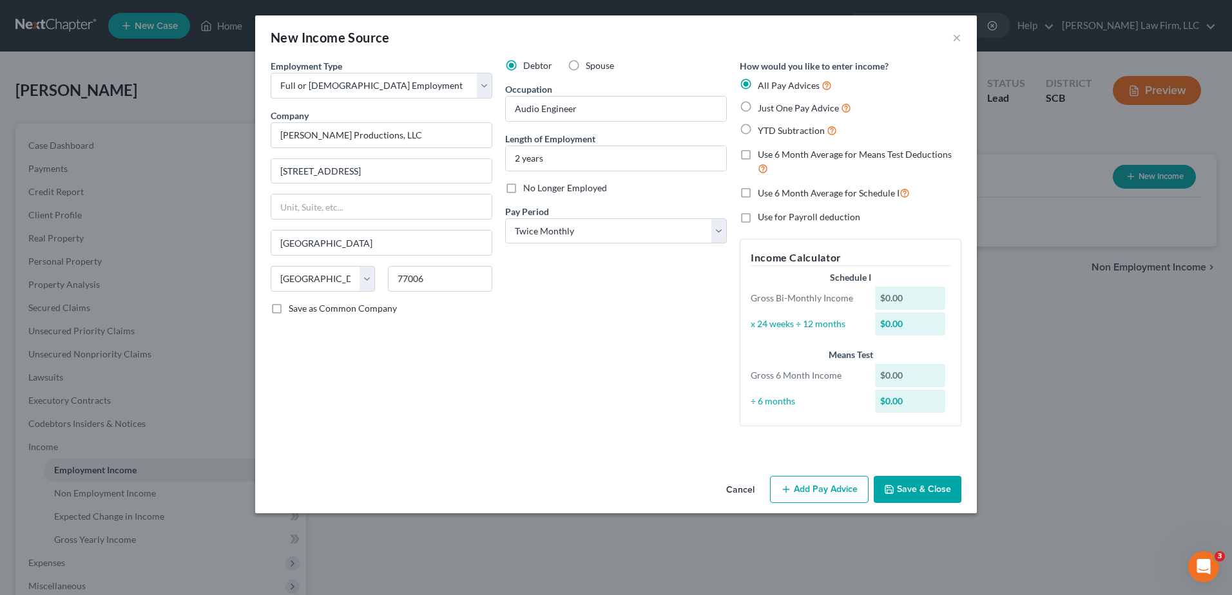
click at [758, 155] on label "Use 6 Month Average for Means Test Deductions" at bounding box center [860, 162] width 204 height 28
click at [763, 155] on input "Use 6 Month Average for Means Test Deductions" at bounding box center [767, 152] width 8 height 8
click at [758, 193] on label "Use 6 Month Average for Schedule I" at bounding box center [834, 193] width 152 height 15
click at [763, 193] on input "Use 6 Month Average for Schedule I" at bounding box center [767, 190] width 8 height 8
click at [892, 484] on button "Save & Close" at bounding box center [917, 489] width 88 height 27
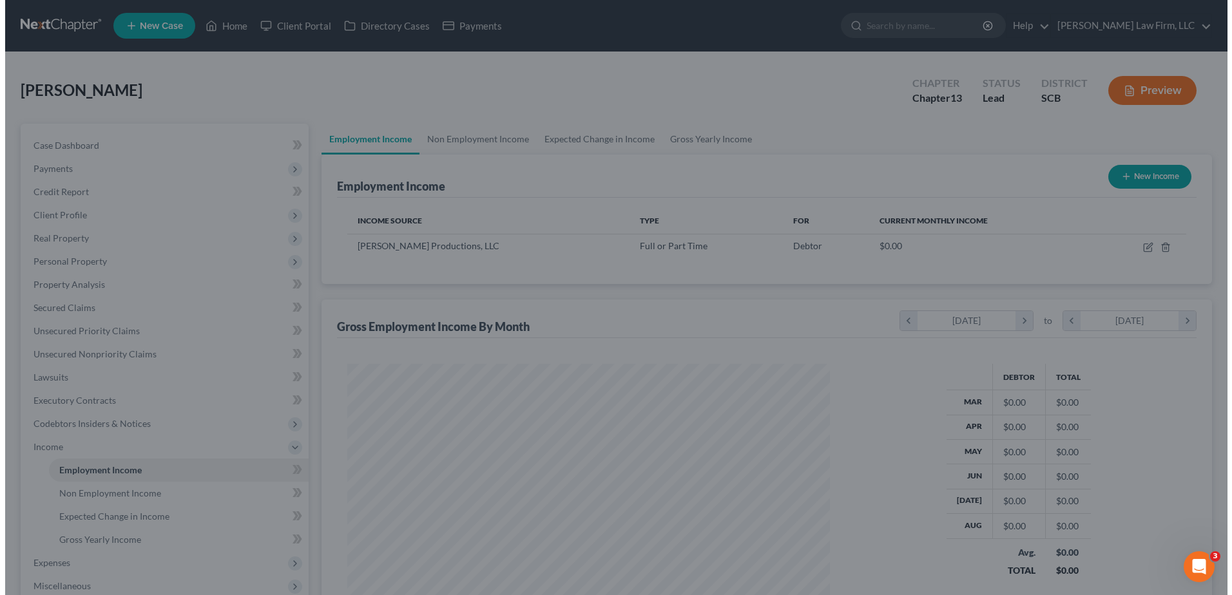
scroll to position [643925, 643660]
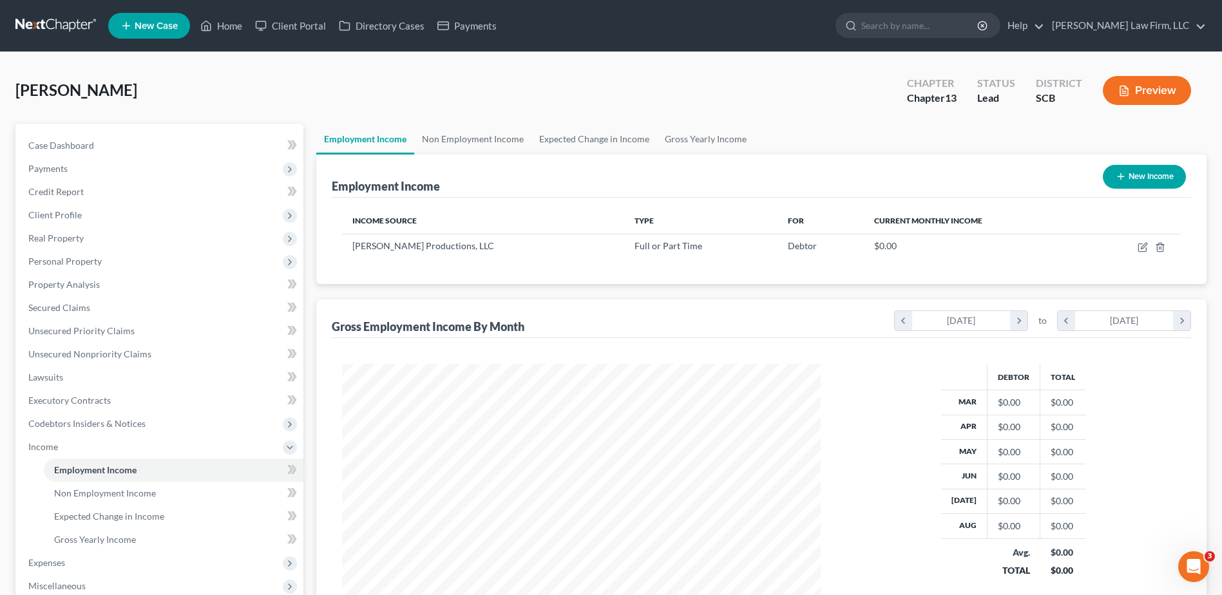
click at [1141, 174] on button "New Income" at bounding box center [1144, 177] width 83 height 24
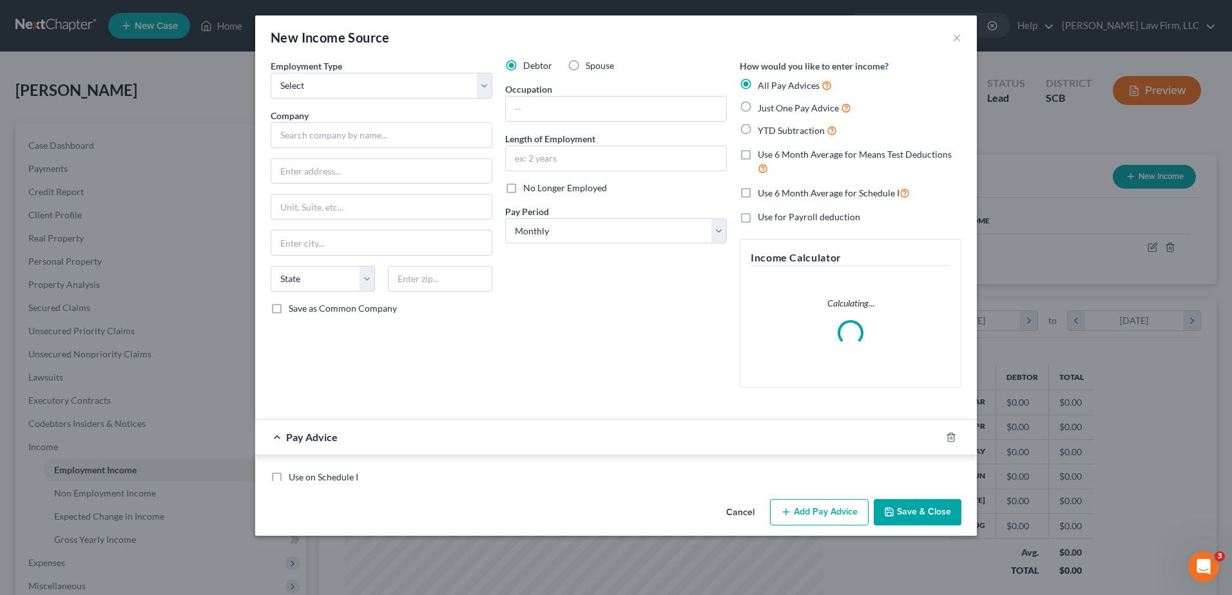
scroll to position [241, 509]
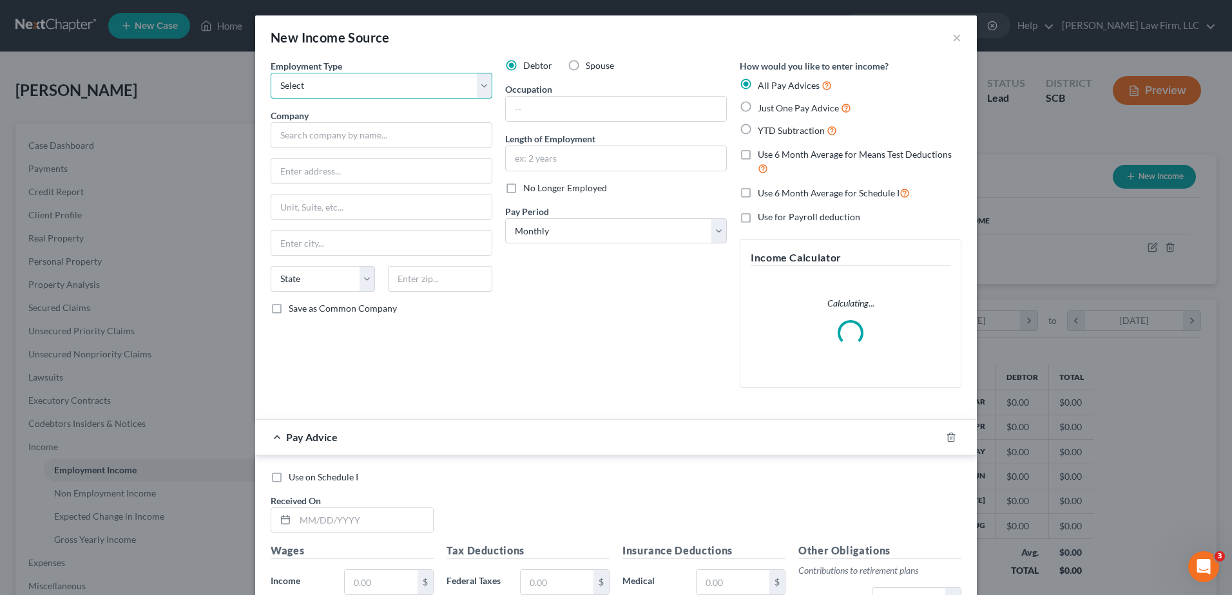
click at [385, 93] on select "Select Full or Part Time Employment Self Employment" at bounding box center [382, 86] width 222 height 26
click at [271, 73] on select "Select Full or Part Time Employment Self Employment" at bounding box center [382, 86] width 222 height 26
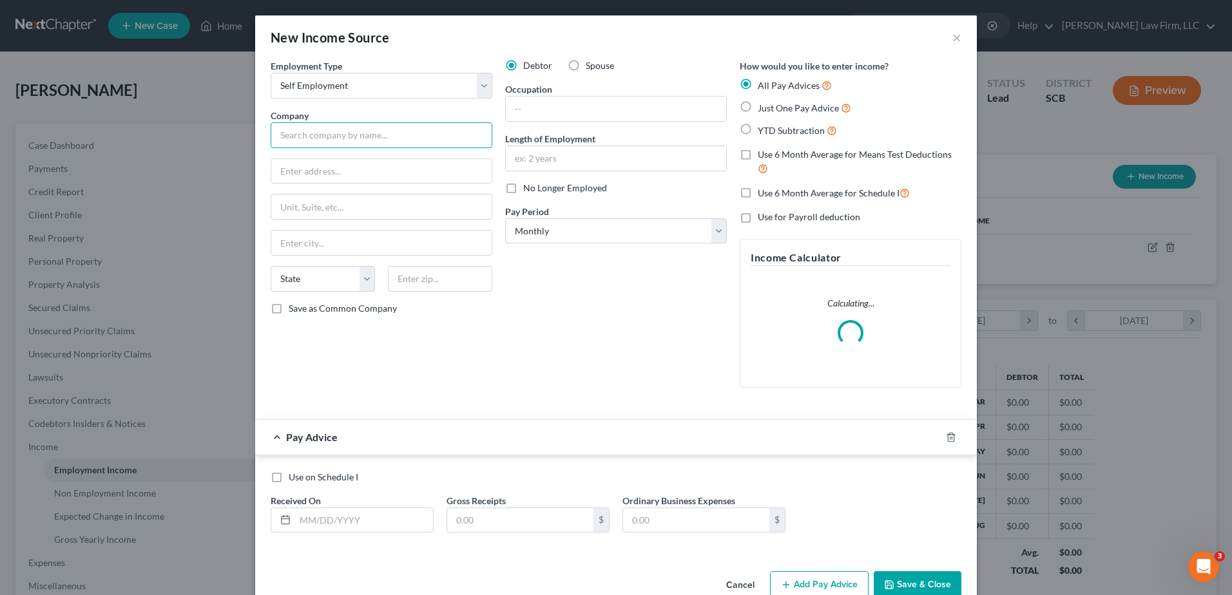
click at [381, 133] on input "text" at bounding box center [382, 135] width 222 height 26
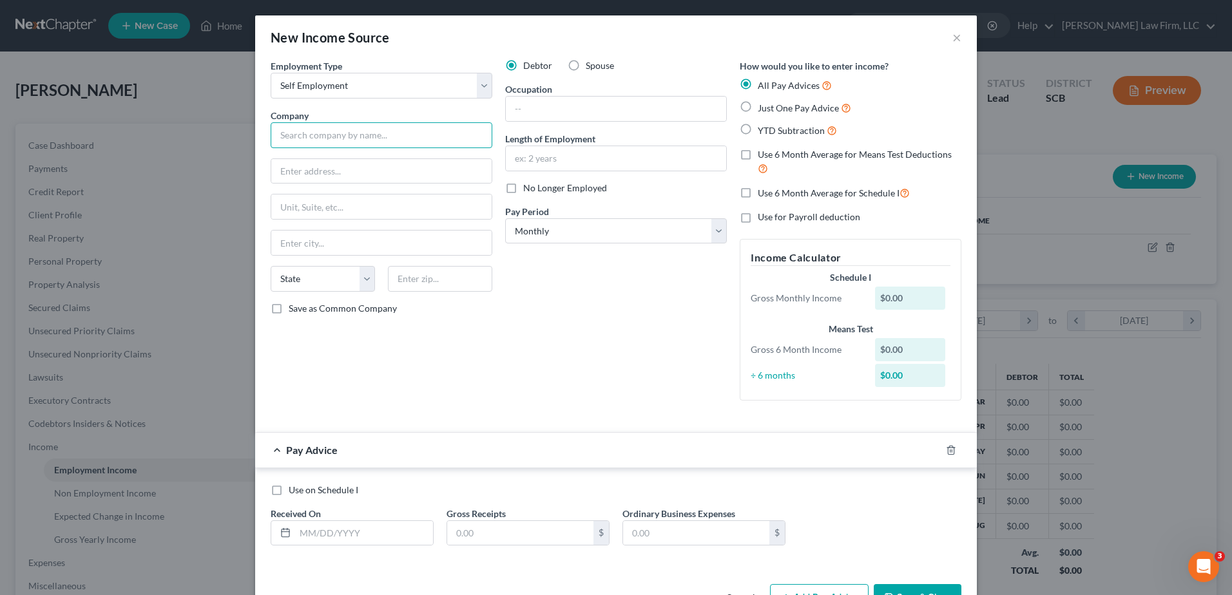
click at [383, 136] on input "text" at bounding box center [382, 135] width 222 height 26
click at [531, 98] on input "text" at bounding box center [616, 109] width 220 height 24
click at [677, 62] on div "Debtor Spouse" at bounding box center [616, 65] width 222 height 13
click at [583, 155] on input "text" at bounding box center [616, 158] width 220 height 24
click at [522, 358] on div "Debtor Spouse Occupation Owner/Operator Length of Employment 7 months No Longer…" at bounding box center [616, 235] width 234 height 352
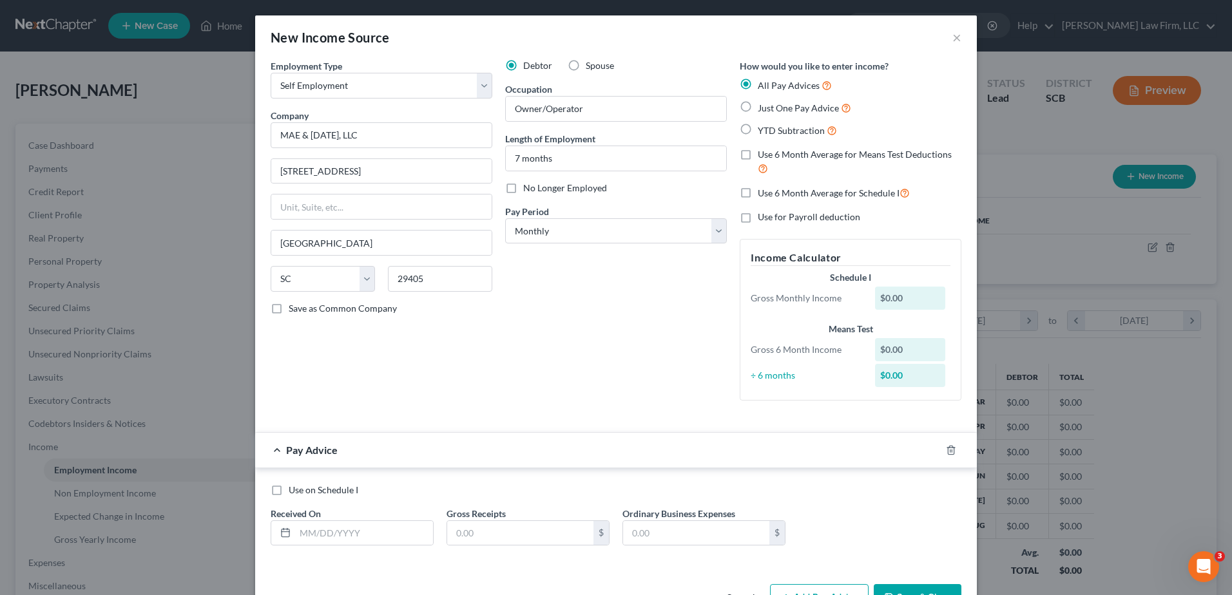
click at [758, 157] on label "Use 6 Month Average for Means Test Deductions" at bounding box center [860, 162] width 204 height 28
click at [763, 157] on input "Use 6 Month Average for Means Test Deductions" at bounding box center [767, 152] width 8 height 8
click at [758, 192] on label "Use 6 Month Average for Schedule I" at bounding box center [834, 193] width 152 height 15
click at [763, 192] on input "Use 6 Month Average for Schedule I" at bounding box center [767, 190] width 8 height 8
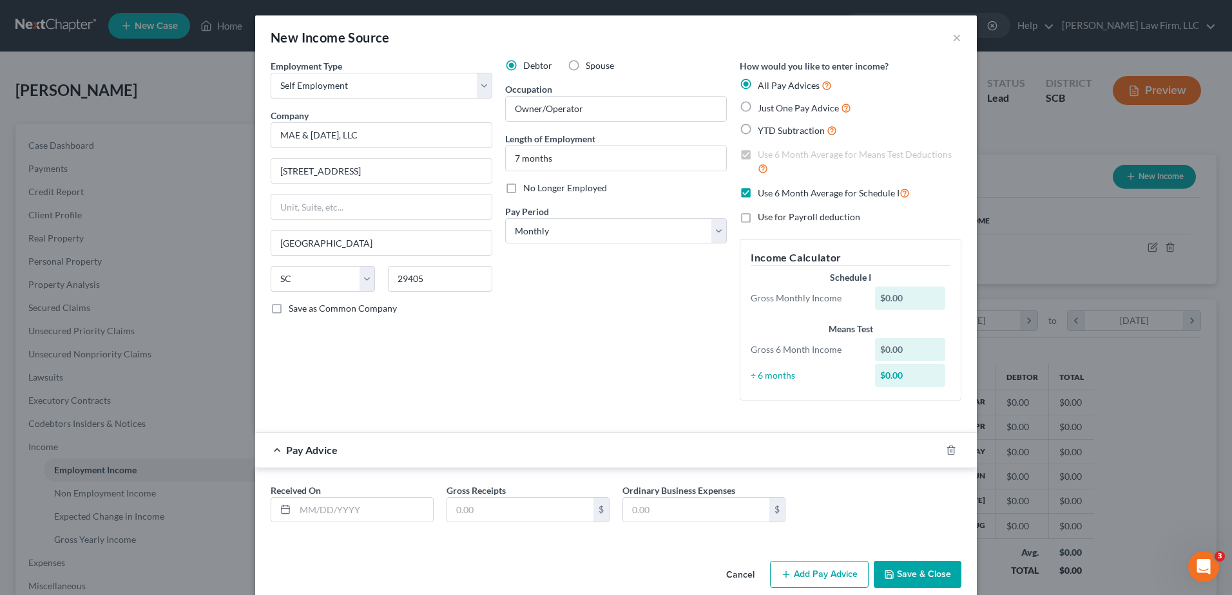
scroll to position [19, 0]
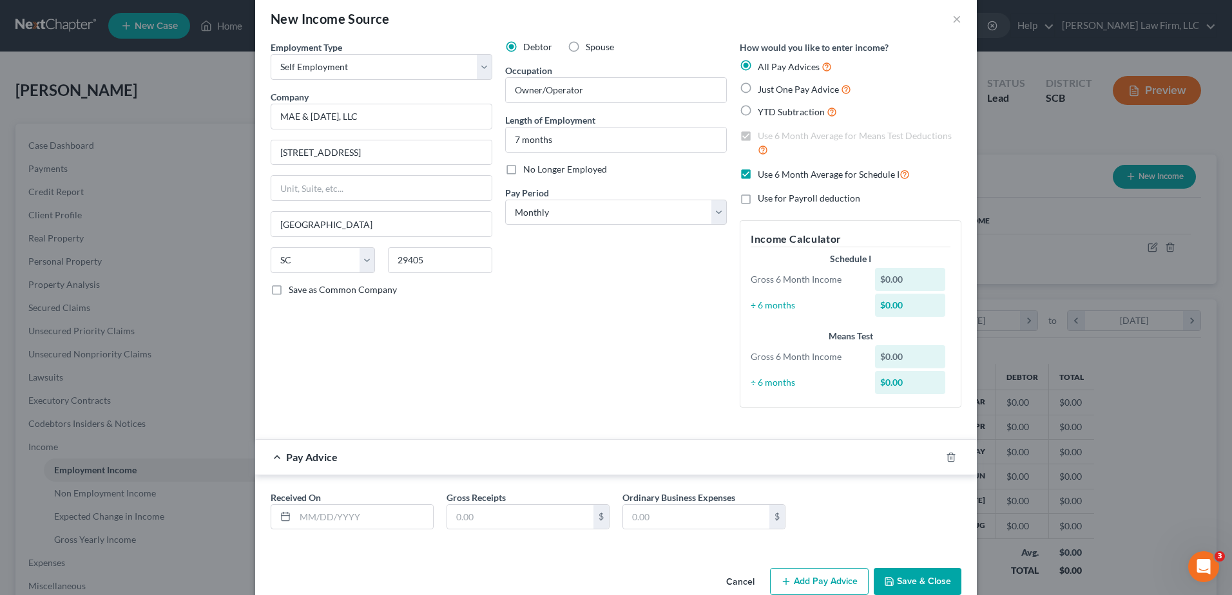
click at [895, 578] on button "Save & Close" at bounding box center [917, 581] width 88 height 27
click at [951, 457] on line "button" at bounding box center [951, 458] width 0 height 3
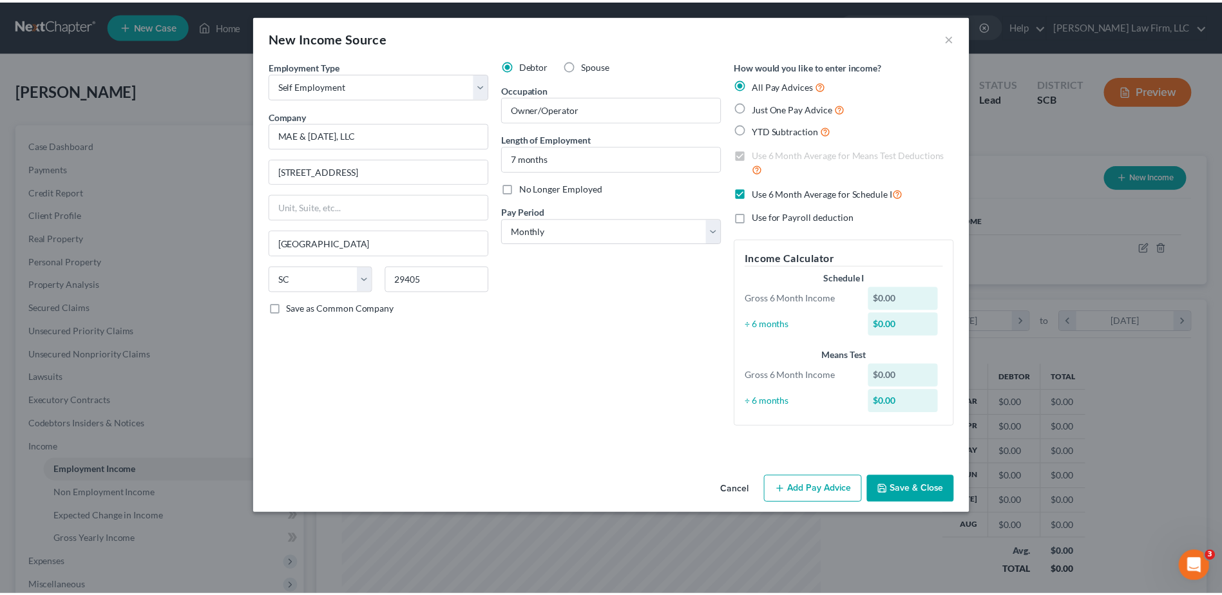
scroll to position [0, 0]
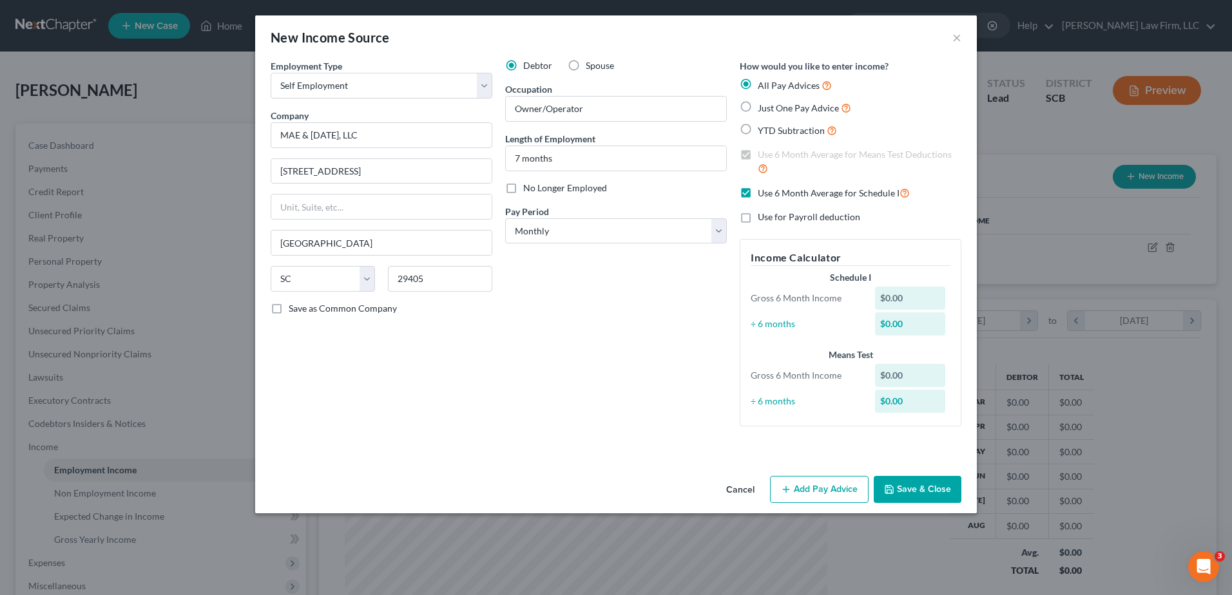
click at [932, 490] on button "Save & Close" at bounding box center [917, 489] width 88 height 27
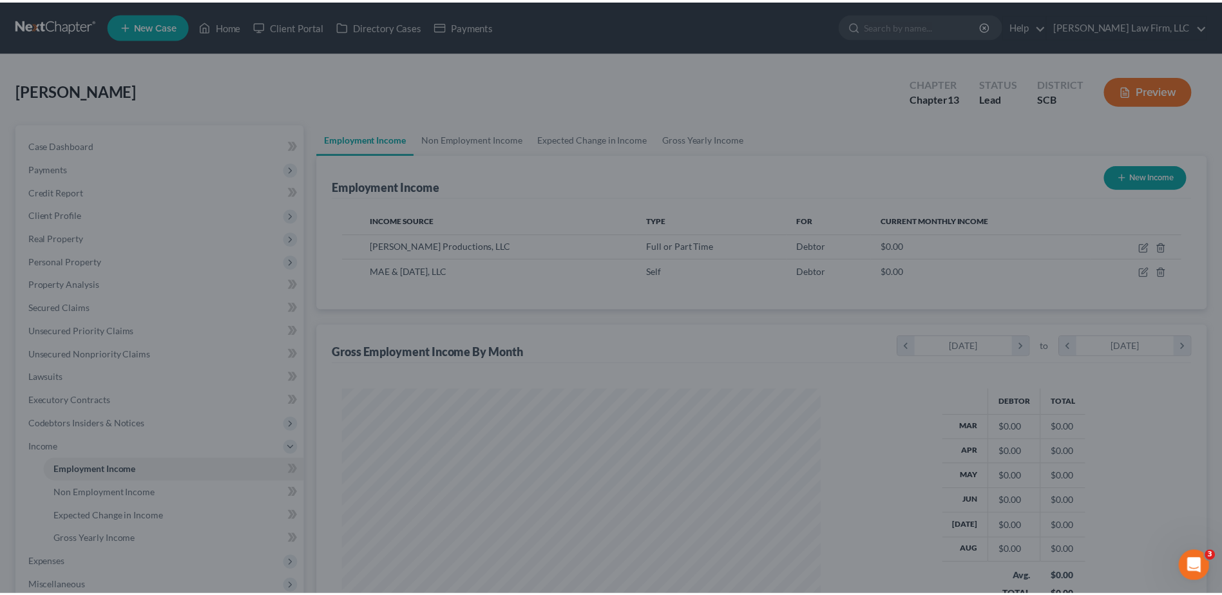
scroll to position [643925, 643660]
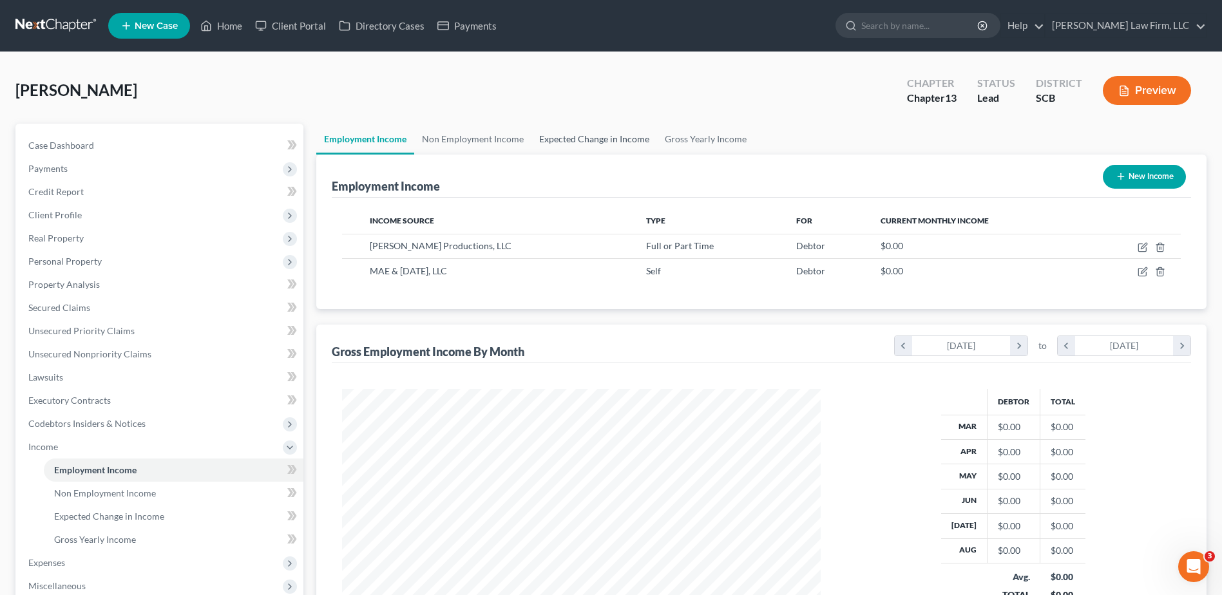
click at [589, 137] on link "Expected Change in Income" at bounding box center [594, 139] width 126 height 31
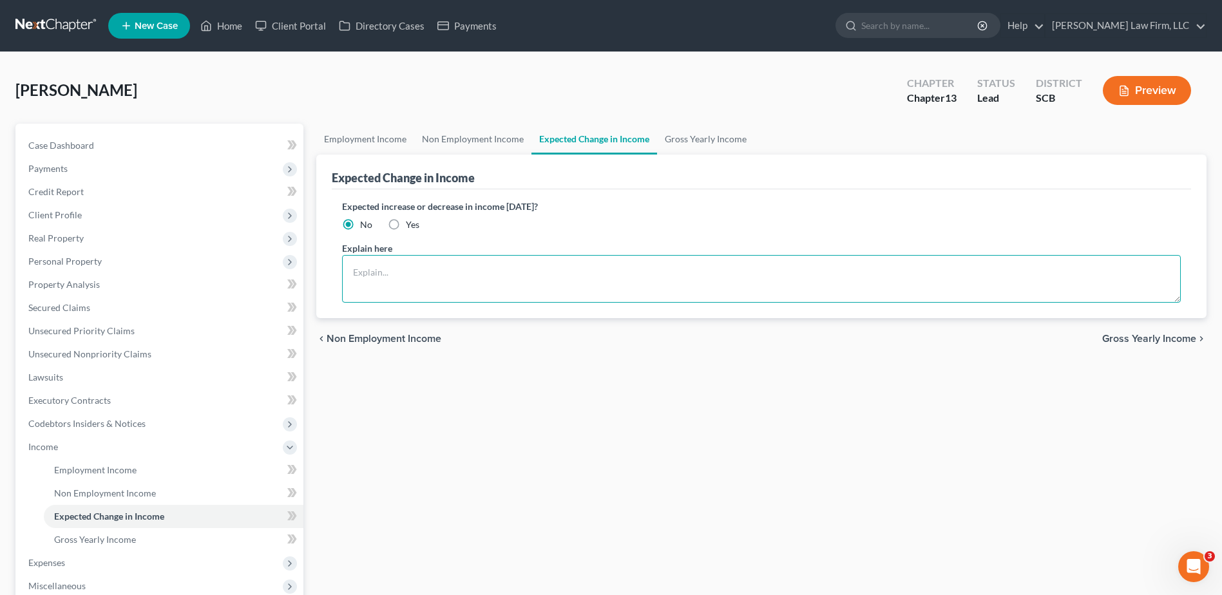
click at [428, 273] on textarea at bounding box center [761, 279] width 839 height 48
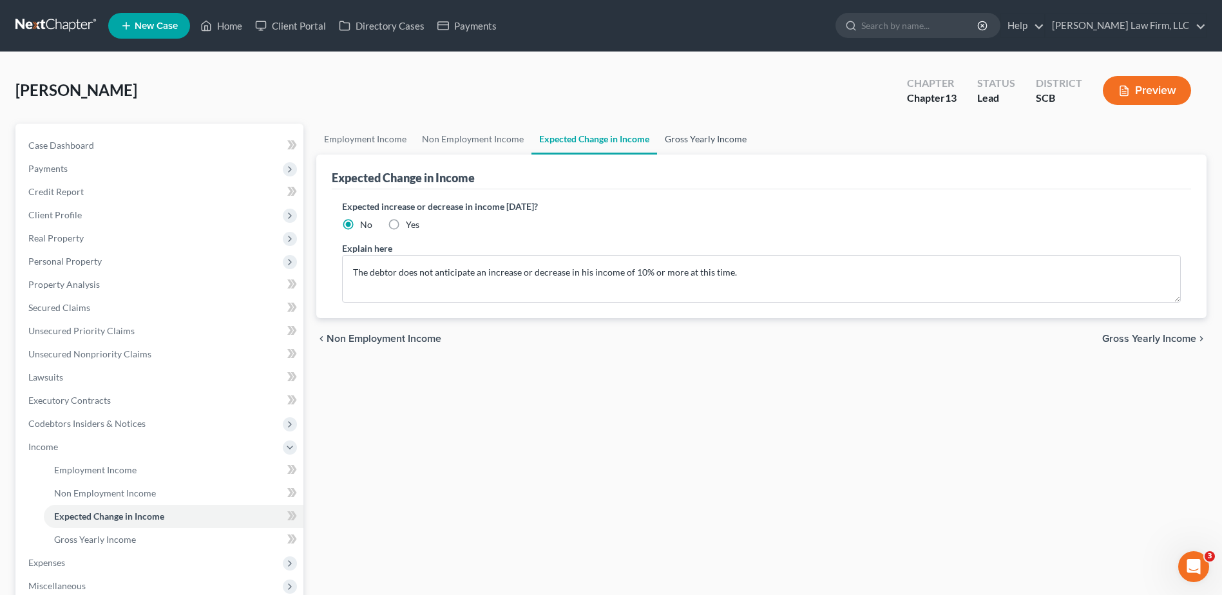
click at [691, 131] on link "Gross Yearly Income" at bounding box center [705, 139] width 97 height 31
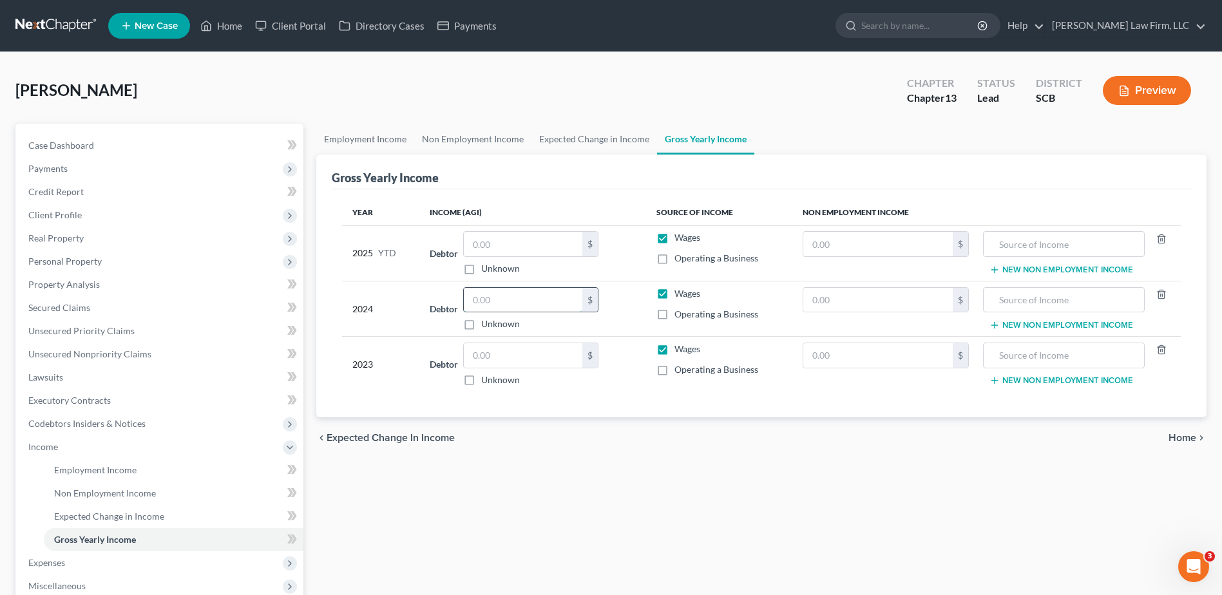
click at [522, 303] on input "text" at bounding box center [523, 300] width 119 height 24
click at [517, 360] on input "text" at bounding box center [523, 355] width 119 height 24
click at [487, 362] on input "text" at bounding box center [523, 355] width 119 height 24
click at [533, 235] on input "text" at bounding box center [523, 244] width 119 height 24
click at [522, 241] on input "text" at bounding box center [523, 244] width 119 height 24
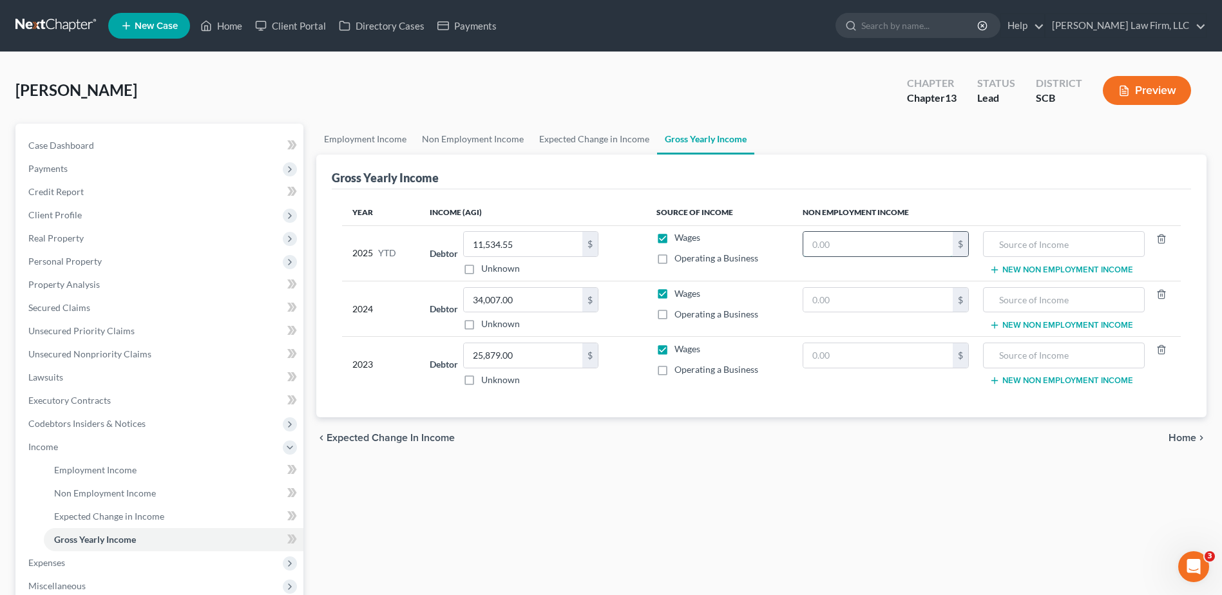
click at [812, 252] on input "text" at bounding box center [877, 244] width 149 height 24
click at [1013, 244] on input "text" at bounding box center [1064, 244] width 148 height 24
click at [674, 261] on label "Operating a Business" at bounding box center [716, 258] width 84 height 13
click at [680, 260] on input "Operating a Business" at bounding box center [684, 256] width 8 height 8
click at [674, 316] on label "Operating a Business" at bounding box center [716, 314] width 84 height 13
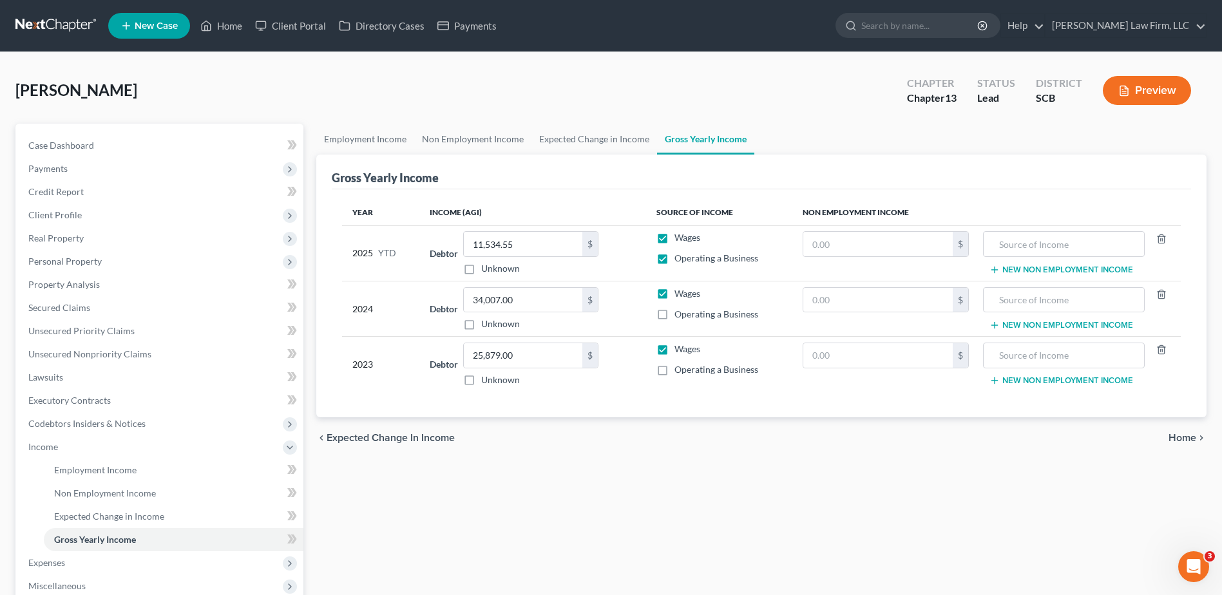
click at [680, 316] on input "Operating a Business" at bounding box center [684, 312] width 8 height 8
click at [674, 316] on label "Operating a Business" at bounding box center [716, 314] width 84 height 13
click at [680, 316] on input "Operating a Business" at bounding box center [684, 312] width 8 height 8
click at [674, 260] on label "Operating a Business" at bounding box center [716, 258] width 84 height 13
click at [680, 260] on input "Operating a Business" at bounding box center [684, 256] width 8 height 8
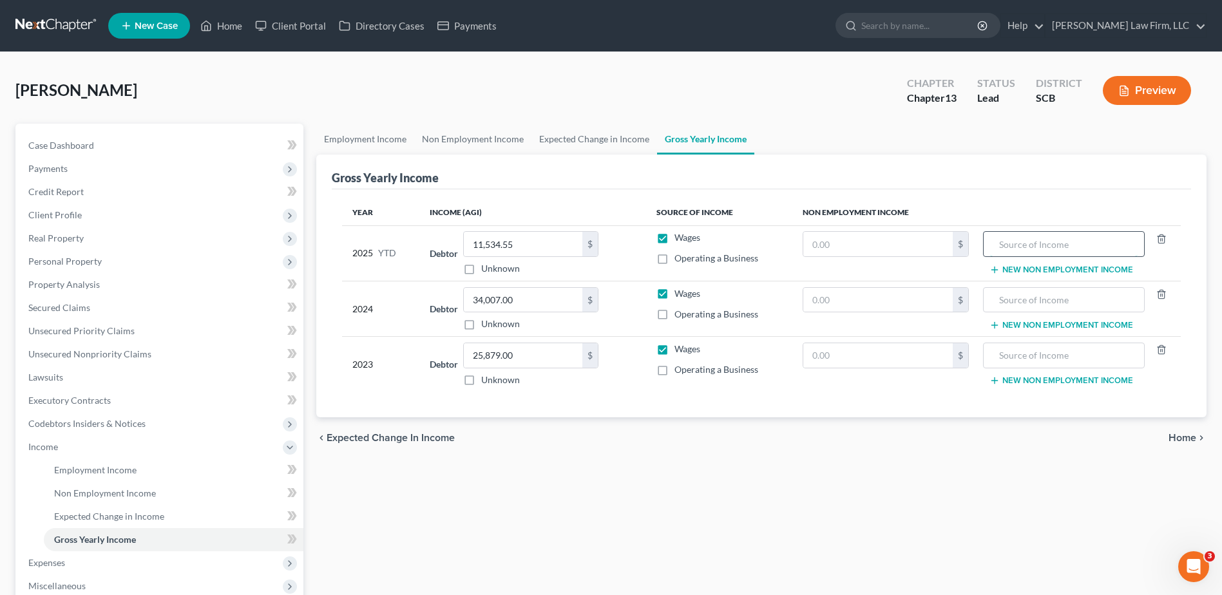
click at [1001, 243] on input "text" at bounding box center [1064, 244] width 148 height 24
click at [1036, 301] on input "text" at bounding box center [1064, 300] width 148 height 24
click at [1002, 301] on input "No Net Income from MAE & JUNE 2, LLC" at bounding box center [1064, 300] width 148 height 24
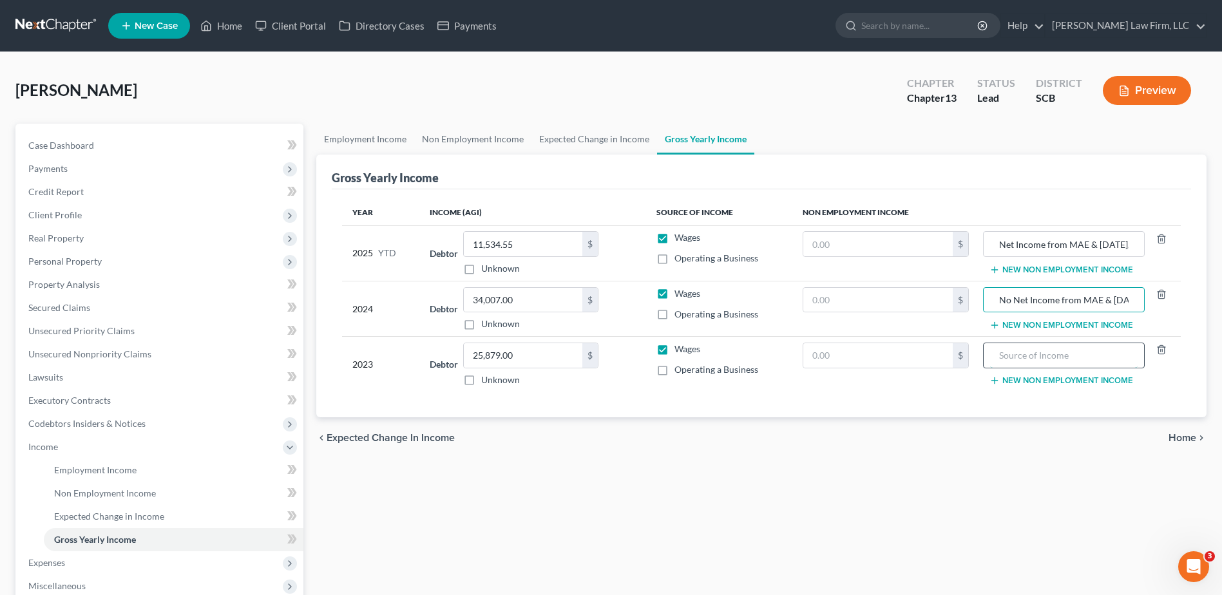
click at [1009, 355] on input "text" at bounding box center [1064, 355] width 148 height 24
paste input "No Net Income from MAE & JUNE 2, LLC"
click at [896, 461] on div "Employment Income Non Employment Income Expected Change in Income Gross Yearly …" at bounding box center [761, 461] width 903 height 674
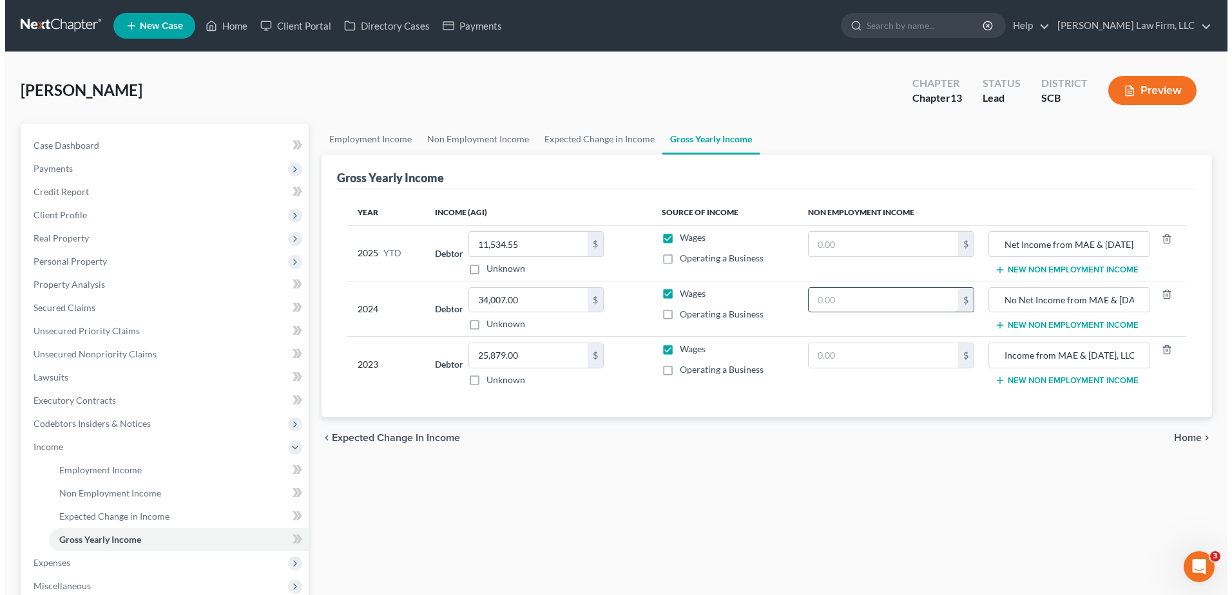
scroll to position [0, 0]
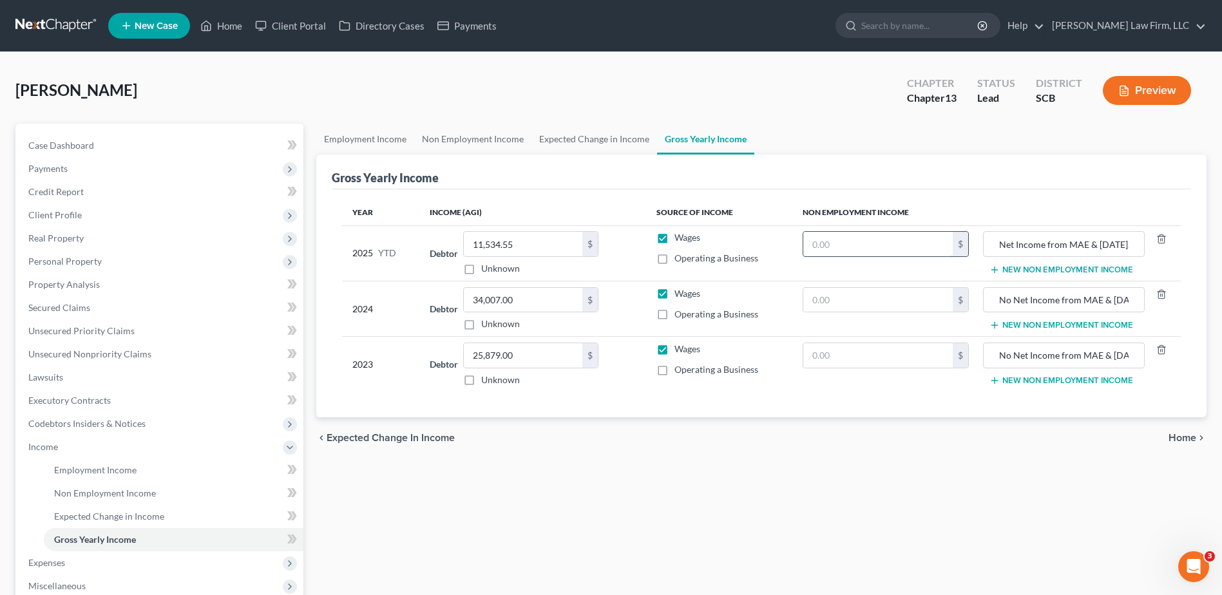
click at [879, 249] on input "text" at bounding box center [877, 244] width 149 height 24
click at [488, 136] on link "Non Employment Income" at bounding box center [472, 139] width 117 height 31
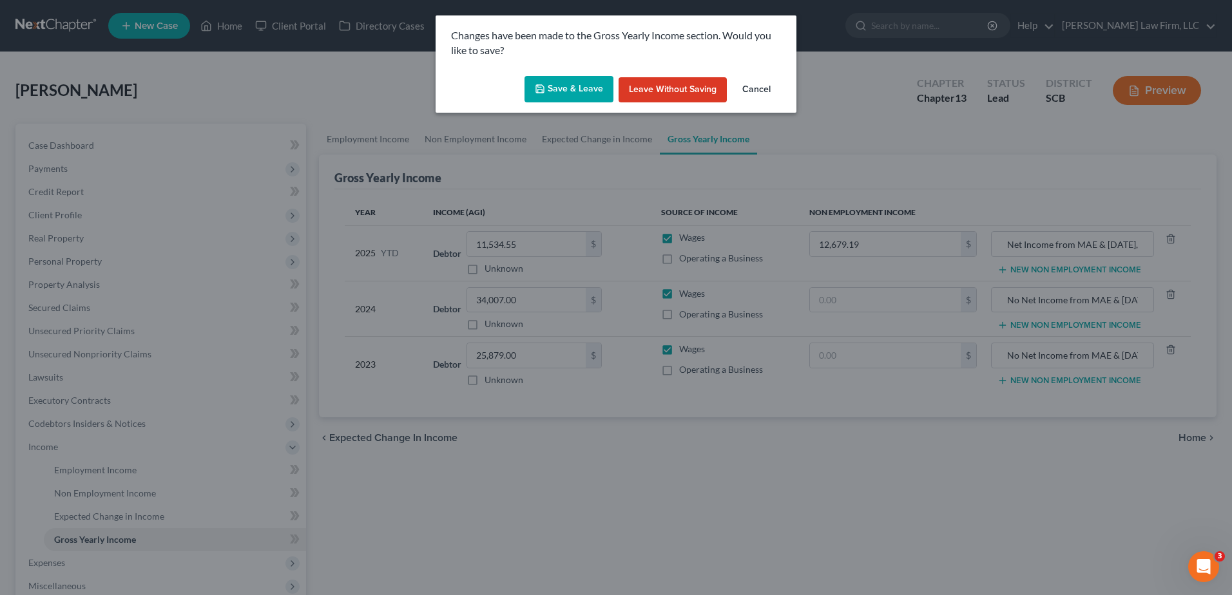
click at [595, 85] on button "Save & Leave" at bounding box center [568, 89] width 89 height 27
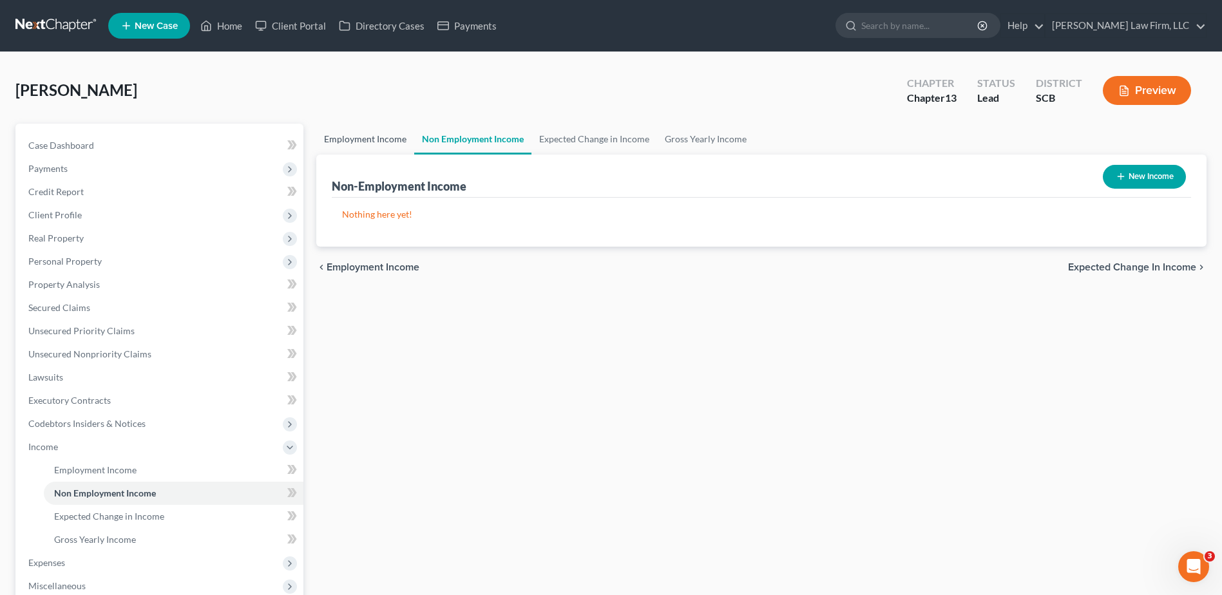
click at [393, 140] on link "Employment Income" at bounding box center [365, 139] width 98 height 31
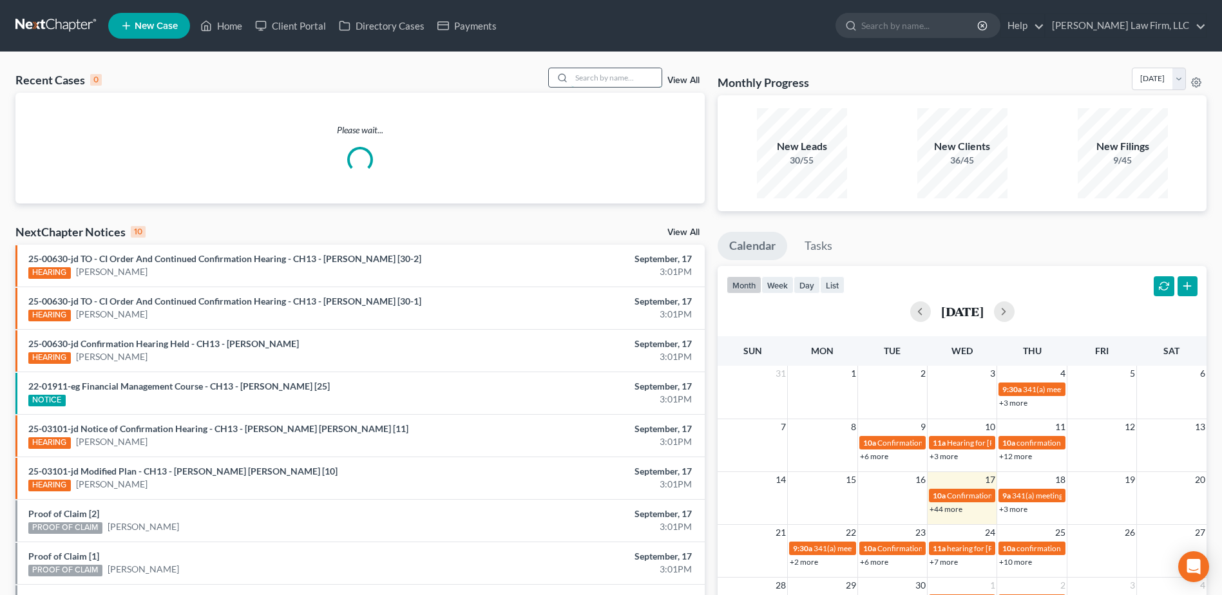
click at [624, 85] on input "search" at bounding box center [616, 77] width 90 height 19
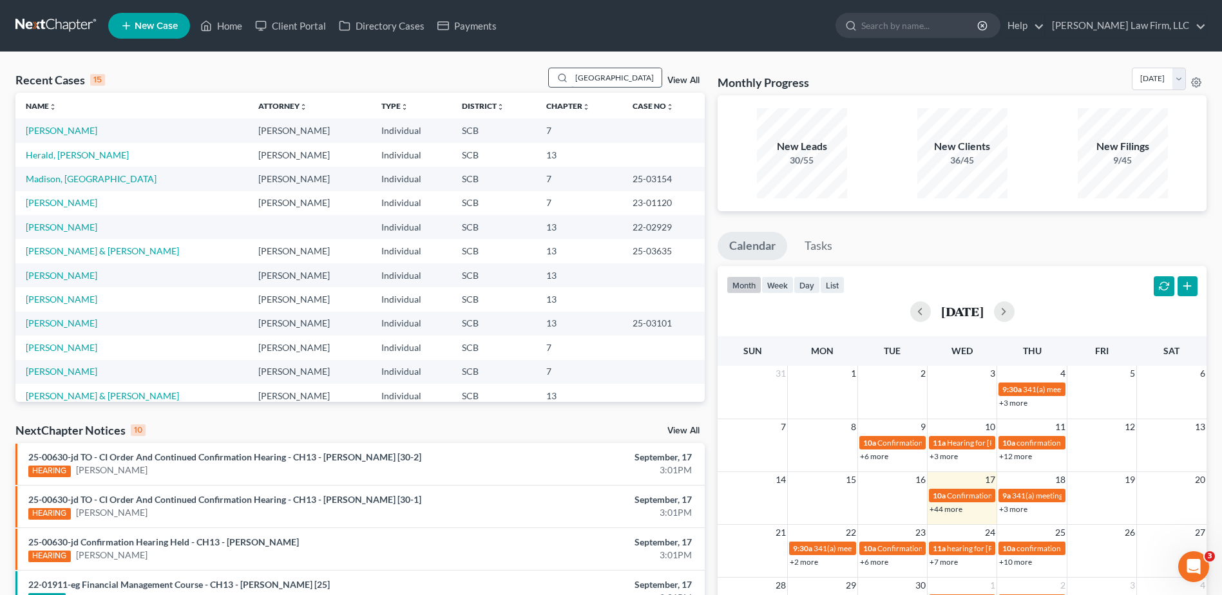
type input "florence"
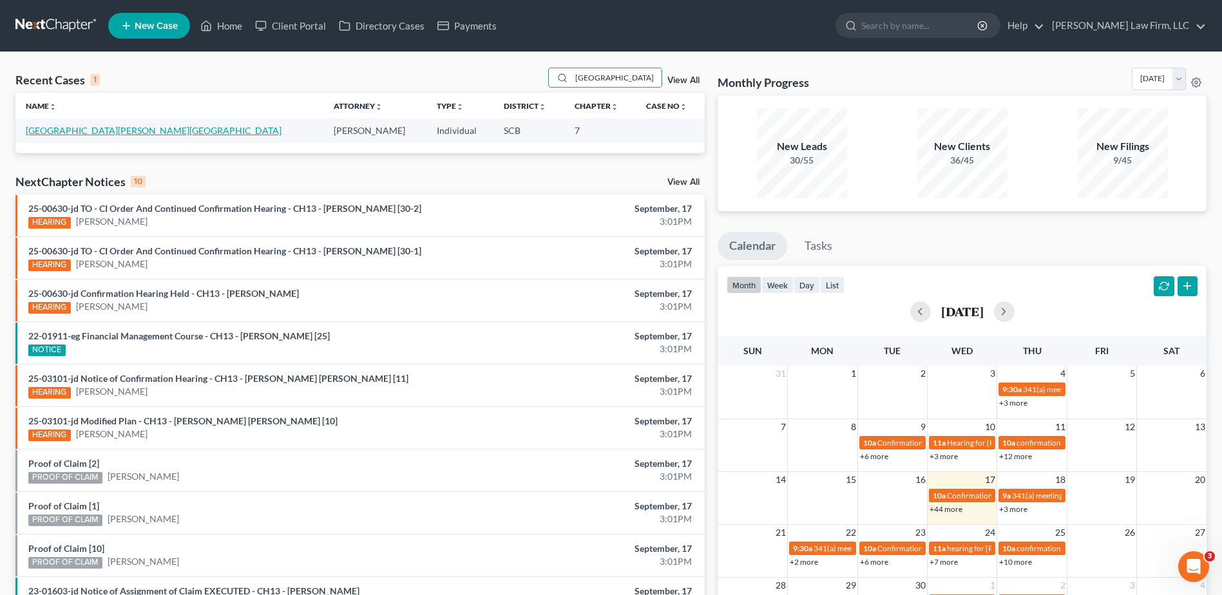
click at [75, 132] on link "Jordan, Florence" at bounding box center [154, 130] width 256 height 11
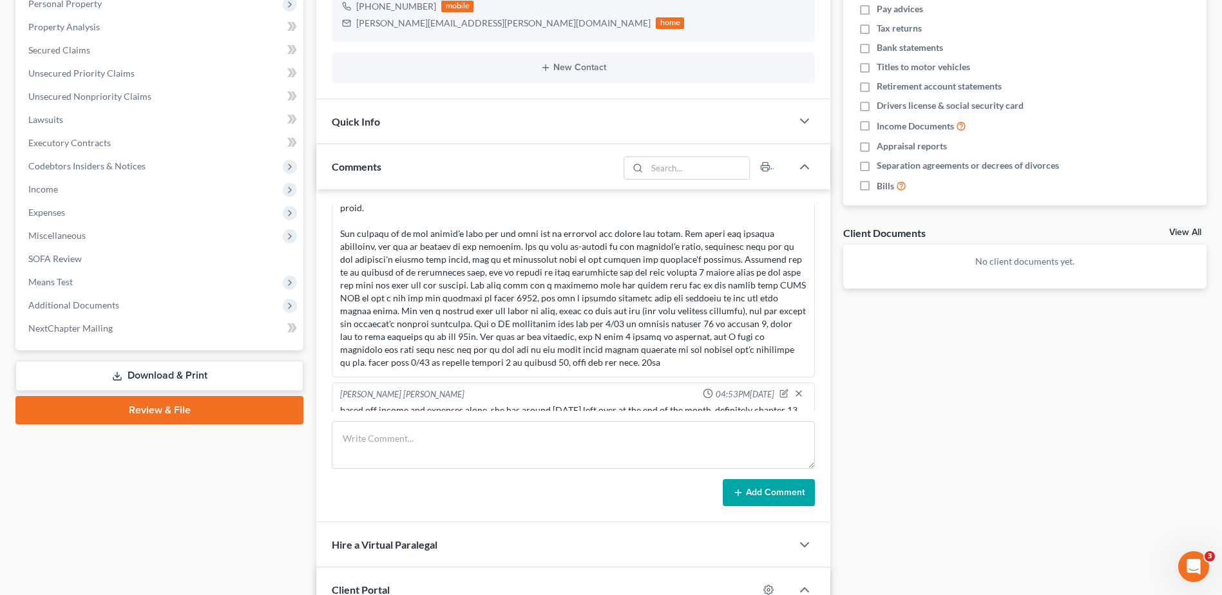
scroll to position [64, 0]
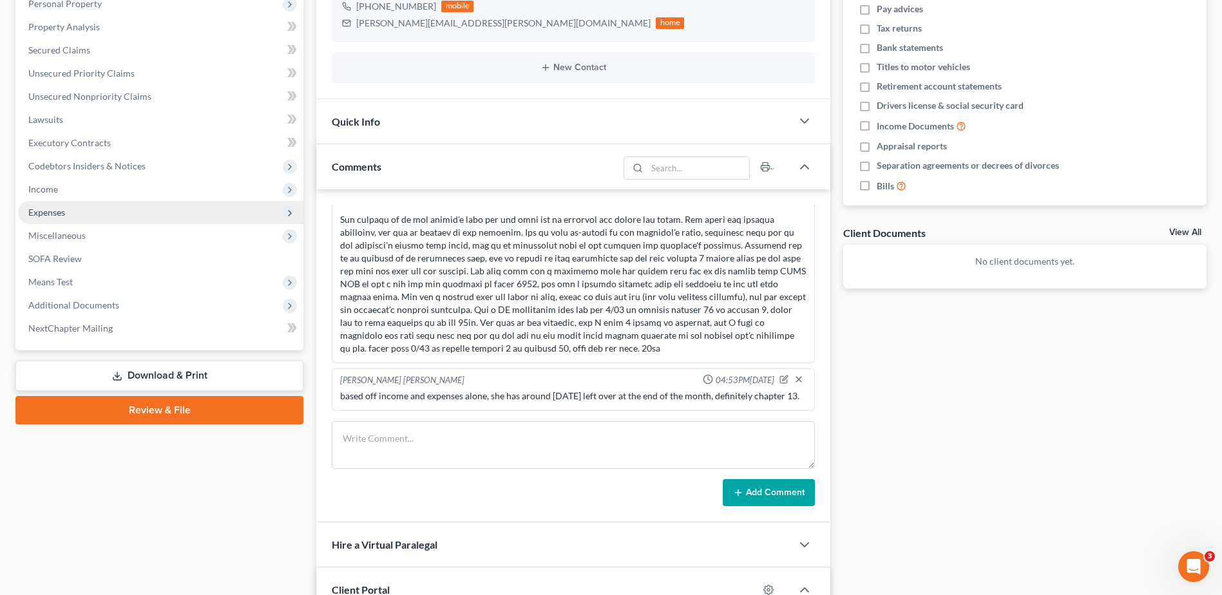
click at [101, 215] on span "Expenses" at bounding box center [160, 212] width 285 height 23
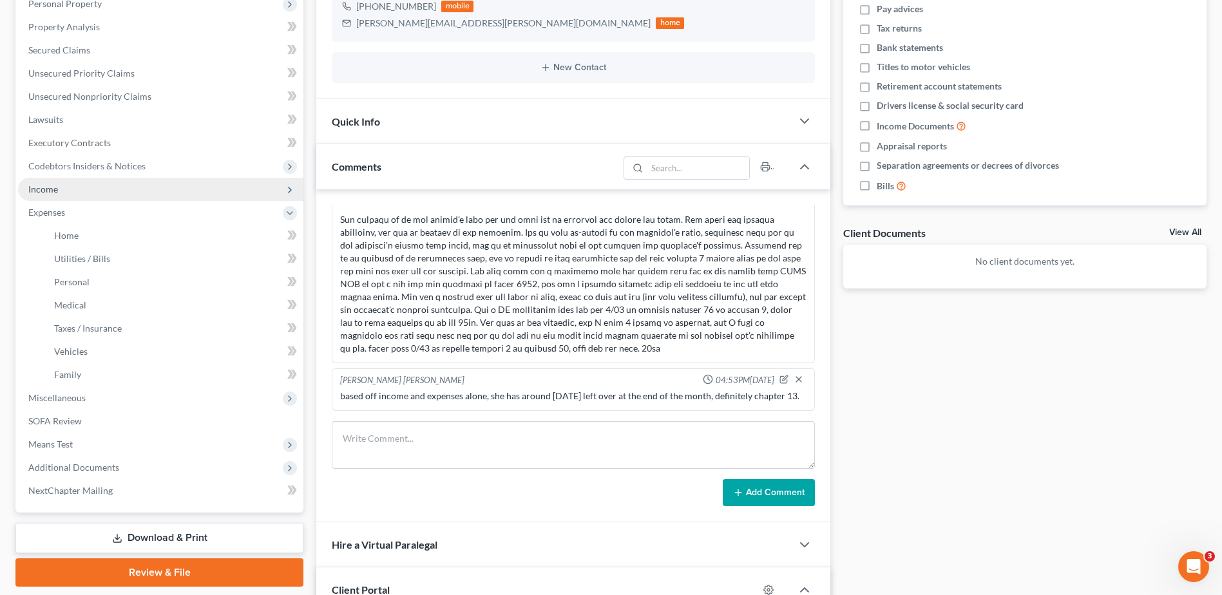
click at [84, 191] on span "Income" at bounding box center [160, 189] width 285 height 23
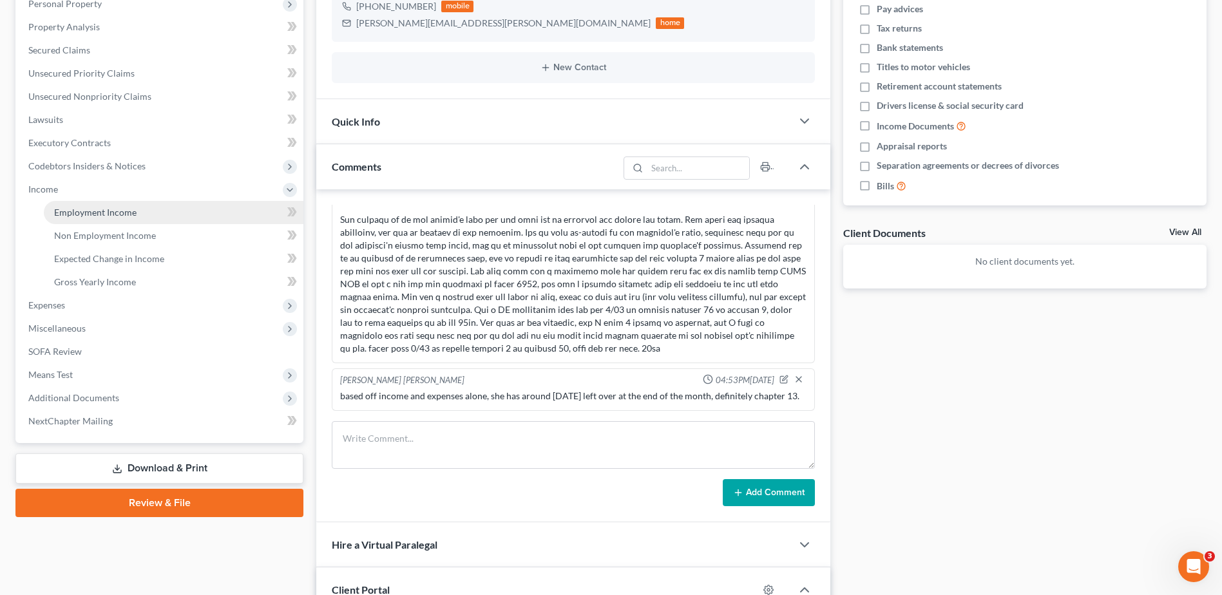
click at [111, 215] on span "Employment Income" at bounding box center [95, 212] width 82 height 11
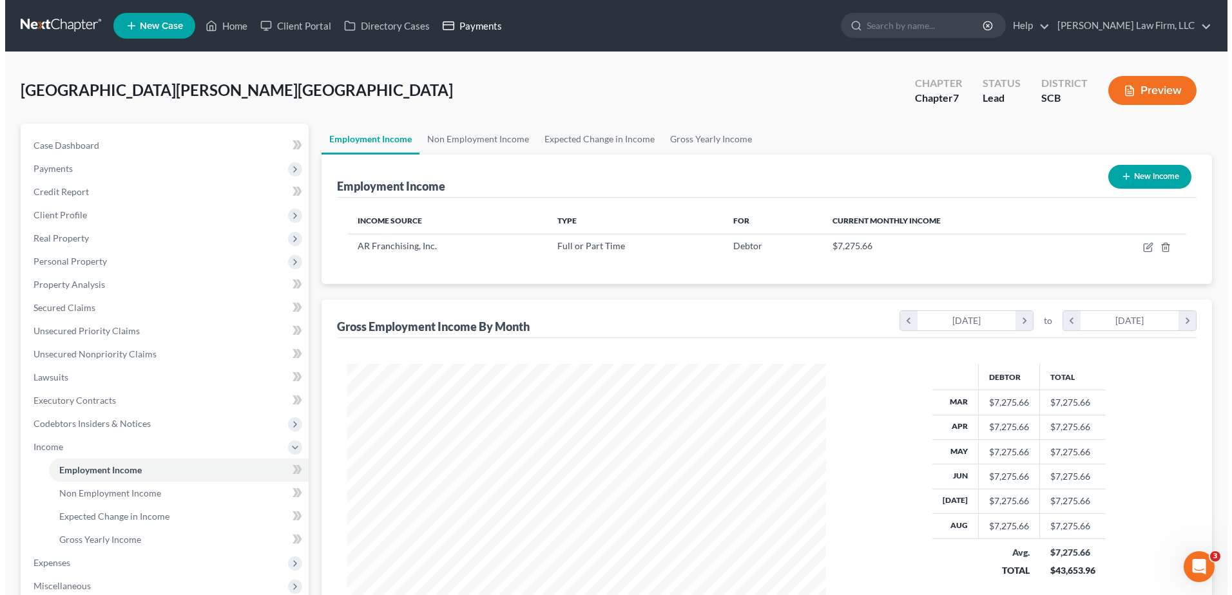
scroll to position [239, 504]
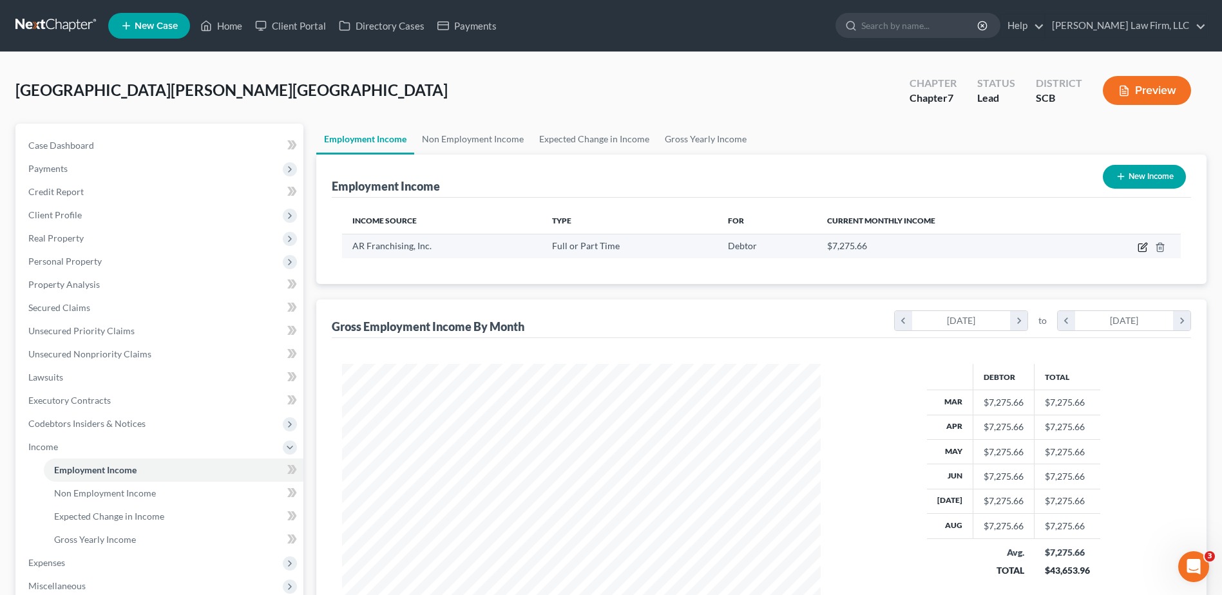
click at [1143, 249] on icon "button" at bounding box center [1143, 247] width 10 height 10
select select "0"
select select "9"
select select "1"
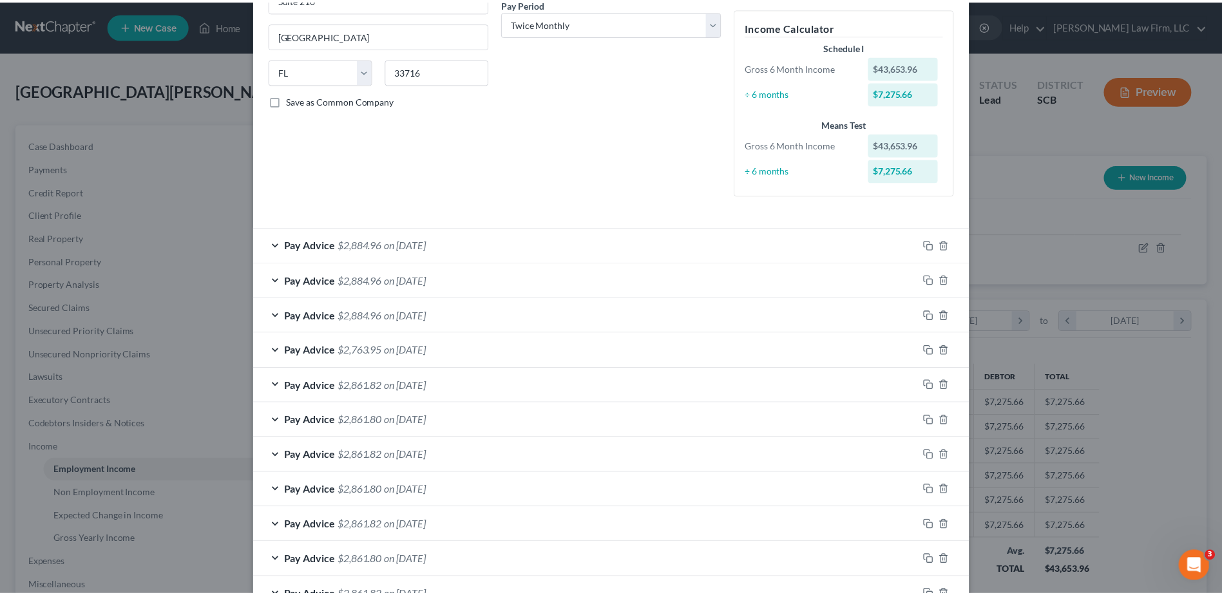
scroll to position [366, 0]
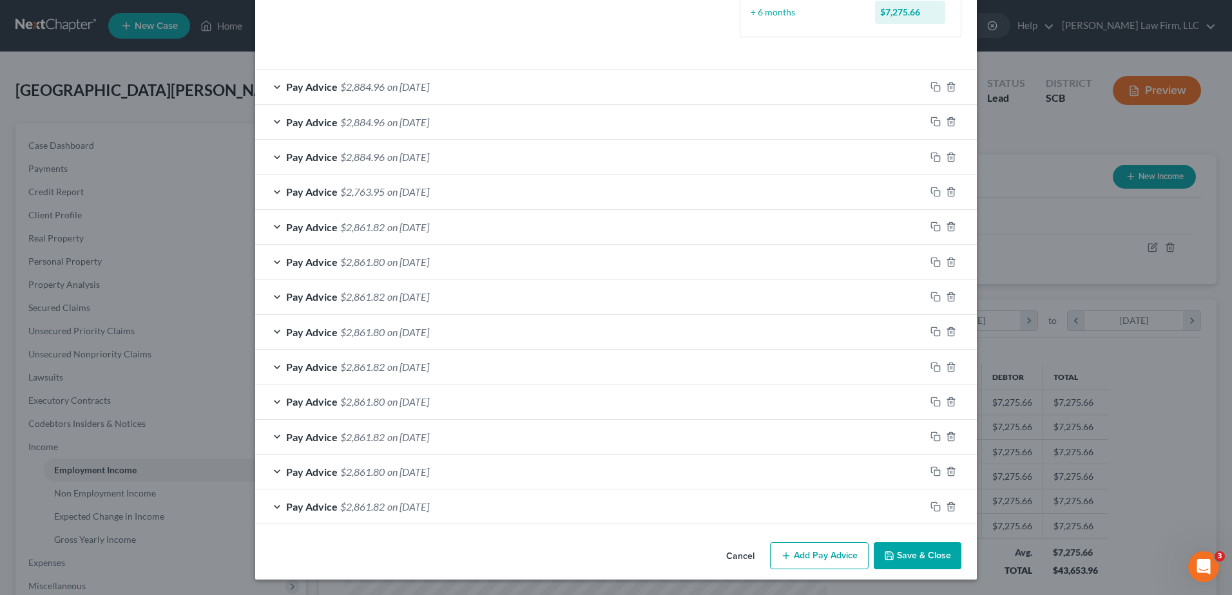
click at [904, 560] on button "Save & Close" at bounding box center [917, 555] width 88 height 27
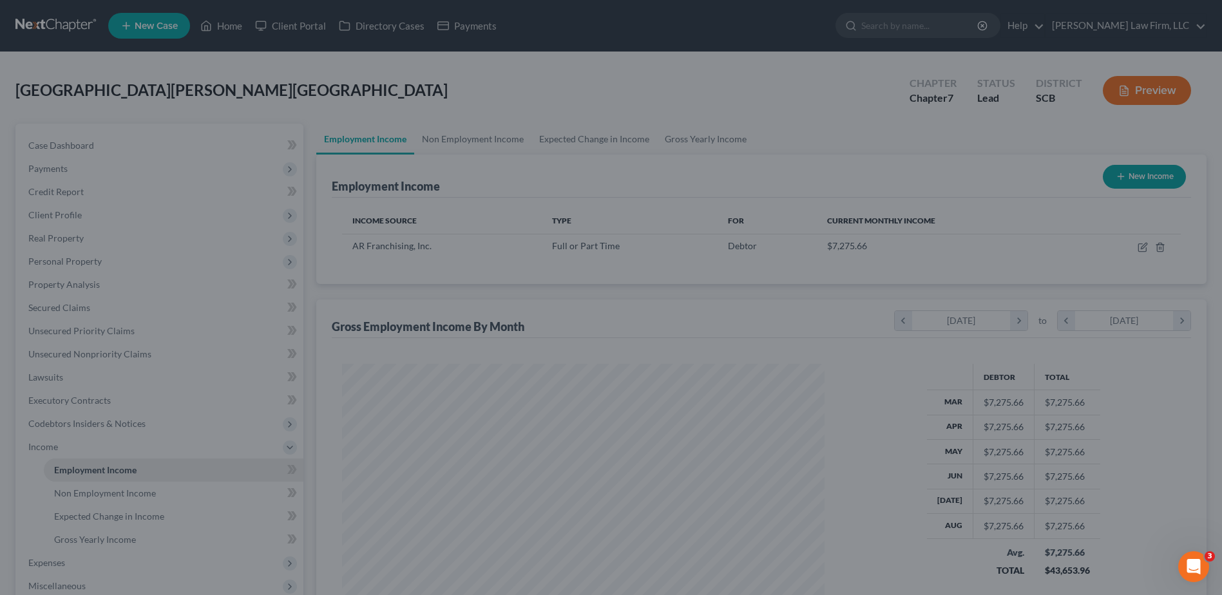
scroll to position [643925, 643660]
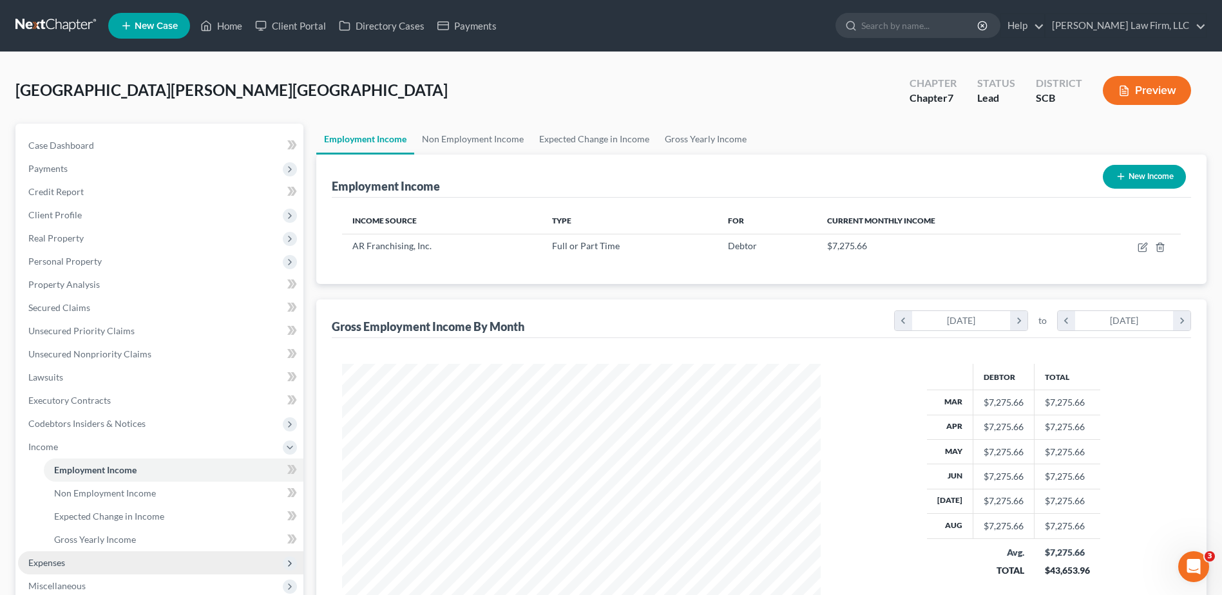
click at [87, 568] on span "Expenses" at bounding box center [160, 562] width 285 height 23
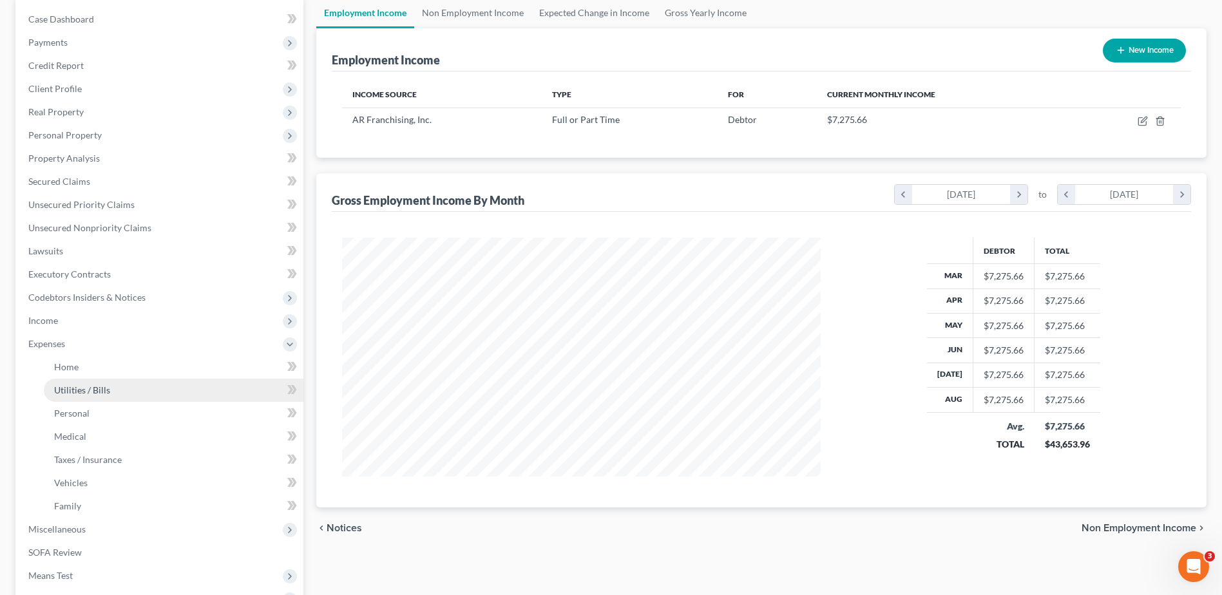
scroll to position [129, 0]
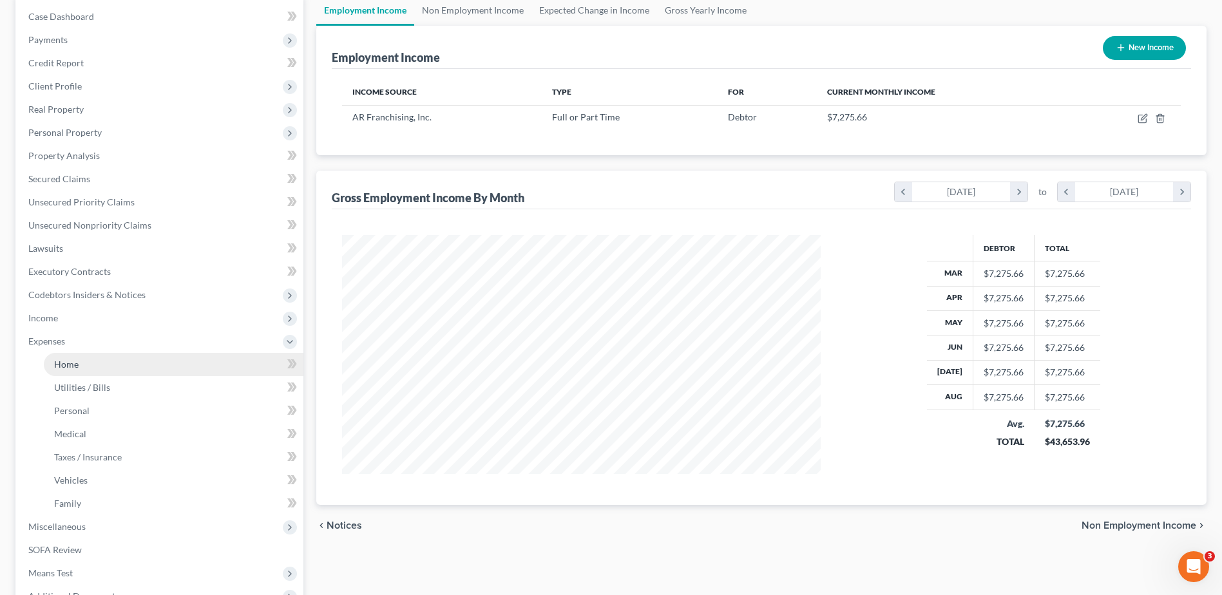
click at [98, 367] on link "Home" at bounding box center [174, 364] width 260 height 23
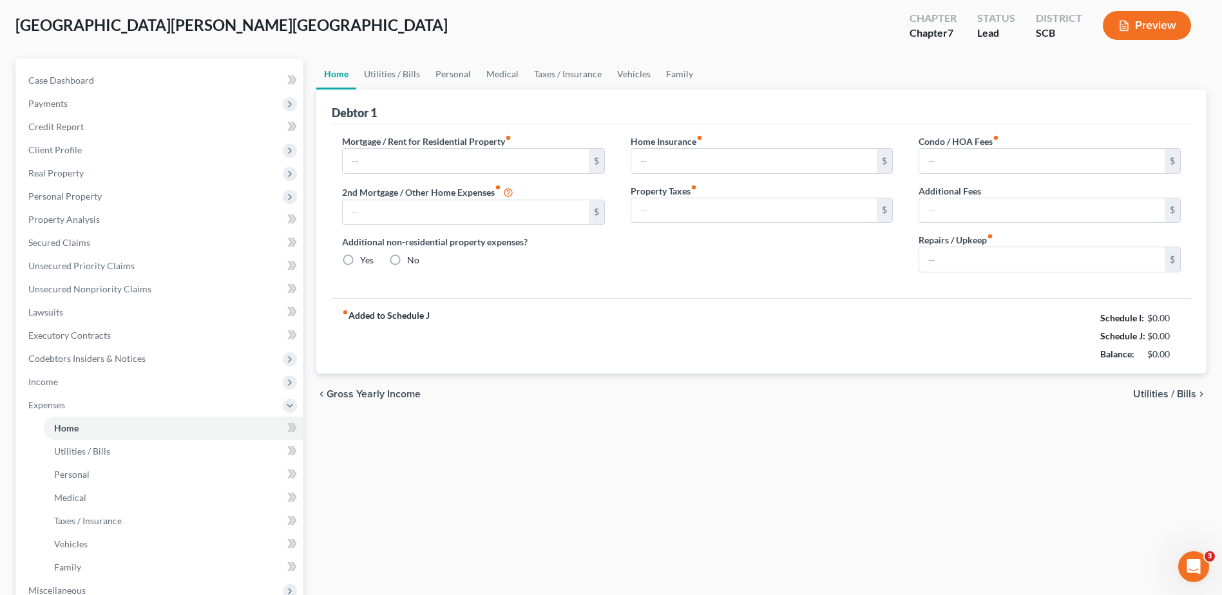
type input "1,200.00"
type input "0.00"
radio input "true"
type input "29.82"
type input "0.00"
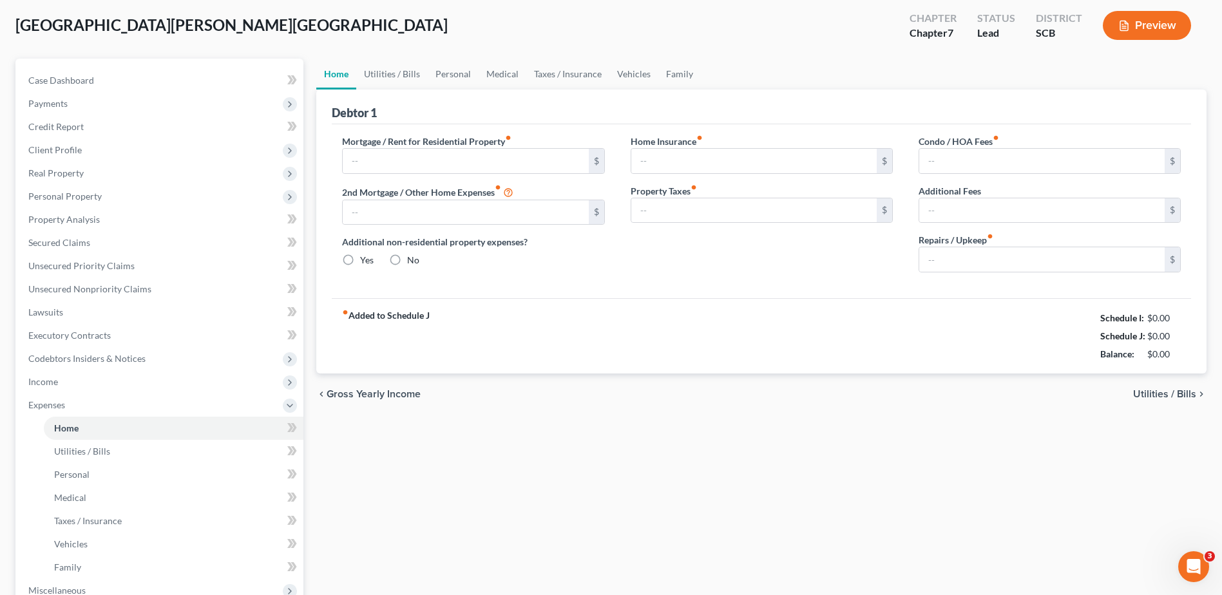
type input "0.00"
type input "25.00"
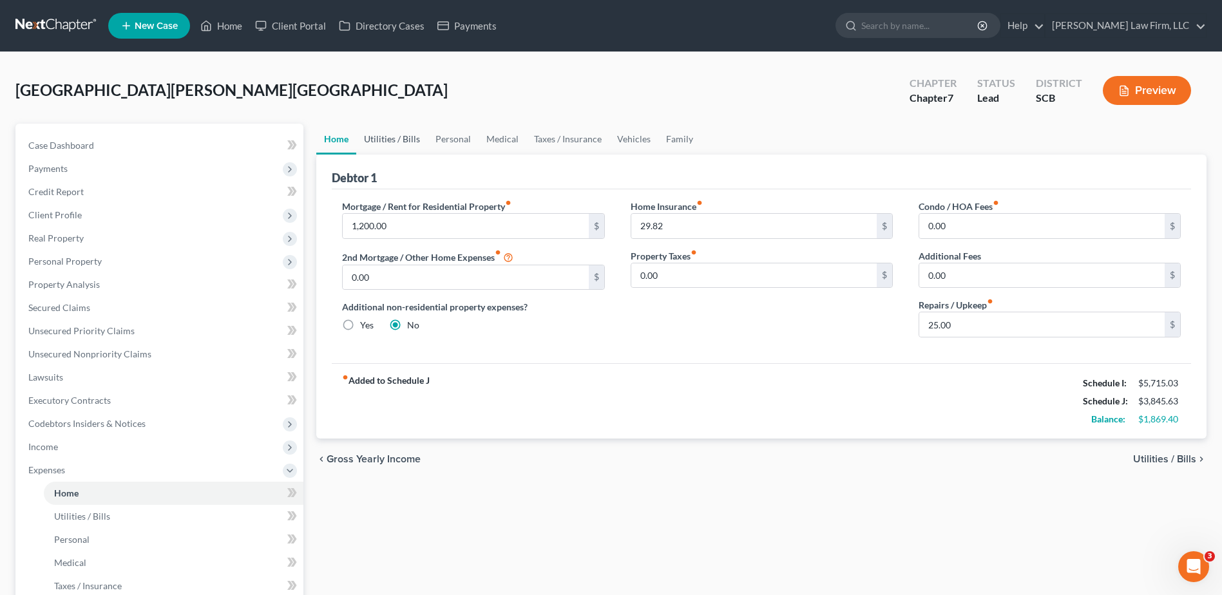
click at [398, 140] on link "Utilities / Bills" at bounding box center [392, 139] width 72 height 31
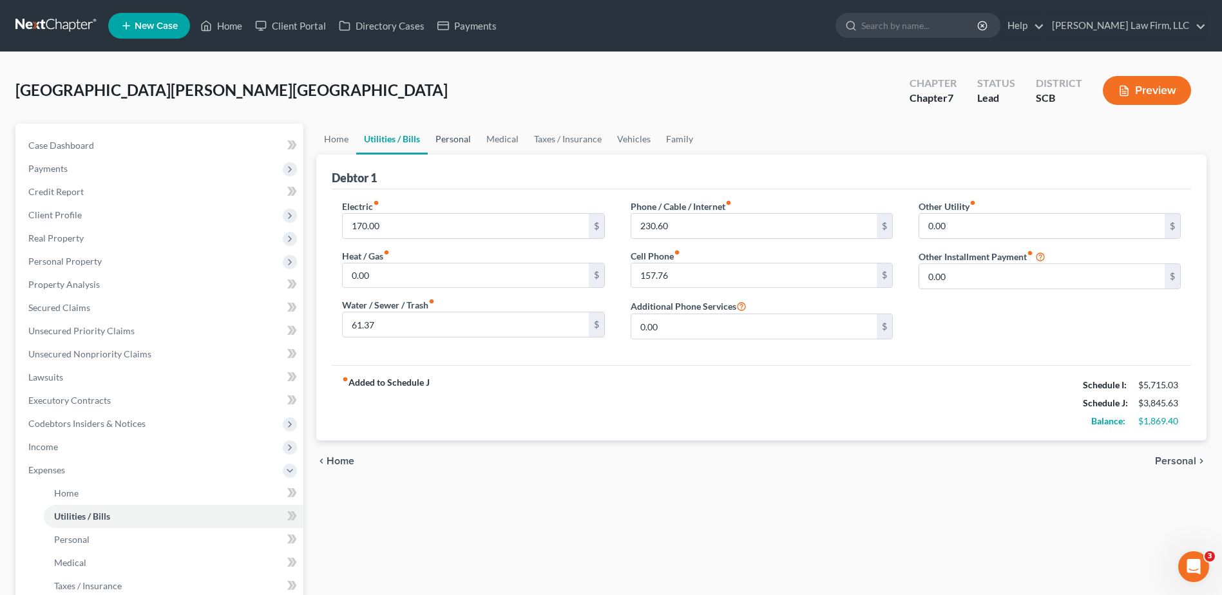
click at [434, 140] on link "Personal" at bounding box center [453, 139] width 51 height 31
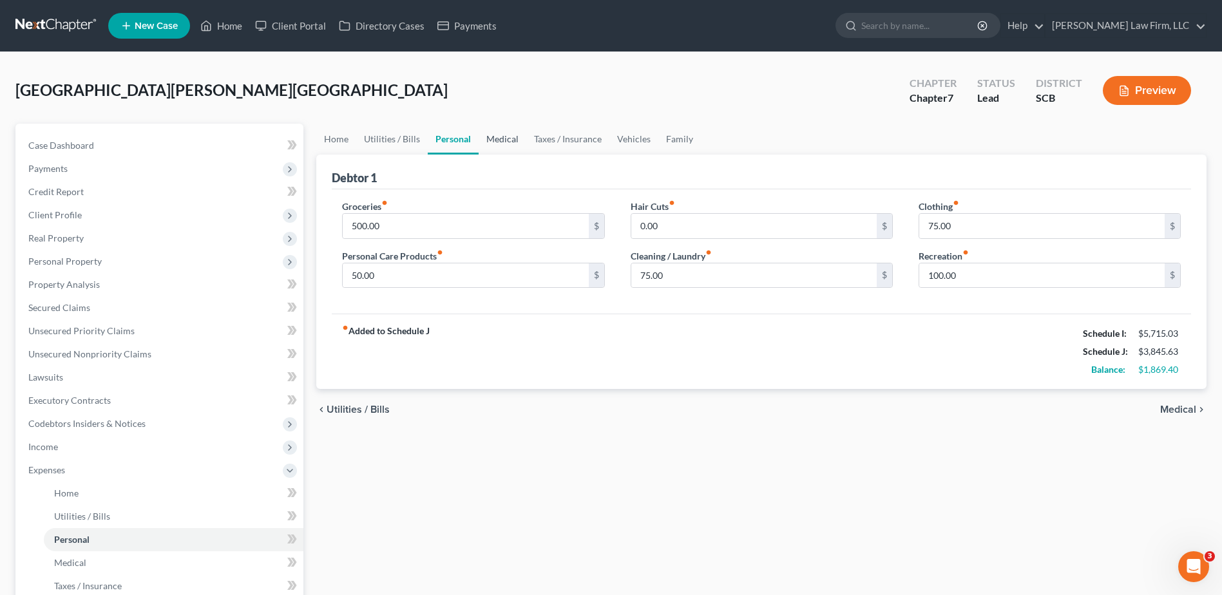
click at [483, 139] on link "Medical" at bounding box center [503, 139] width 48 height 31
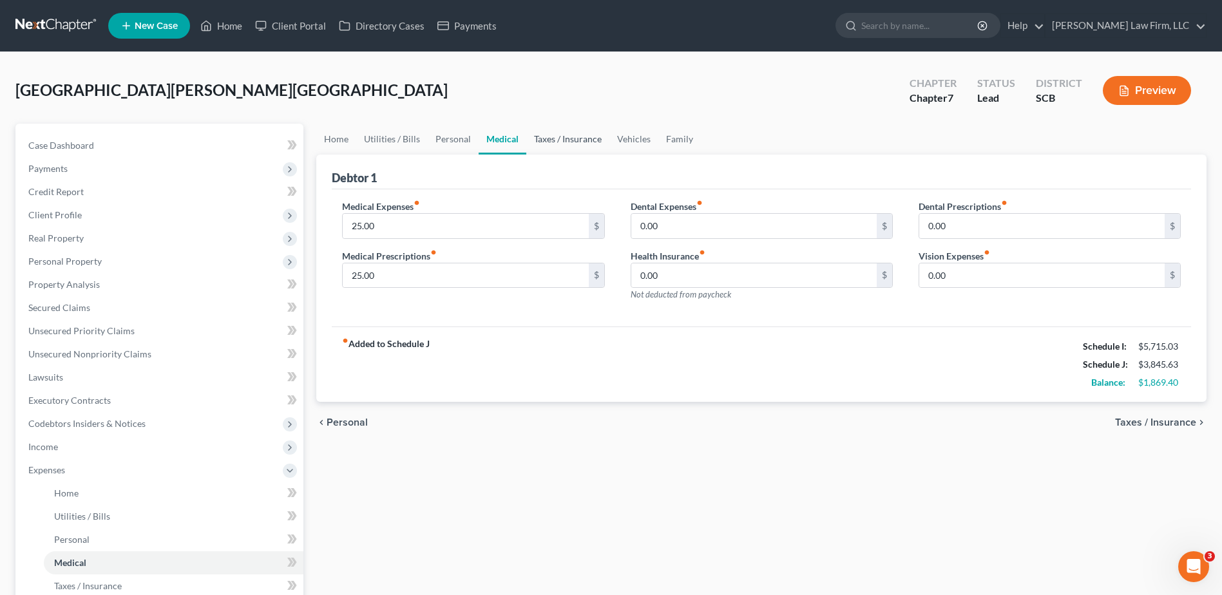
click at [557, 133] on link "Taxes / Insurance" at bounding box center [567, 139] width 83 height 31
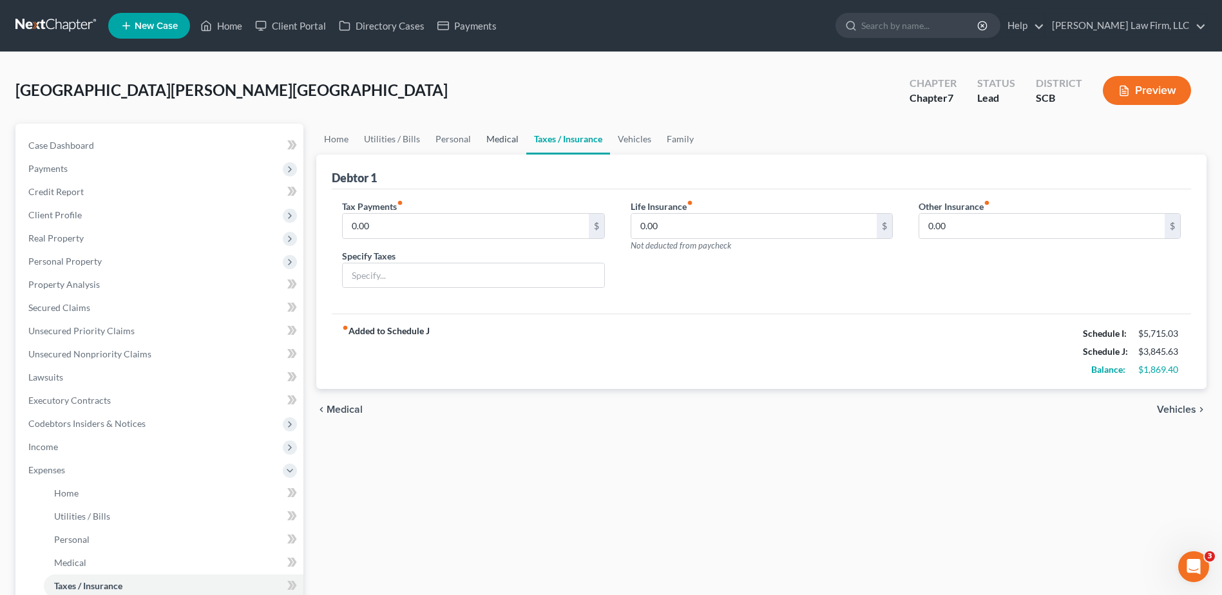
click at [512, 133] on link "Medical" at bounding box center [503, 139] width 48 height 31
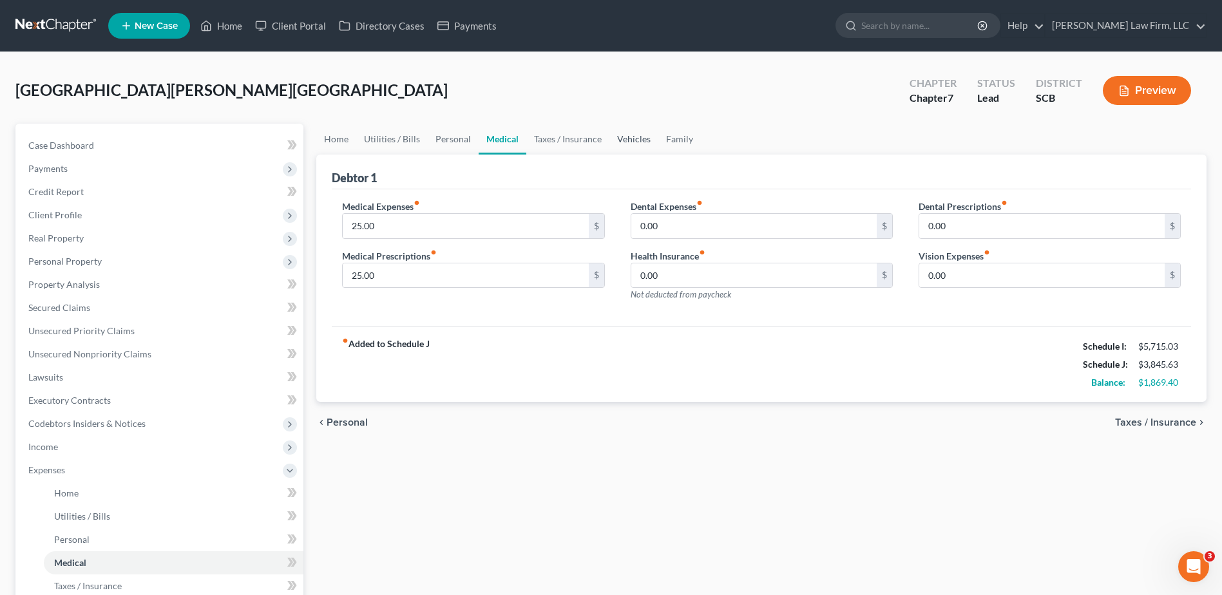
click at [627, 140] on link "Vehicles" at bounding box center [633, 139] width 49 height 31
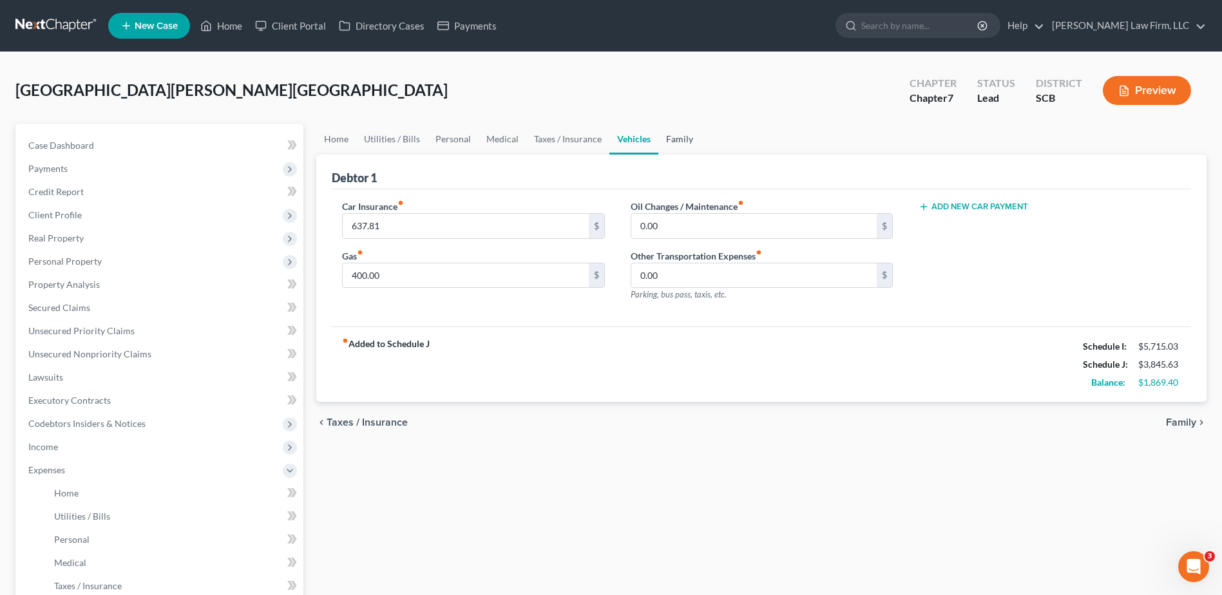
click at [678, 143] on link "Family" at bounding box center [679, 139] width 43 height 31
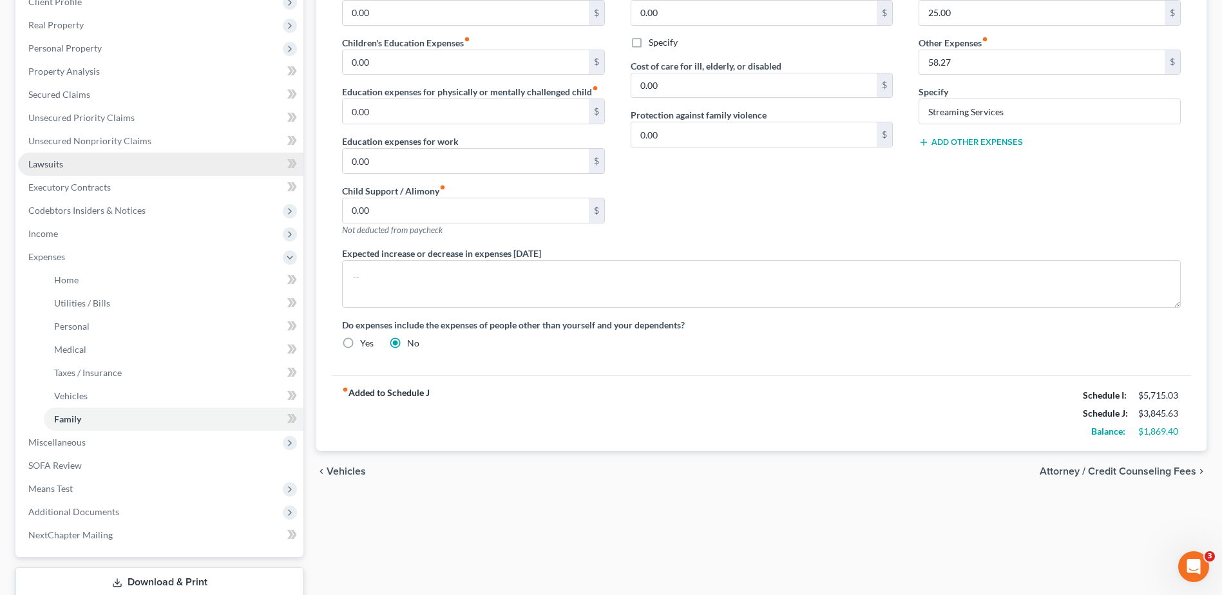
scroll to position [41, 0]
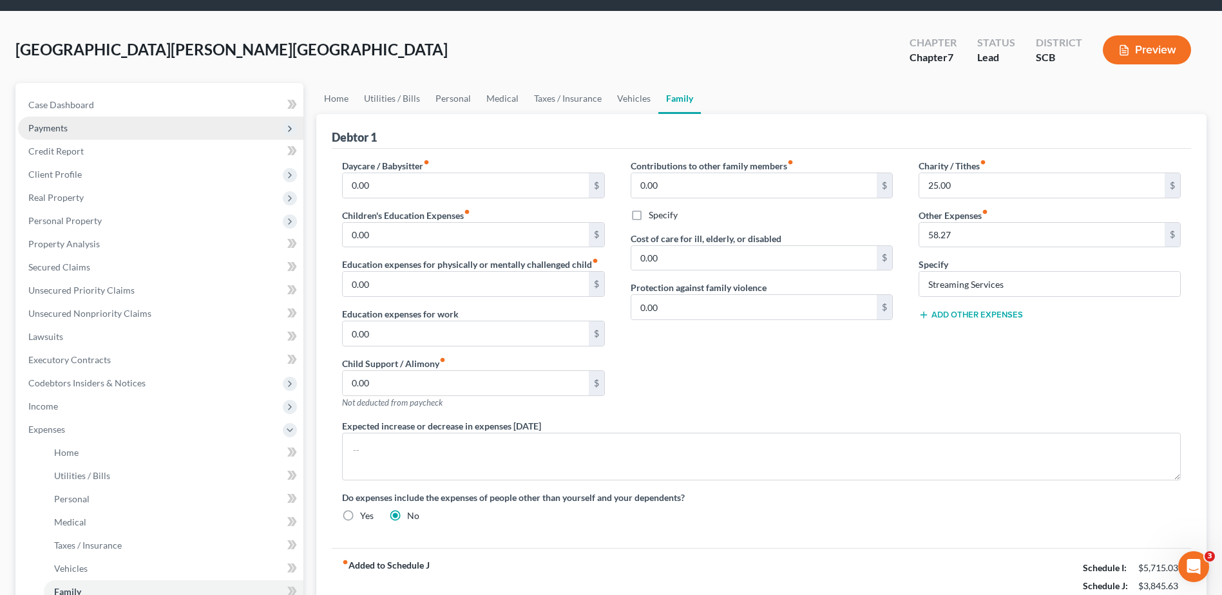
click at [72, 130] on span "Payments" at bounding box center [160, 128] width 285 height 23
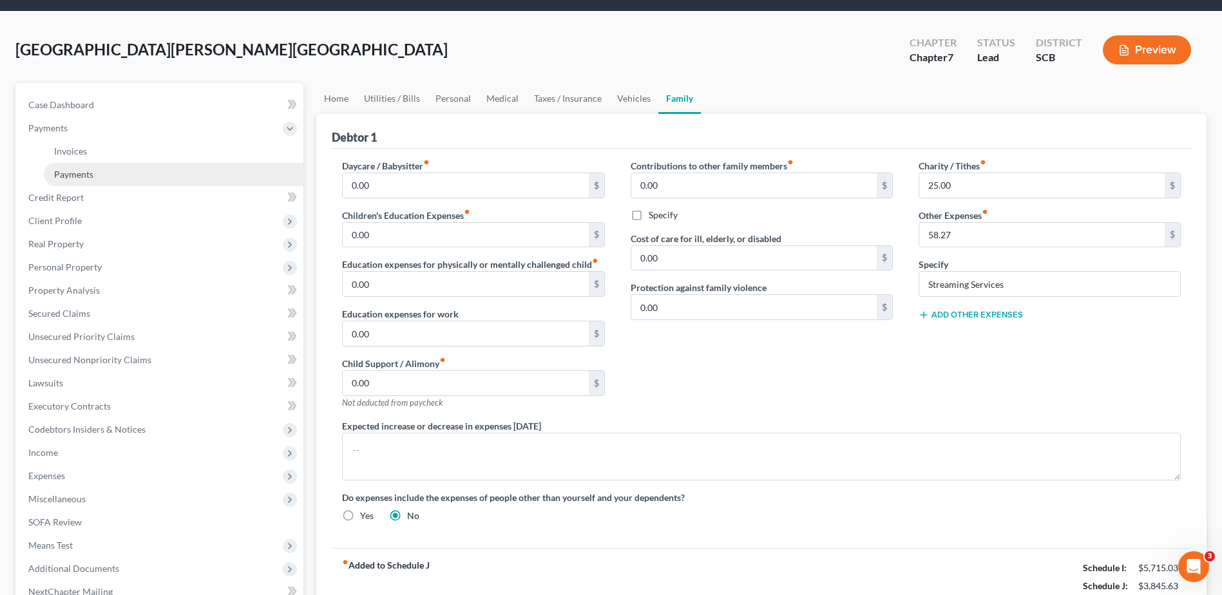
click at [80, 167] on link "Payments" at bounding box center [174, 174] width 260 height 23
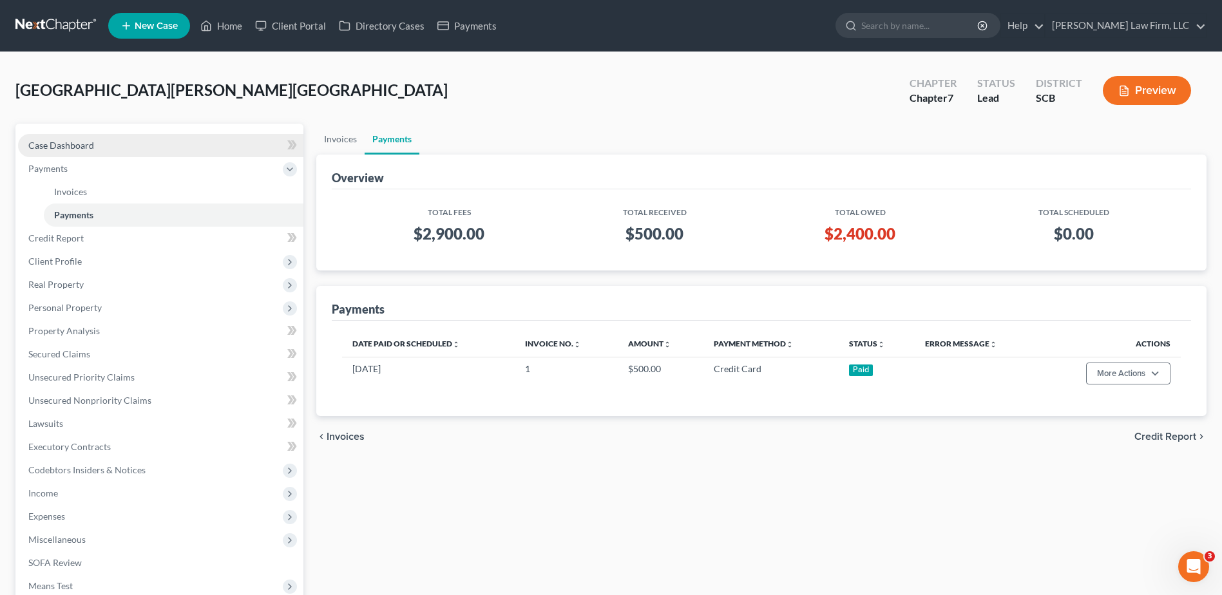
drag, startPoint x: 104, startPoint y: 137, endPoint x: 121, endPoint y: 144, distance: 18.4
click at [104, 137] on link "Case Dashboard" at bounding box center [160, 145] width 285 height 23
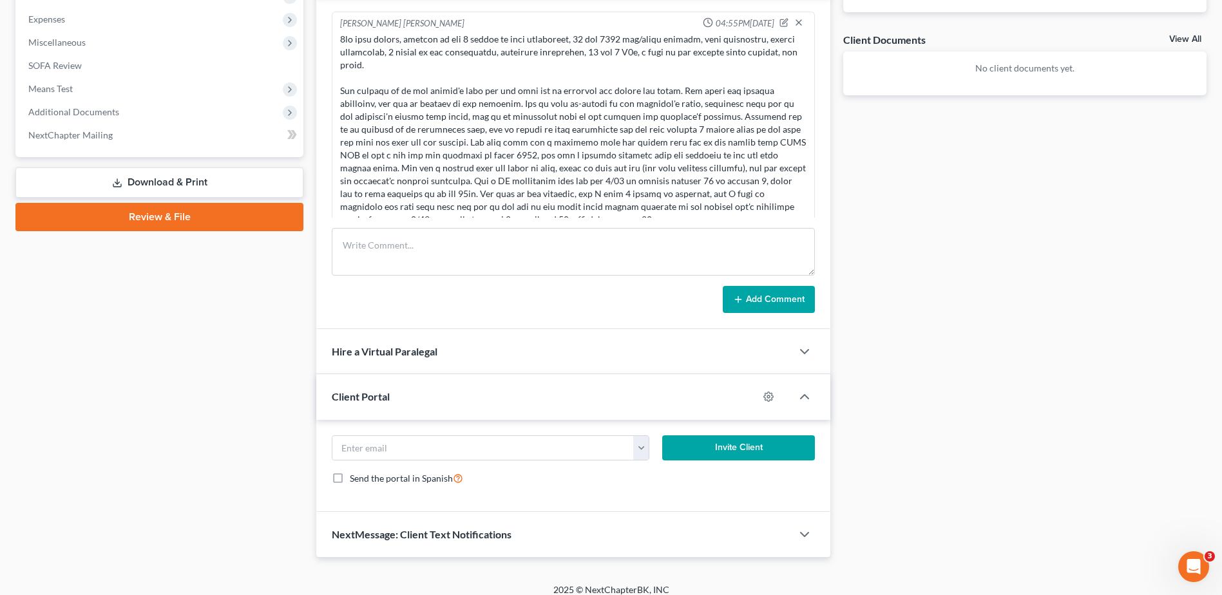
scroll to position [64, 0]
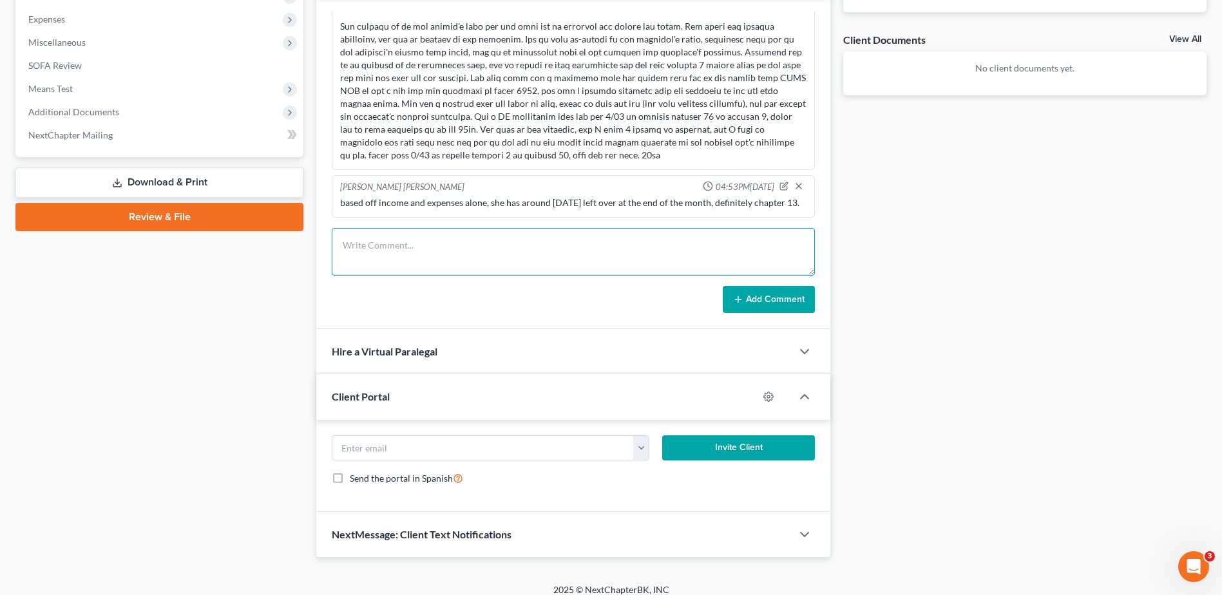
click at [484, 256] on textarea at bounding box center [573, 252] width 483 height 48
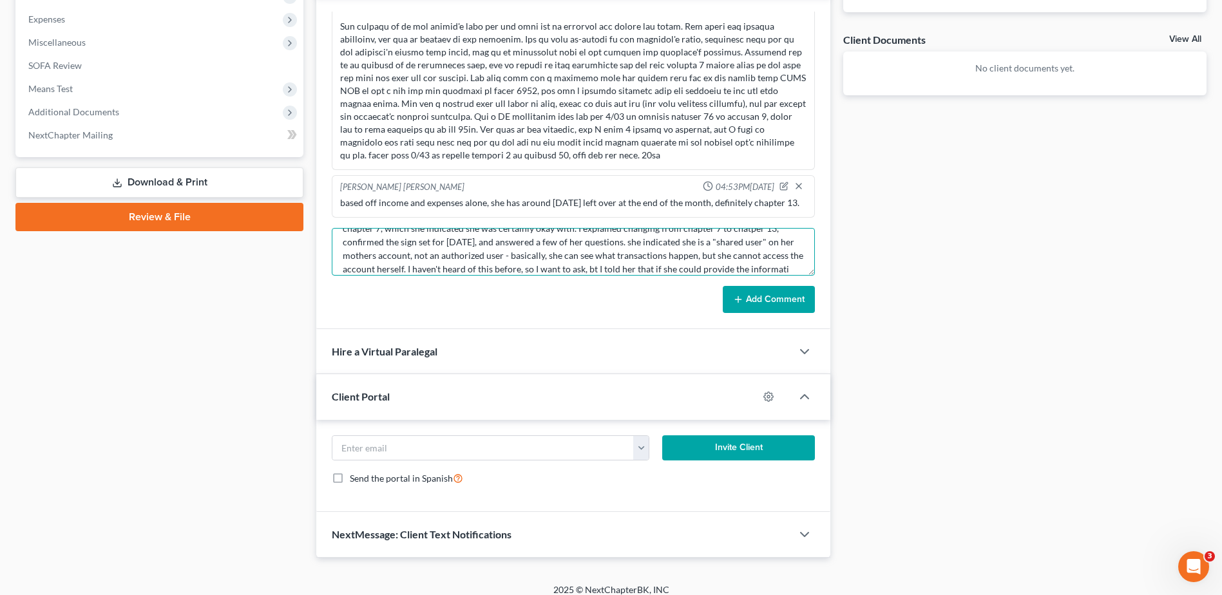
scroll to position [44, 0]
type textarea "tc with client, explained chapter 7 vs chapter 13 and the considerations. as of…"
click at [752, 304] on button "Add Comment" at bounding box center [769, 299] width 92 height 27
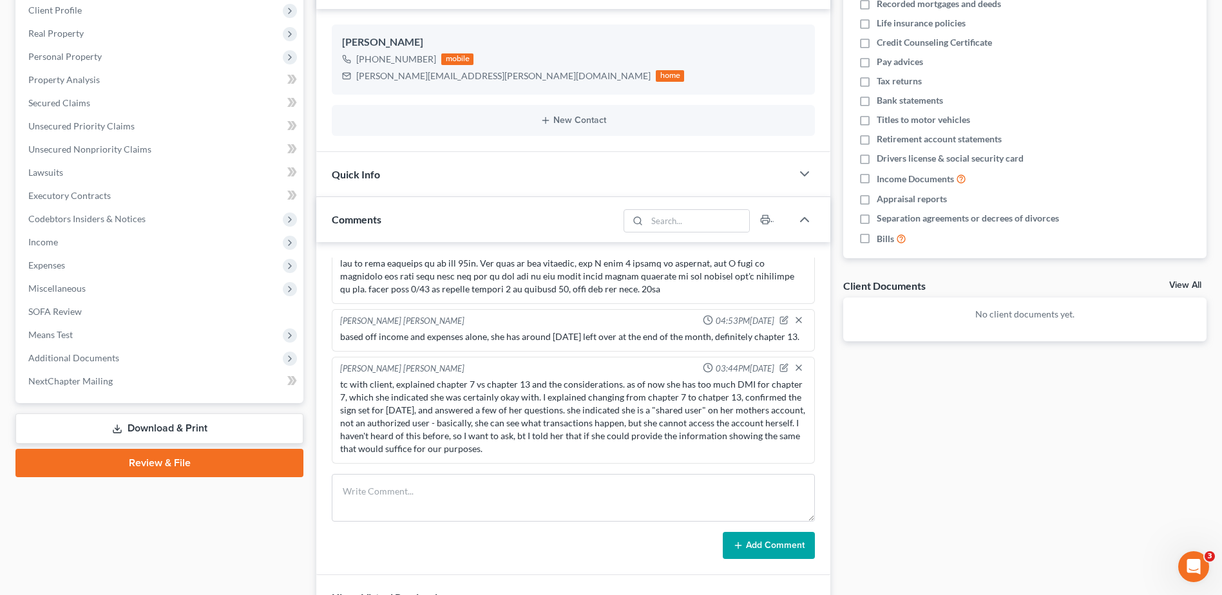
scroll to position [0, 0]
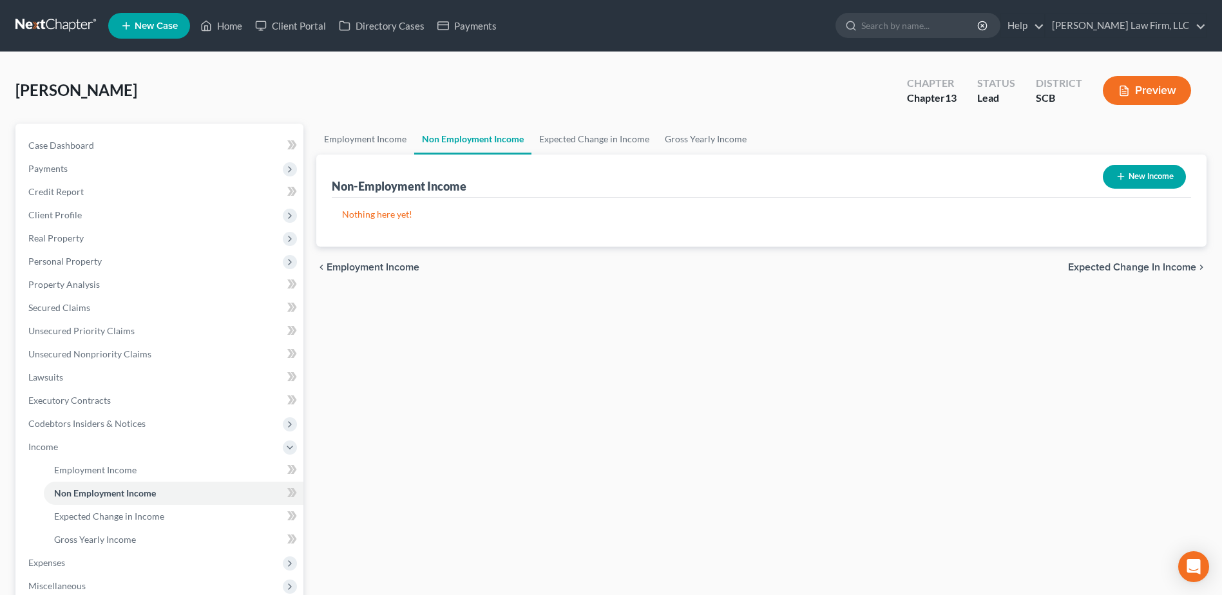
click at [1166, 178] on button "New Income" at bounding box center [1144, 177] width 83 height 24
select select "0"
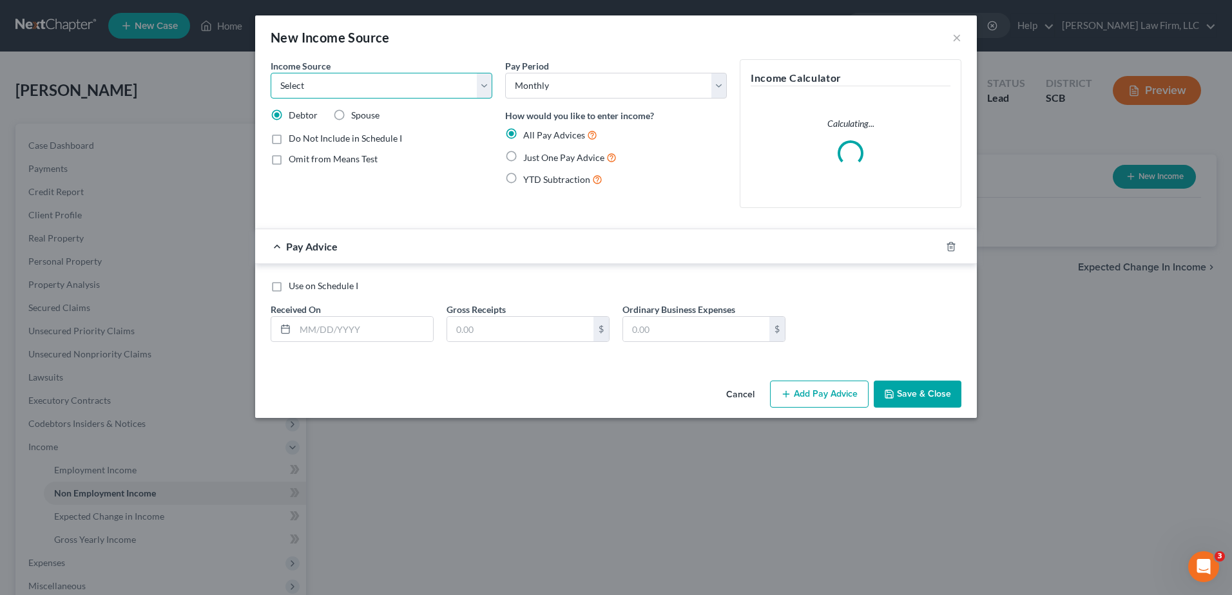
click at [414, 82] on select "Select Unemployment Disability (from employer) Pension Retirement Social Securi…" at bounding box center [382, 86] width 222 height 26
select select "13"
click at [271, 73] on select "Select Unemployment Disability (from employer) Pension Retirement Social Securi…" at bounding box center [382, 86] width 222 height 26
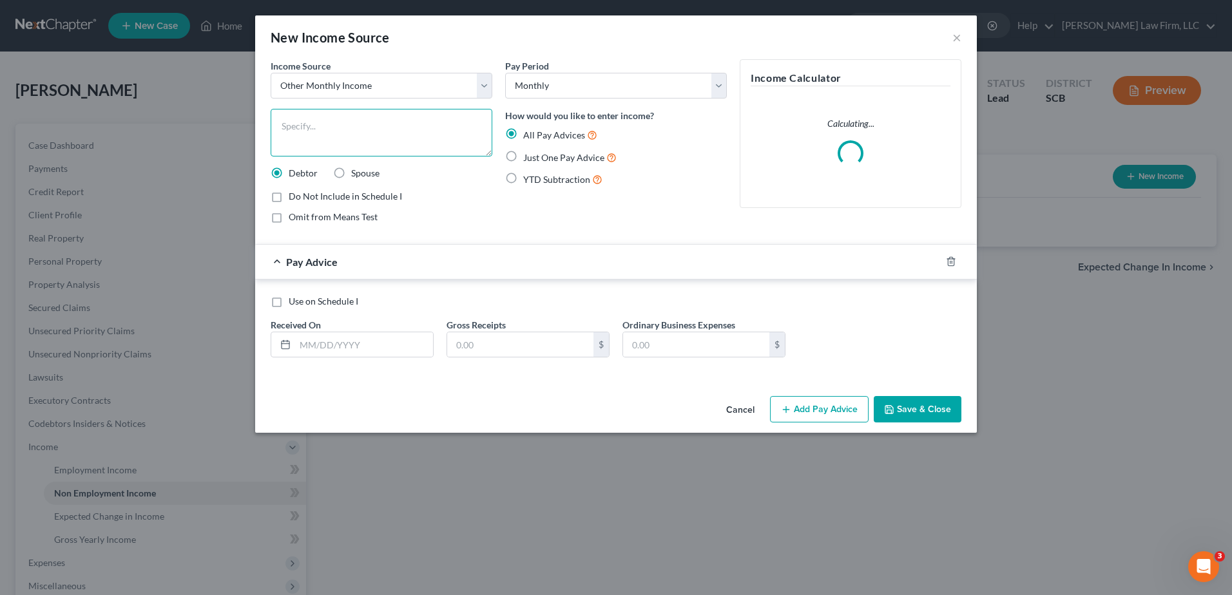
click at [321, 122] on textarea at bounding box center [382, 133] width 222 height 48
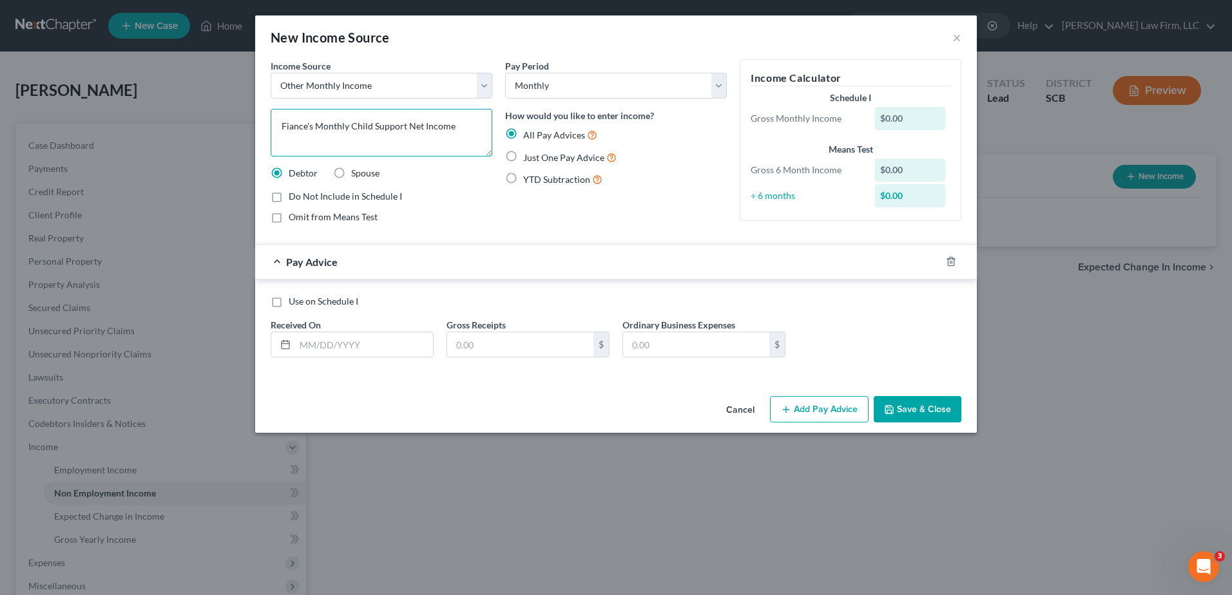
type textarea "Fiance's Monthly Child Support Net Income"
click at [356, 200] on span "Do Not Include in Schedule I" at bounding box center [345, 196] width 113 height 11
click at [302, 198] on input "Do Not Include in Schedule I" at bounding box center [298, 194] width 8 height 8
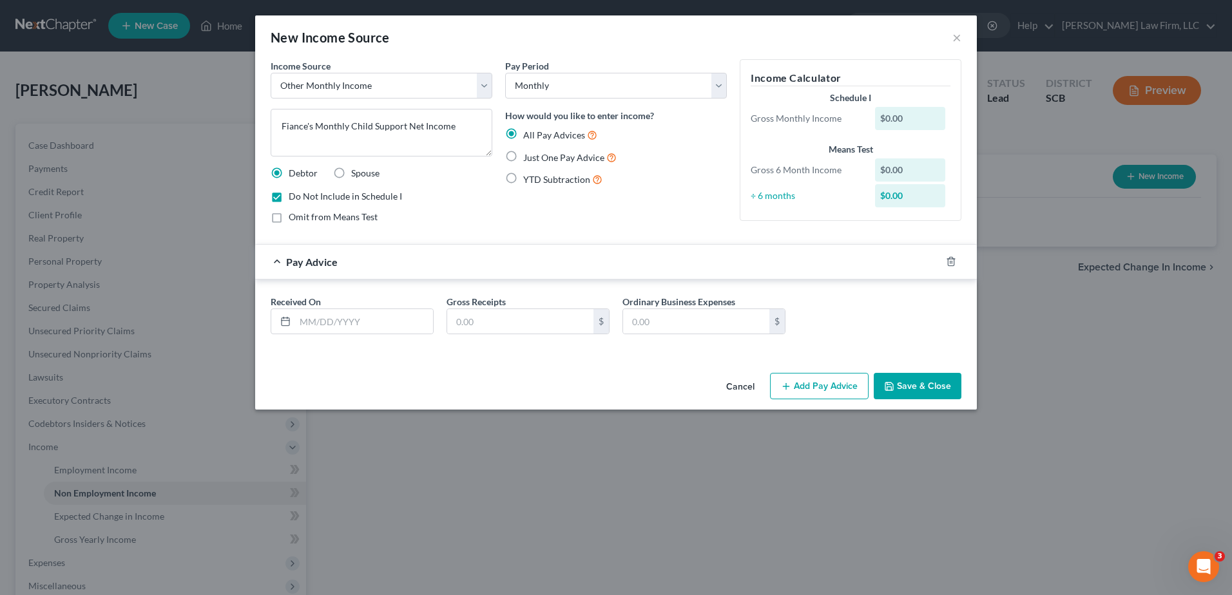
click at [356, 200] on span "Do Not Include in Schedule I" at bounding box center [345, 196] width 113 height 11
click at [302, 198] on input "Do Not Include in Schedule I" at bounding box center [298, 194] width 8 height 8
checkbox input "false"
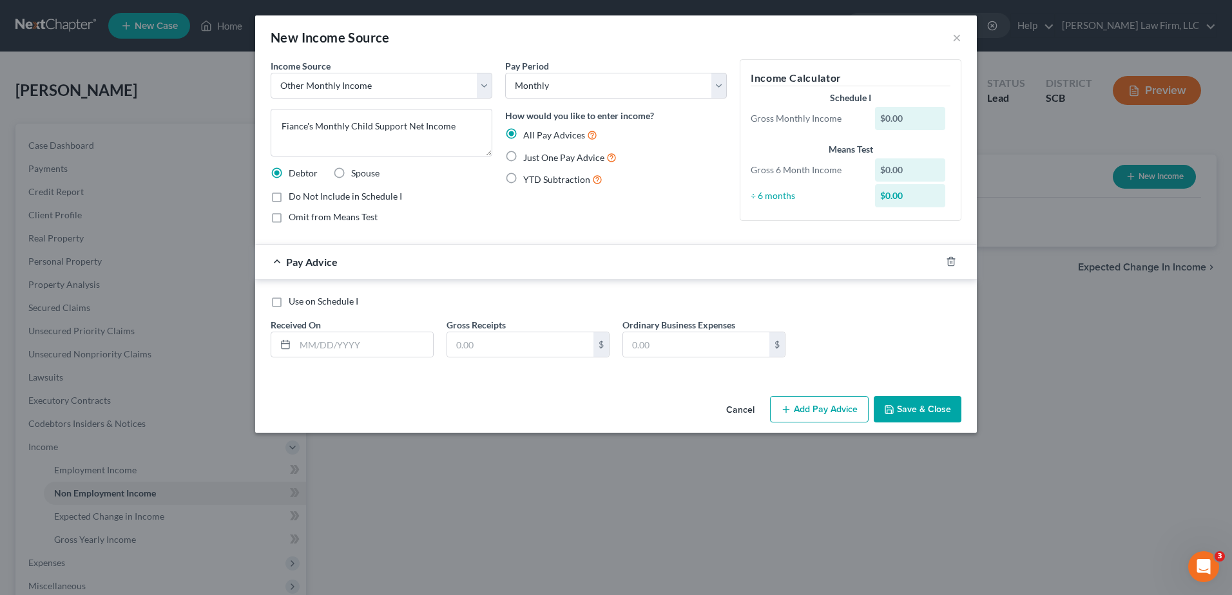
click at [348, 217] on span "Omit from Means Test" at bounding box center [333, 216] width 89 height 11
click at [302, 217] on input "Omit from Means Test" at bounding box center [298, 215] width 8 height 8
checkbox input "true"
click at [326, 348] on input "text" at bounding box center [364, 344] width 138 height 24
click at [527, 162] on span "Just One Pay Advice" at bounding box center [563, 157] width 81 height 11
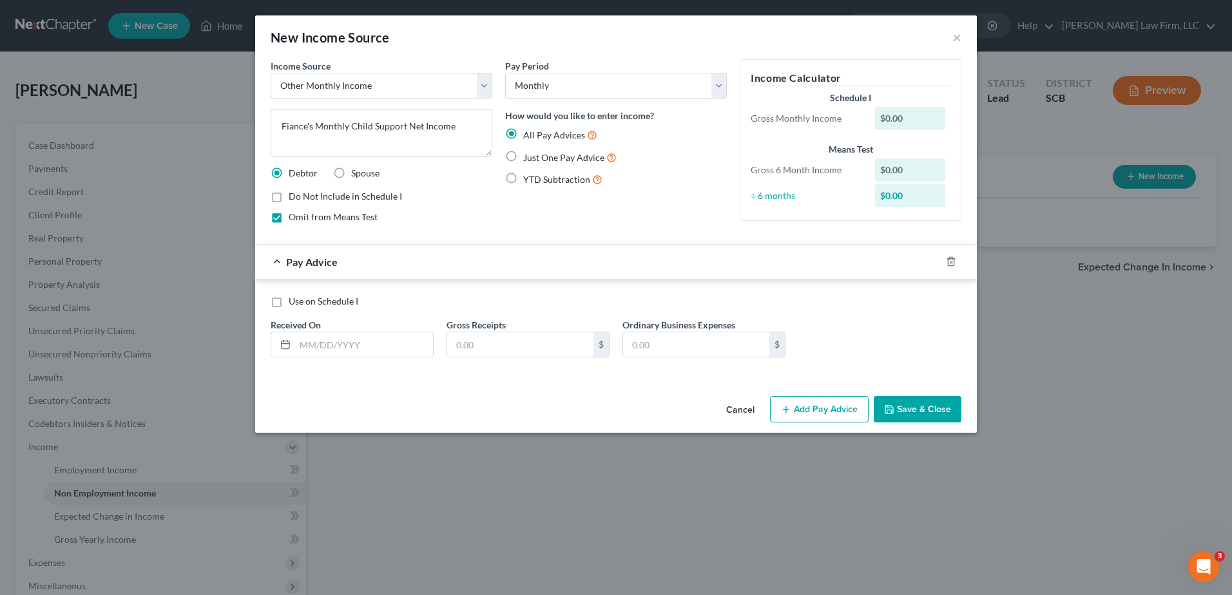
click at [528, 158] on input "Just One Pay Advice" at bounding box center [532, 154] width 8 height 8
radio input "true"
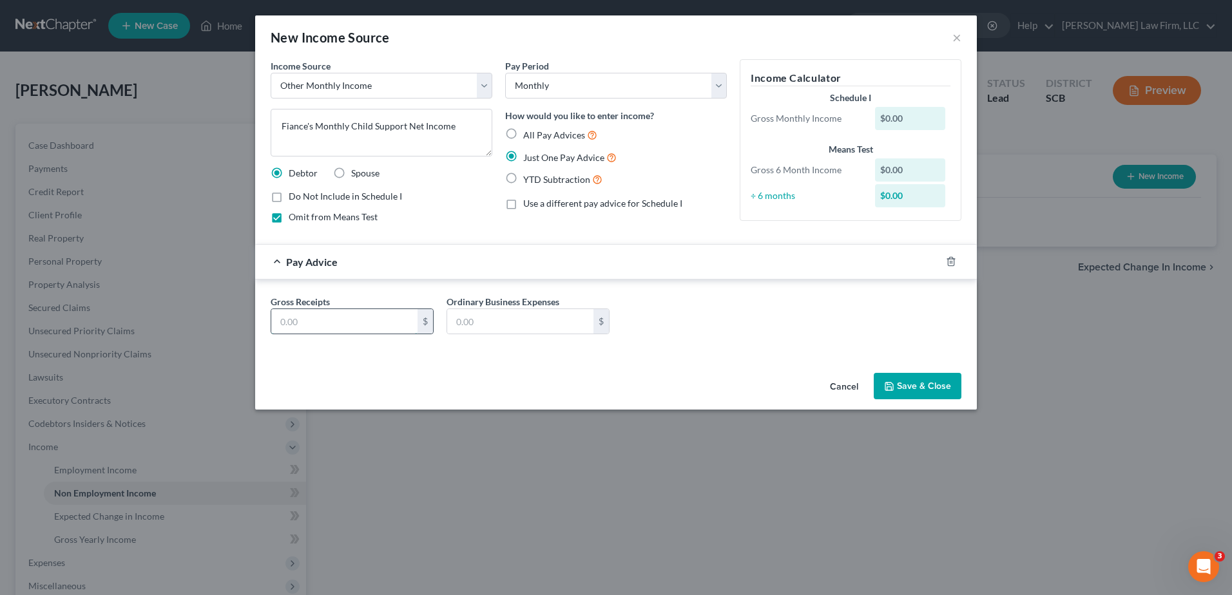
click at [358, 323] on input "text" at bounding box center [344, 321] width 146 height 24
type input "500.00"
type input "0.00"
click at [494, 263] on div "Pay Advice $500.00" at bounding box center [597, 262] width 685 height 34
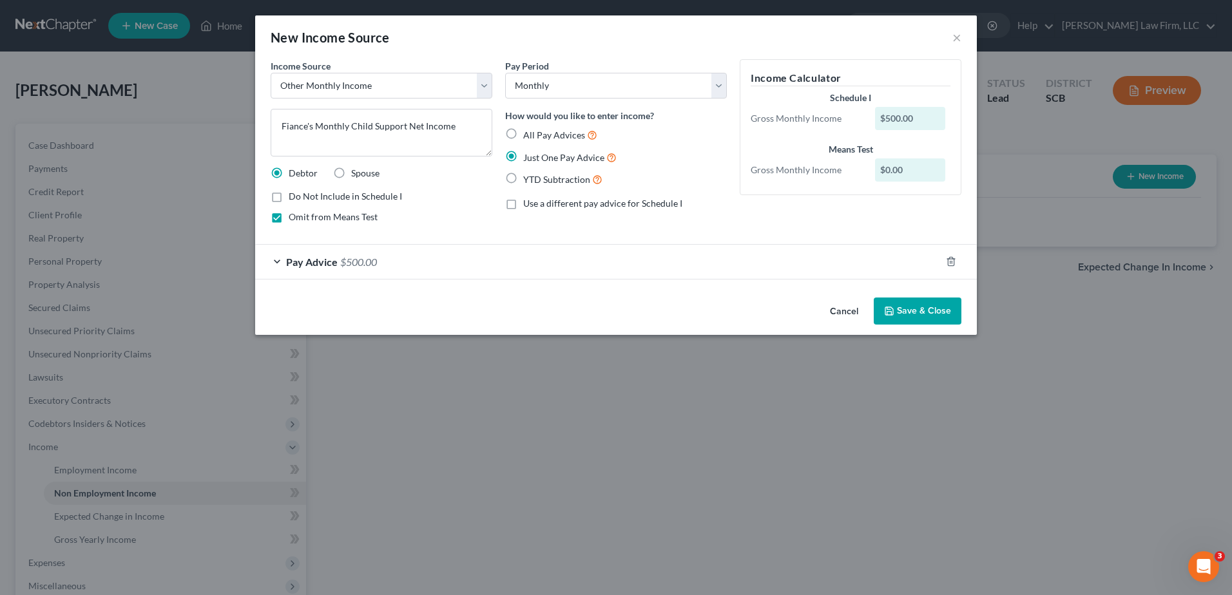
click at [598, 259] on div "Pay Advice $500.00" at bounding box center [597, 262] width 685 height 34
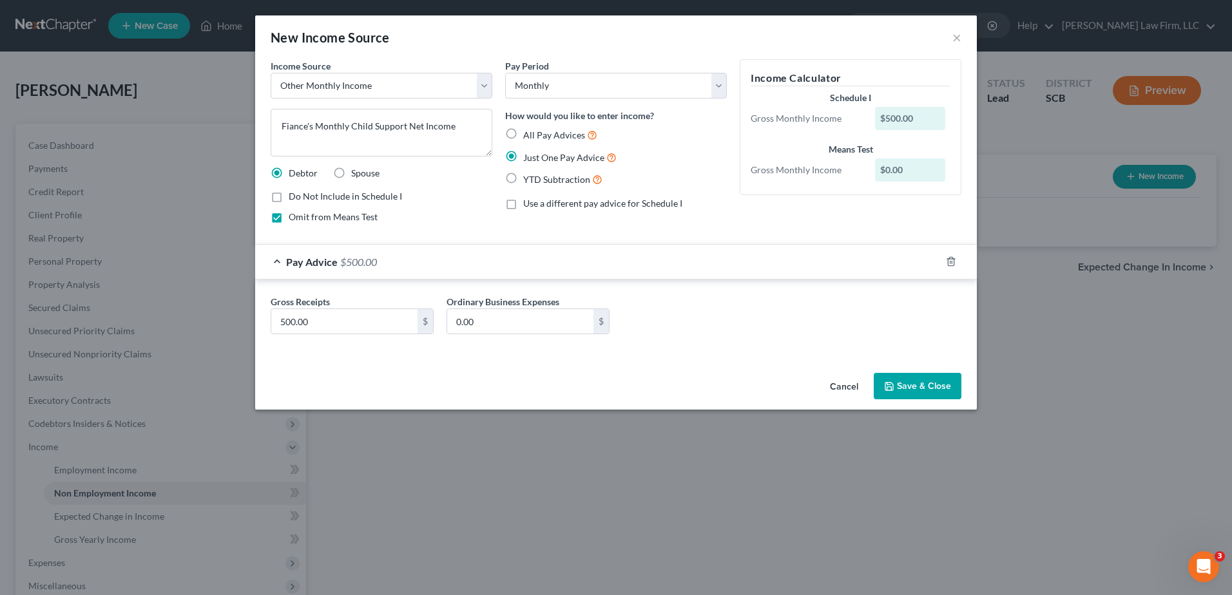
click at [598, 259] on div "Pay Advice $500.00" at bounding box center [597, 262] width 685 height 34
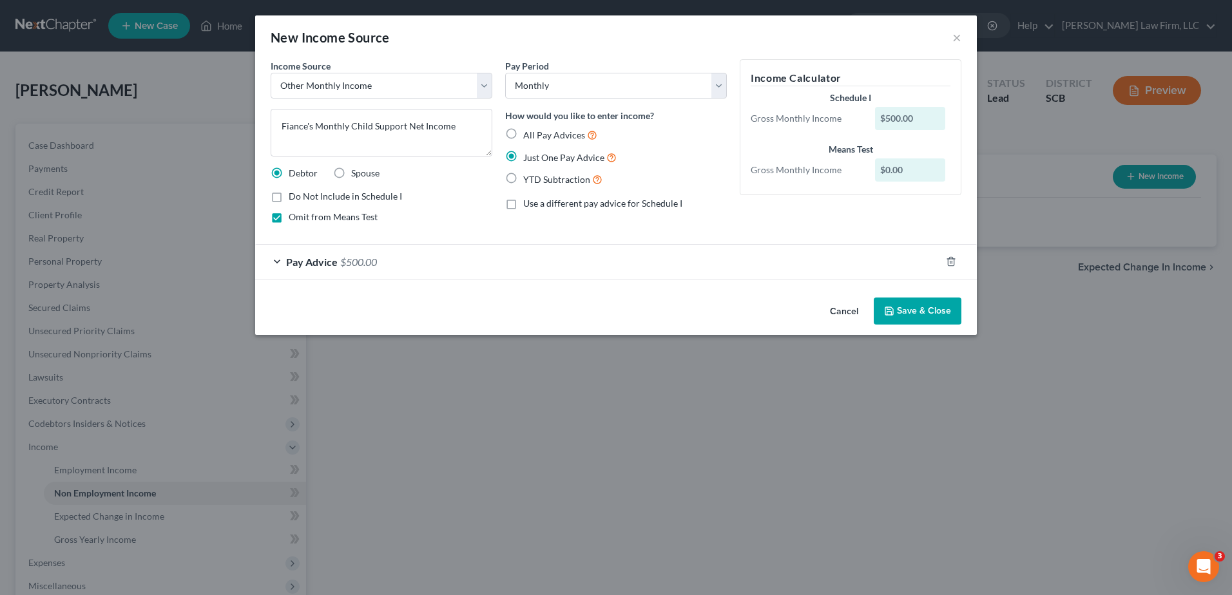
click at [928, 314] on button "Save & Close" at bounding box center [917, 311] width 88 height 27
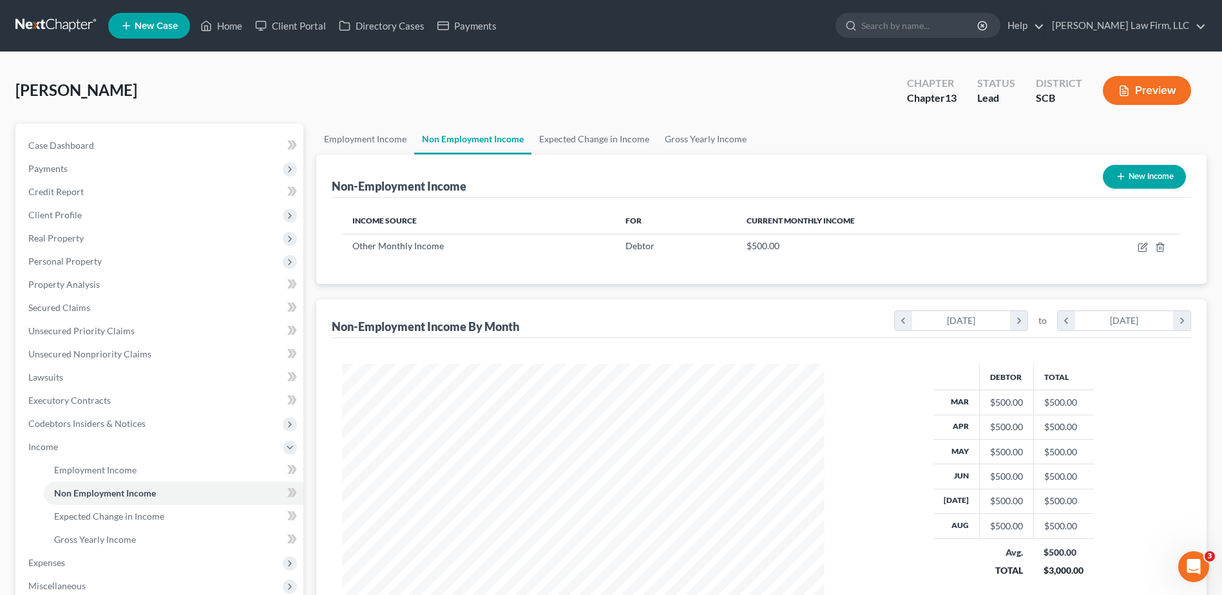
scroll to position [643925, 643660]
click at [388, 135] on link "Employment Income" at bounding box center [365, 139] width 98 height 31
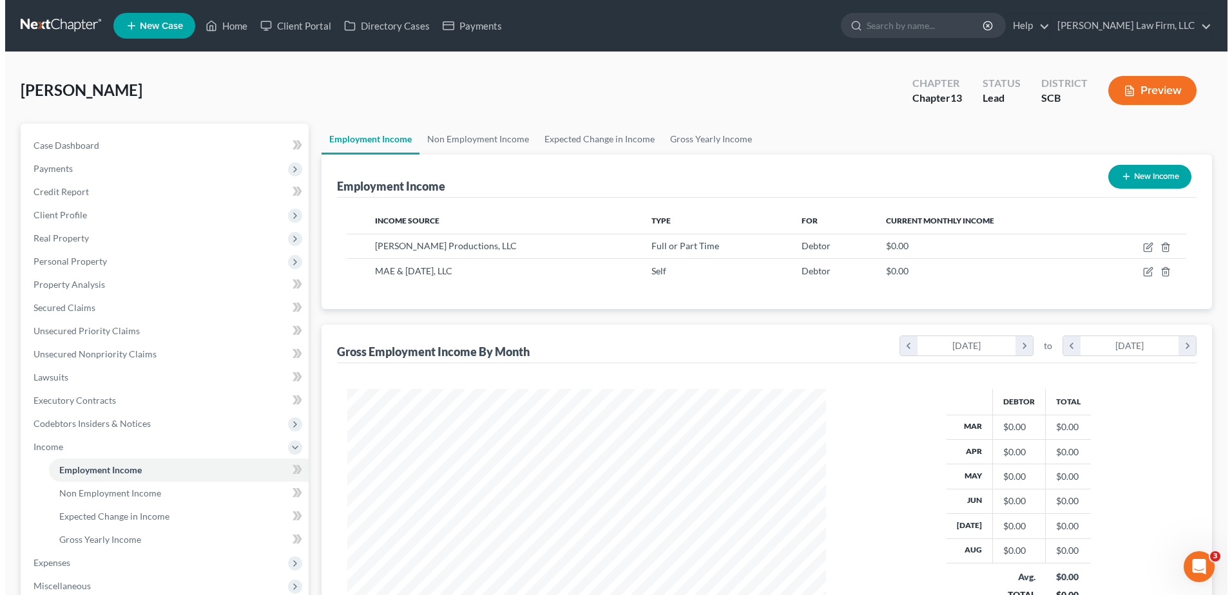
scroll to position [239, 504]
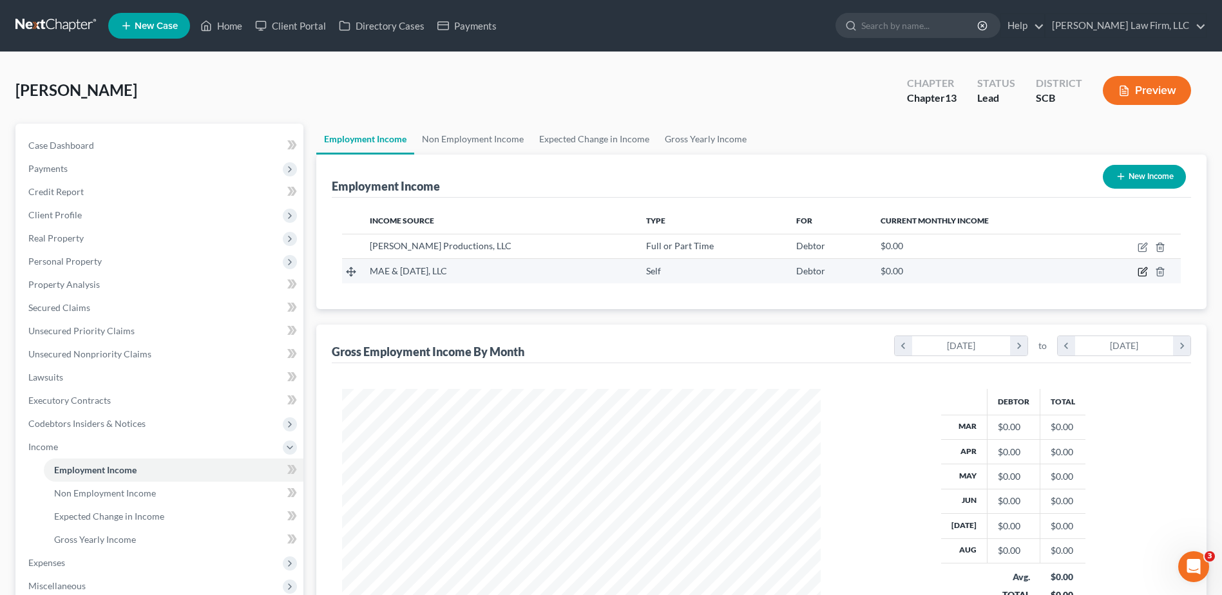
click at [1146, 273] on icon "button" at bounding box center [1142, 273] width 8 height 8
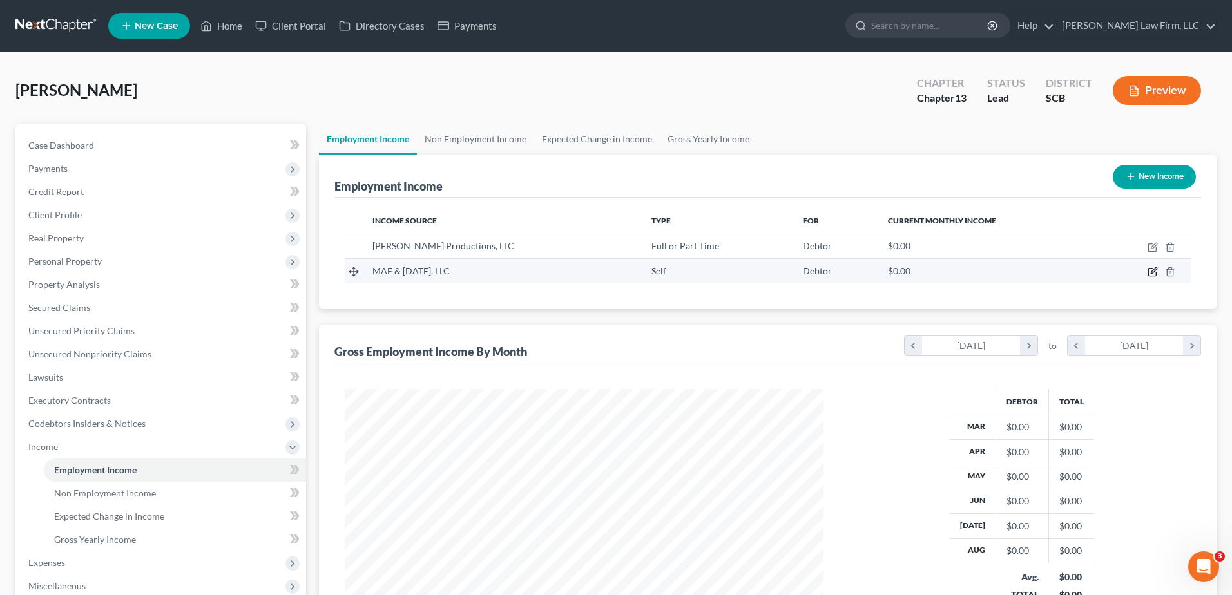
scroll to position [241, 509]
select select "1"
select select "42"
select select "0"
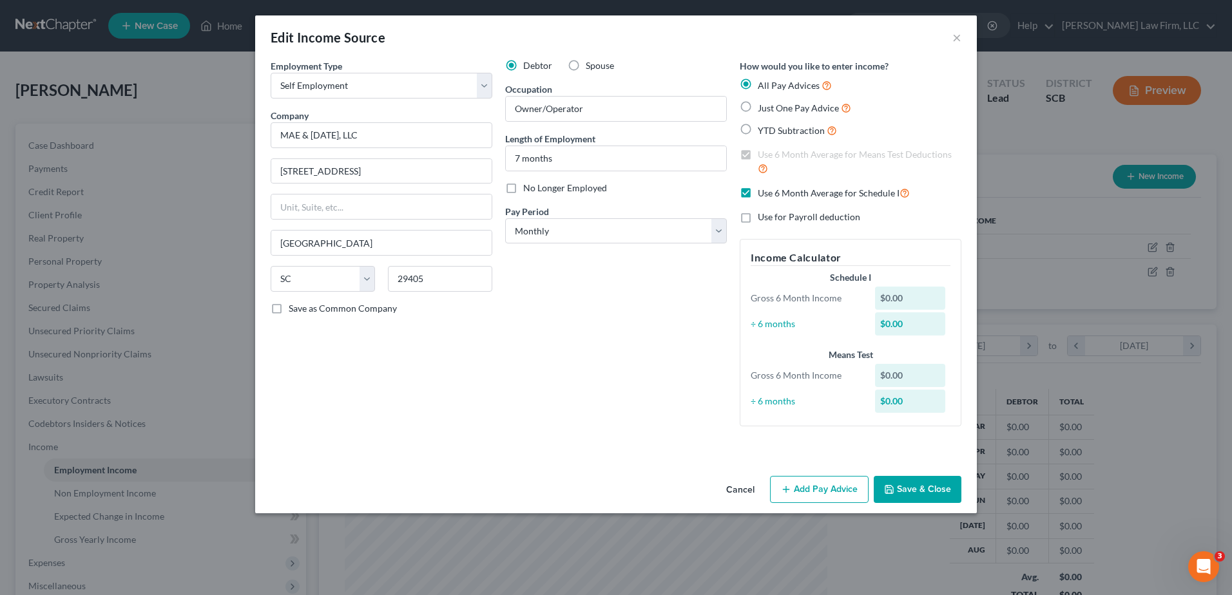
click at [826, 489] on button "Add Pay Advice" at bounding box center [819, 489] width 99 height 27
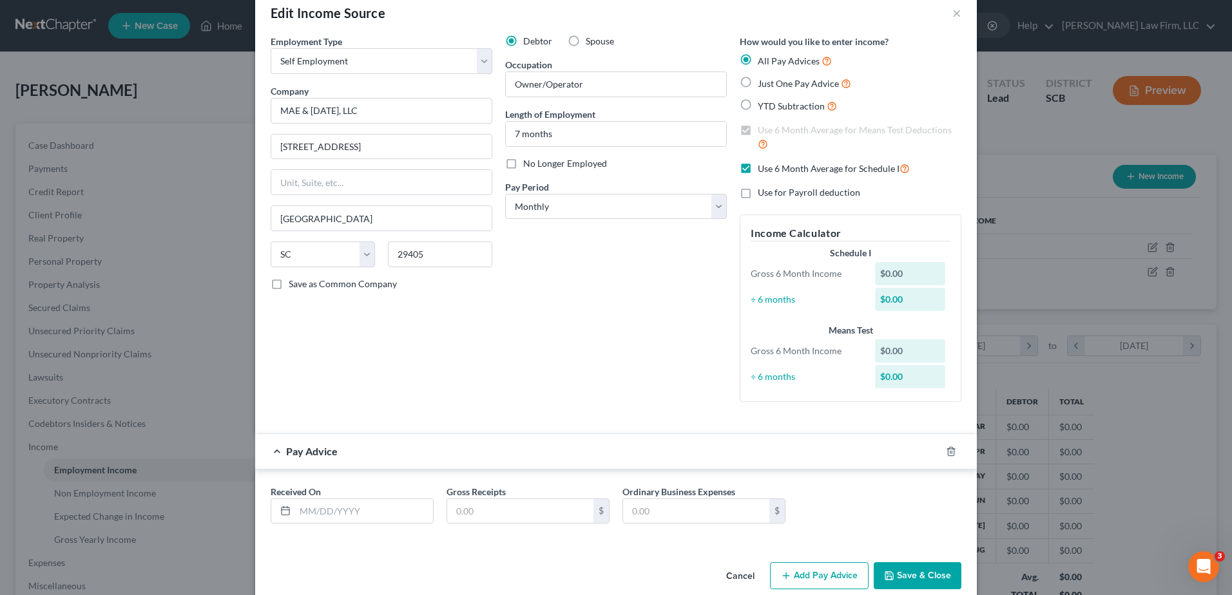
scroll to position [44, 0]
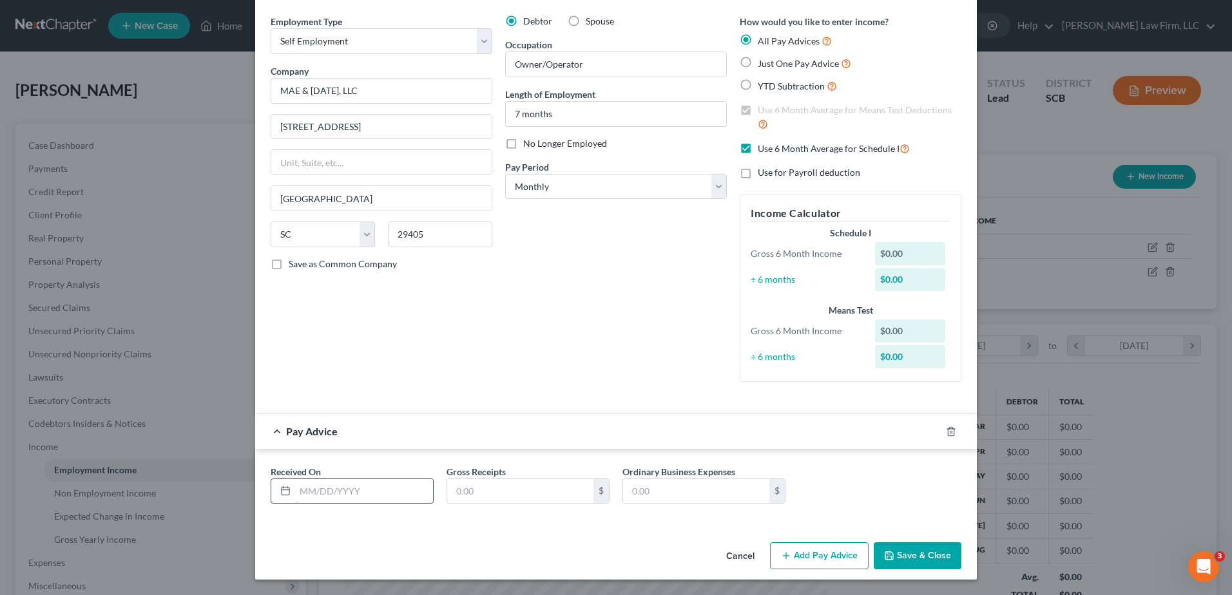
click at [333, 489] on input "text" at bounding box center [364, 491] width 138 height 24
type input "03/31/2025"
type input "3,167.88"
type input "1,087.83"
click at [932, 431] on icon "button" at bounding box center [935, 431] width 10 height 10
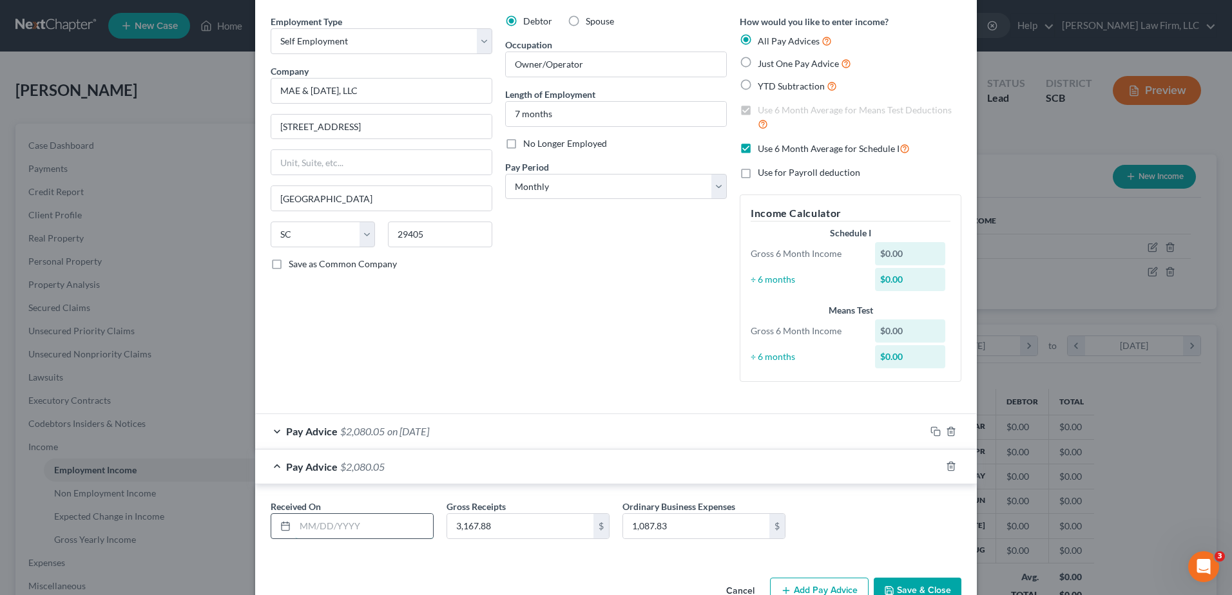
click at [389, 514] on input "text" at bounding box center [364, 526] width 138 height 24
type input "04/30/2025"
type input "4,433.41"
type input "1,878.68"
click at [931, 467] on icon "button" at bounding box center [935, 466] width 10 height 10
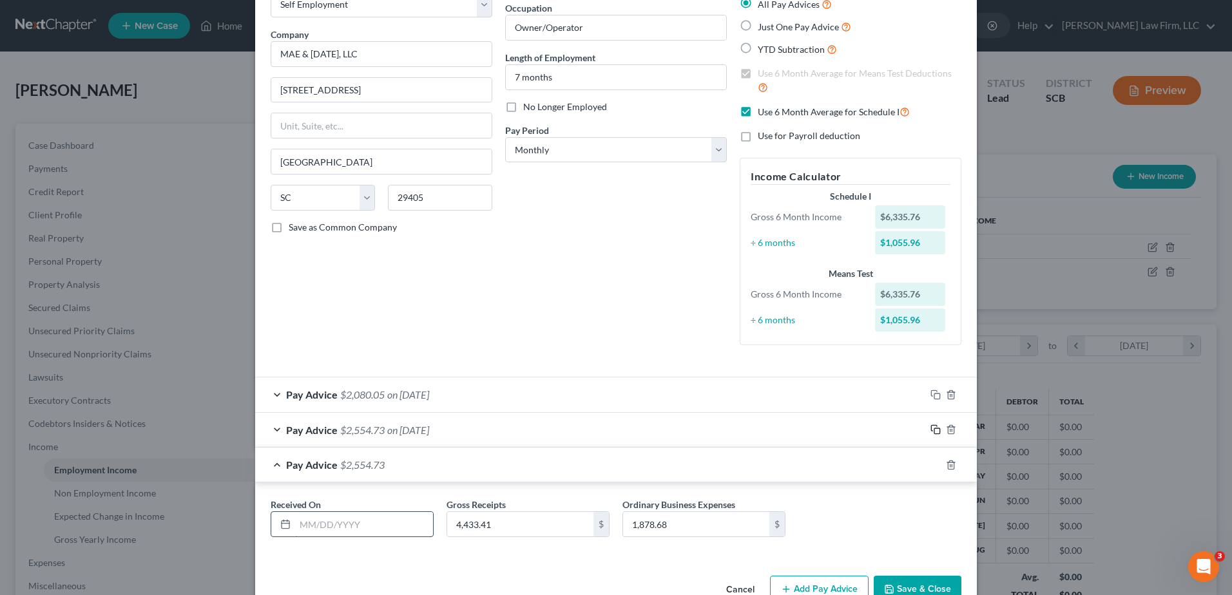
scroll to position [115, 0]
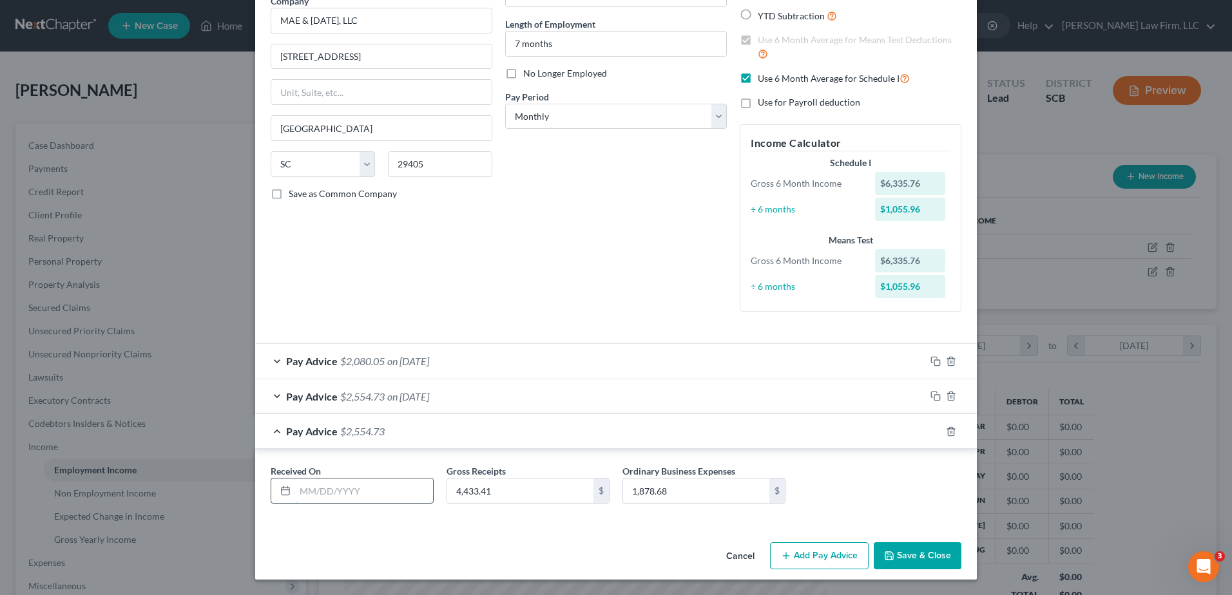
click at [374, 495] on input "text" at bounding box center [364, 491] width 138 height 24
type input "05/31/2025"
type input "3,675.35"
type input "1,344.43"
click at [934, 434] on rect "button" at bounding box center [937, 433] width 6 height 6
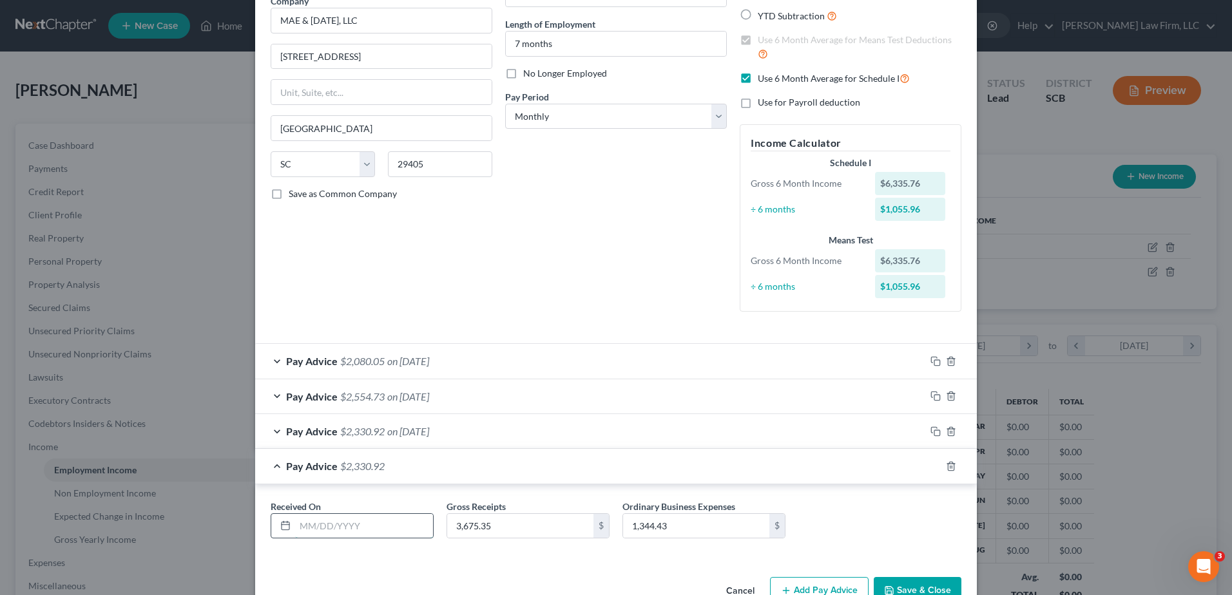
click at [364, 517] on input "text" at bounding box center [364, 526] width 138 height 24
type input "06/30/2025"
type input "1,300.00"
type input "850.96"
click at [930, 464] on icon "button" at bounding box center [935, 466] width 10 height 10
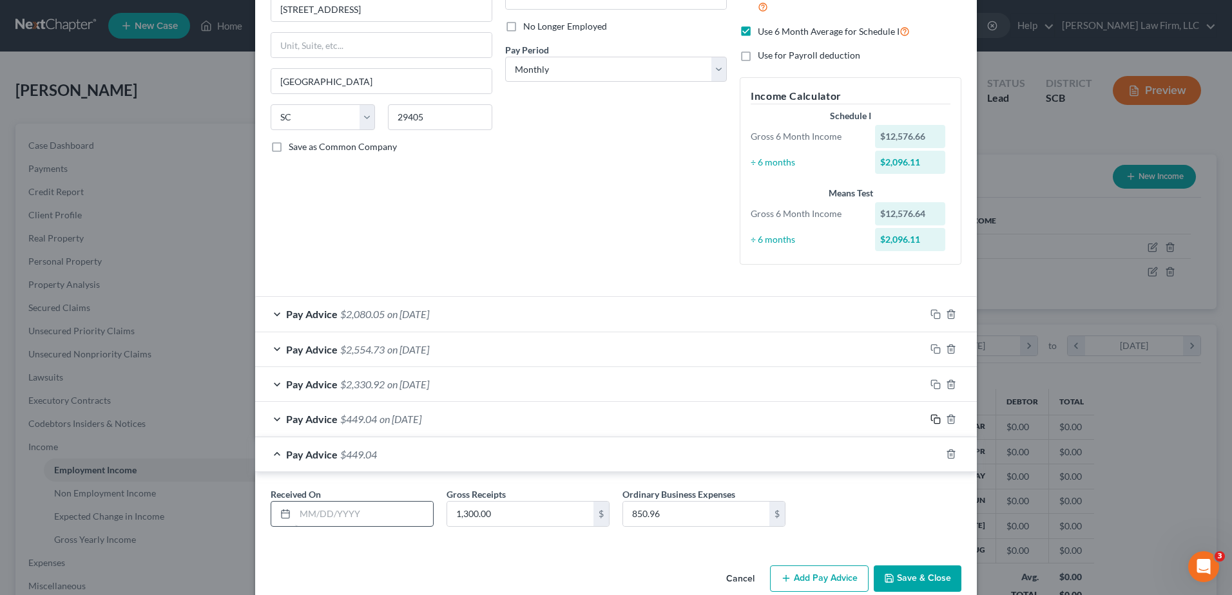
scroll to position [184, 0]
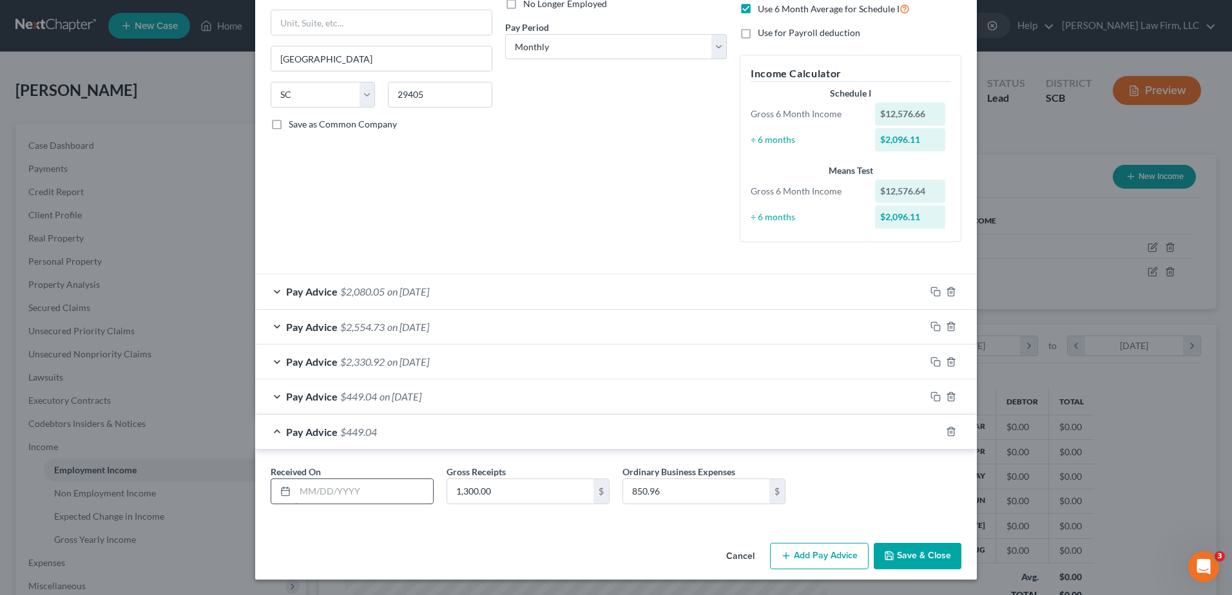
click at [370, 497] on input "text" at bounding box center [364, 491] width 138 height 24
click at [325, 491] on input "07/314/2025" at bounding box center [364, 491] width 138 height 24
type input "07/31/2025"
click at [537, 491] on input "1,300.00" at bounding box center [520, 491] width 146 height 24
type input "4,400.00"
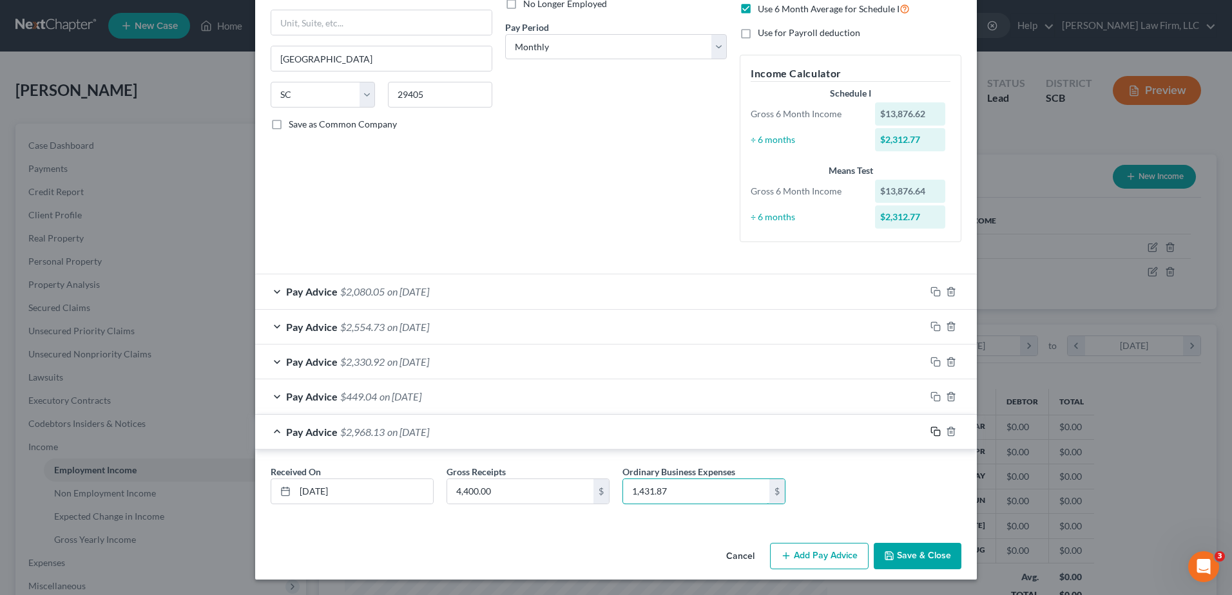
type input "1,431.87"
click at [934, 433] on rect "button" at bounding box center [937, 433] width 6 height 6
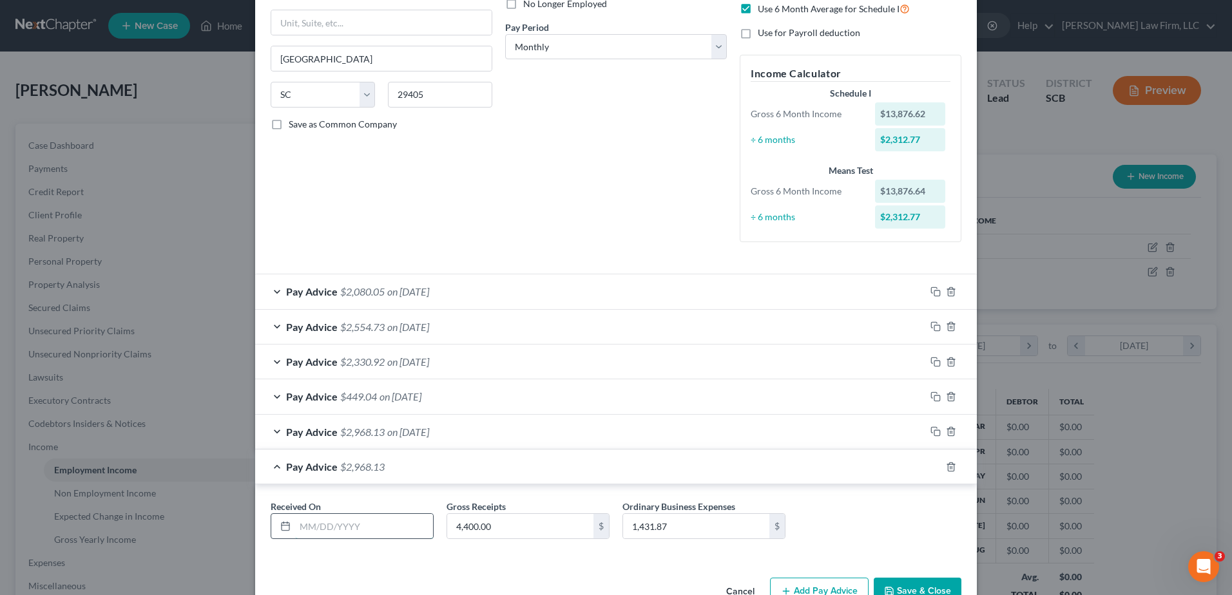
click at [404, 524] on input "text" at bounding box center [364, 526] width 138 height 24
type input "3459.61"
type input "3,459.61"
click at [350, 532] on input "3459.61" at bounding box center [364, 526] width 138 height 24
drag, startPoint x: 329, startPoint y: 524, endPoint x: 264, endPoint y: 523, distance: 64.4
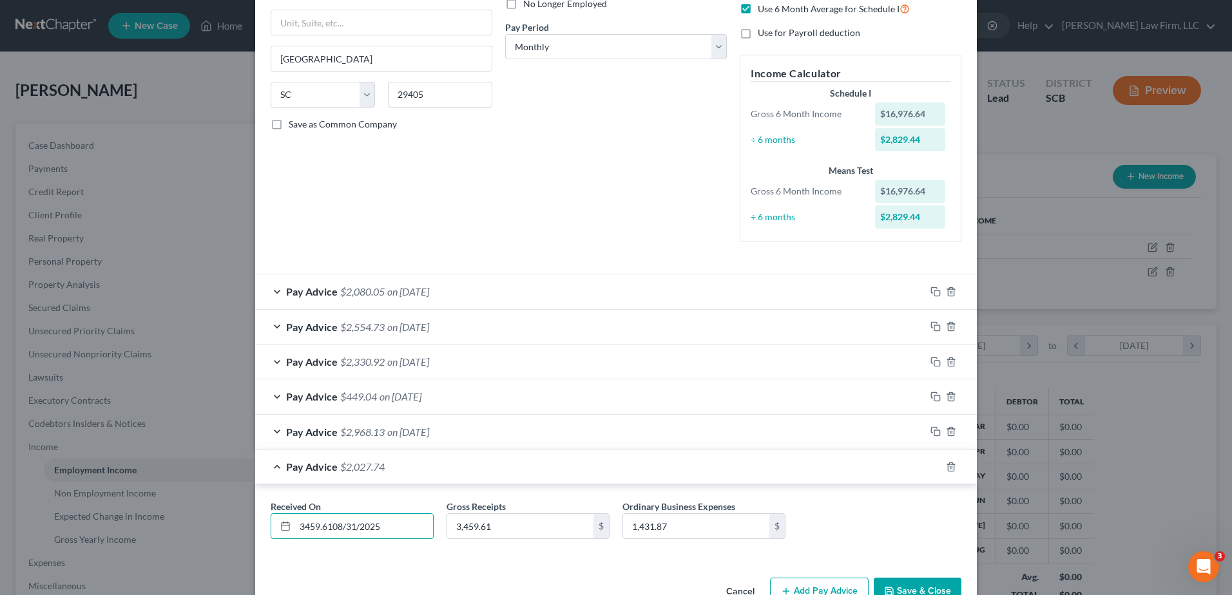
click at [264, 523] on div "Received On * 3459.6108/31/2025" at bounding box center [352, 519] width 176 height 39
type input "08/31/2025"
type input "1,163.29"
click at [429, 467] on span "on 08/31/2025" at bounding box center [408, 467] width 42 height 12
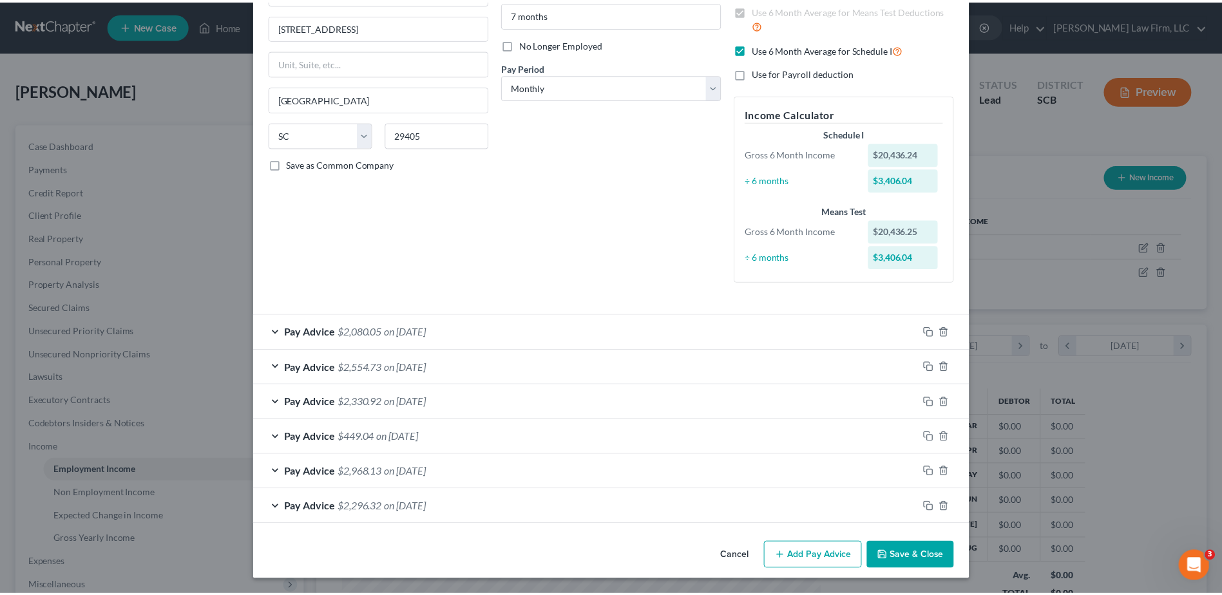
scroll to position [144, 0]
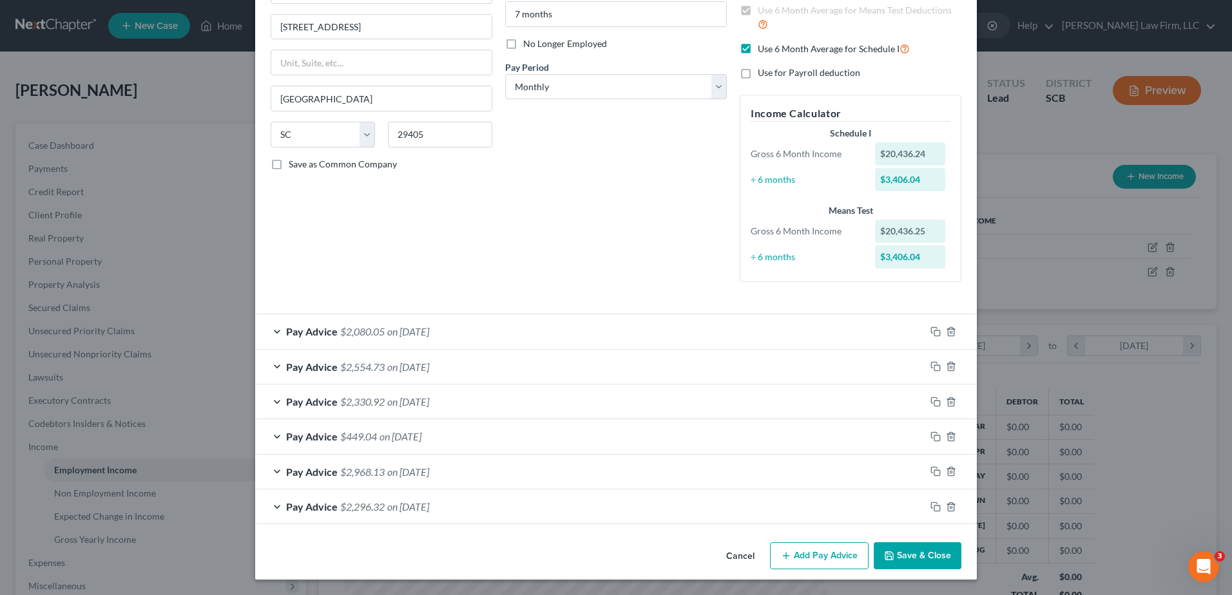
click at [899, 553] on button "Save & Close" at bounding box center [917, 555] width 88 height 27
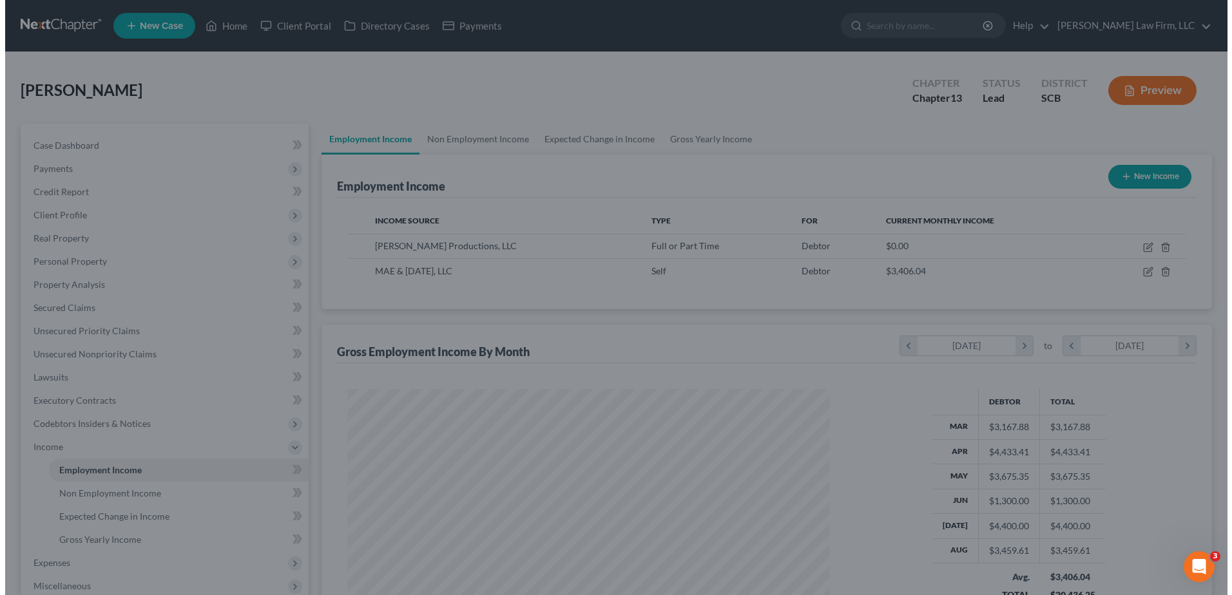
scroll to position [643925, 643660]
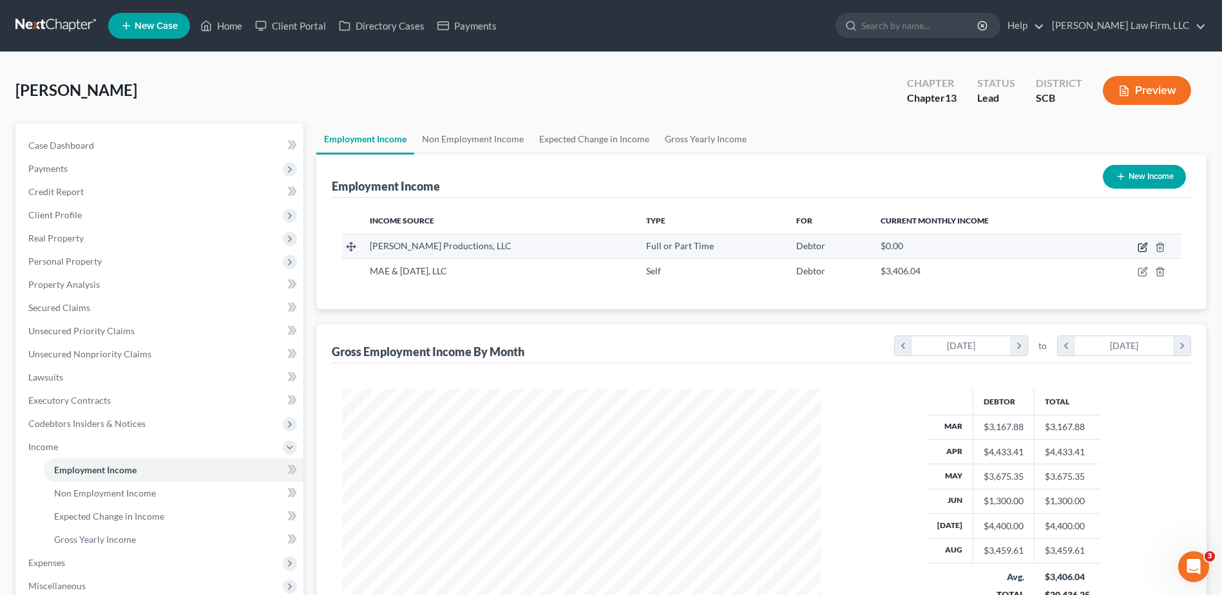
click at [1141, 249] on icon "button" at bounding box center [1143, 247] width 10 height 10
select select "0"
select select "45"
select select "1"
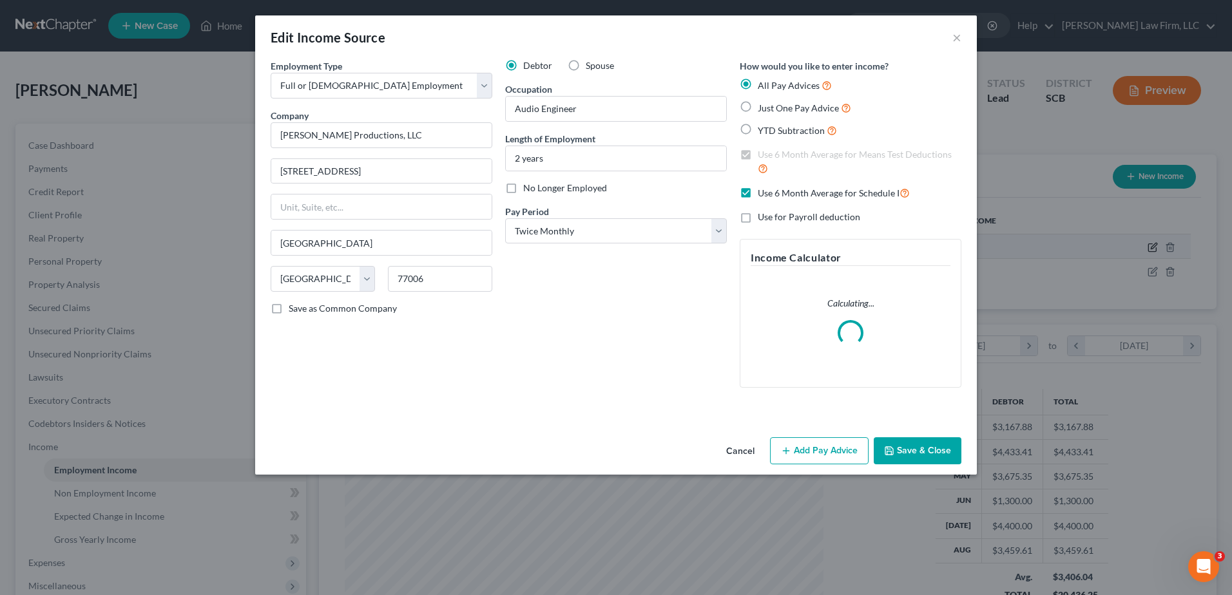
scroll to position [241, 509]
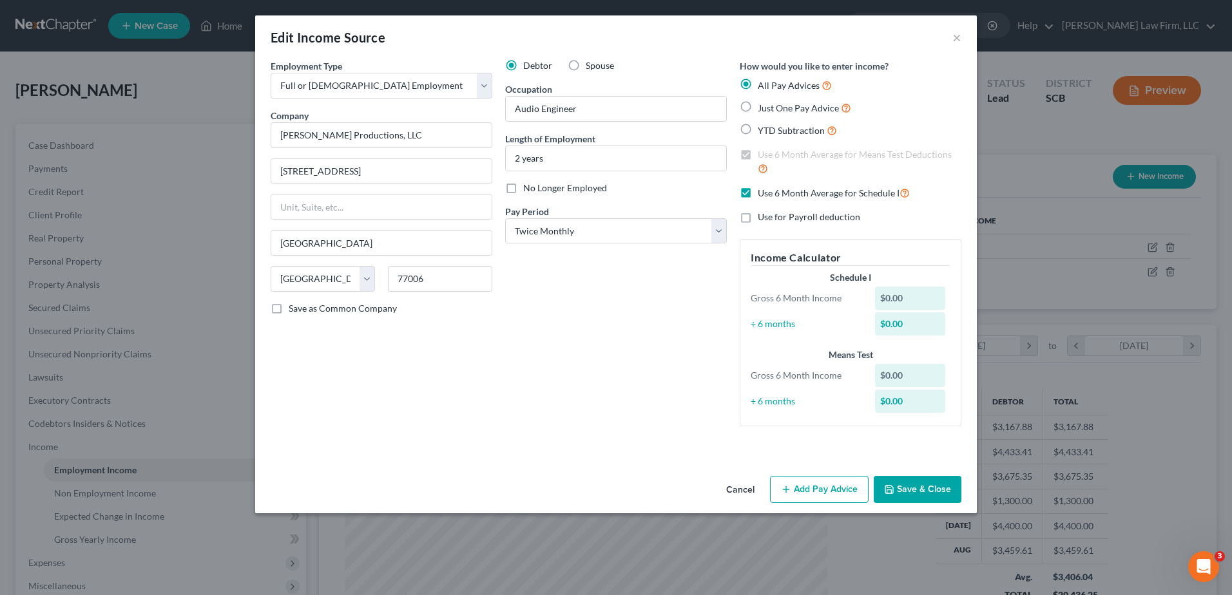
click at [823, 484] on button "Add Pay Advice" at bounding box center [819, 489] width 99 height 27
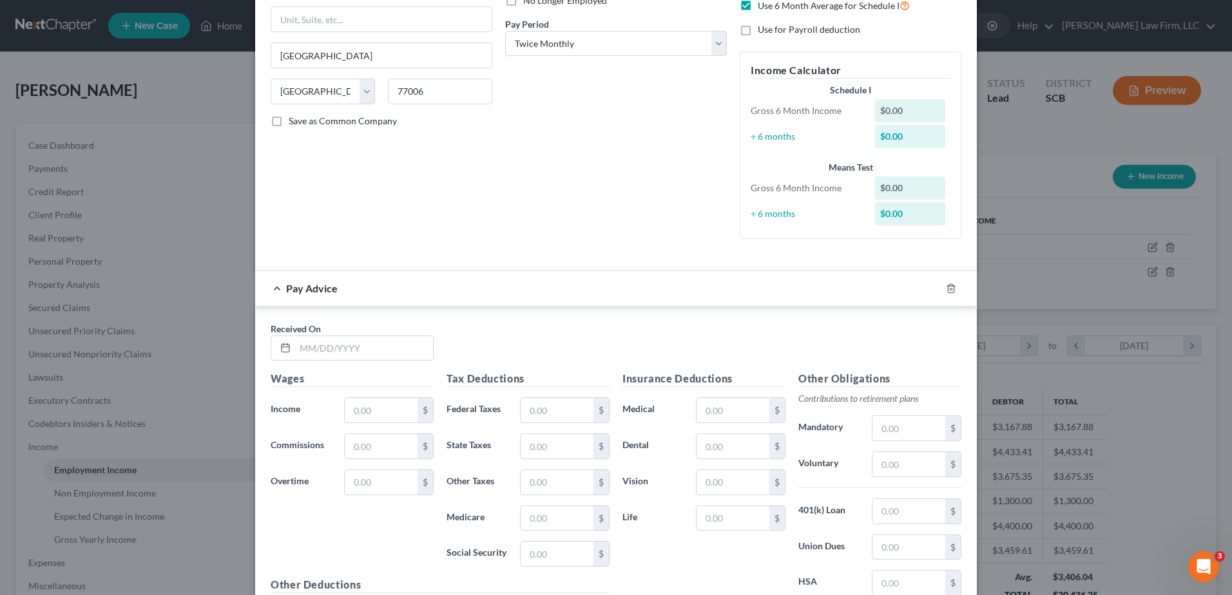
scroll to position [193, 0]
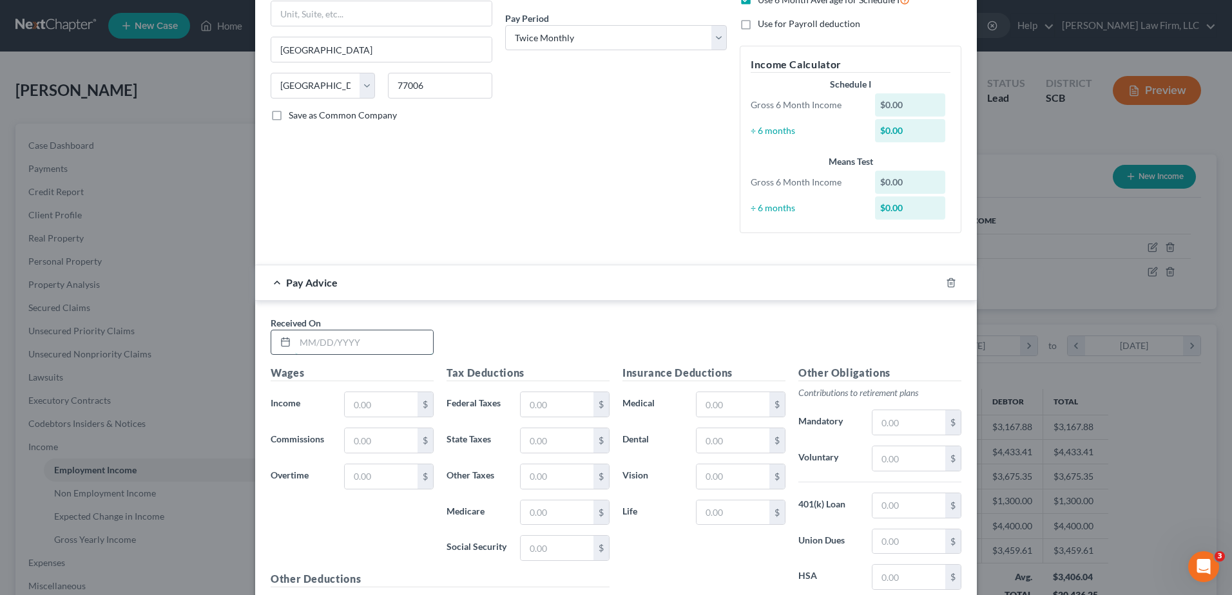
click at [378, 346] on input "text" at bounding box center [364, 342] width 138 height 24
type input "06/27/2025"
type input "300.00"
type input "1.15"
type input "4.89"
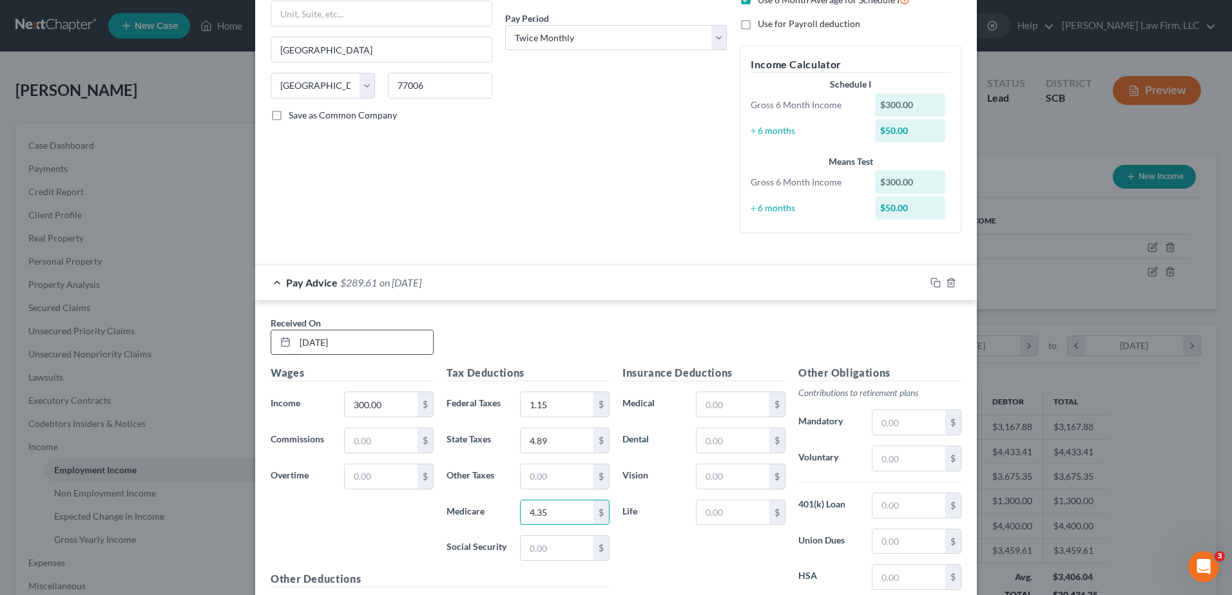
type input "4.35"
type input "18.60"
click at [930, 280] on icon "button" at bounding box center [935, 283] width 10 height 10
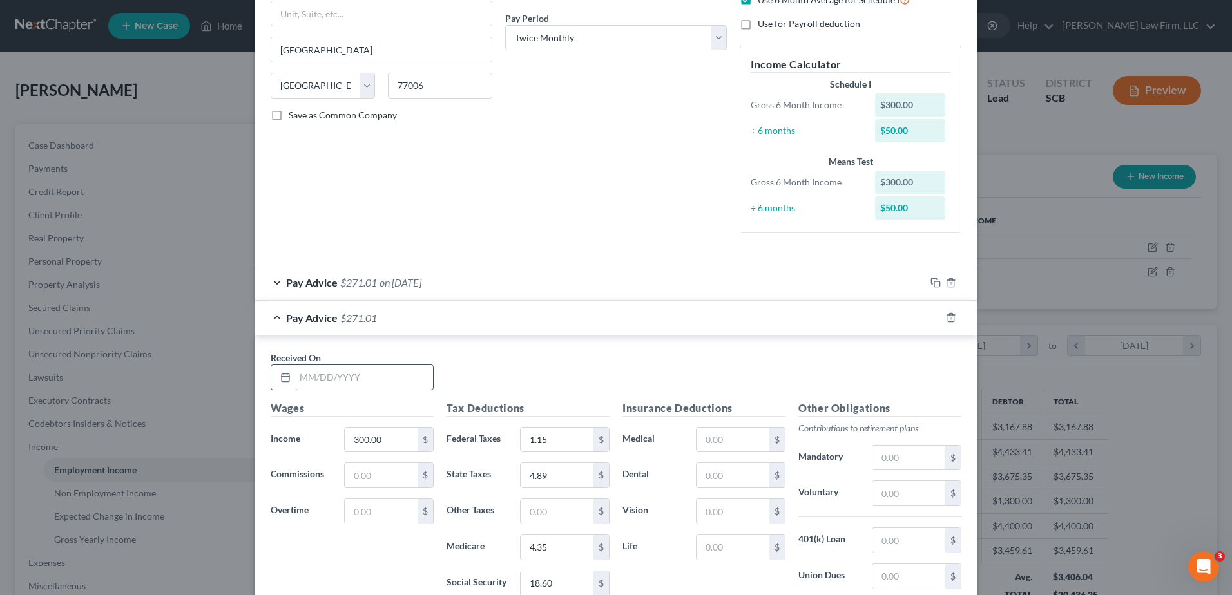
click at [345, 374] on input "text" at bounding box center [364, 377] width 138 height 24
type input "08/22/2025"
type input "929.70"
type input "72.37"
type input "31.58"
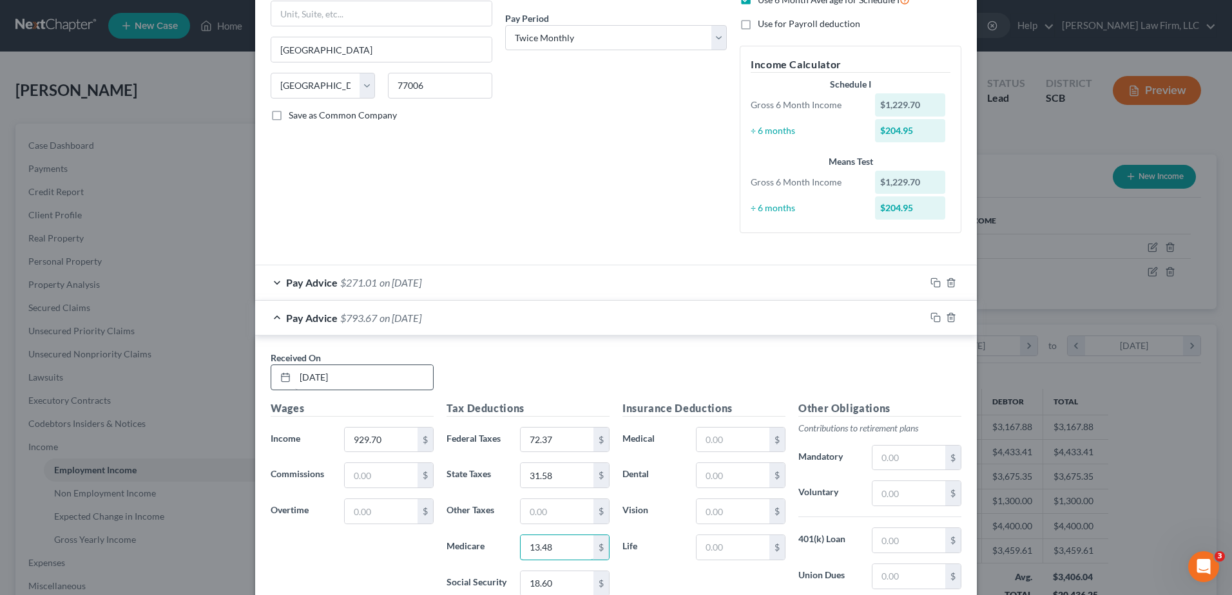
type input "13.48"
type input "57.64"
click at [931, 313] on icon "button" at bounding box center [934, 316] width 6 height 6
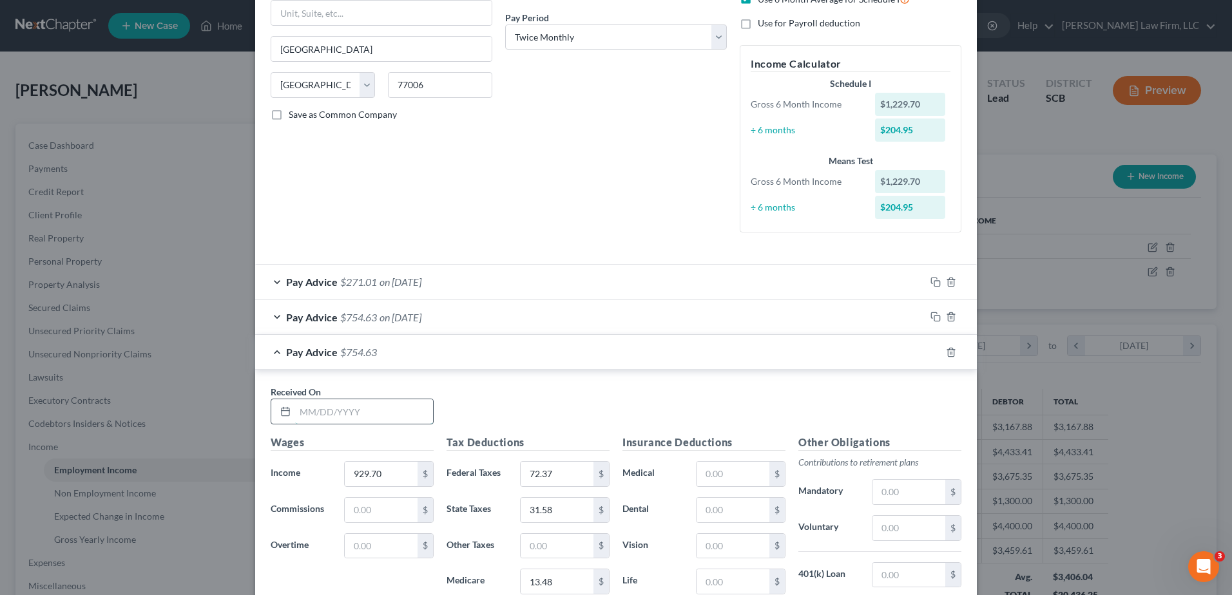
click at [379, 412] on input "text" at bounding box center [364, 411] width 138 height 24
type input "03/21/2025"
type input "600.00"
type input "32.80"
type input "13.89"
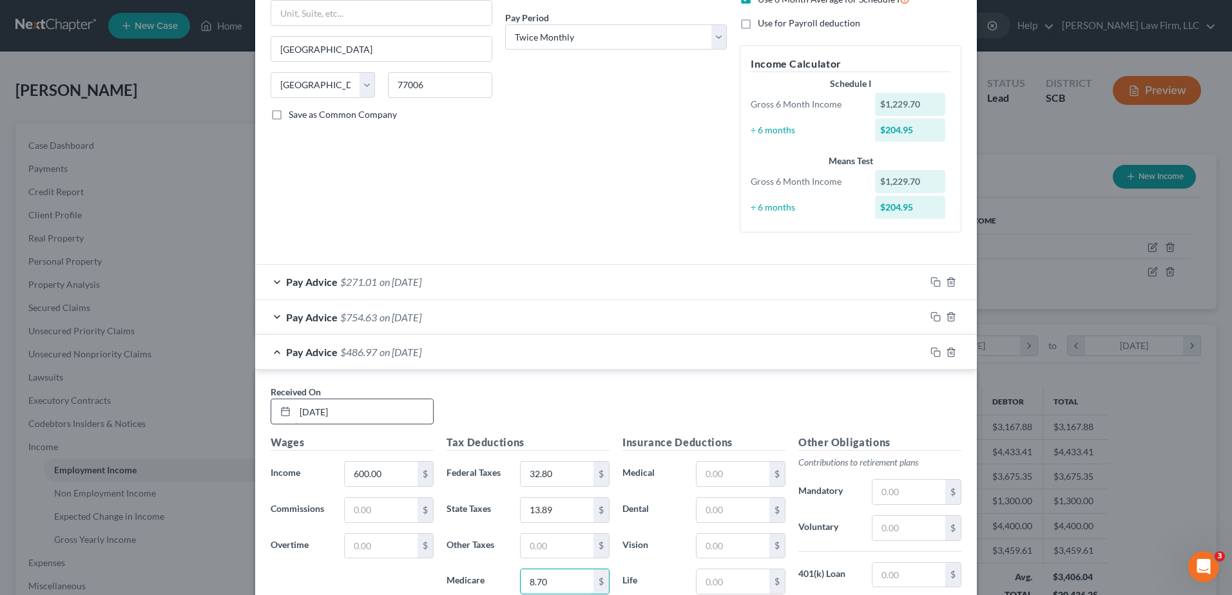
type input "8.70"
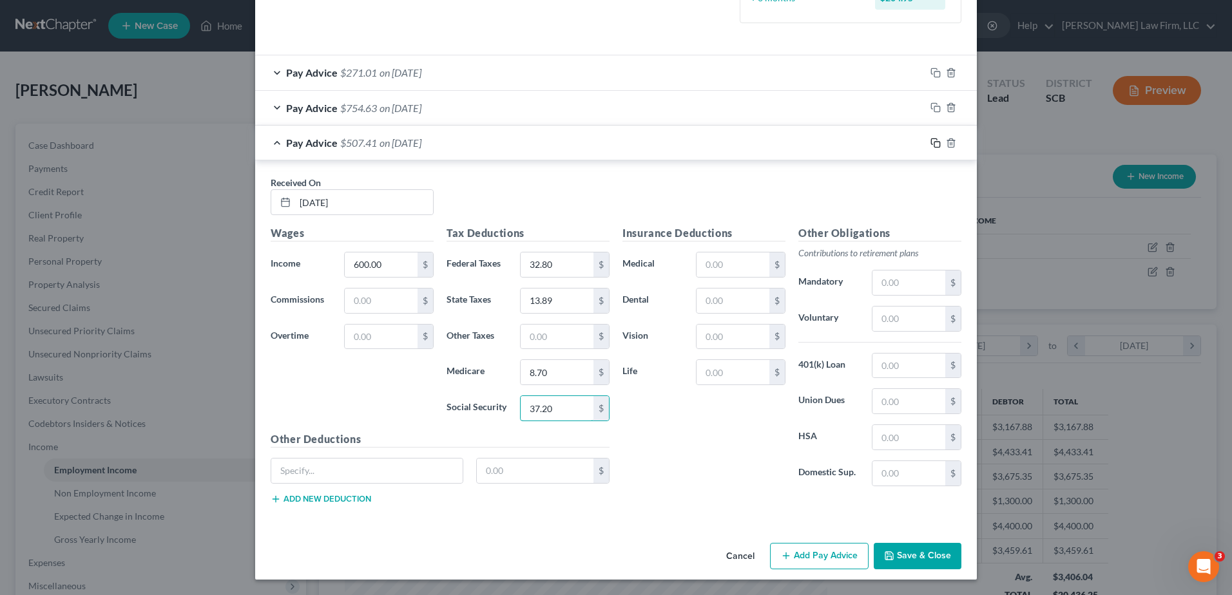
type input "37.20"
click at [932, 142] on icon "button" at bounding box center [935, 143] width 10 height 10
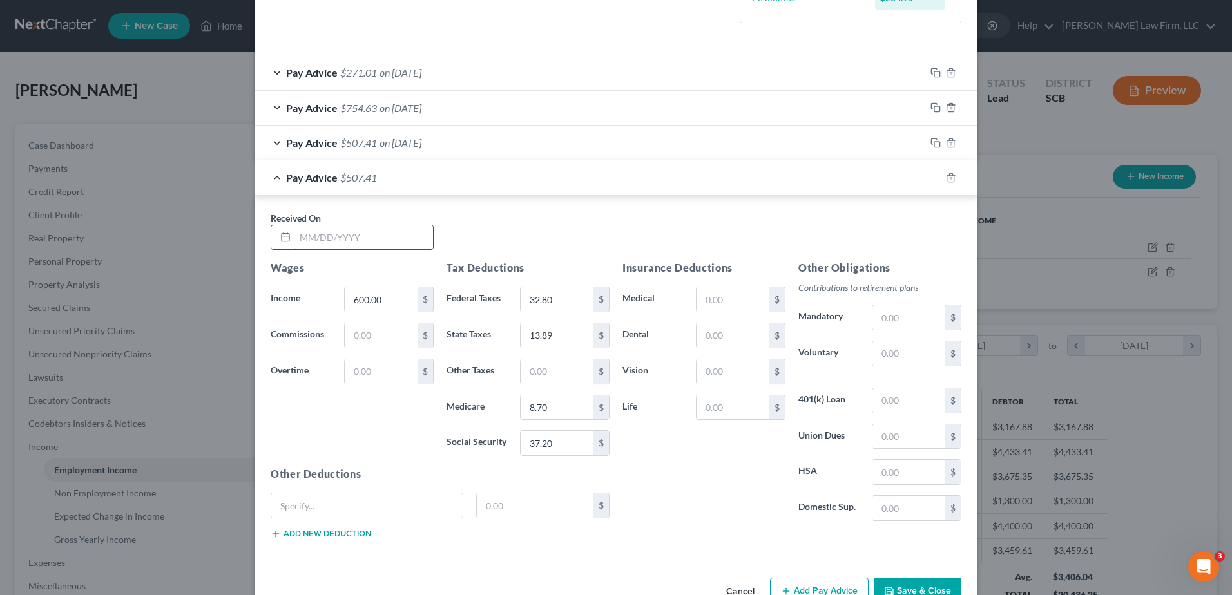
click at [376, 242] on input "text" at bounding box center [364, 237] width 138 height 24
click at [318, 229] on input "text" at bounding box center [364, 237] width 138 height 24
type input "04/04/2025"
click at [379, 287] on div "600.00 $" at bounding box center [389, 300] width 90 height 26
click at [379, 289] on input "600.00" at bounding box center [381, 299] width 73 height 24
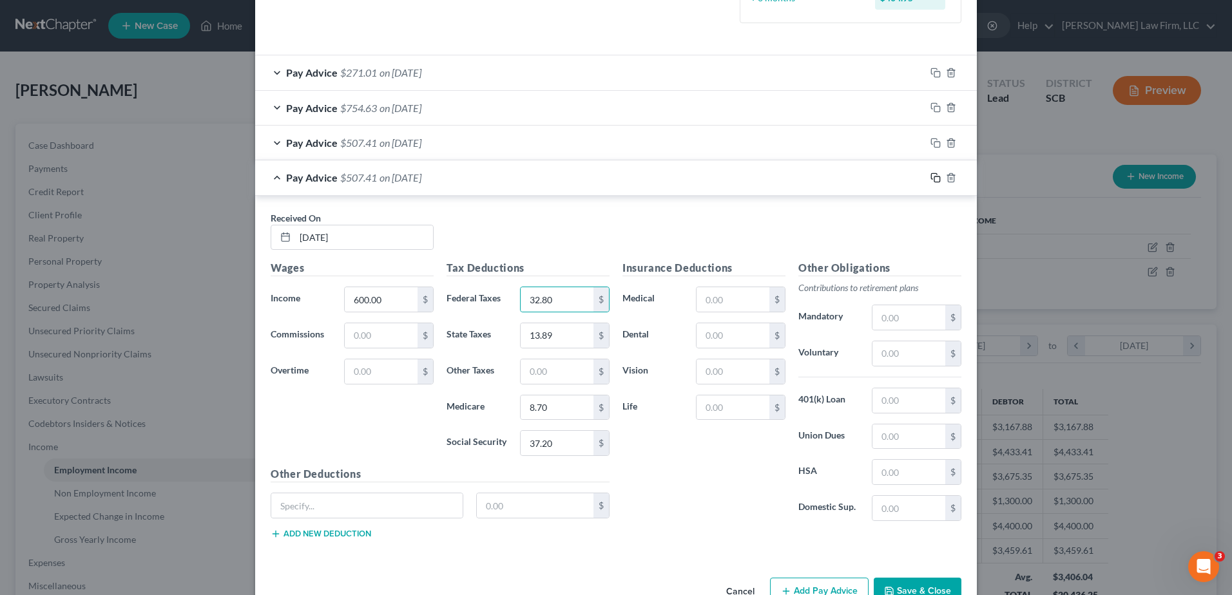
click at [930, 180] on icon "button" at bounding box center [935, 178] width 10 height 10
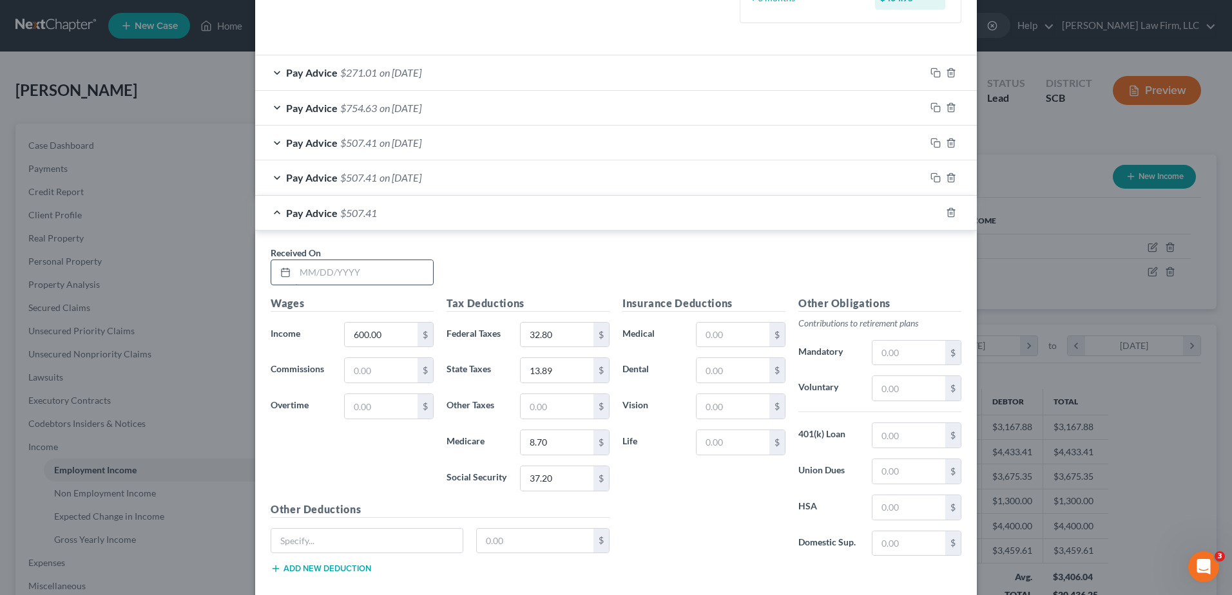
click at [351, 275] on input "text" at bounding box center [364, 272] width 138 height 24
type input "05/02/2025"
type input "2,100.00"
type input "300.73"
type input "104.14"
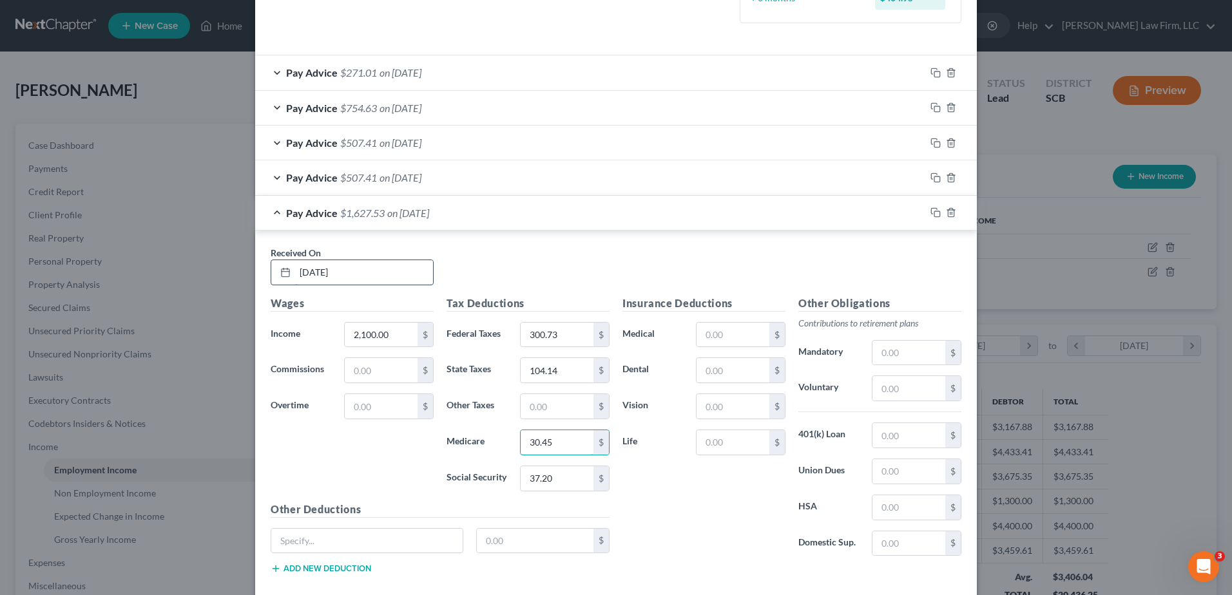
type input "30.45"
type input "130.20"
click at [930, 212] on icon "button" at bounding box center [935, 212] width 10 height 10
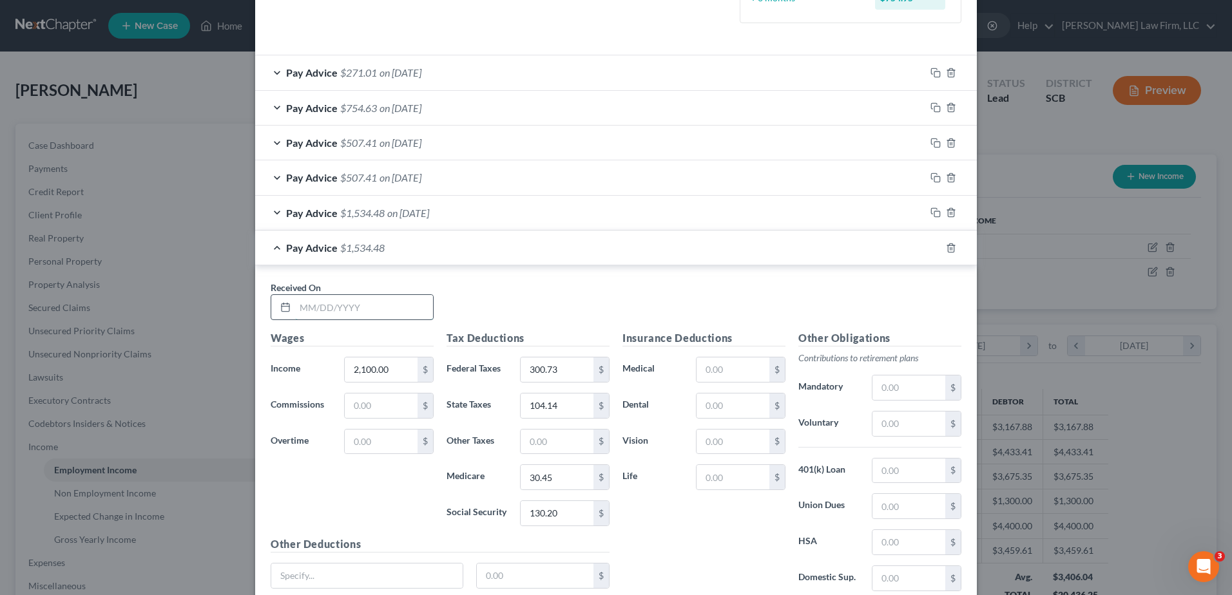
click at [338, 302] on input "text" at bounding box center [364, 307] width 138 height 24
type input "04/18/2025"
type input "910.80"
type input "70.10"
type input "30.41"
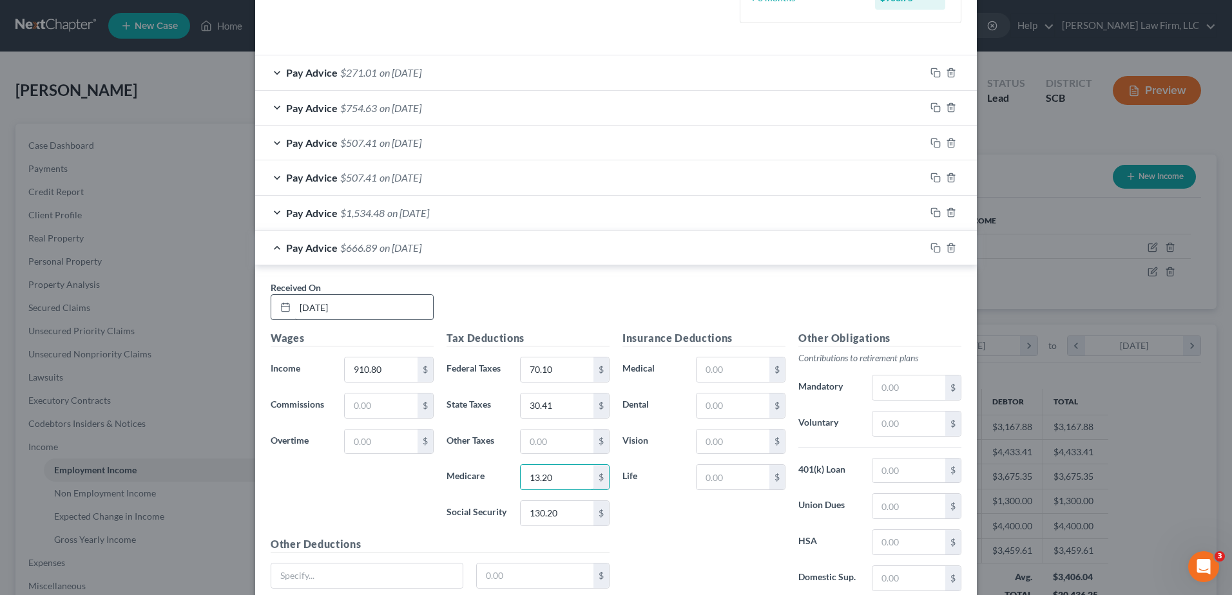
type input "13.20"
type input "56.47"
click at [931, 247] on icon "button" at bounding box center [935, 248] width 10 height 10
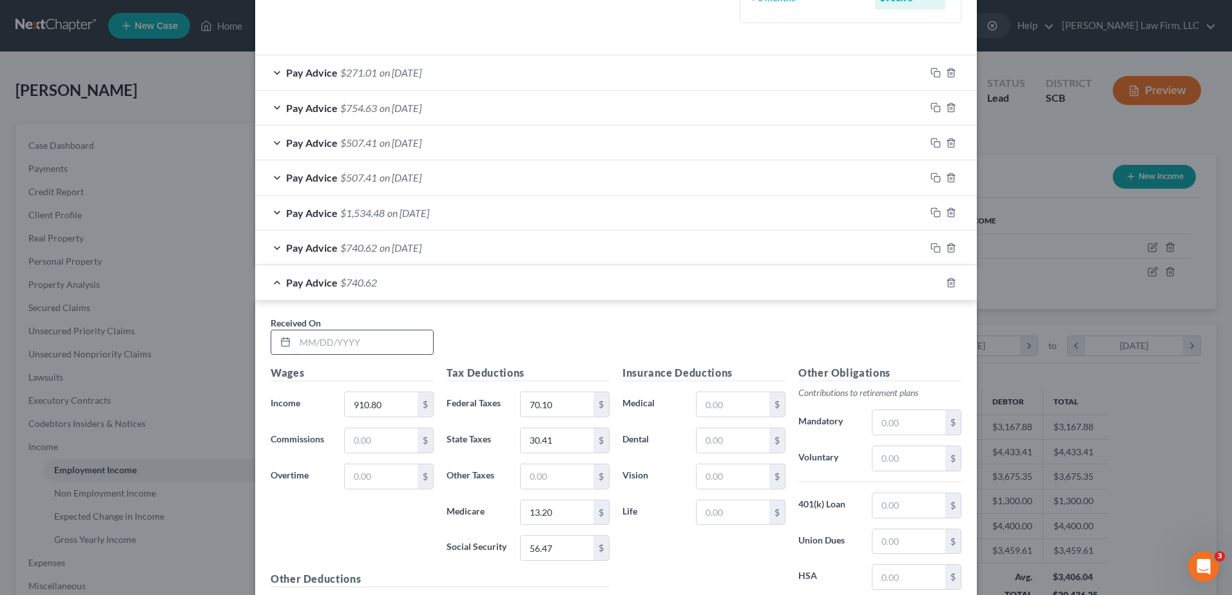
click at [386, 334] on input "text" at bounding box center [364, 342] width 138 height 24
type input "05/30/2025"
type input "960.30"
type input "76.04"
type input "33.48"
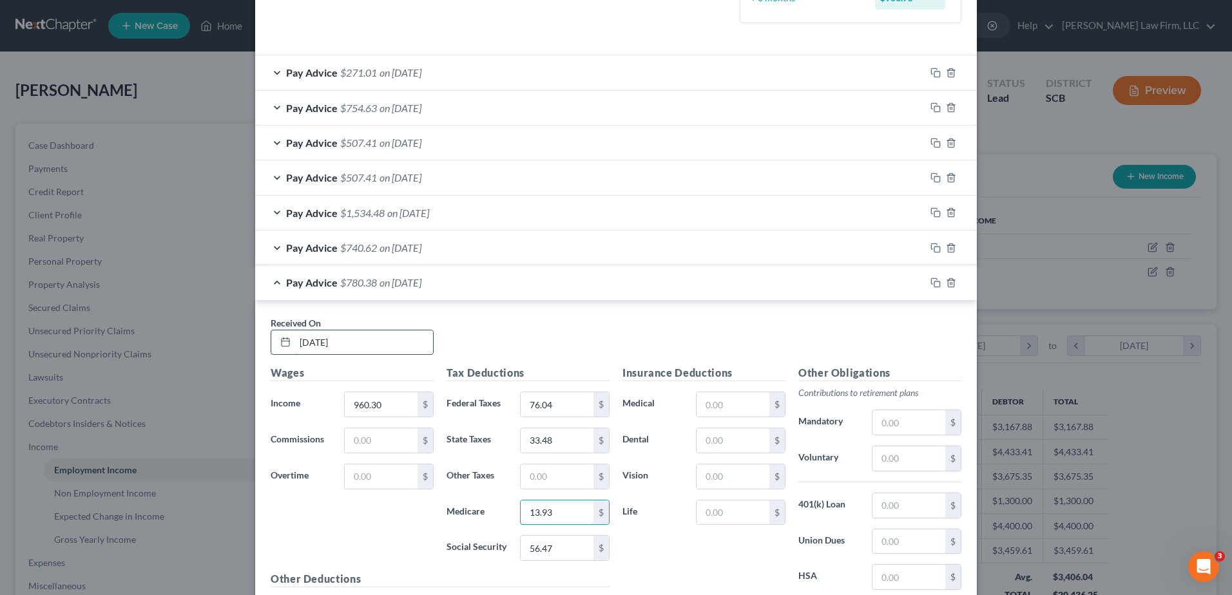
type input "13.93"
type input "59.54"
click at [930, 283] on icon "button" at bounding box center [935, 283] width 10 height 10
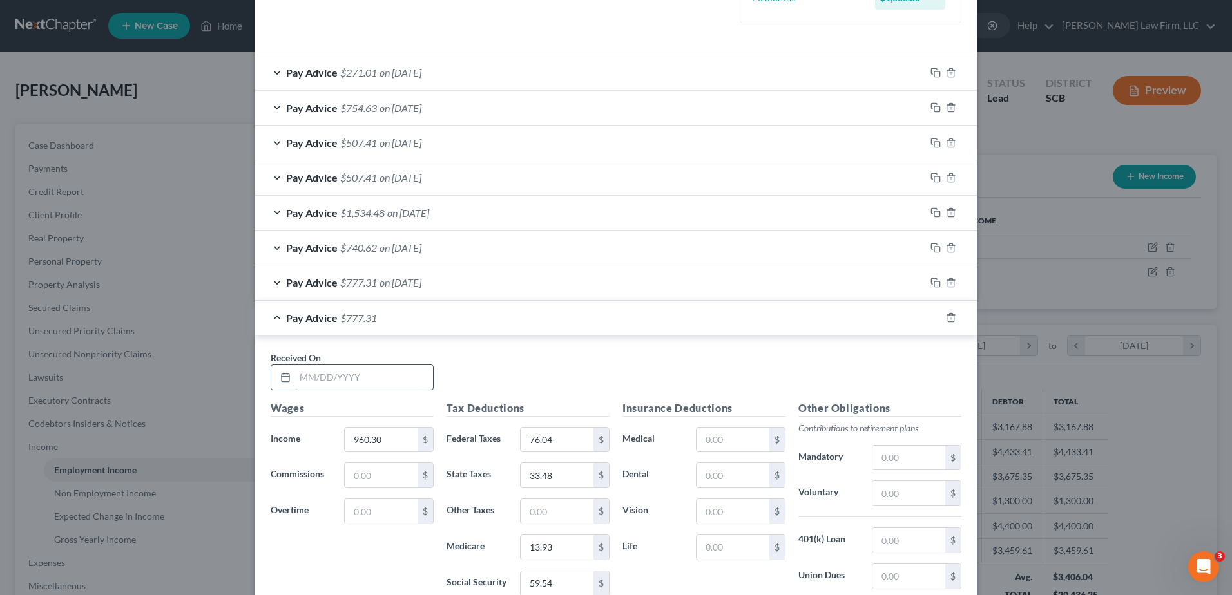
click at [366, 373] on input "text" at bounding box center [364, 377] width 138 height 24
click at [378, 384] on input "text" at bounding box center [364, 377] width 138 height 24
type input "02/21/2025"
type input "900.00"
type input "68.80"
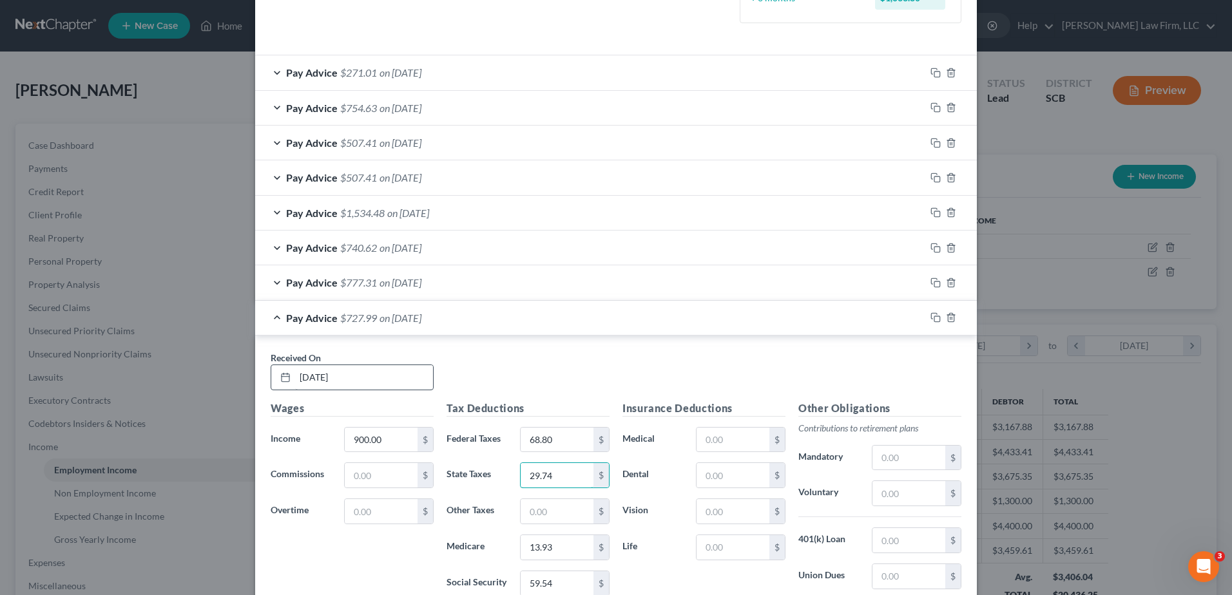
type input "29.74"
type input "13.05"
type input "55.80"
click at [930, 316] on icon "button" at bounding box center [935, 317] width 10 height 10
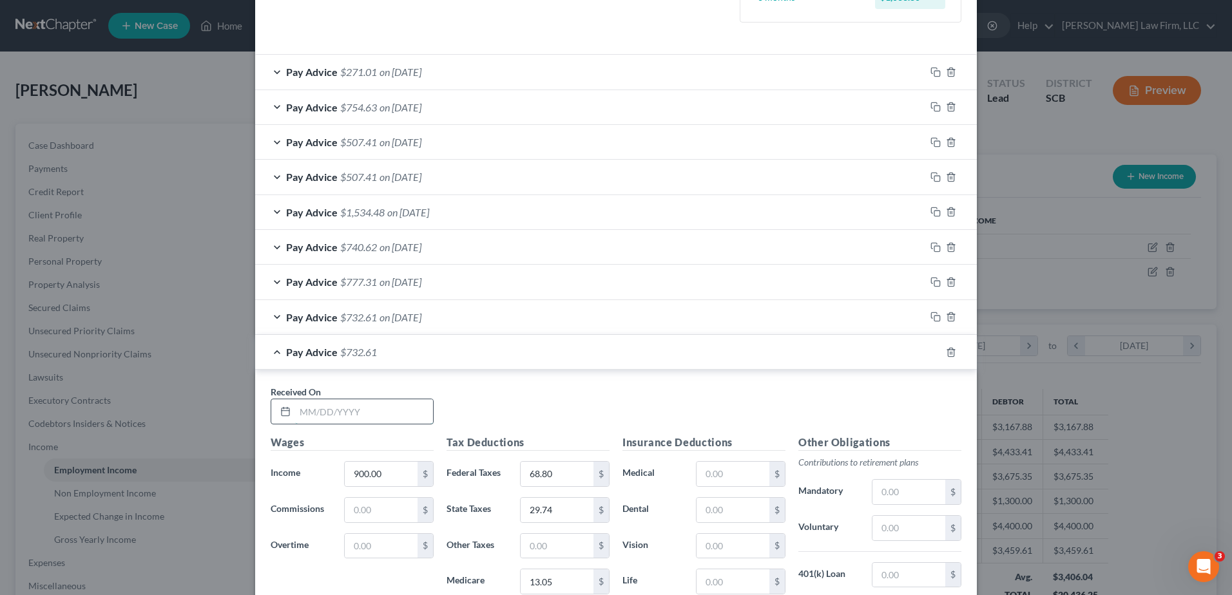
click at [381, 410] on input "text" at bounding box center [364, 411] width 138 height 24
type input "02/07/2025"
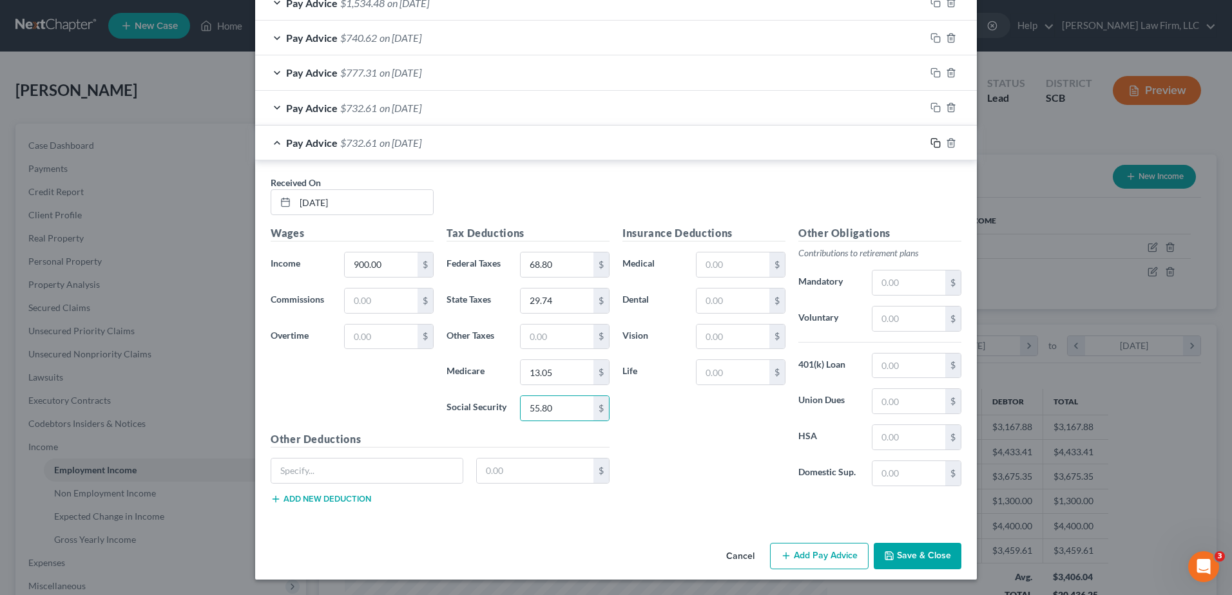
click at [934, 142] on rect "button" at bounding box center [937, 145] width 6 height 6
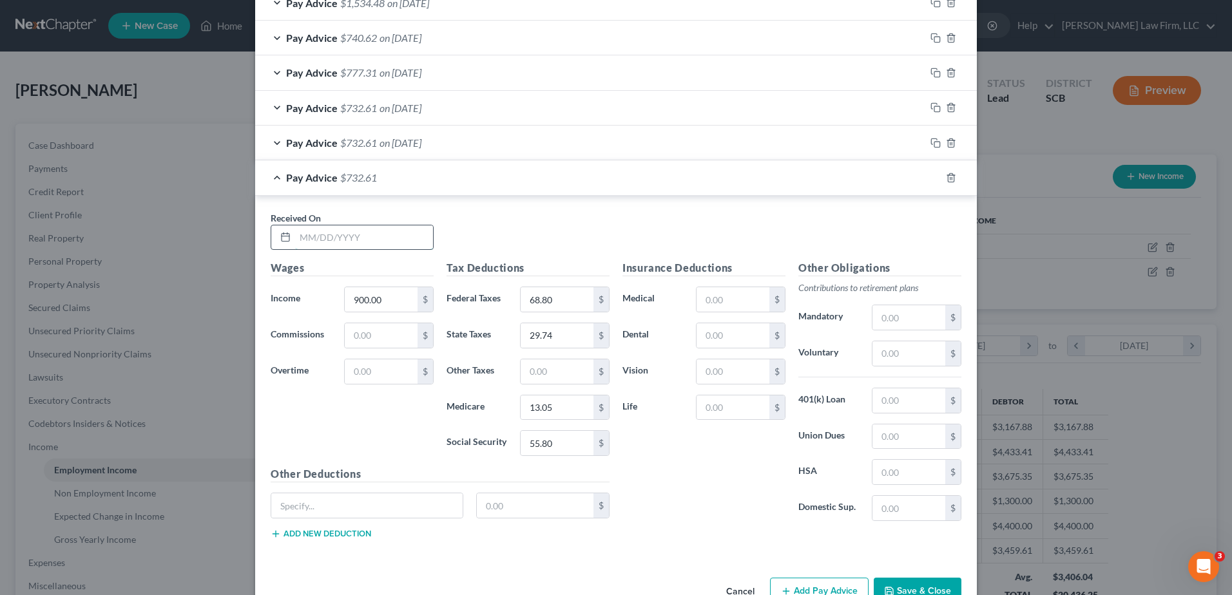
click at [364, 237] on input "text" at bounding box center [364, 237] width 138 height 24
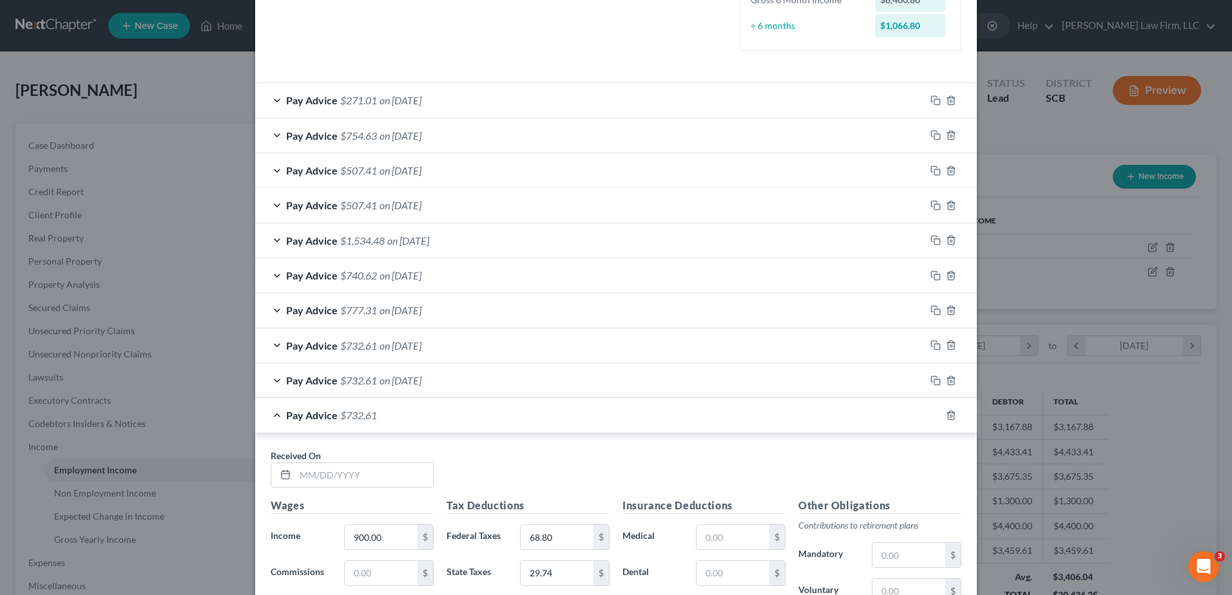
scroll to position [549, 0]
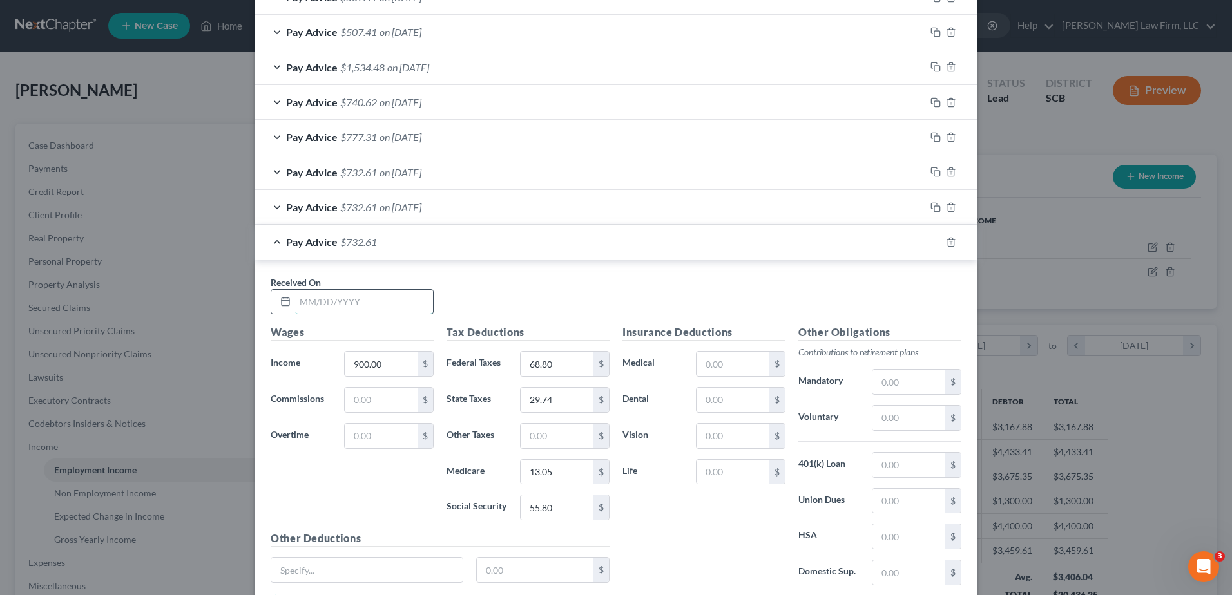
click at [365, 304] on input "text" at bounding box center [364, 302] width 138 height 24
type input "08/08/2025"
type input "1,617.00"
type input "194.47"
type input "74.20"
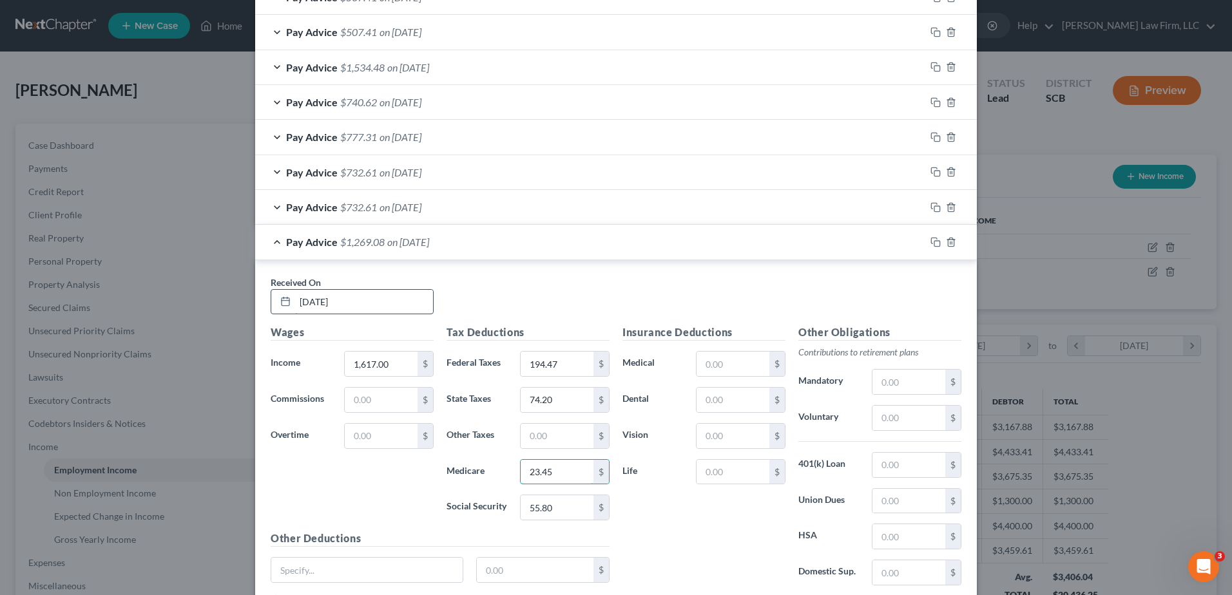
type input "23.45"
type input "100.26"
click at [931, 242] on icon "button" at bounding box center [935, 242] width 10 height 10
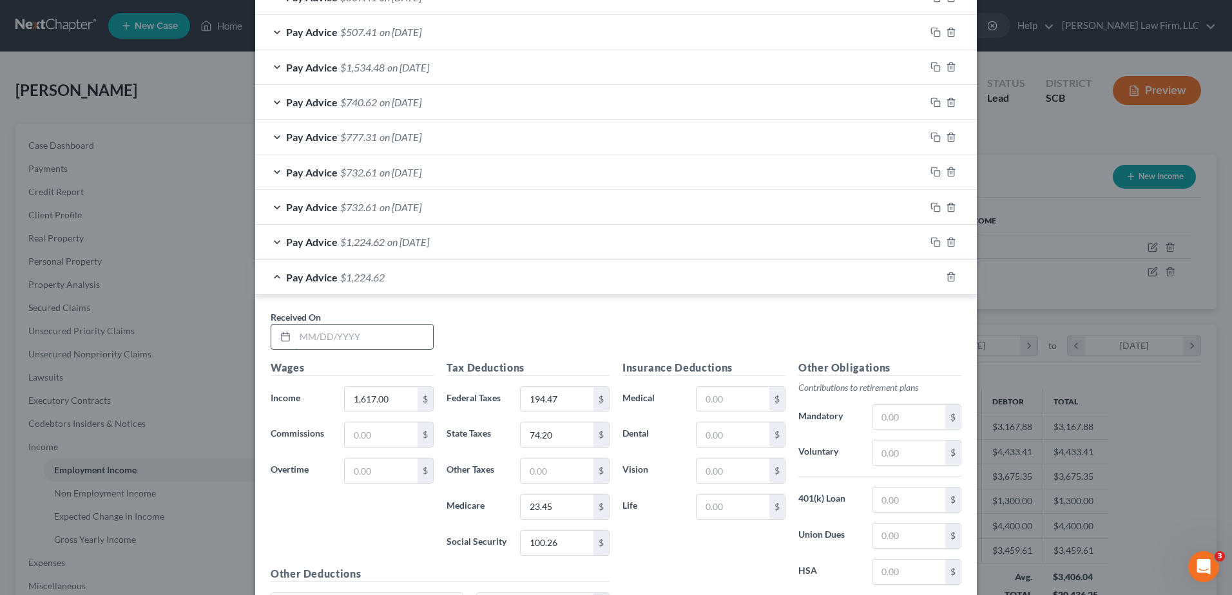
click at [348, 339] on input "text" at bounding box center [364, 337] width 138 height 24
type input "09/05/2025"
type input "300.00"
type input "1.15"
type input "4.89"
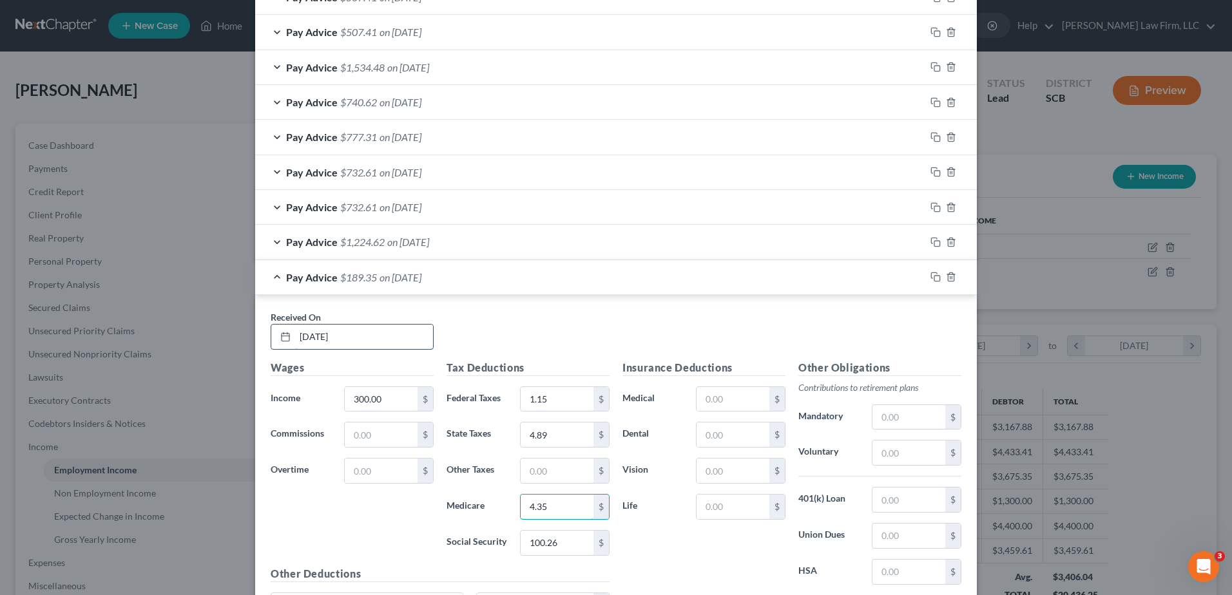
type input "4.35"
type input "18.60"
click at [468, 280] on div "Pay Advice $271.01 on 09/05/2025" at bounding box center [590, 277] width 670 height 34
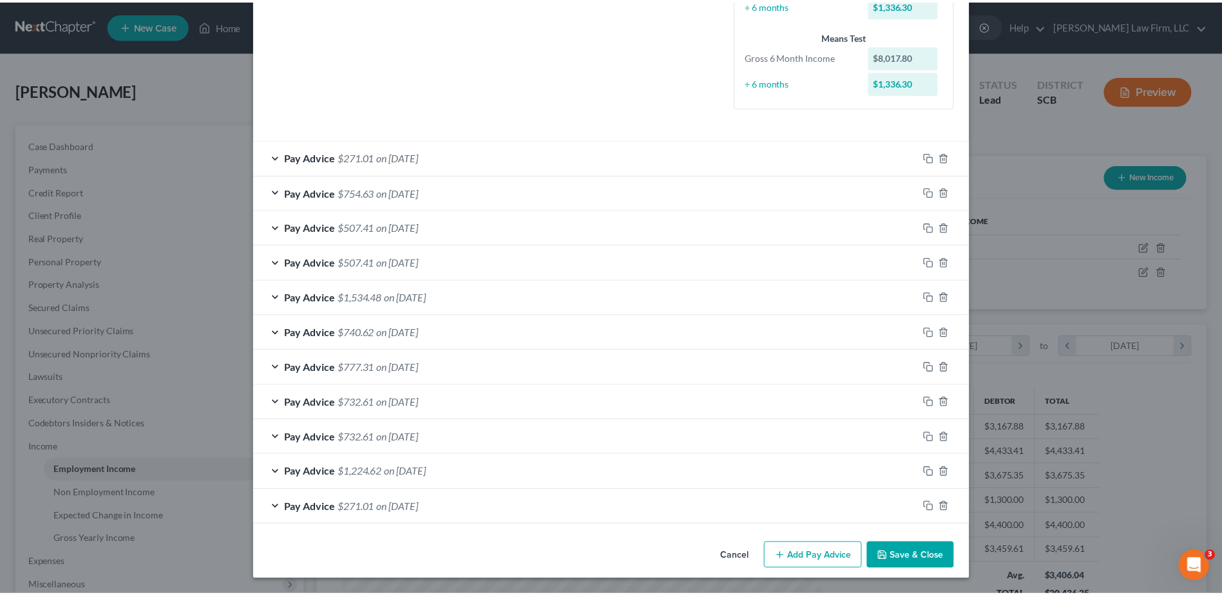
scroll to position [319, 0]
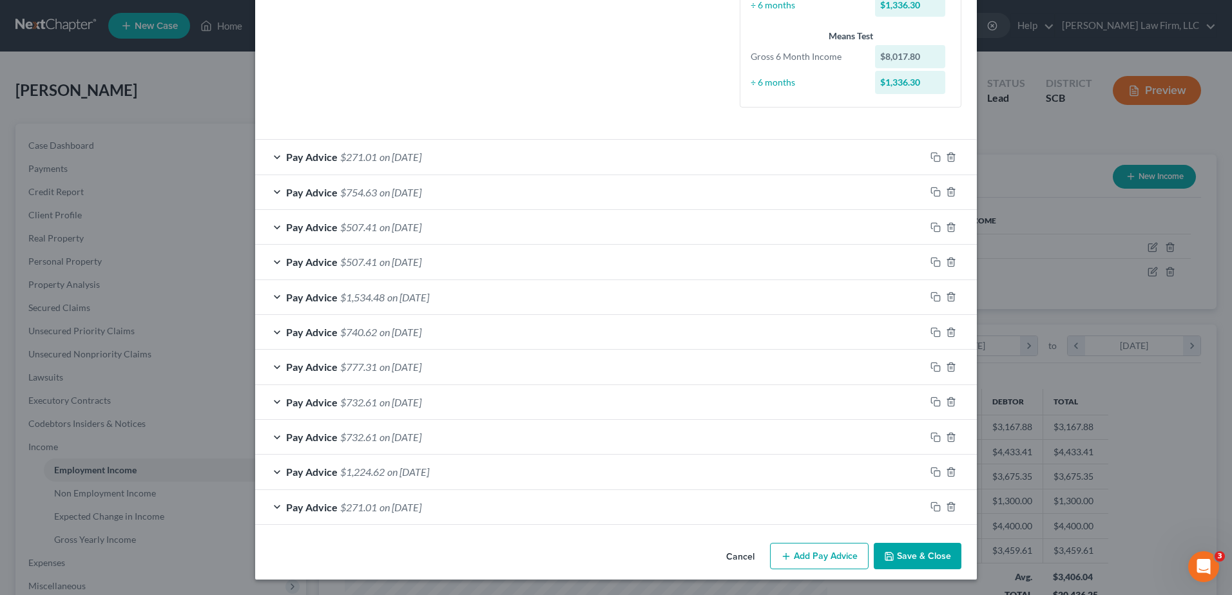
click at [888, 560] on polyline "button" at bounding box center [889, 558] width 5 height 3
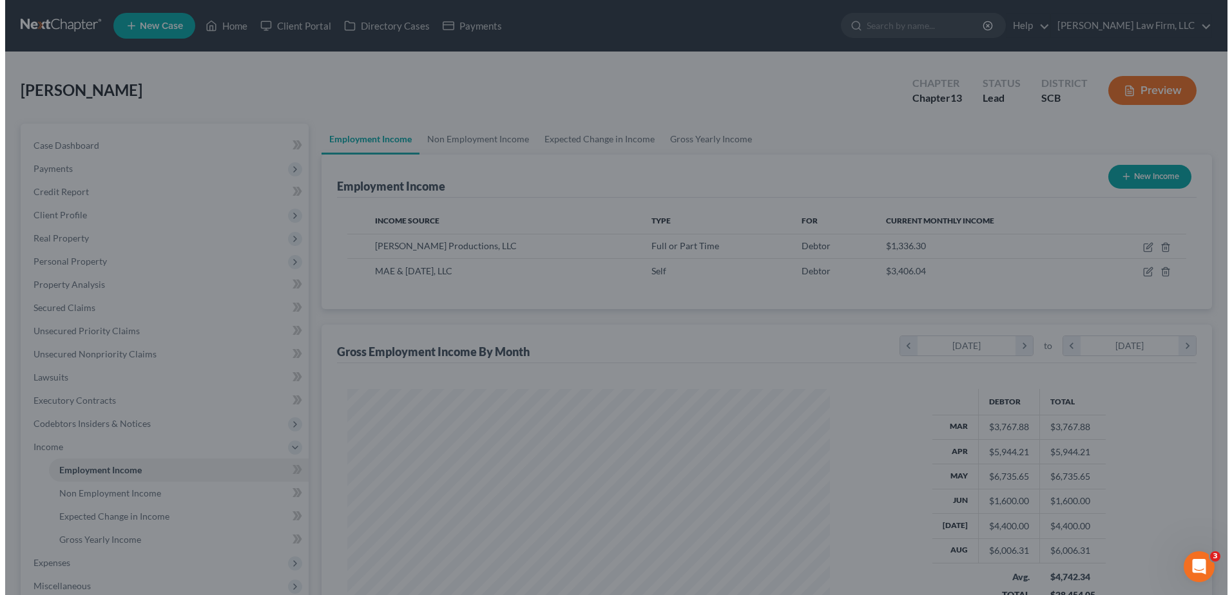
scroll to position [643925, 643660]
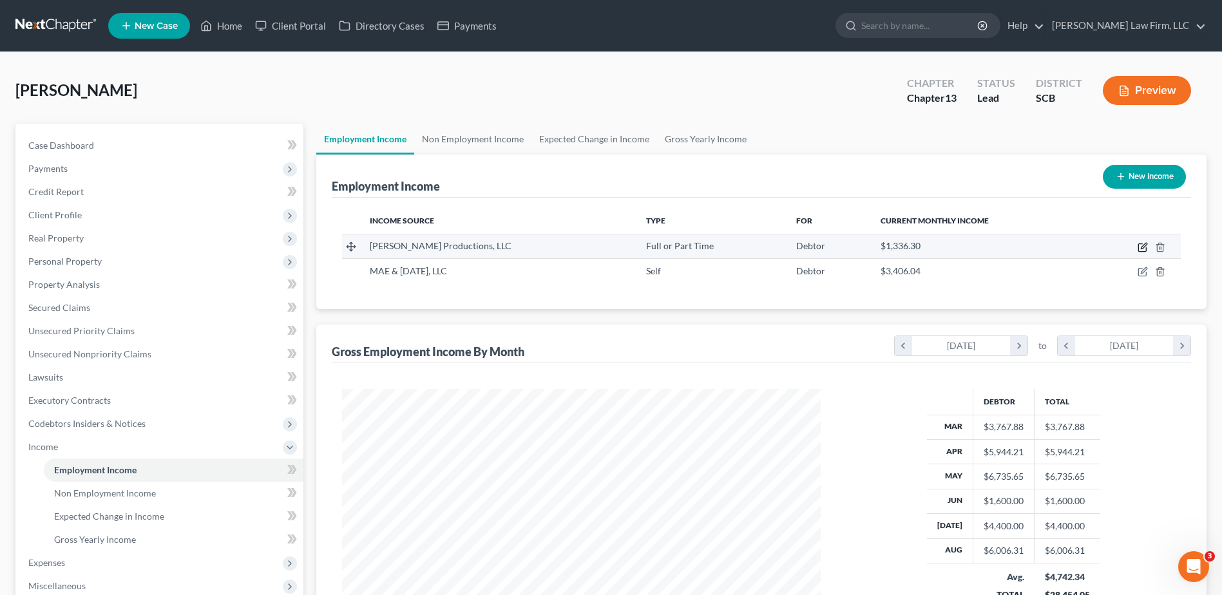
click at [1141, 249] on icon "button" at bounding box center [1144, 246] width 6 height 6
select select "0"
select select "45"
select select "1"
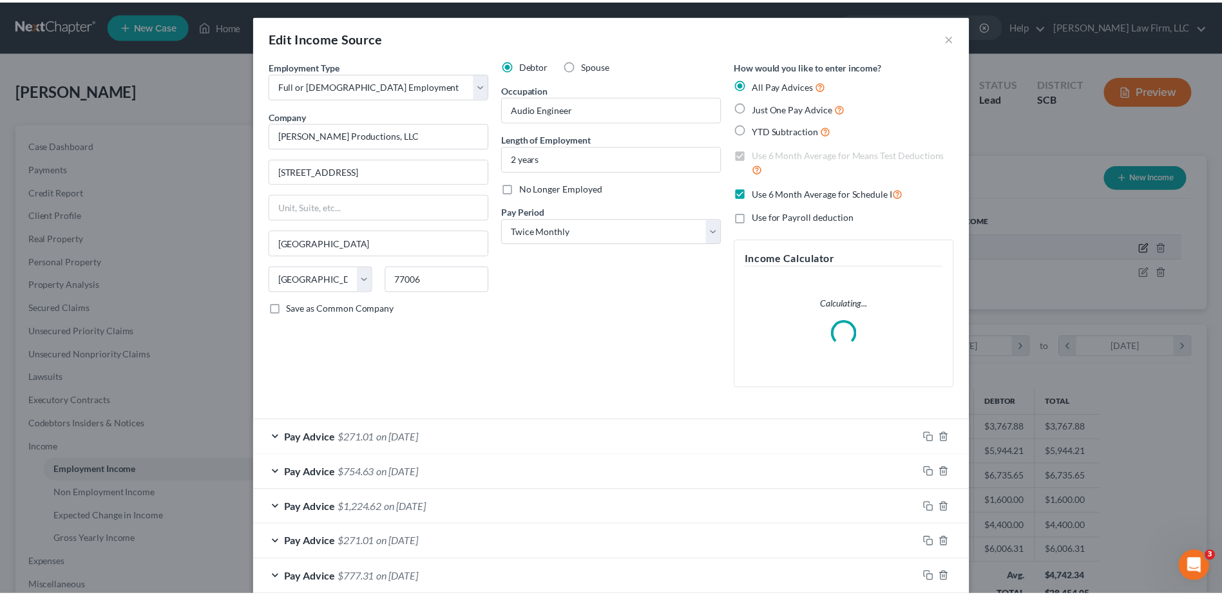
scroll to position [241, 509]
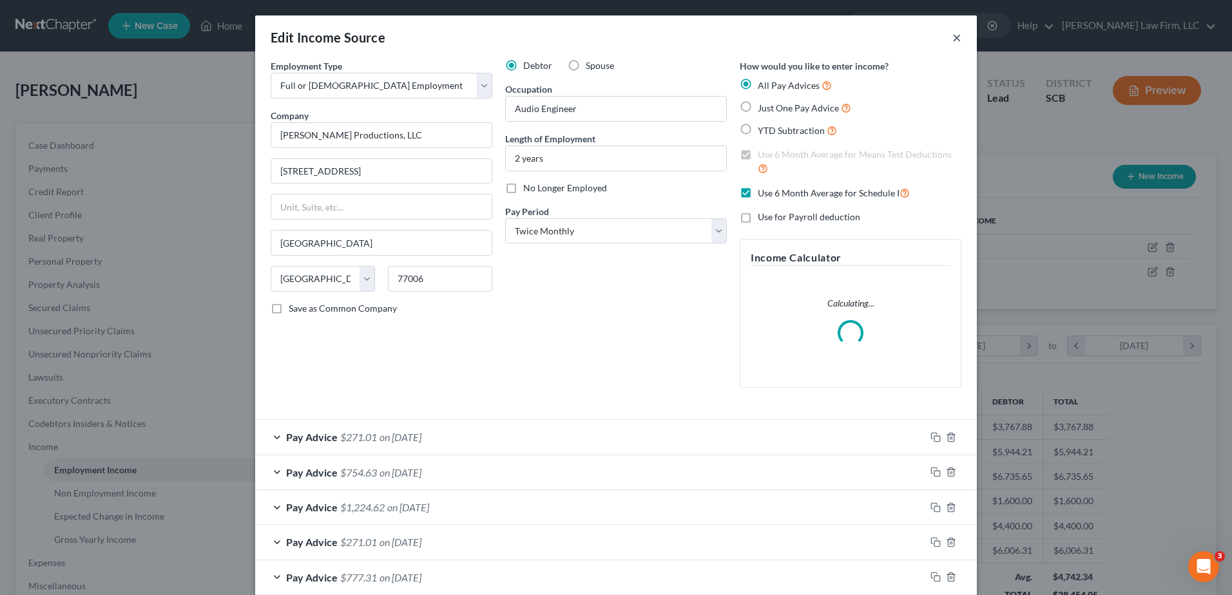
click at [952, 39] on button "×" at bounding box center [956, 37] width 9 height 15
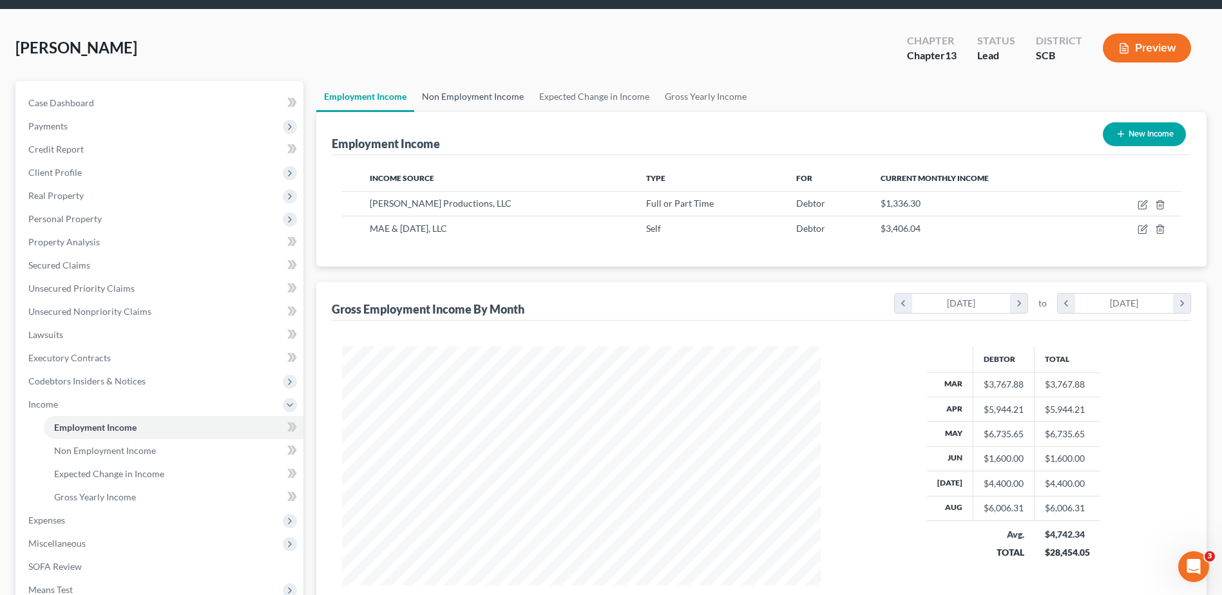
scroll to position [64, 0]
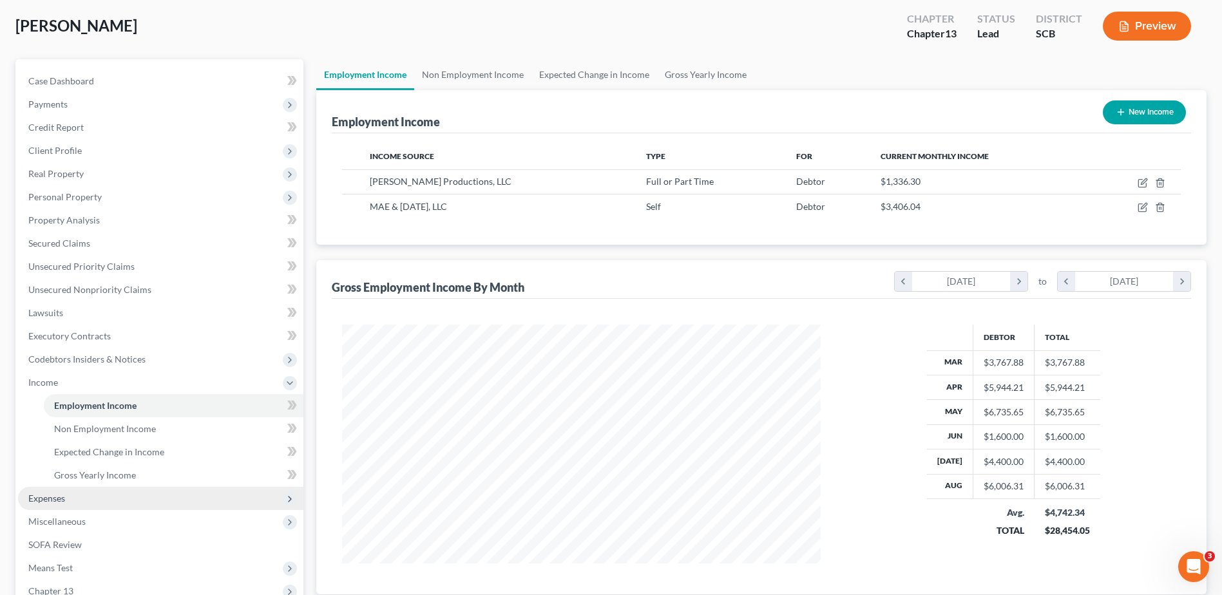
click at [115, 491] on span "Expenses" at bounding box center [160, 498] width 285 height 23
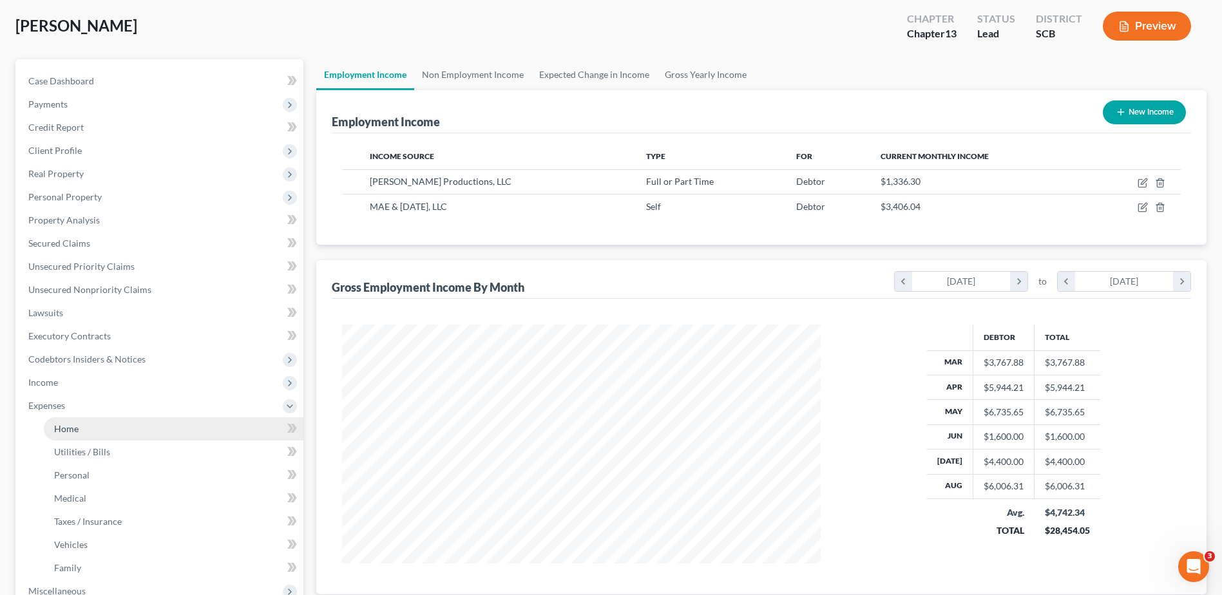
click at [94, 430] on link "Home" at bounding box center [174, 428] width 260 height 23
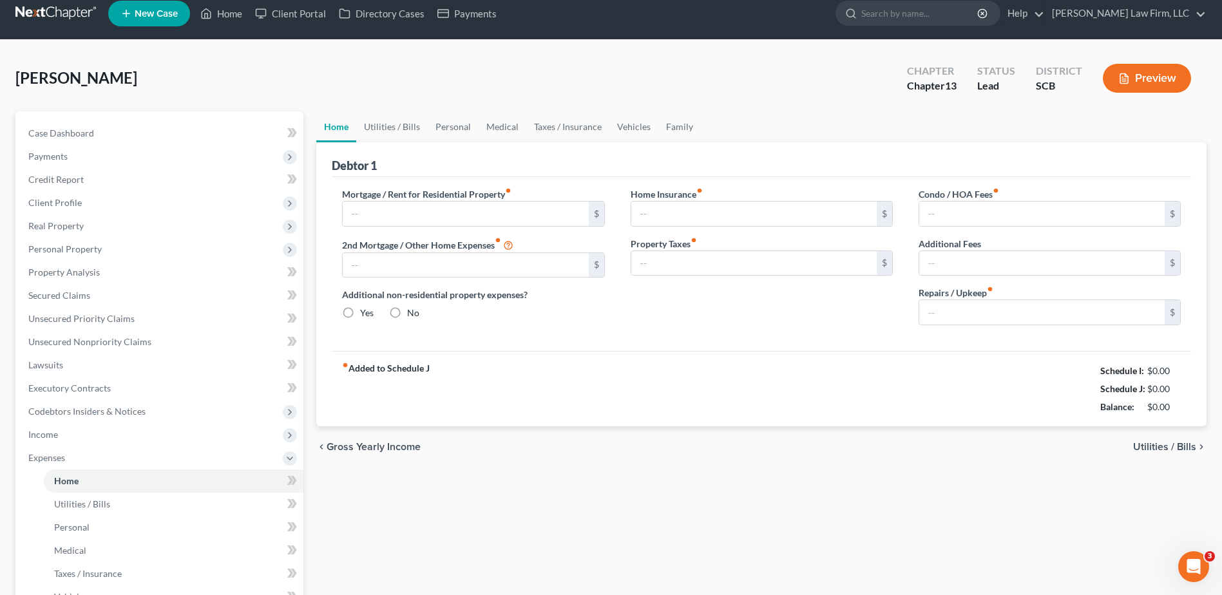
type input "0.00"
radio input "true"
type input "0.00"
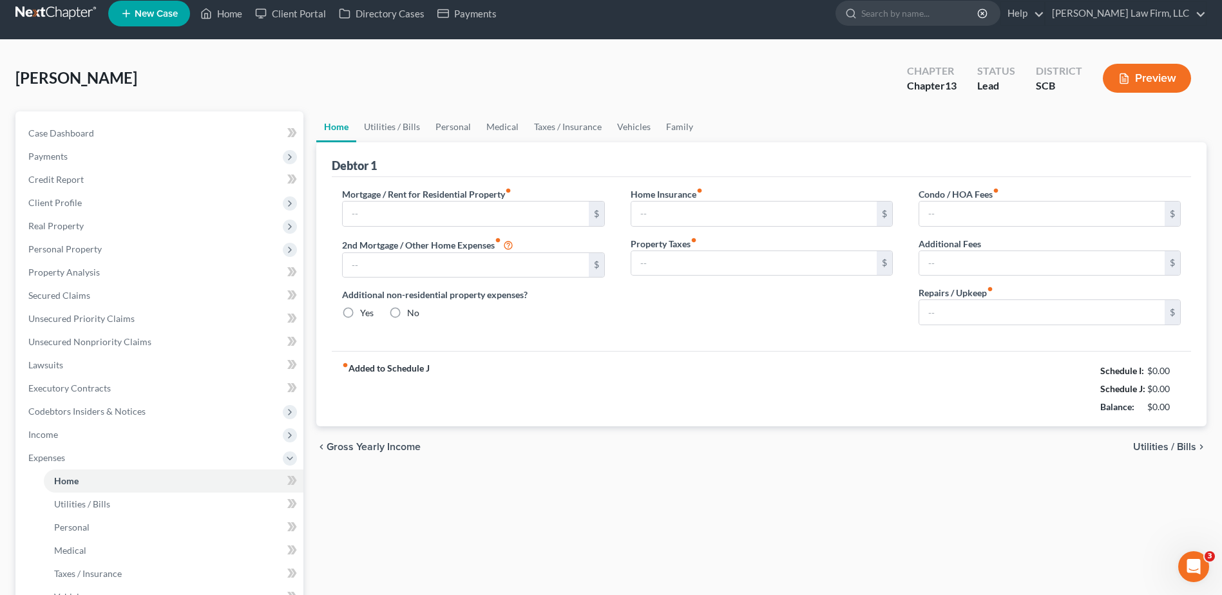
type input "0.00"
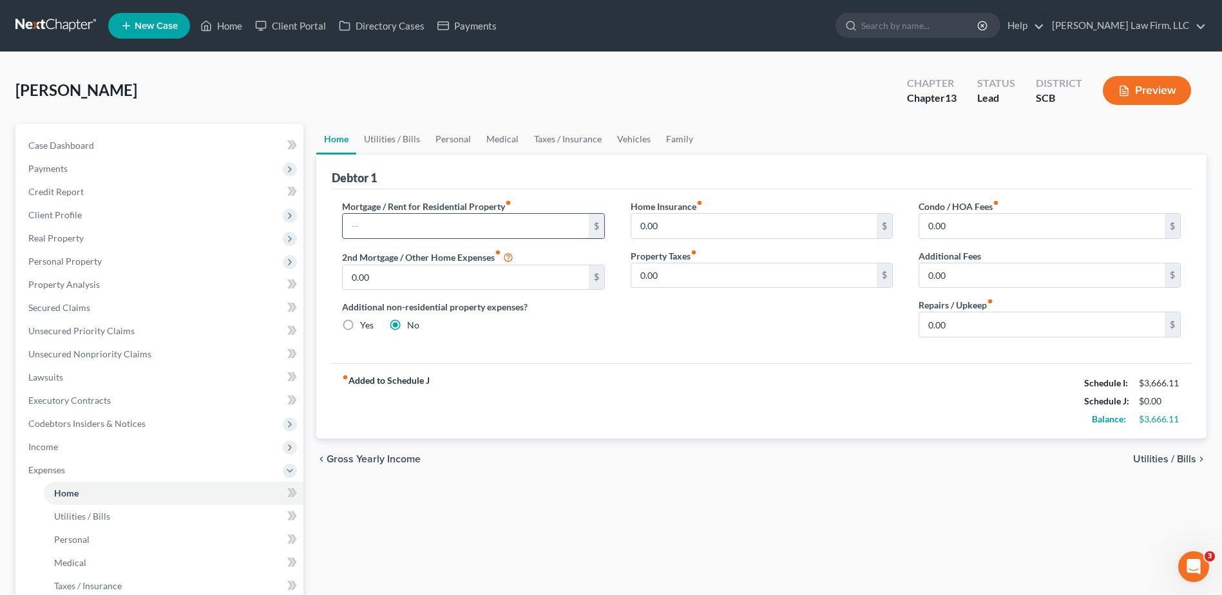
click at [426, 223] on input "text" at bounding box center [465, 226] width 245 height 24
click at [409, 217] on input "2,400.00" at bounding box center [465, 226] width 245 height 24
click at [409, 225] on input "2,400.00" at bounding box center [465, 226] width 245 height 24
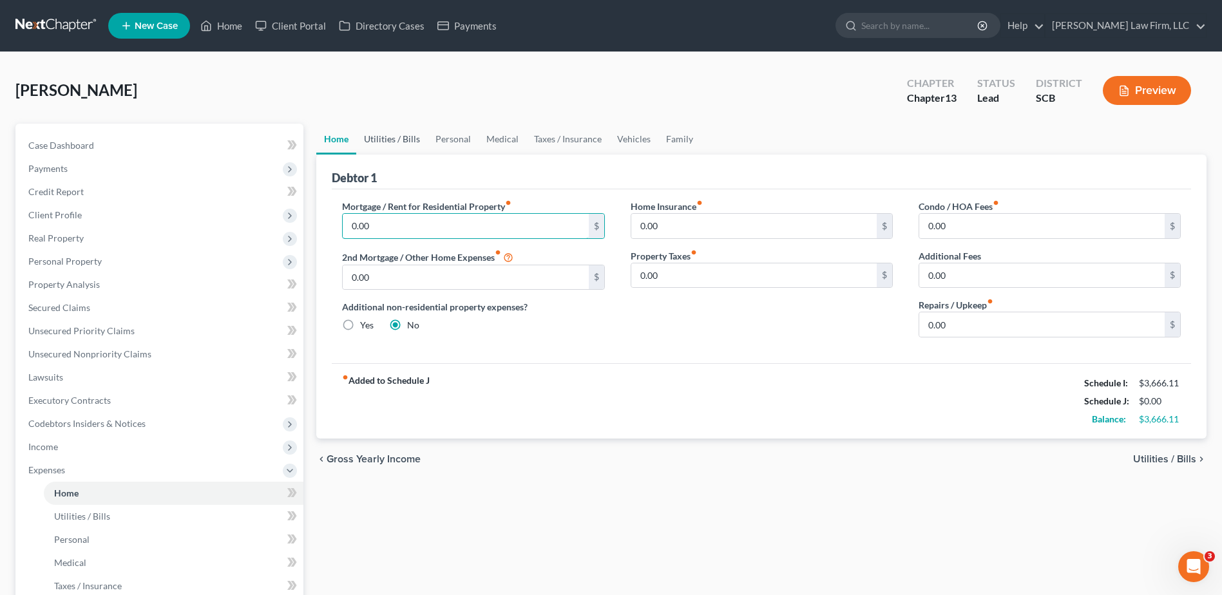
type input "0.00"
click at [401, 133] on link "Utilities / Bills" at bounding box center [392, 139] width 72 height 31
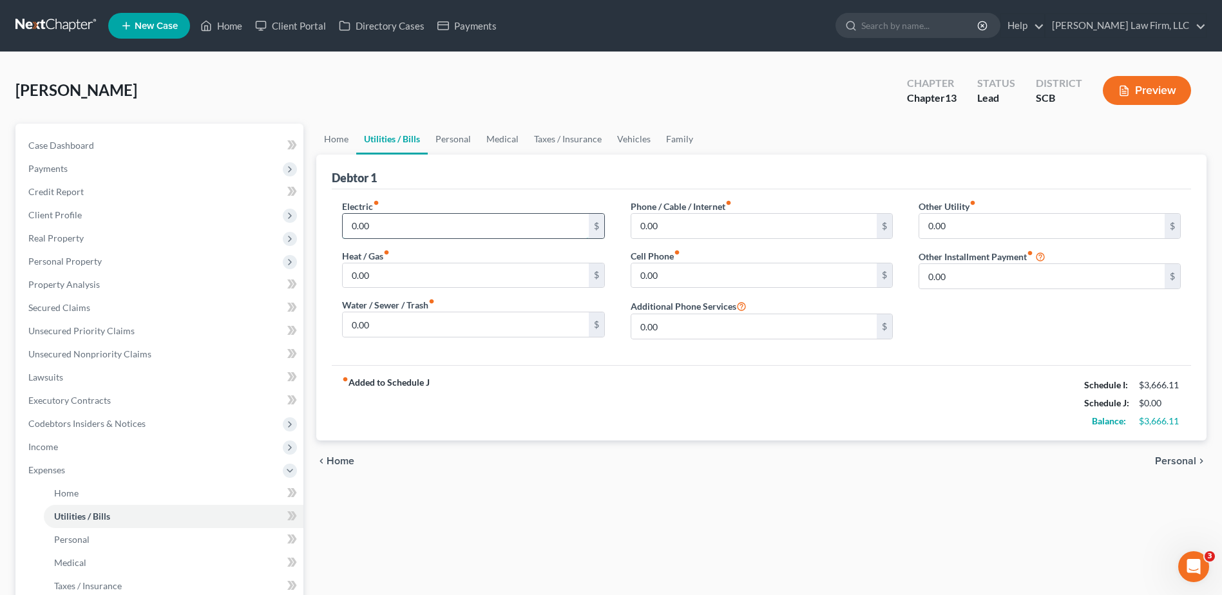
click at [415, 233] on input "0.00" at bounding box center [465, 226] width 245 height 24
type input "200.00"
click at [444, 323] on input "0.00" at bounding box center [465, 324] width 245 height 24
type input "75.00"
click at [674, 229] on input "0.00" at bounding box center [753, 226] width 245 height 24
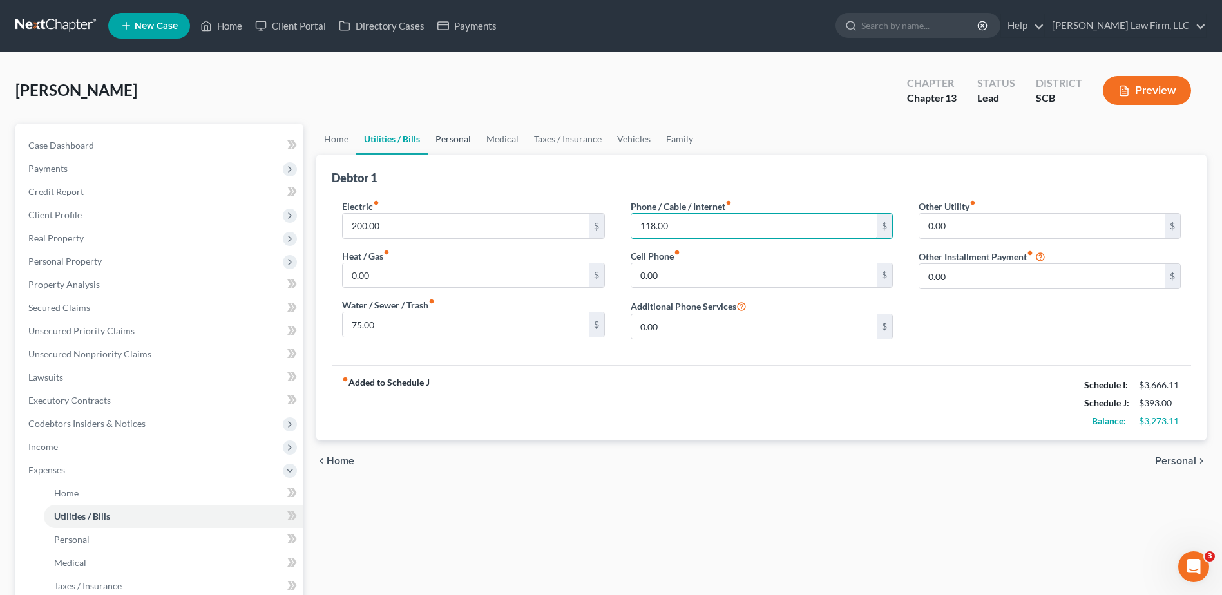
type input "118.00"
click at [457, 142] on link "Personal" at bounding box center [453, 139] width 51 height 31
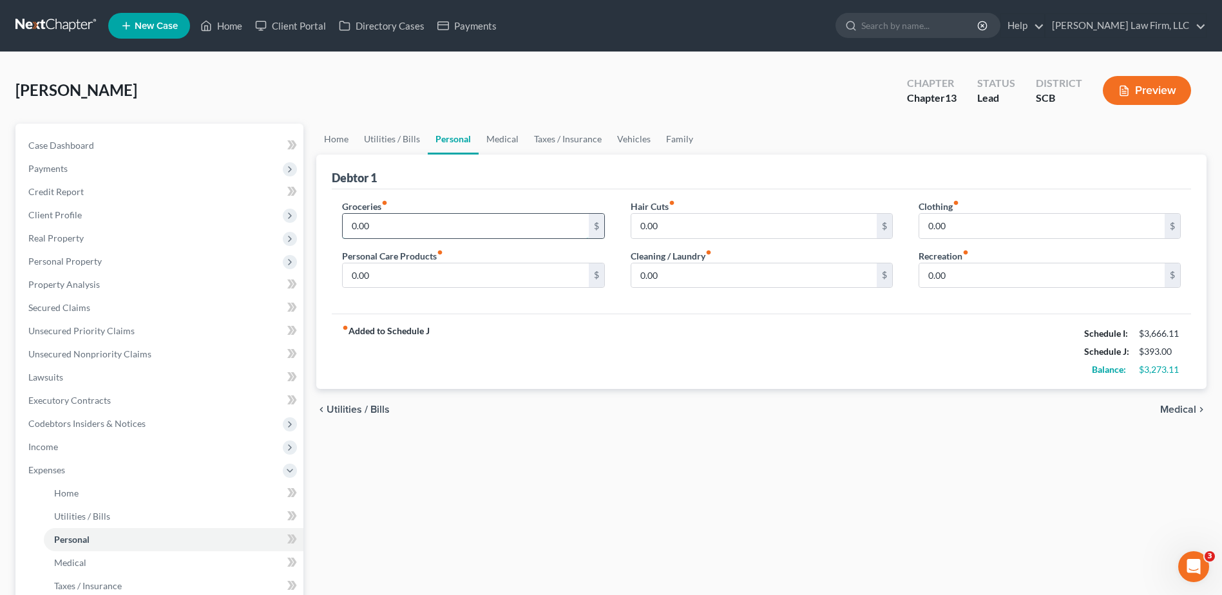
click at [398, 222] on input "0.00" at bounding box center [465, 226] width 245 height 24
type input "600.00"
type input "30.00"
click at [505, 138] on link "Medical" at bounding box center [503, 139] width 48 height 31
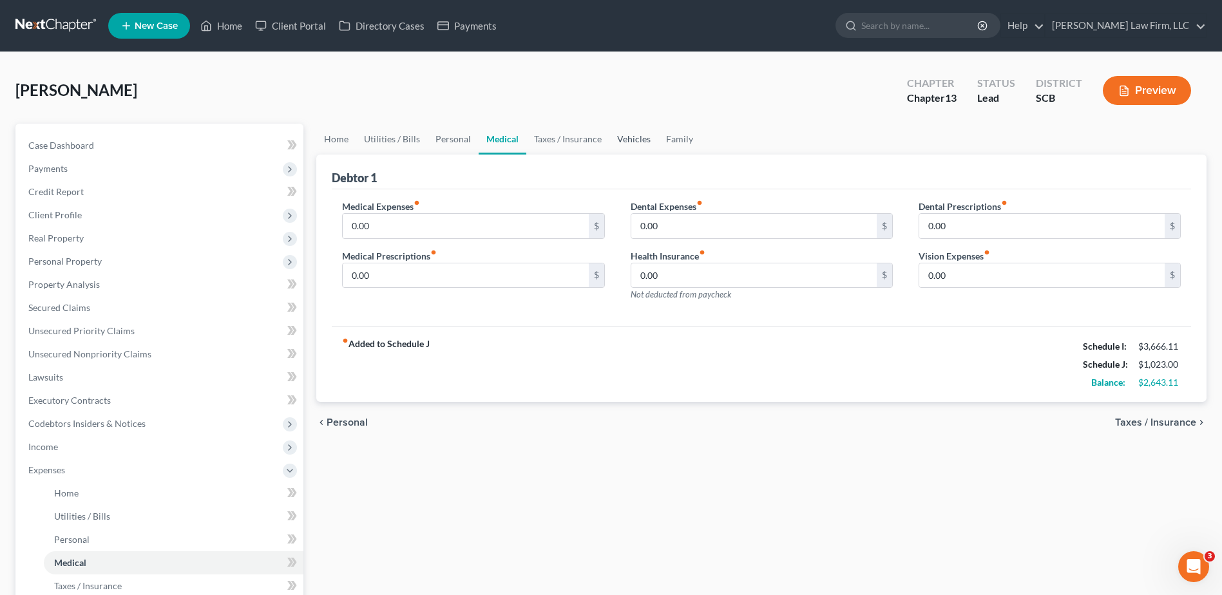
click at [626, 137] on link "Vehicles" at bounding box center [633, 139] width 49 height 31
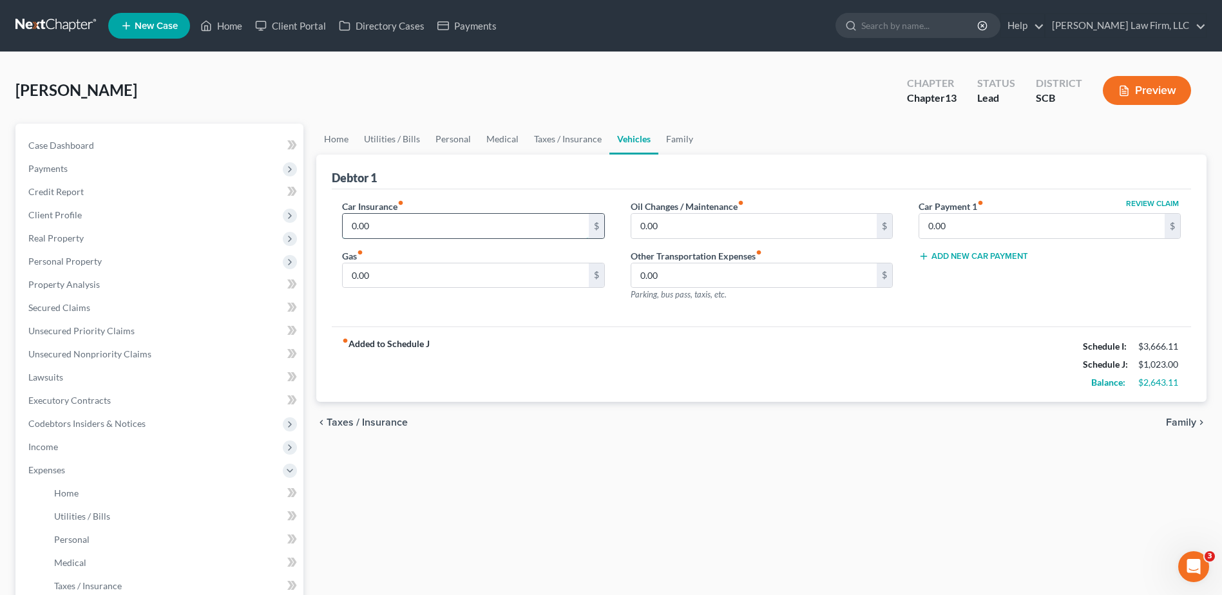
click at [399, 224] on input "0.00" at bounding box center [465, 226] width 245 height 24
type input "288.00"
type input "75.00"
click at [663, 140] on link "Family" at bounding box center [679, 139] width 43 height 31
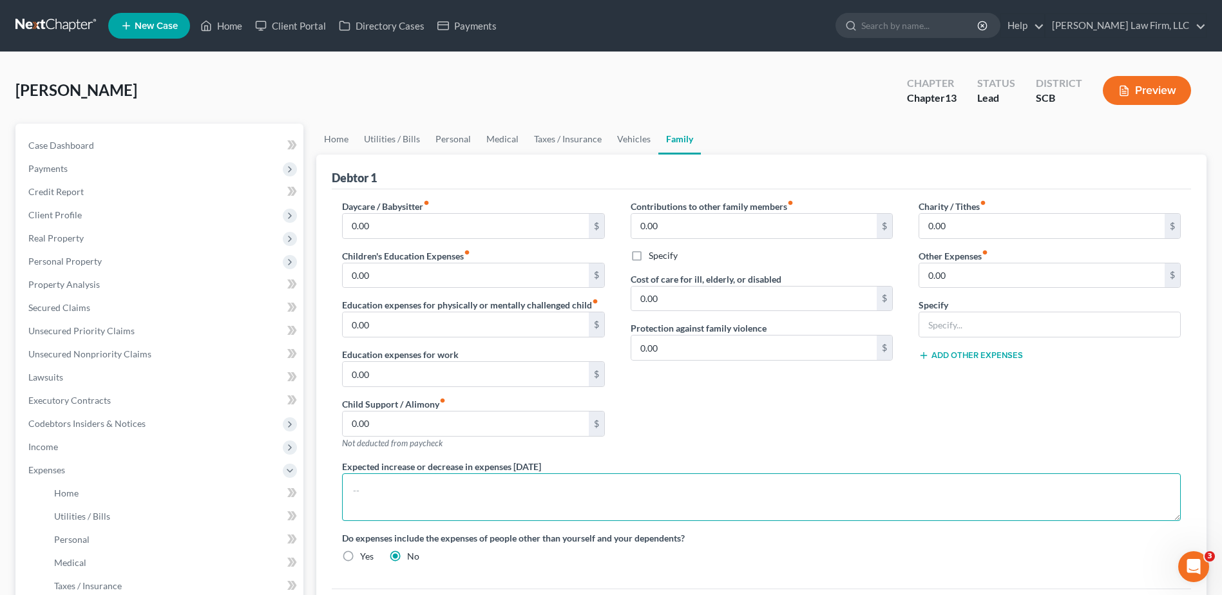
click at [468, 487] on textarea at bounding box center [761, 497] width 839 height 48
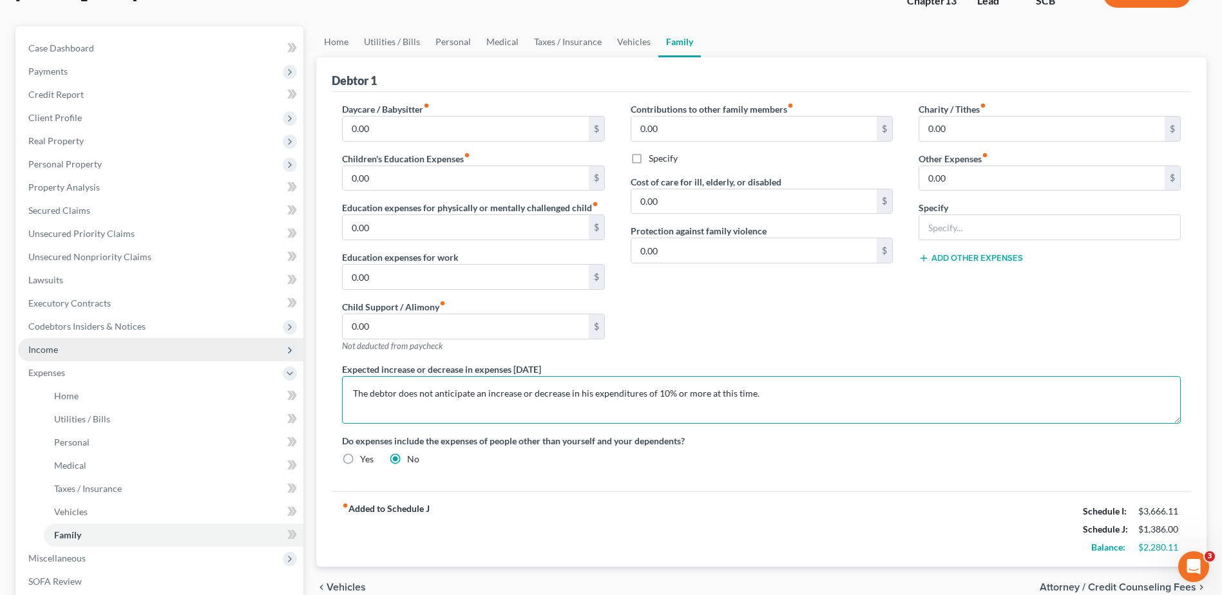
scroll to position [258, 0]
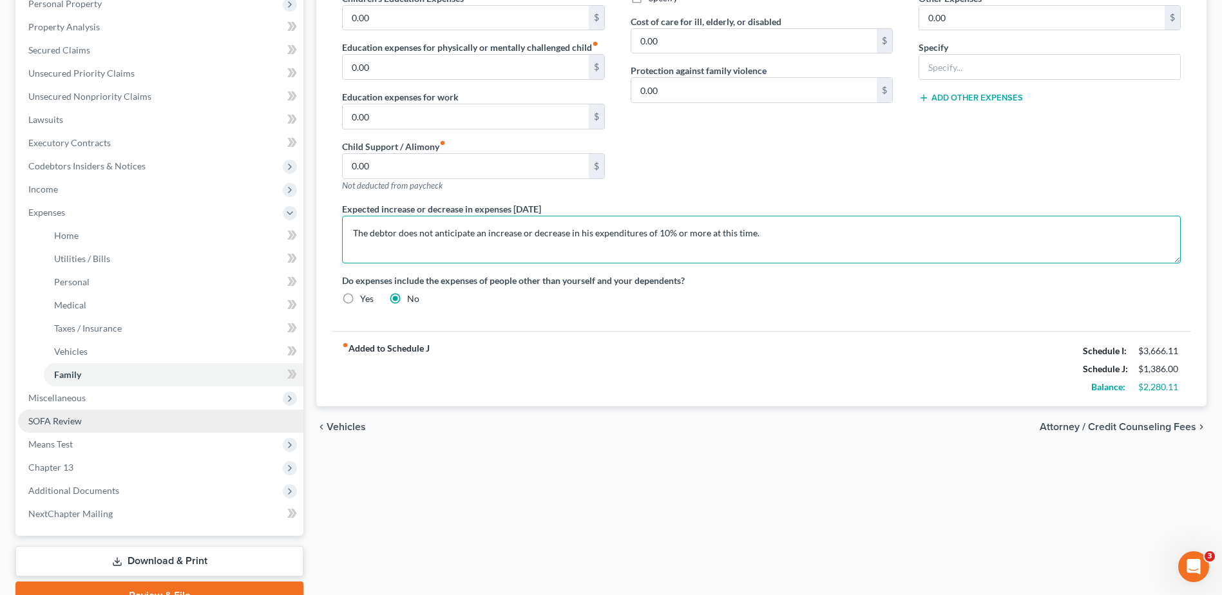
type textarea "The debtor does not anticipate an increase or decrease in his expenditures of 1…"
click at [133, 426] on link "SOFA Review" at bounding box center [160, 421] width 285 height 23
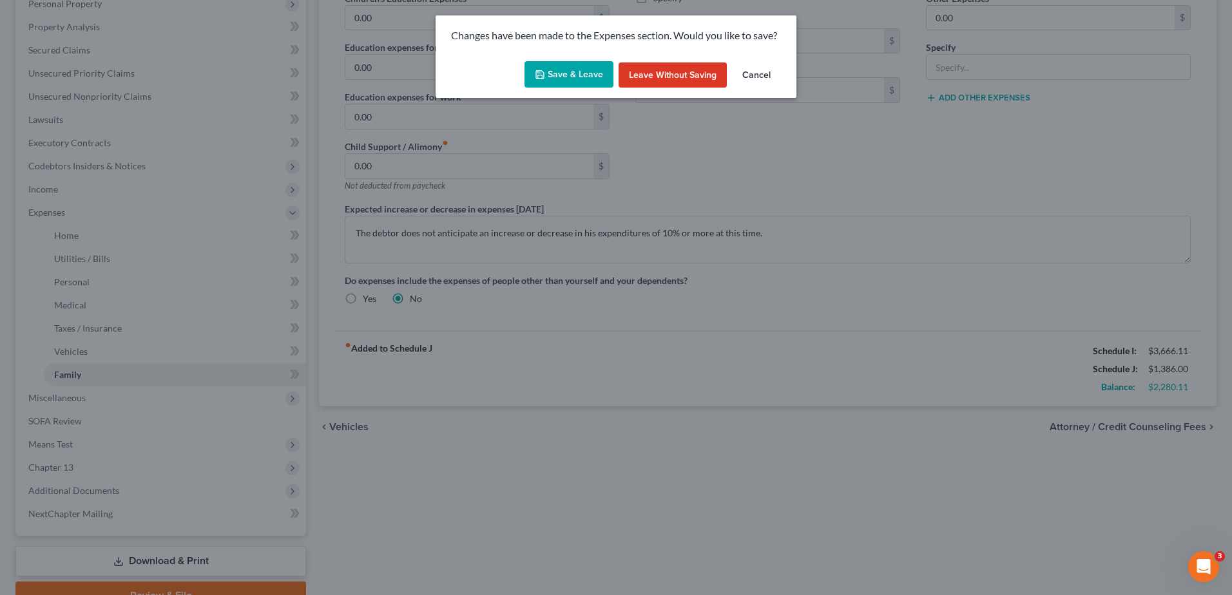
click at [570, 66] on button "Save & Leave" at bounding box center [568, 74] width 89 height 27
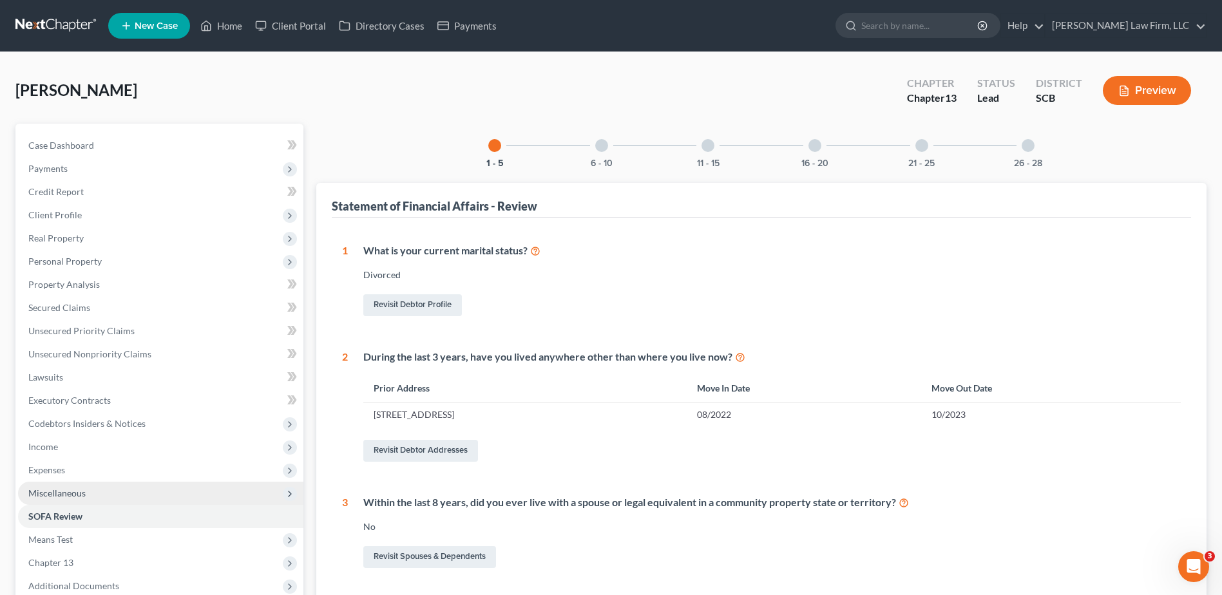
click at [82, 491] on span "Miscellaneous" at bounding box center [56, 493] width 57 height 11
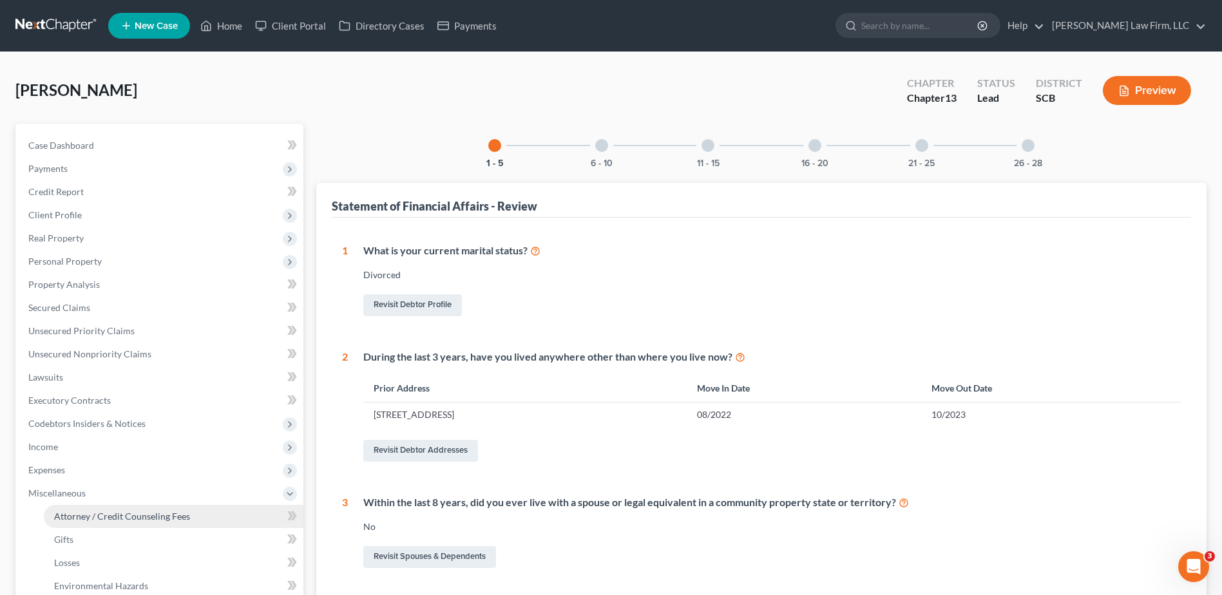
click at [79, 513] on span "Attorney / Credit Counseling Fees" at bounding box center [122, 516] width 136 height 11
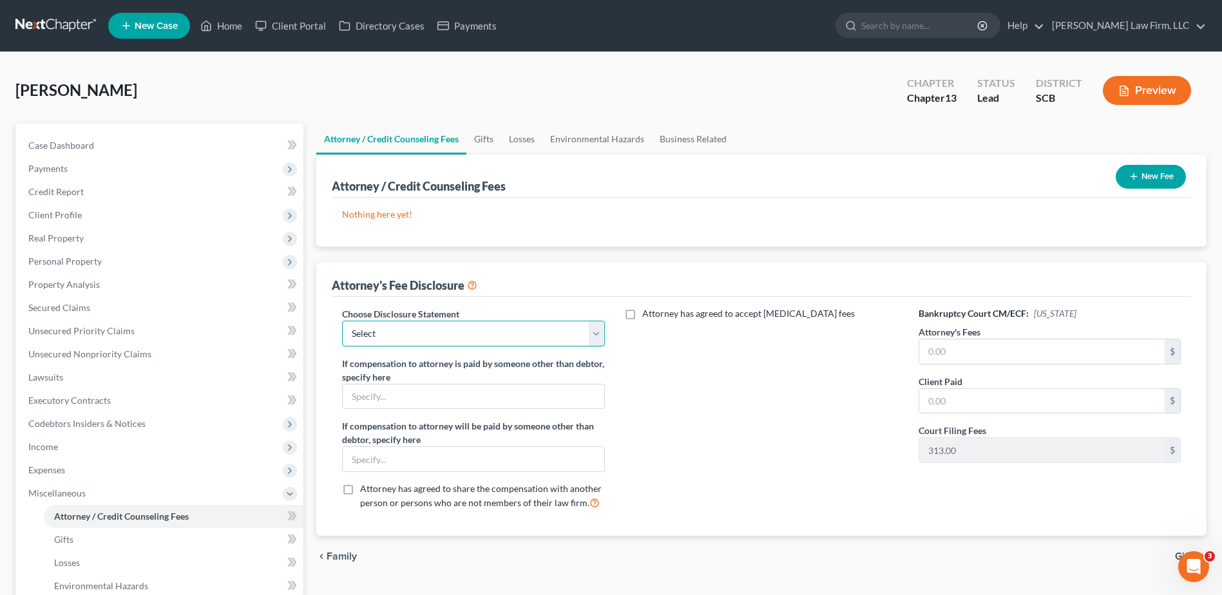
click at [589, 334] on select "Select Disclosure of Compensation of Attorney for Debtor(S)" at bounding box center [473, 334] width 262 height 26
select select "0"
click at [342, 321] on select "Select Disclosure of Compensation of Attorney for Debtor(S)" at bounding box center [473, 334] width 262 height 26
click at [1174, 181] on button "New Fee" at bounding box center [1151, 177] width 70 height 24
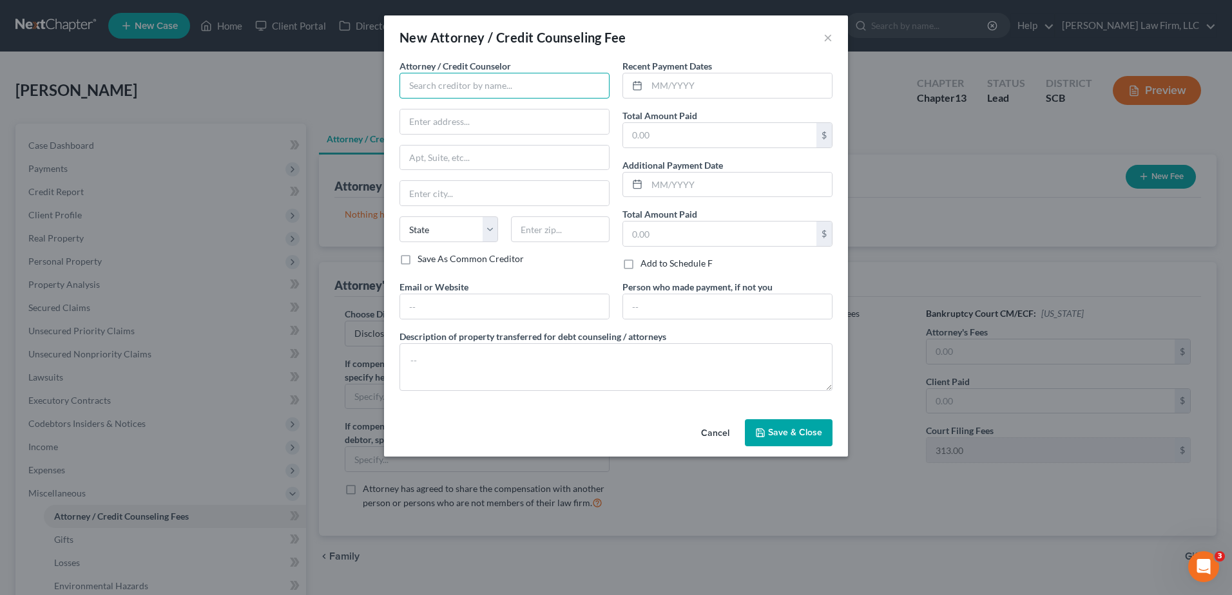
click at [490, 81] on input "text" at bounding box center [504, 86] width 210 height 26
click at [411, 111] on div "MoneySharp Credit Counseling" at bounding box center [477, 108] width 134 height 13
type input "MoneySharp Credit Counseling"
type input "1916 N. Fairfield Avenue"
type input "Chicago"
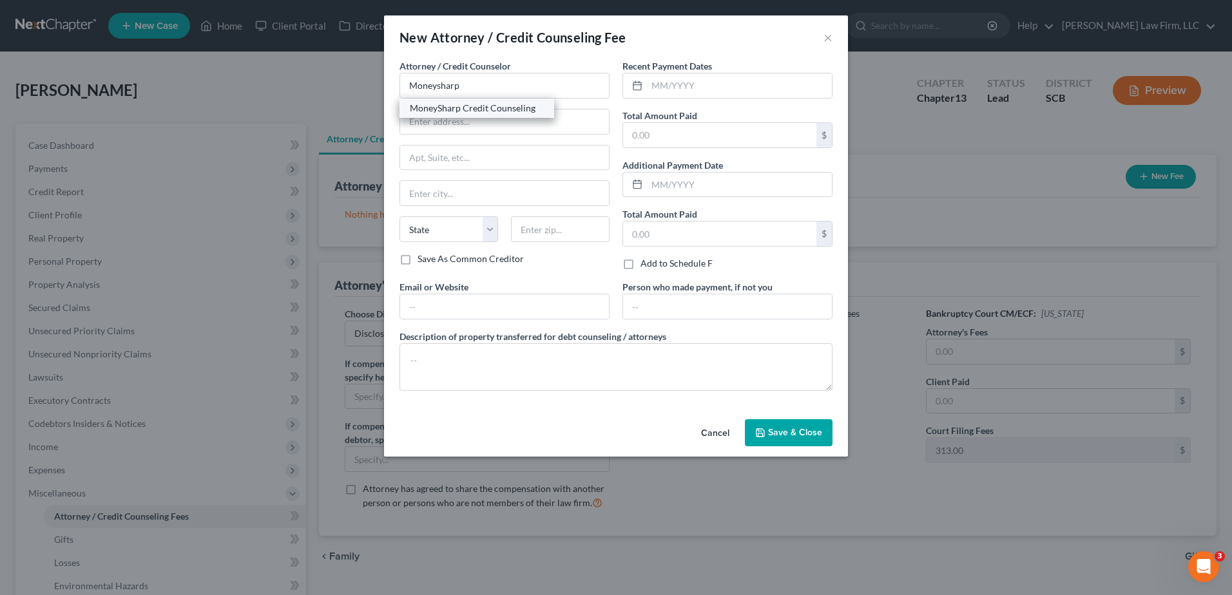
select select "14"
type input "60647"
click at [692, 85] on input "text" at bounding box center [739, 85] width 185 height 24
type input "09/2025"
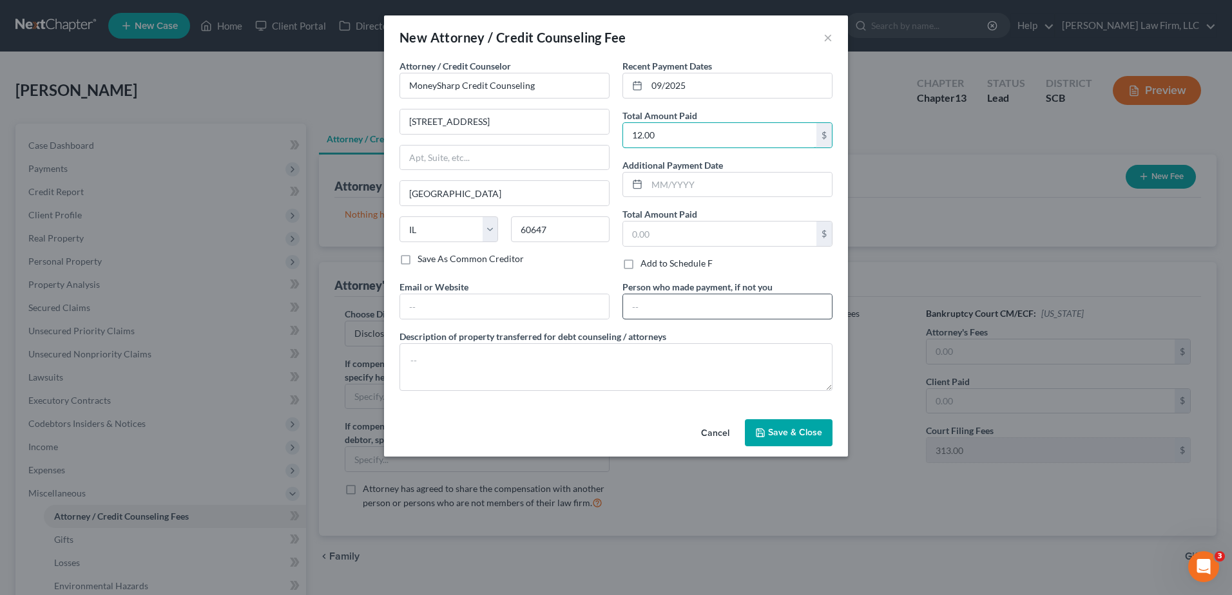
type input "12.00"
click at [670, 304] on input "text" at bounding box center [727, 306] width 209 height 24
type input "Debtor"
click at [638, 359] on textarea at bounding box center [615, 367] width 433 height 48
type textarea "Credit Counseling: $12.00"
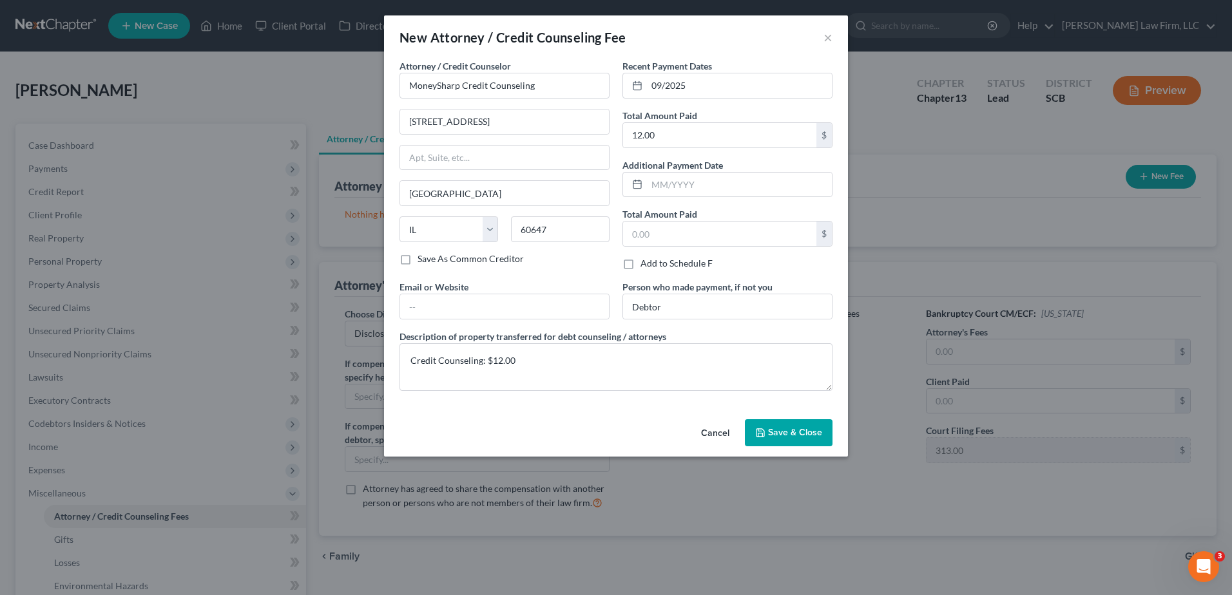
click at [774, 436] on span "Save & Close" at bounding box center [795, 432] width 54 height 11
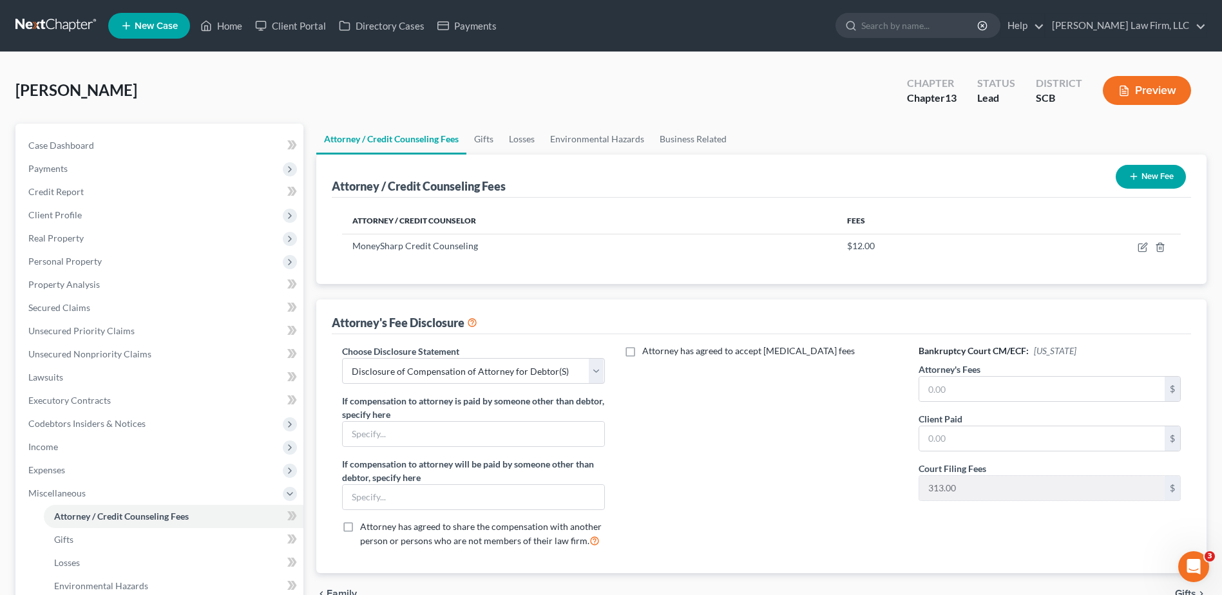
click at [1170, 175] on button "New Fee" at bounding box center [1151, 177] width 70 height 24
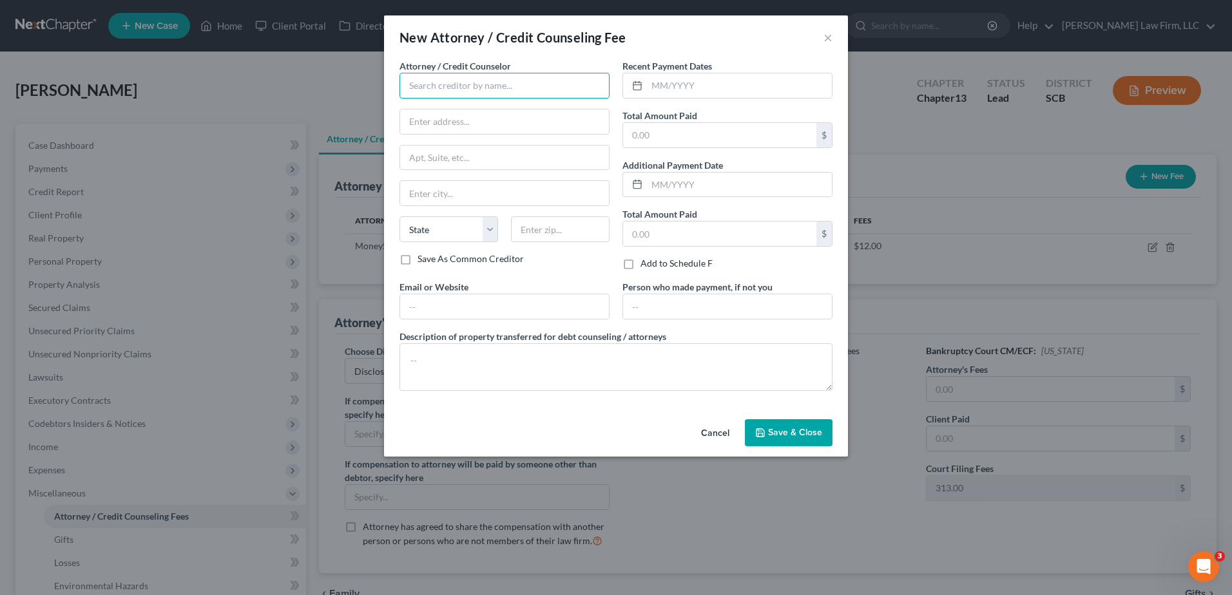
click at [462, 87] on input "text" at bounding box center [504, 86] width 210 height 26
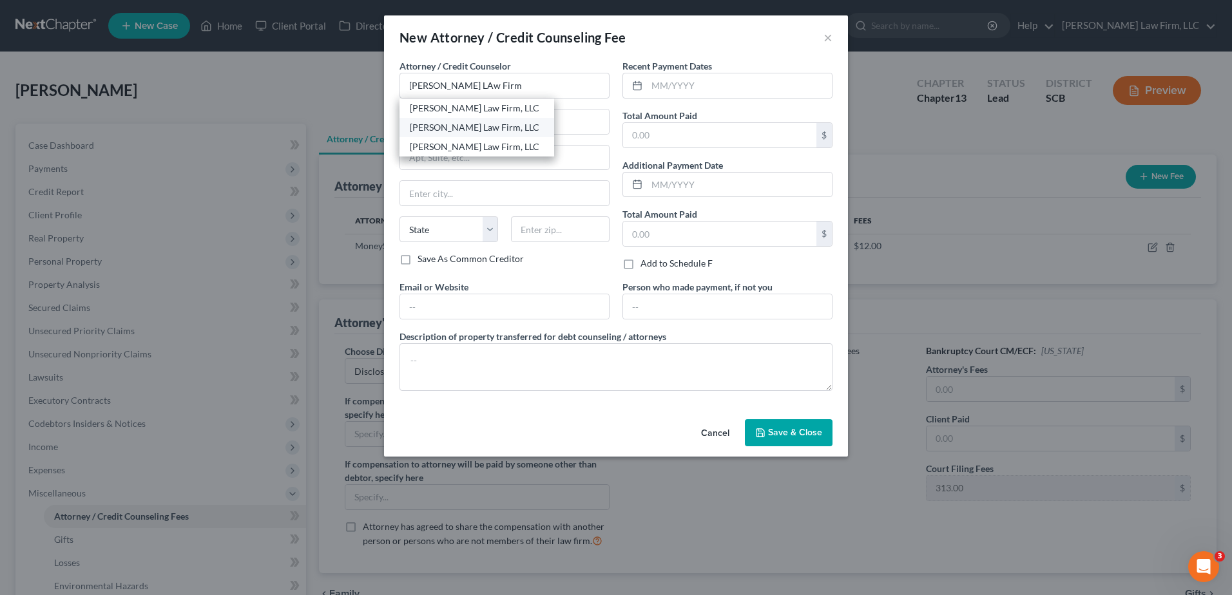
click at [416, 124] on div "[PERSON_NAME] Law Firm, LLC" at bounding box center [477, 127] width 134 height 13
type input "[PERSON_NAME] Law Firm, LLC"
type input "4000 Faber Place Drive"
type input "Suite 120"
type input "North Charleston"
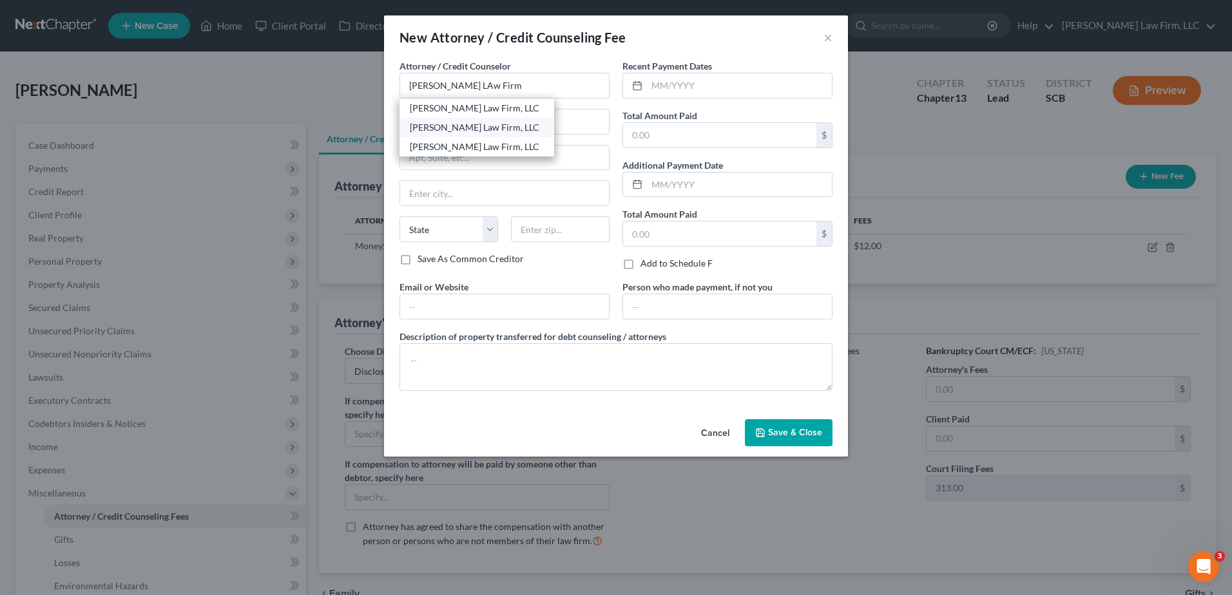
select select "42"
type input "29405"
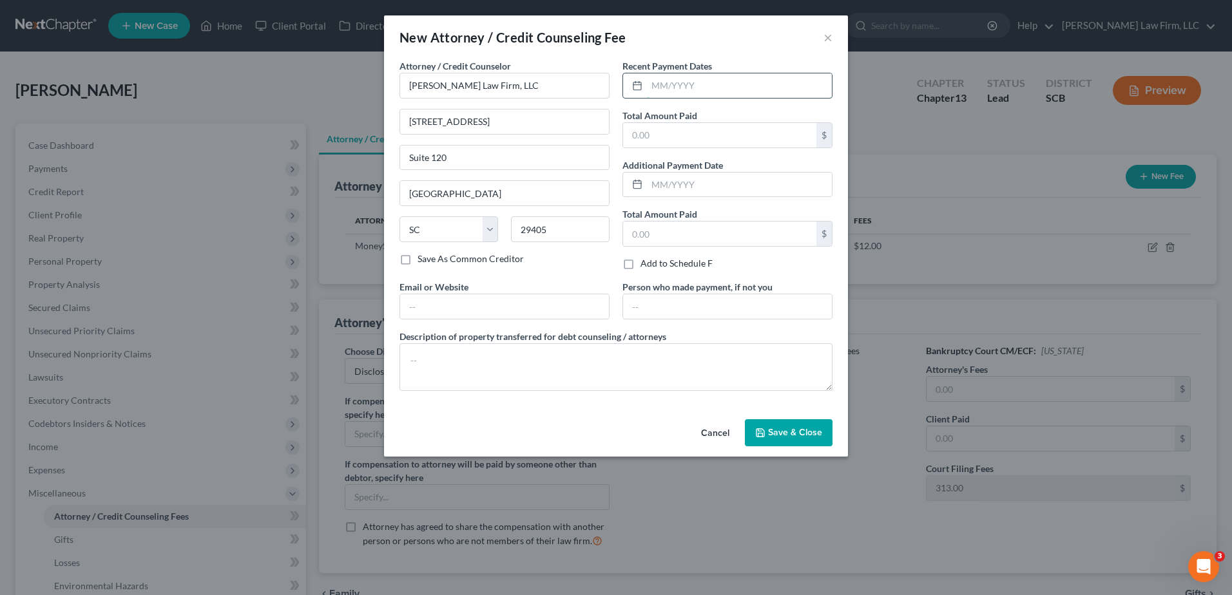
click at [671, 88] on input "text" at bounding box center [739, 85] width 185 height 24
type input "09/2025"
type input "1"
type input "1,500.00"
type input "Debtor"
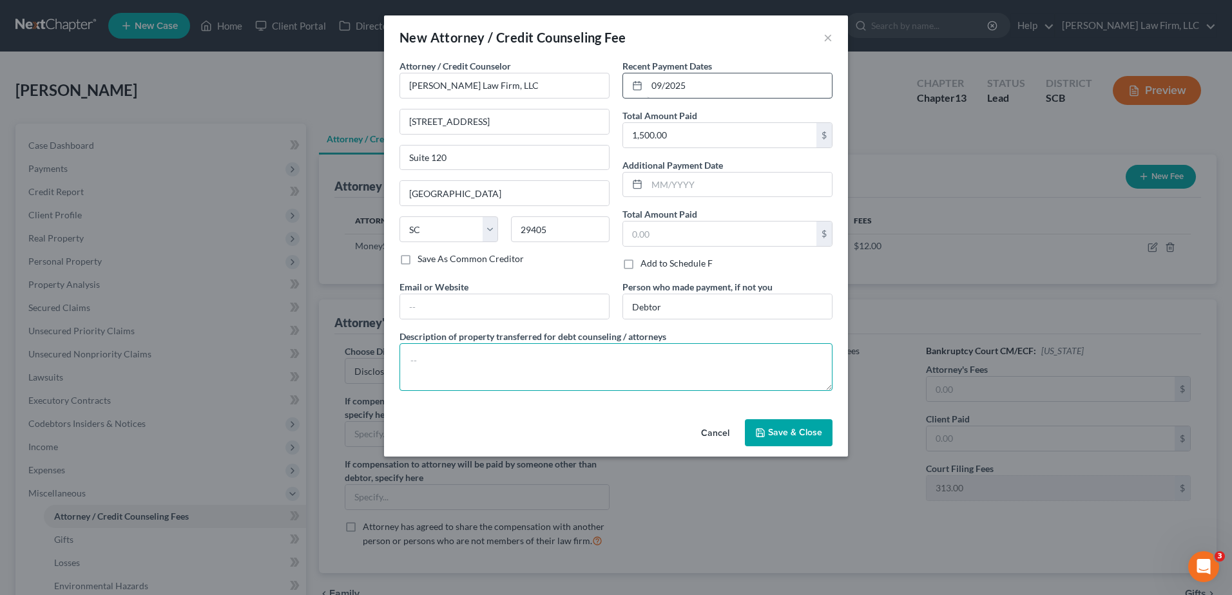
type textarea "C"
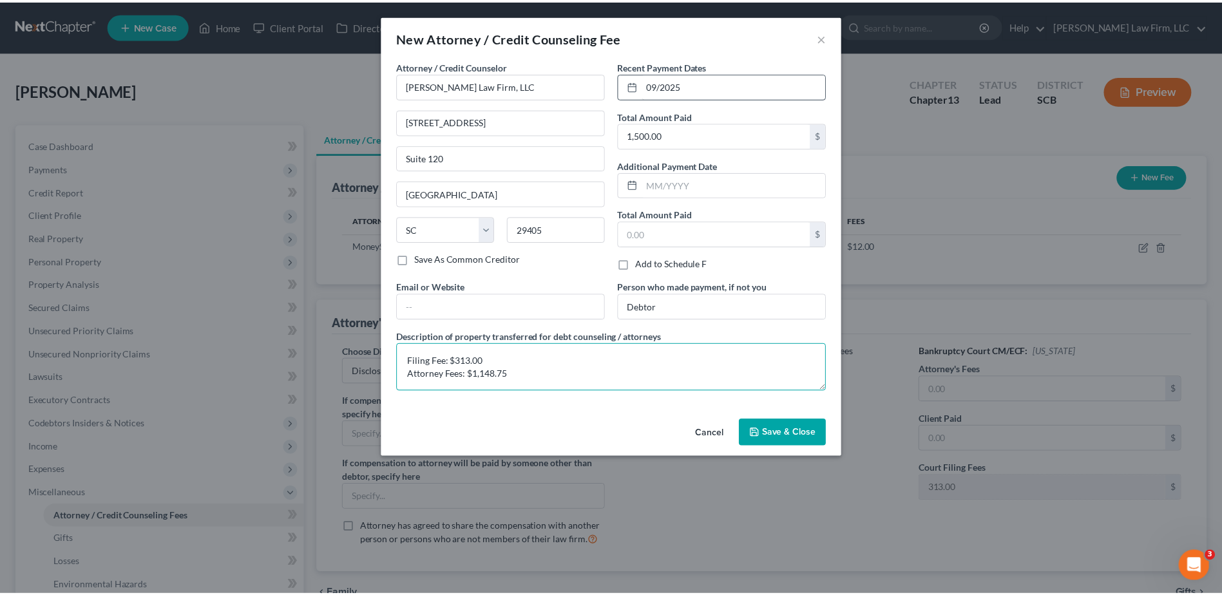
scroll to position [3, 0]
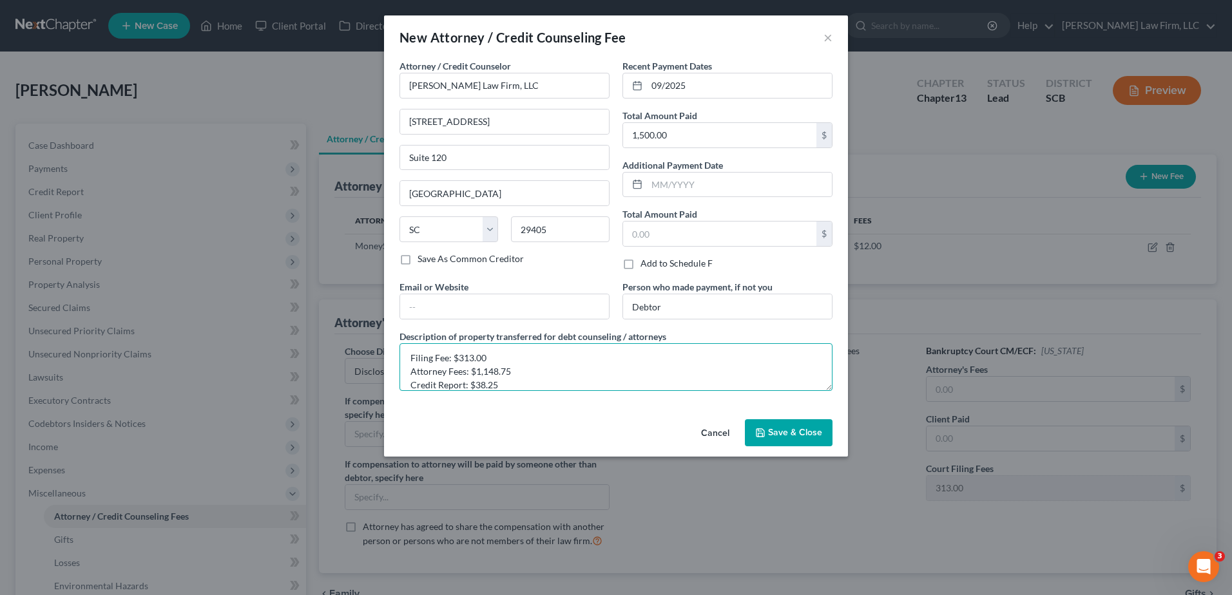
type textarea "Filing Fee: $313.00 Attorney Fees: $1,148.75 Credit Report: $38.25"
click at [794, 436] on span "Save & Close" at bounding box center [795, 432] width 54 height 11
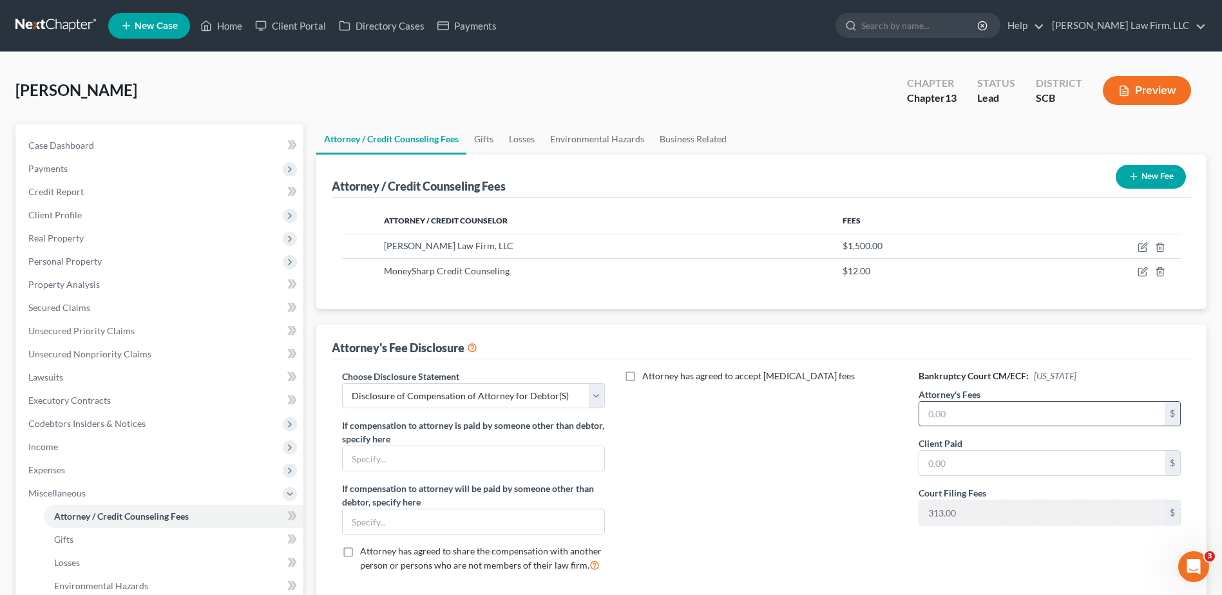
click at [962, 419] on input "text" at bounding box center [1041, 414] width 245 height 24
type input "5,000"
type input "1,148.75"
click at [740, 323] on div "Attorney / Credit Counseling Fees New Fee Attorney / Credit Counselor Fees Mere…" at bounding box center [761, 377] width 890 height 444
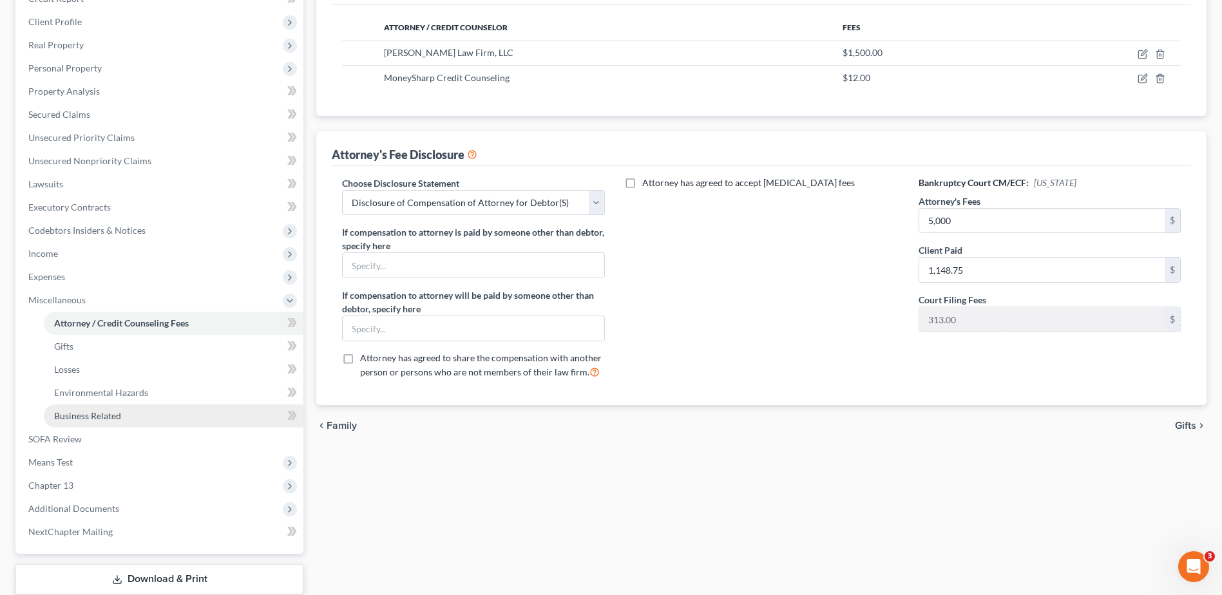
click at [91, 415] on span "Business Related" at bounding box center [87, 415] width 67 height 11
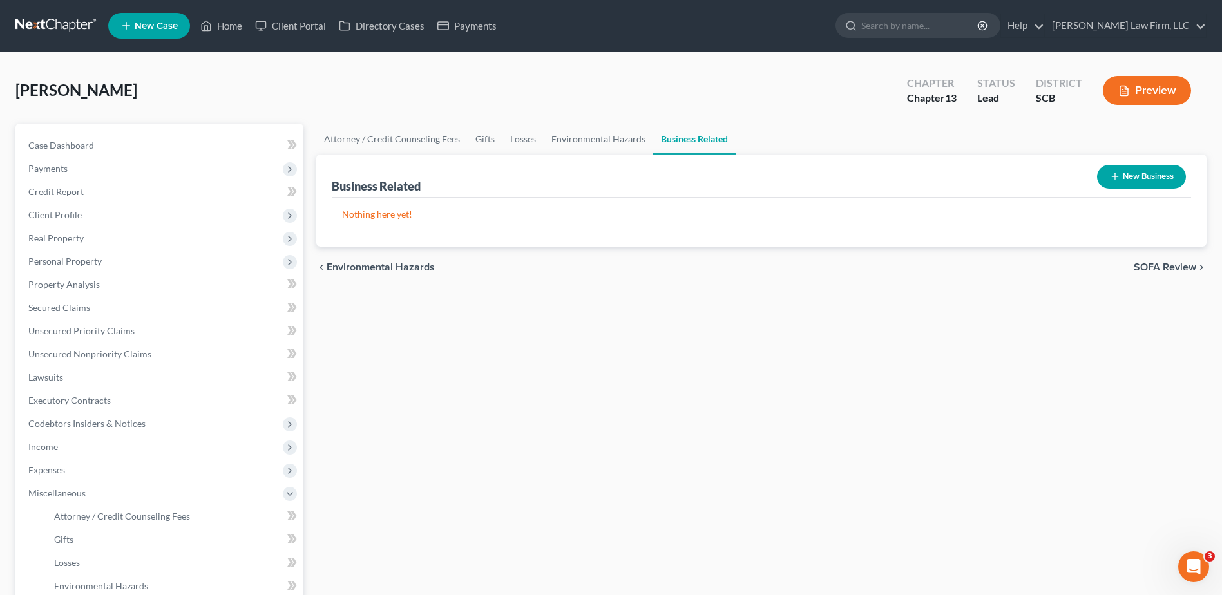
click at [1141, 178] on button "New Business" at bounding box center [1141, 177] width 89 height 24
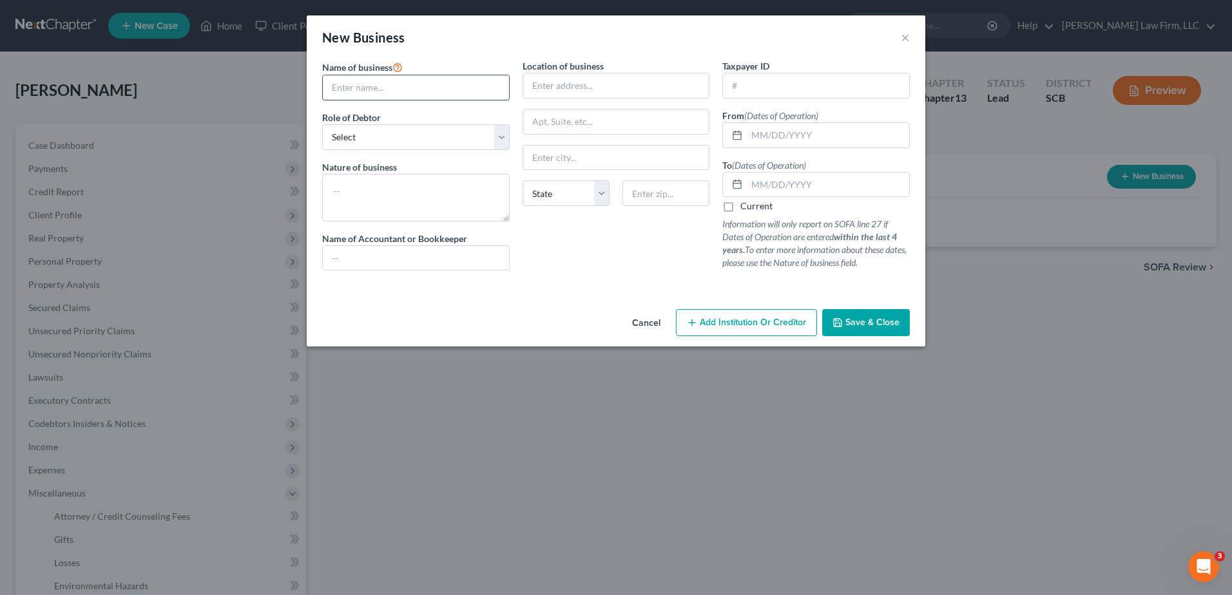
click at [432, 87] on input "text" at bounding box center [416, 87] width 186 height 24
type input "MAE & June 2, LLC"
type input "5110 Celtic Drive"
type input "North Charleston"
select select "42"
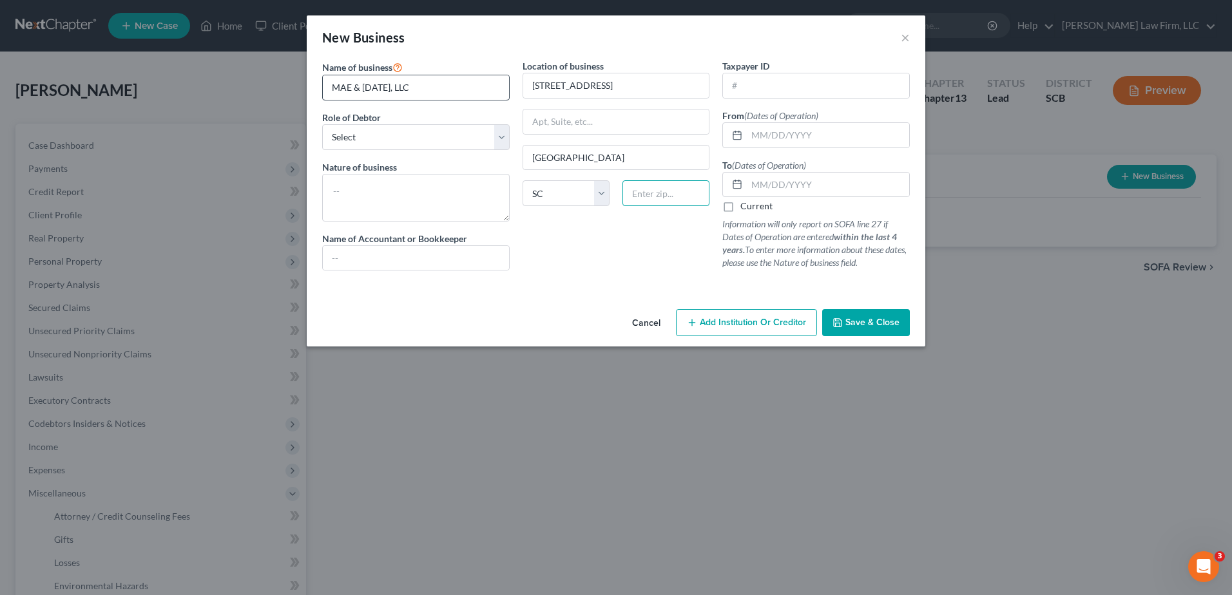
type input "29405"
click at [415, 139] on select "Select A member of a limited liability company (LLC) or limited liability partn…" at bounding box center [415, 137] width 187 height 26
select select "member"
click at [322, 124] on select "Select A member of a limited liability company (LLC) or limited liability partn…" at bounding box center [415, 137] width 187 height 26
click at [415, 192] on textarea at bounding box center [415, 198] width 187 height 48
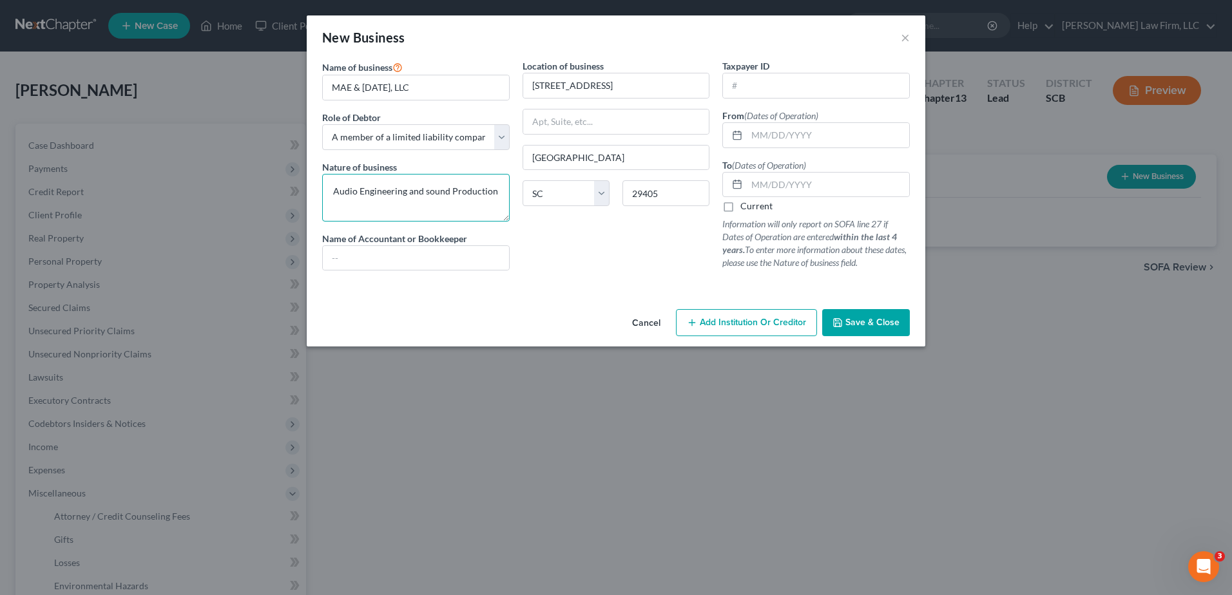
click at [426, 194] on textarea "Audio Engineering and sound Production" at bounding box center [415, 198] width 187 height 48
type textarea "Audio Engineering and Sound Production"
click at [439, 257] on input "text" at bounding box center [416, 258] width 186 height 24
type input "Nicole Elvira"
click at [788, 81] on input "text" at bounding box center [816, 85] width 186 height 24
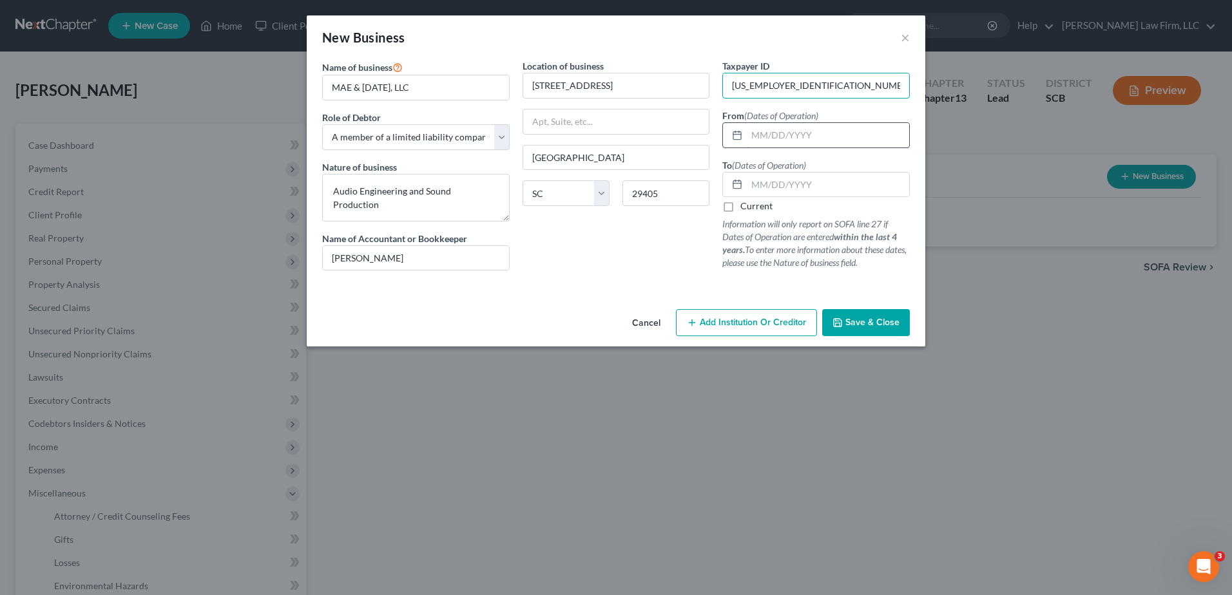
type input "33-3065118"
click at [788, 135] on input "text" at bounding box center [828, 135] width 162 height 24
click at [765, 137] on input "02/2025" at bounding box center [828, 135] width 162 height 24
type input "02/01/2025"
click at [740, 207] on label "Current" at bounding box center [756, 206] width 32 height 13
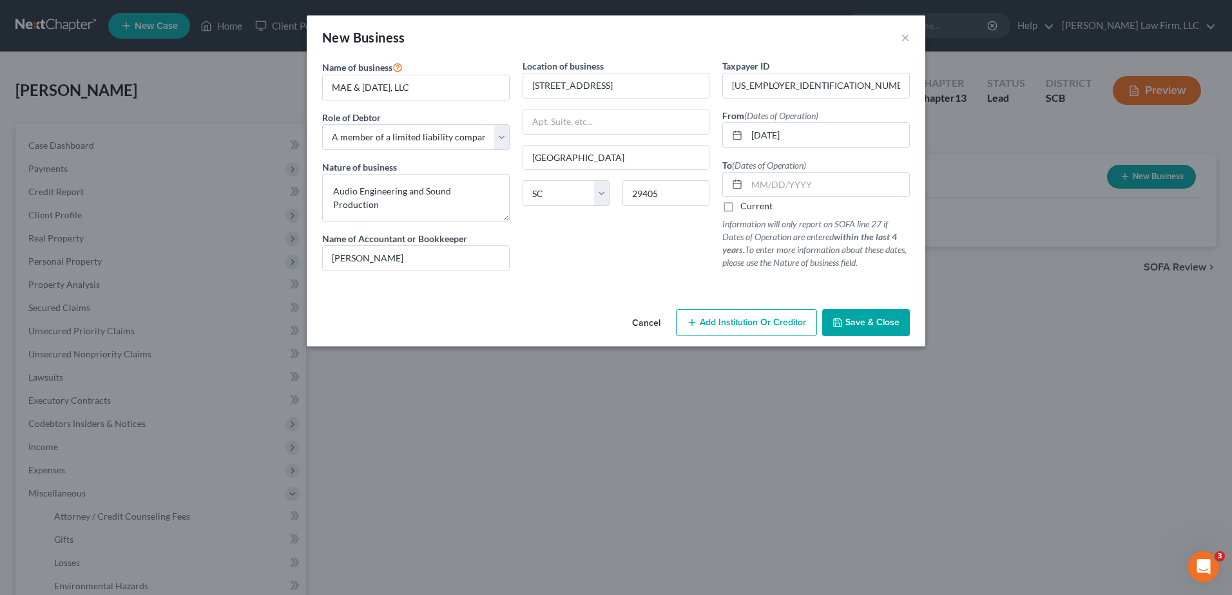
click at [745, 207] on input "Current" at bounding box center [749, 204] width 8 height 8
checkbox input "true"
click at [869, 320] on span "Save & Close" at bounding box center [872, 322] width 54 height 11
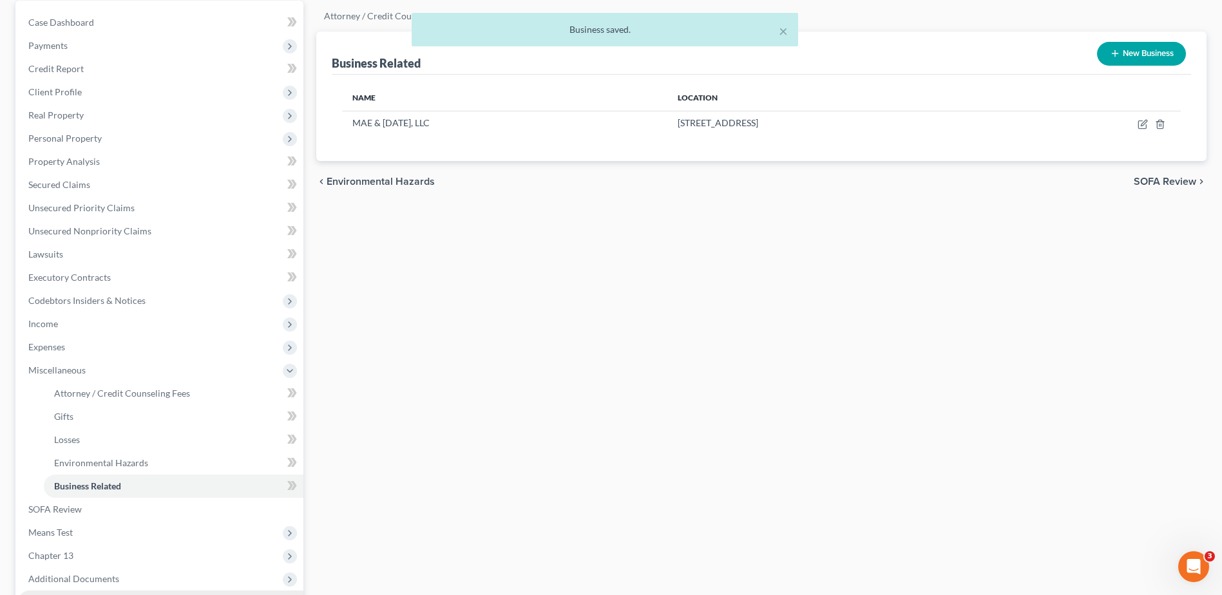
scroll to position [258, 0]
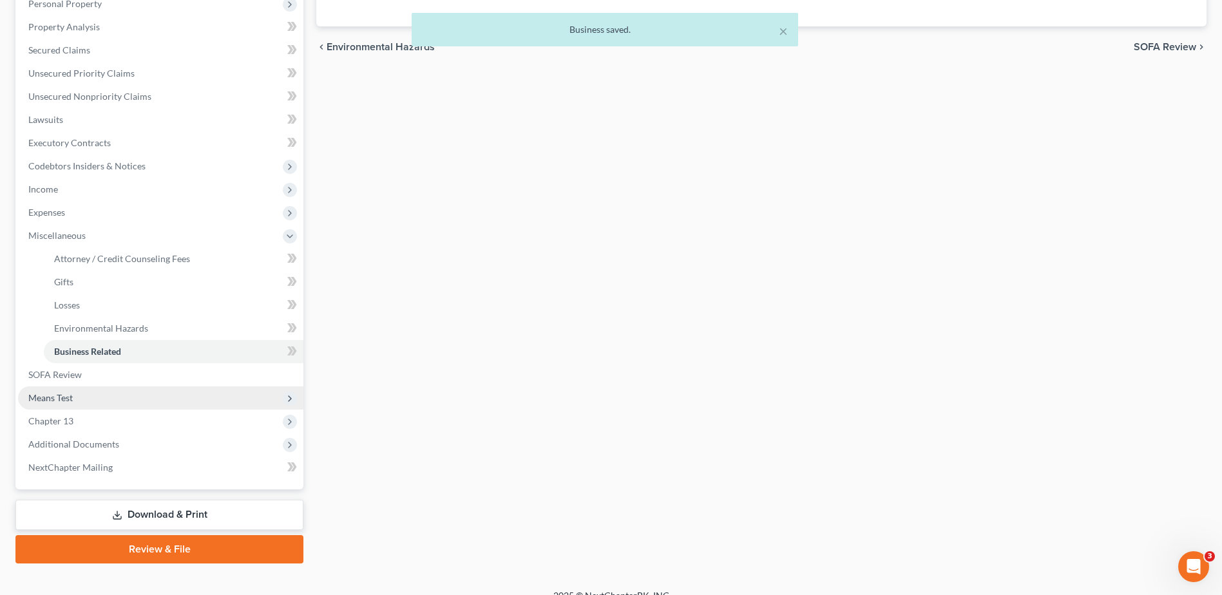
click at [83, 394] on span "Means Test" at bounding box center [160, 397] width 285 height 23
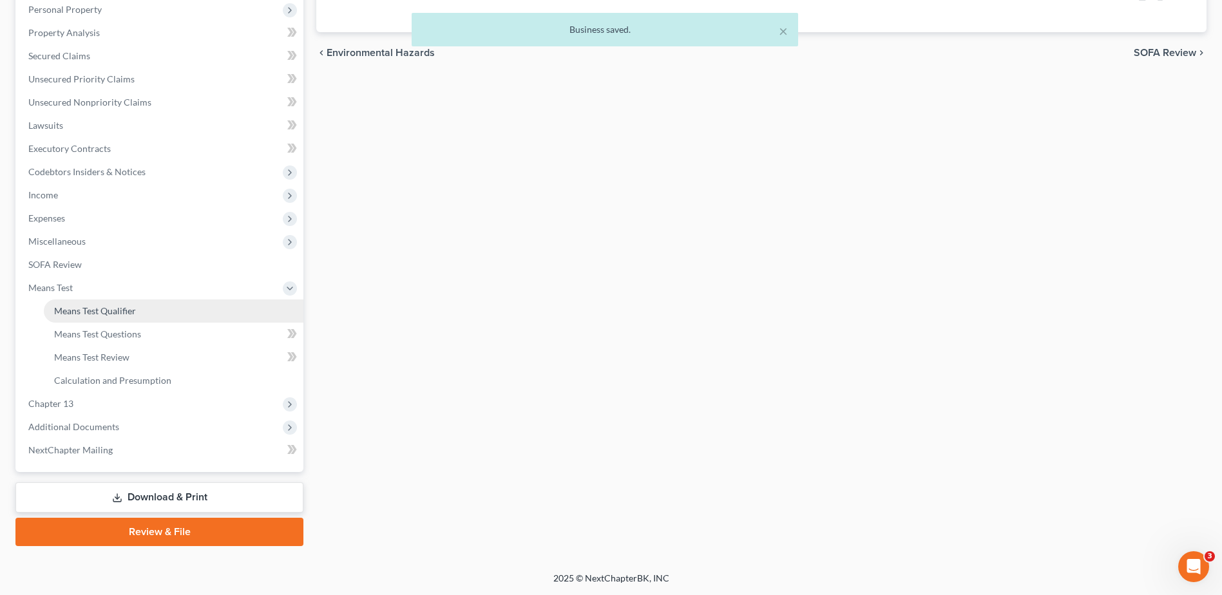
click at [99, 310] on span "Means Test Qualifier" at bounding box center [95, 310] width 82 height 11
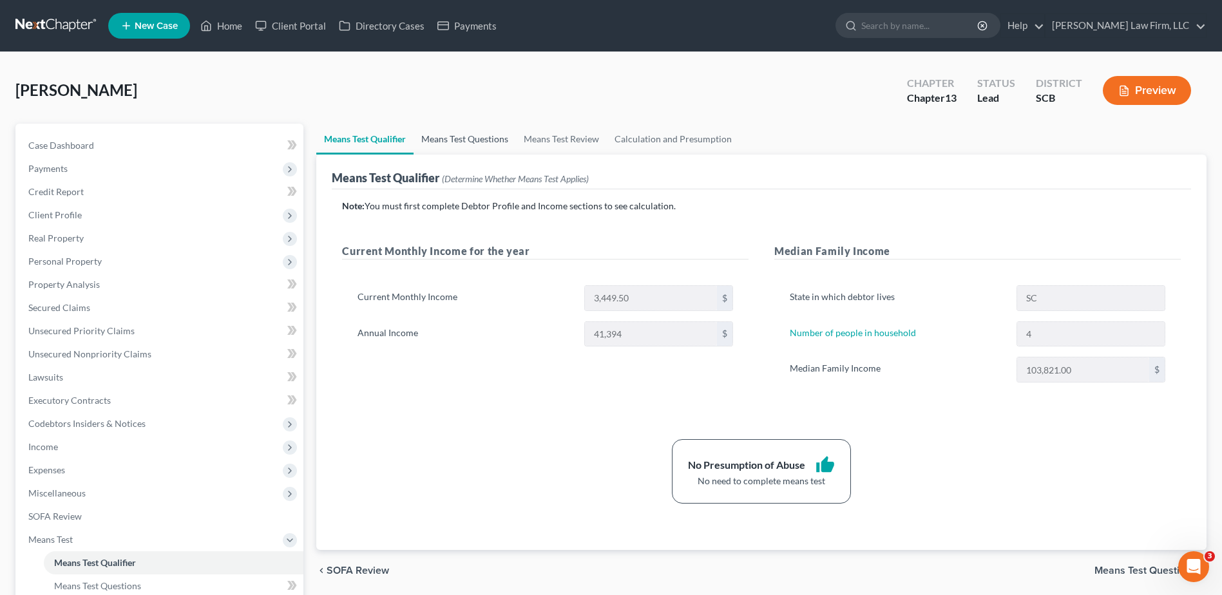
click at [452, 146] on link "Means Test Questions" at bounding box center [465, 139] width 102 height 31
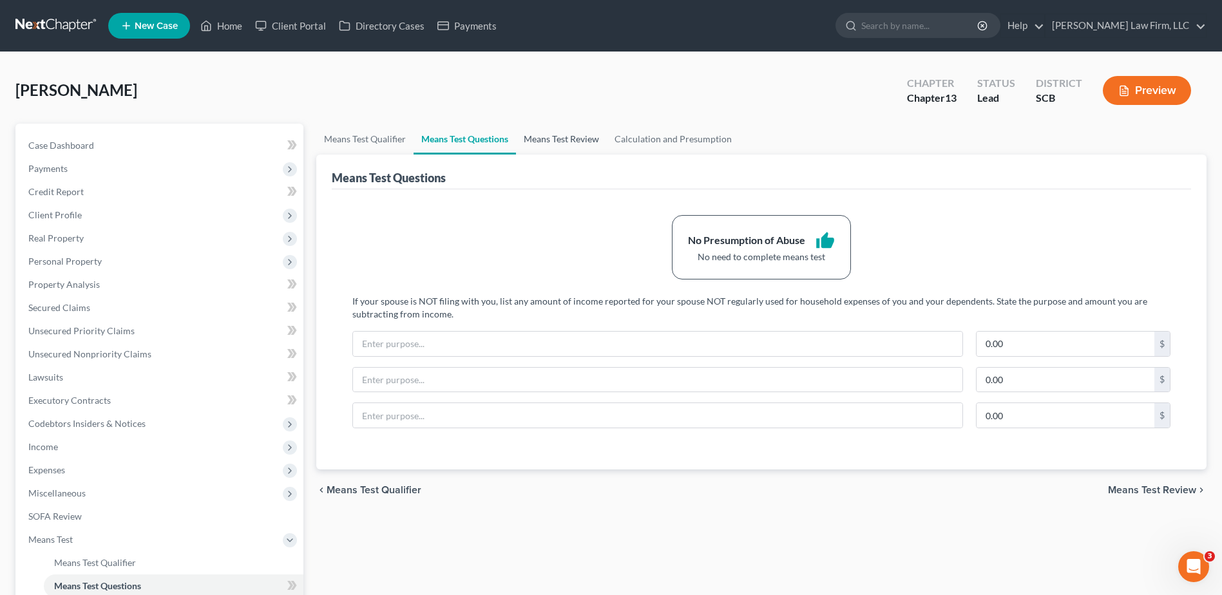
click at [564, 133] on link "Means Test Review" at bounding box center [561, 139] width 91 height 31
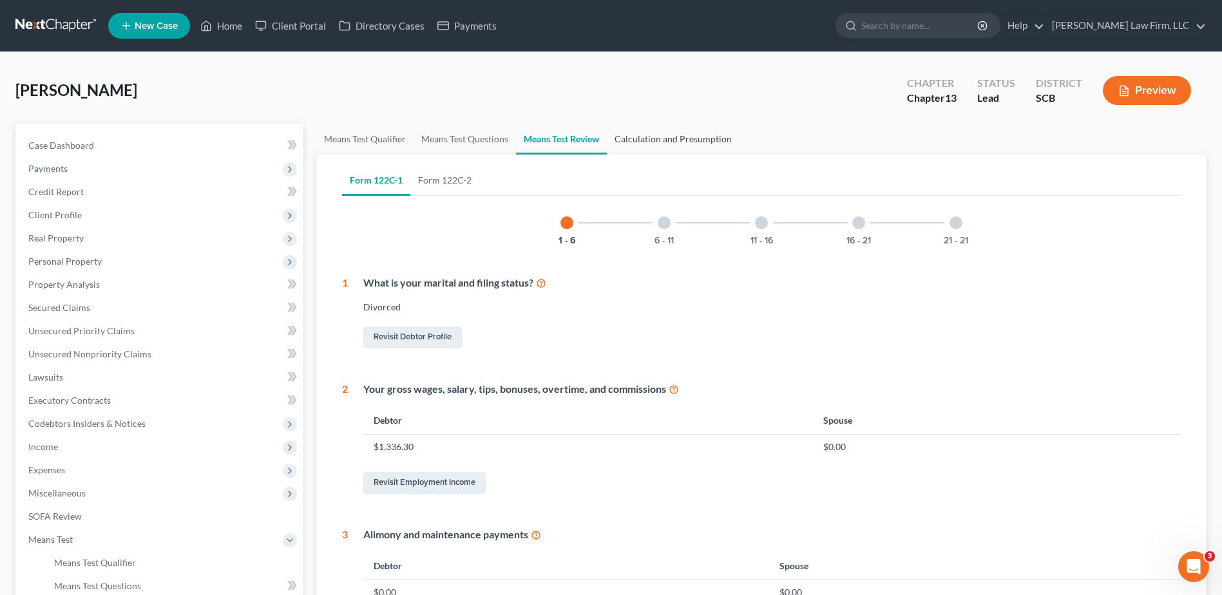
click at [642, 134] on link "Calculation and Presumption" at bounding box center [673, 139] width 133 height 31
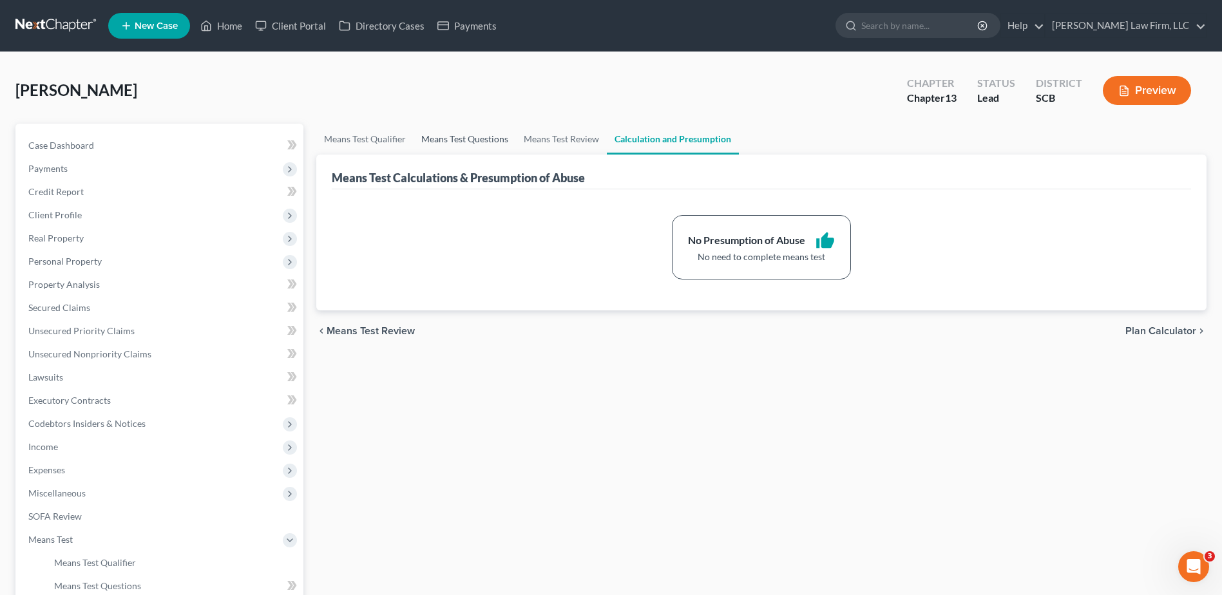
click at [493, 139] on link "Means Test Questions" at bounding box center [465, 139] width 102 height 31
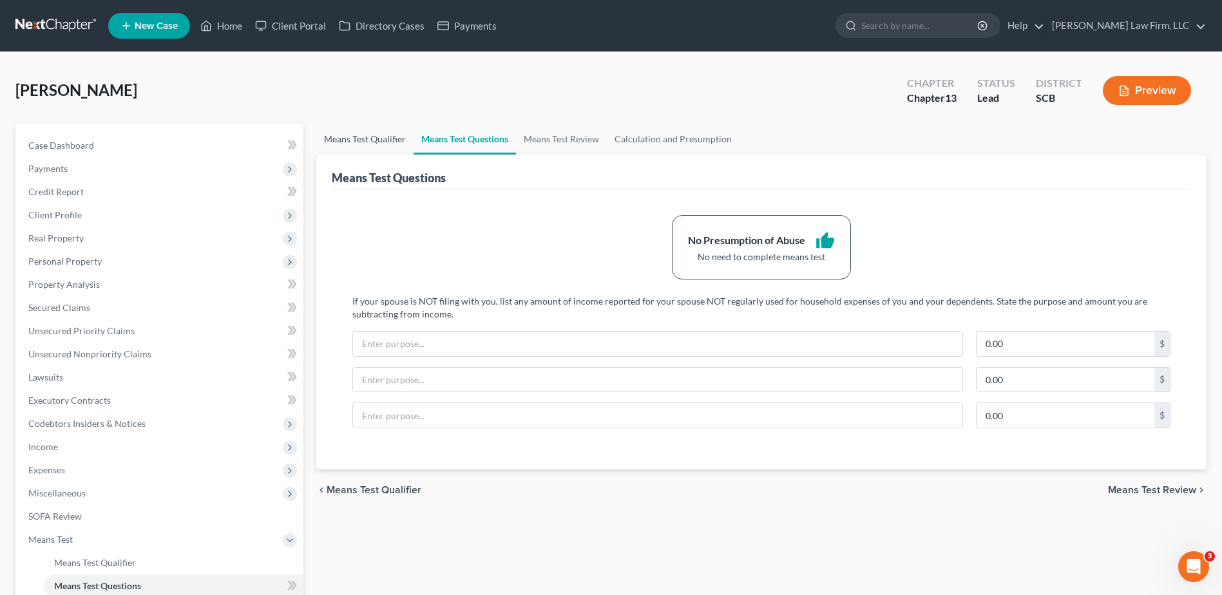
click at [374, 142] on link "Means Test Qualifier" at bounding box center [364, 139] width 97 height 31
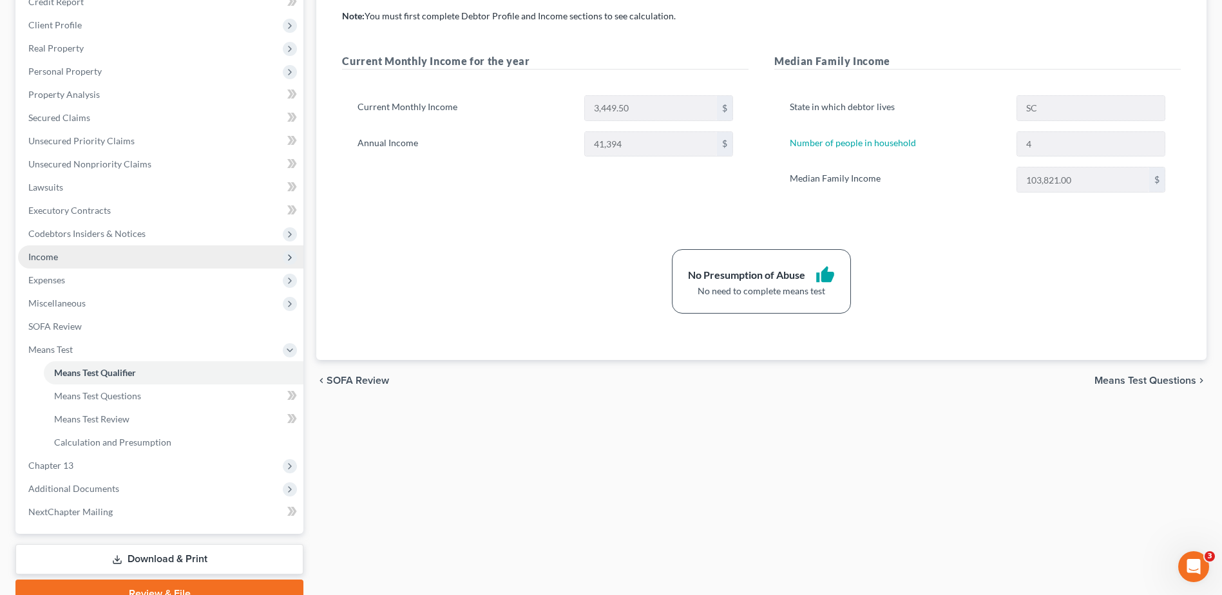
scroll to position [252, 0]
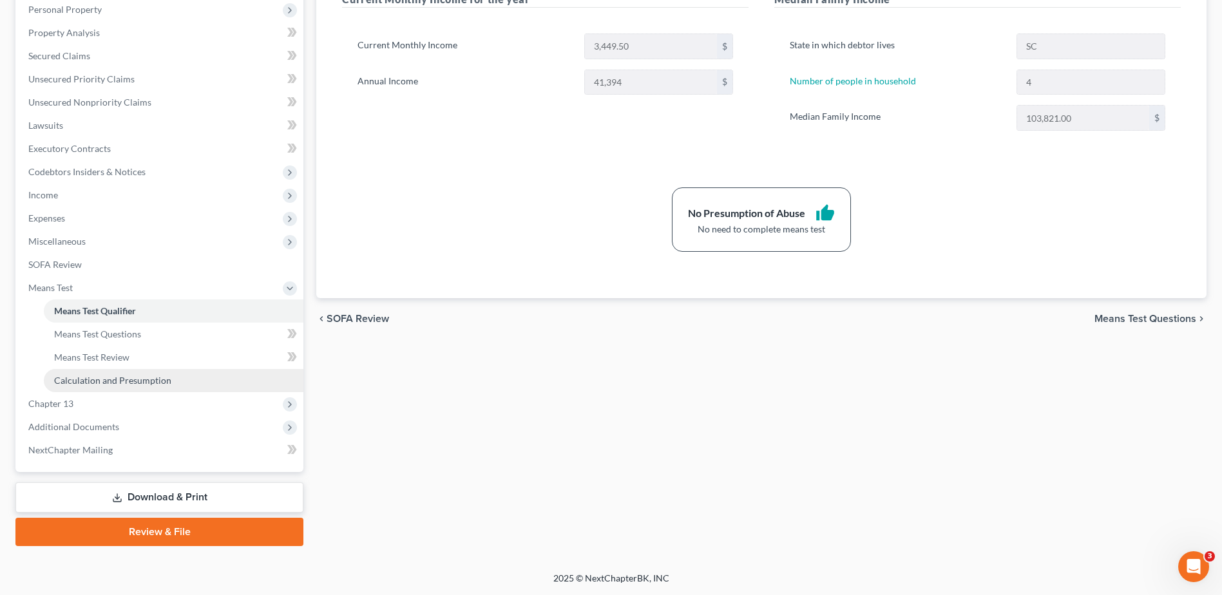
click at [123, 377] on span "Calculation and Presumption" at bounding box center [112, 380] width 117 height 11
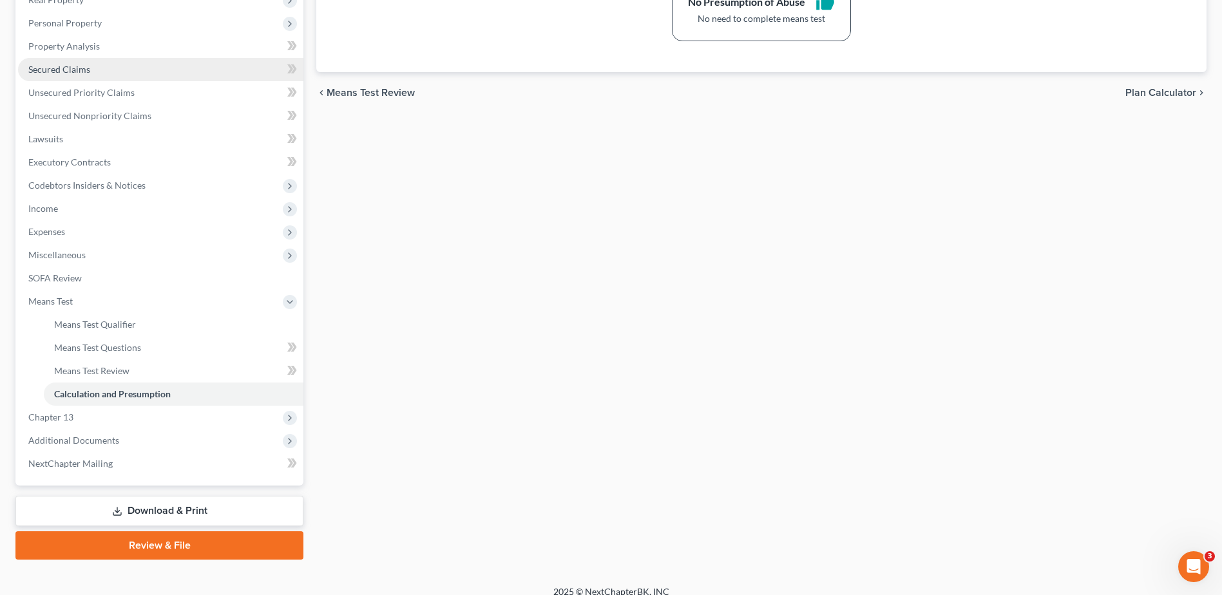
scroll to position [252, 0]
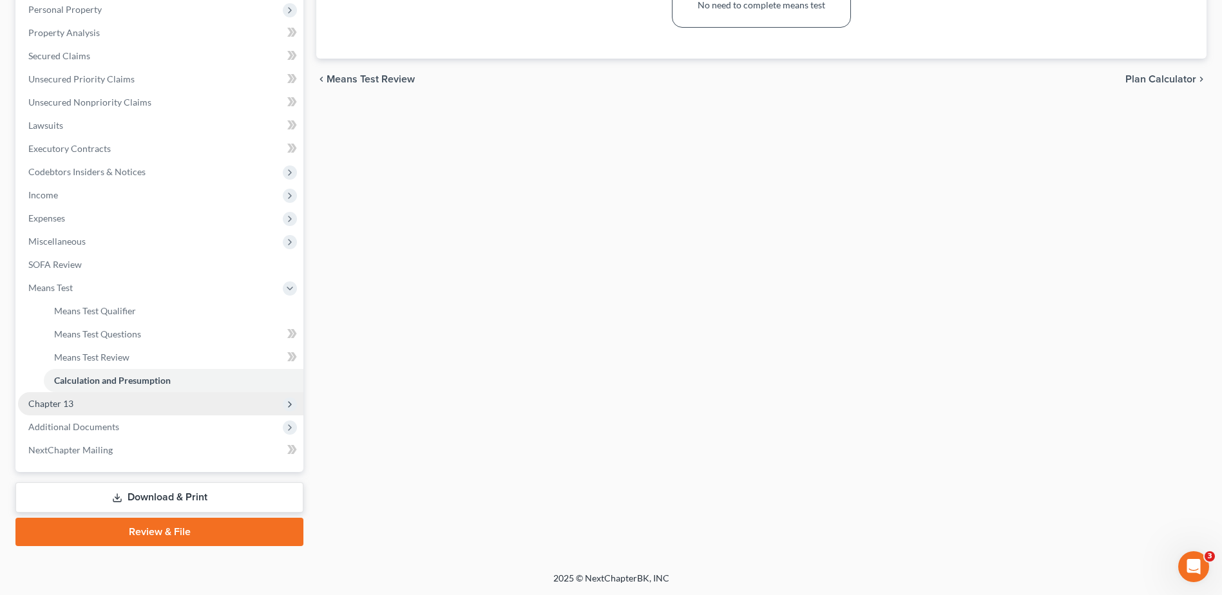
click at [86, 402] on span "Chapter 13" at bounding box center [160, 403] width 285 height 23
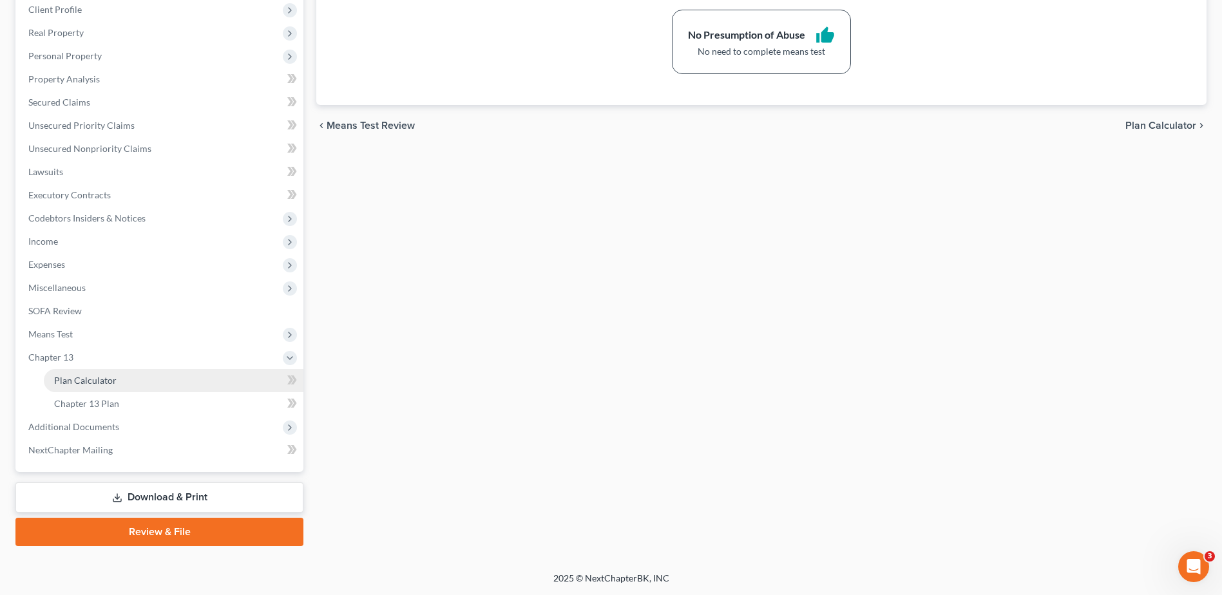
click at [93, 383] on span "Plan Calculator" at bounding box center [85, 380] width 62 height 11
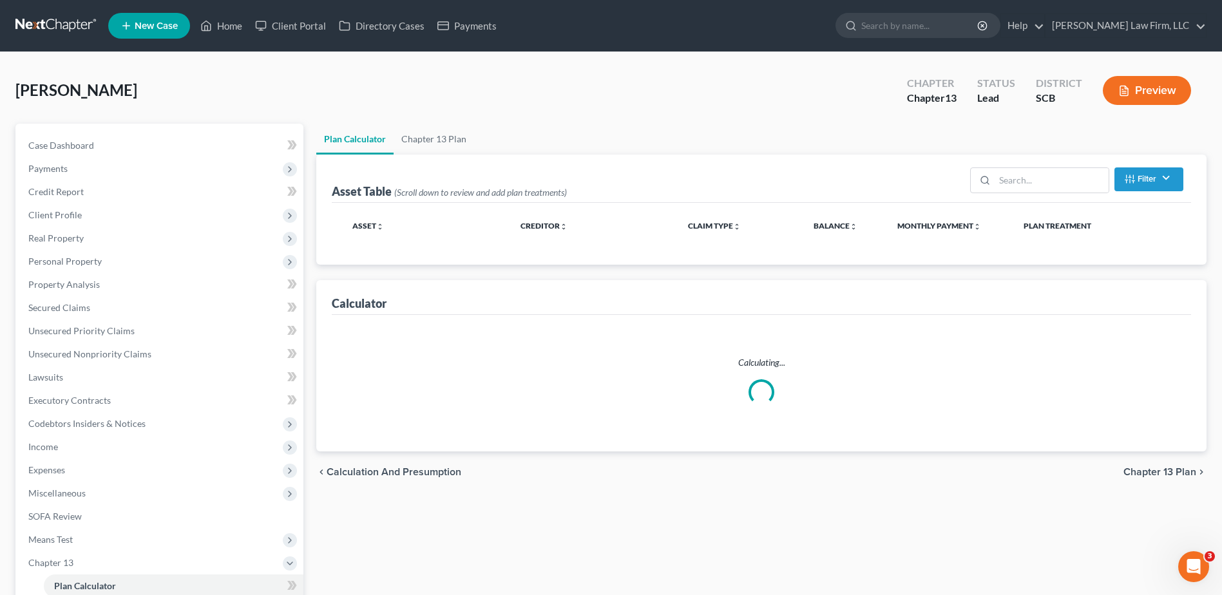
select select "59"
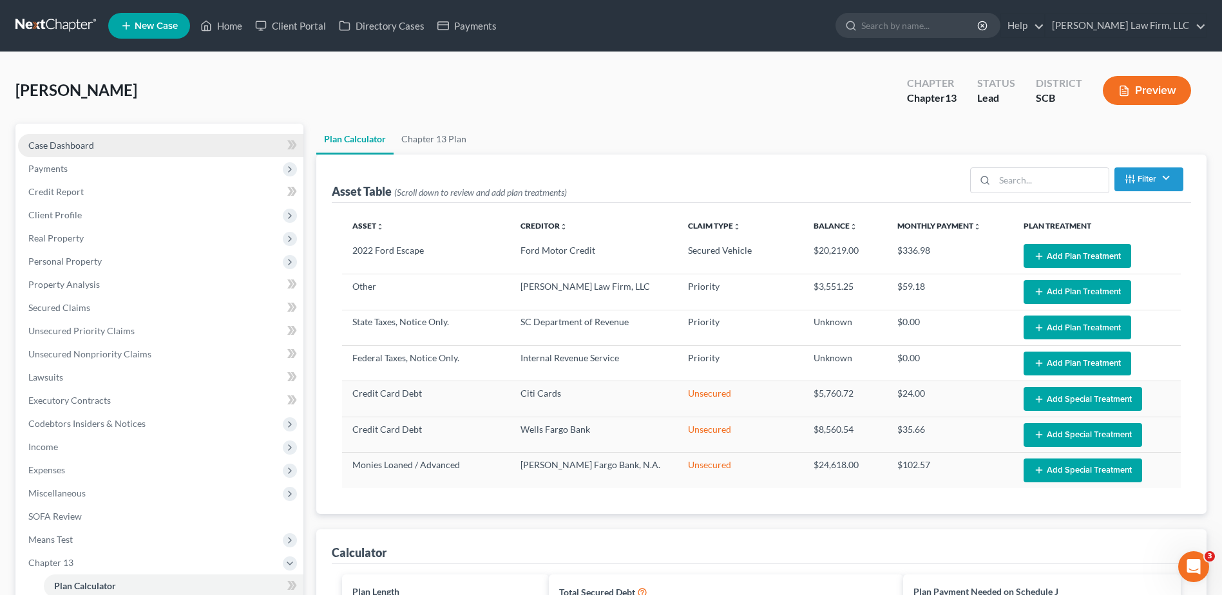
click at [121, 139] on link "Case Dashboard" at bounding box center [160, 145] width 285 height 23
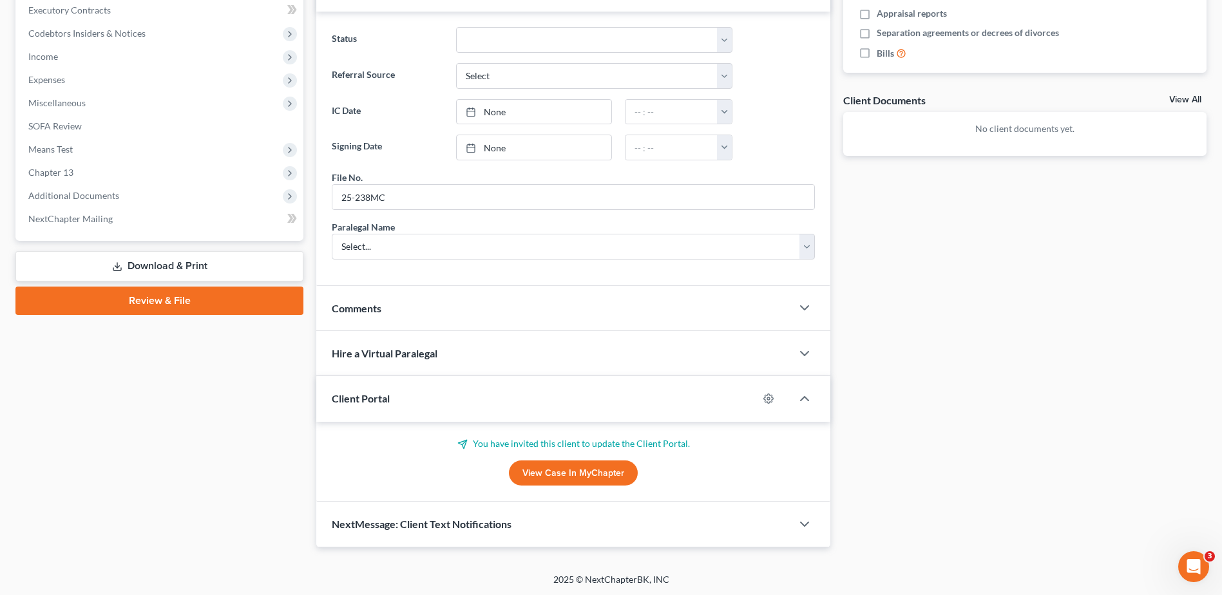
scroll to position [392, 0]
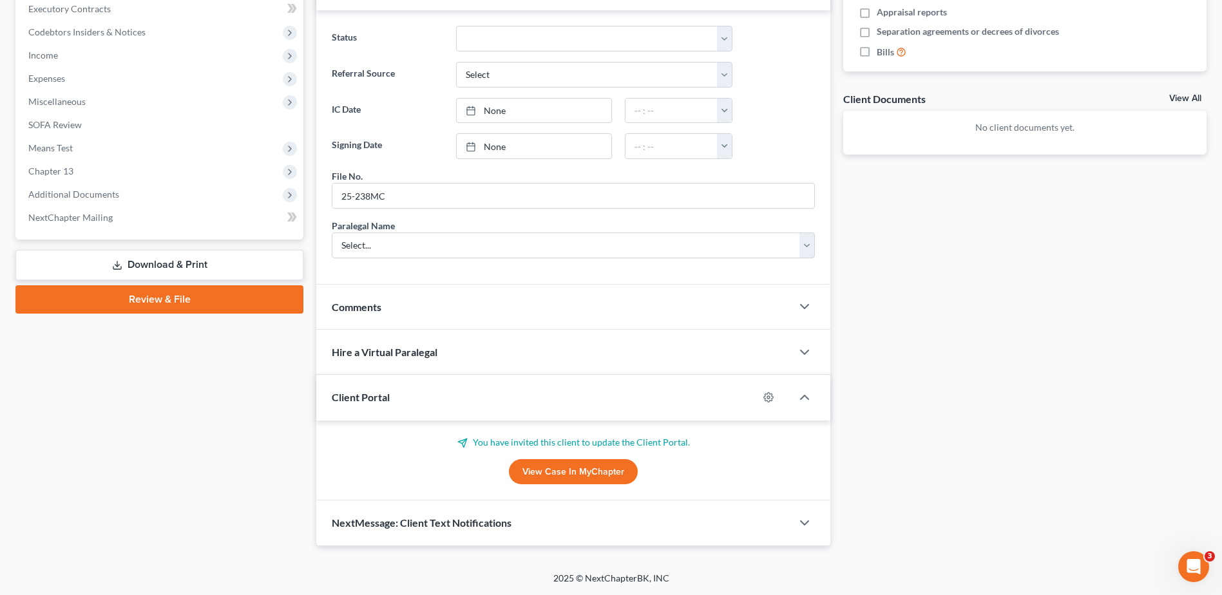
click at [452, 314] on div "Comments" at bounding box center [553, 307] width 475 height 44
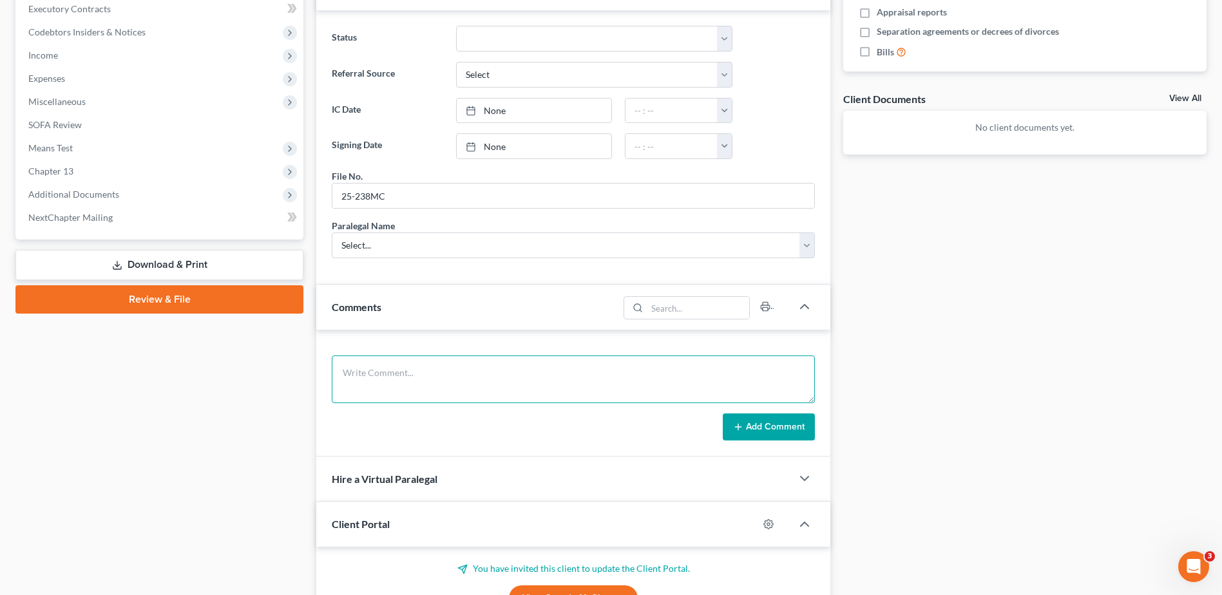
click at [435, 385] on textarea at bounding box center [573, 380] width 483 height 48
drag, startPoint x: 402, startPoint y: 383, endPoint x: 382, endPoint y: 386, distance: 20.1
click at [382, 386] on textarea "completed case prep up through income and expenses. need to circle back on pers…" at bounding box center [573, 380] width 483 height 48
click at [468, 385] on textarea "completed case prep up through income and expenses. need to circle back on pers…" at bounding box center [573, 380] width 483 height 48
drag, startPoint x: 468, startPoint y: 385, endPoint x: 372, endPoint y: 365, distance: 98.2
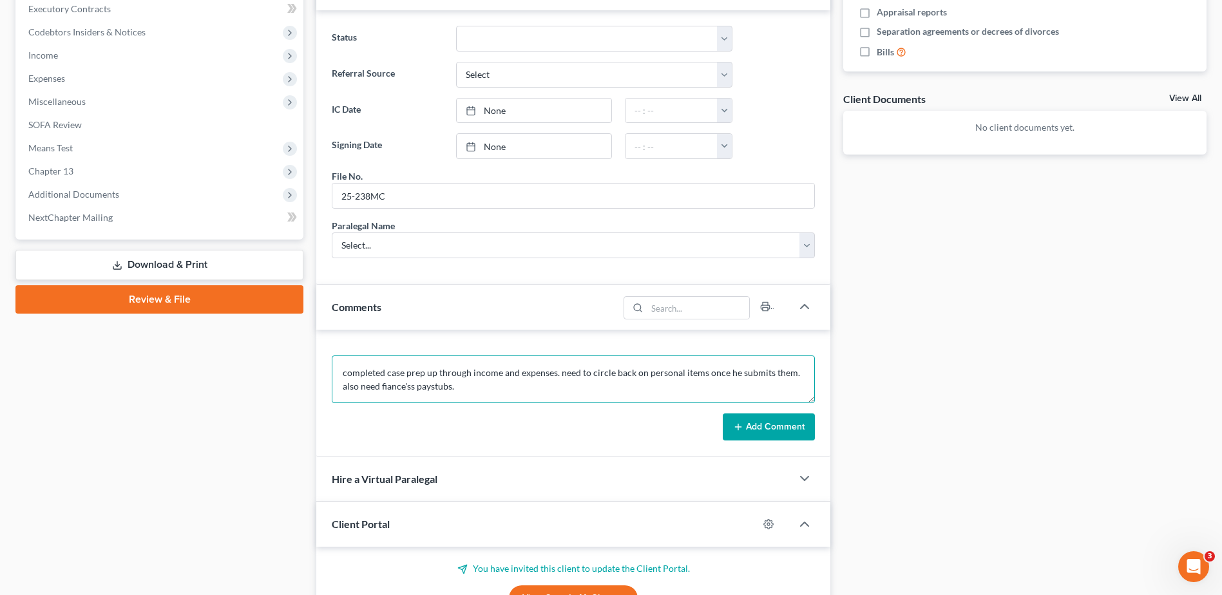
click at [372, 365] on textarea "completed case prep up through income and expenses. need to circle back on pers…" at bounding box center [573, 380] width 483 height 48
type textarea "still waiting on alot of information from mr. dean. he has until friday, I comp…"
click at [779, 423] on button "Add Comment" at bounding box center [769, 427] width 92 height 27
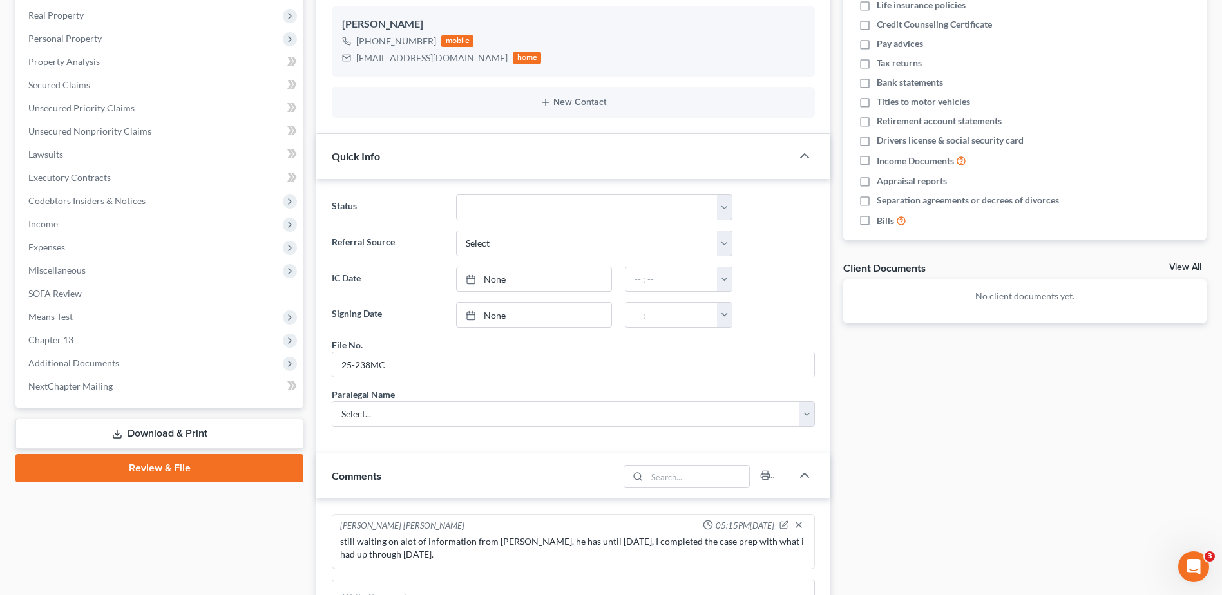
scroll to position [5, 0]
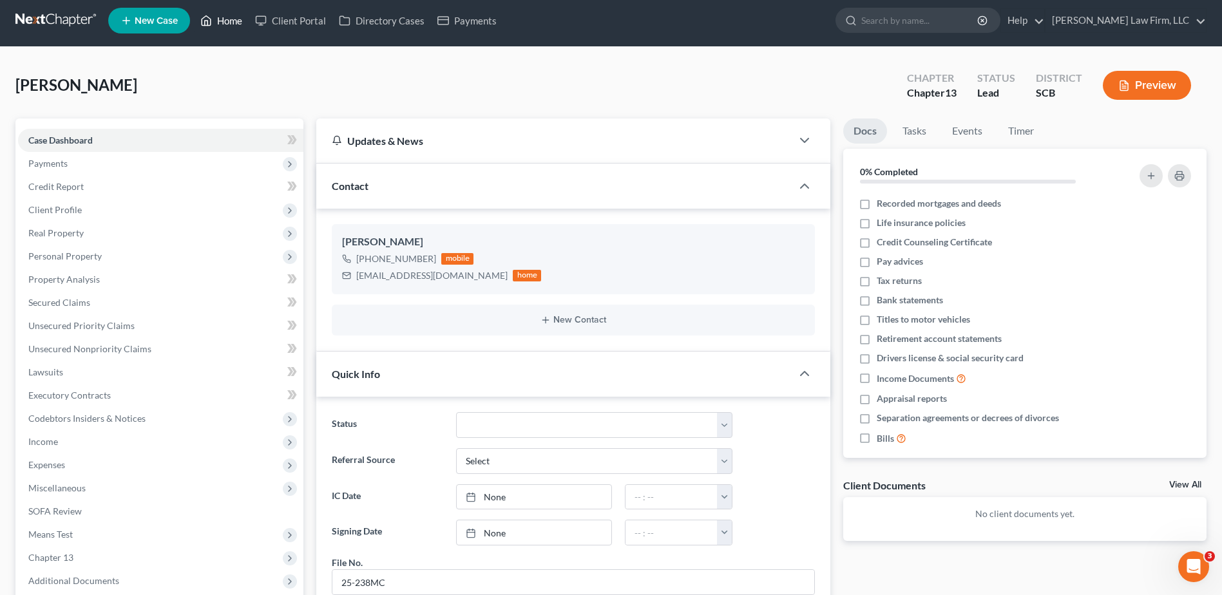
click at [219, 30] on link "Home" at bounding box center [221, 20] width 55 height 23
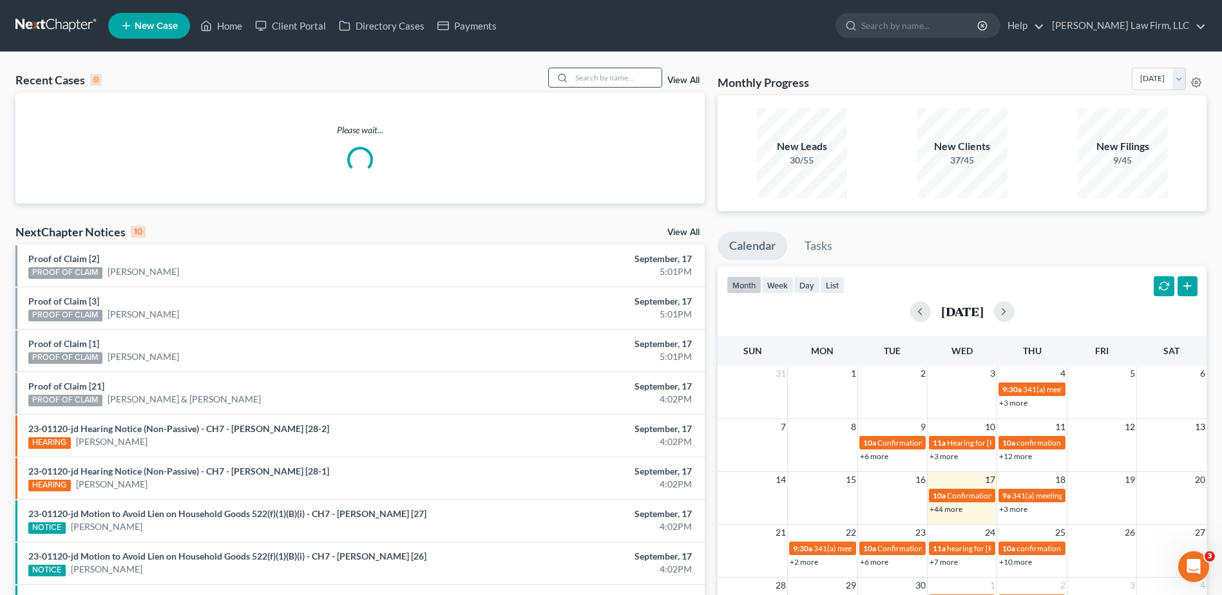
click at [608, 74] on input "search" at bounding box center [616, 77] width 90 height 19
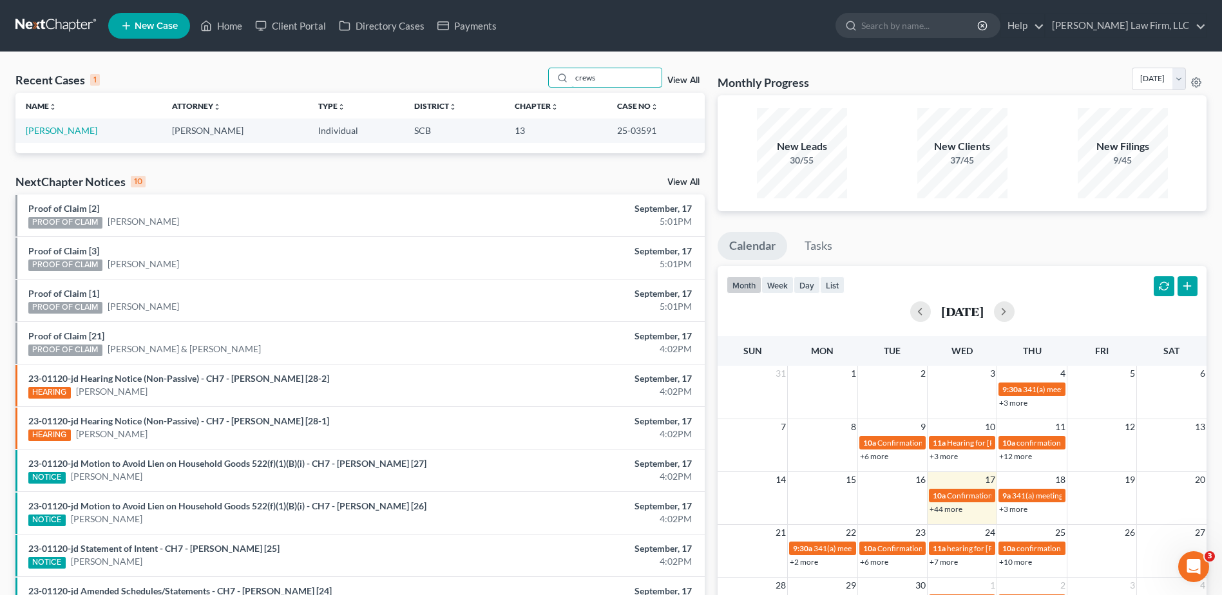
type input "crews"
click at [68, 127] on link "Crews, Mark" at bounding box center [62, 130] width 72 height 11
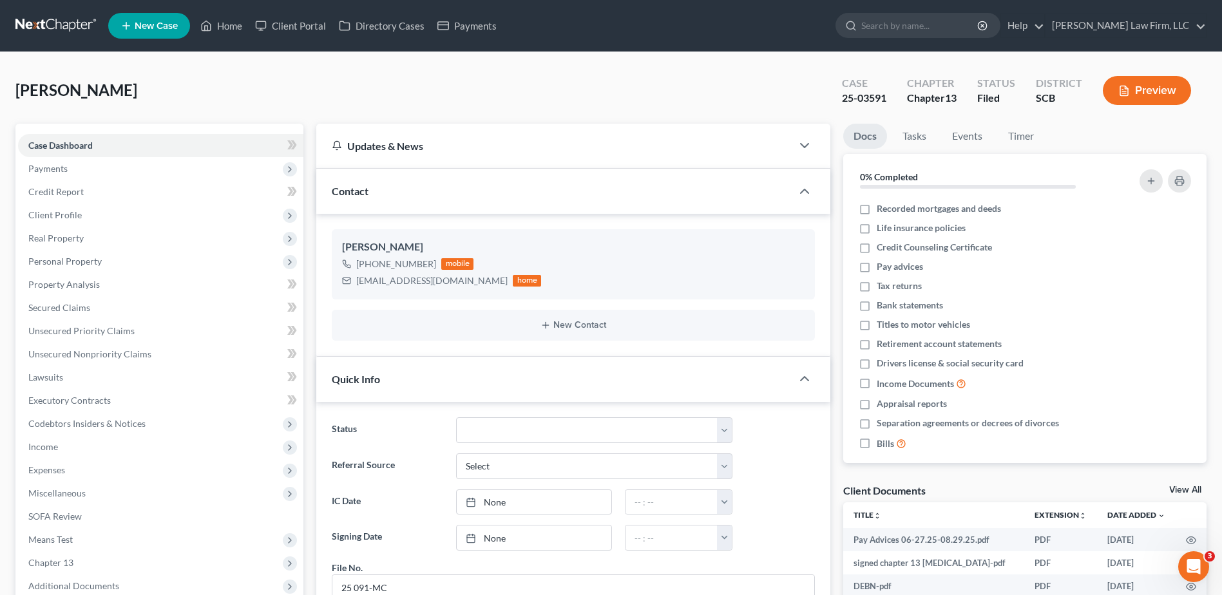
scroll to position [451, 0]
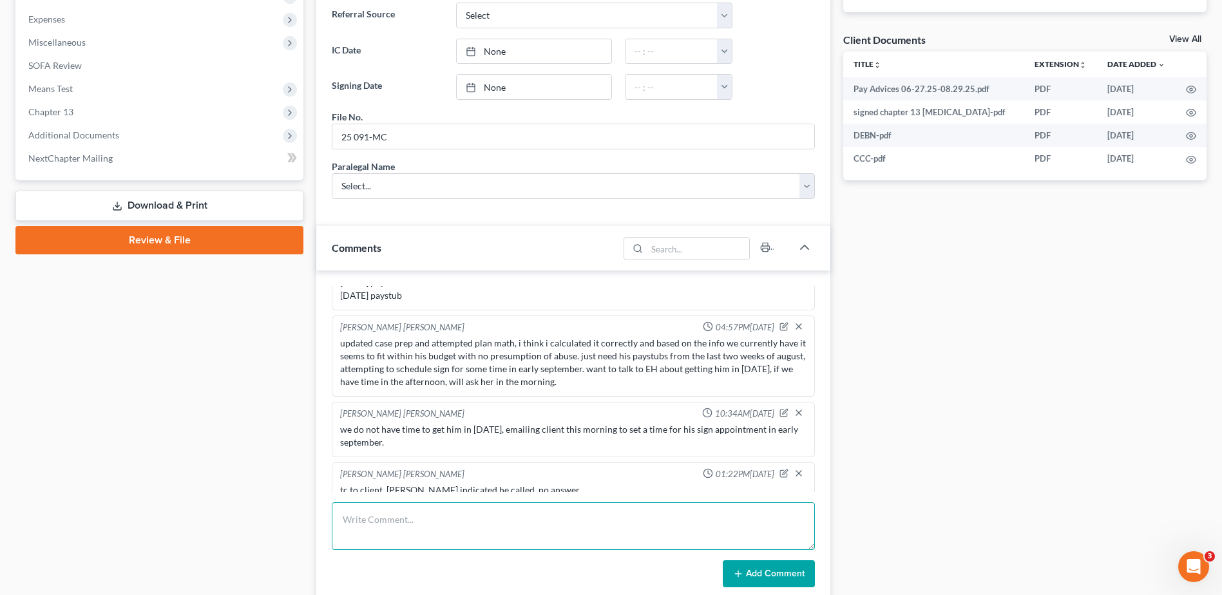
click at [438, 527] on textarea at bounding box center [573, 526] width 483 height 48
type textarea "tc with client going over how to mail the payment to the trustee since his wage…"
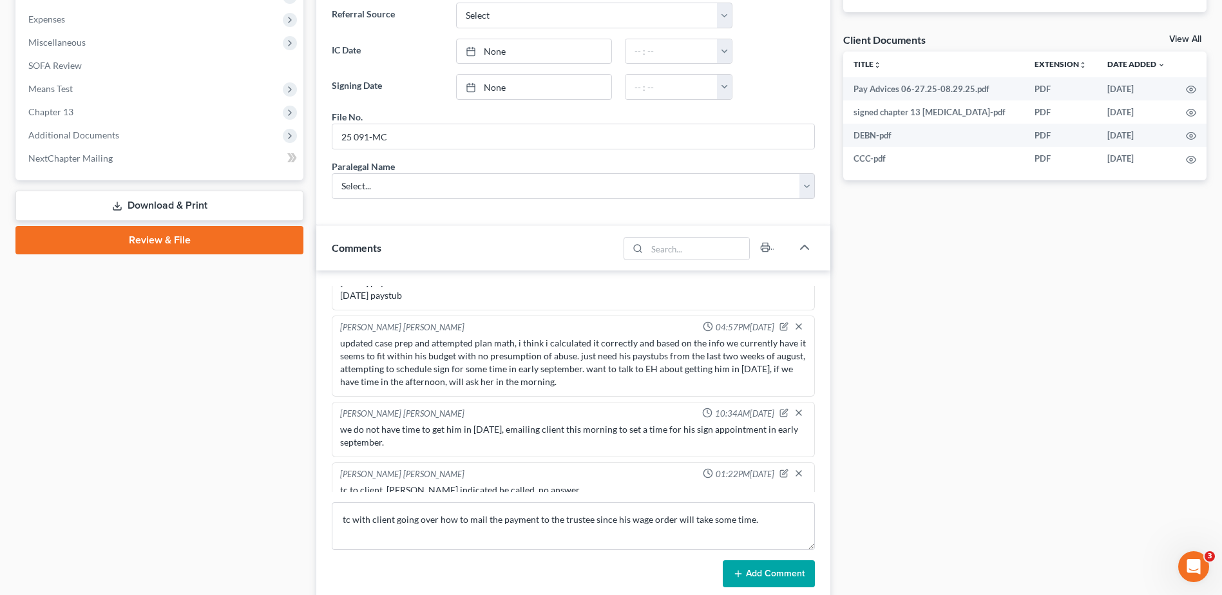
click at [774, 577] on button "Add Comment" at bounding box center [769, 573] width 92 height 27
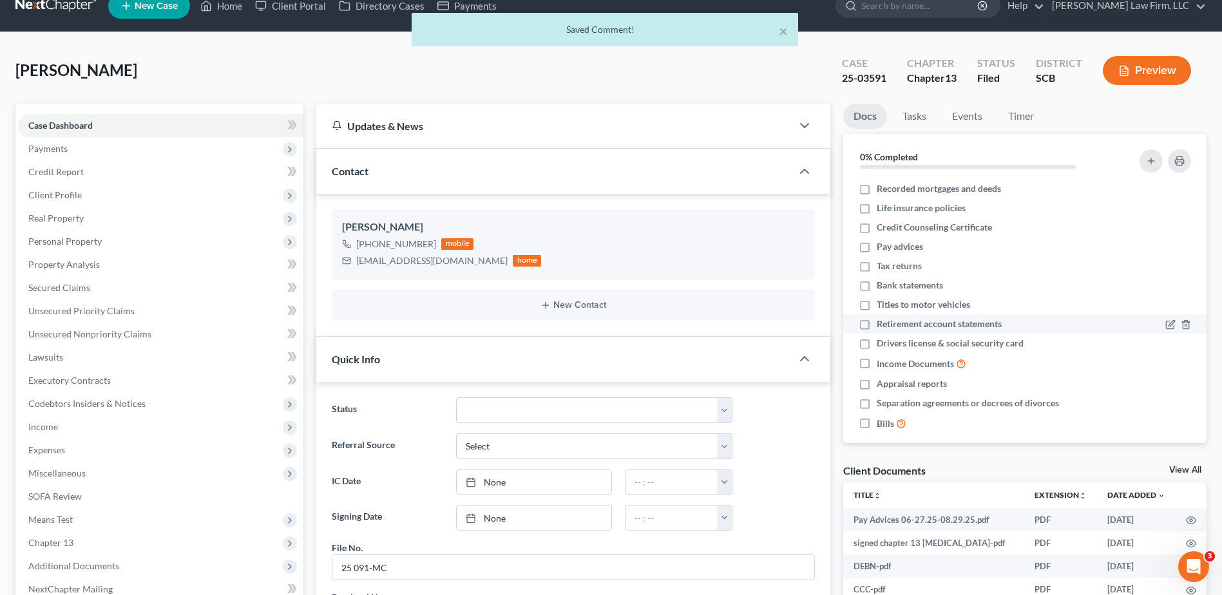
scroll to position [0, 0]
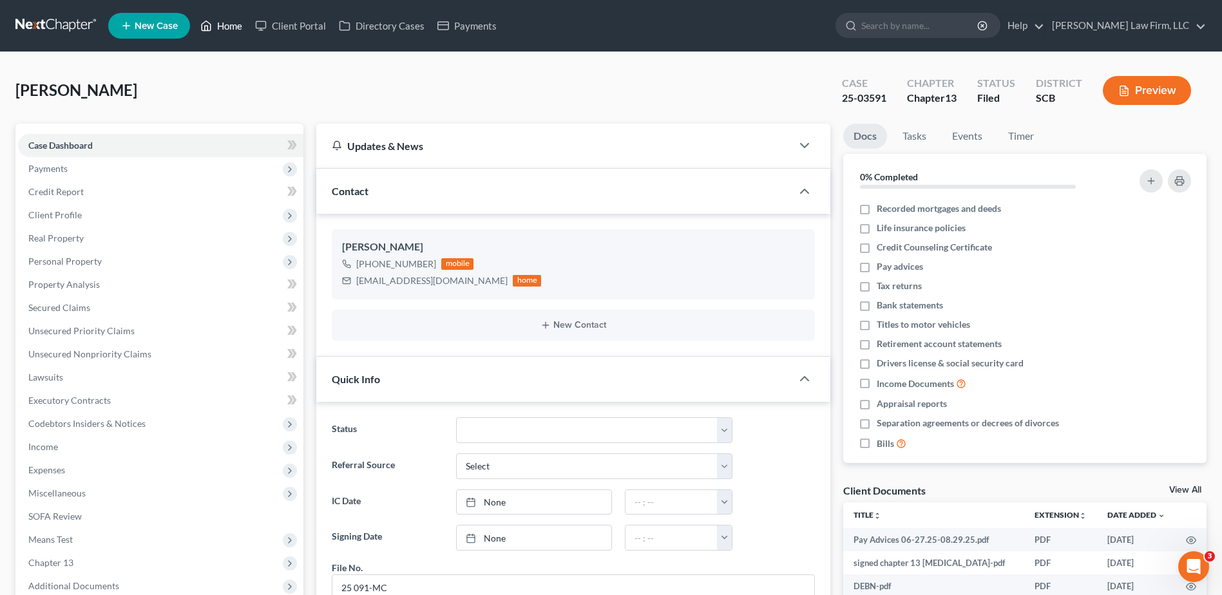
click at [227, 28] on link "Home" at bounding box center [221, 25] width 55 height 23
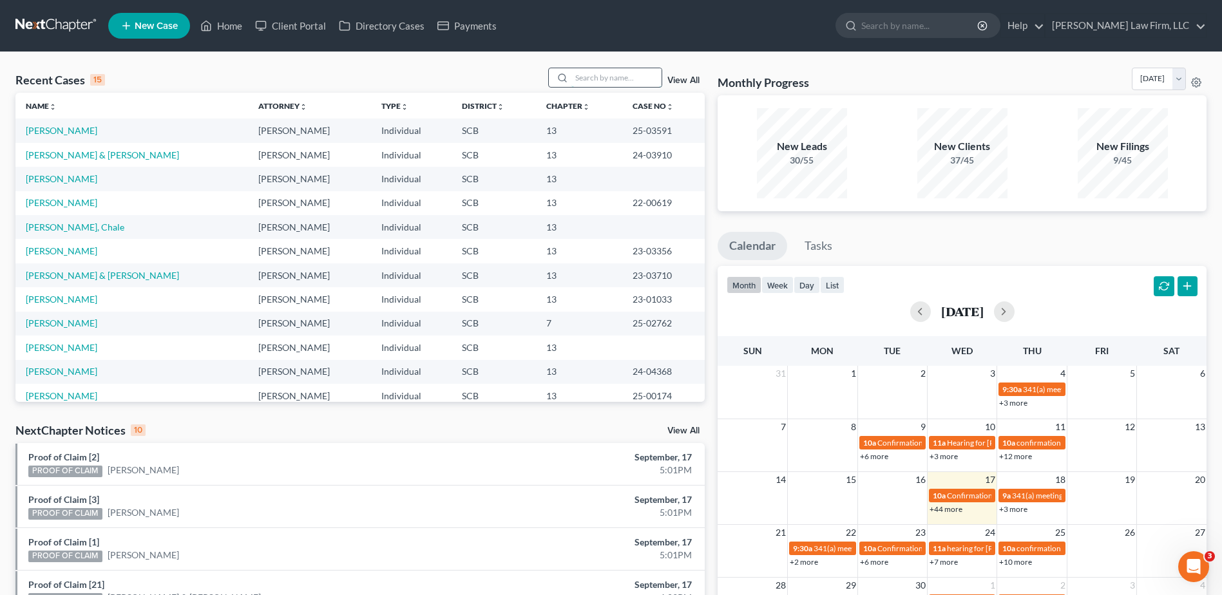
click at [611, 83] on input "search" at bounding box center [616, 77] width 90 height 19
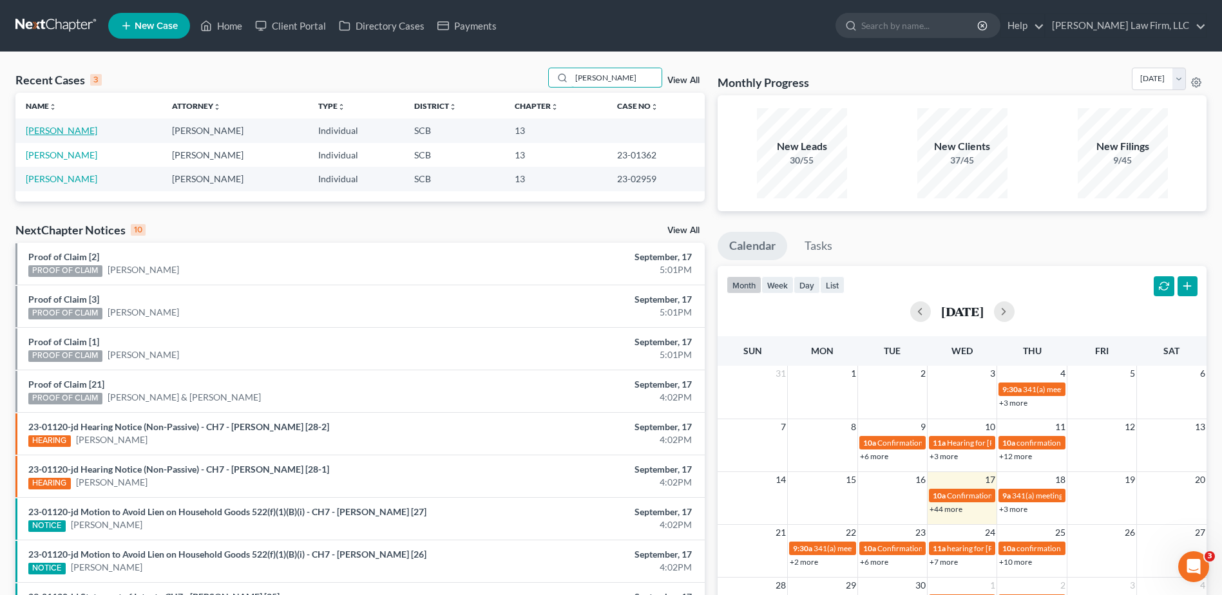
type input "[PERSON_NAME]"
click at [59, 129] on link "[PERSON_NAME]" at bounding box center [62, 130] width 72 height 11
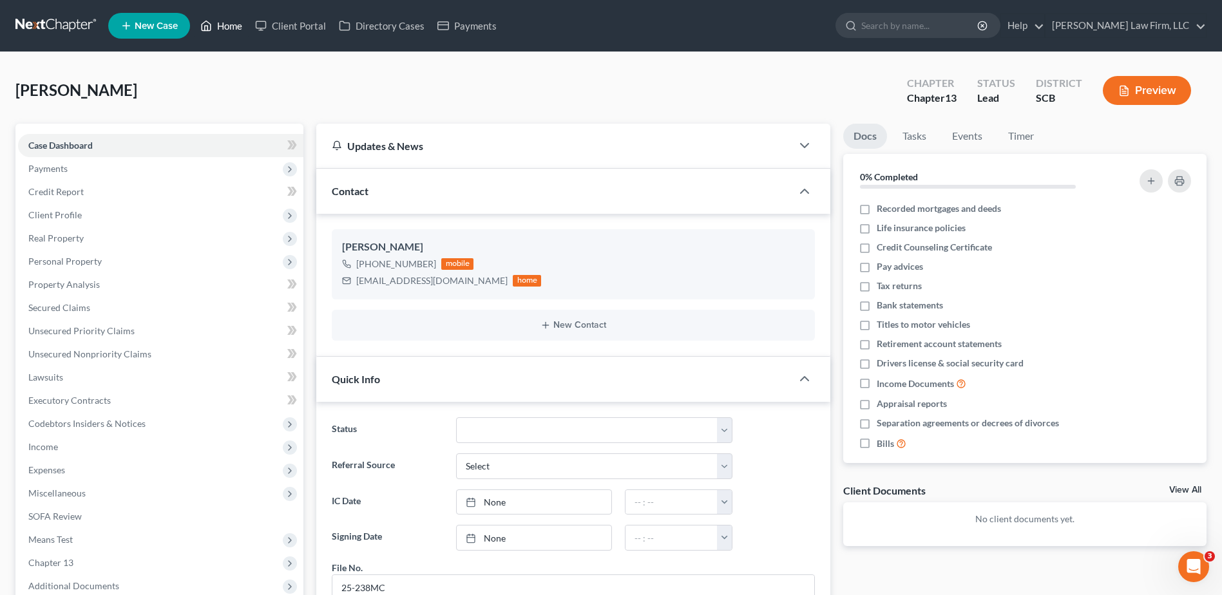
click at [220, 28] on link "Home" at bounding box center [221, 25] width 55 height 23
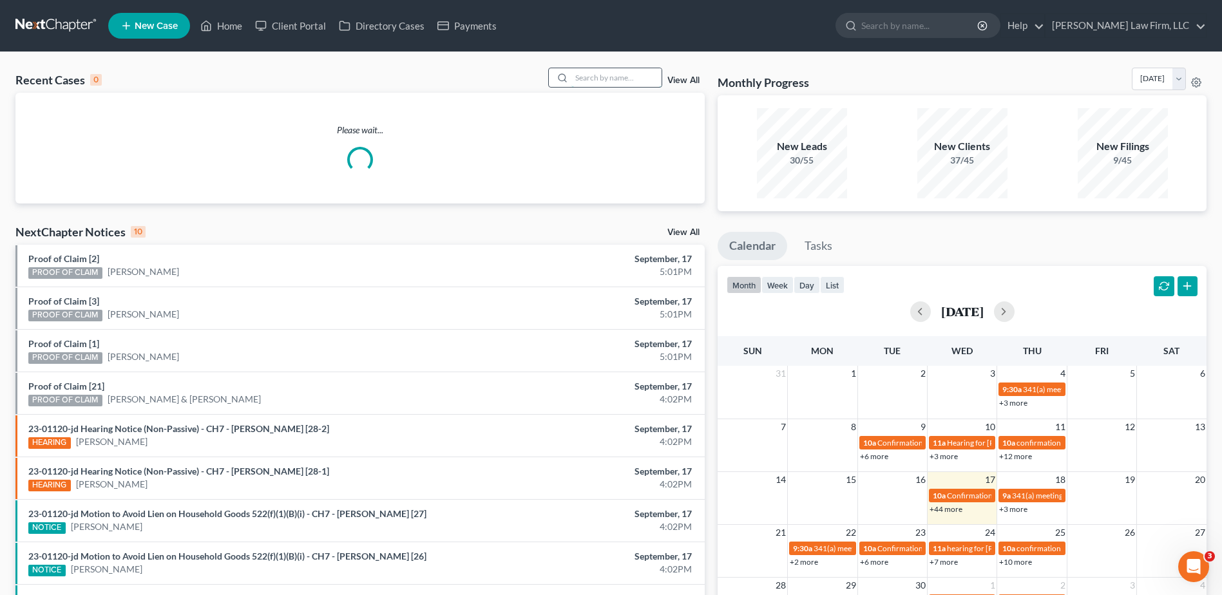
click at [618, 81] on input "search" at bounding box center [616, 77] width 90 height 19
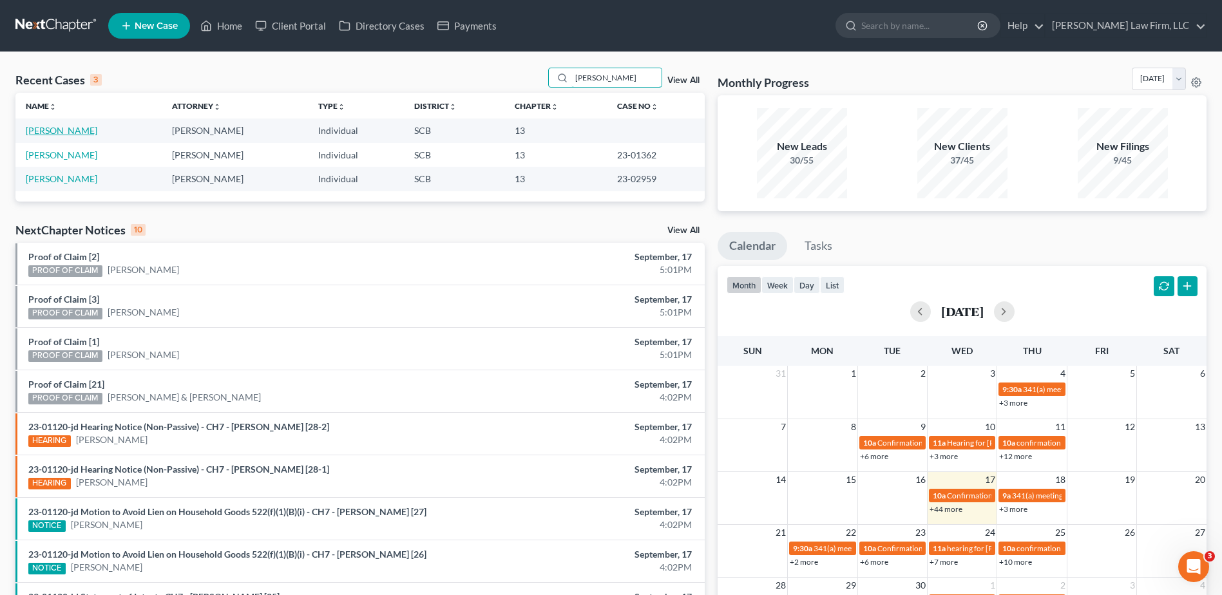
type input "[PERSON_NAME]"
click at [62, 132] on link "[PERSON_NAME]" at bounding box center [62, 130] width 72 height 11
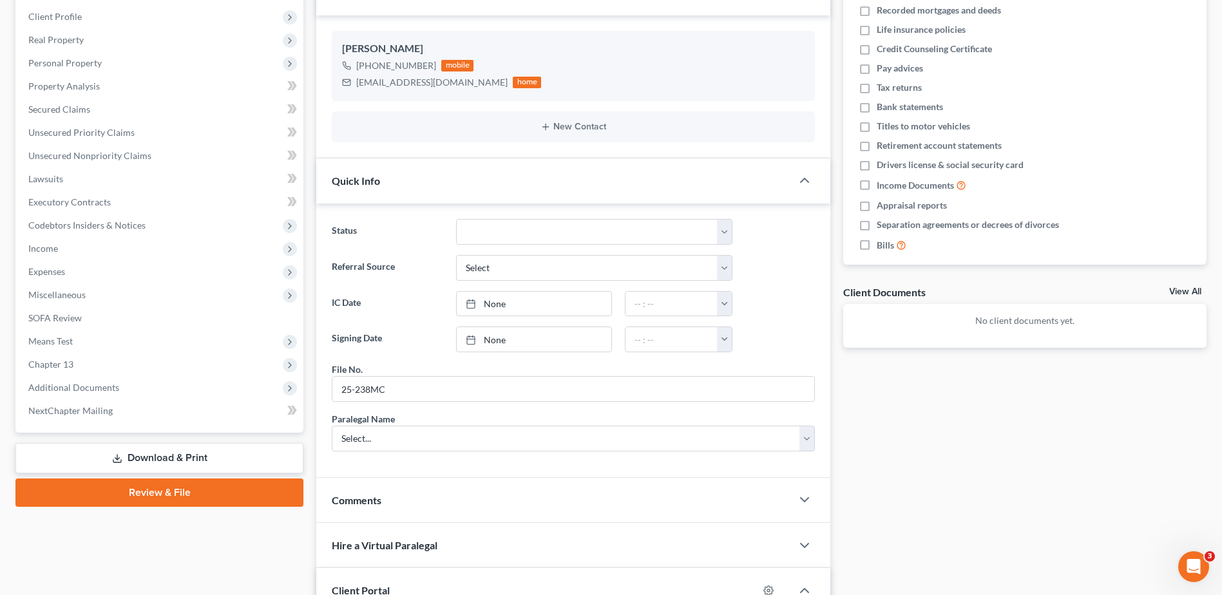
scroll to position [392, 0]
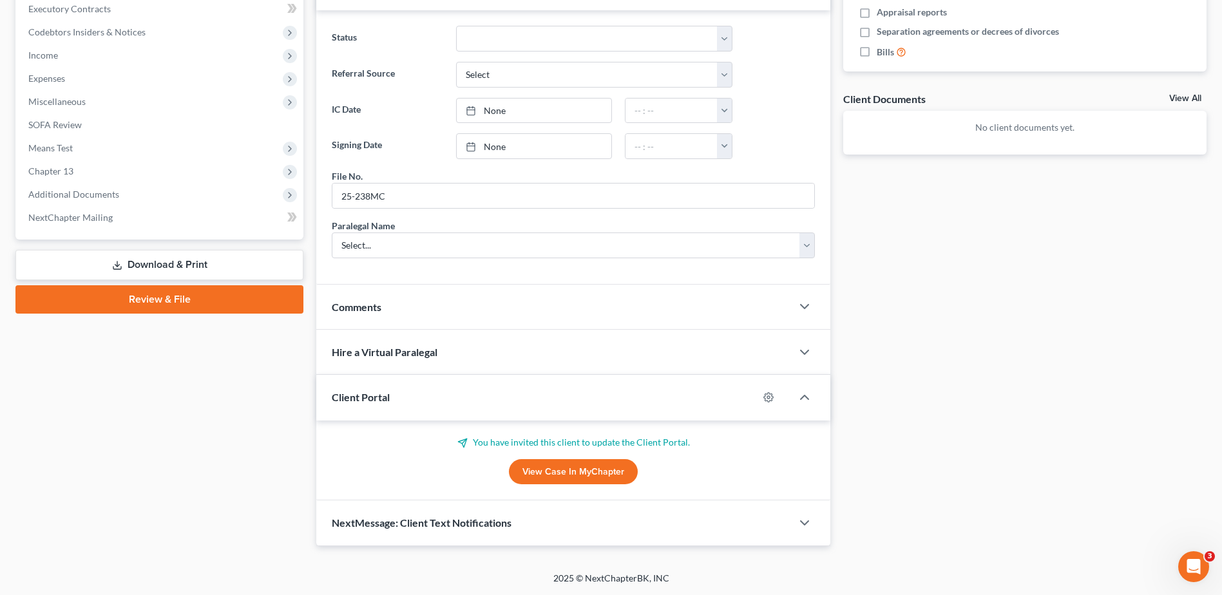
click at [549, 470] on link "View Case in MyChapter" at bounding box center [573, 472] width 129 height 26
